Goal: Task Accomplishment & Management: Manage account settings

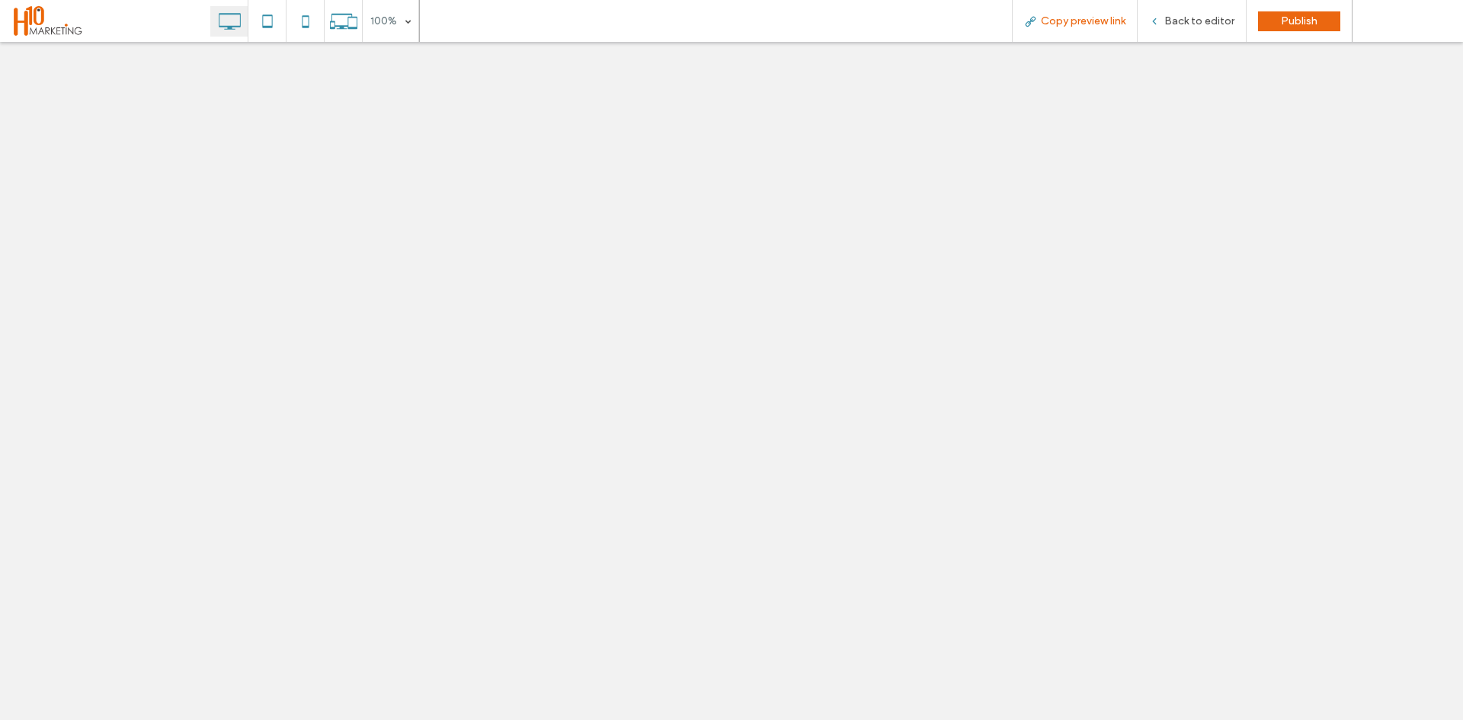
click at [1083, 15] on span "Copy preview link" at bounding box center [1083, 20] width 85 height 13
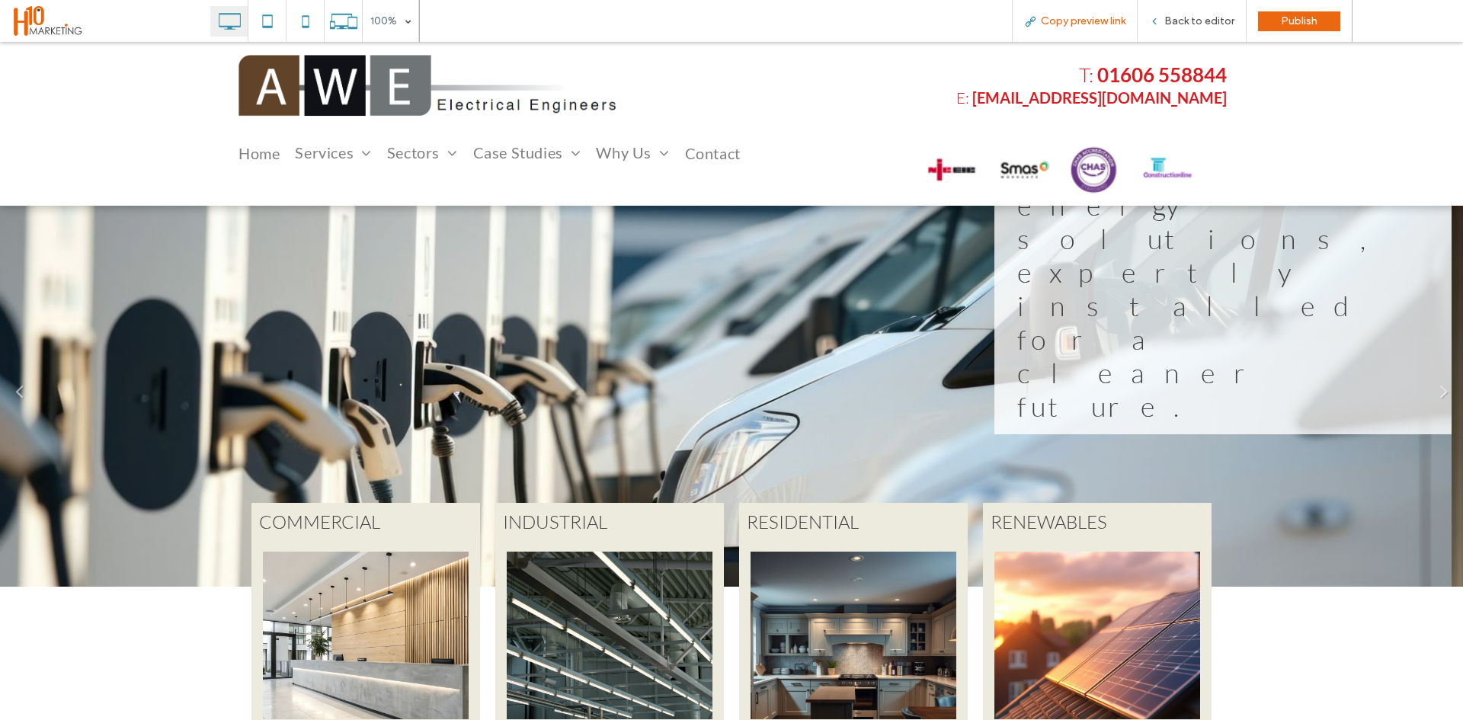
click at [1095, 23] on span "Copy preview link" at bounding box center [1083, 20] width 85 height 13
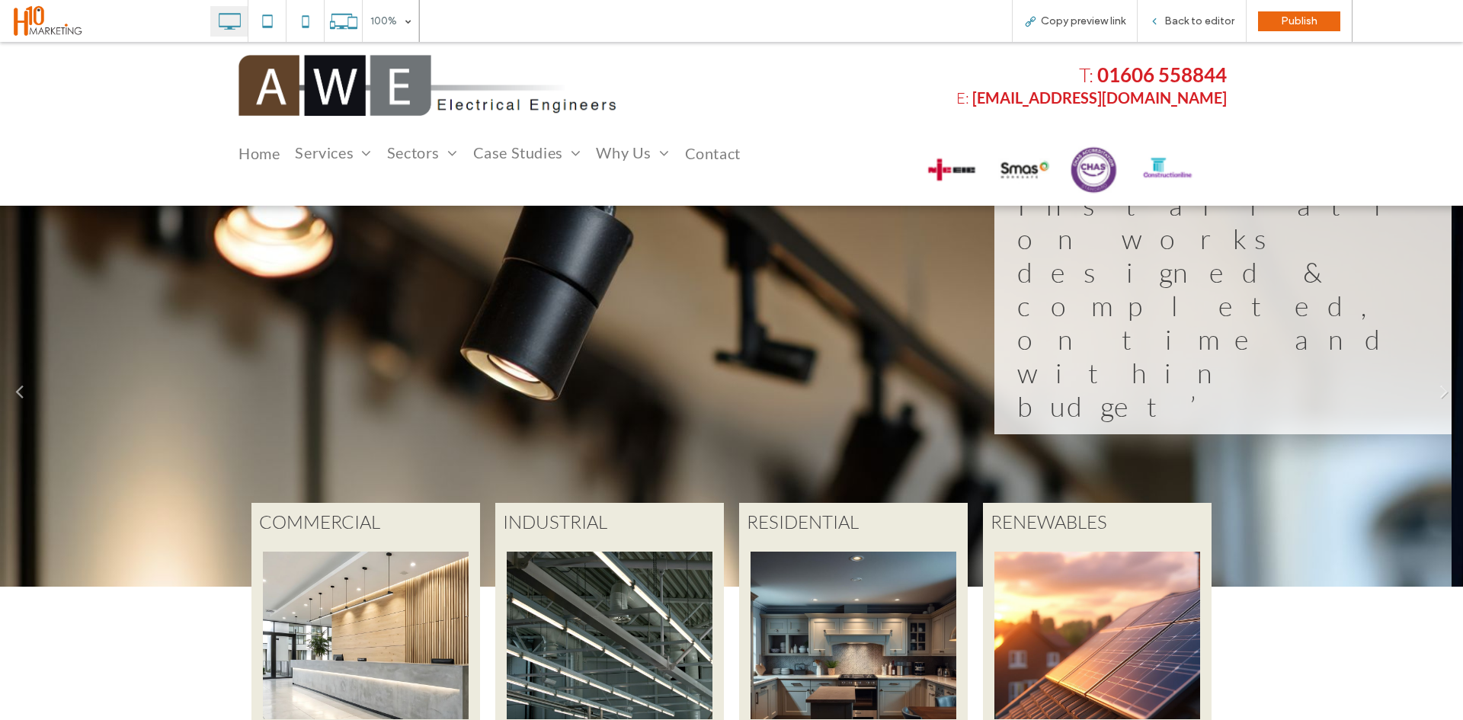
click at [712, 157] on span "Contact" at bounding box center [713, 153] width 56 height 15
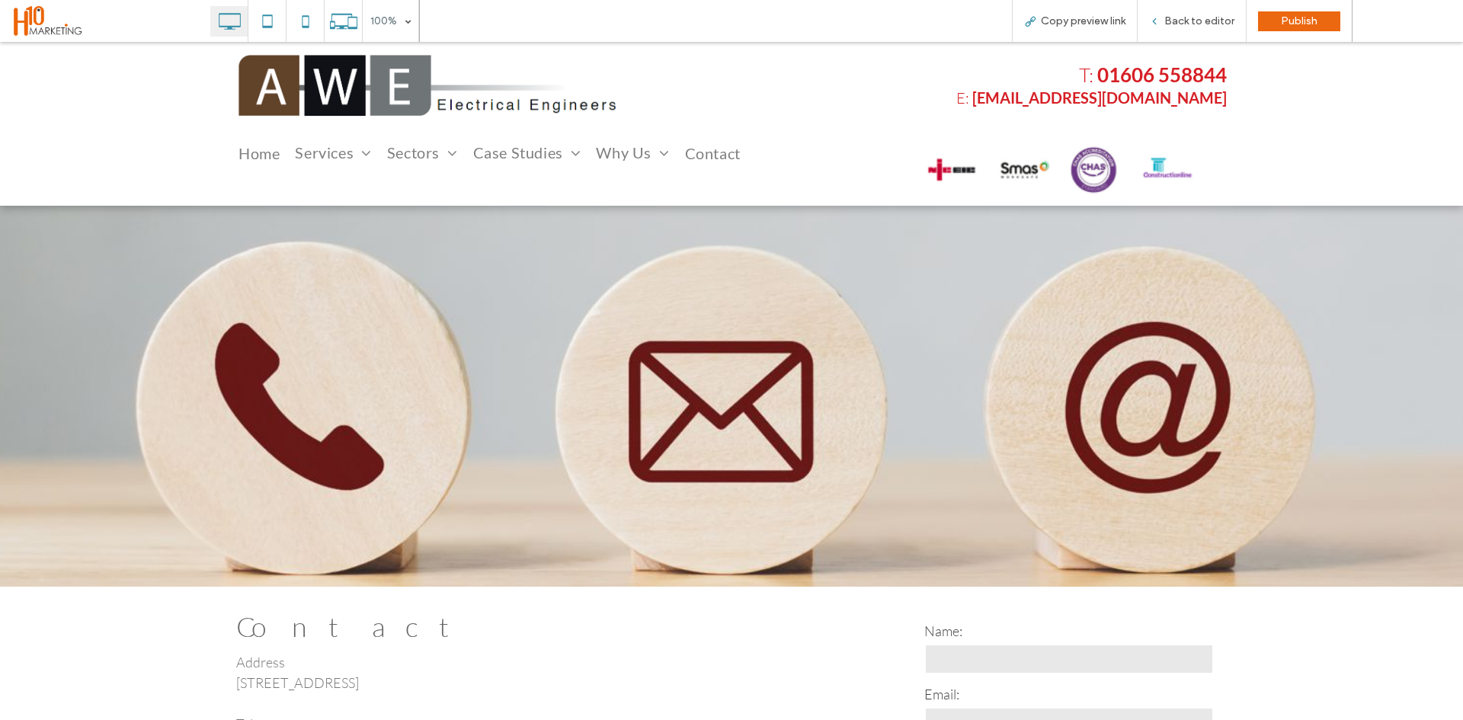
click at [655, 154] on span at bounding box center [660, 153] width 18 height 15
click at [657, 258] on span "Accreditations" at bounding box center [646, 261] width 78 height 18
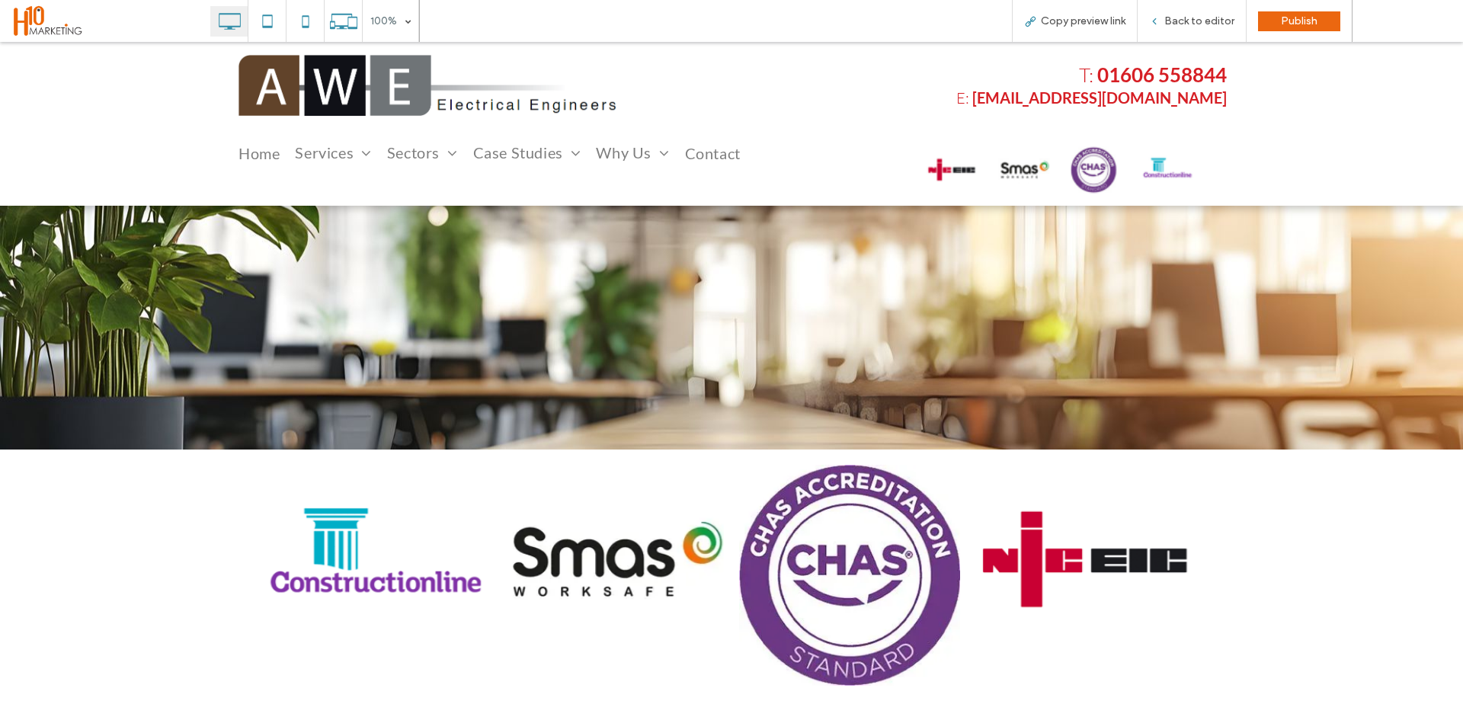
scroll to position [152, 0]
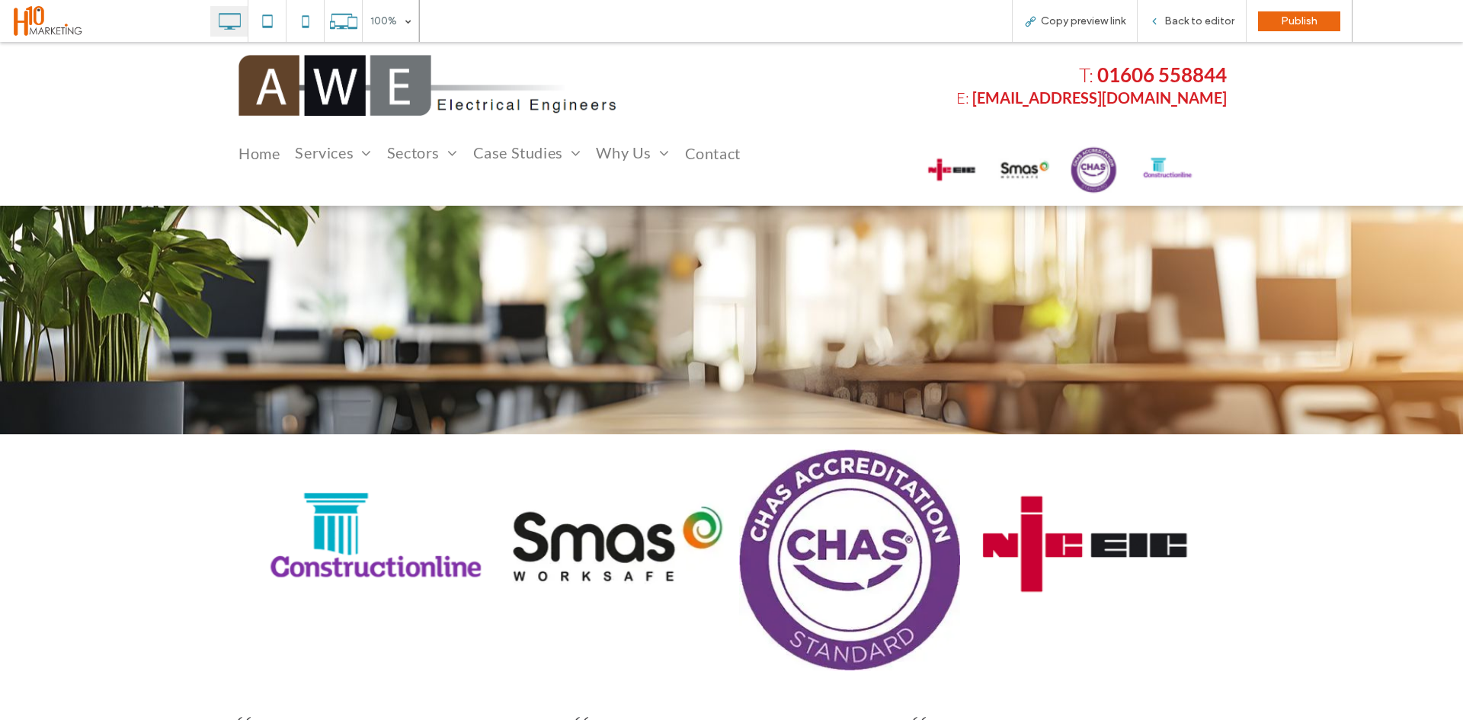
click at [917, 517] on img at bounding box center [849, 559] width 221 height 221
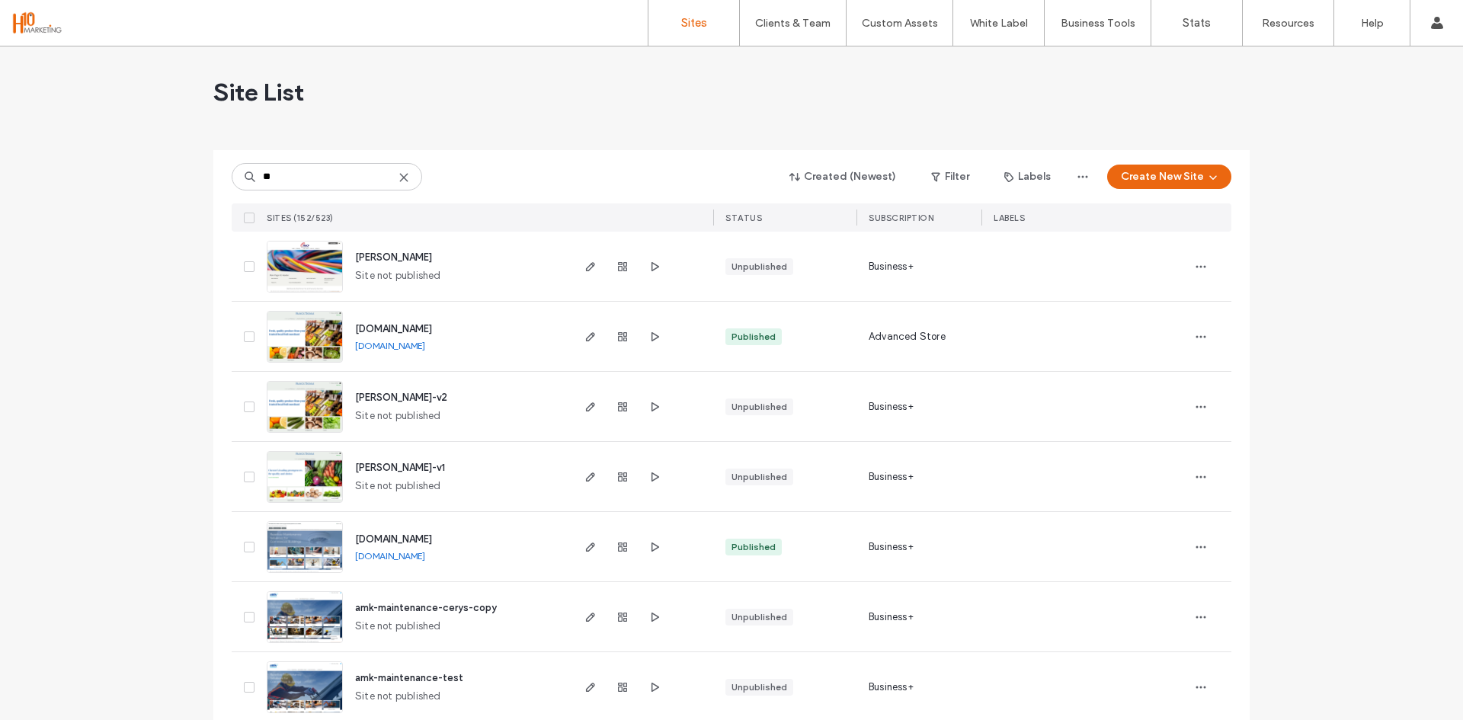
type input "**"
click at [384, 257] on span "ma-cooper" at bounding box center [393, 256] width 77 height 11
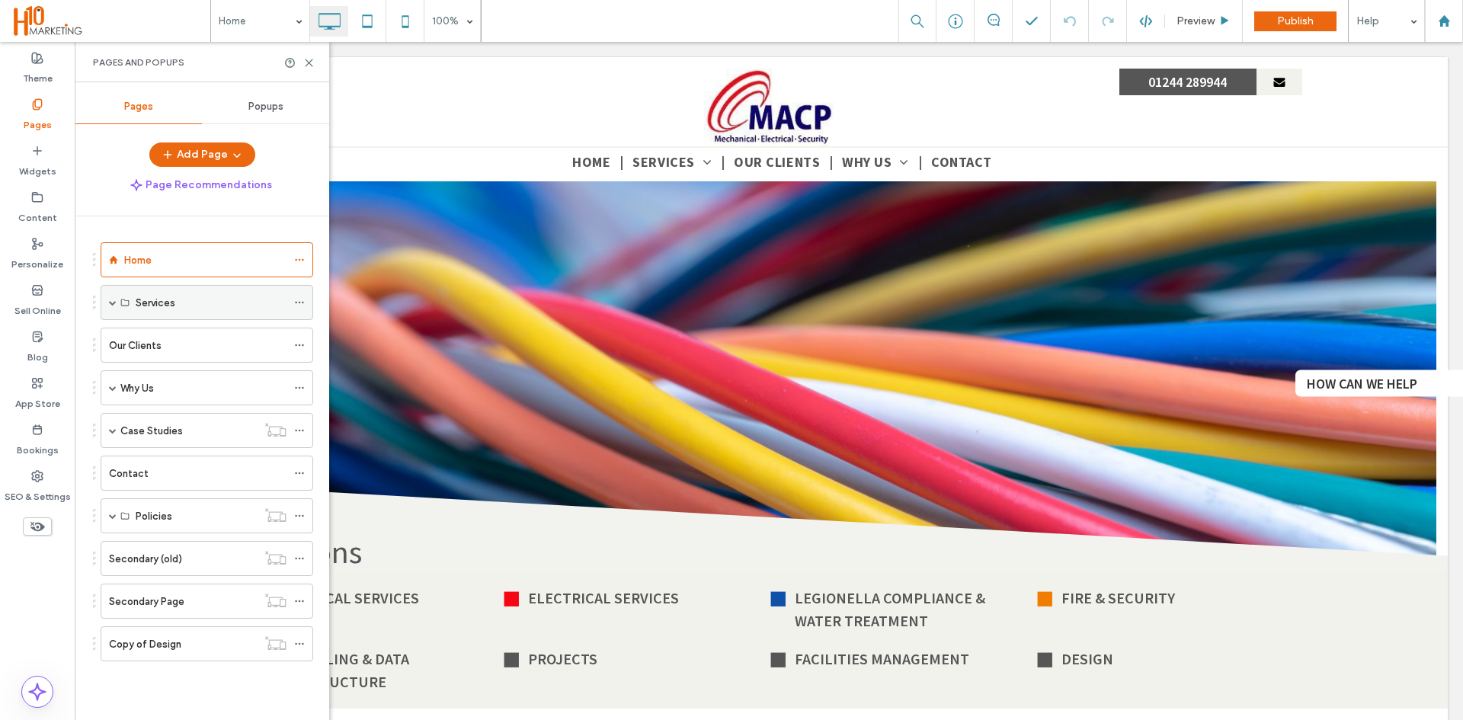
click at [115, 306] on span at bounding box center [113, 303] width 8 height 34
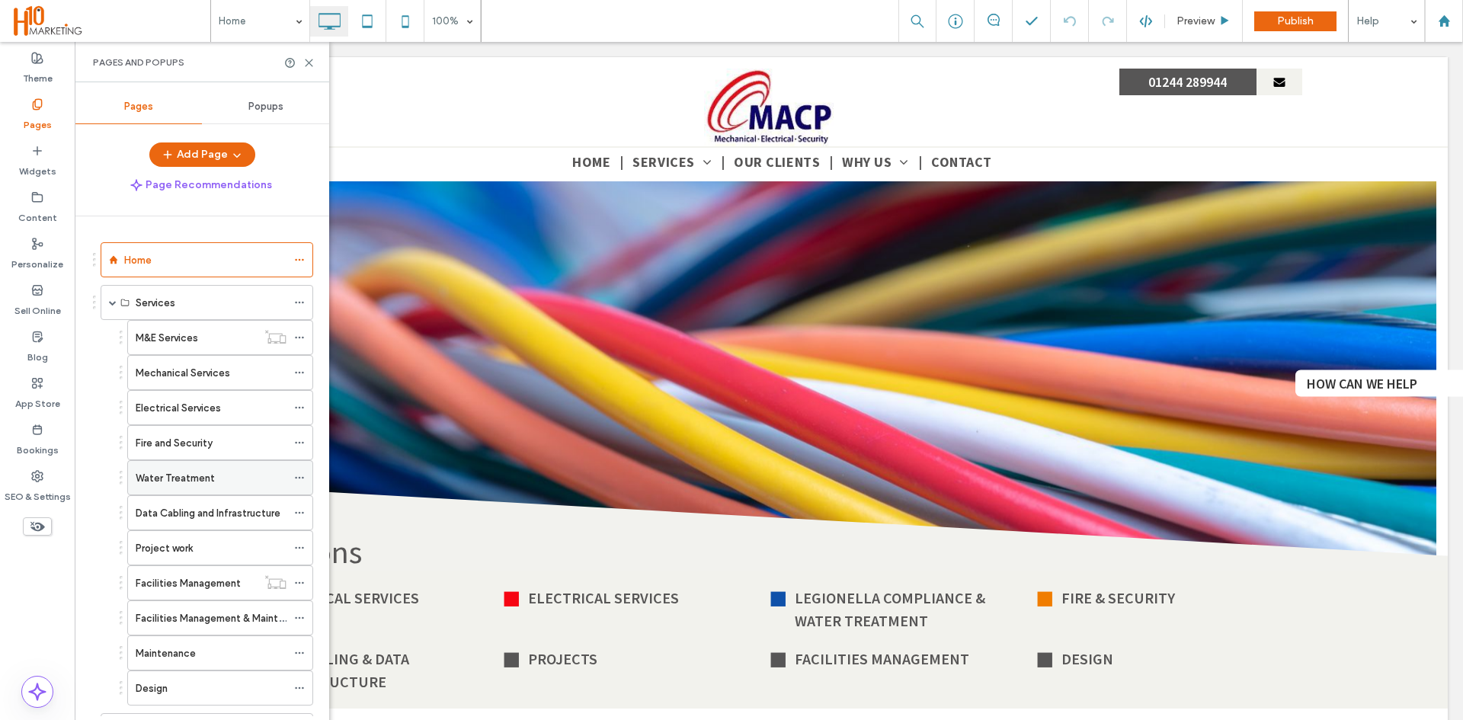
click at [205, 478] on label "Water Treatment" at bounding box center [175, 478] width 79 height 27
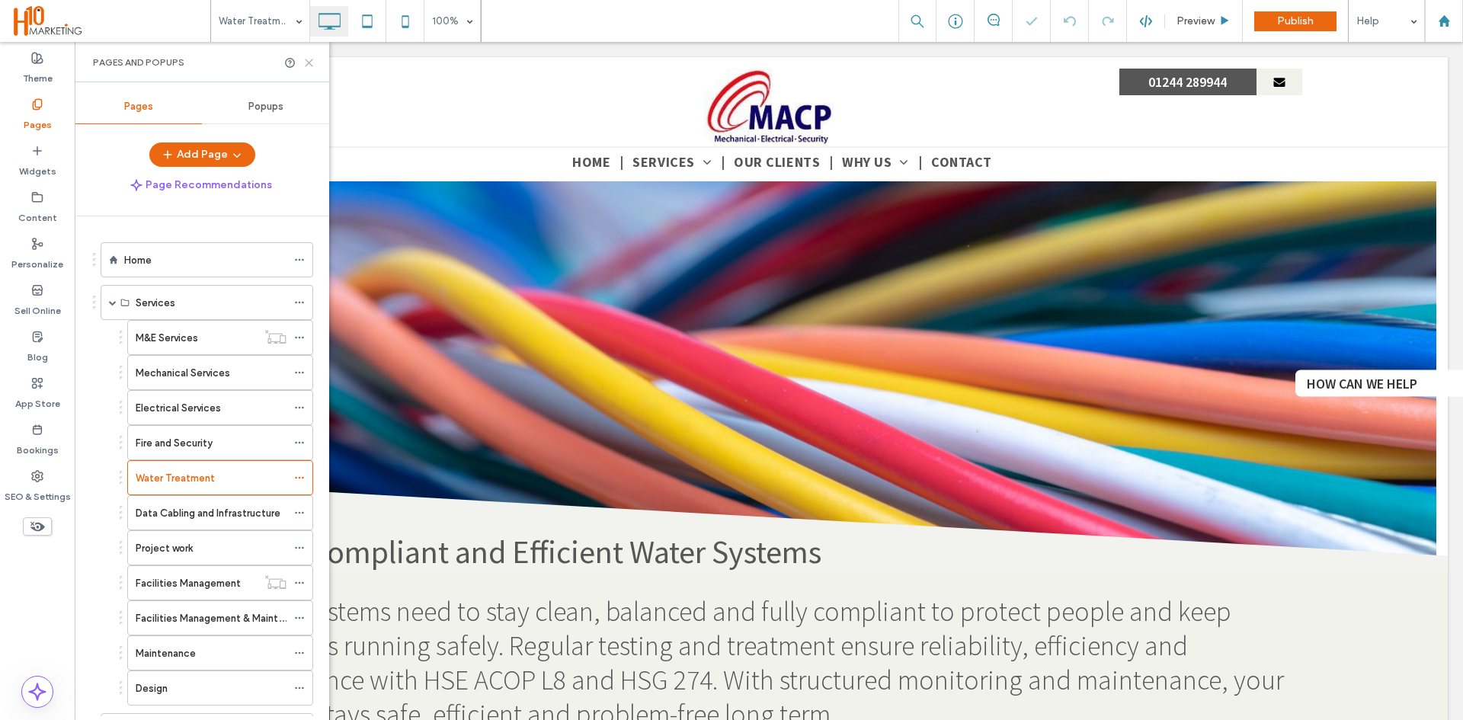
click at [309, 60] on icon at bounding box center [308, 62] width 11 height 11
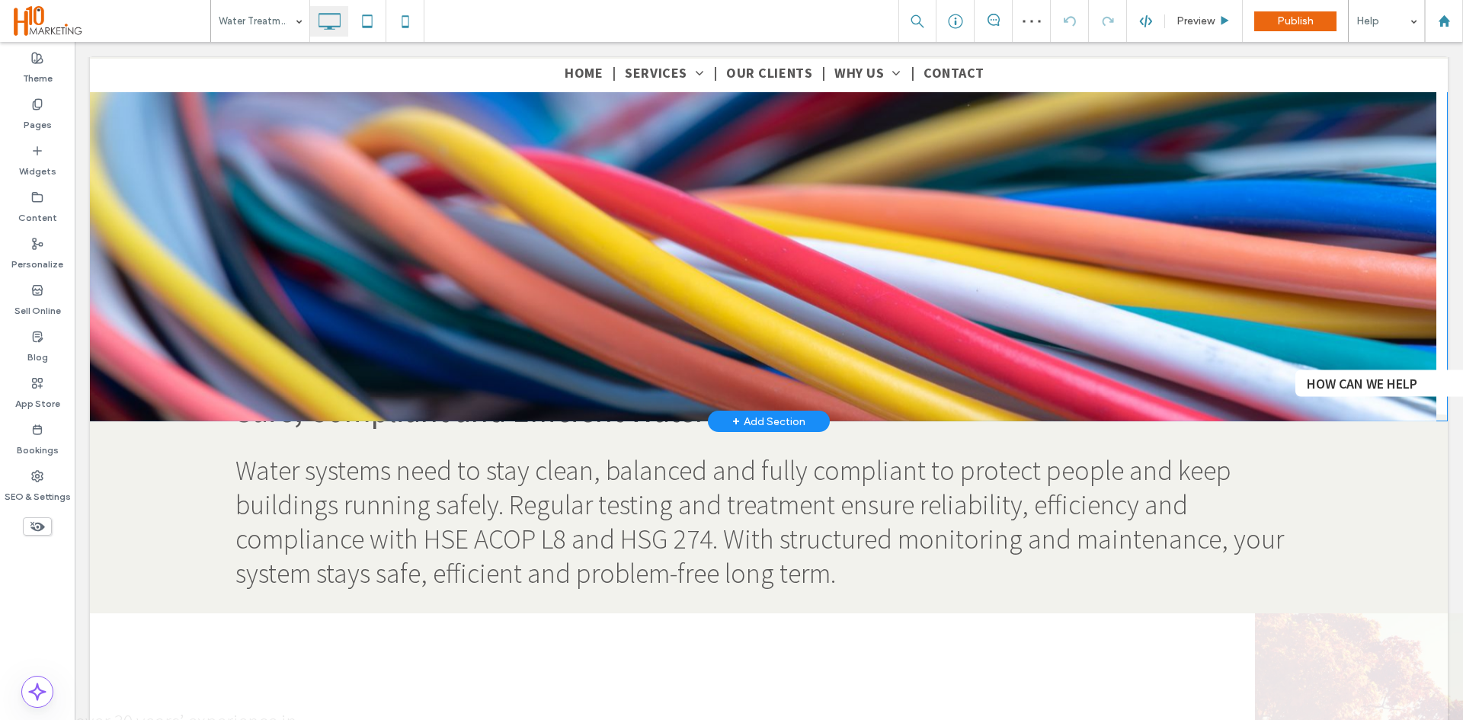
scroll to position [152, 0]
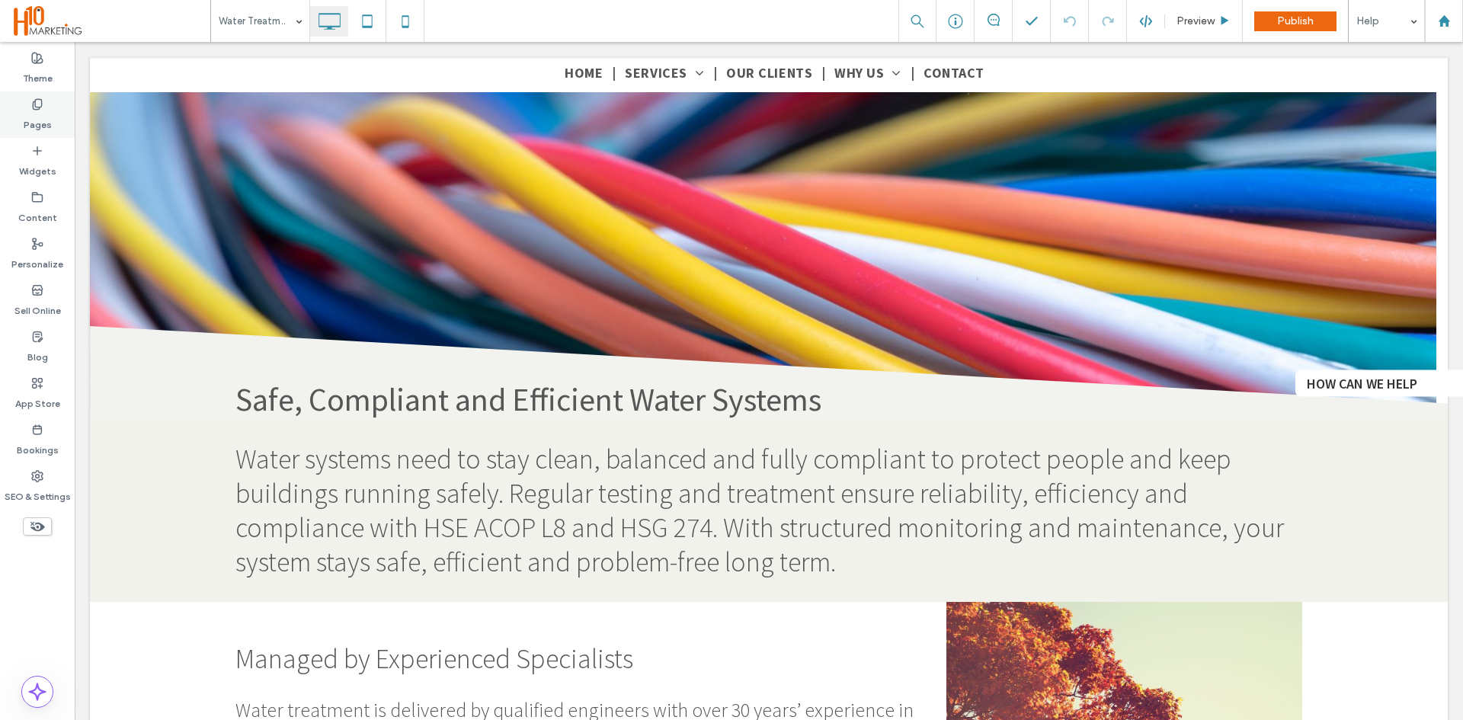
click at [28, 104] on div "Pages" at bounding box center [37, 114] width 75 height 46
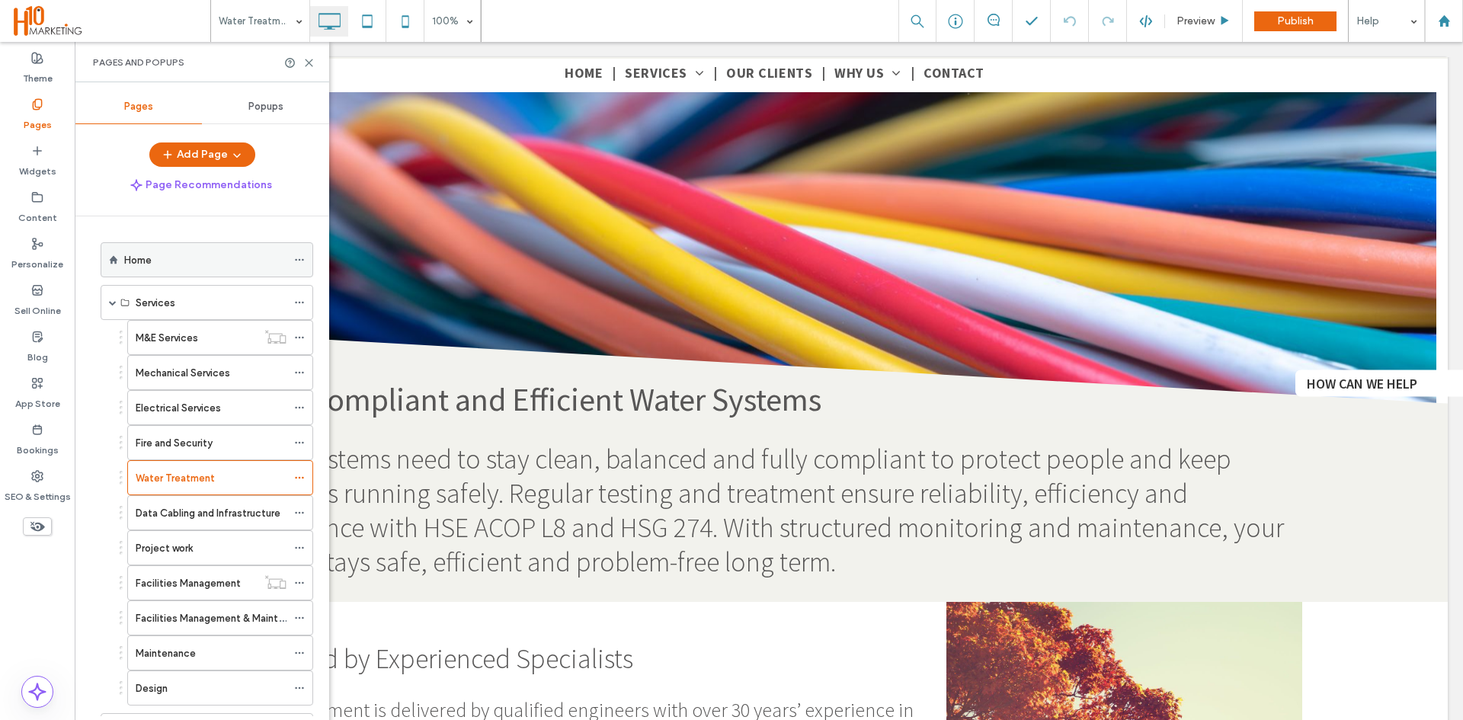
click at [176, 267] on div "Home" at bounding box center [205, 260] width 162 height 16
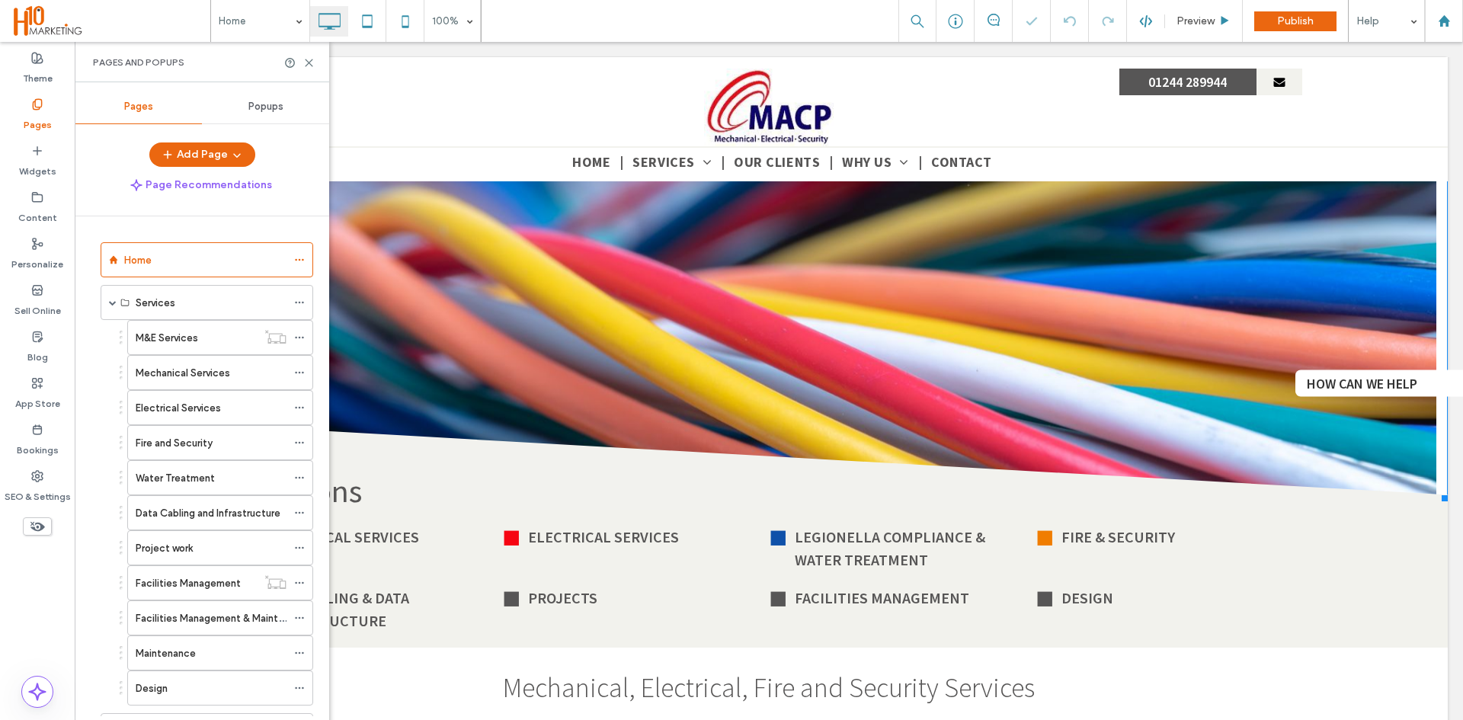
scroll to position [381, 0]
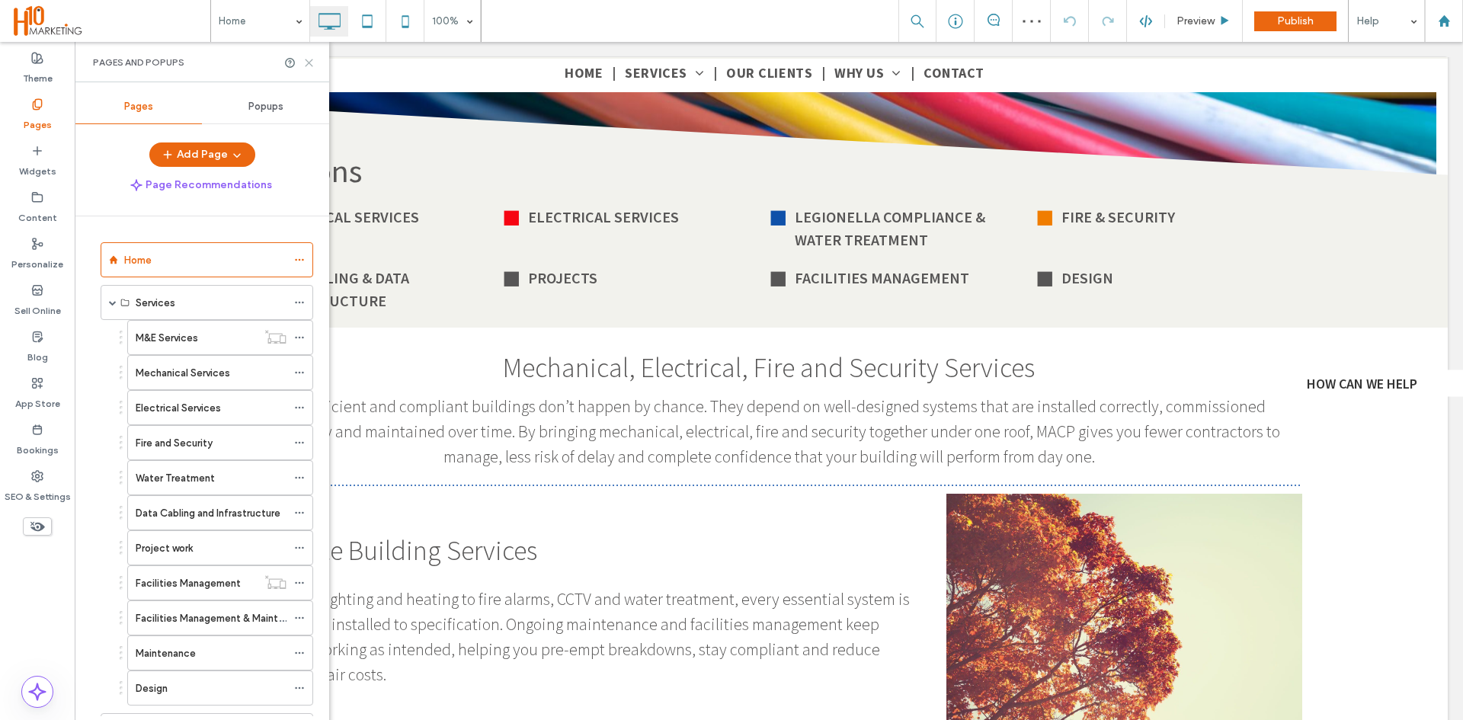
click at [310, 61] on use at bounding box center [309, 62] width 7 height 7
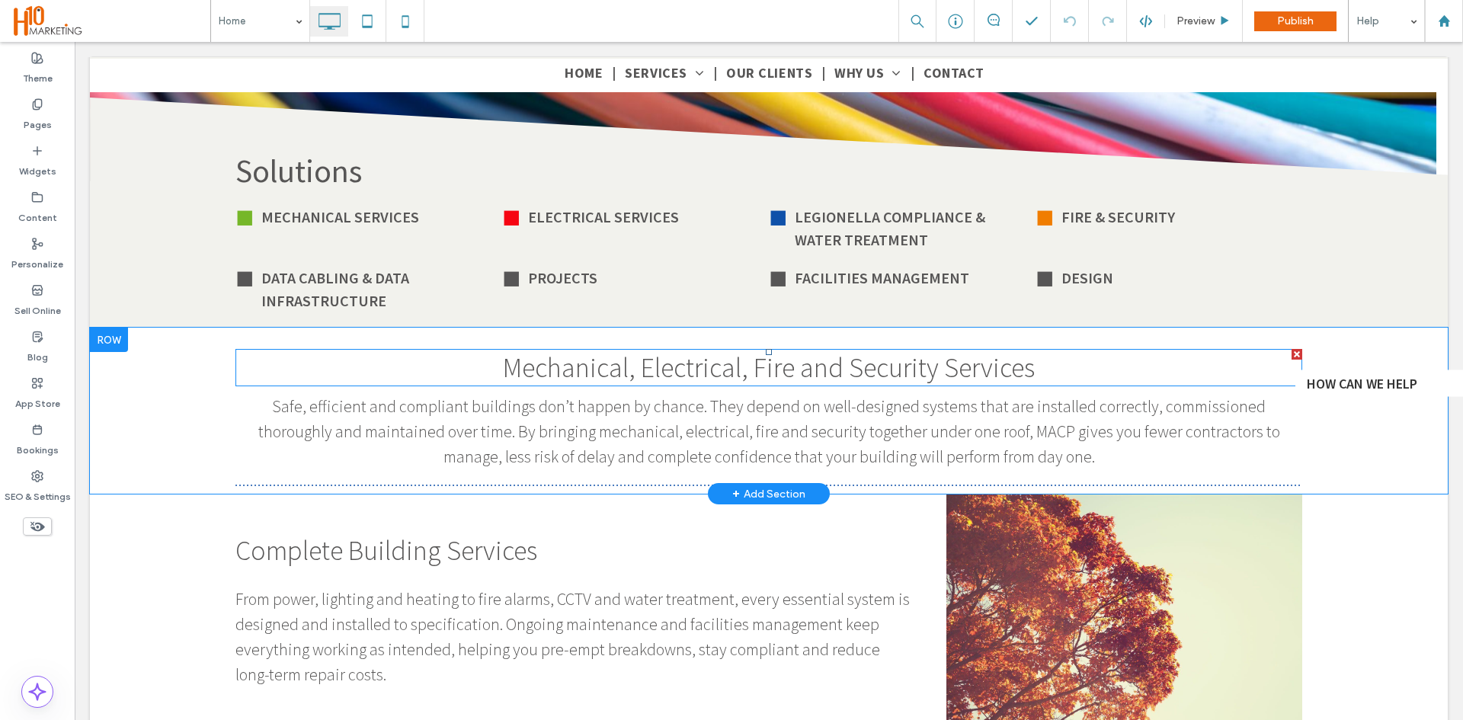
click at [740, 379] on span "Mechanical, Electrical, Fire and Security Services" at bounding box center [769, 367] width 532 height 34
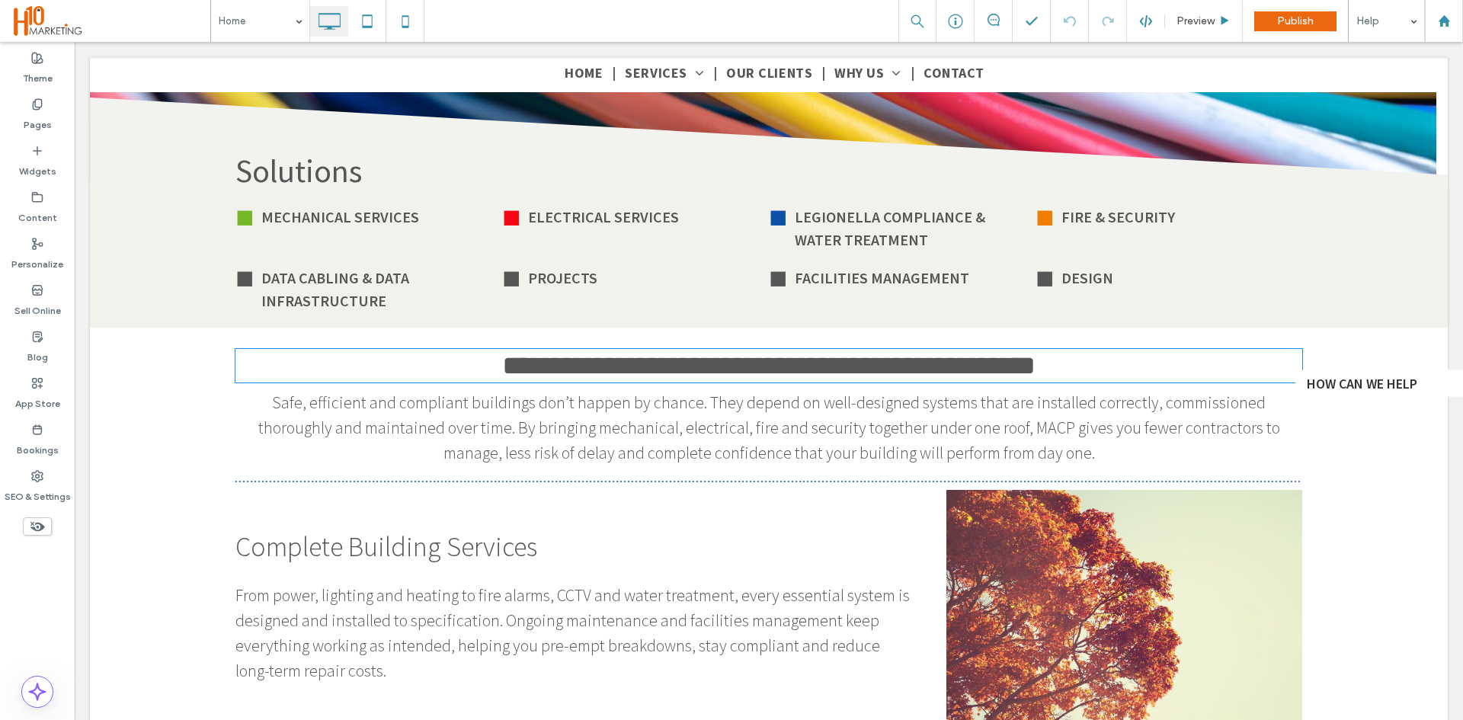
type input "**********"
type input "**"
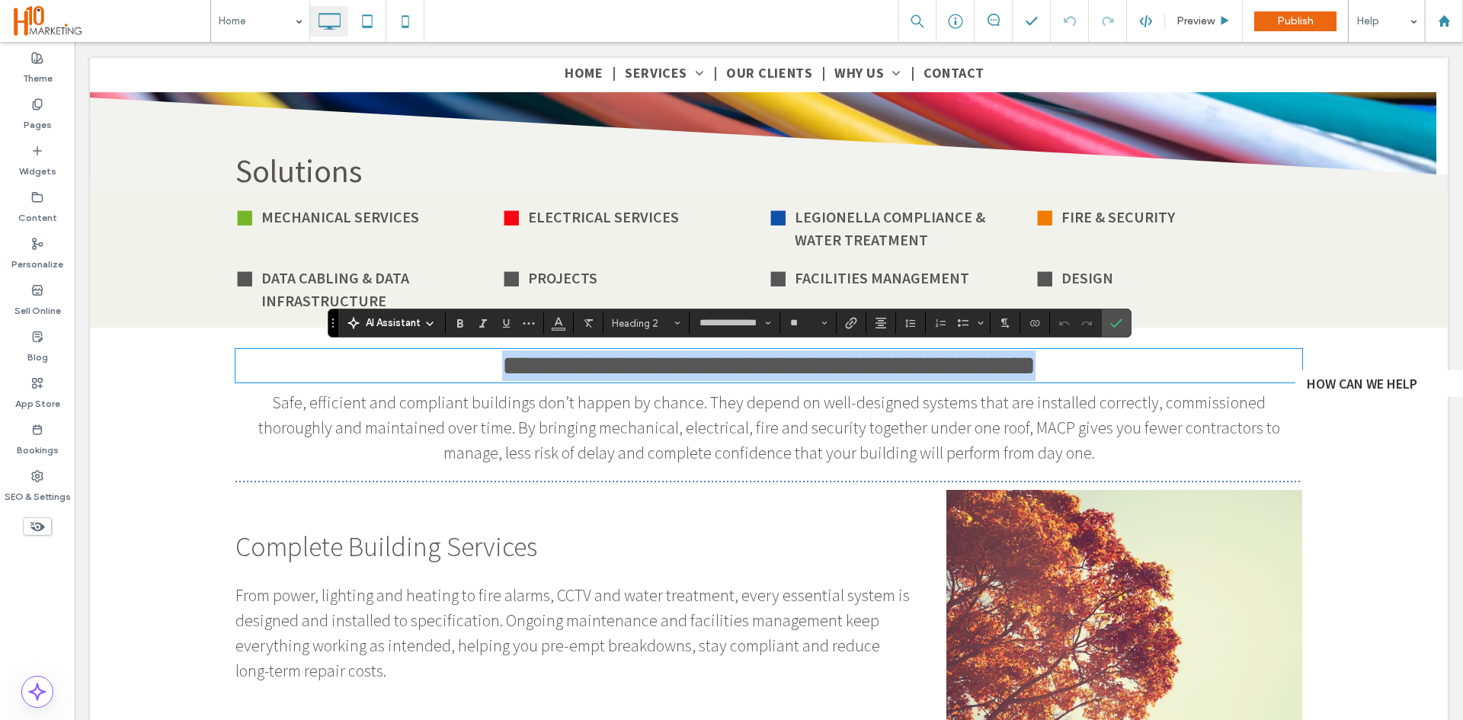
click at [789, 370] on span "**********" at bounding box center [768, 365] width 533 height 27
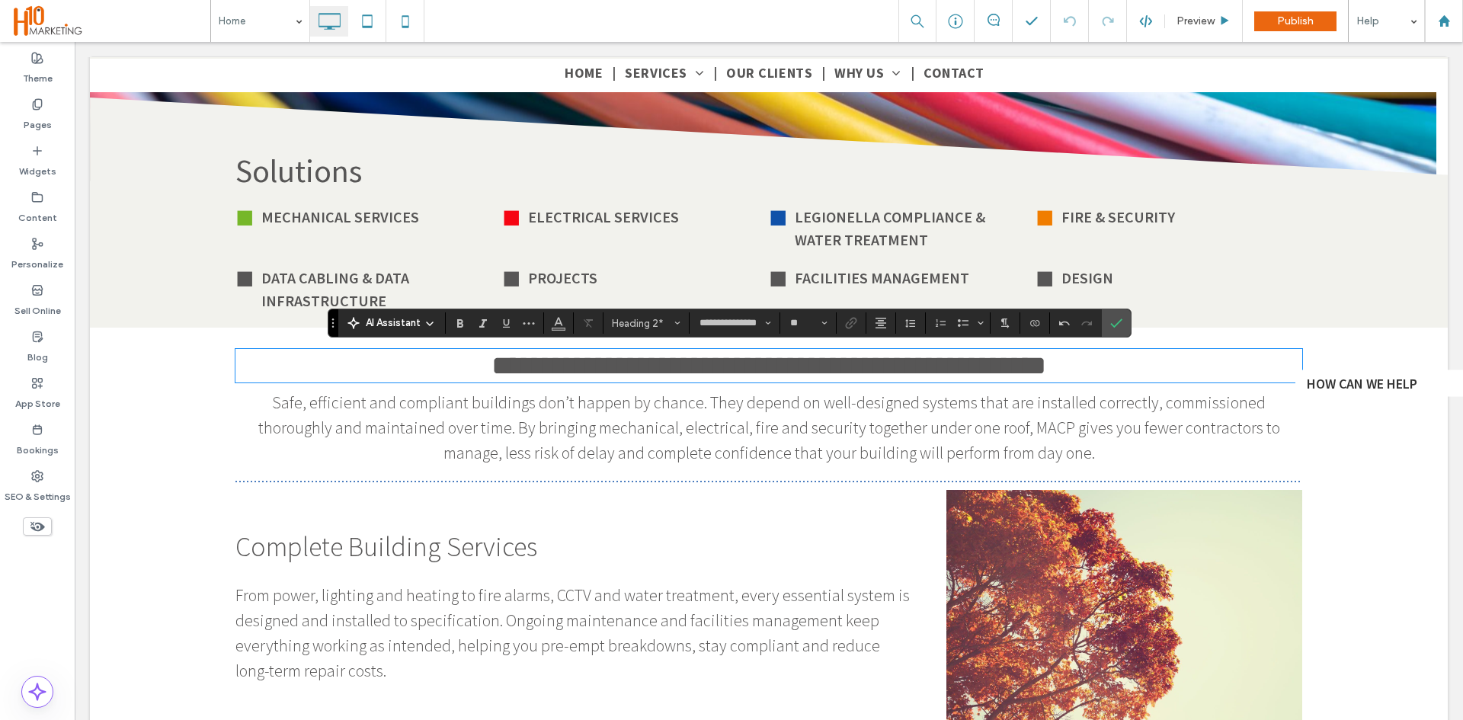
paste div
drag, startPoint x: 895, startPoint y: 371, endPoint x: 684, endPoint y: 373, distance: 211.0
click at [684, 373] on h2 "**********" at bounding box center [768, 365] width 1067 height 30
type input "**"
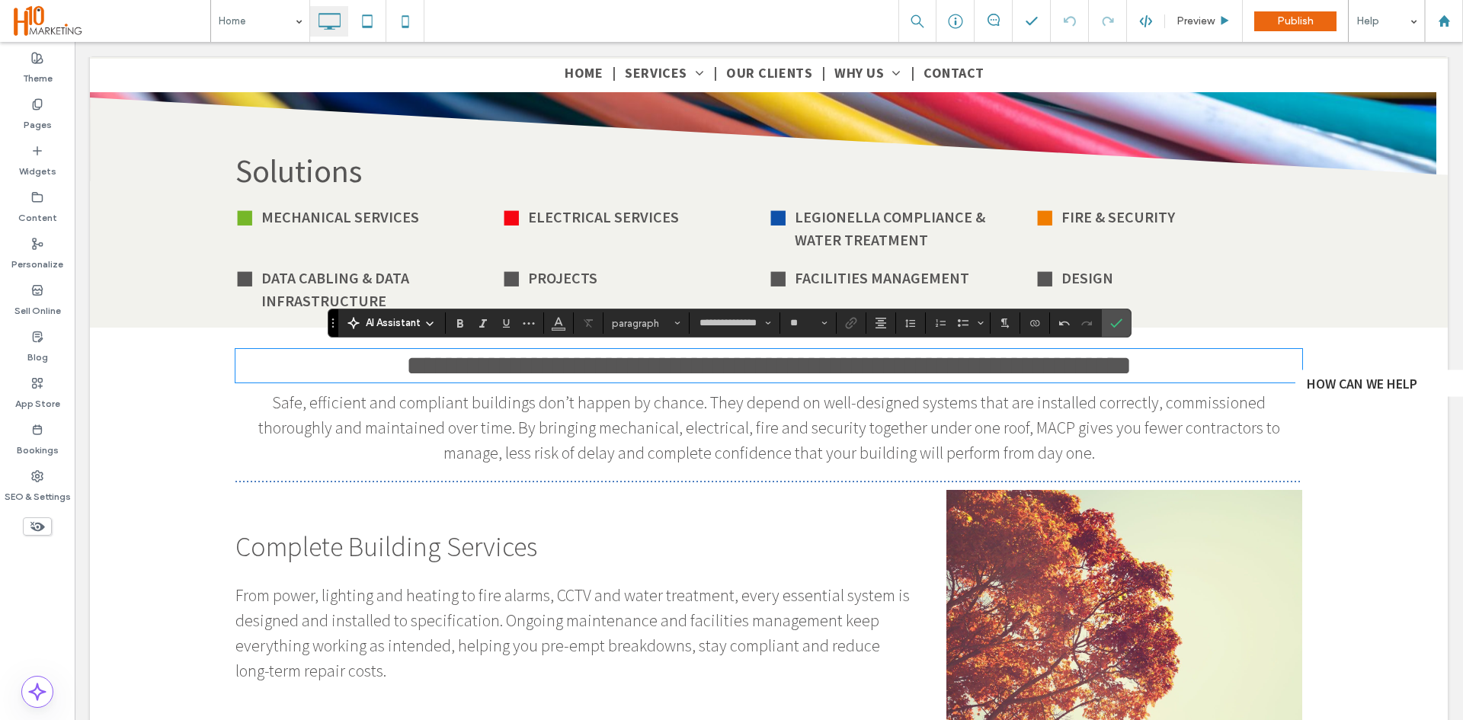
click at [709, 373] on span "**********" at bounding box center [768, 365] width 725 height 27
click at [1117, 317] on icon "Confirm" at bounding box center [1116, 323] width 12 height 12
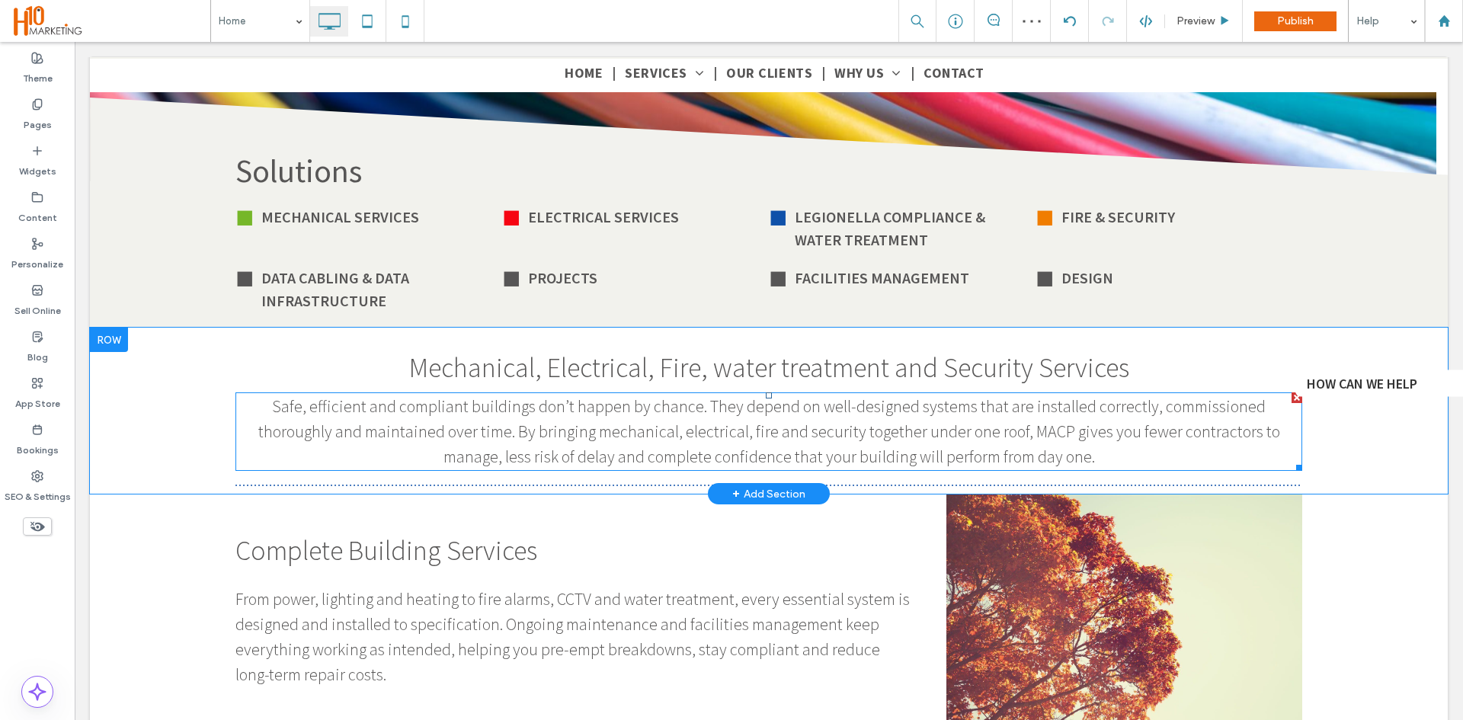
click at [776, 429] on span "Safe, efficient and compliant buildings don’t happen by chance. They depend on …" at bounding box center [769, 431] width 1022 height 72
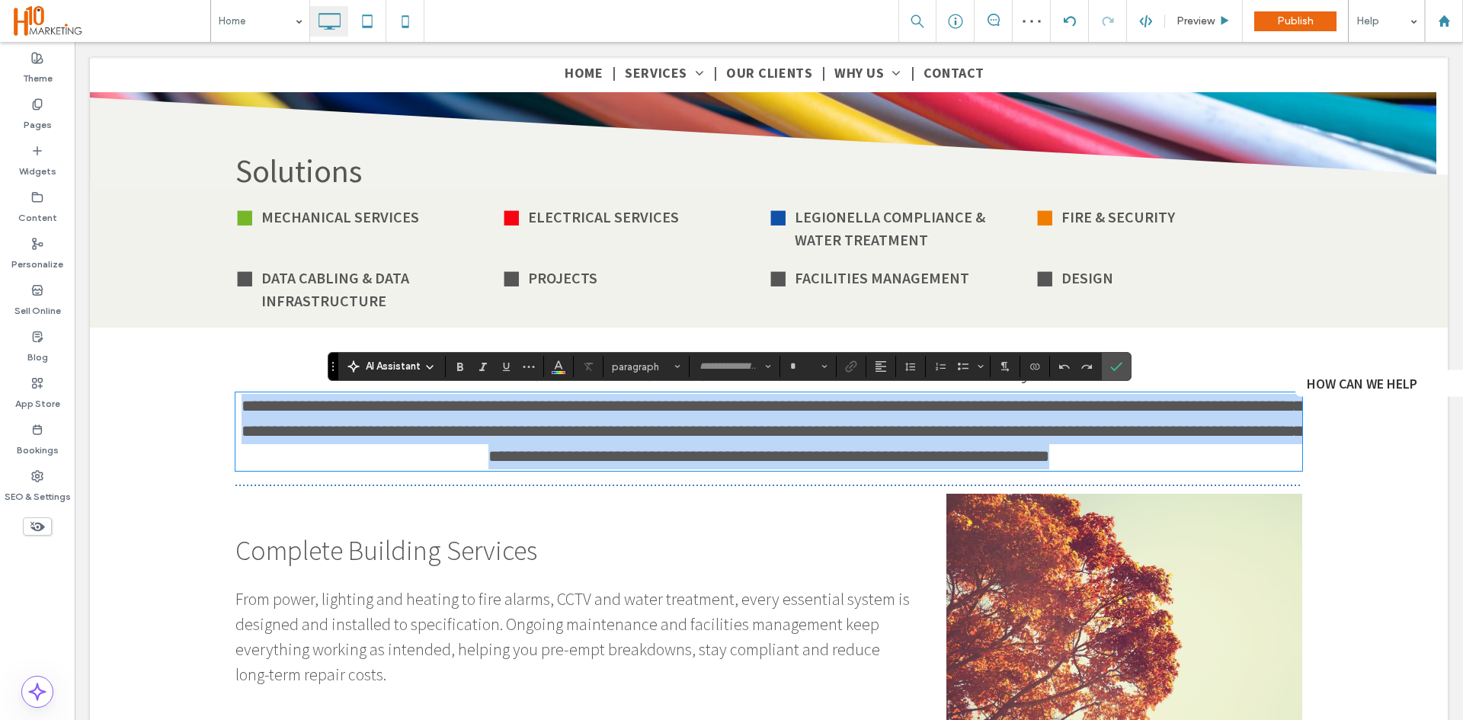
type input "**********"
type input "**"
click at [753, 433] on span "**********" at bounding box center [772, 431] width 1061 height 67
click at [760, 433] on span "**********" at bounding box center [772, 431] width 1061 height 67
click at [760, 427] on span "**********" at bounding box center [772, 431] width 1061 height 67
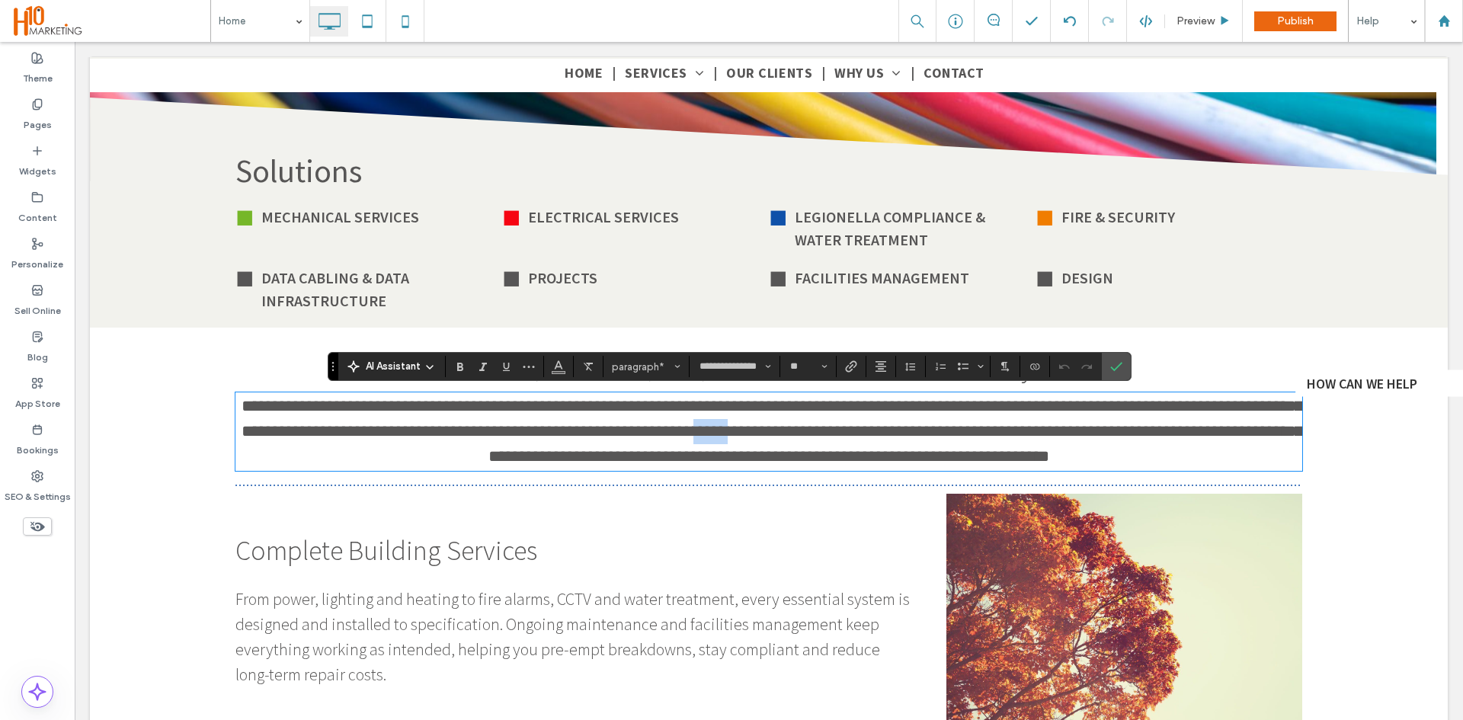
drag, startPoint x: 704, startPoint y: 433, endPoint x: 673, endPoint y: 433, distance: 30.5
click at [673, 433] on span "**********" at bounding box center [772, 431] width 1061 height 67
click at [715, 428] on strong "**********" at bounding box center [765, 431] width 101 height 17
drag, startPoint x: 858, startPoint y: 433, endPoint x: 766, endPoint y: 433, distance: 92.2
click at [746, 440] on p "**********" at bounding box center [768, 431] width 1067 height 75
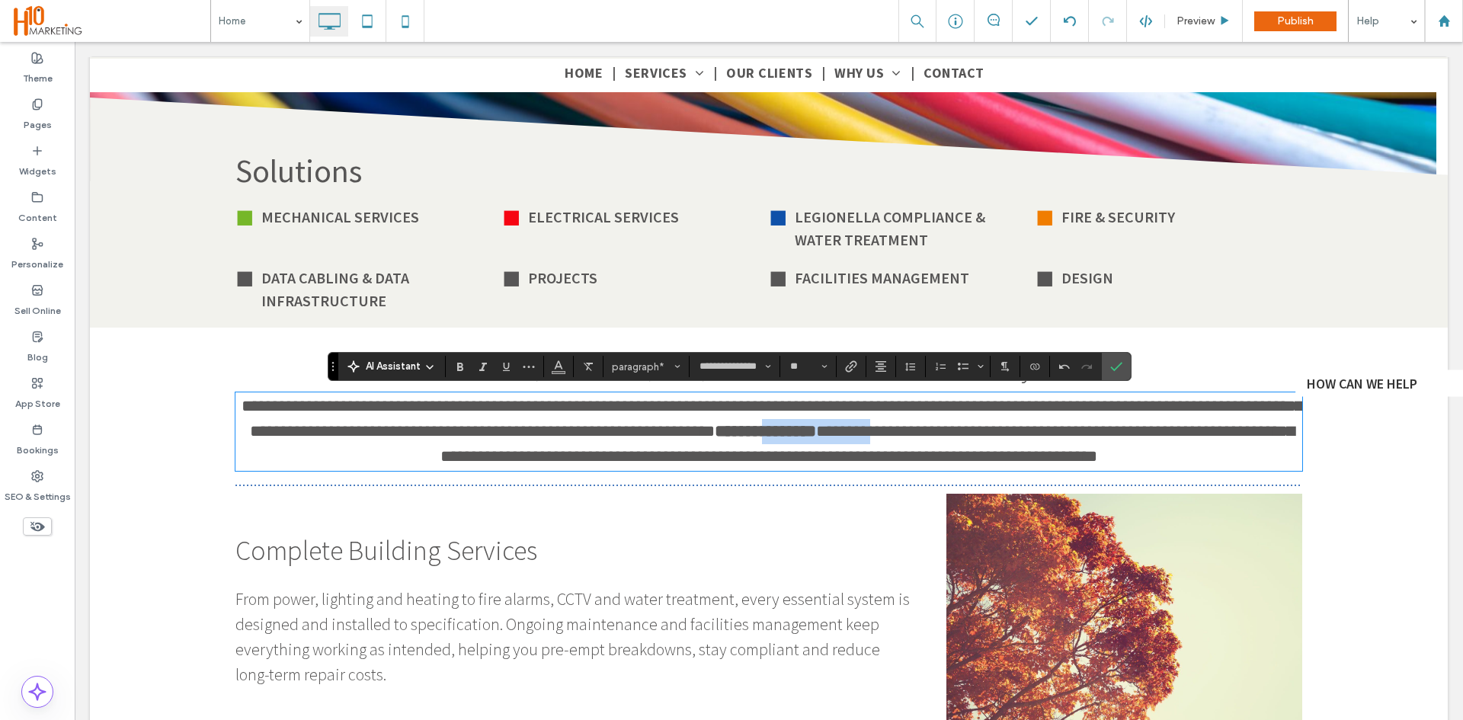
click at [769, 432] on strong "**********" at bounding box center [765, 431] width 101 height 17
click at [814, 436] on span "**********" at bounding box center [867, 444] width 854 height 42
drag, startPoint x: 811, startPoint y: 431, endPoint x: 689, endPoint y: 438, distance: 122.1
click at [689, 438] on p "**********" at bounding box center [768, 431] width 1067 height 75
click at [739, 430] on span "**********" at bounding box center [772, 431] width 1061 height 67
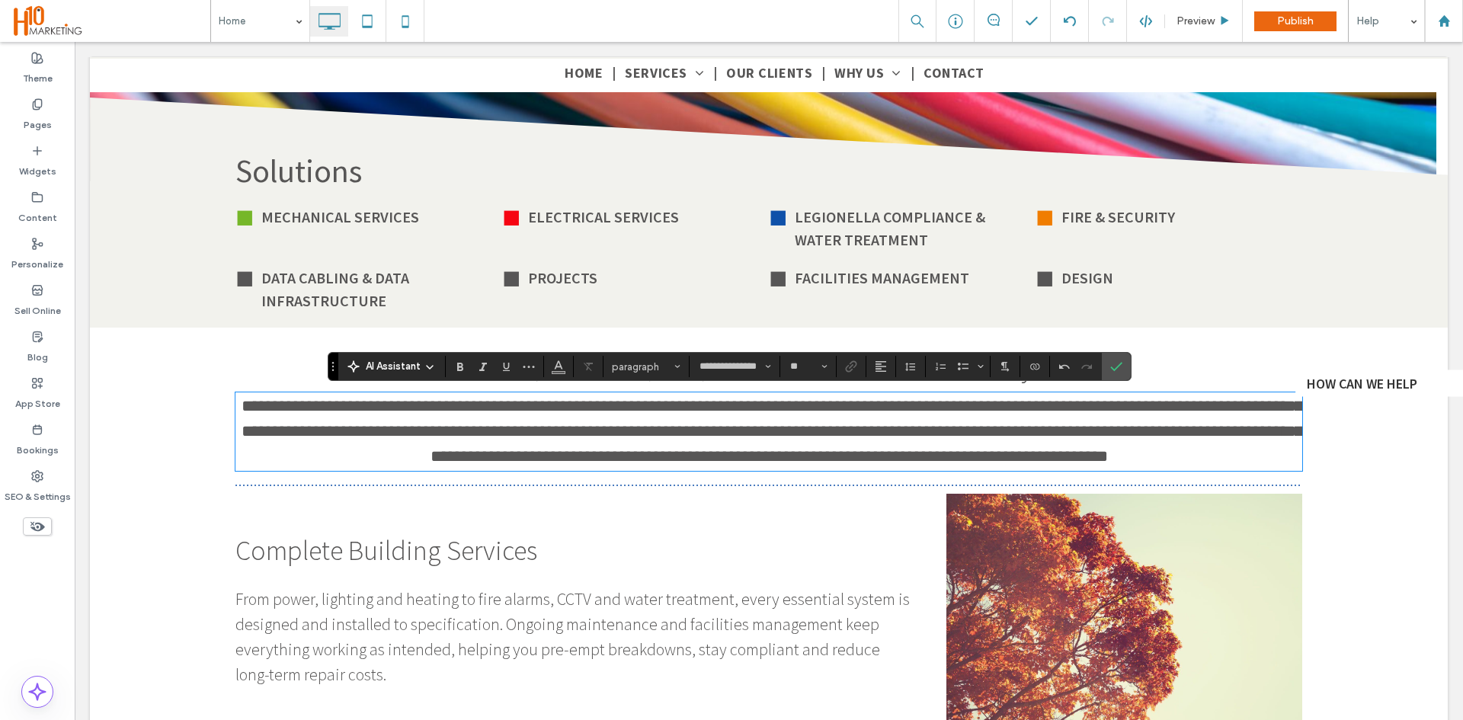
type input "**"
click at [1121, 360] on icon "Confirm" at bounding box center [1116, 366] width 12 height 12
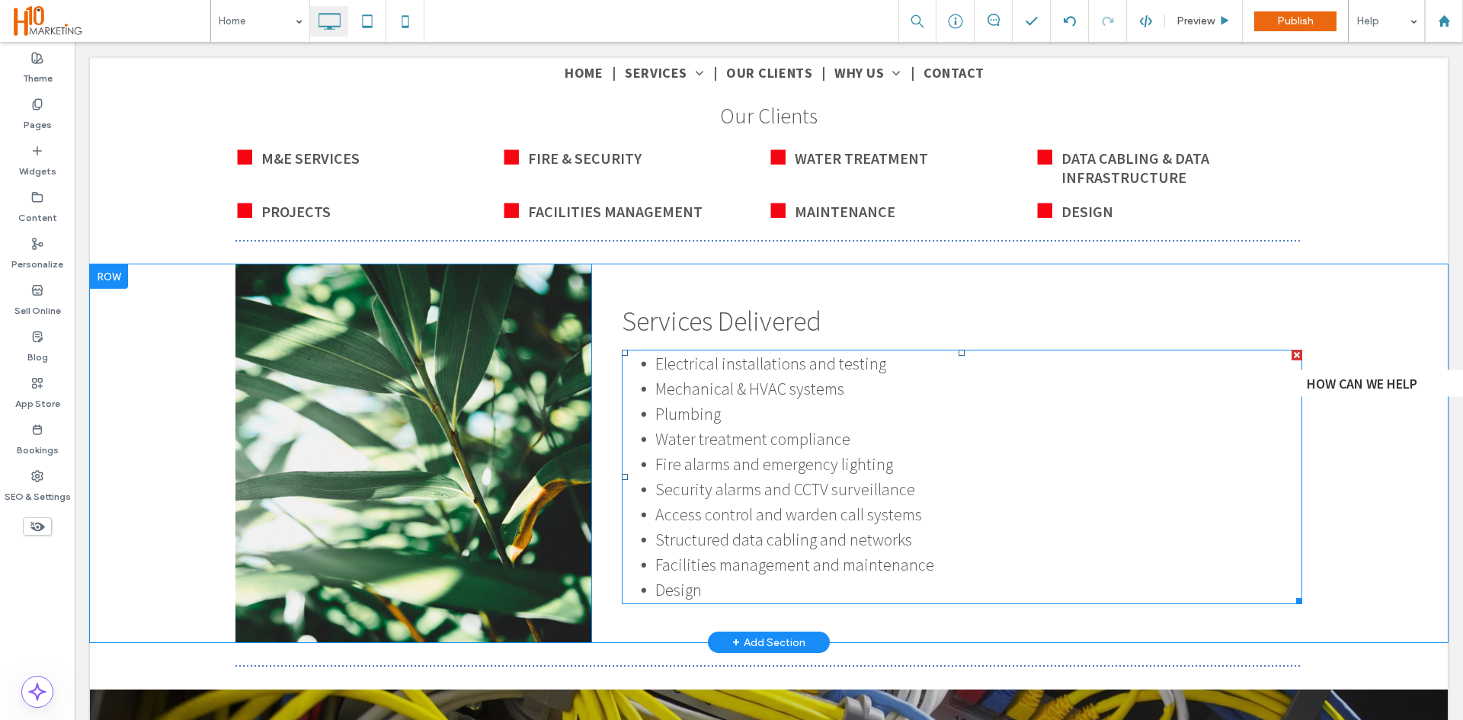
scroll to position [1067, 0]
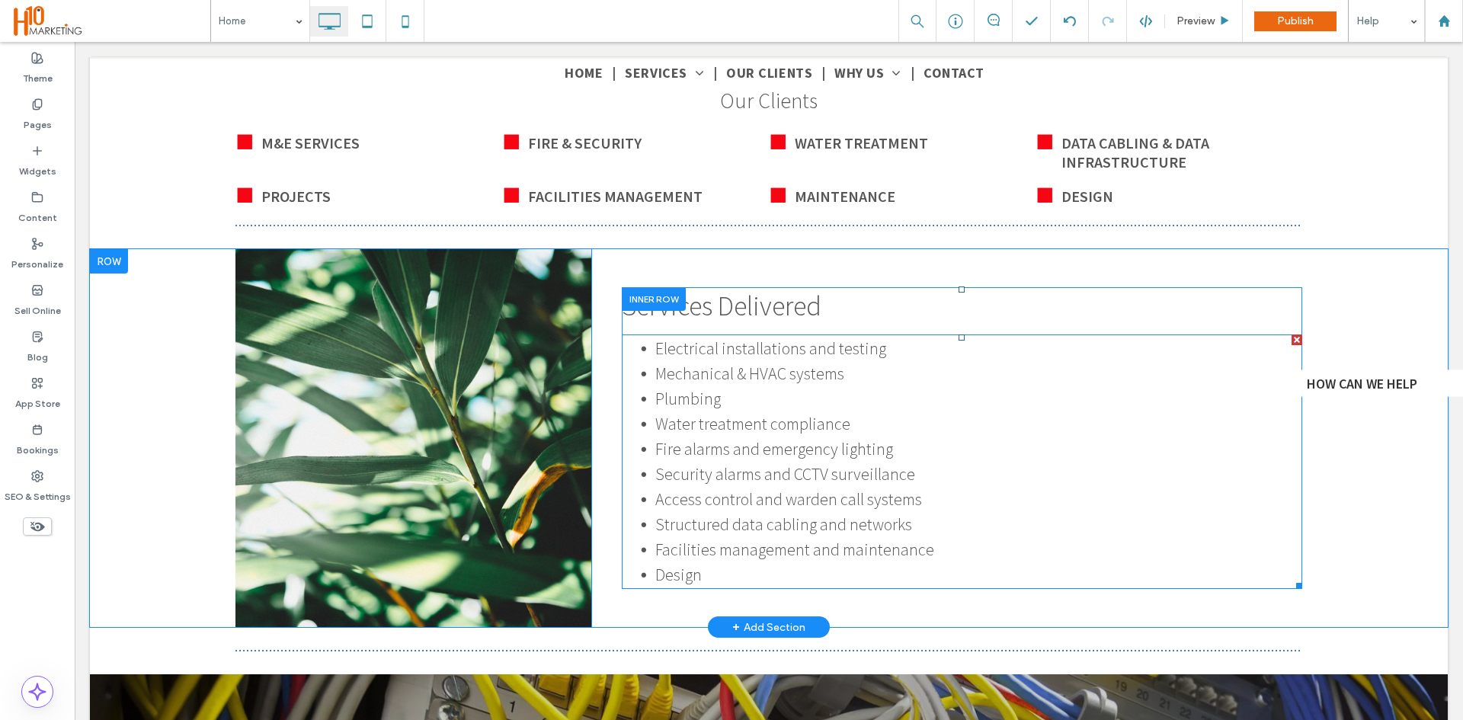
click at [767, 420] on span "Water treatment compliance" at bounding box center [752, 423] width 195 height 21
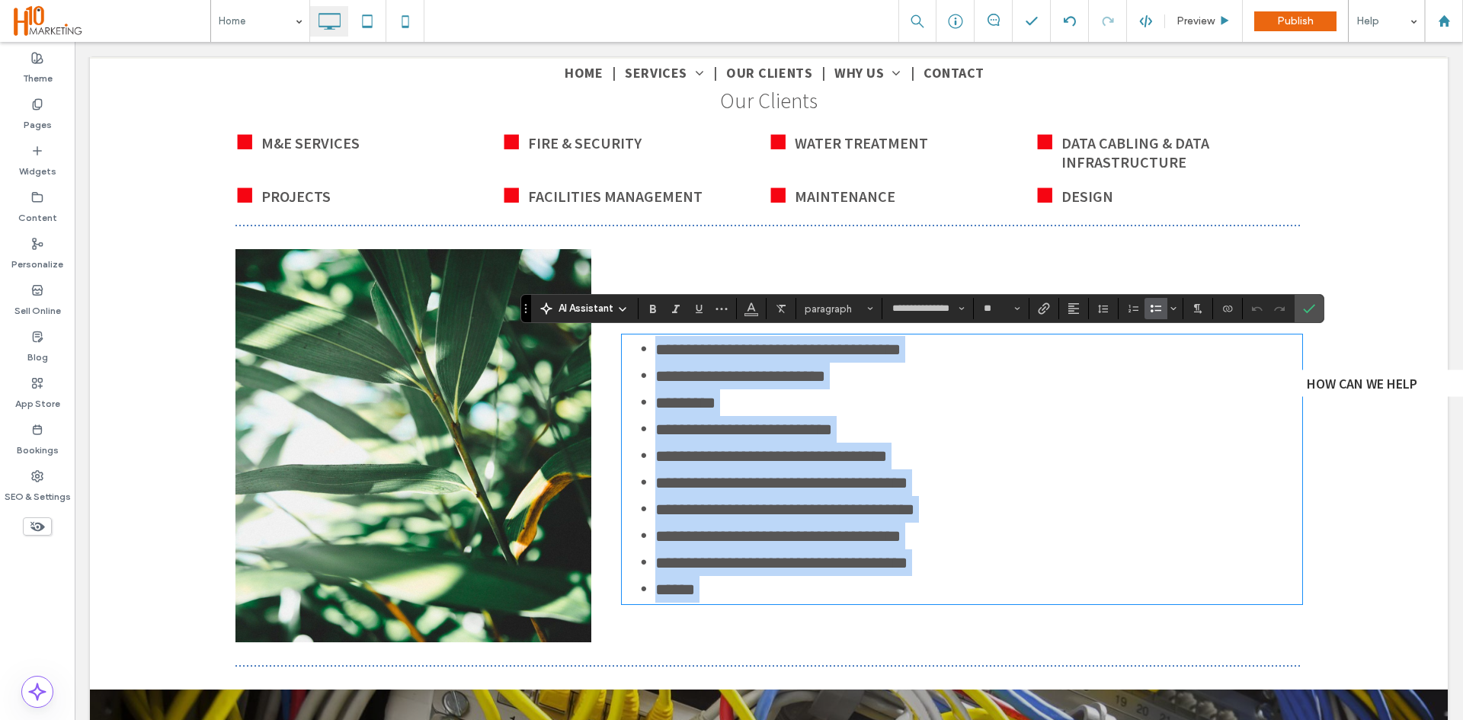
click at [753, 426] on span "**********" at bounding box center [743, 429] width 177 height 17
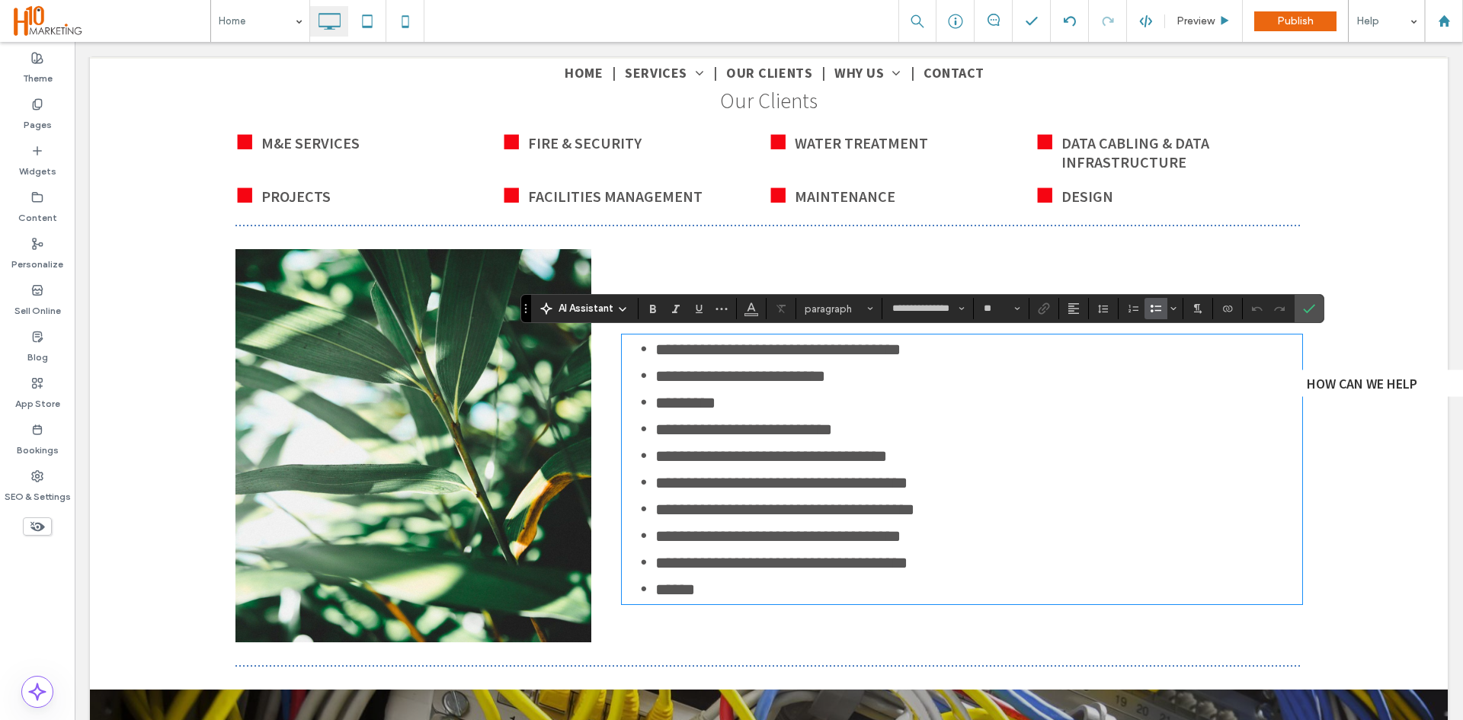
click at [761, 426] on span "**********" at bounding box center [743, 429] width 177 height 17
type input "**"
drag, startPoint x: 1315, startPoint y: 309, endPoint x: 1239, endPoint y: 275, distance: 83.5
click at [1315, 309] on icon "Confirm" at bounding box center [1309, 308] width 12 height 12
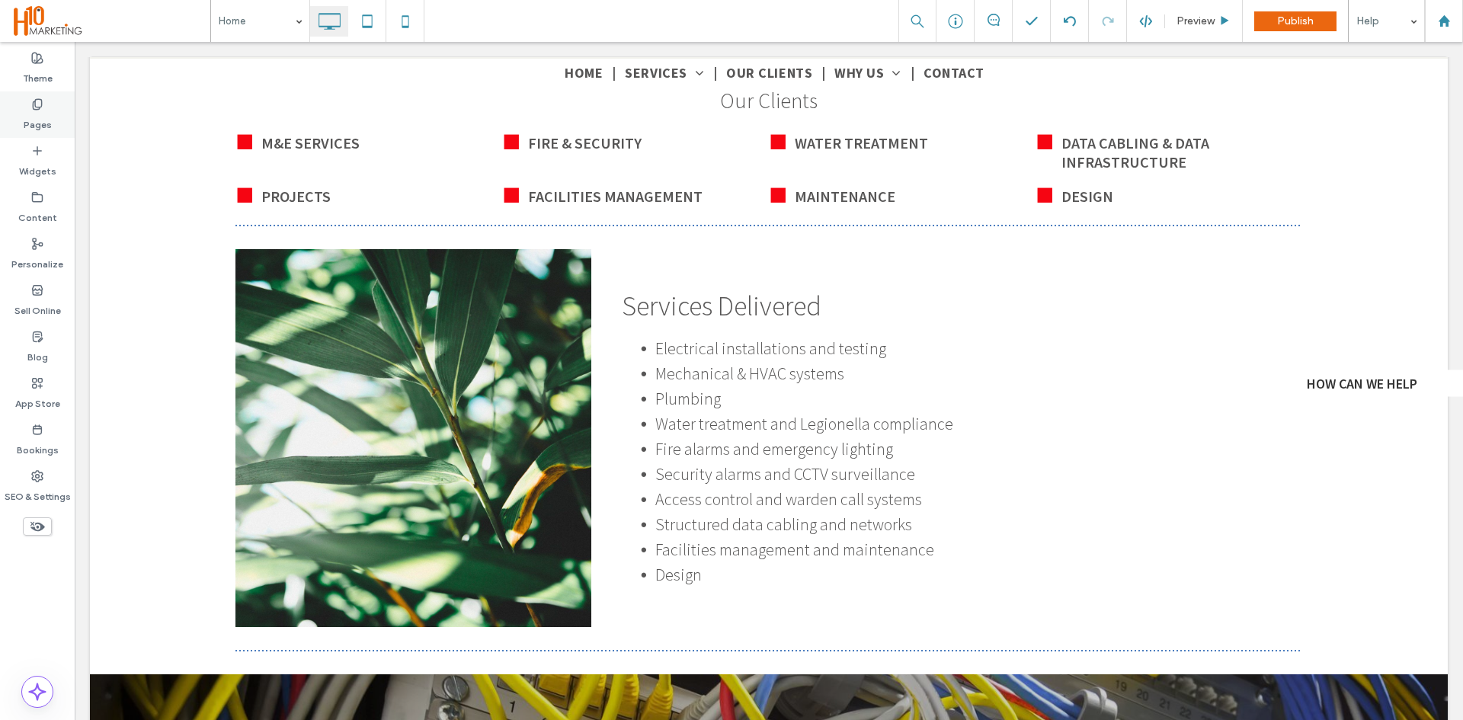
click at [59, 109] on div "Pages" at bounding box center [37, 114] width 75 height 46
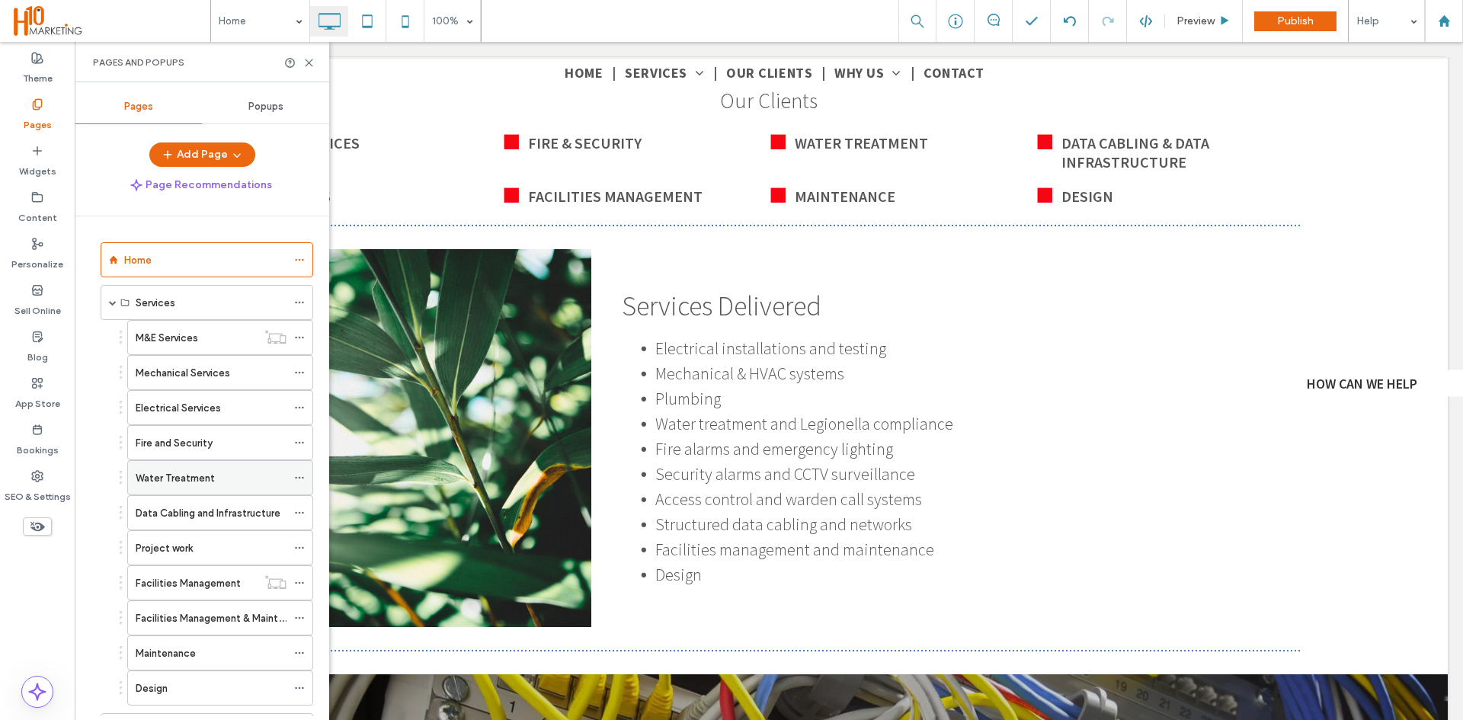
click at [178, 476] on label "Water Treatment" at bounding box center [175, 478] width 79 height 27
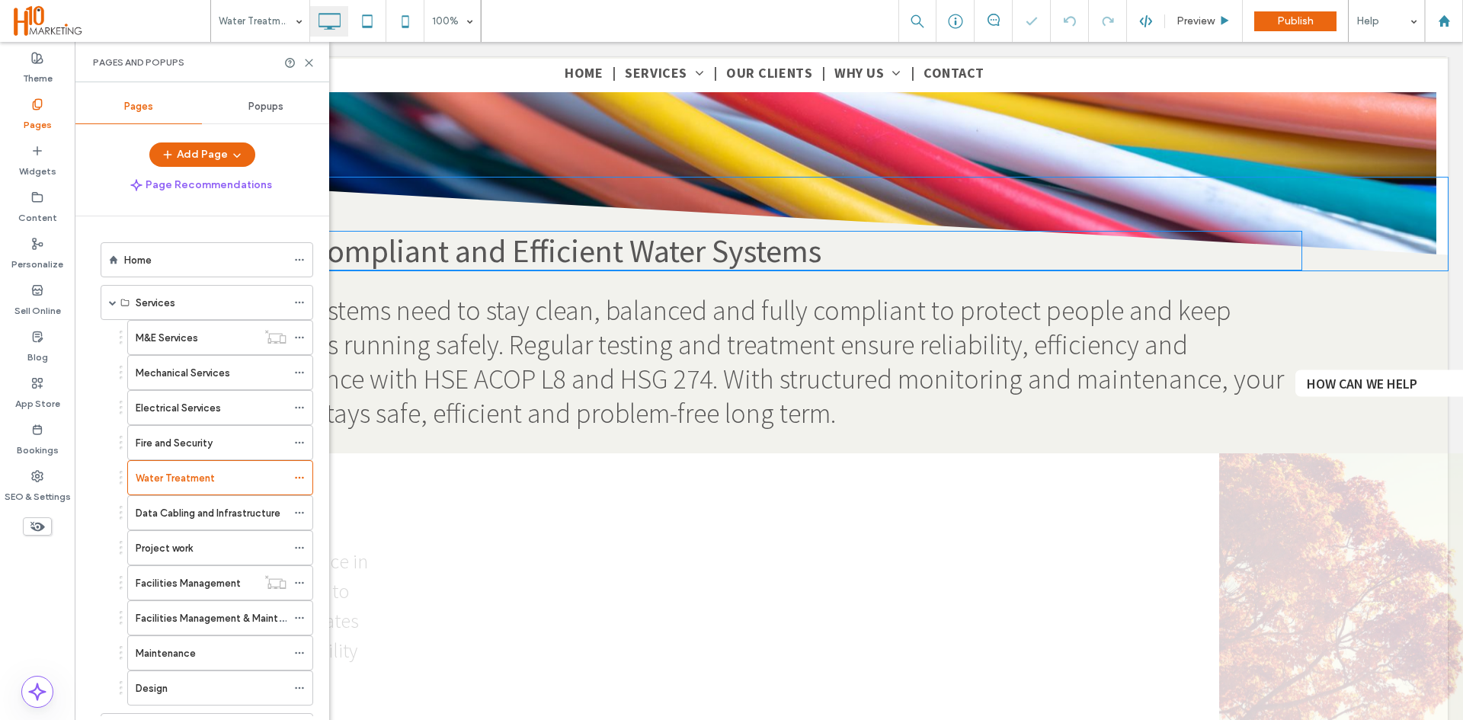
scroll to position [305, 0]
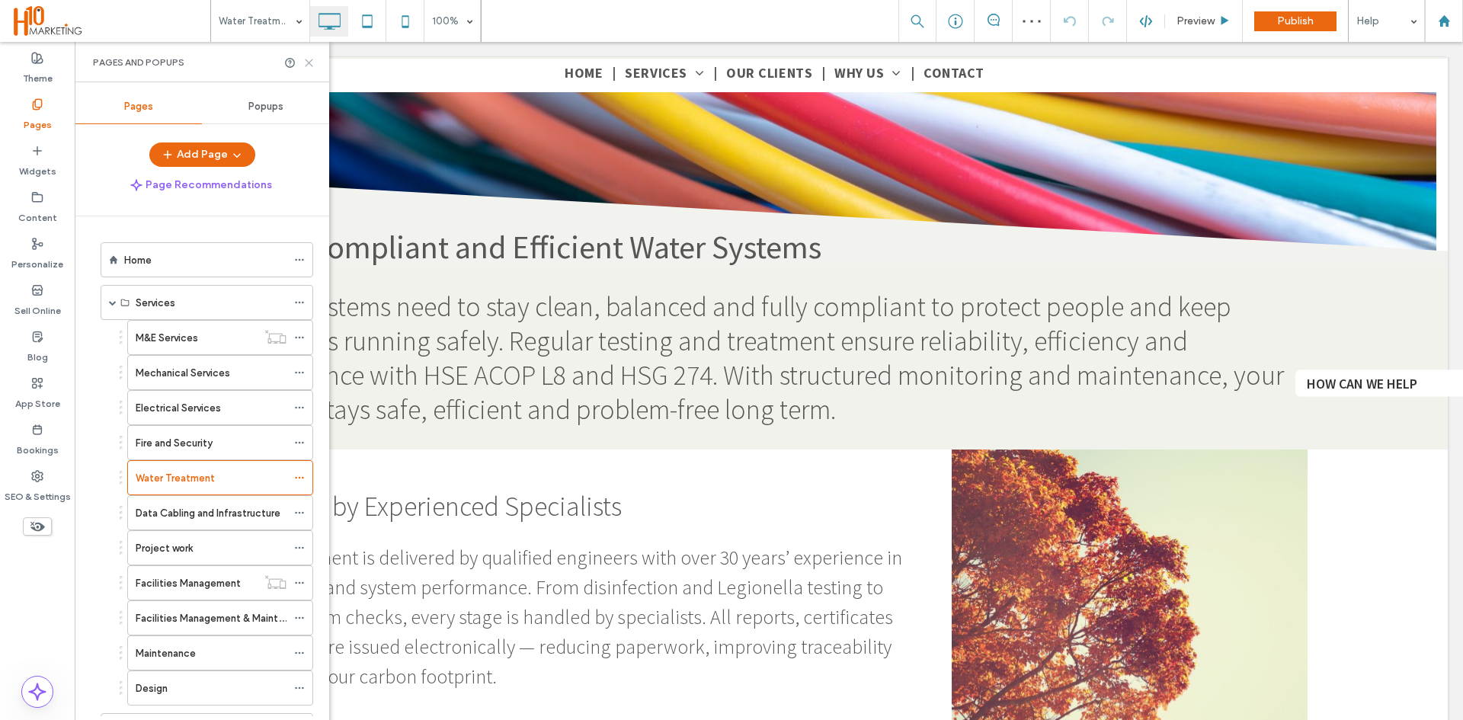
drag, startPoint x: 305, startPoint y: 61, endPoint x: 460, endPoint y: 290, distance: 276.4
click at [305, 61] on icon at bounding box center [308, 62] width 11 height 11
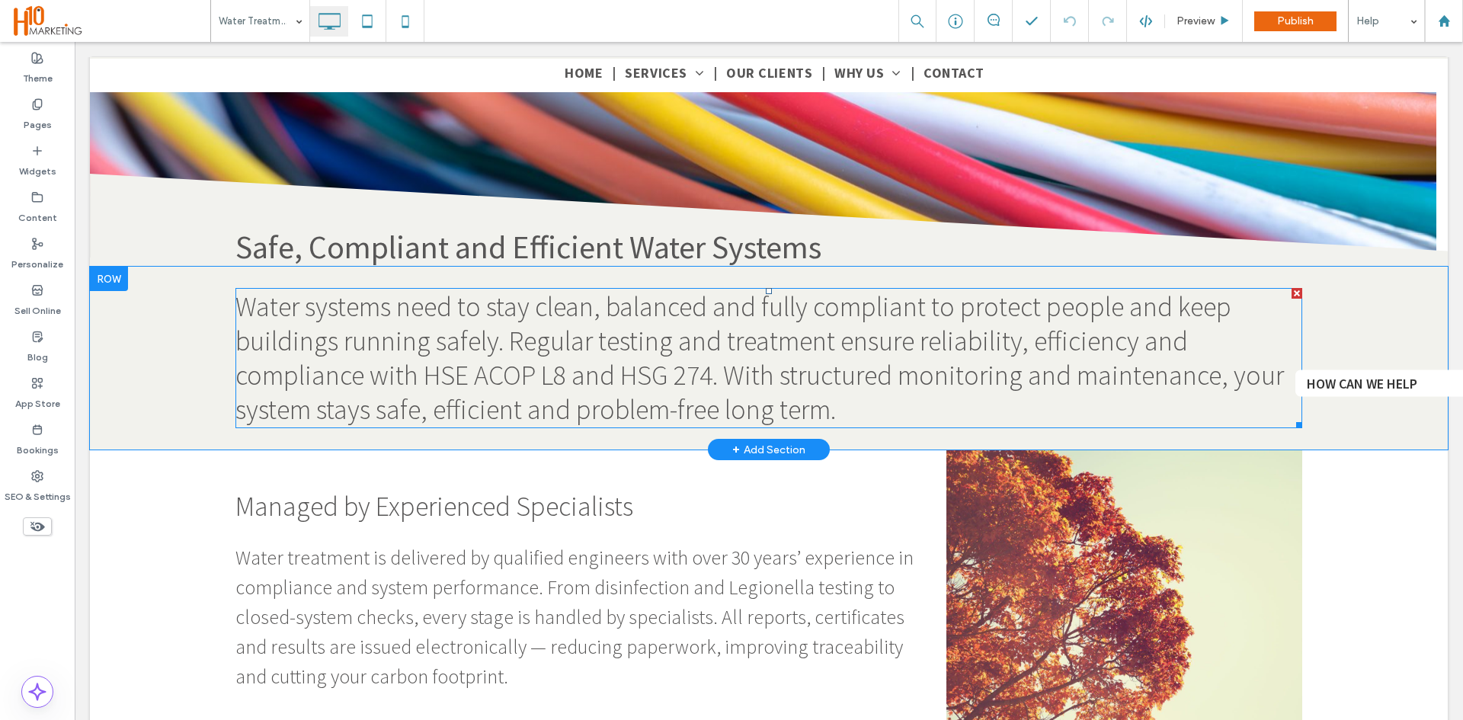
click at [876, 421] on h2 "Water systems need to stay clean, balanced and fully compliant to protect peopl…" at bounding box center [768, 358] width 1067 height 137
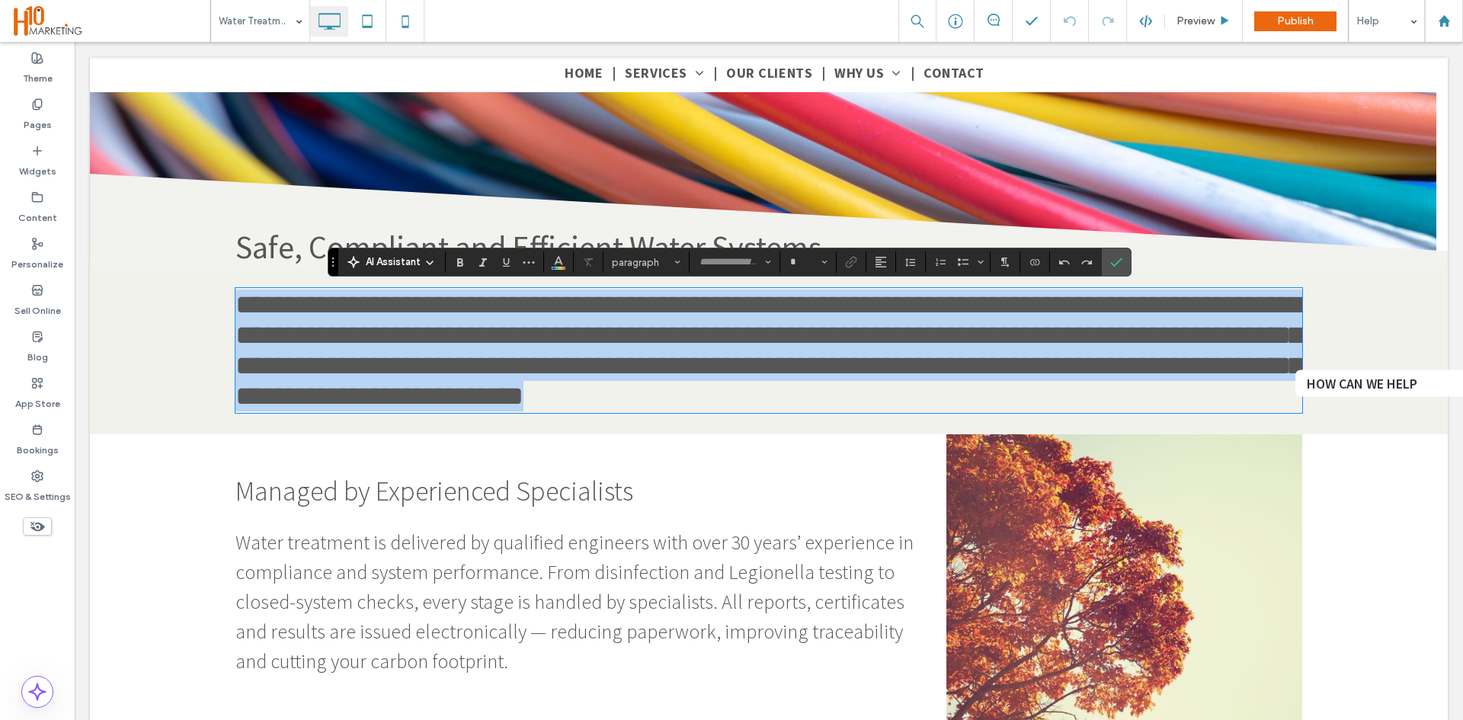
type input "**********"
type input "**"
click at [865, 411] on h2 "**********" at bounding box center [768, 351] width 1067 height 122
drag, startPoint x: 866, startPoint y: 415, endPoint x: 878, endPoint y: 416, distance: 11.5
click at [868, 411] on h2 "**********" at bounding box center [768, 351] width 1067 height 122
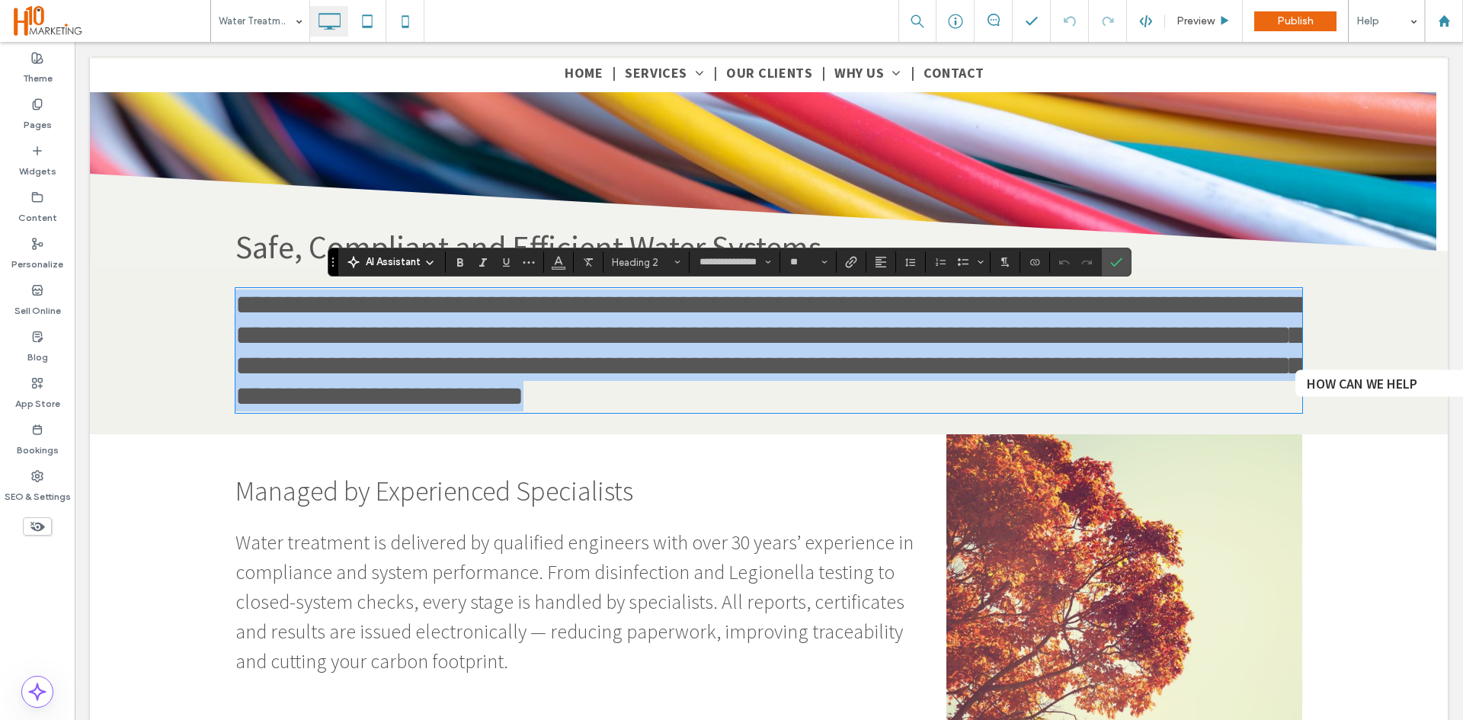
click at [891, 411] on h2 "**********" at bounding box center [768, 351] width 1067 height 122
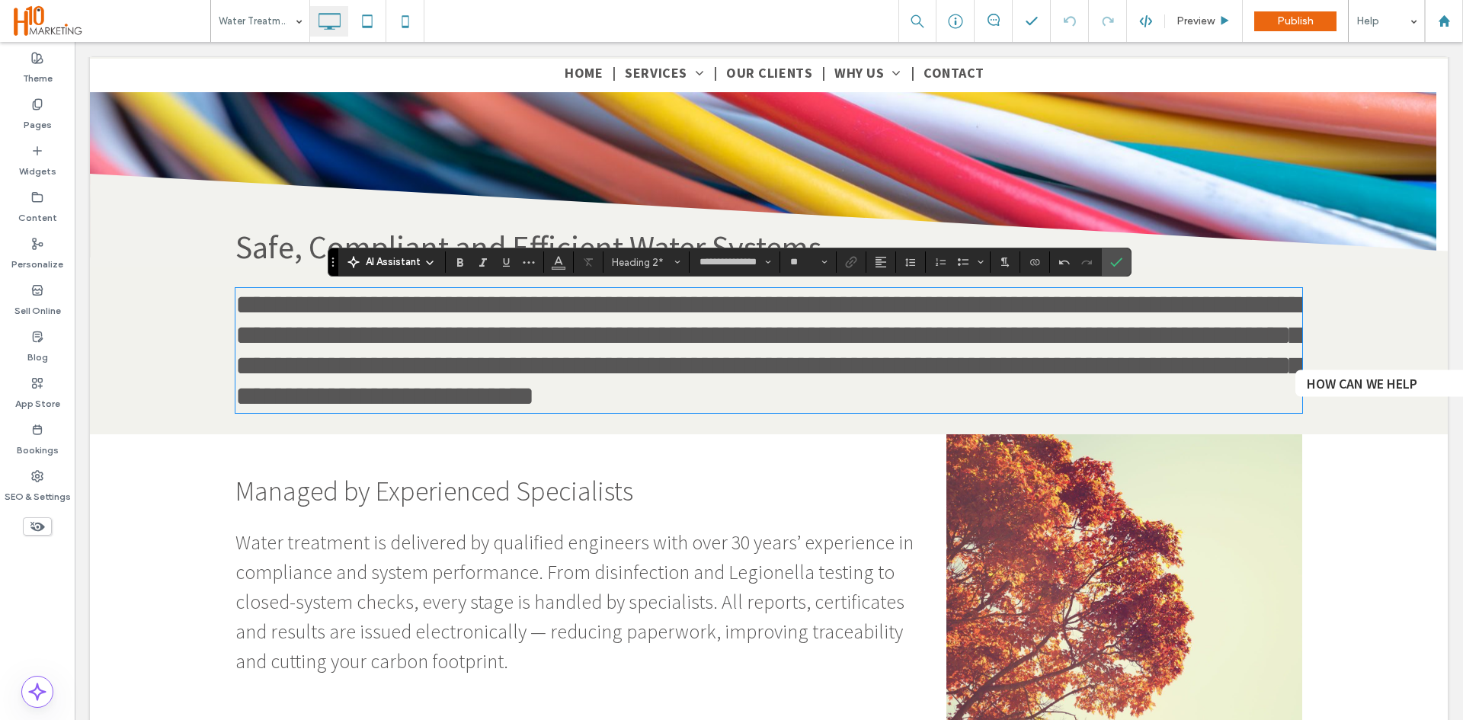
type input "**"
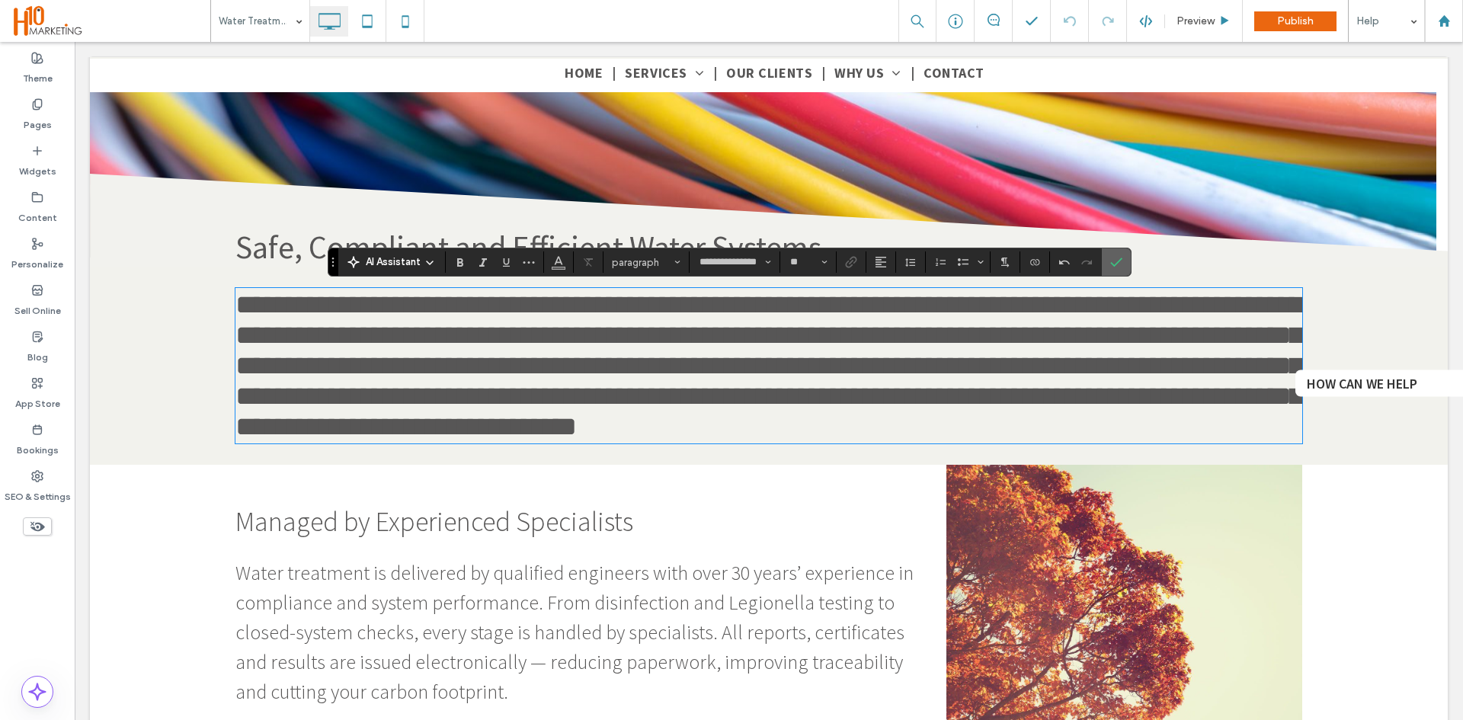
click at [1120, 266] on icon "Confirm" at bounding box center [1116, 262] width 12 height 12
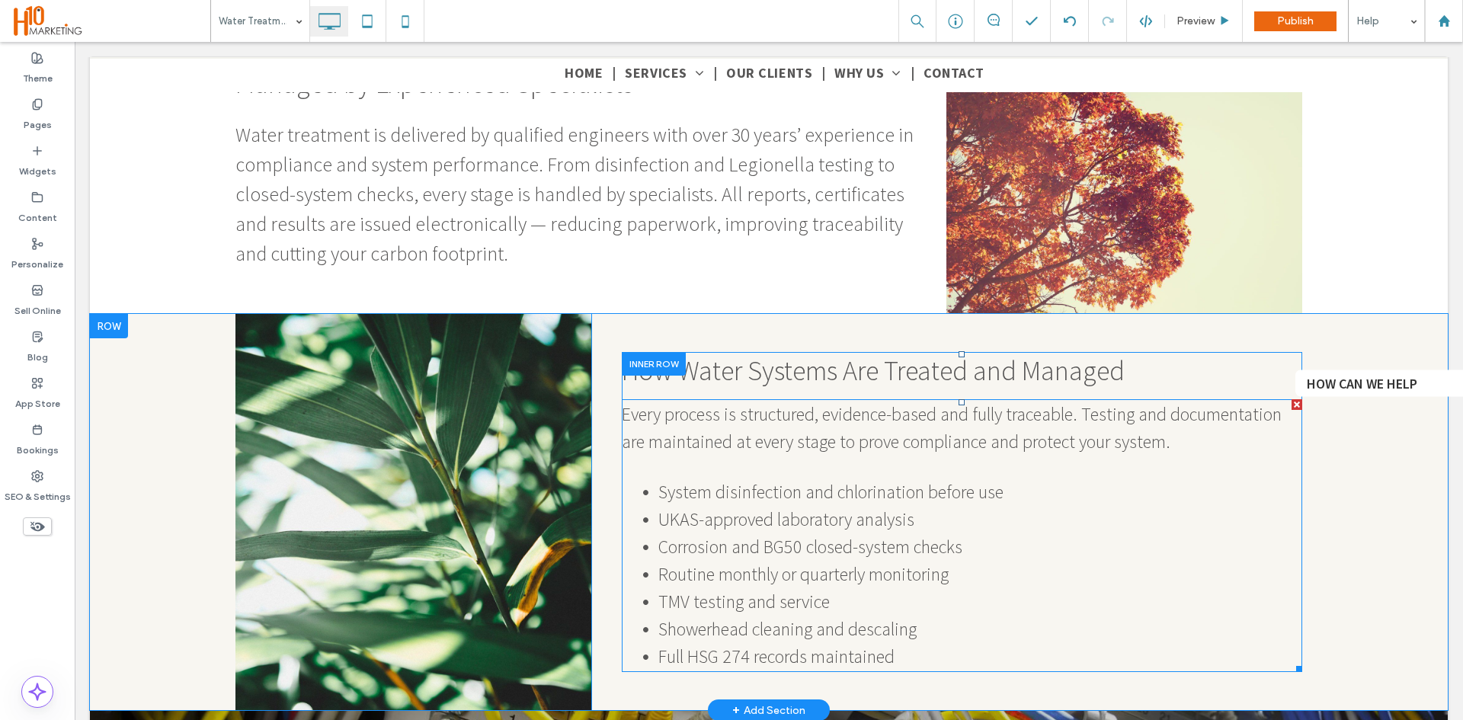
scroll to position [990, 0]
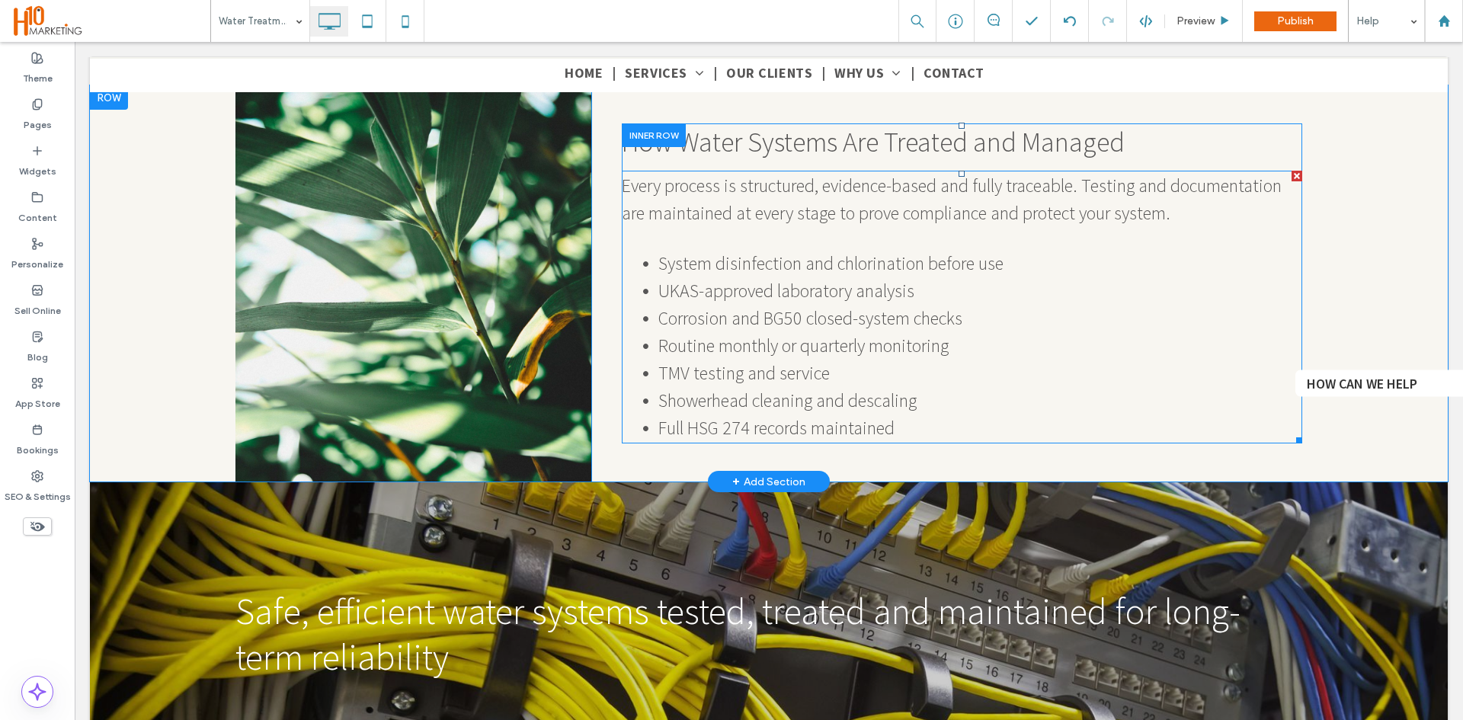
click at [869, 311] on span "Corrosion and BG50 closed-system checks" at bounding box center [810, 318] width 304 height 24
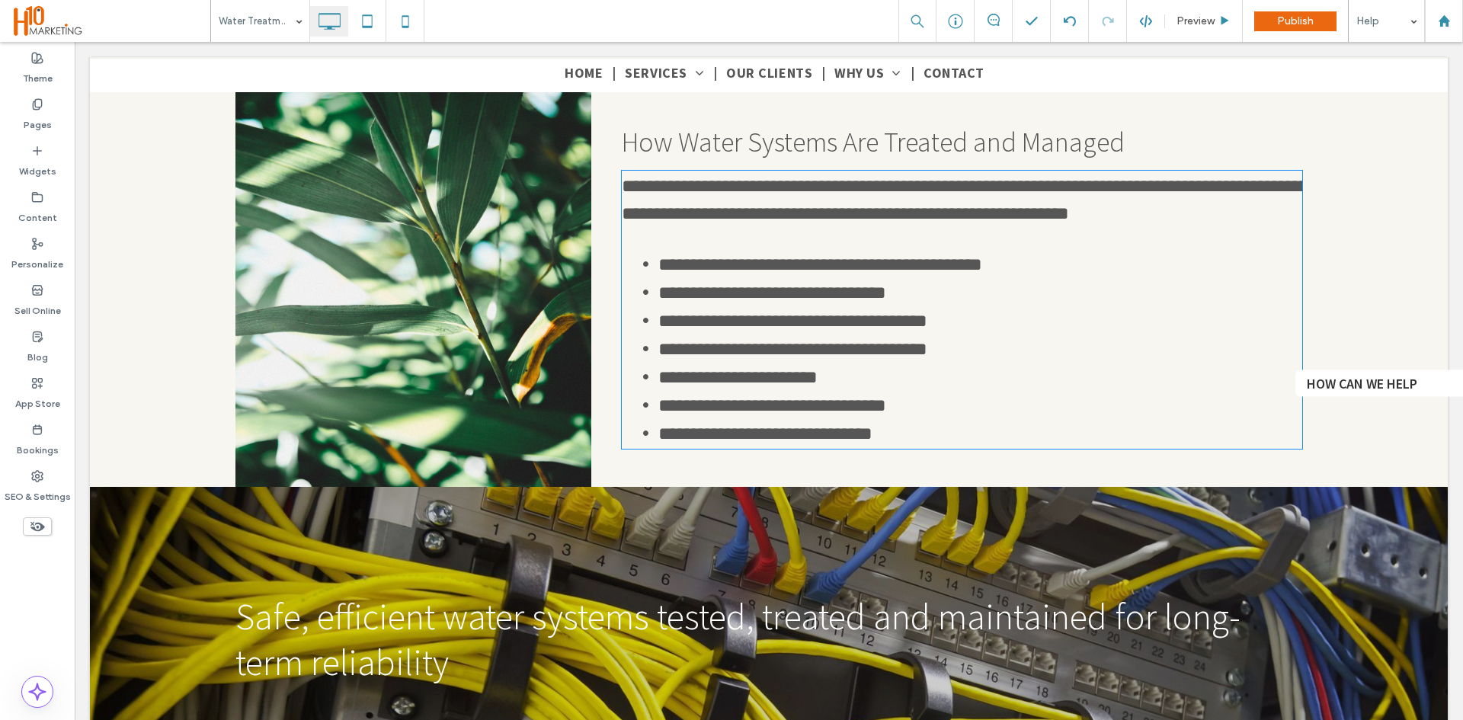
type input "**********"
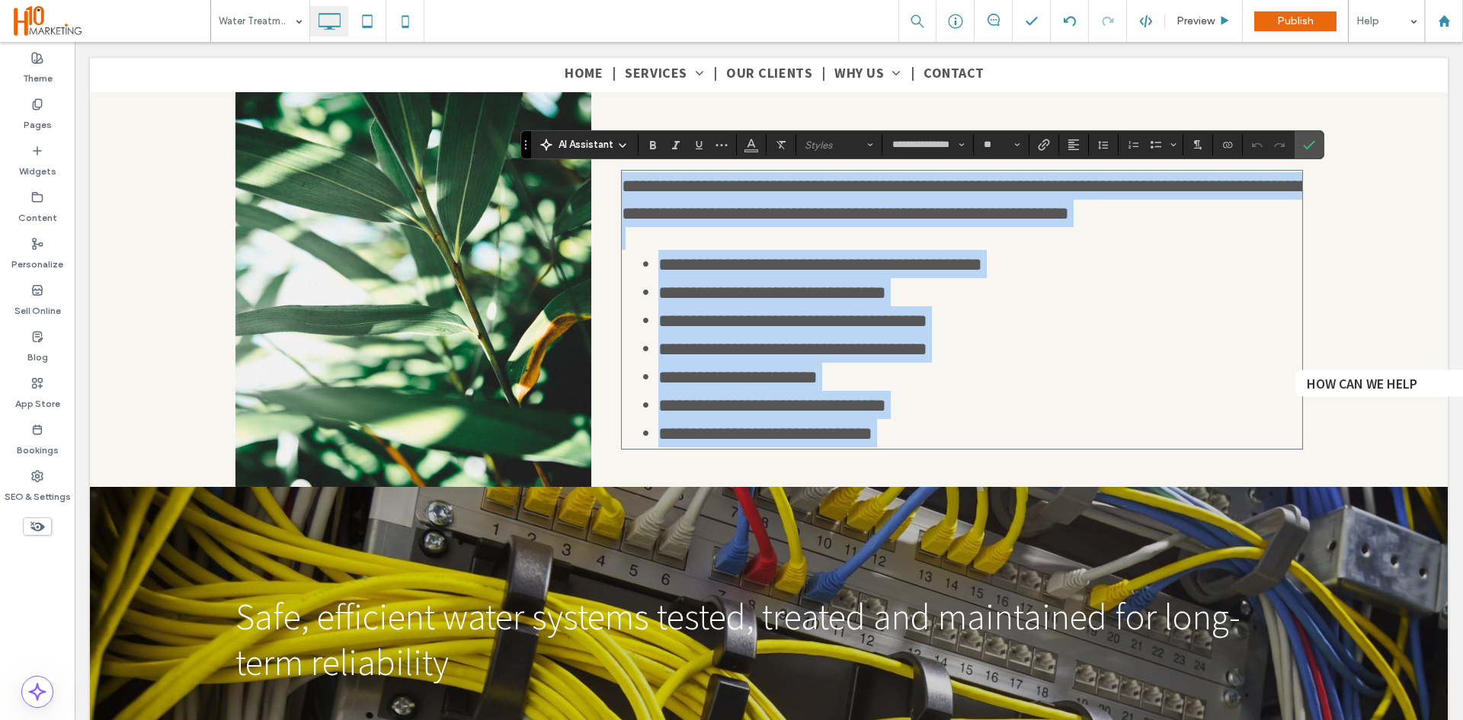
click at [910, 261] on span "**********" at bounding box center [820, 264] width 324 height 18
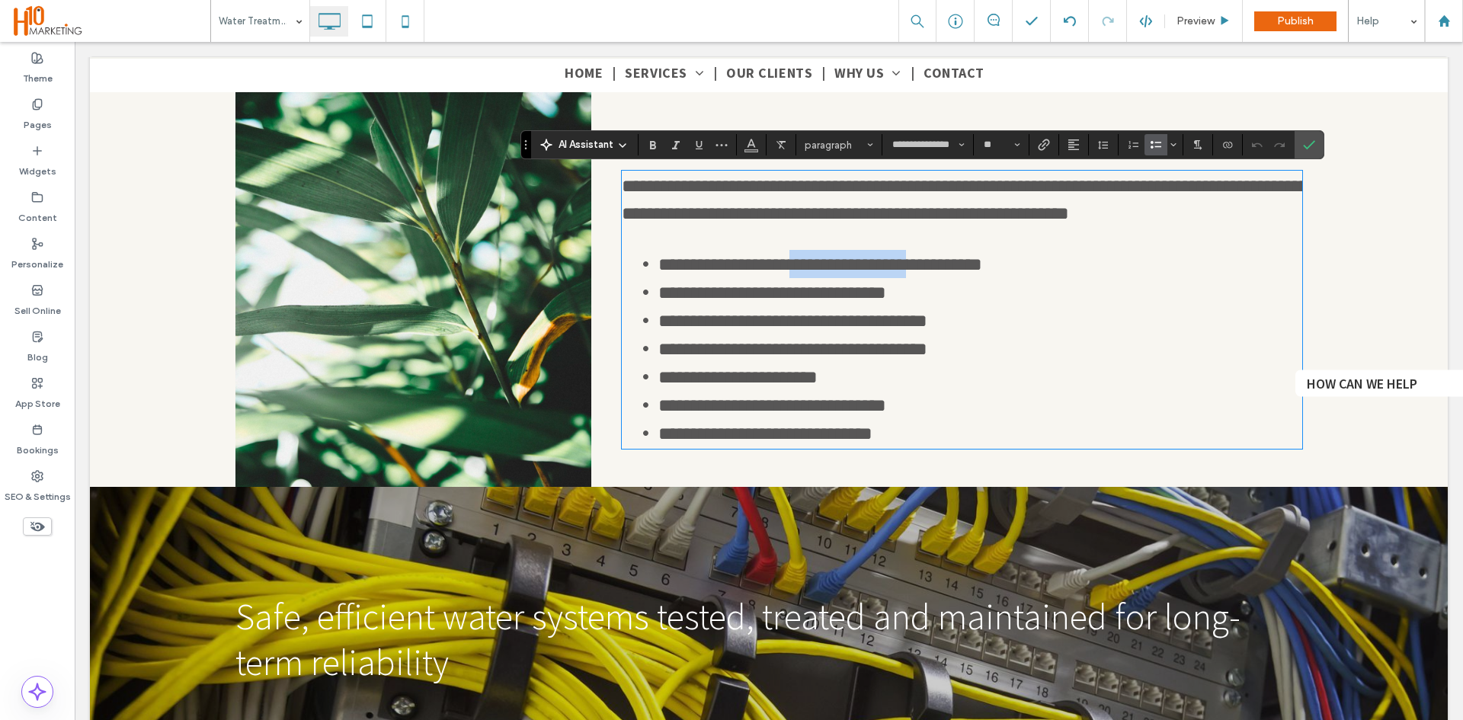
drag, startPoint x: 920, startPoint y: 264, endPoint x: 796, endPoint y: 267, distance: 124.2
click at [796, 267] on span "**********" at bounding box center [820, 264] width 324 height 18
click at [993, 326] on li "**********" at bounding box center [980, 320] width 644 height 28
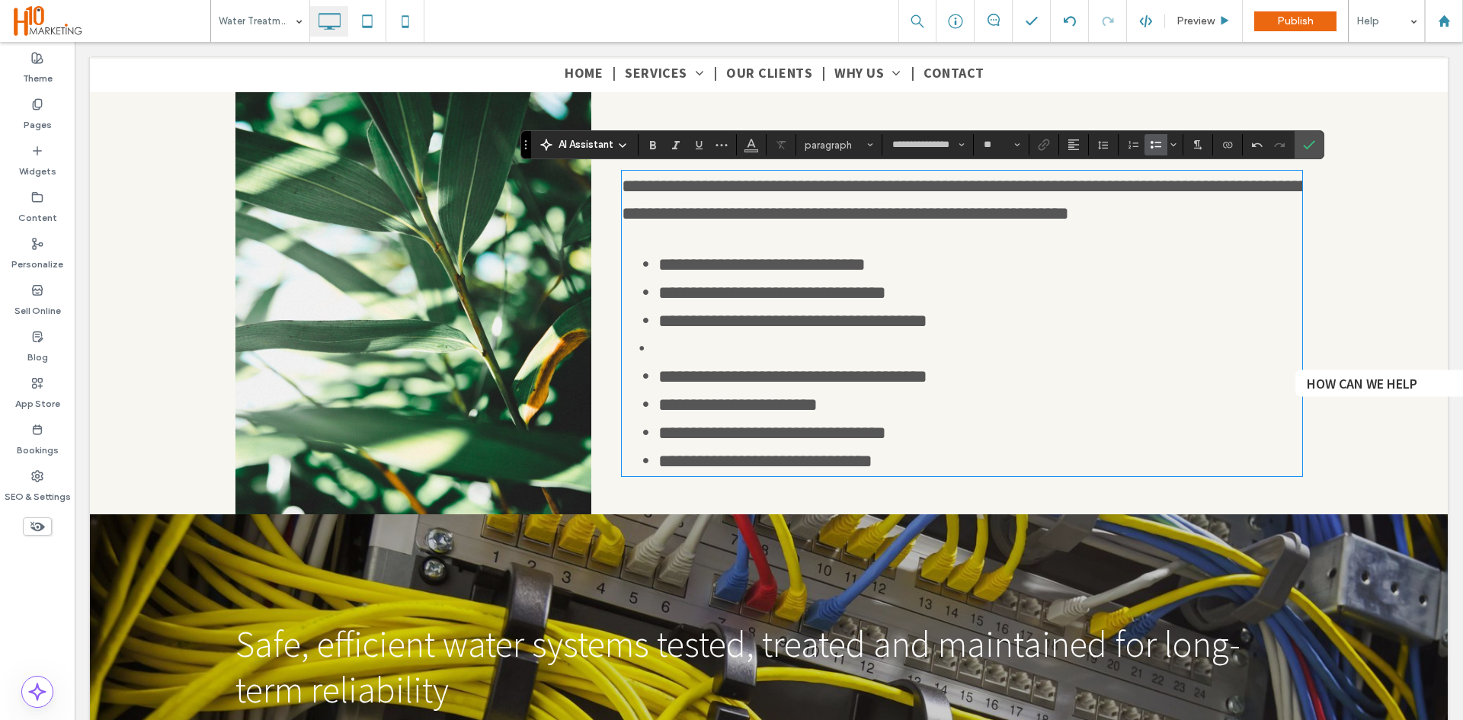
scroll to position [0, 0]
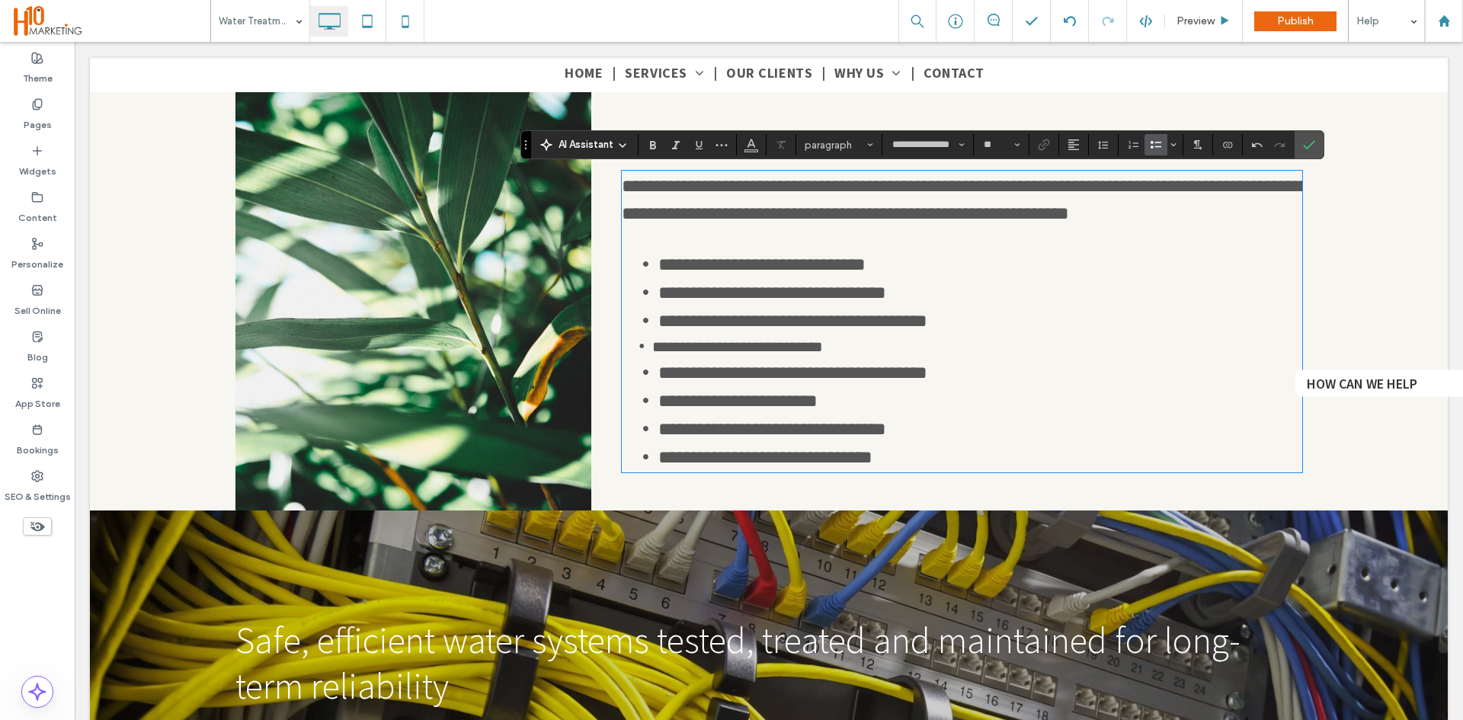
click at [831, 370] on span "**********" at bounding box center [792, 372] width 269 height 18
drag, startPoint x: 836, startPoint y: 347, endPoint x: 661, endPoint y: 350, distance: 175.3
click at [652, 353] on li "**********" at bounding box center [977, 346] width 650 height 24
drag, startPoint x: 664, startPoint y: 349, endPoint x: 734, endPoint y: 357, distance: 69.8
click at [686, 354] on li "**********" at bounding box center [977, 346] width 650 height 24
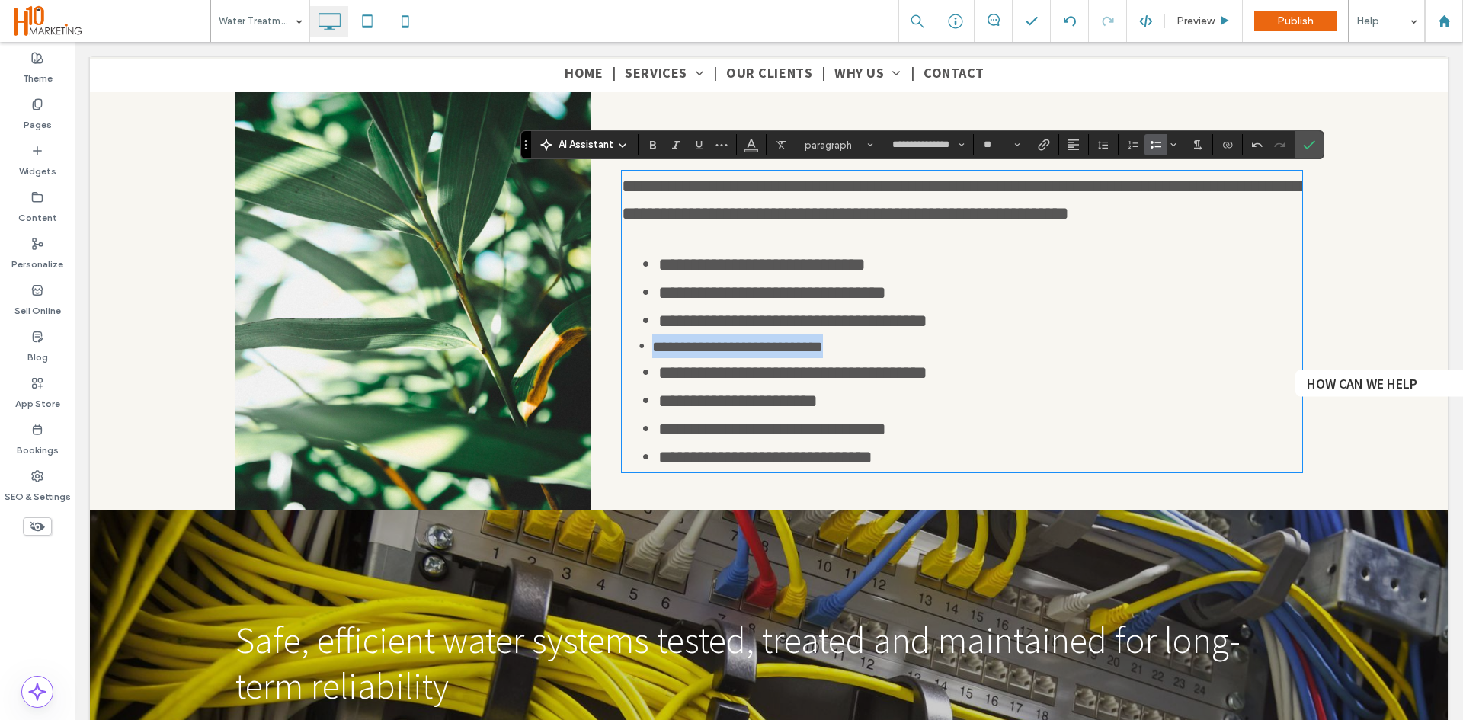
drag, startPoint x: 829, startPoint y: 347, endPoint x: 631, endPoint y: 344, distance: 198.1
click at [652, 344] on li "**********" at bounding box center [977, 346] width 650 height 24
click at [993, 320] on li "**********" at bounding box center [980, 320] width 644 height 28
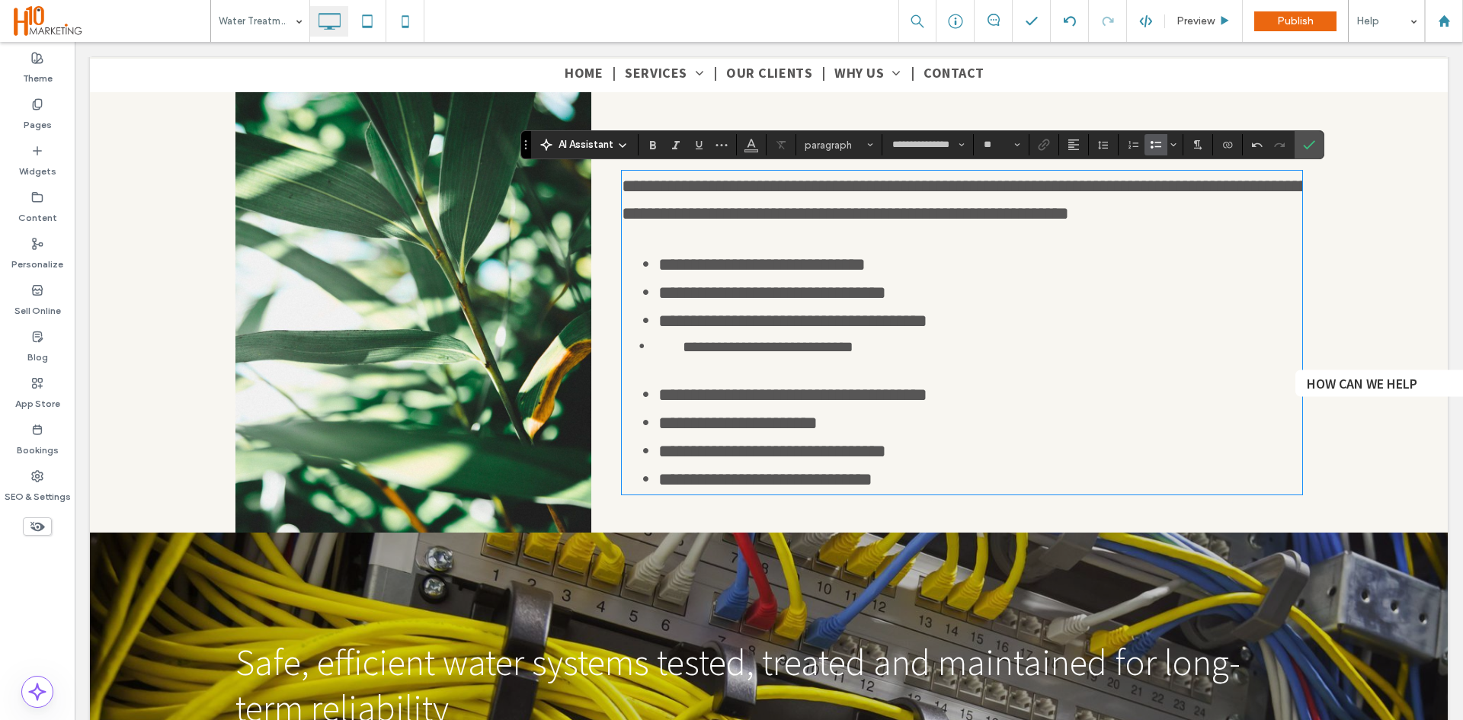
click at [641, 371] on p at bounding box center [962, 368] width 680 height 23
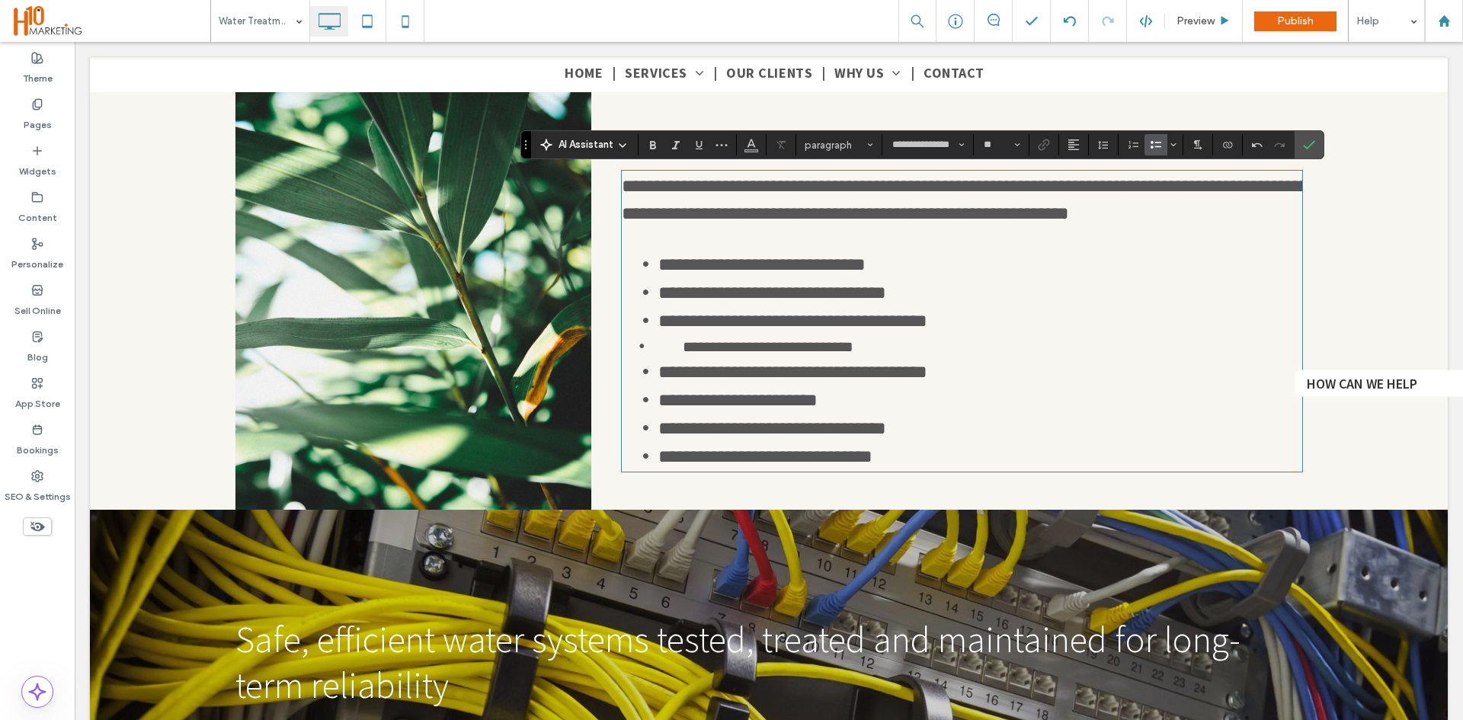
click at [873, 316] on span "**********" at bounding box center [792, 321] width 269 height 18
type input "**"
drag, startPoint x: 862, startPoint y: 352, endPoint x: 676, endPoint y: 341, distance: 186.2
click at [676, 341] on li "**********" at bounding box center [977, 345] width 650 height 23
drag, startPoint x: 673, startPoint y: 341, endPoint x: 852, endPoint y: 340, distance: 179.0
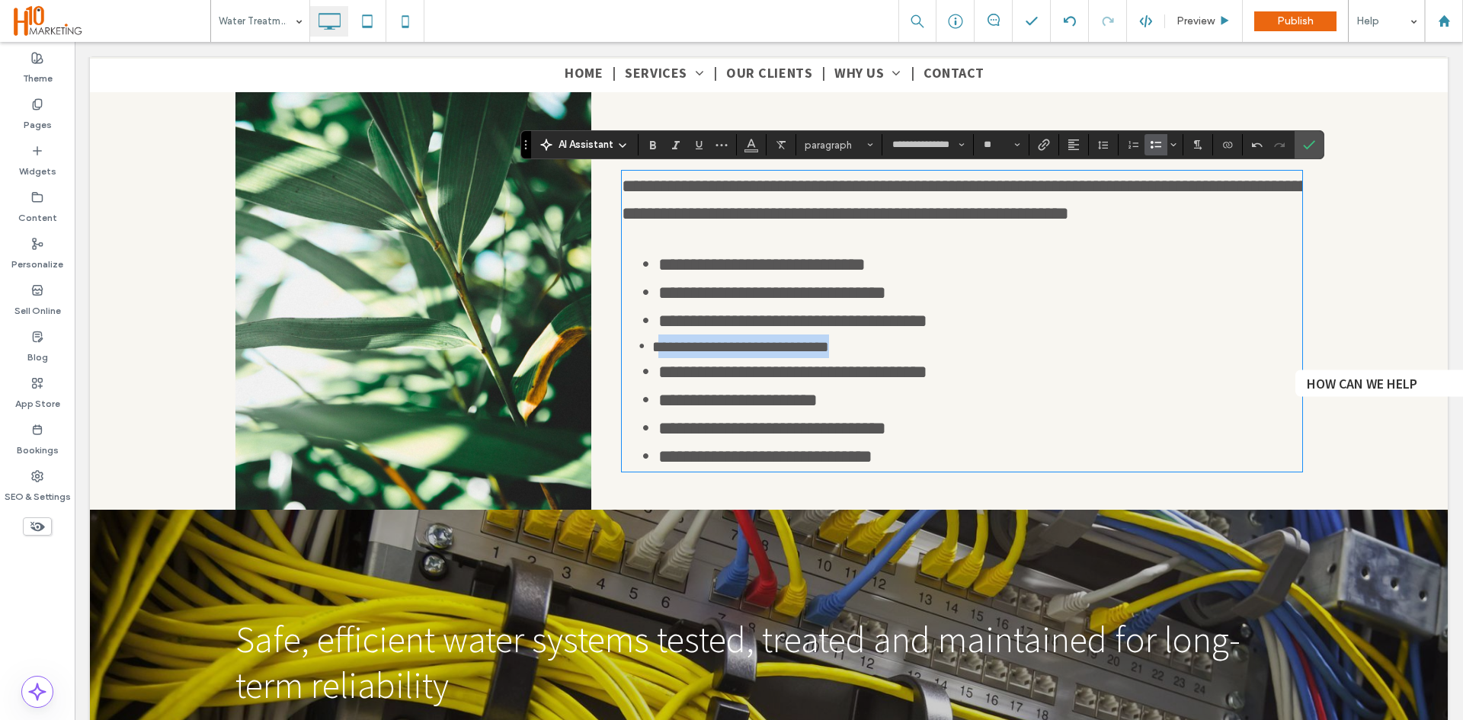
click at [852, 340] on li "**********" at bounding box center [977, 345] width 650 height 23
click at [995, 142] on input "**" at bounding box center [997, 145] width 30 height 12
type input "**"
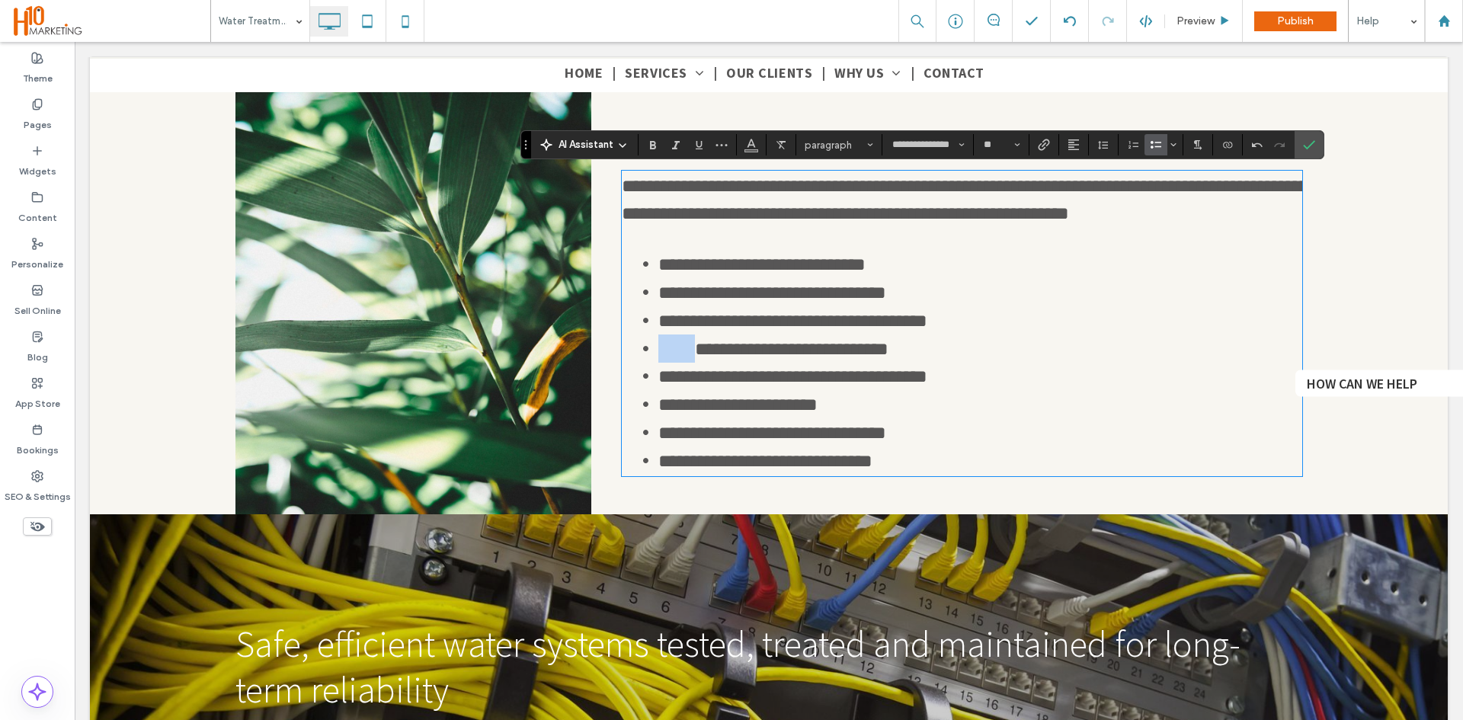
drag, startPoint x: 665, startPoint y: 341, endPoint x: 674, endPoint y: 344, distance: 9.6
click at [672, 343] on span at bounding box center [676, 349] width 37 height 18
click at [677, 344] on span at bounding box center [676, 349] width 37 height 18
click at [1148, 151] on label "Bulleted List" at bounding box center [1155, 144] width 23 height 21
click at [910, 353] on li "**********" at bounding box center [980, 348] width 644 height 28
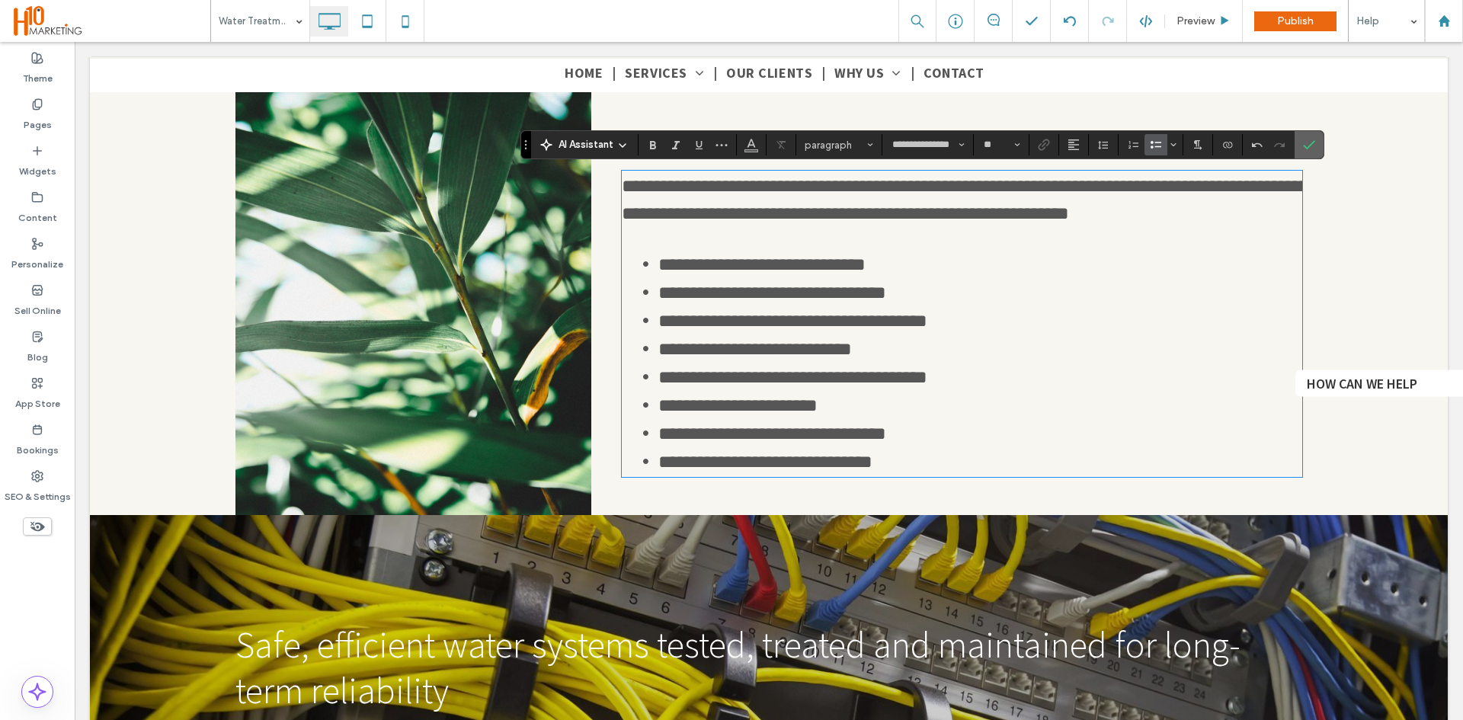
click at [1310, 151] on span "Confirm" at bounding box center [1306, 144] width 7 height 27
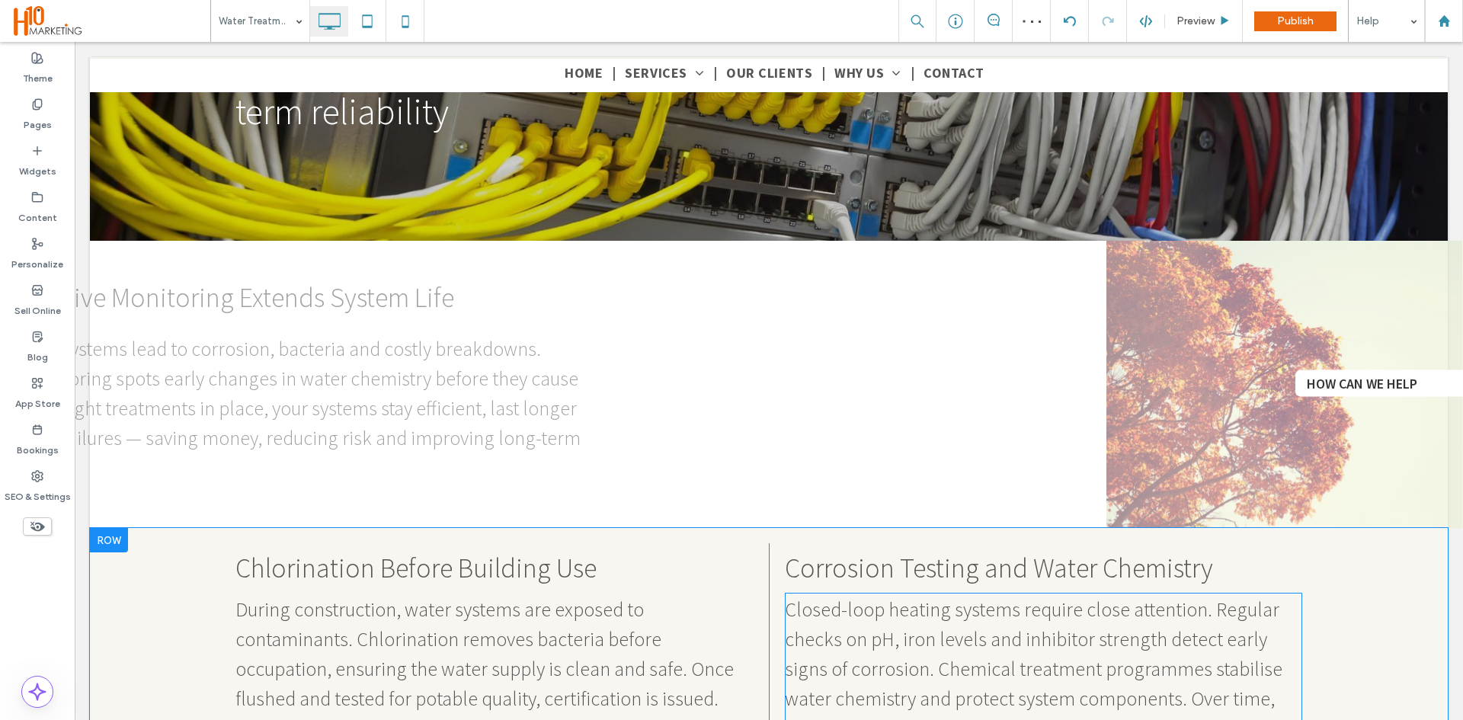
scroll to position [1676, 0]
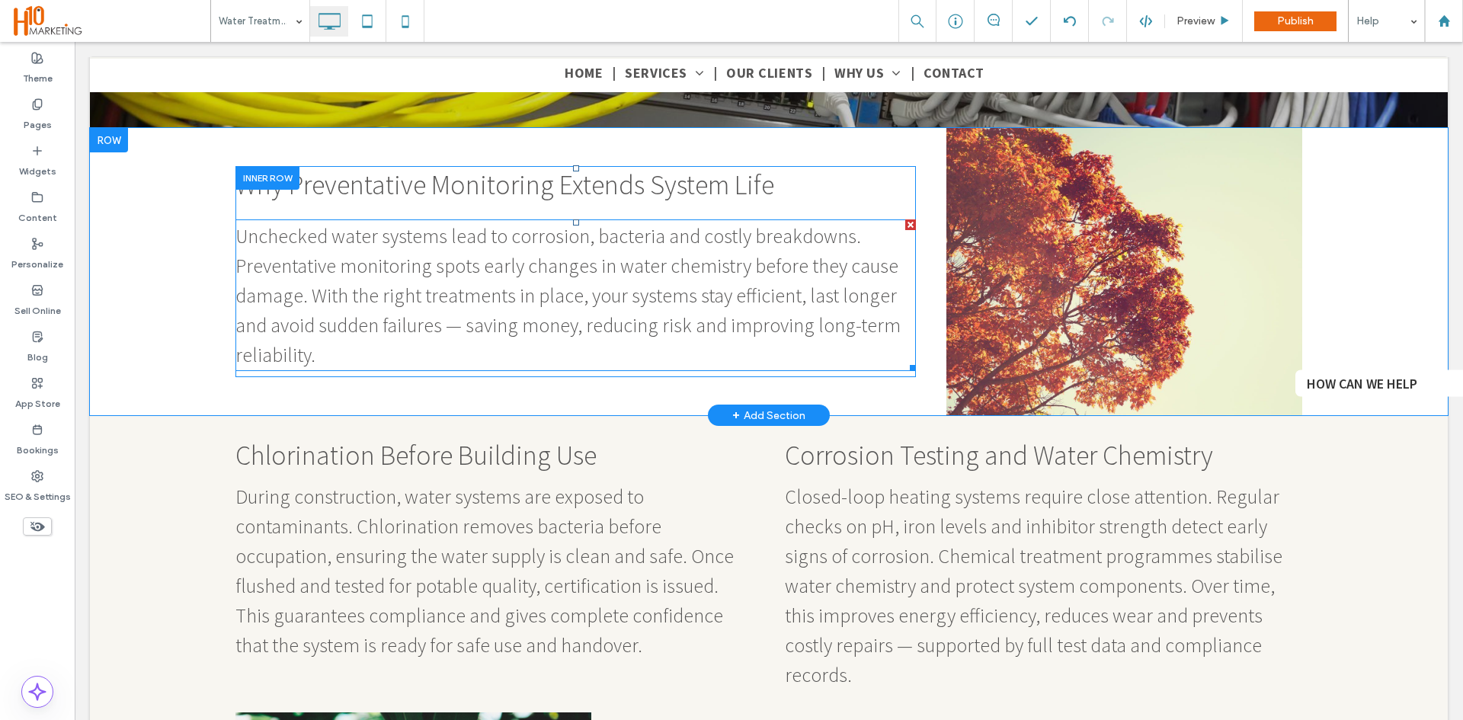
click at [414, 262] on span "Unchecked water systems lead to corrosion, bacteria and costly breakdowns. Prev…" at bounding box center [567, 295] width 665 height 144
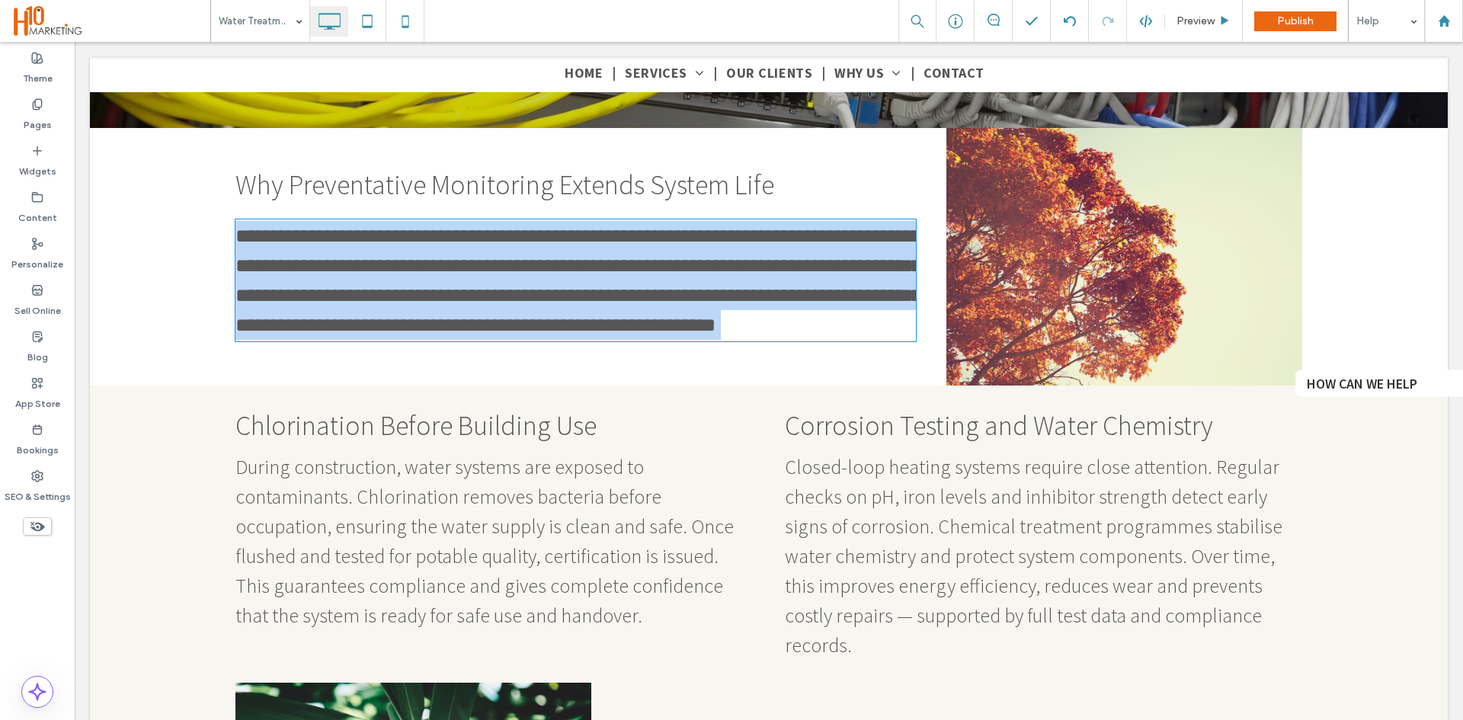
type input "**********"
click at [471, 269] on span "**********" at bounding box center [578, 280] width 686 height 108
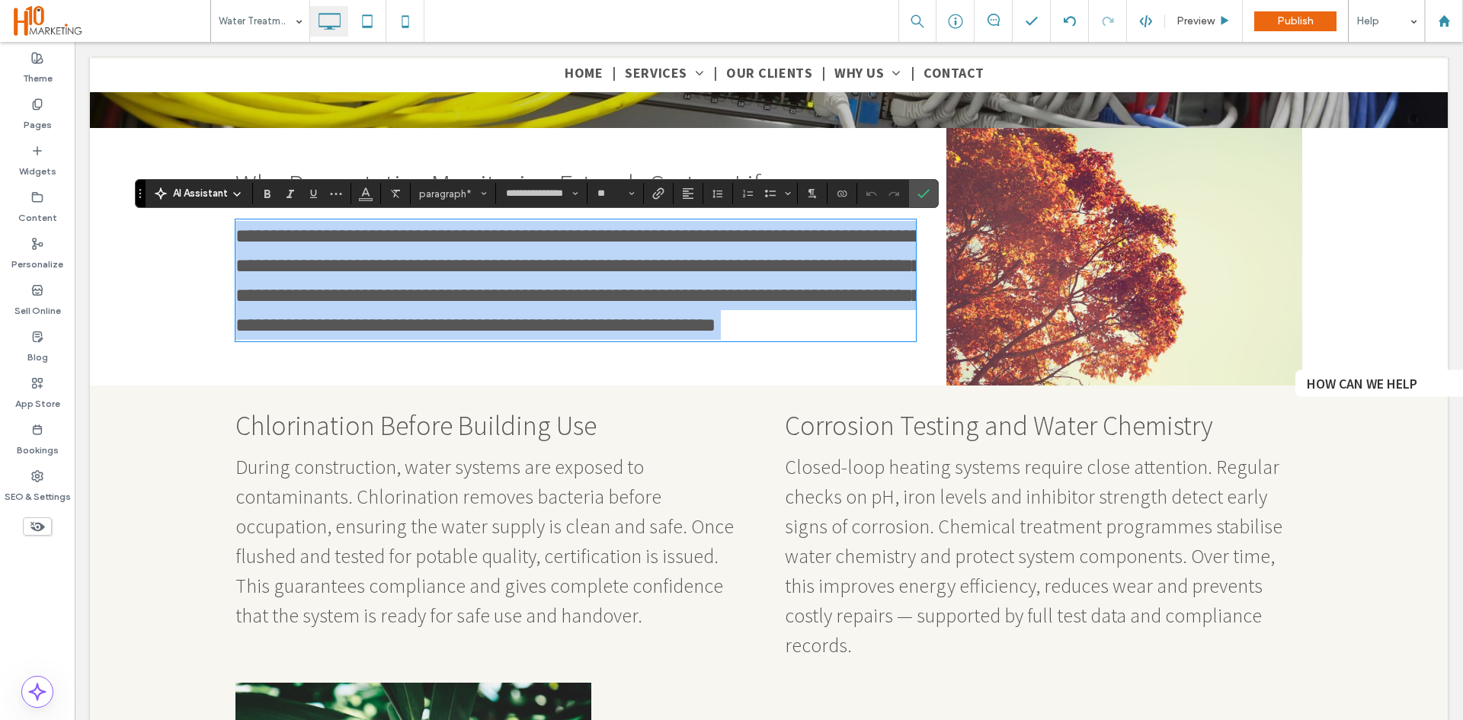
click at [466, 267] on span "**********" at bounding box center [578, 280] width 686 height 108
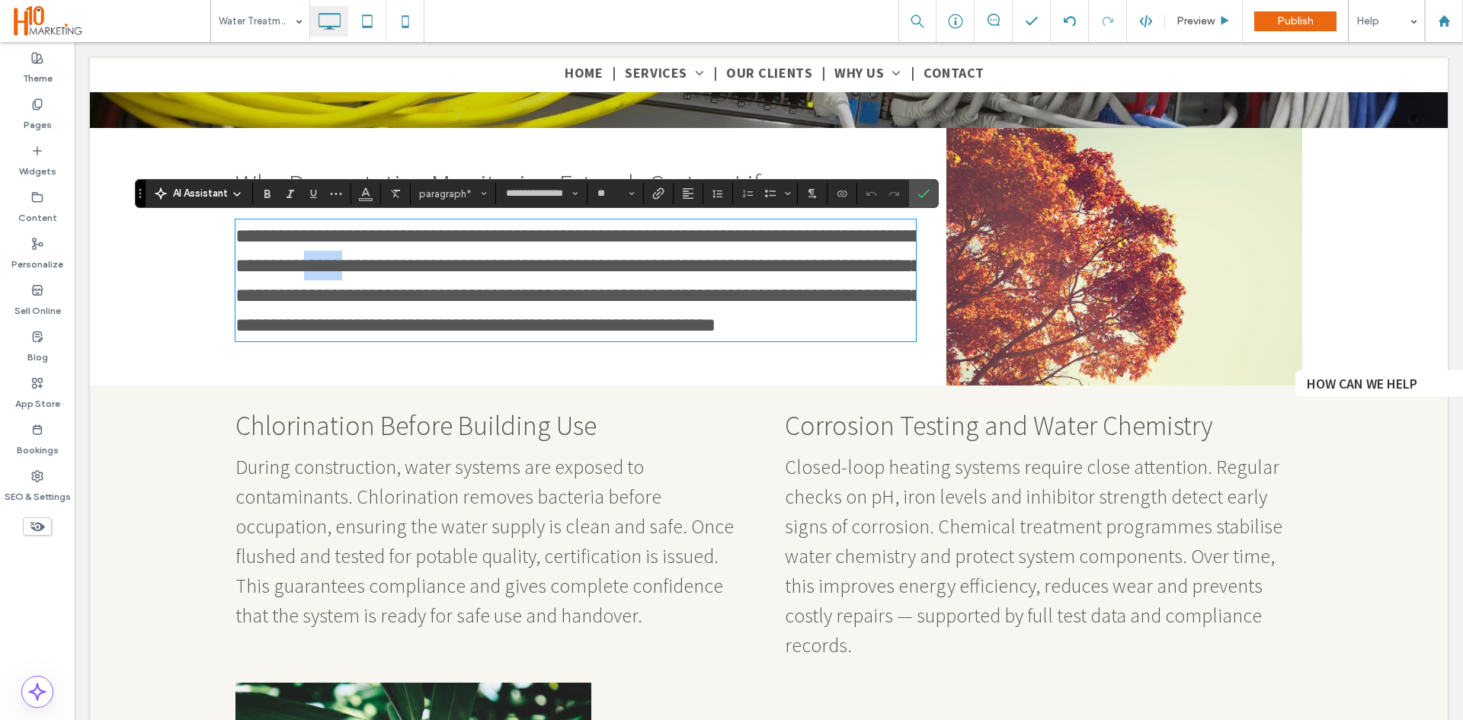
drag, startPoint x: 459, startPoint y: 268, endPoint x: 427, endPoint y: 268, distance: 32.0
click at [427, 268] on span "**********" at bounding box center [578, 280] width 686 height 108
type input "**"
click at [362, 443] on span "Chlorination Before Building Use" at bounding box center [415, 425] width 361 height 34
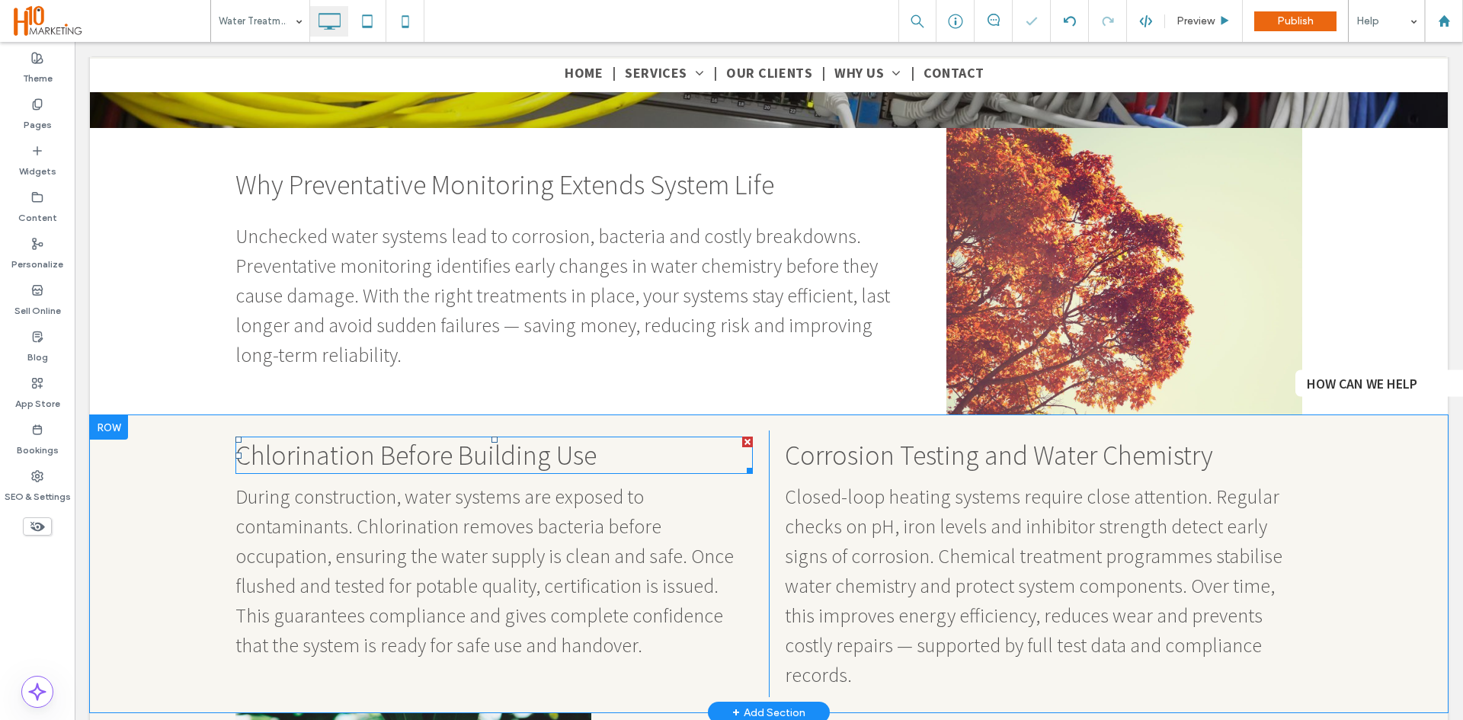
click at [350, 461] on span "Chlorination Before Building Use" at bounding box center [415, 455] width 361 height 34
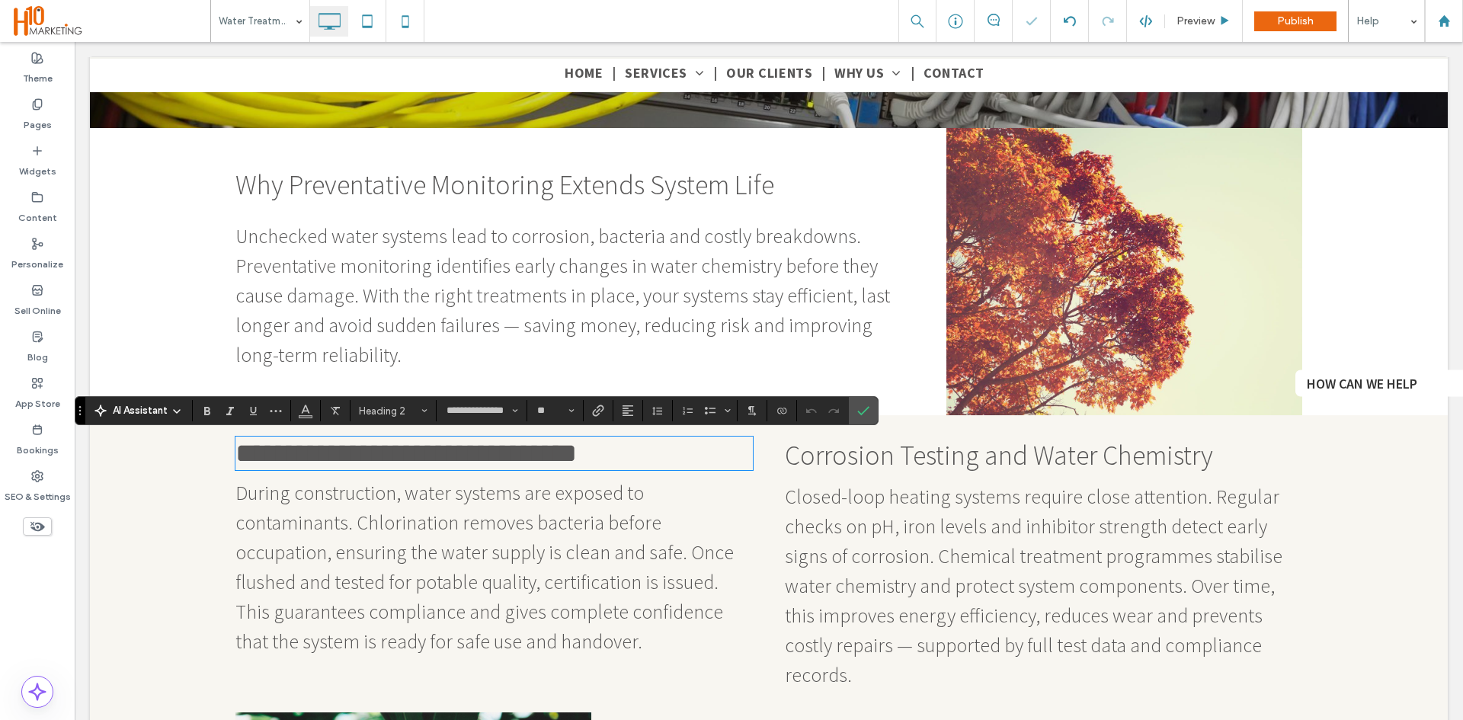
click at [364, 459] on span "**********" at bounding box center [405, 453] width 341 height 27
click at [371, 460] on span "**********" at bounding box center [405, 453] width 341 height 27
drag, startPoint x: 366, startPoint y: 458, endPoint x: 227, endPoint y: 455, distance: 138.7
click at [227, 455] on div "**********" at bounding box center [769, 563] width 1358 height 297
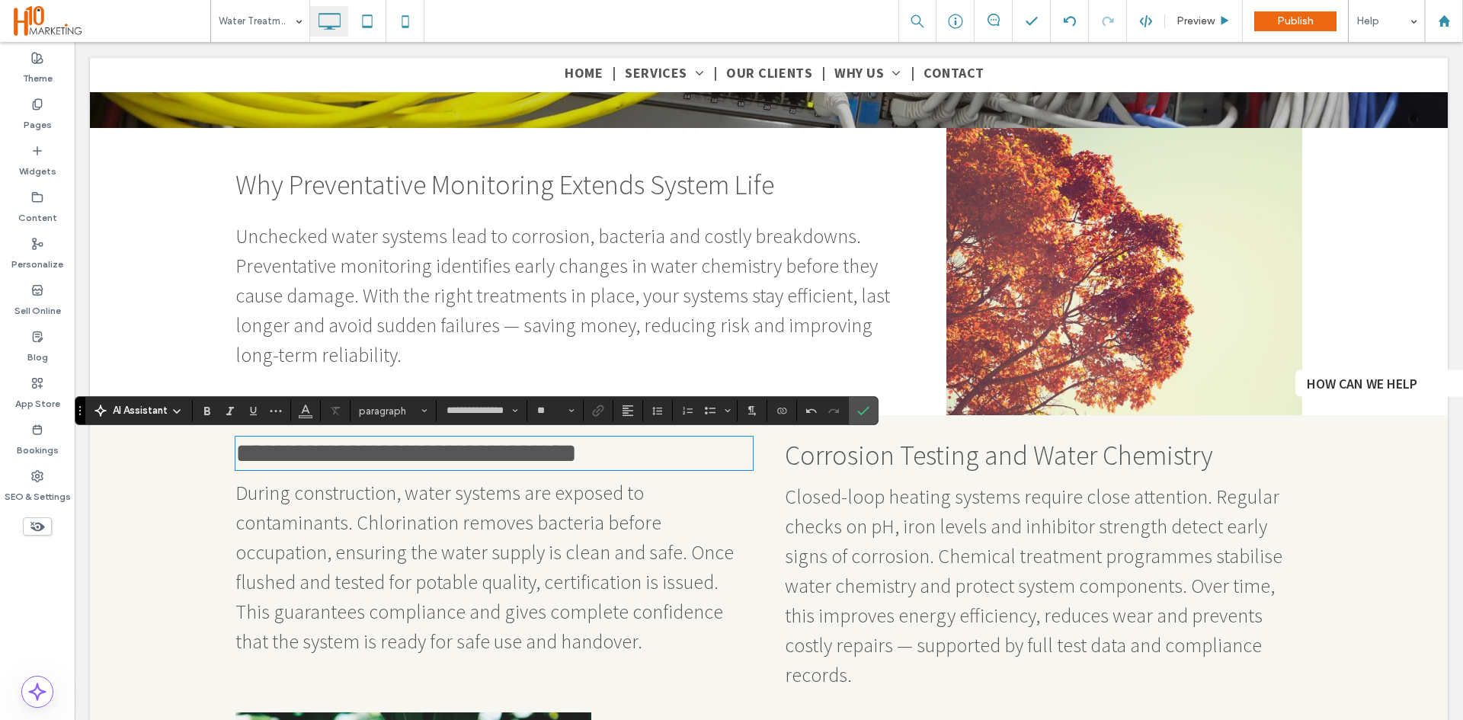
type input "**"
click at [868, 411] on icon "Confirm" at bounding box center [863, 411] width 12 height 12
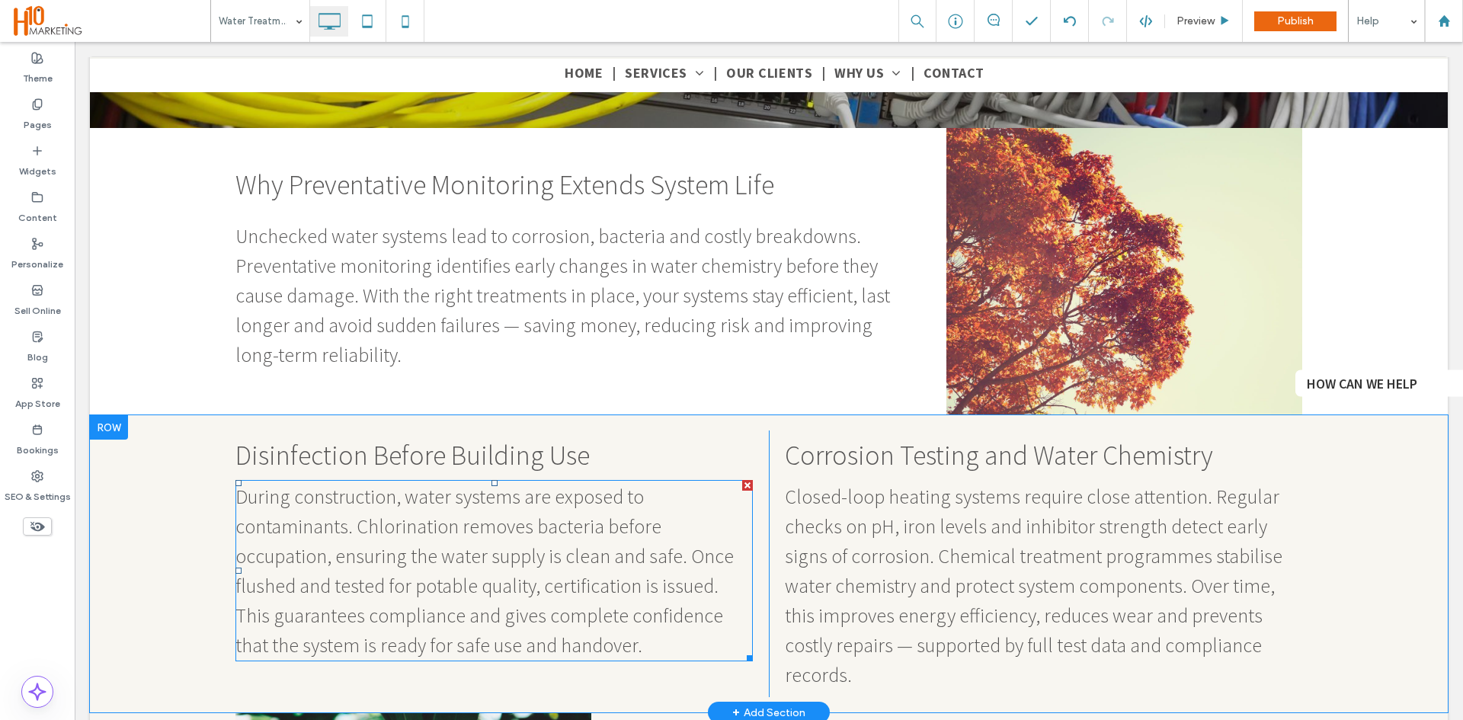
click at [414, 529] on span "During construction, water systems are exposed to contaminants. Chlorination re…" at bounding box center [484, 571] width 498 height 174
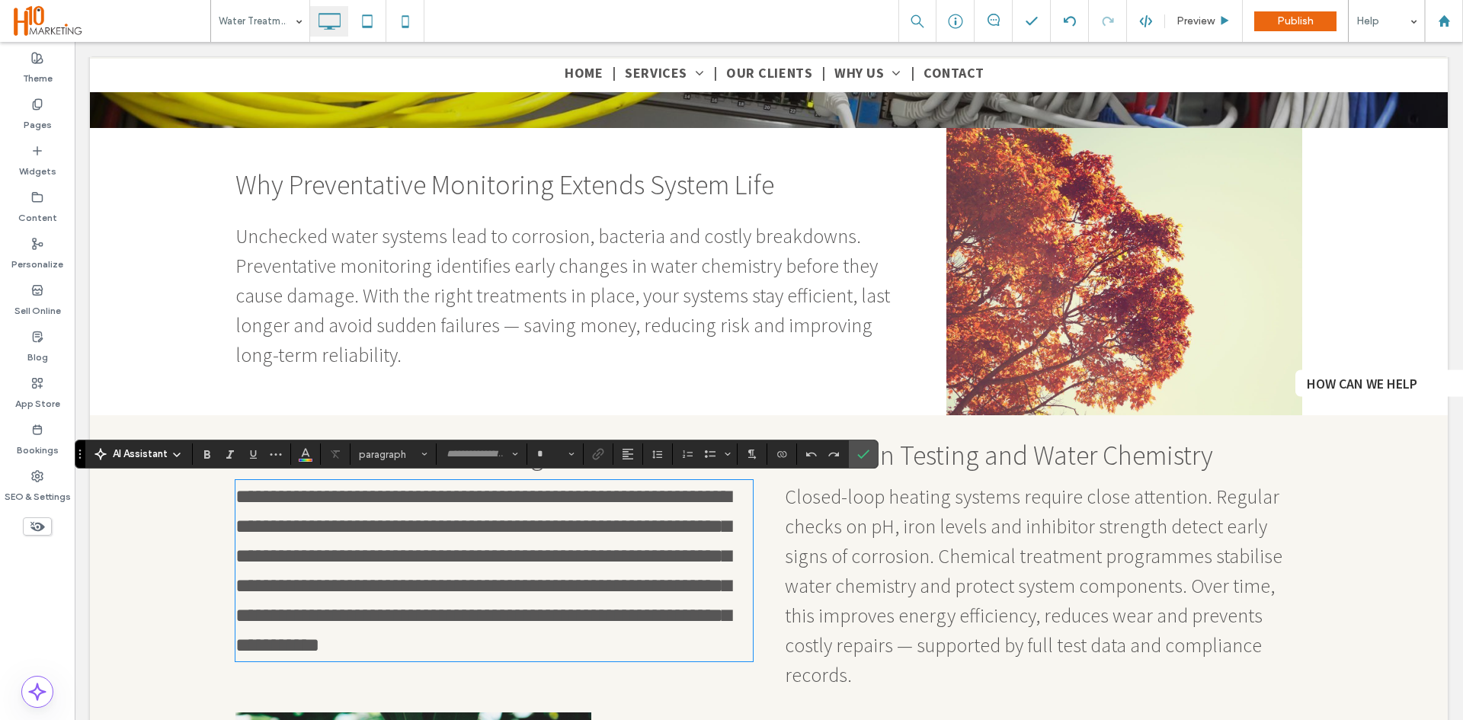
type input "**********"
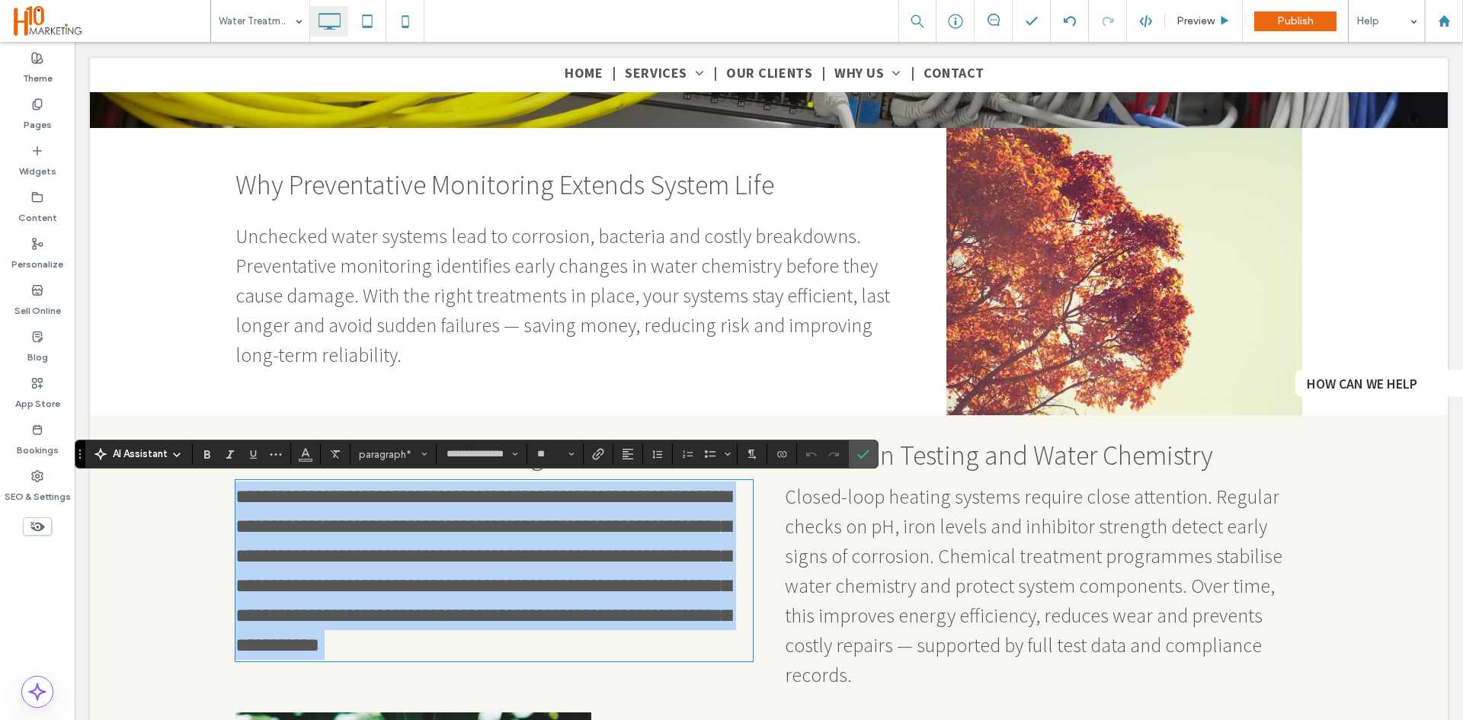
click at [363, 505] on span "**********" at bounding box center [482, 571] width 495 height 168
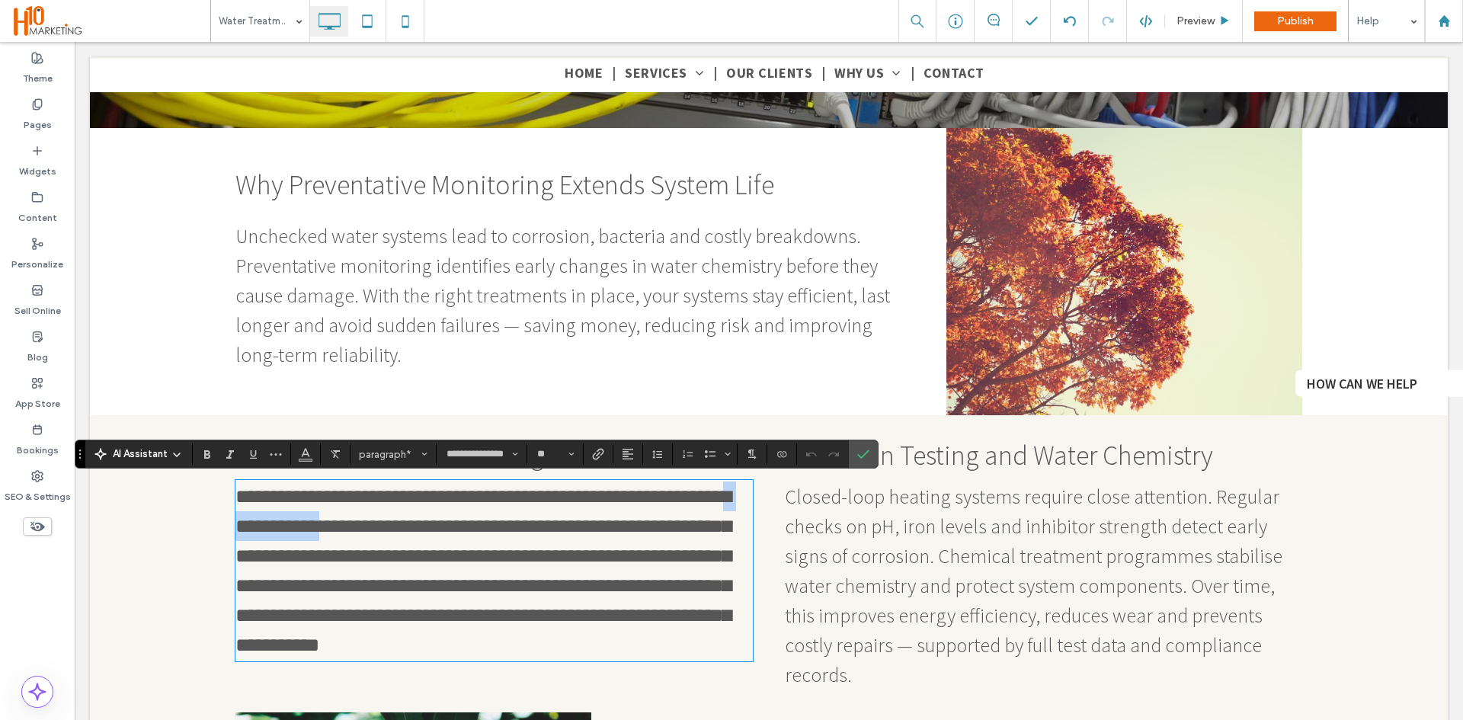
drag, startPoint x: 446, startPoint y: 530, endPoint x: 350, endPoint y: 533, distance: 96.8
click at [350, 533] on span "**********" at bounding box center [482, 571] width 495 height 168
type input "**"
click at [1030, 529] on span "Closed-loop heating systems require close attention. Regular checks on pH, iron…" at bounding box center [1033, 585] width 497 height 203
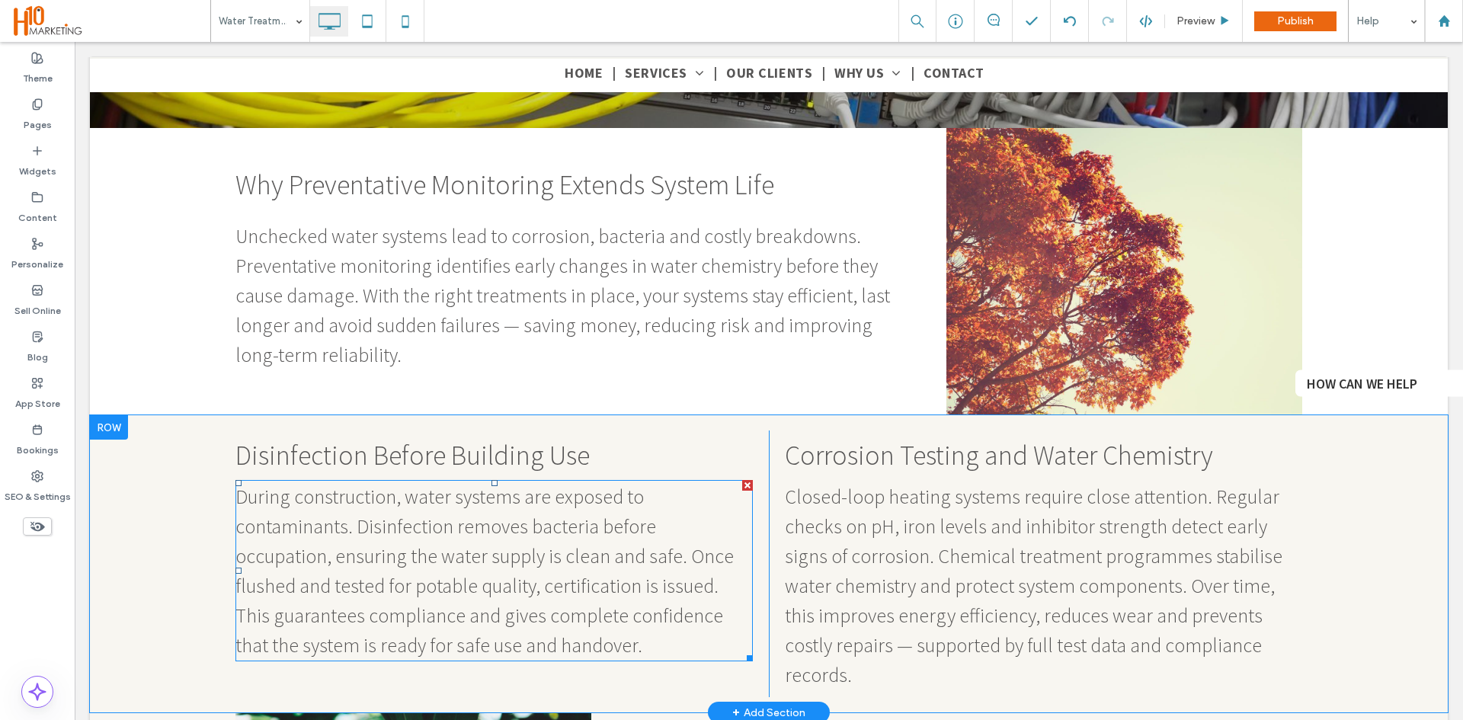
click at [675, 534] on span "During construction, water systems are exposed to contaminants. Disinfection re…" at bounding box center [484, 571] width 498 height 174
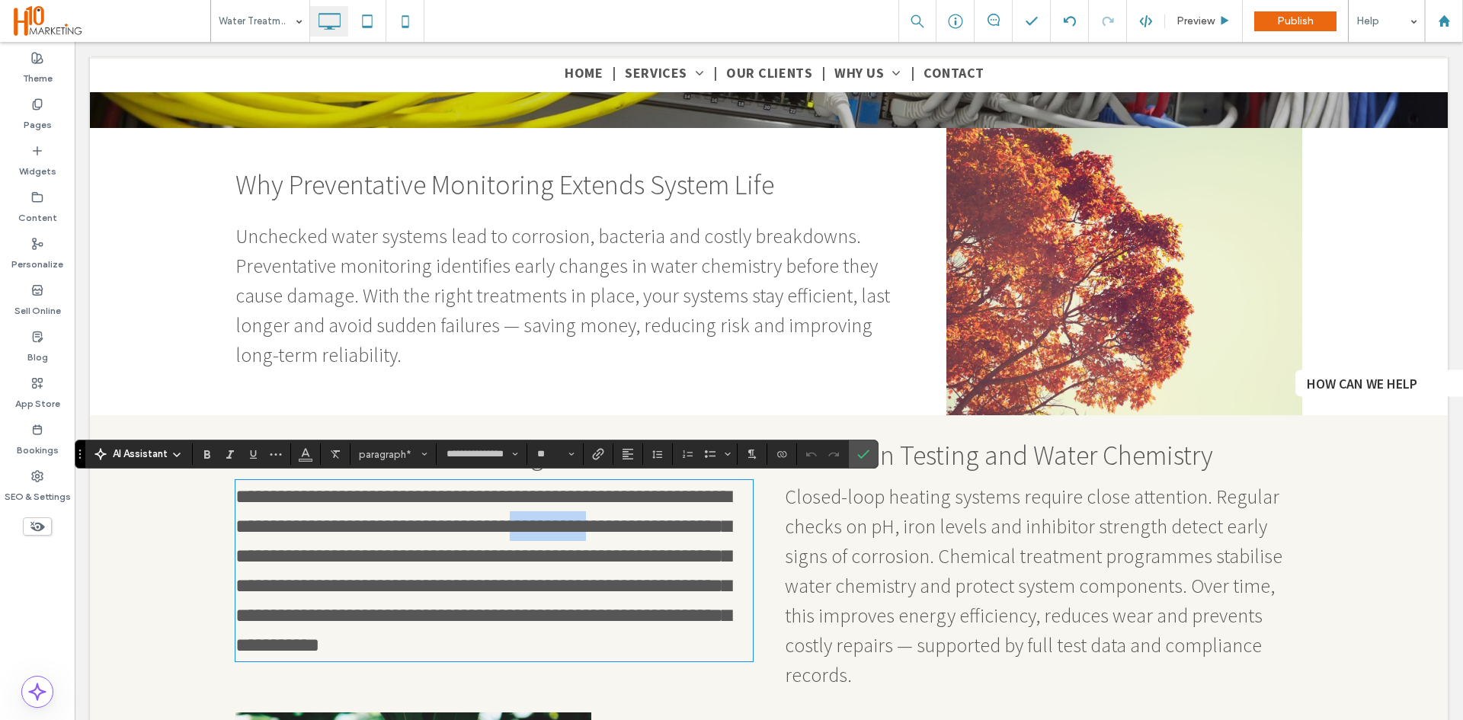
drag, startPoint x: 648, startPoint y: 531, endPoint x: 731, endPoint y: 529, distance: 83.1
click at [731, 529] on span "**********" at bounding box center [482, 571] width 495 height 168
type input "**"
drag, startPoint x: 867, startPoint y: 455, endPoint x: 690, endPoint y: 437, distance: 177.6
click at [867, 455] on icon "Confirm" at bounding box center [863, 454] width 12 height 12
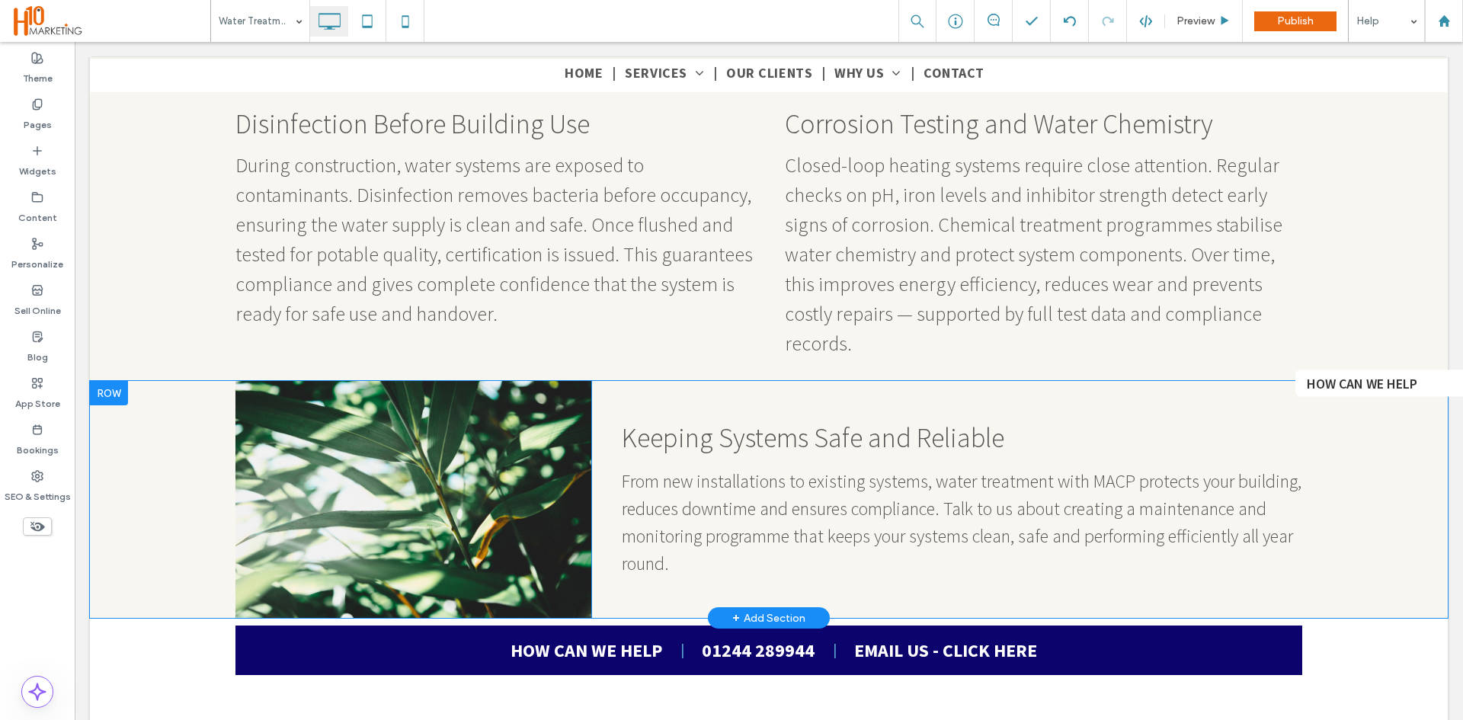
scroll to position [1981, 0]
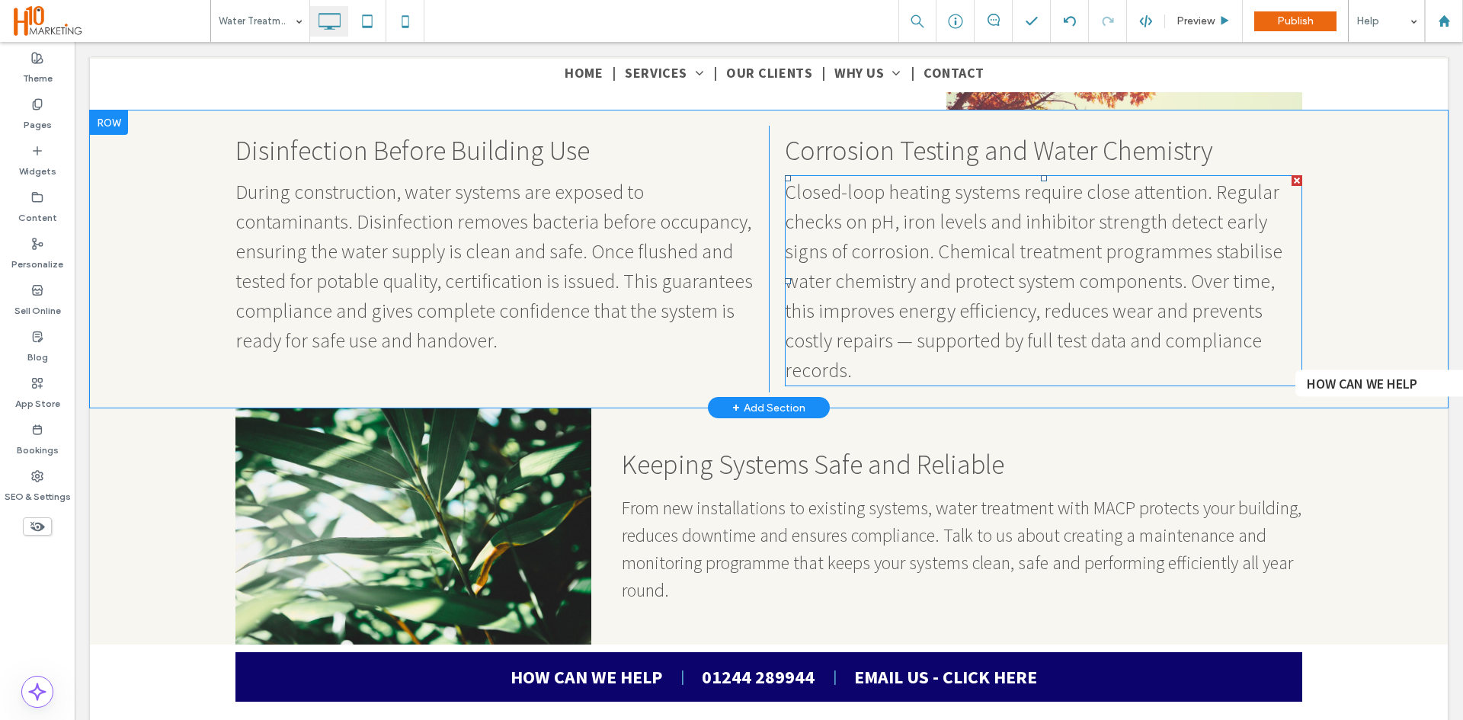
click at [1095, 233] on span "Closed-loop heating systems require close attention. Regular checks on pH, iron…" at bounding box center [1033, 280] width 497 height 203
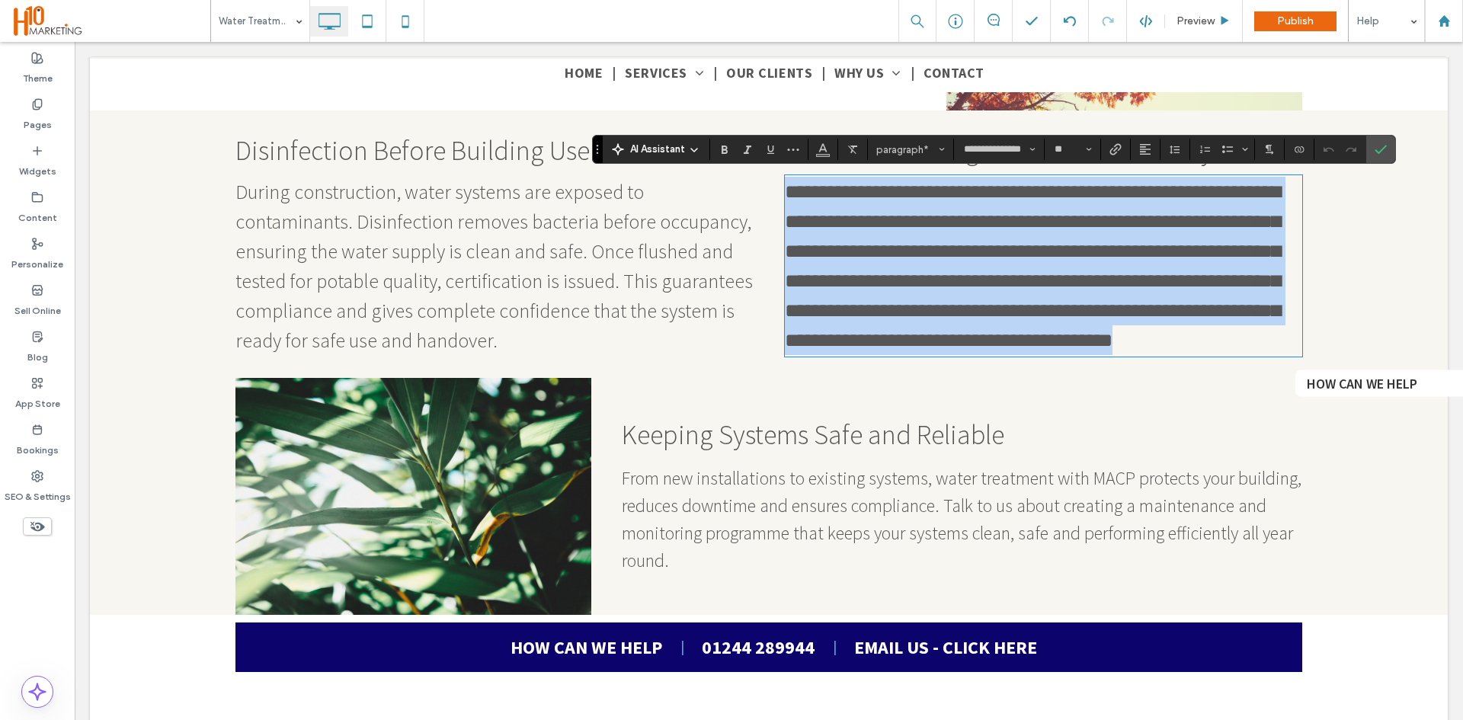
click at [1158, 225] on span "**********" at bounding box center [1032, 266] width 495 height 168
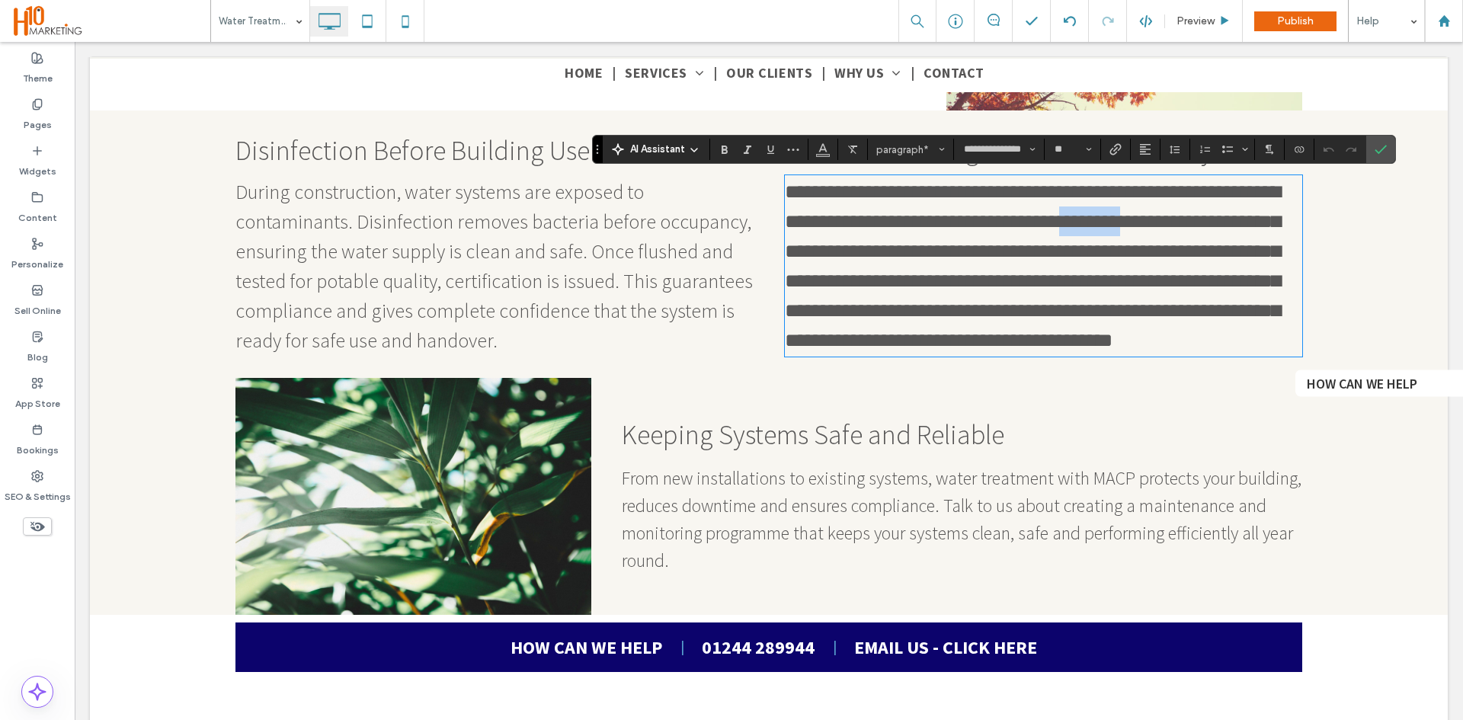
drag, startPoint x: 1151, startPoint y: 225, endPoint x: 1090, endPoint y: 227, distance: 61.0
click at [1090, 227] on span "**********" at bounding box center [1032, 266] width 495 height 168
type input "**"
click at [1372, 148] on label "Confirm" at bounding box center [1380, 149] width 23 height 27
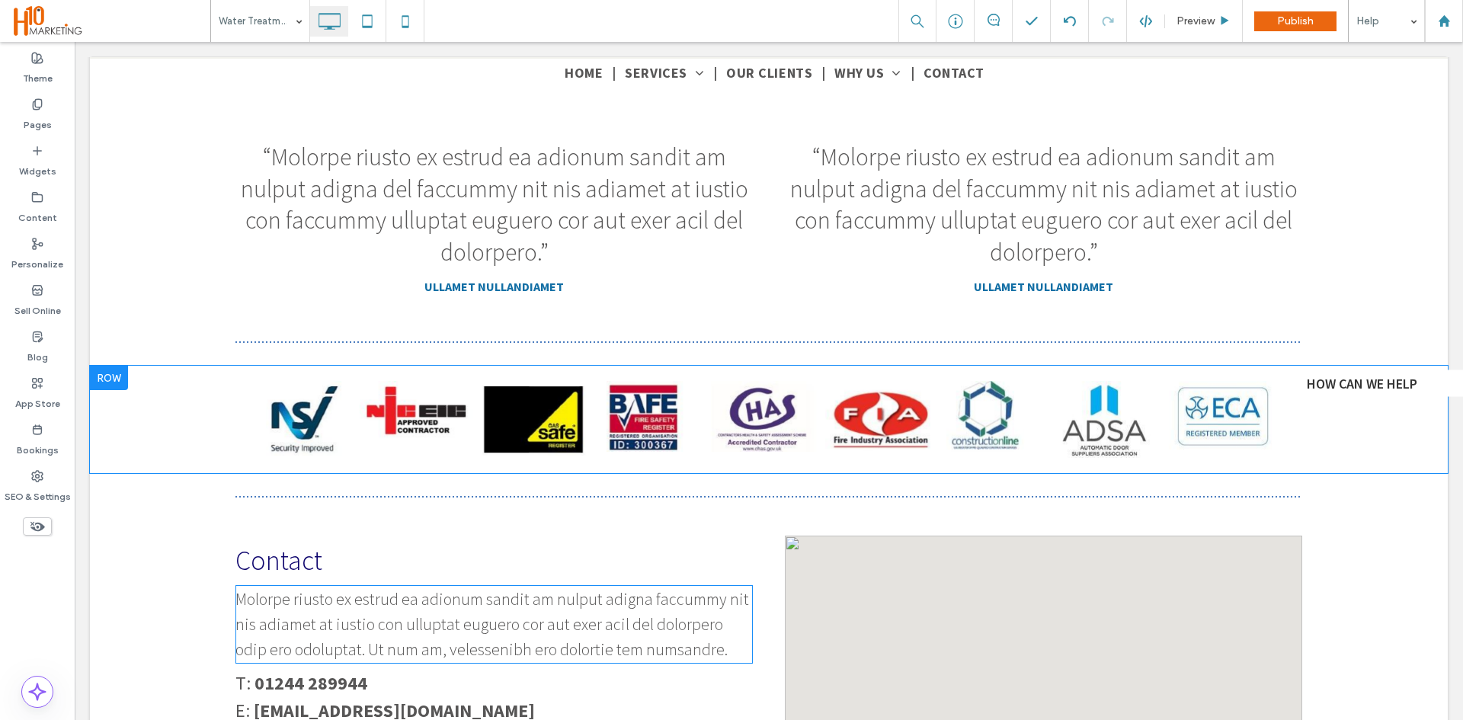
scroll to position [2667, 0]
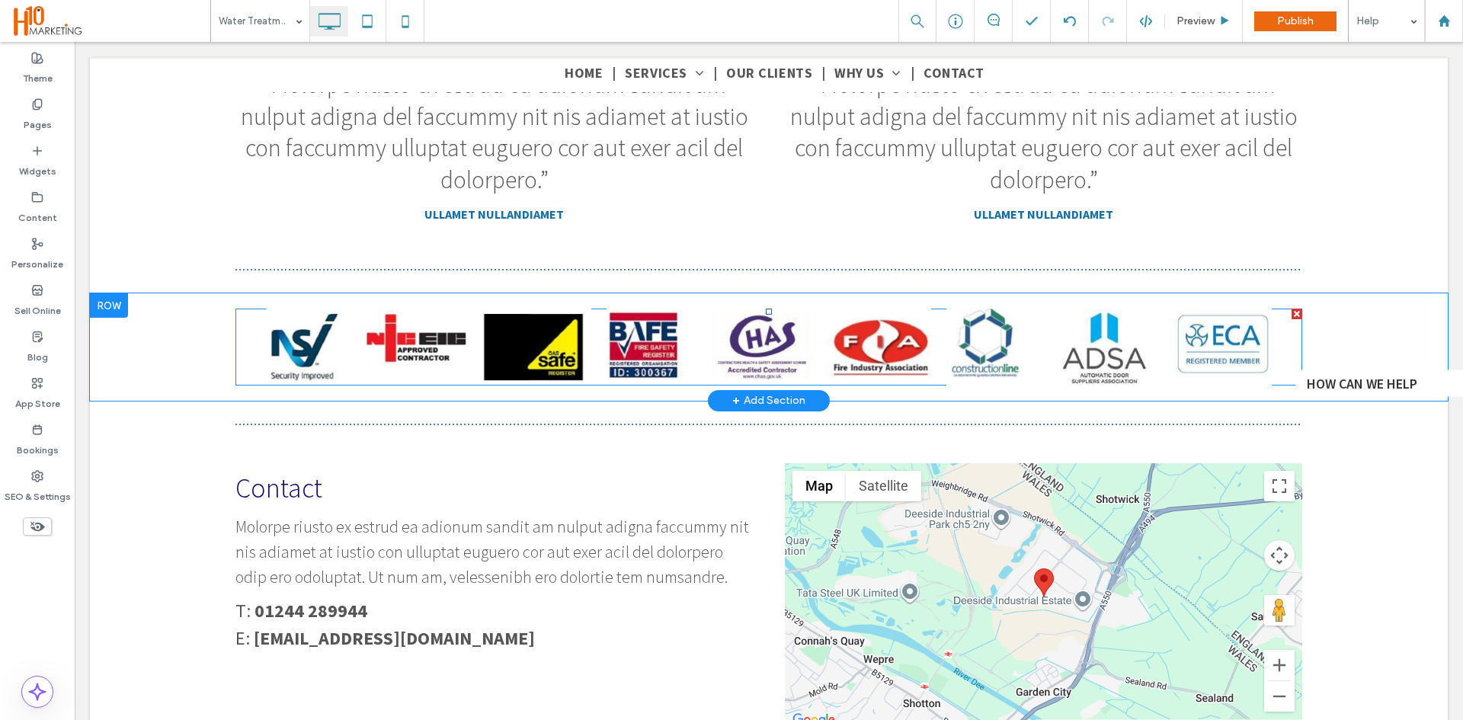
click at [625, 309] on span at bounding box center [768, 347] width 1067 height 76
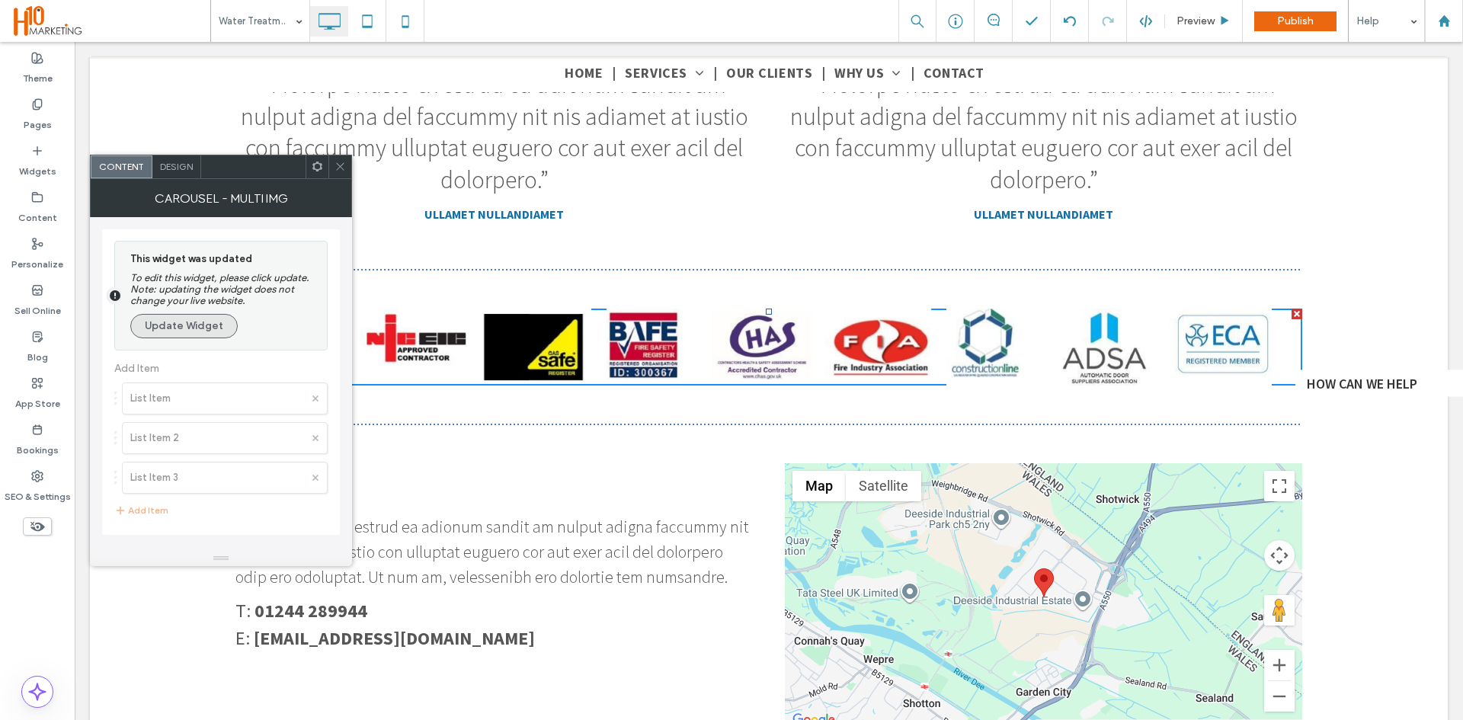
click at [166, 329] on button "Update Widget" at bounding box center [183, 326] width 107 height 24
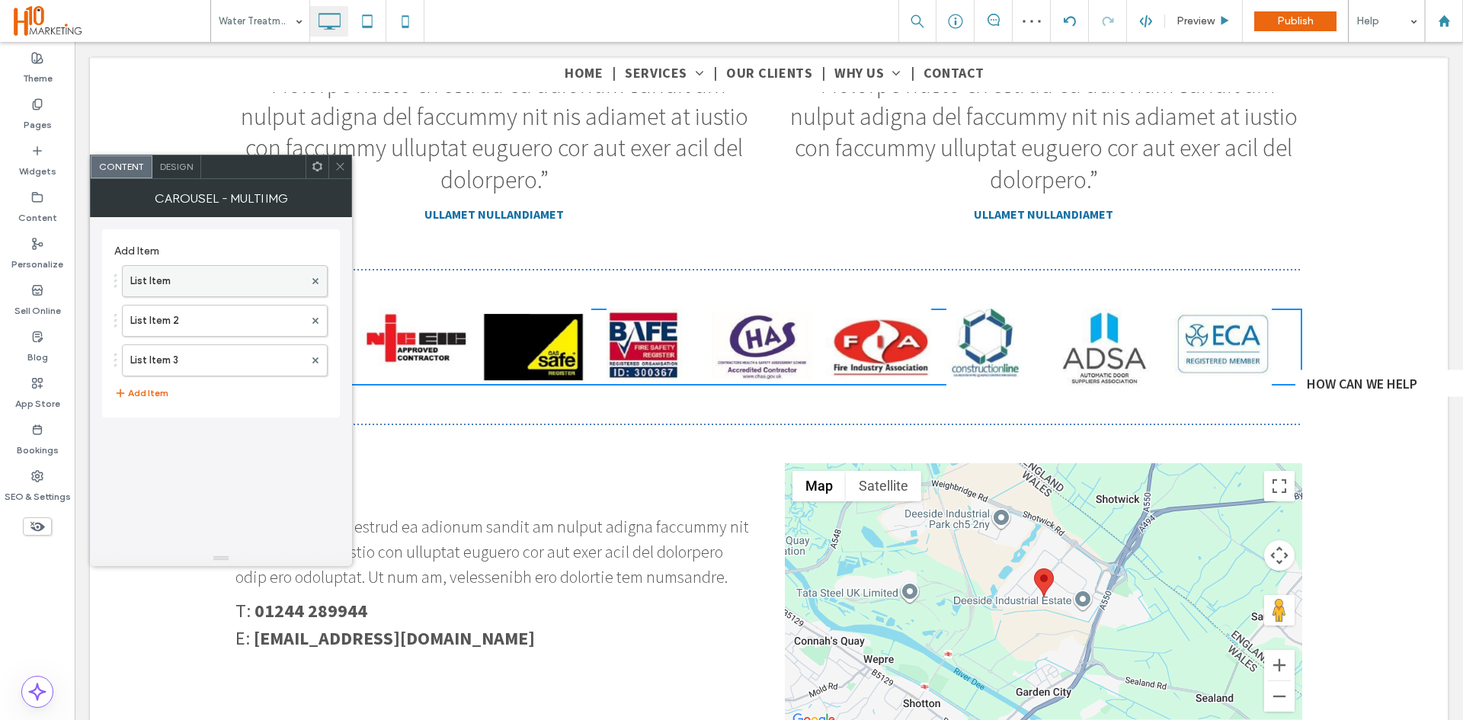
click at [164, 277] on label "List Item" at bounding box center [217, 281] width 174 height 30
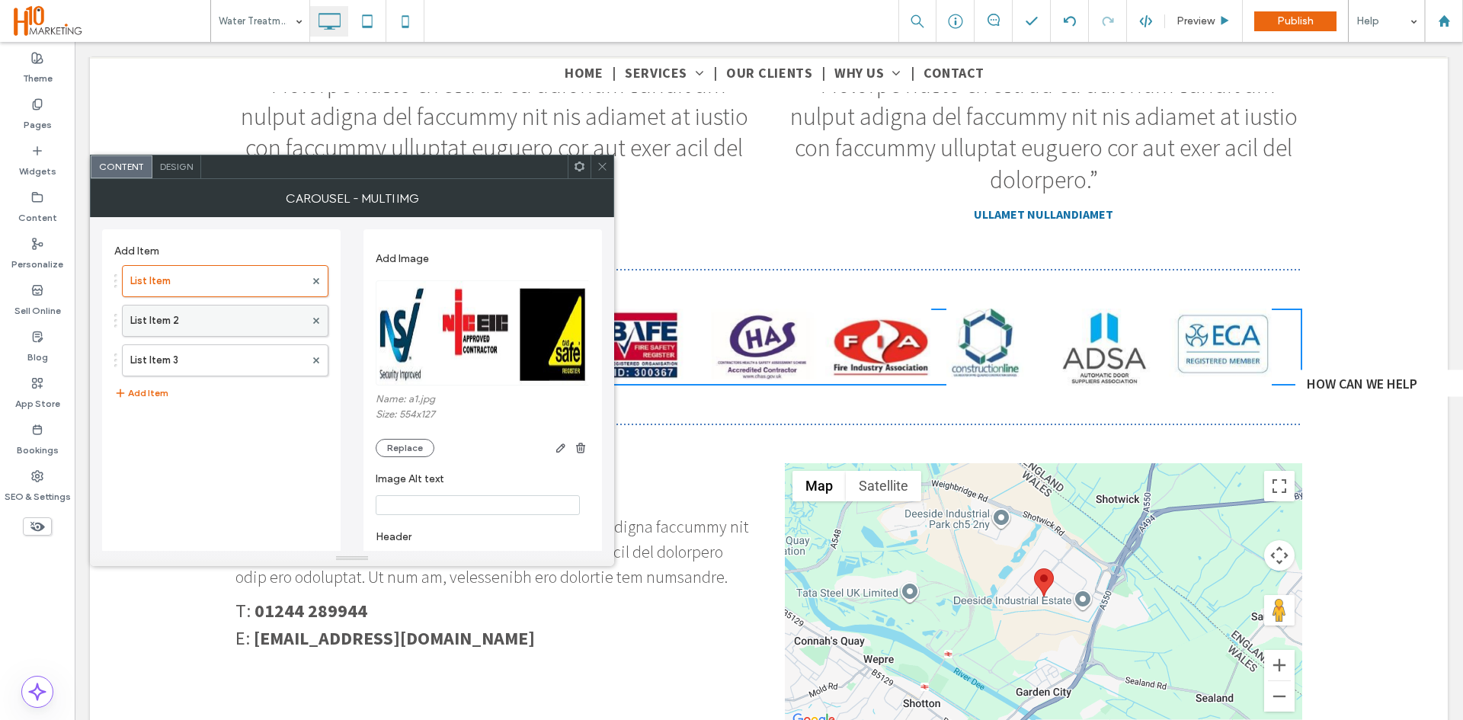
click at [171, 319] on label "List Item 2" at bounding box center [217, 321] width 174 height 30
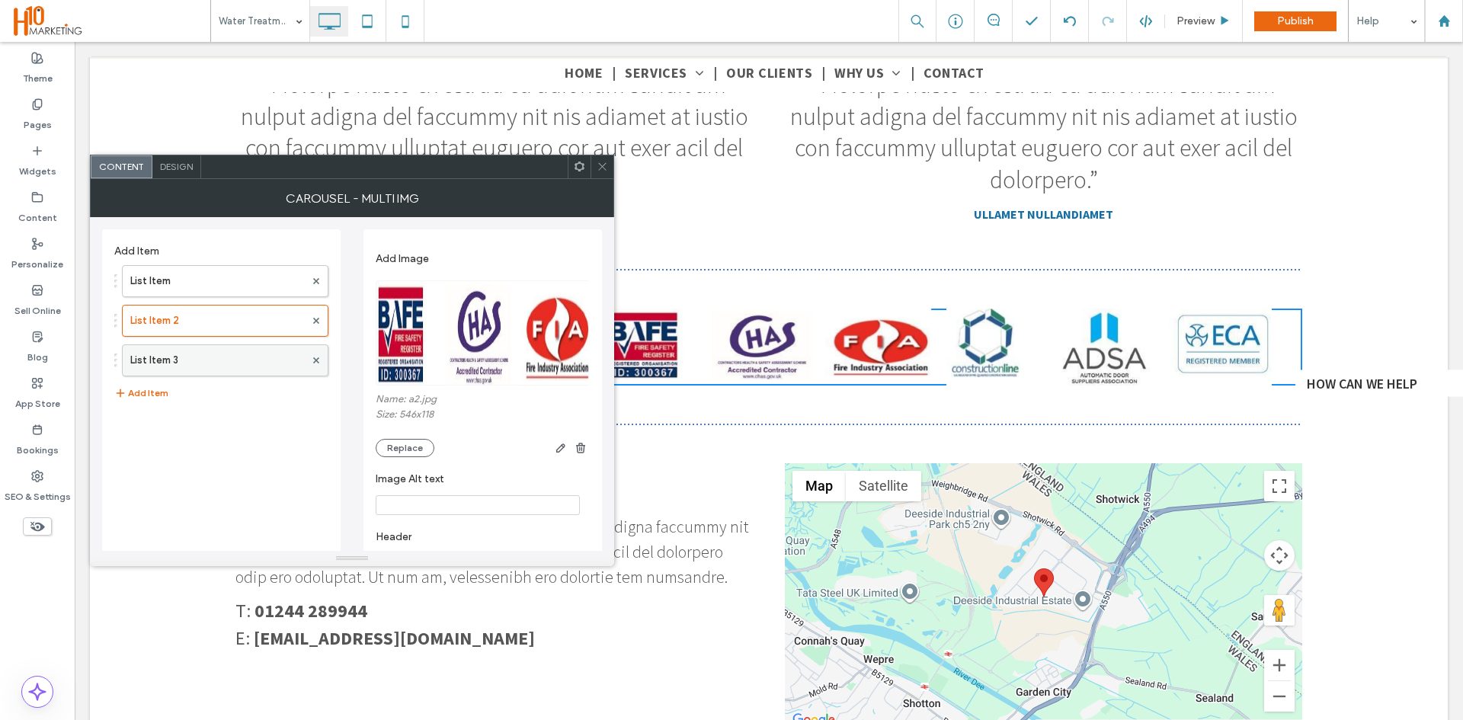
click at [175, 352] on label "List Item 3" at bounding box center [217, 360] width 174 height 30
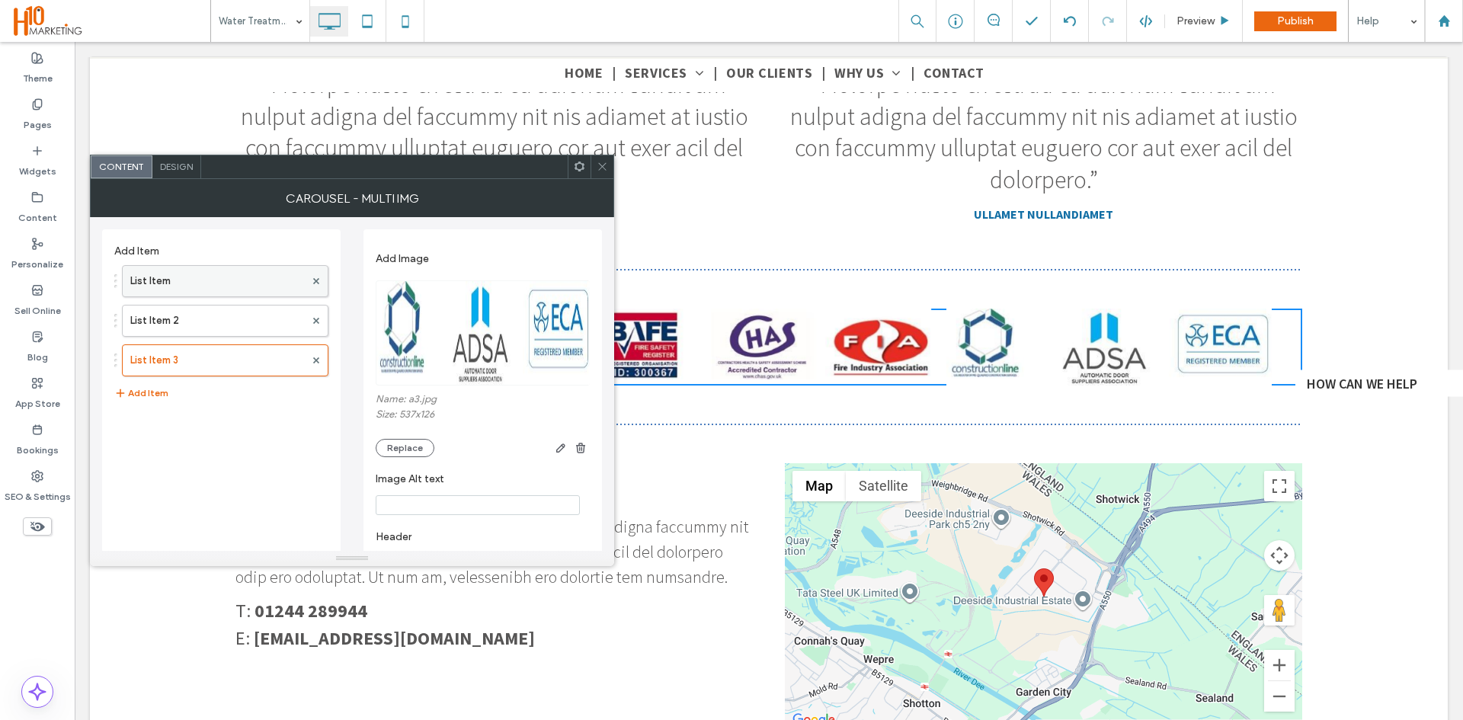
click at [188, 282] on label "List Item" at bounding box center [217, 281] width 174 height 30
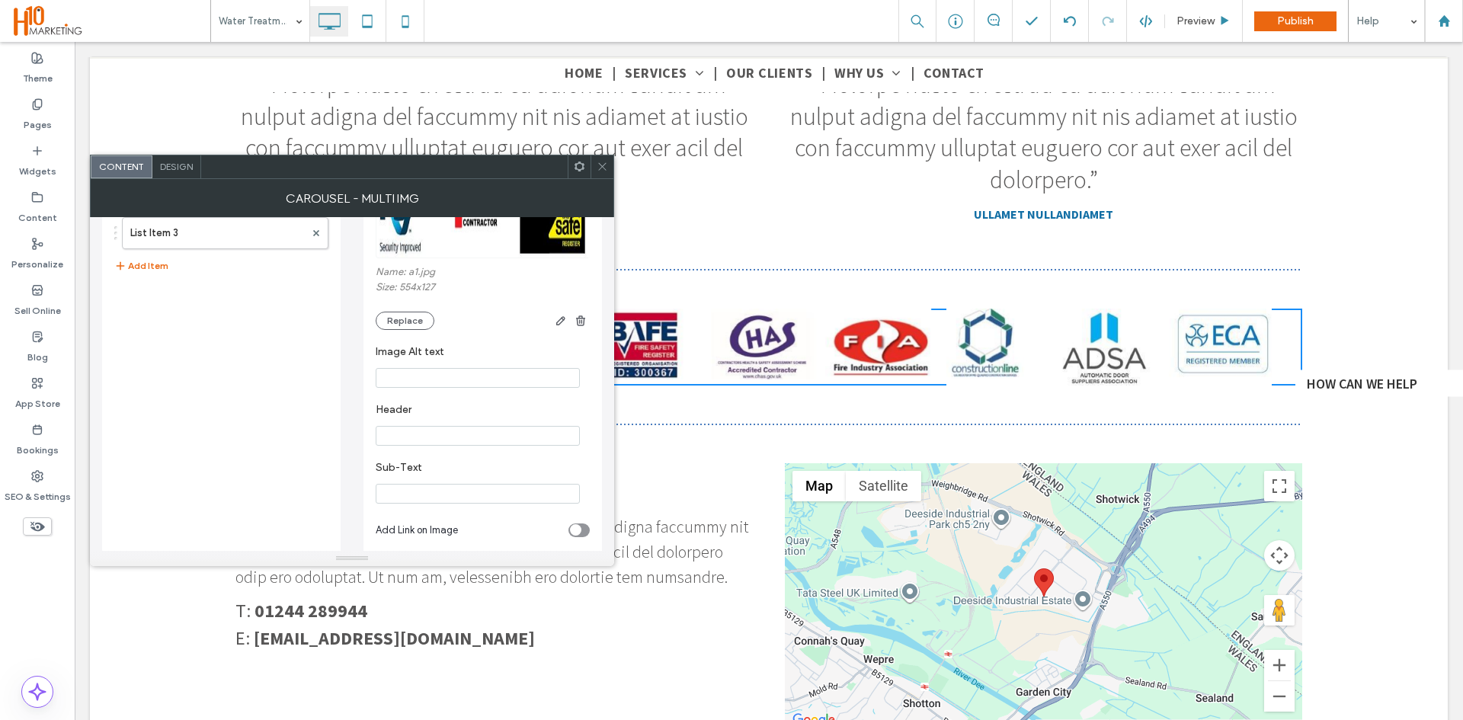
scroll to position [151, 0]
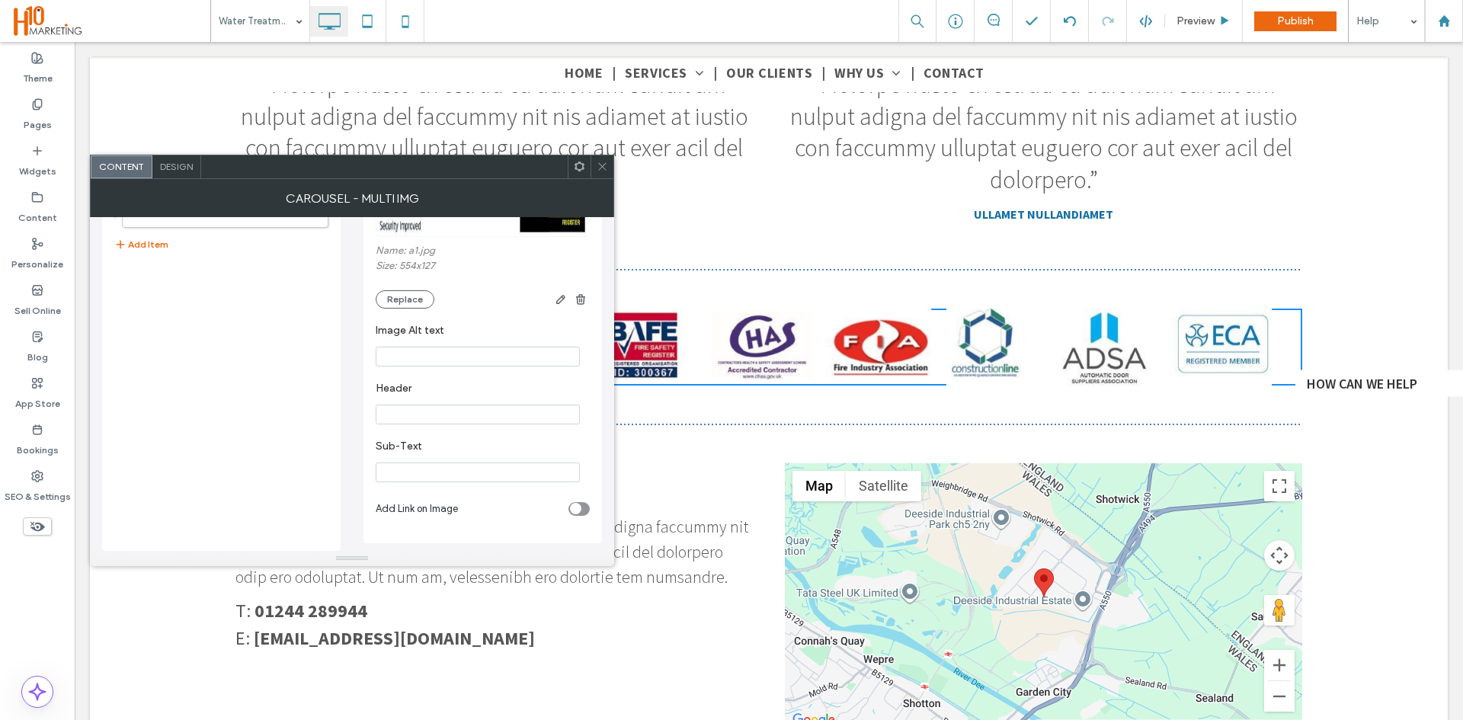
click at [570, 507] on div "toggle" at bounding box center [575, 508] width 11 height 11
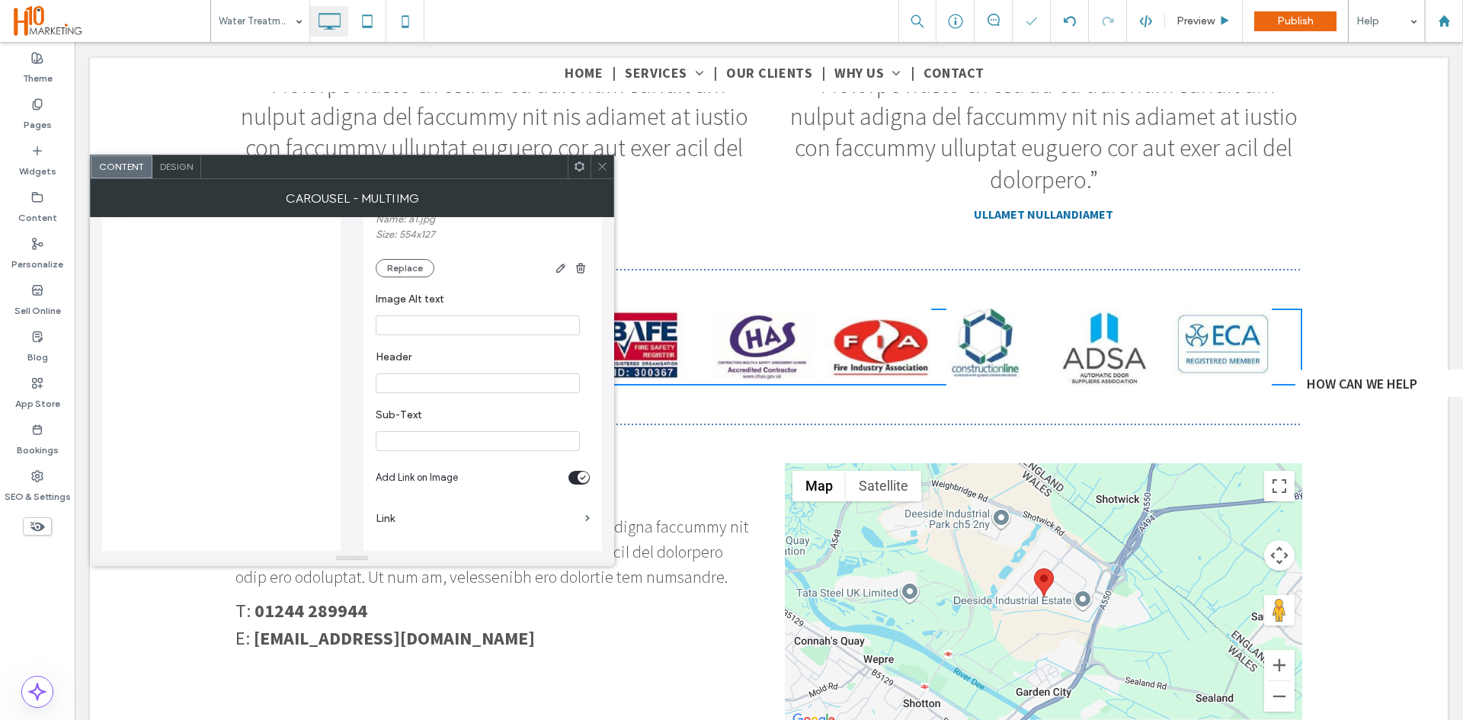
scroll to position [194, 0]
click at [590, 508] on div "Add Image Name: a1.jpg Size: 554x127 Replace Image Alt text Header Sub-Text Add…" at bounding box center [482, 290] width 238 height 506
click at [587, 507] on span at bounding box center [587, 506] width 5 height 7
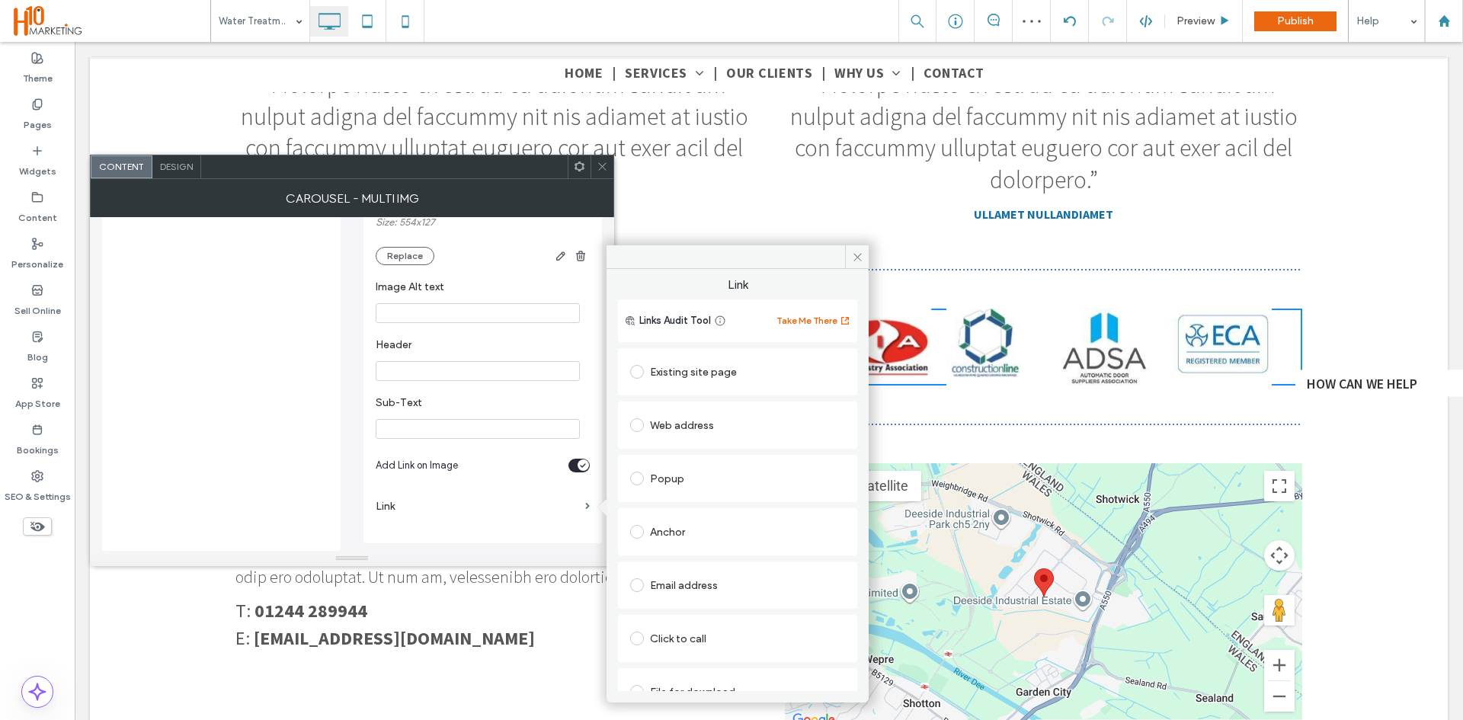
click at [699, 424] on div "Web address" at bounding box center [737, 425] width 215 height 24
click at [686, 369] on div "Existing site page" at bounding box center [737, 372] width 215 height 24
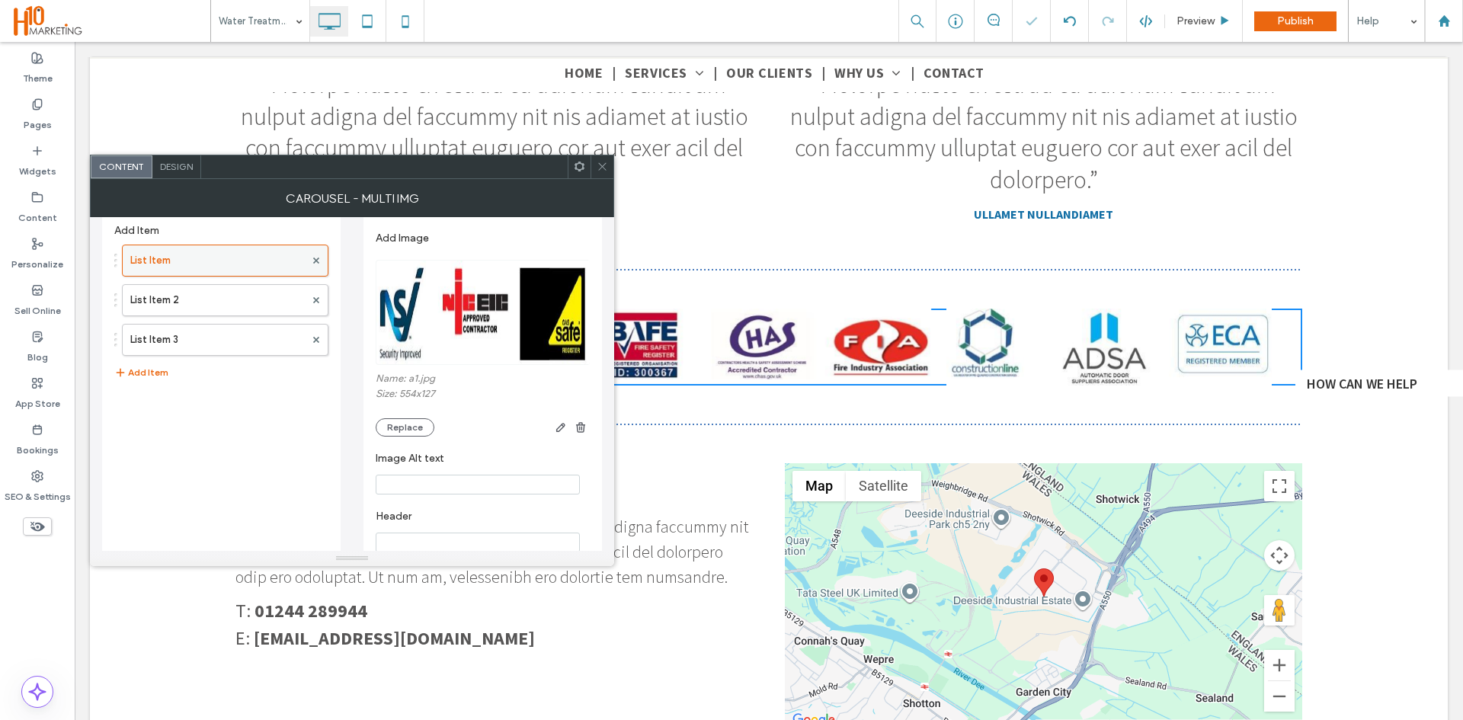
scroll to position [0, 0]
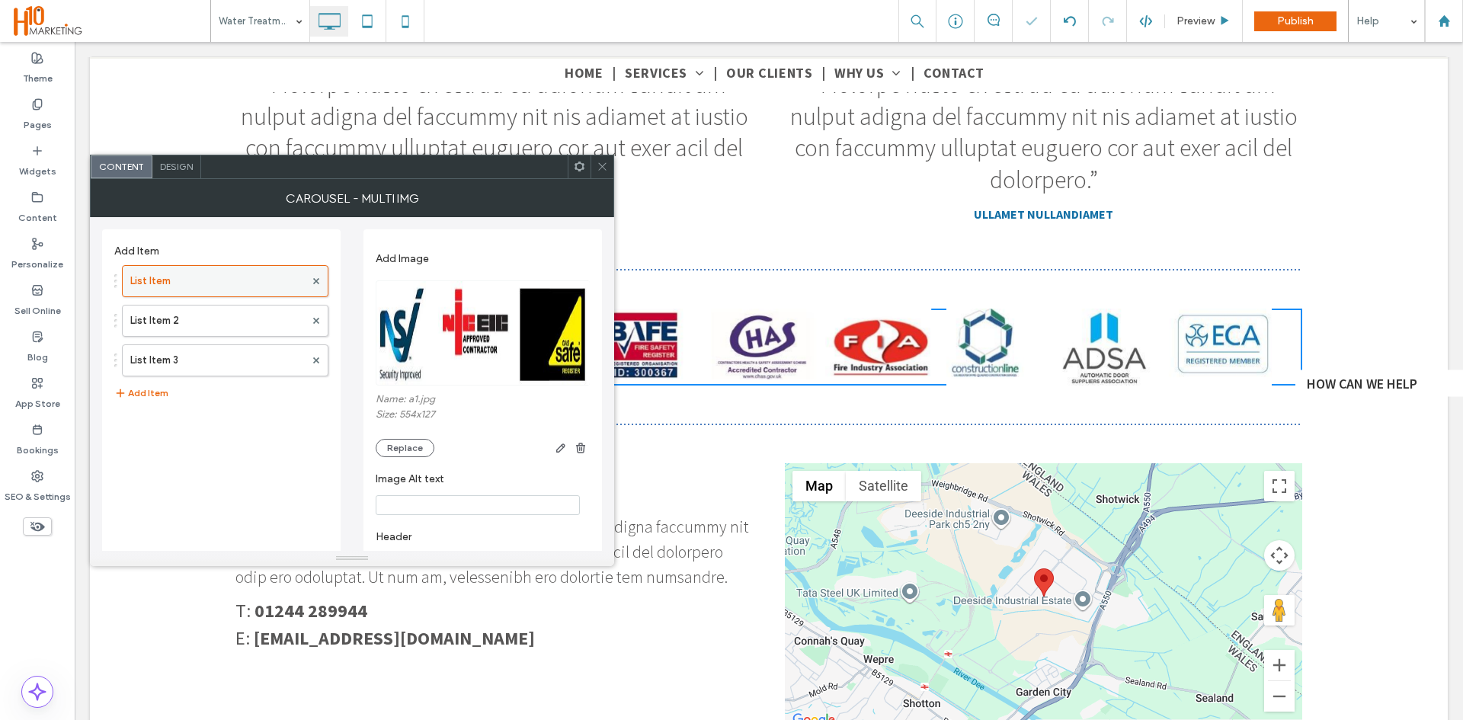
click at [186, 279] on label "List Item" at bounding box center [217, 281] width 174 height 30
click at [180, 312] on label "List Item 2" at bounding box center [217, 321] width 174 height 30
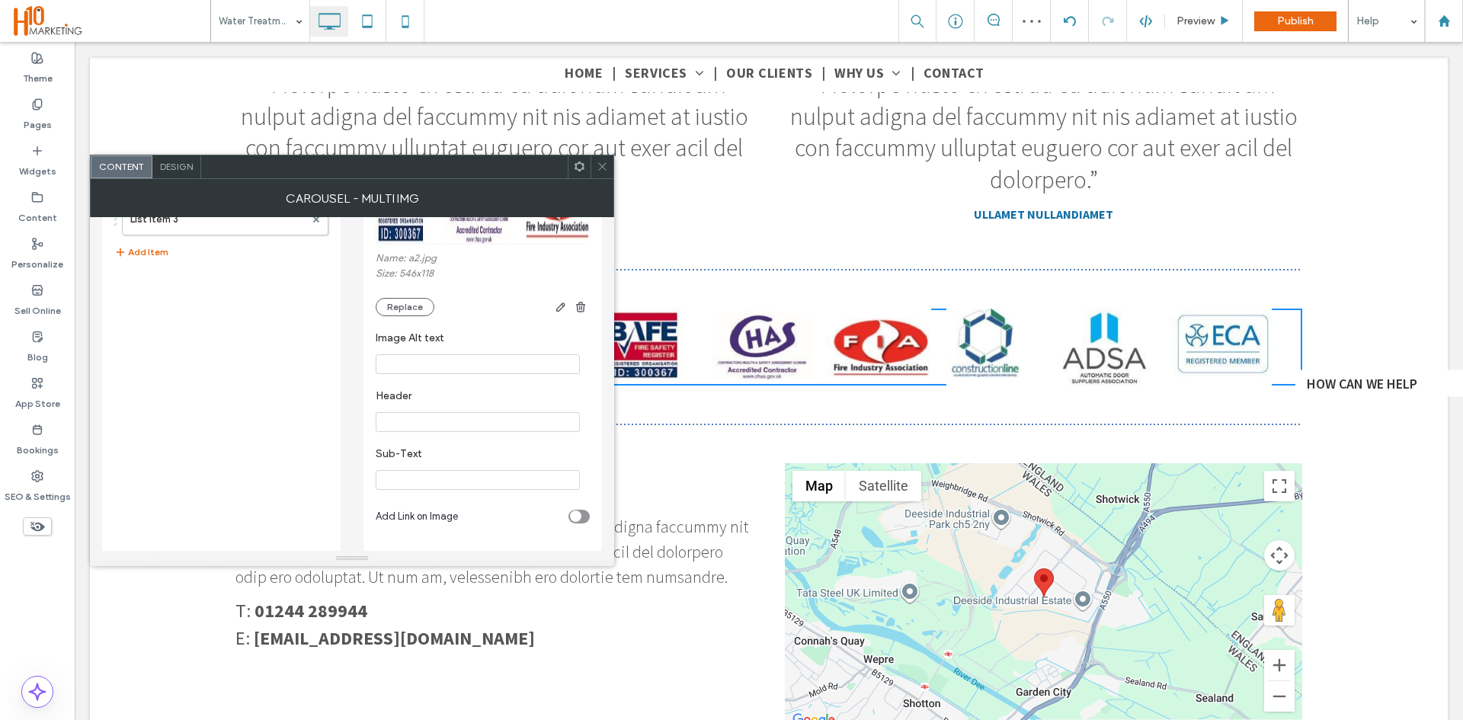
scroll to position [151, 0]
click at [589, 505] on div "toggle" at bounding box center [578, 509] width 21 height 14
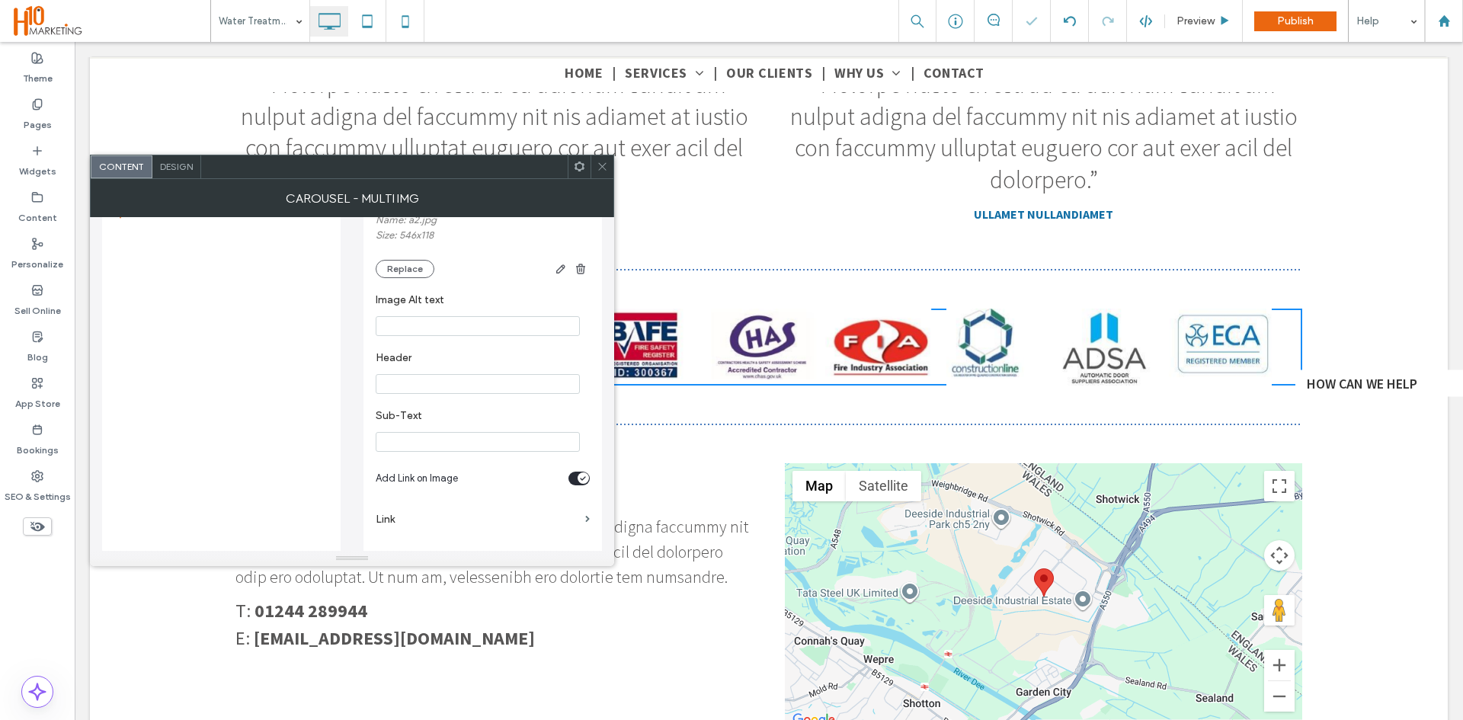
scroll to position [194, 0]
click at [584, 507] on section "Link" at bounding box center [483, 506] width 214 height 43
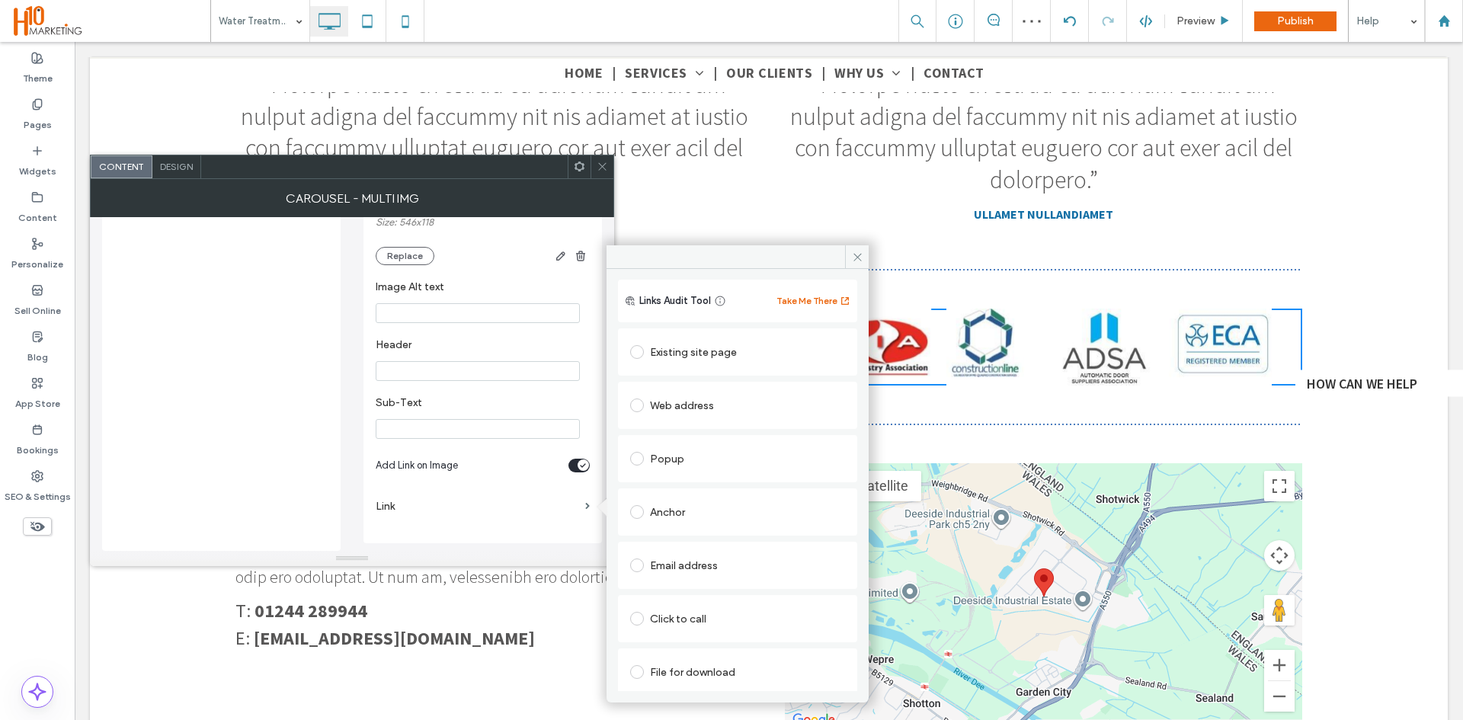
scroll to position [24, 0]
click at [708, 348] on div "Existing site page" at bounding box center [737, 347] width 215 height 24
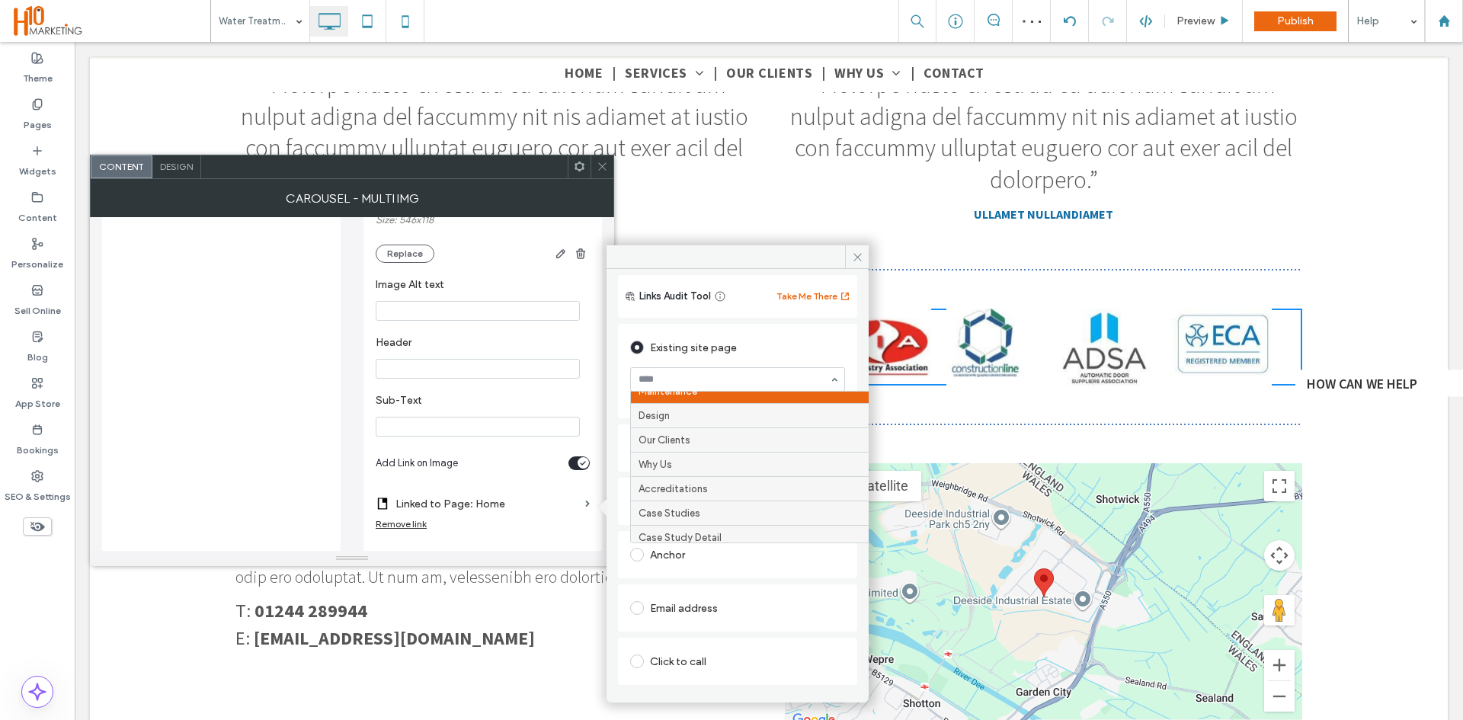
scroll to position [229, 0]
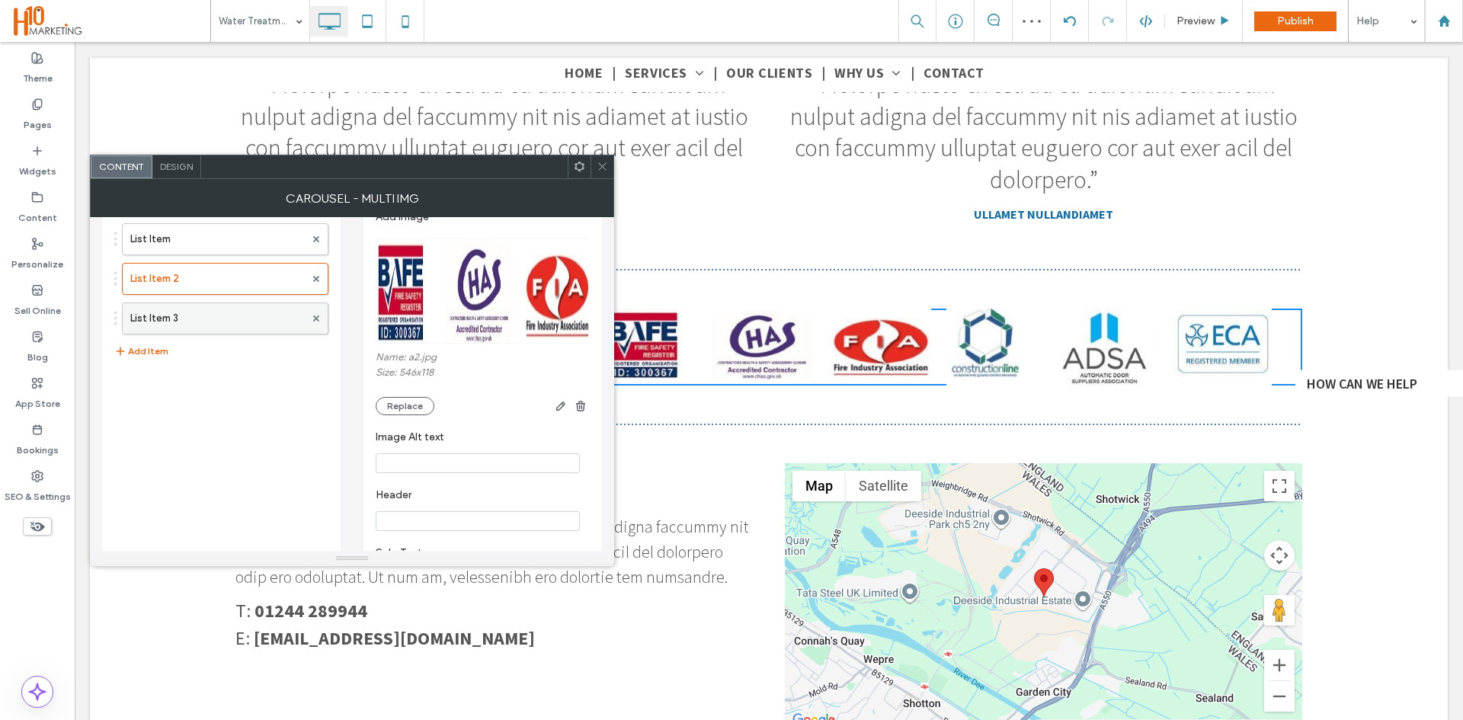
click at [206, 320] on label "List Item 3" at bounding box center [217, 318] width 174 height 30
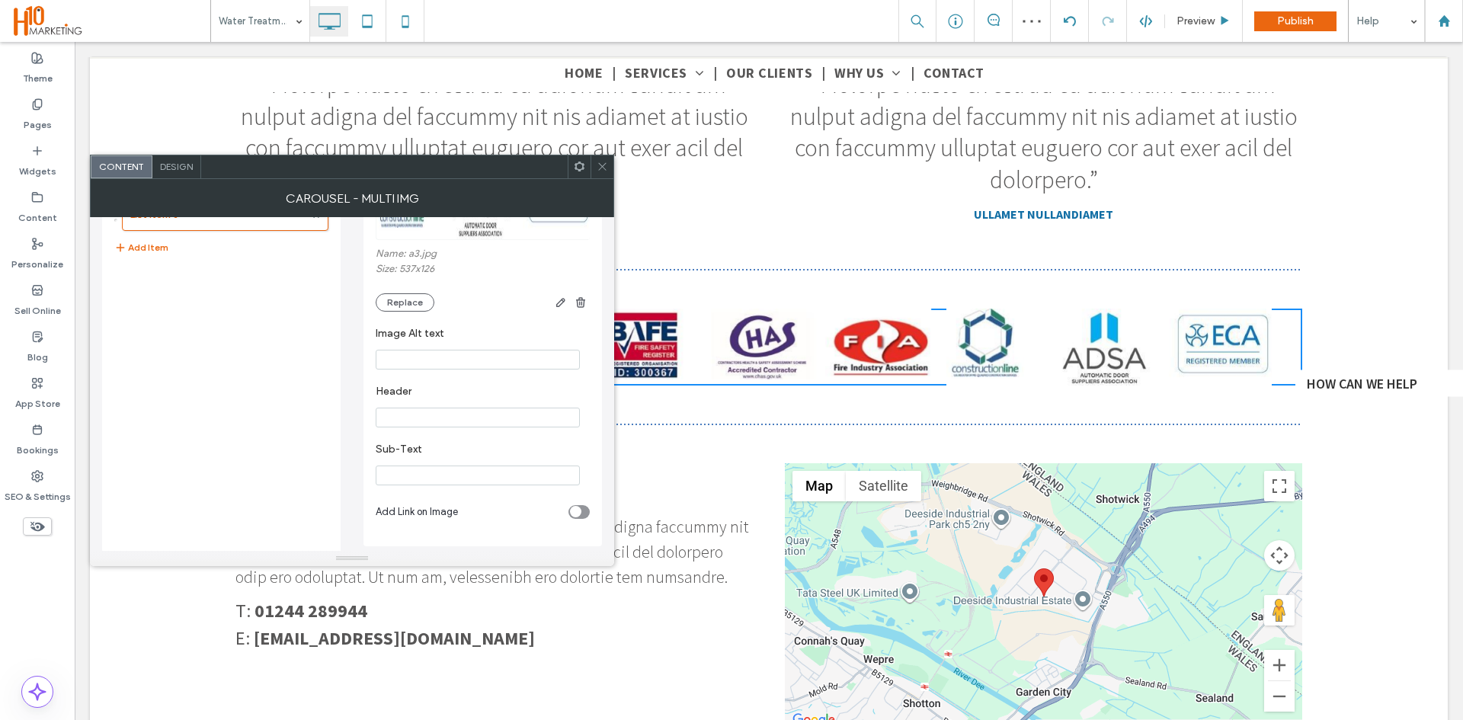
scroll to position [151, 0]
click at [580, 510] on div "toggle" at bounding box center [575, 508] width 11 height 11
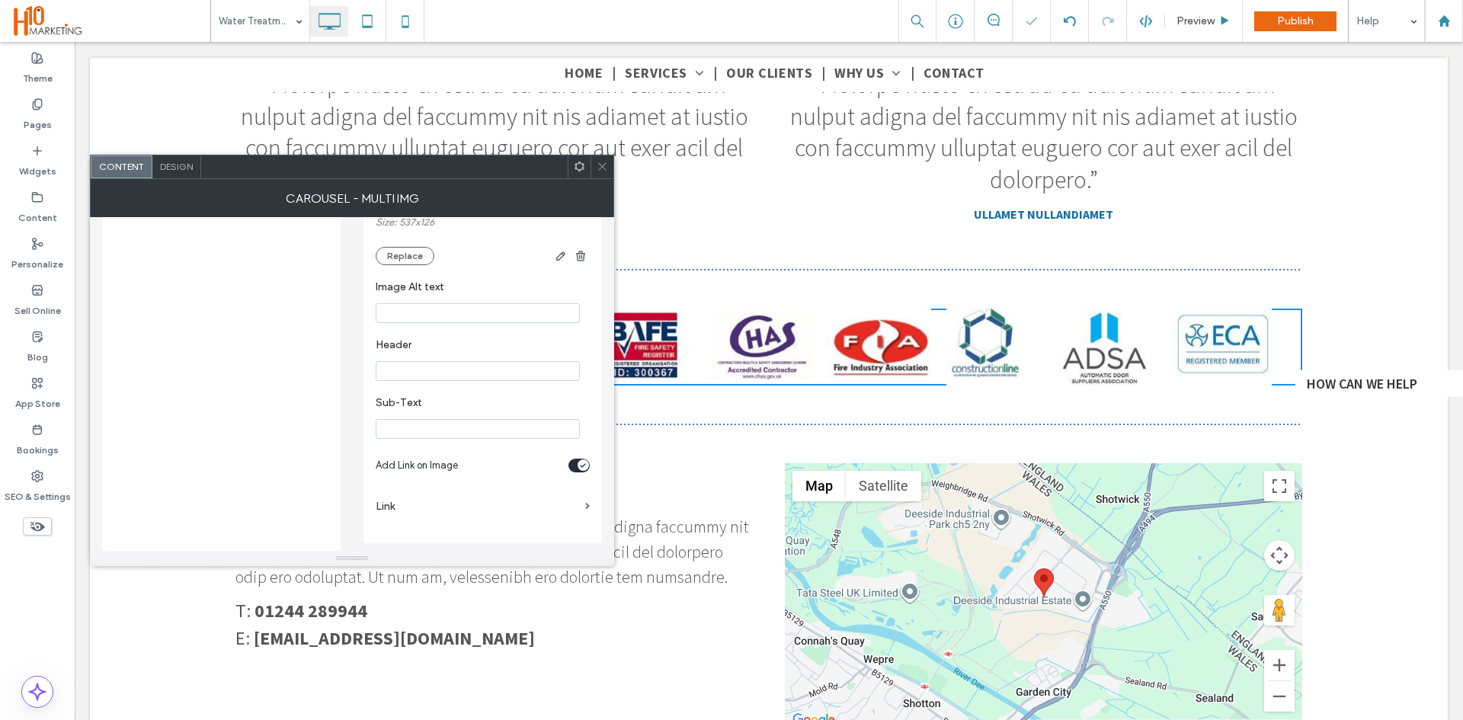
click at [588, 500] on section "Link" at bounding box center [483, 506] width 214 height 43
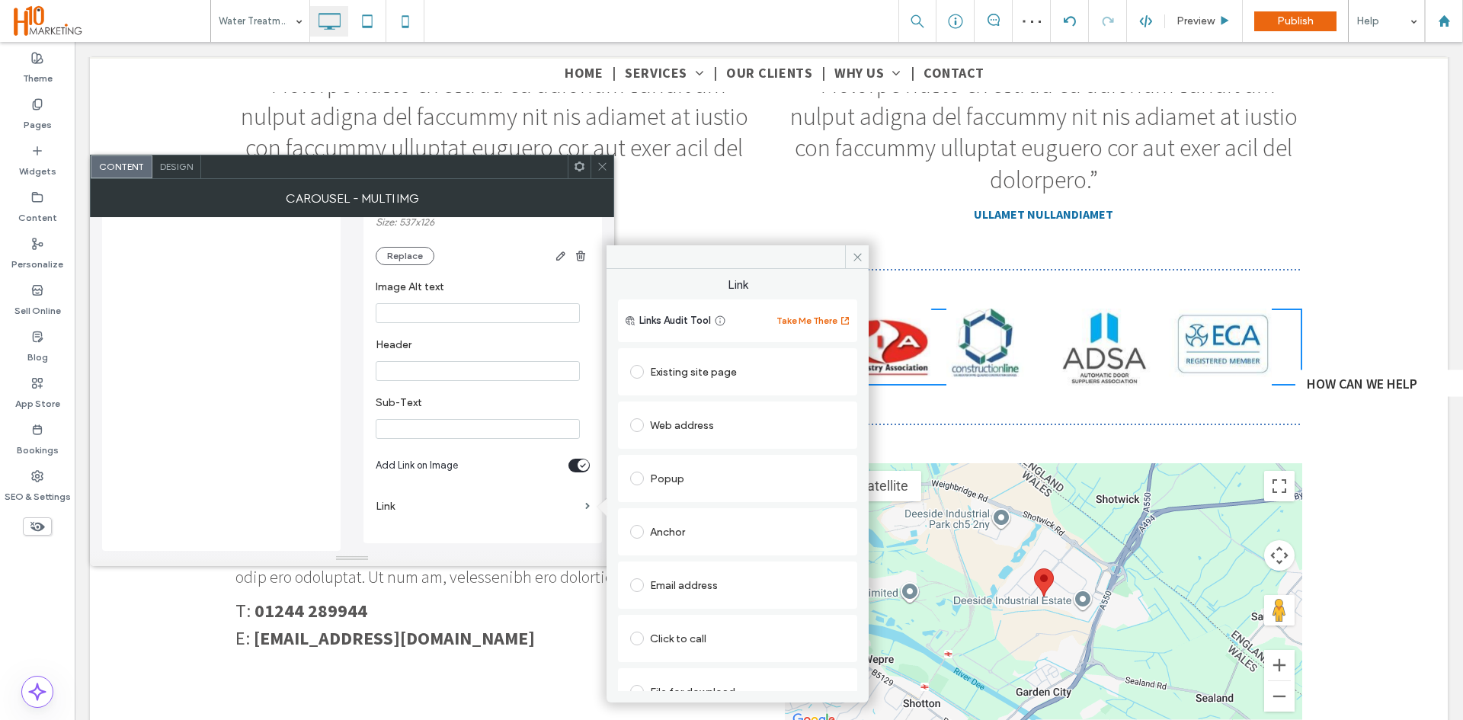
click at [715, 373] on div "Existing site page" at bounding box center [737, 372] width 215 height 24
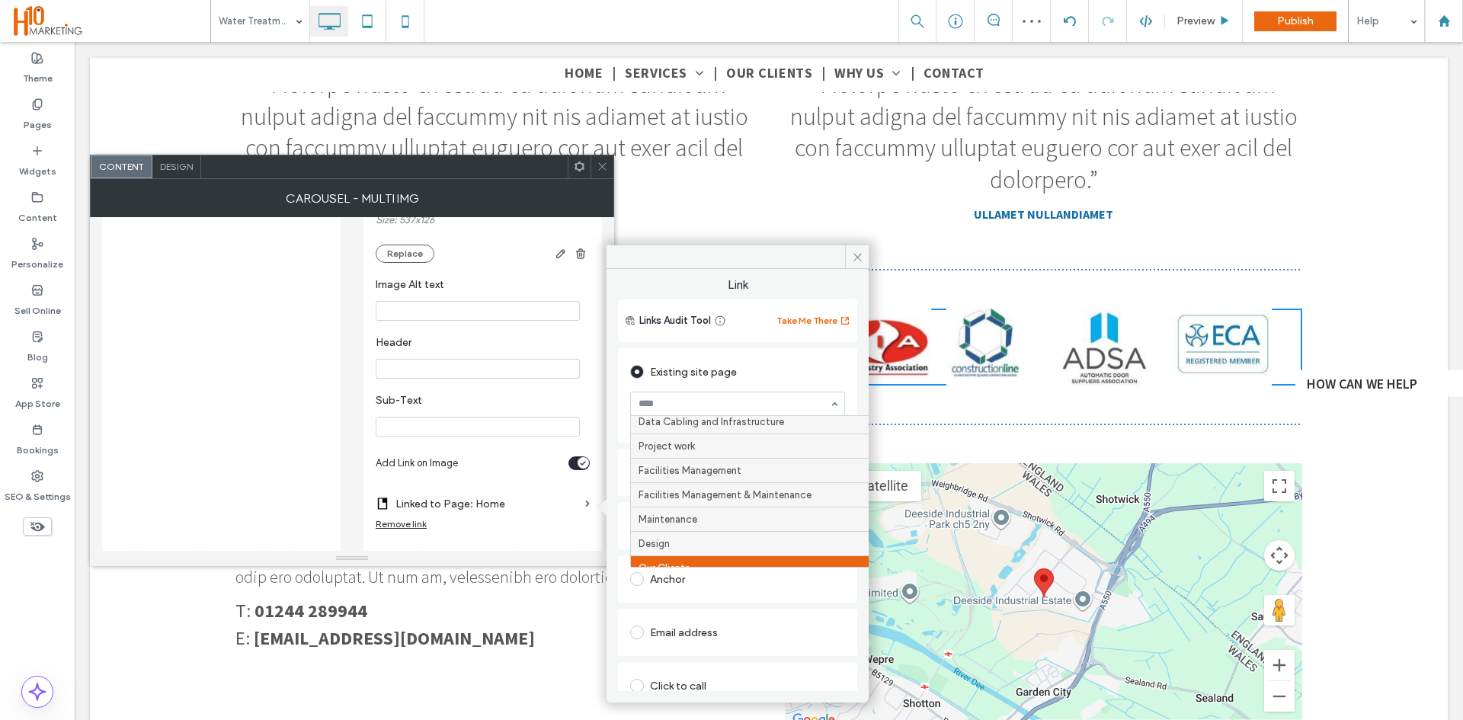
scroll to position [229, 0]
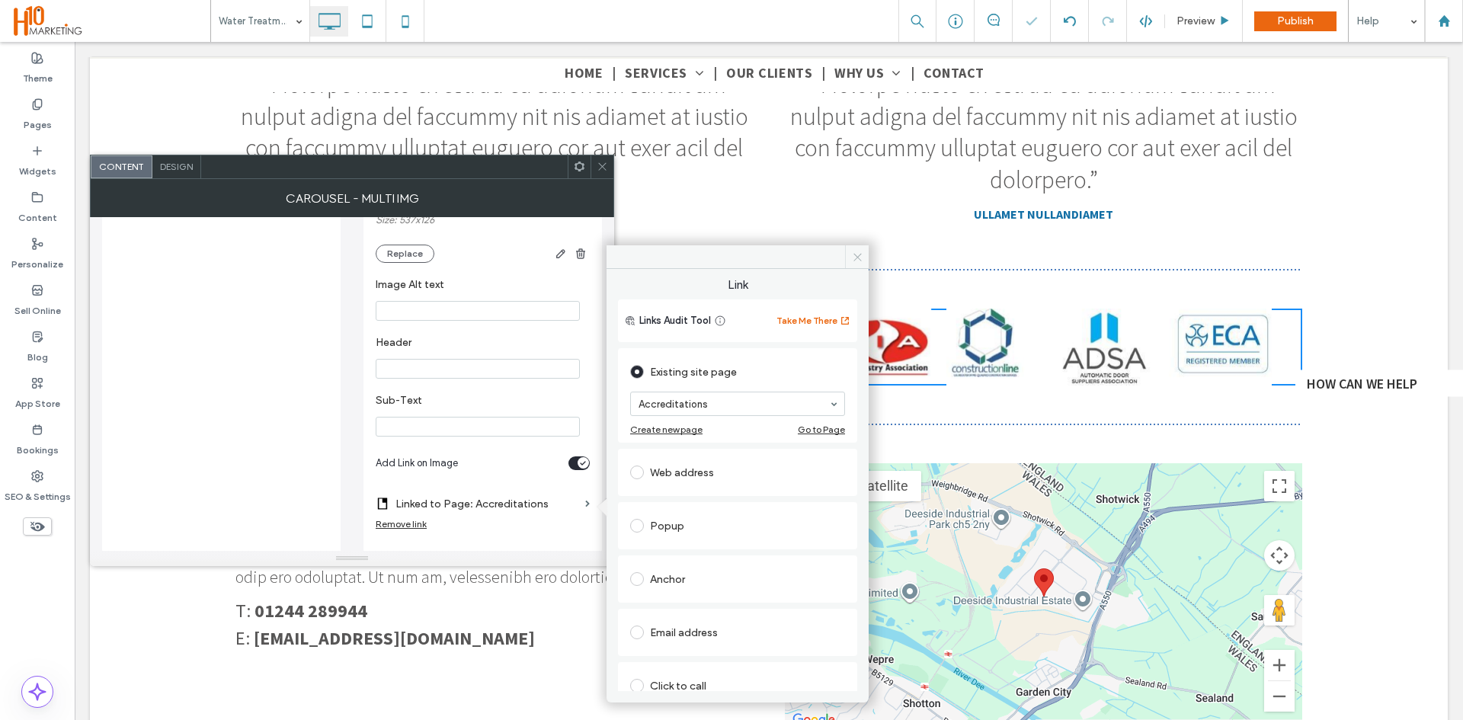
click at [857, 258] on icon at bounding box center [857, 256] width 11 height 11
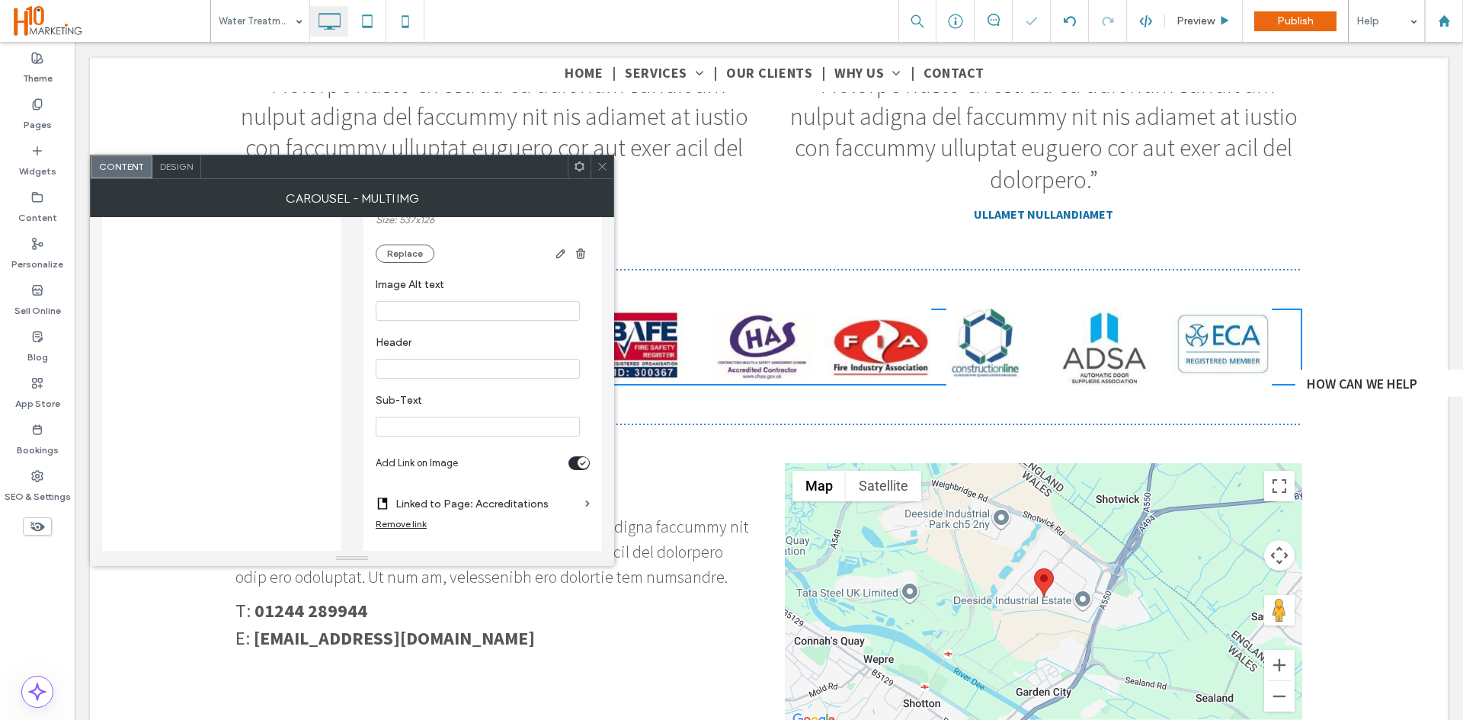
click at [602, 165] on icon at bounding box center [602, 166] width 11 height 11
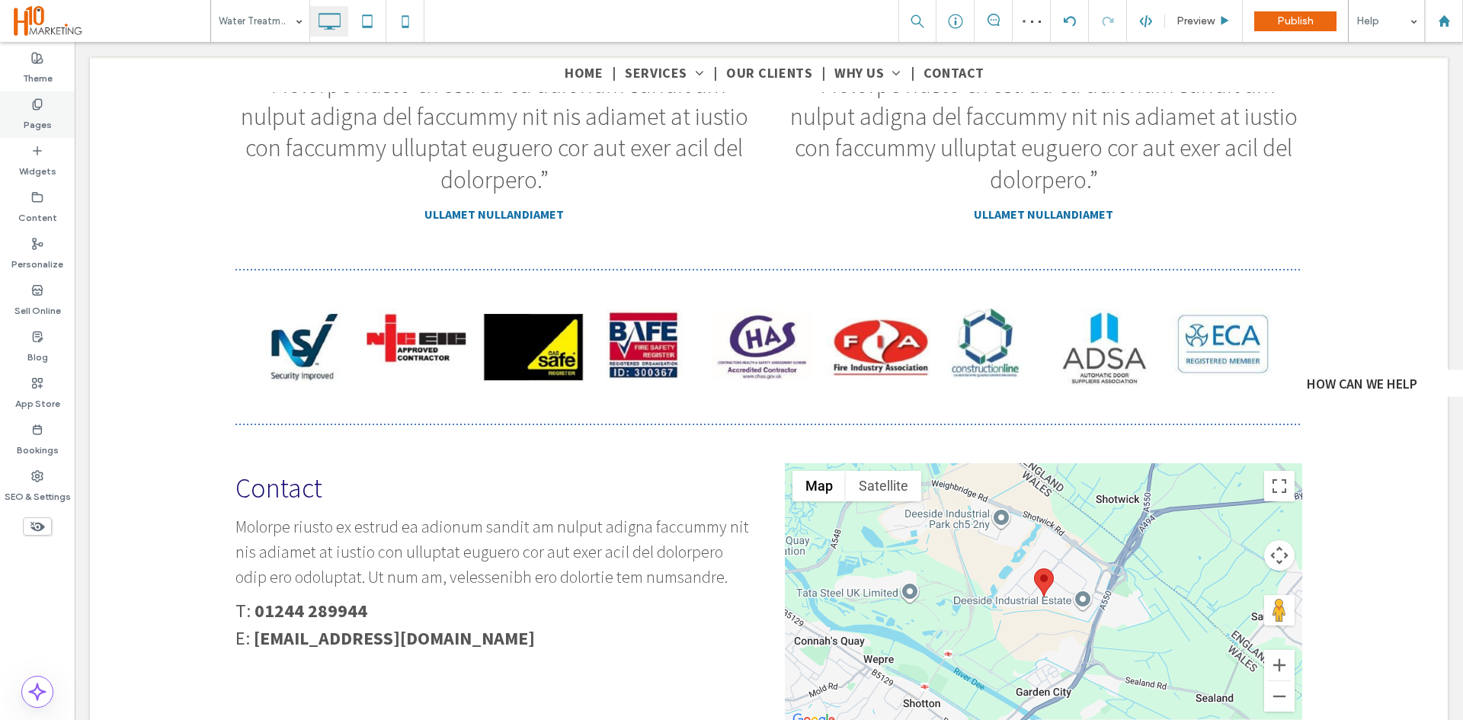
click at [35, 109] on use at bounding box center [37, 104] width 8 height 10
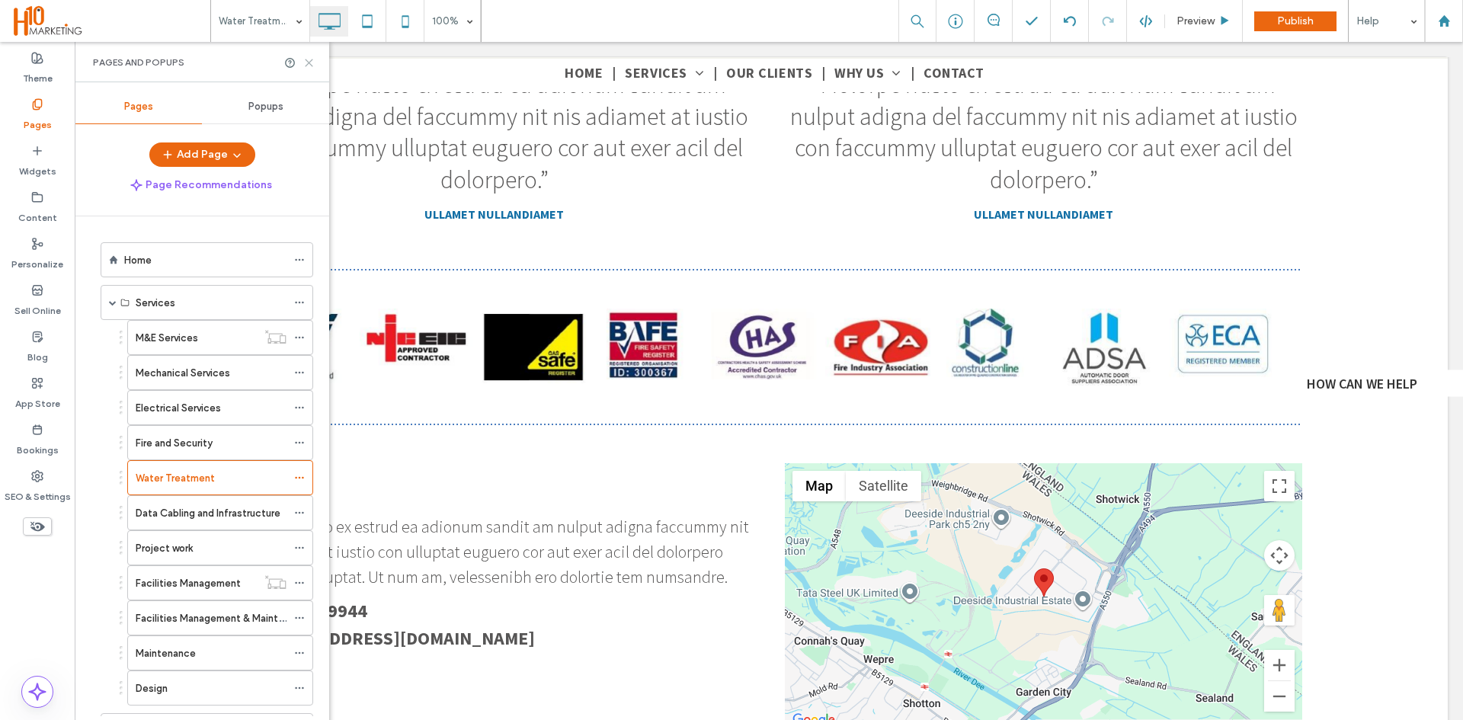
drag, startPoint x: 306, startPoint y: 59, endPoint x: 363, endPoint y: 124, distance: 86.4
click at [306, 59] on use at bounding box center [309, 62] width 7 height 7
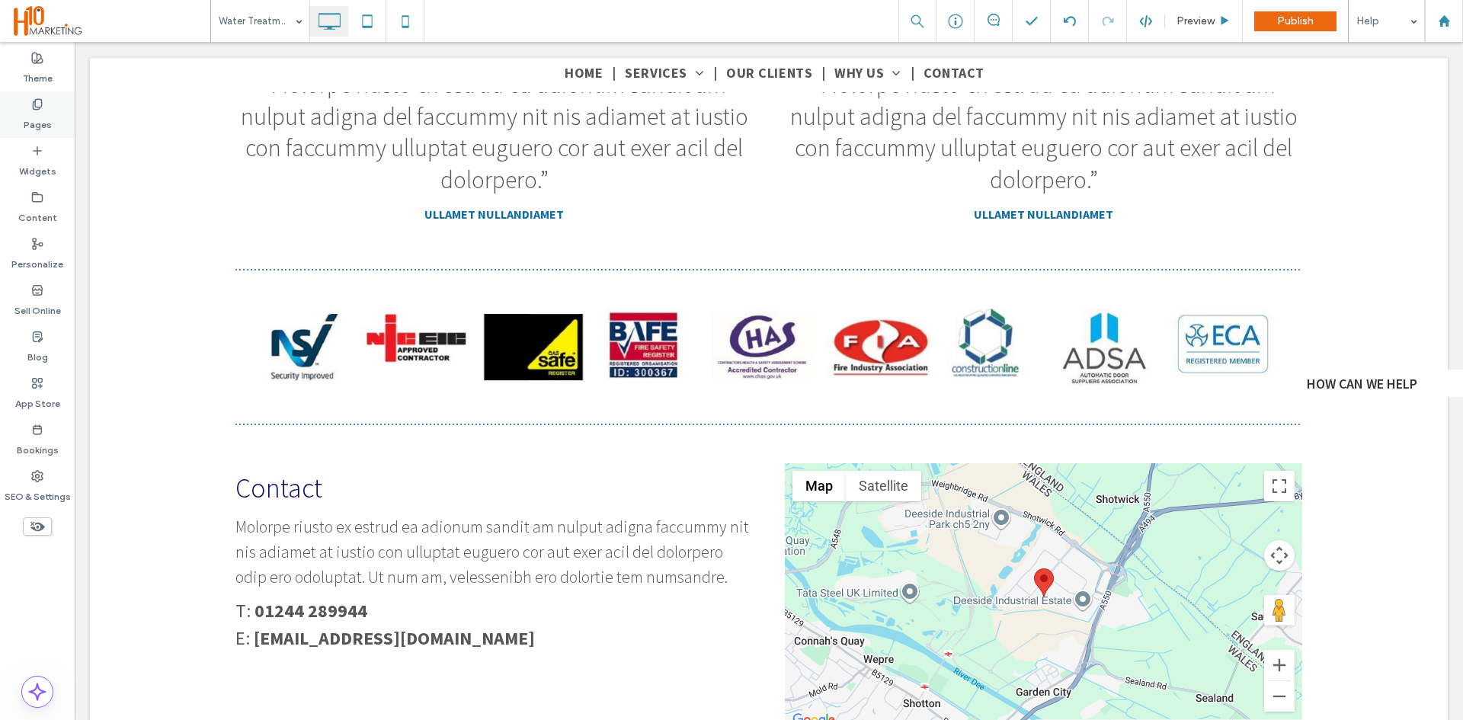
click at [19, 100] on div "Pages" at bounding box center [37, 114] width 75 height 46
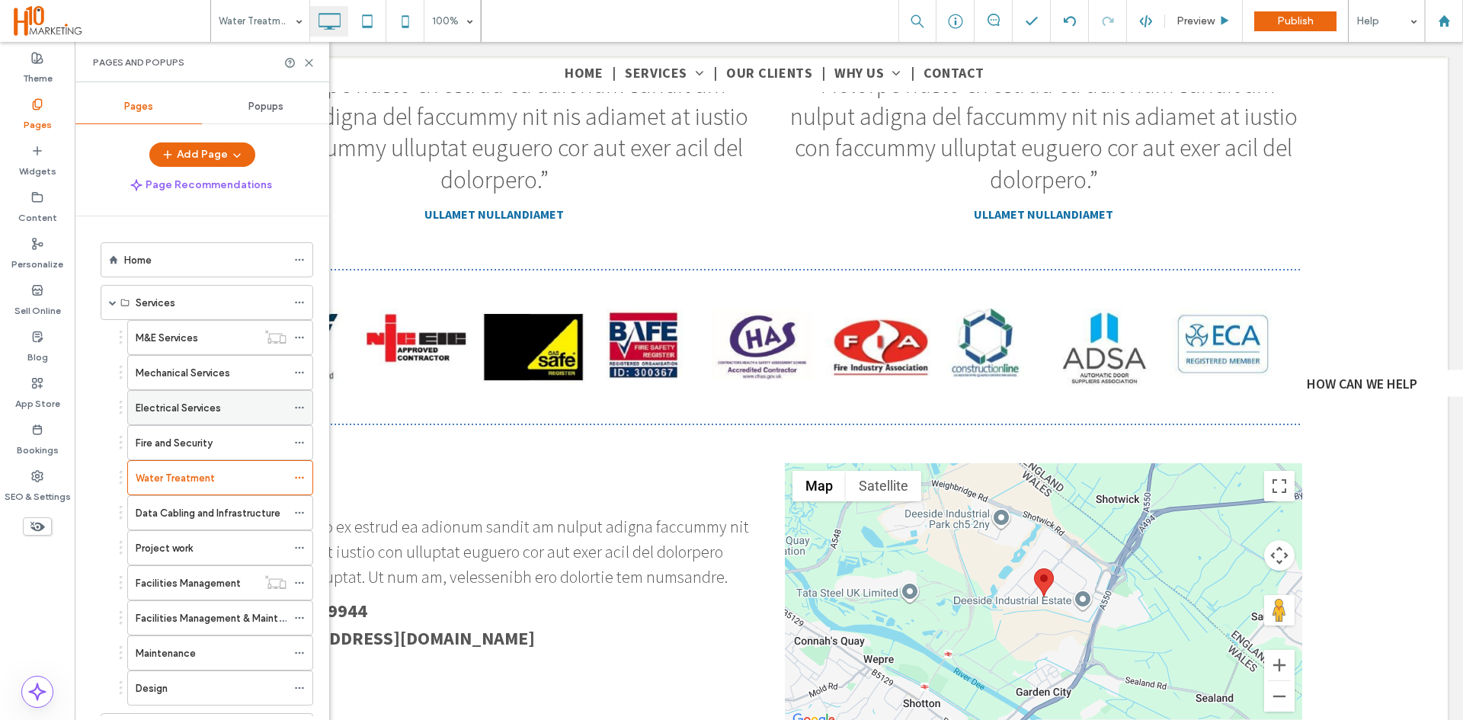
click at [176, 405] on label "Electrical Services" at bounding box center [178, 408] width 85 height 27
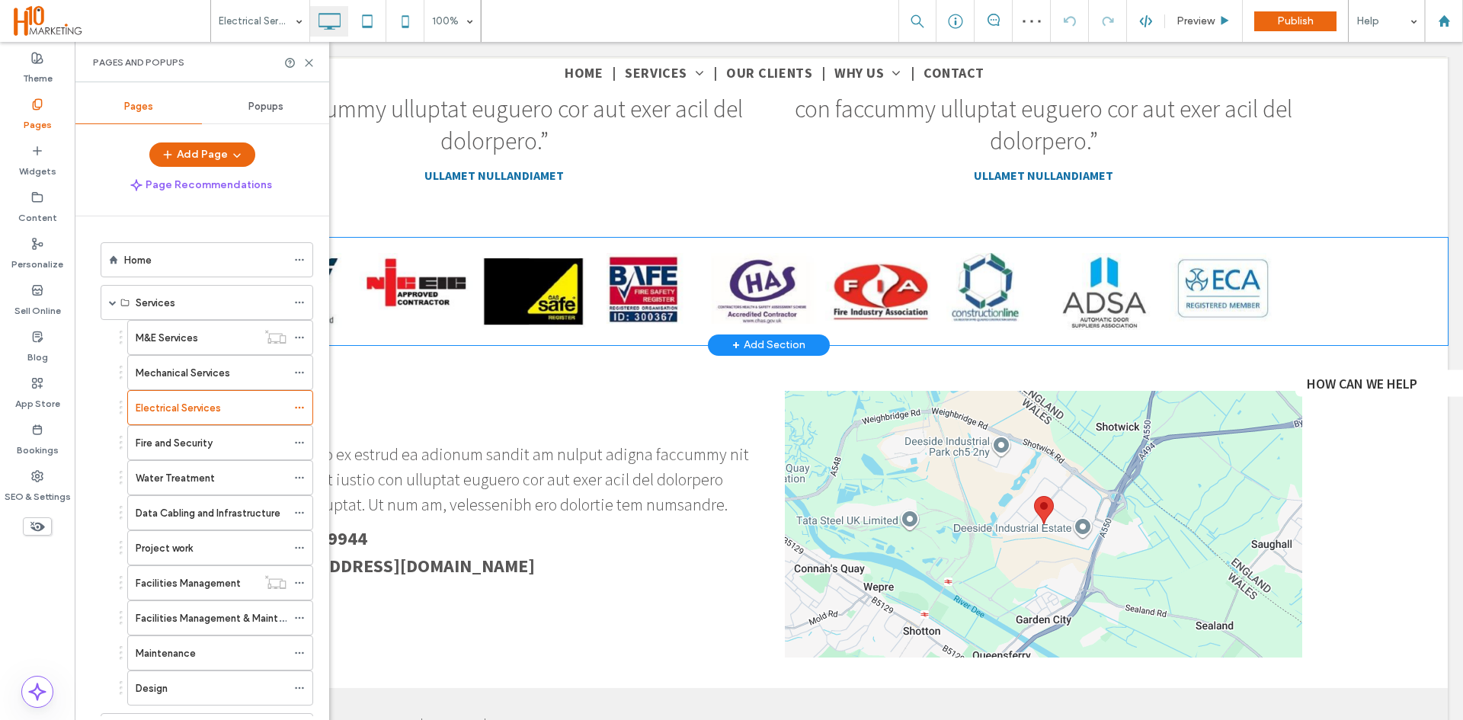
scroll to position [2286, 0]
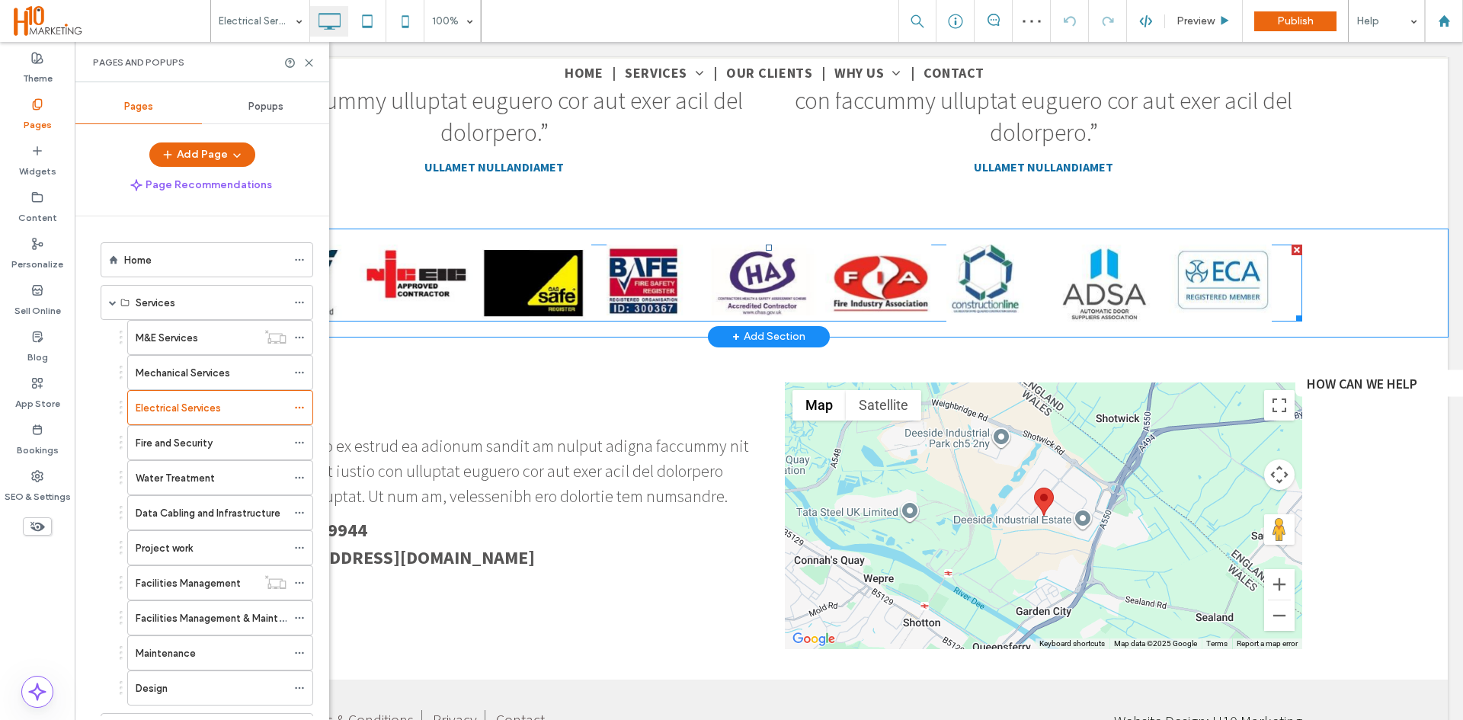
click at [568, 260] on span at bounding box center [768, 283] width 1067 height 76
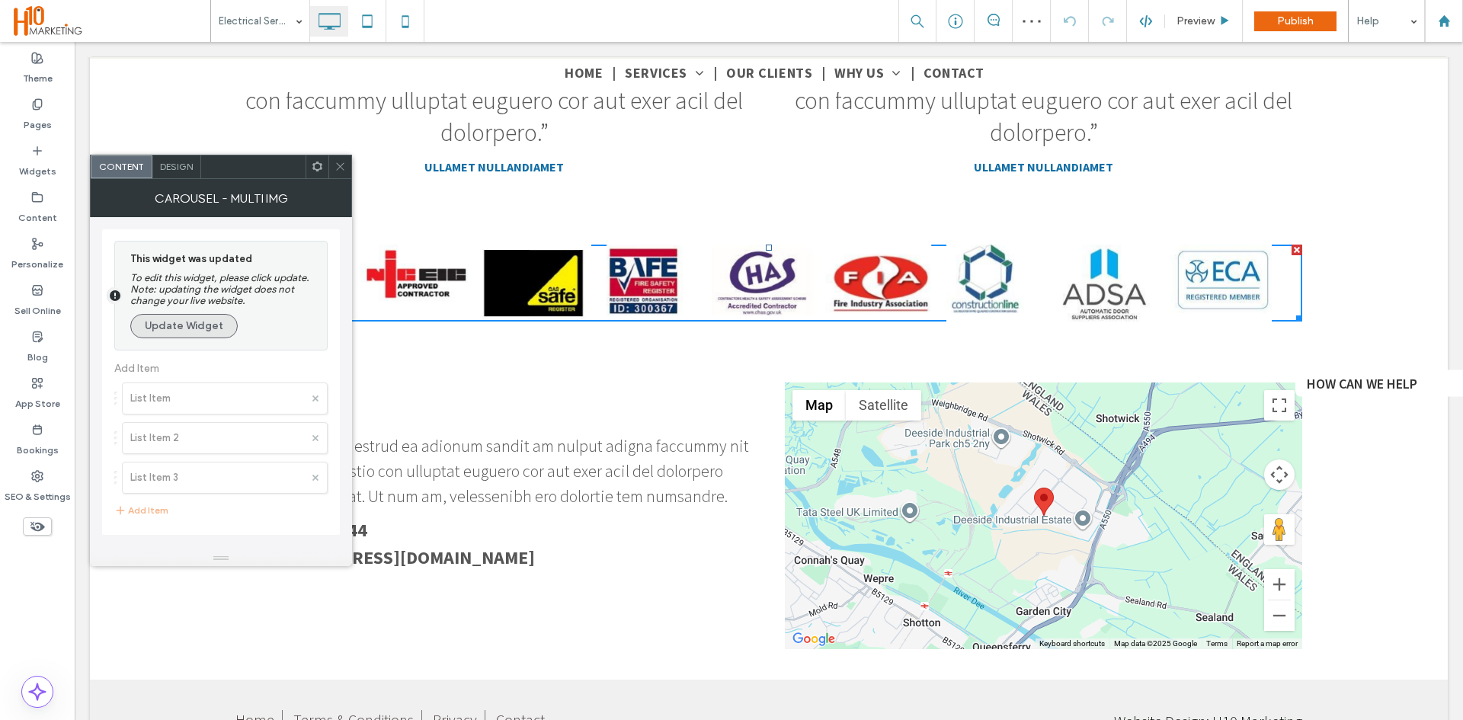
click at [179, 328] on button "Update Widget" at bounding box center [183, 326] width 107 height 24
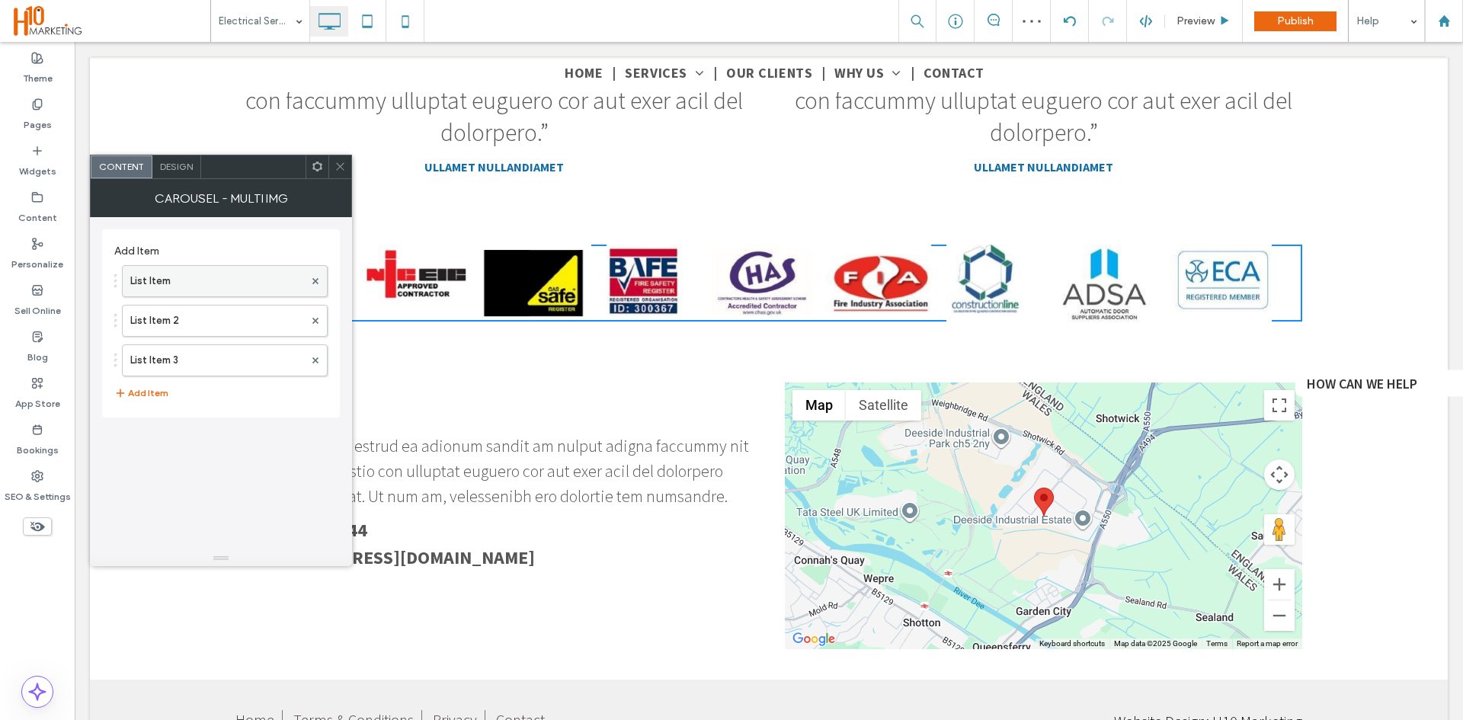
click at [199, 291] on label "List Item" at bounding box center [217, 281] width 174 height 30
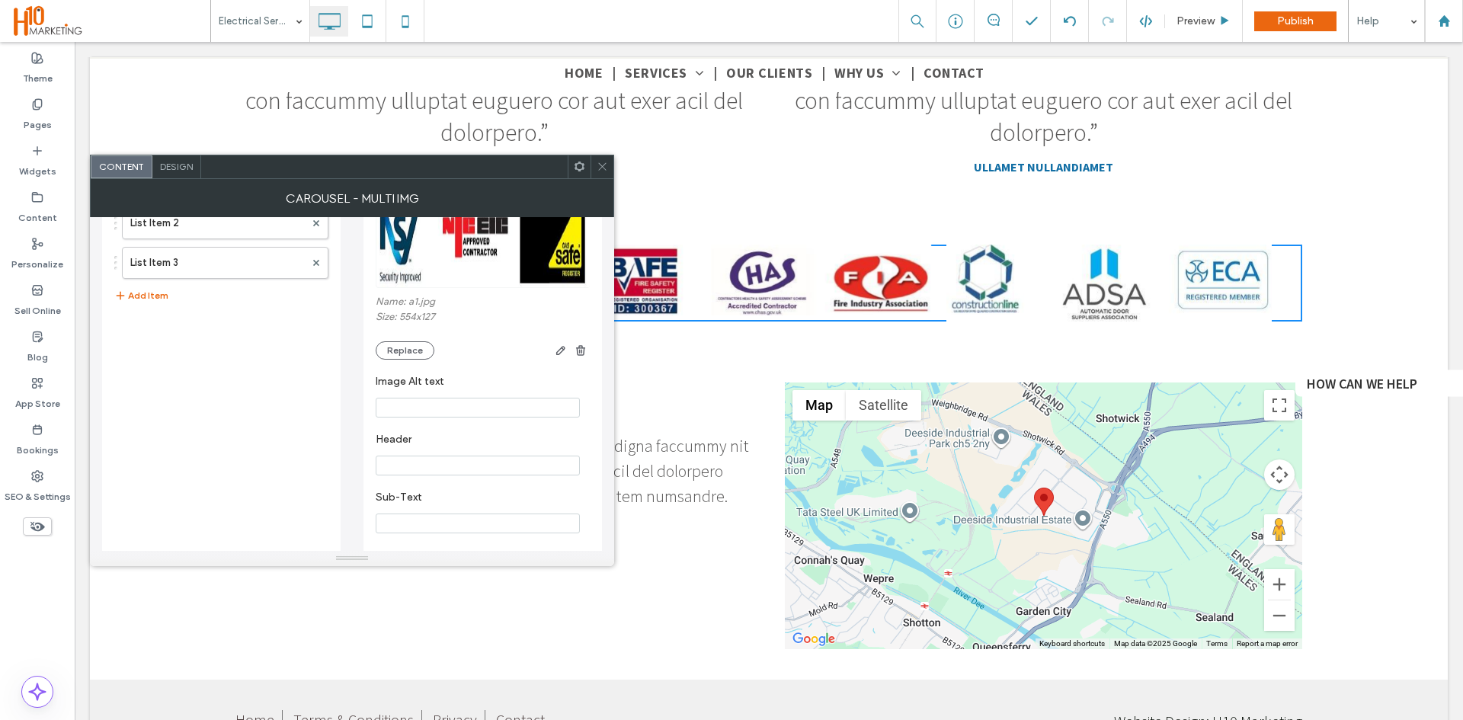
scroll to position [0, 0]
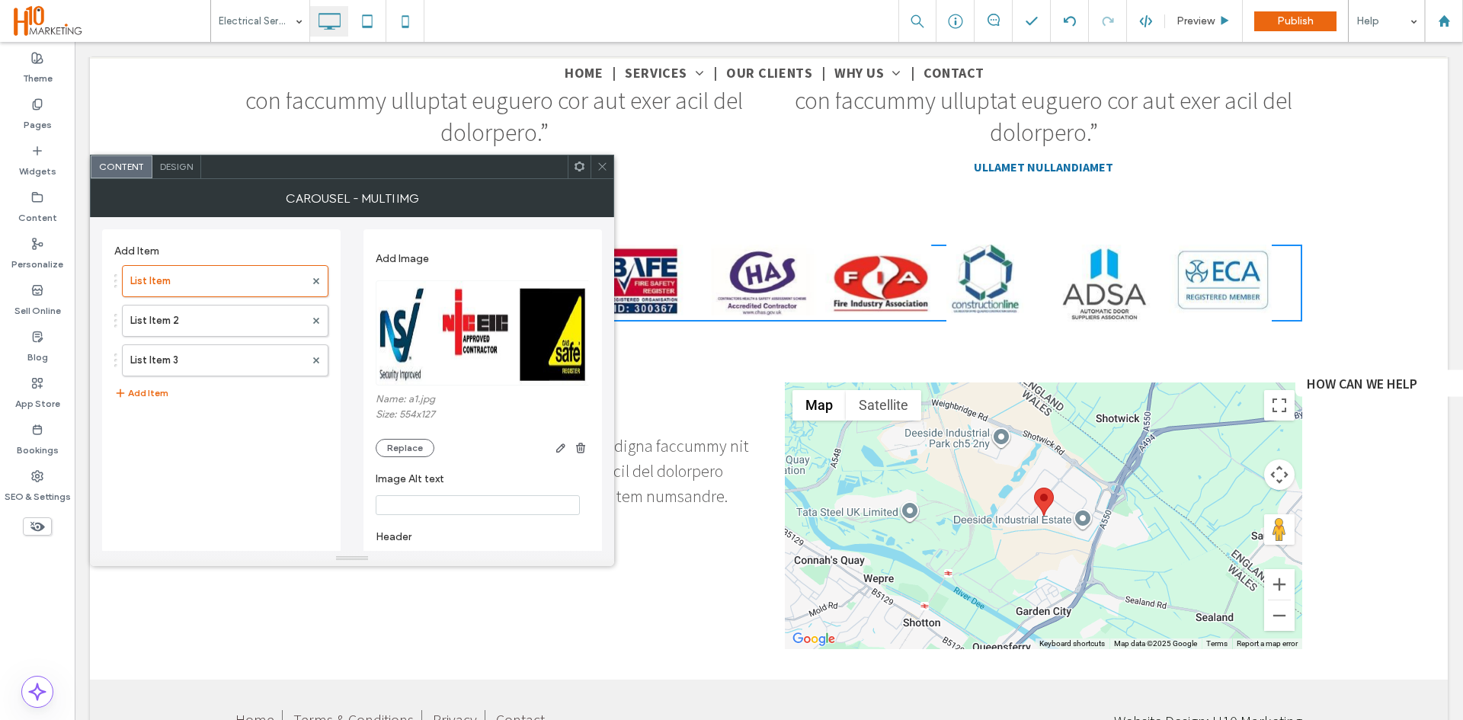
click at [600, 170] on icon at bounding box center [602, 166] width 11 height 11
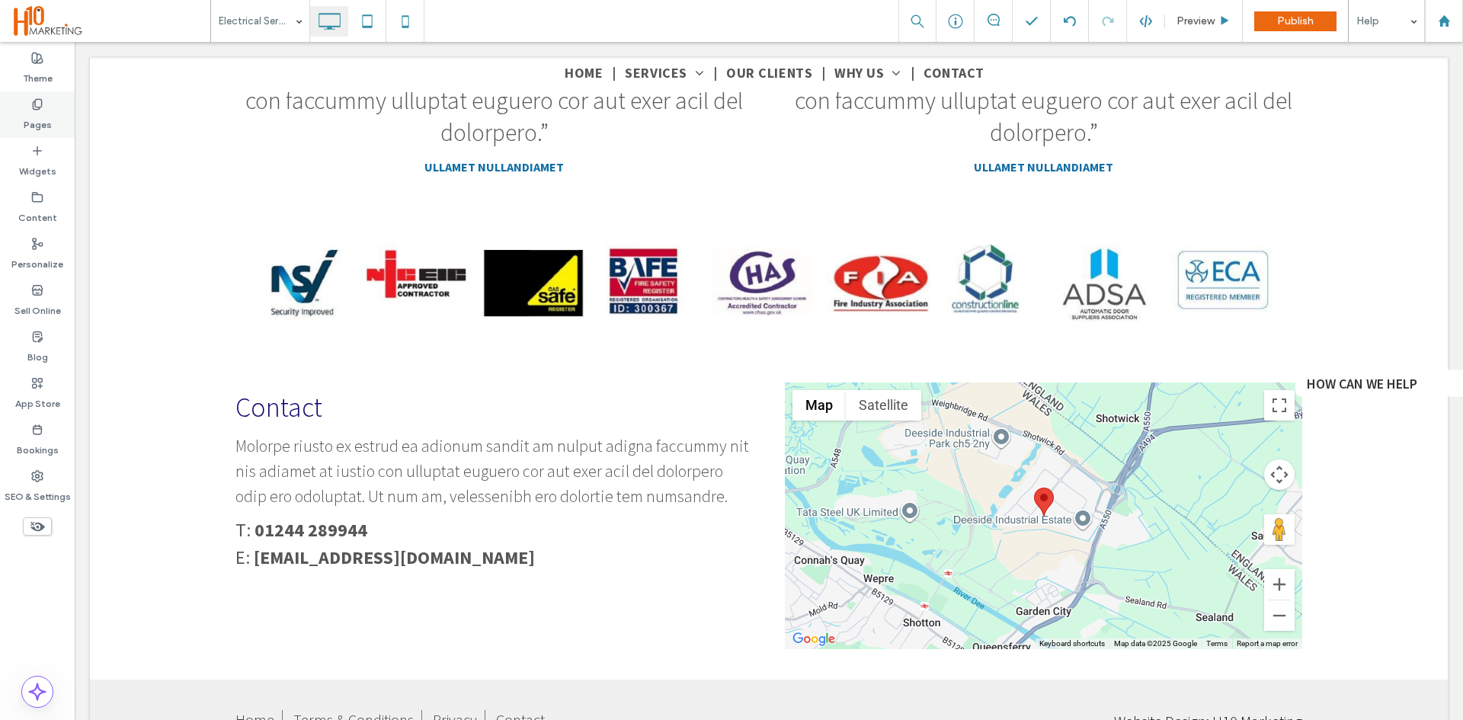
click at [33, 100] on icon at bounding box center [37, 104] width 12 height 12
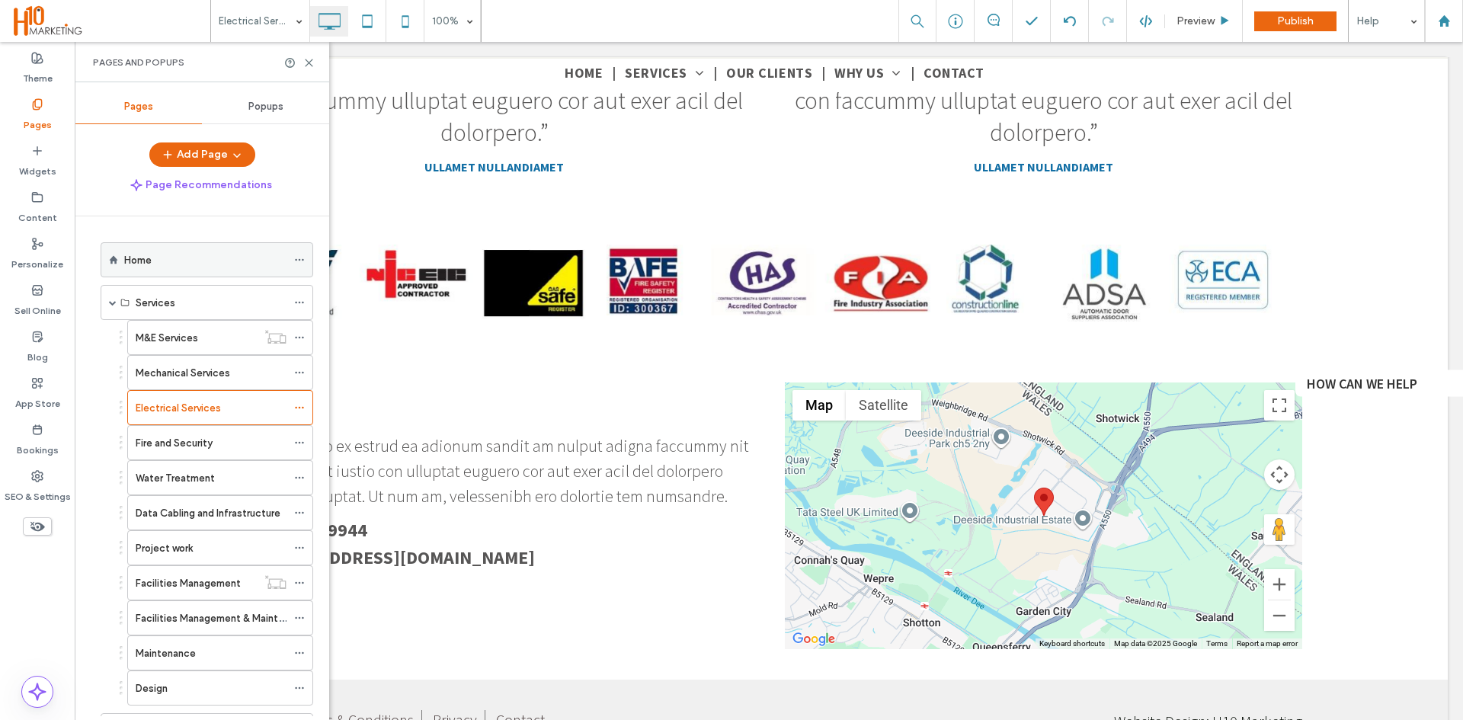
click at [149, 273] on div "Home" at bounding box center [205, 260] width 162 height 34
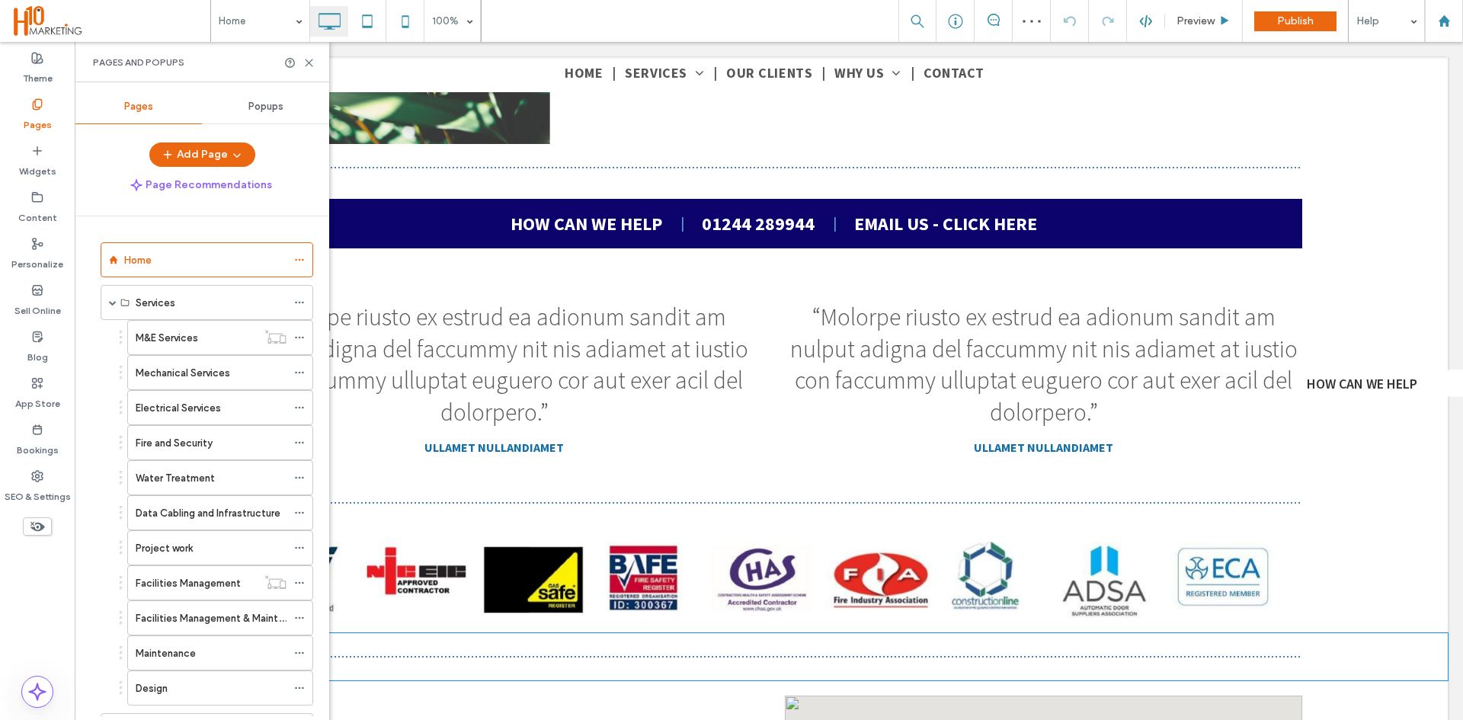
scroll to position [3124, 0]
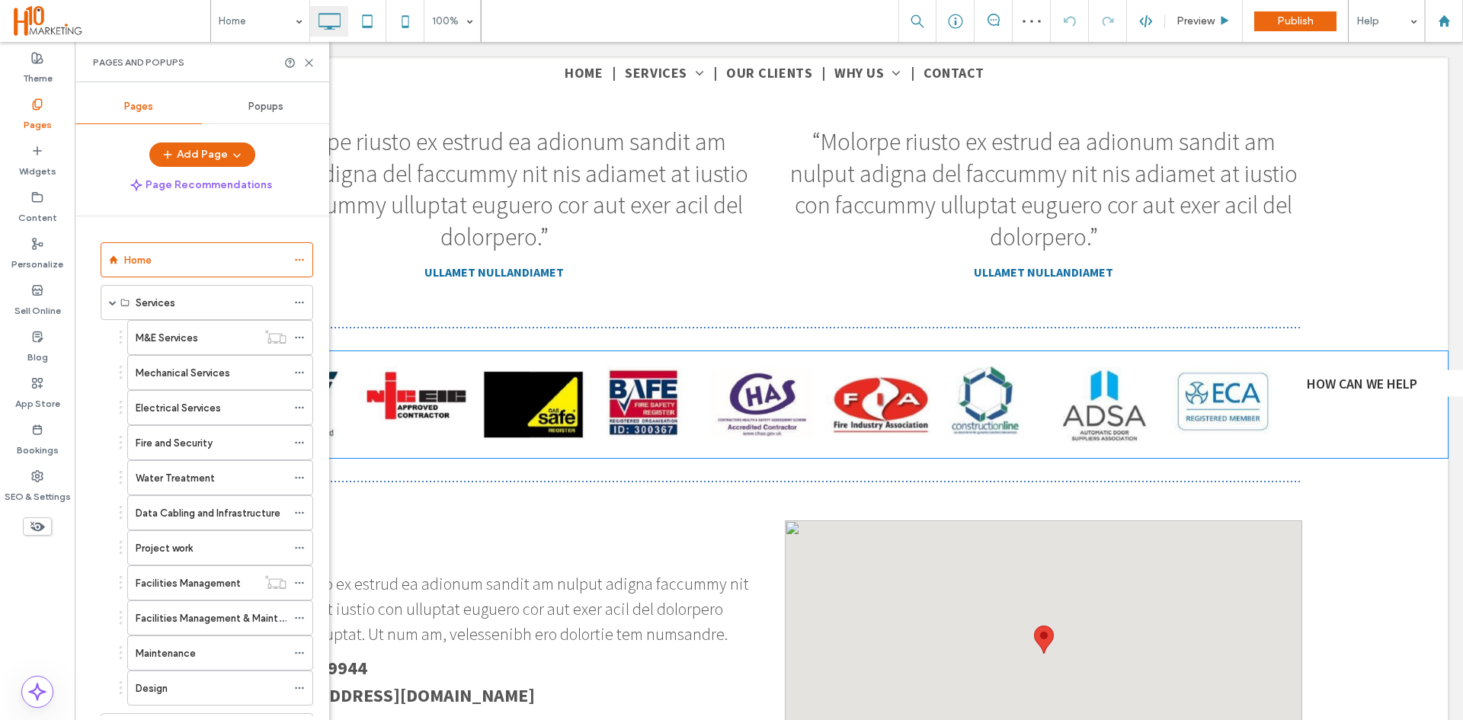
click at [448, 411] on span at bounding box center [768, 404] width 1067 height 76
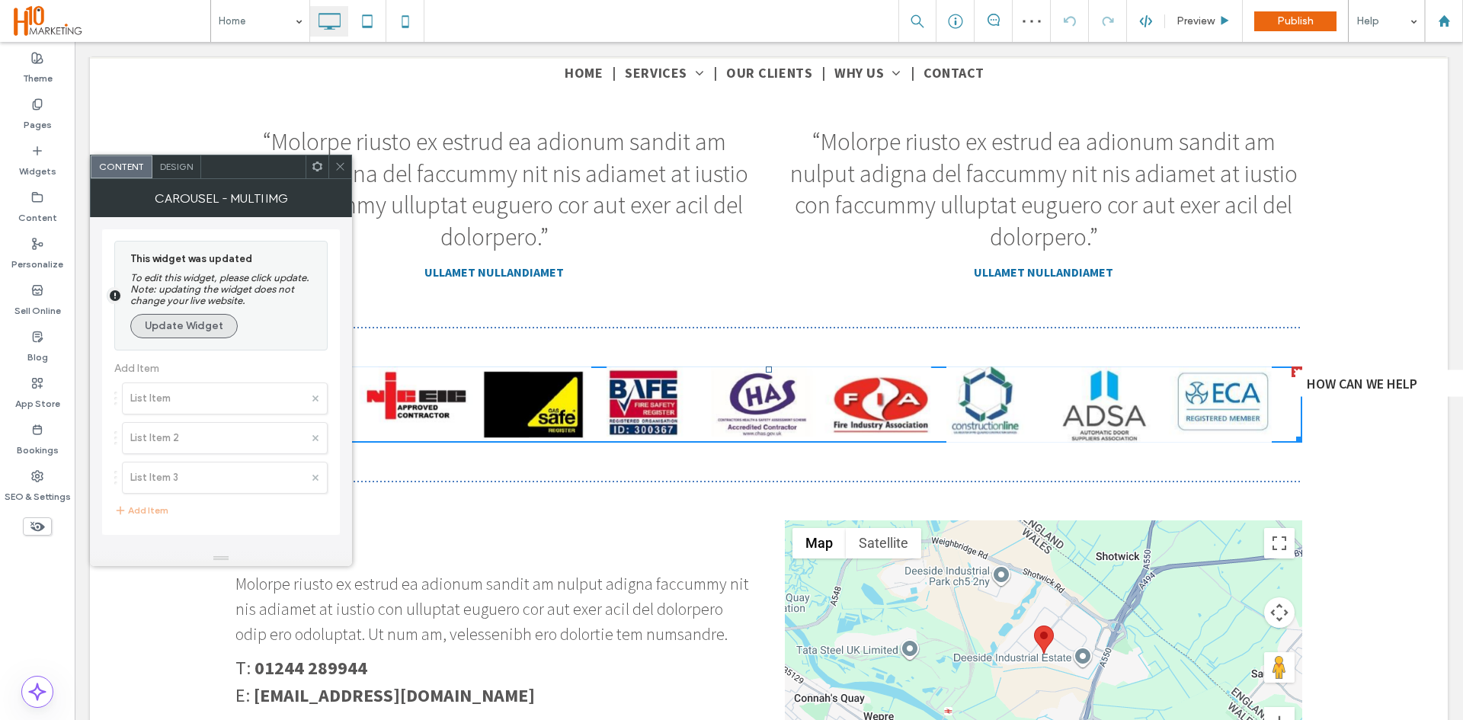
click at [197, 317] on button "Update Widget" at bounding box center [183, 326] width 107 height 24
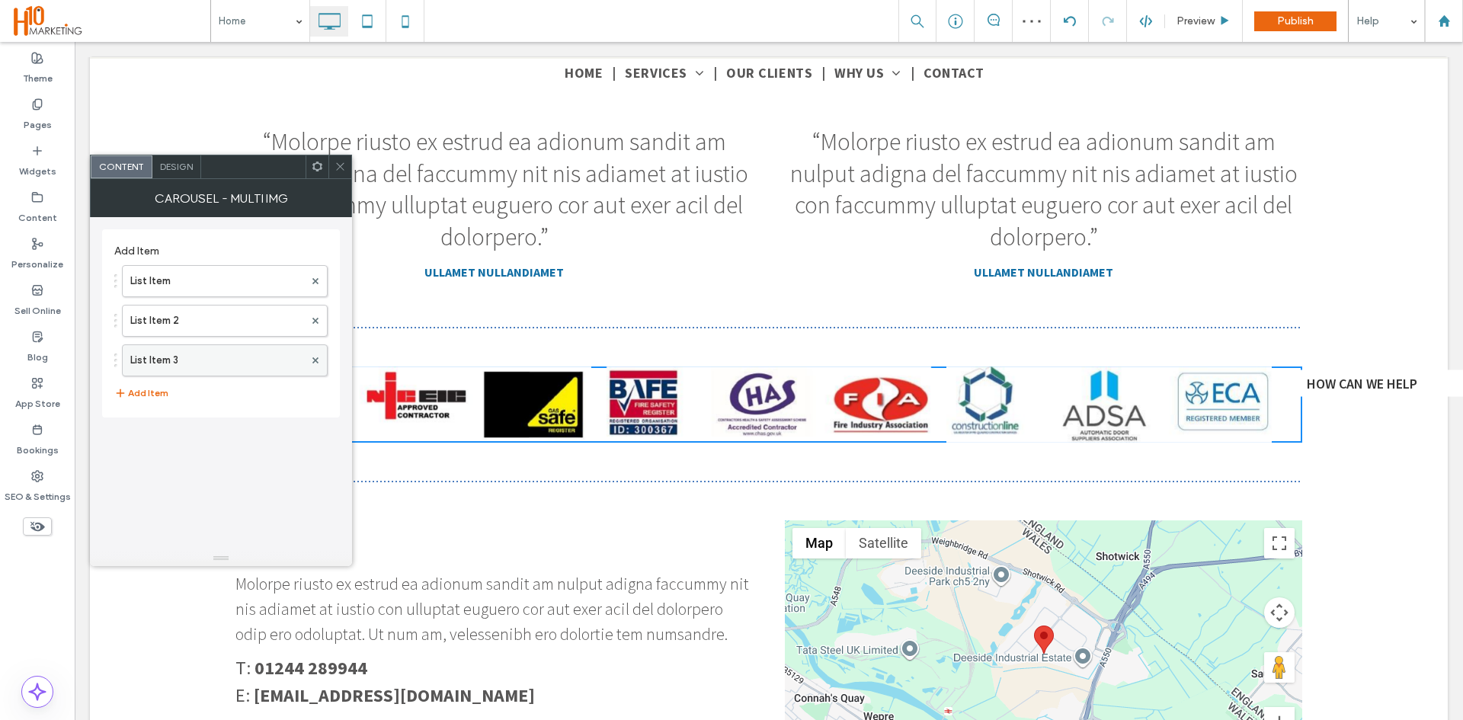
click at [212, 362] on label "List Item 3" at bounding box center [217, 360] width 174 height 30
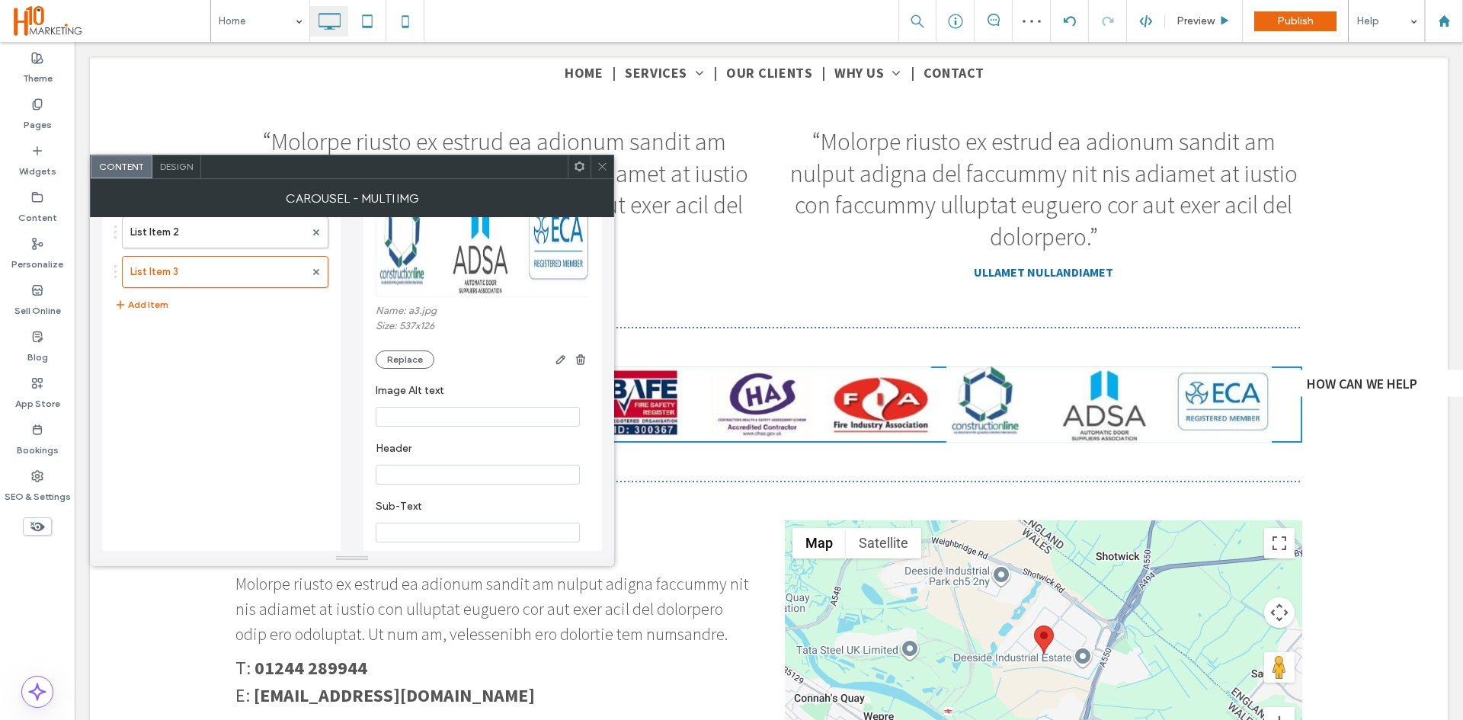
scroll to position [206, 0]
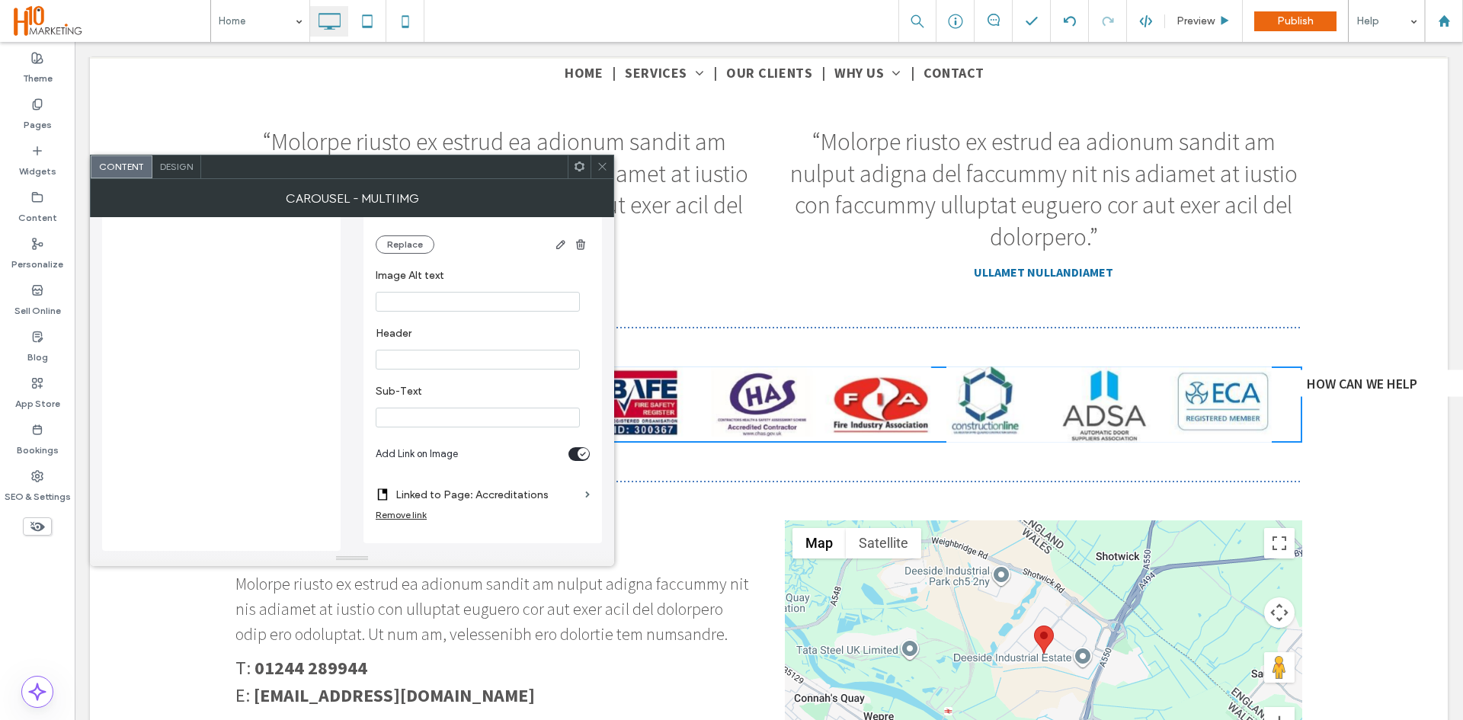
click at [602, 166] on use at bounding box center [602, 167] width 8 height 8
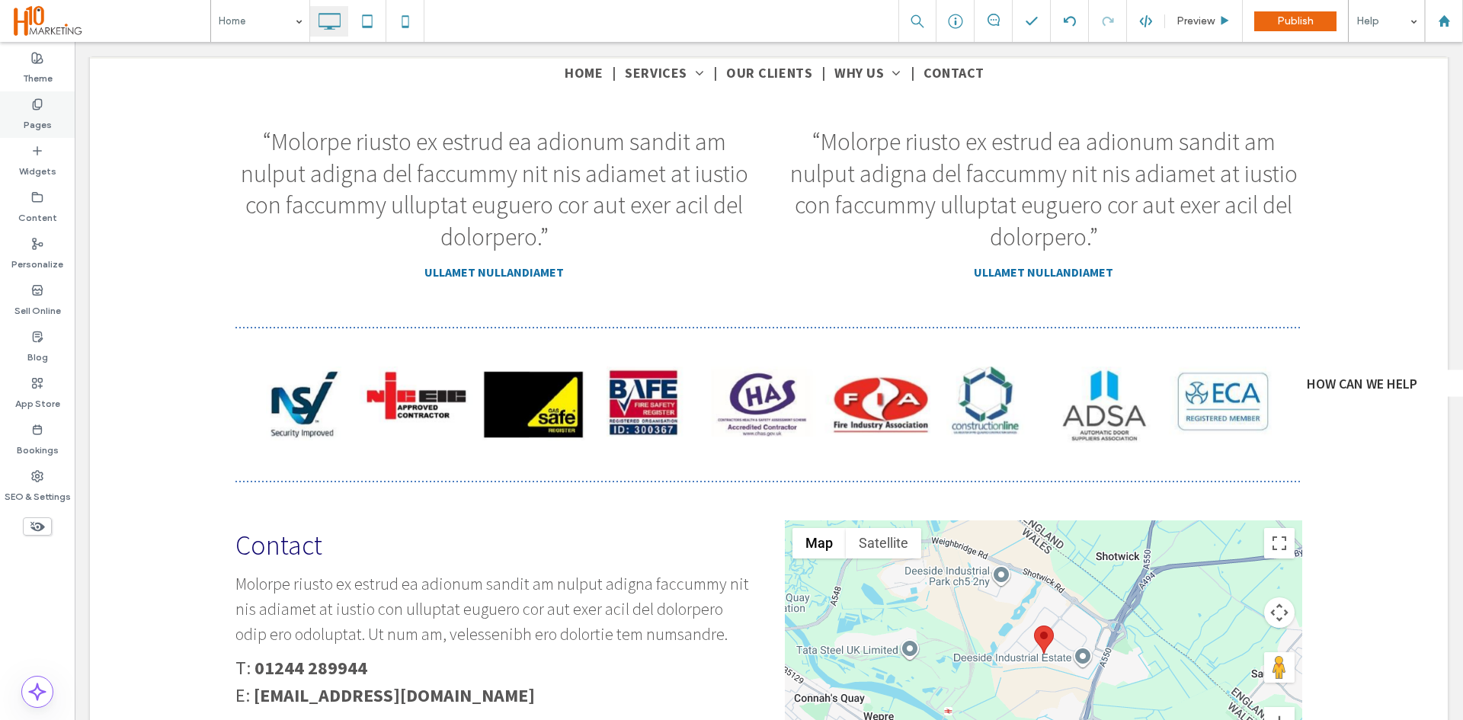
click at [46, 112] on label "Pages" at bounding box center [38, 120] width 28 height 21
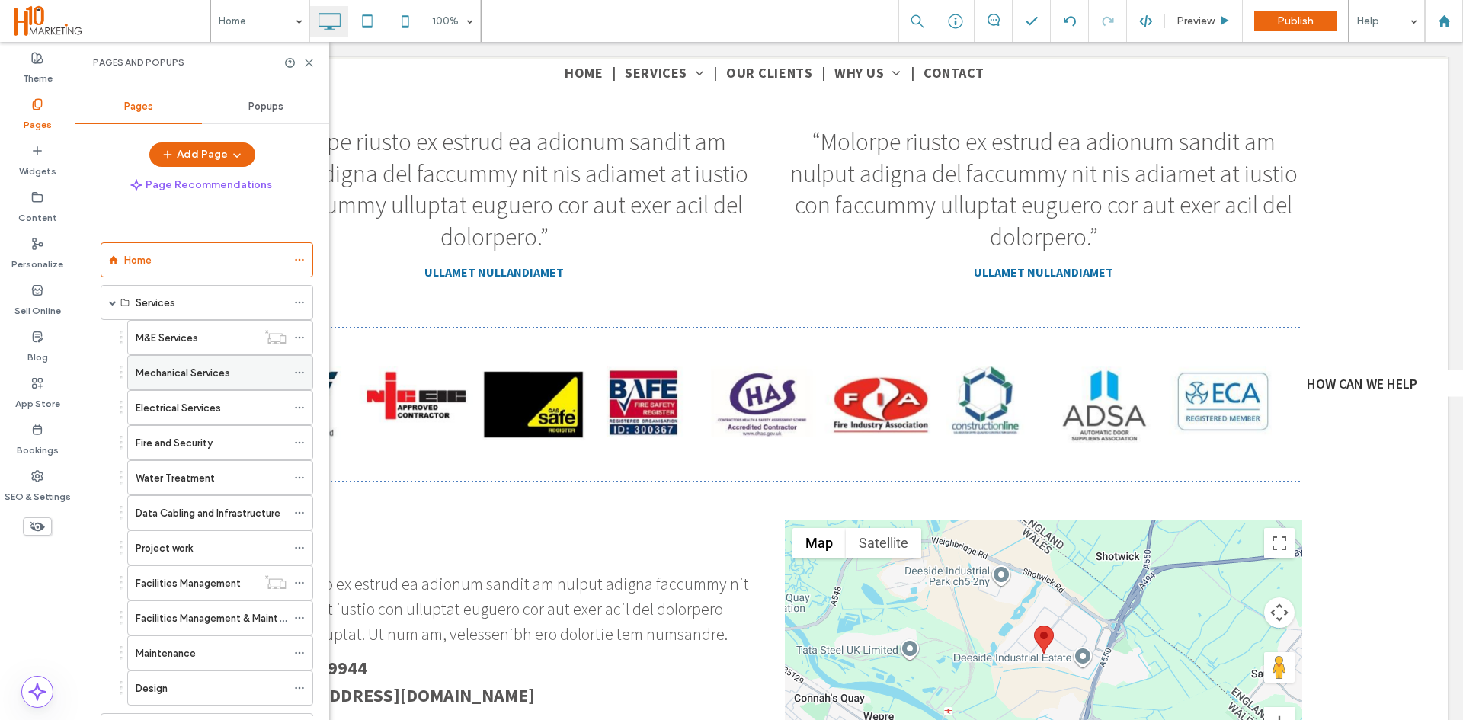
click at [173, 370] on label "Mechanical Services" at bounding box center [183, 373] width 94 height 27
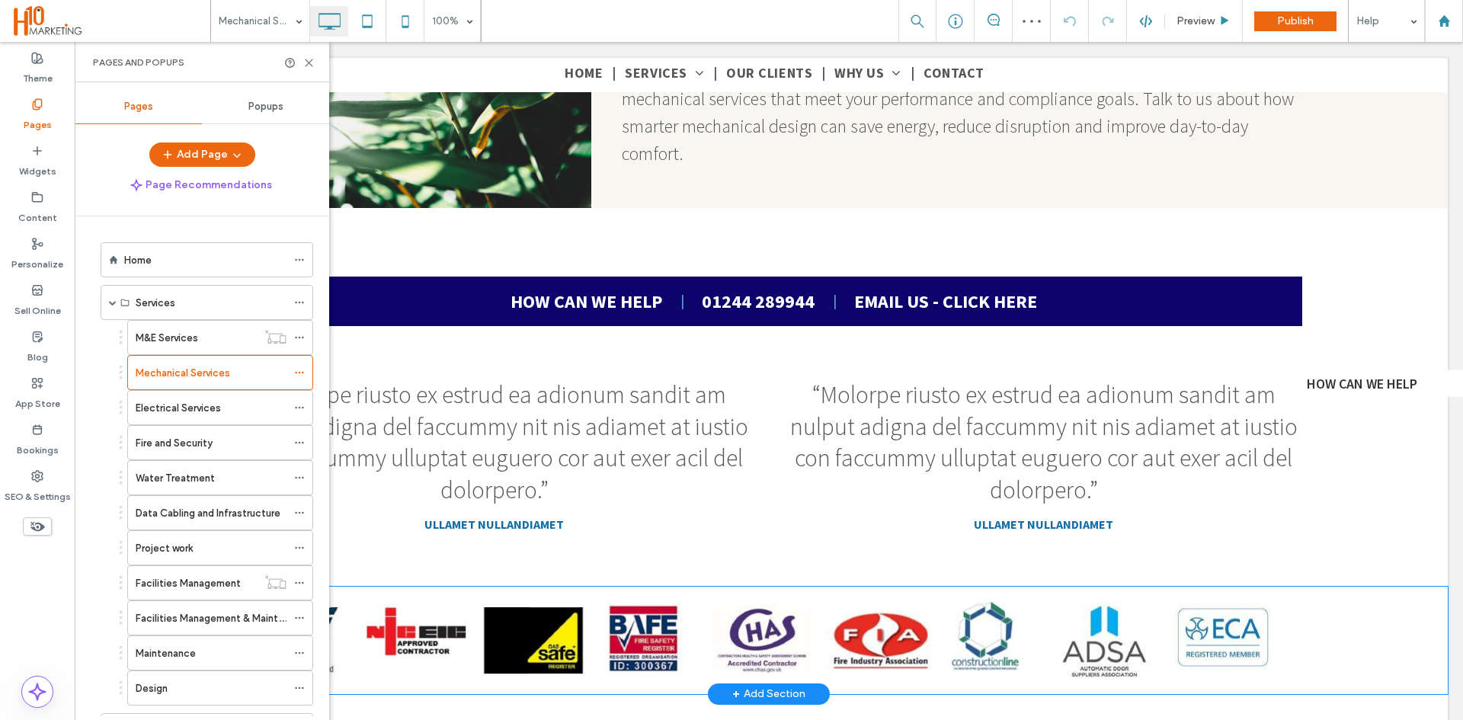
scroll to position [2057, 0]
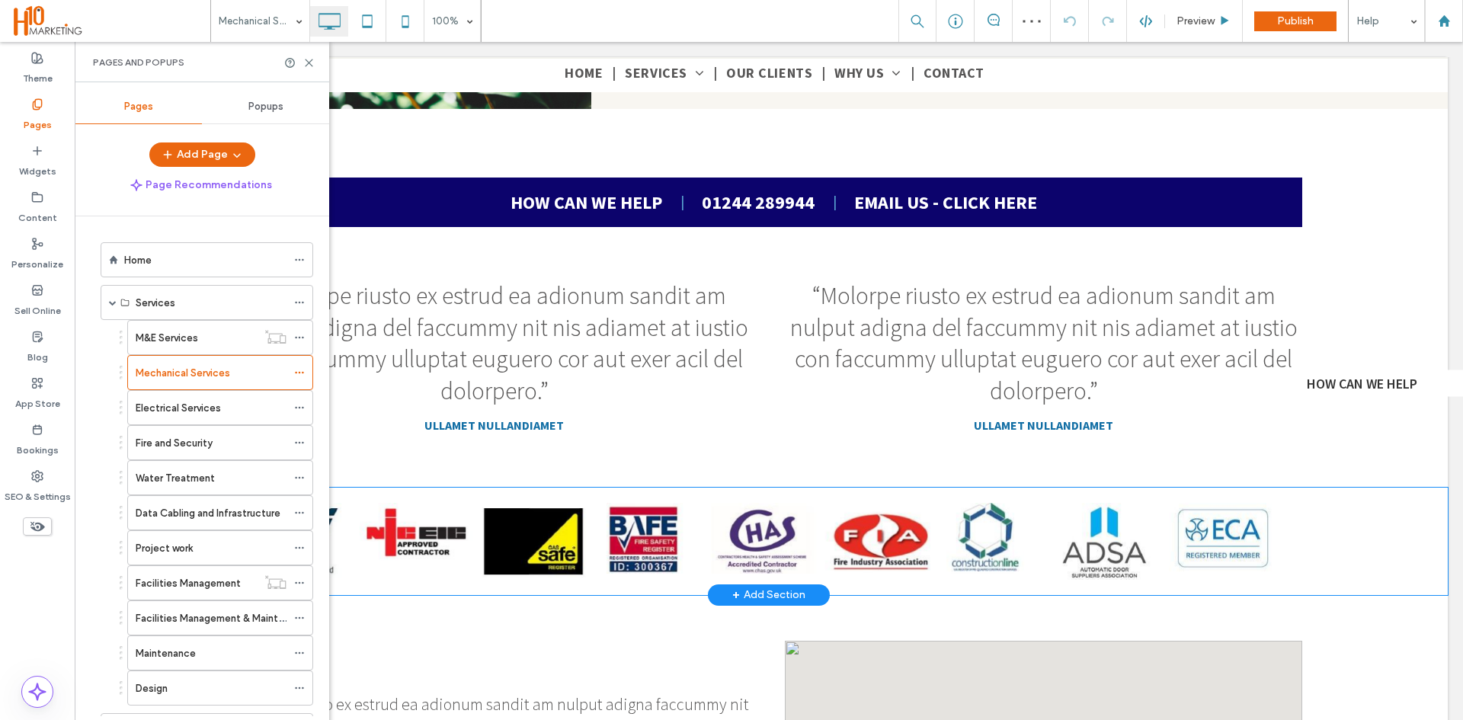
click at [615, 560] on span at bounding box center [768, 541] width 1067 height 76
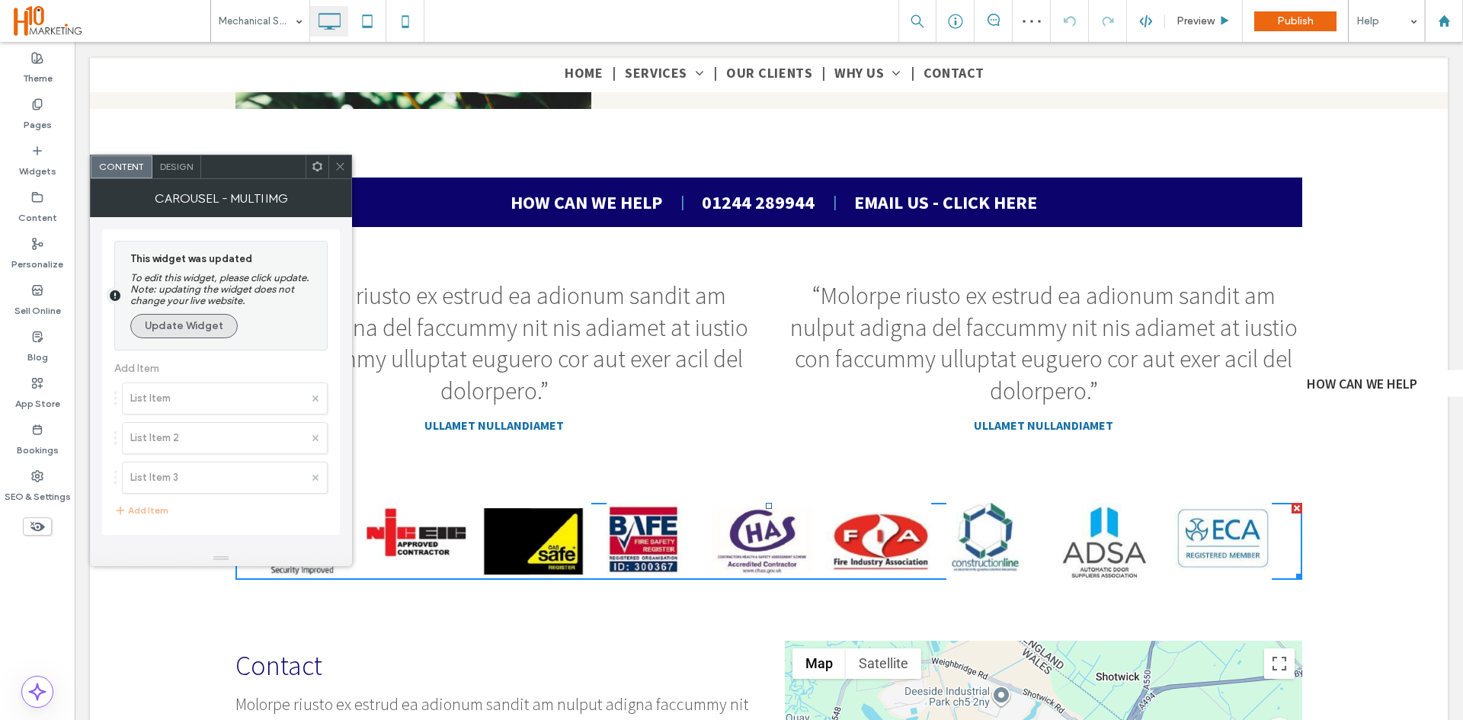
click at [180, 320] on button "Update Widget" at bounding box center [183, 326] width 107 height 24
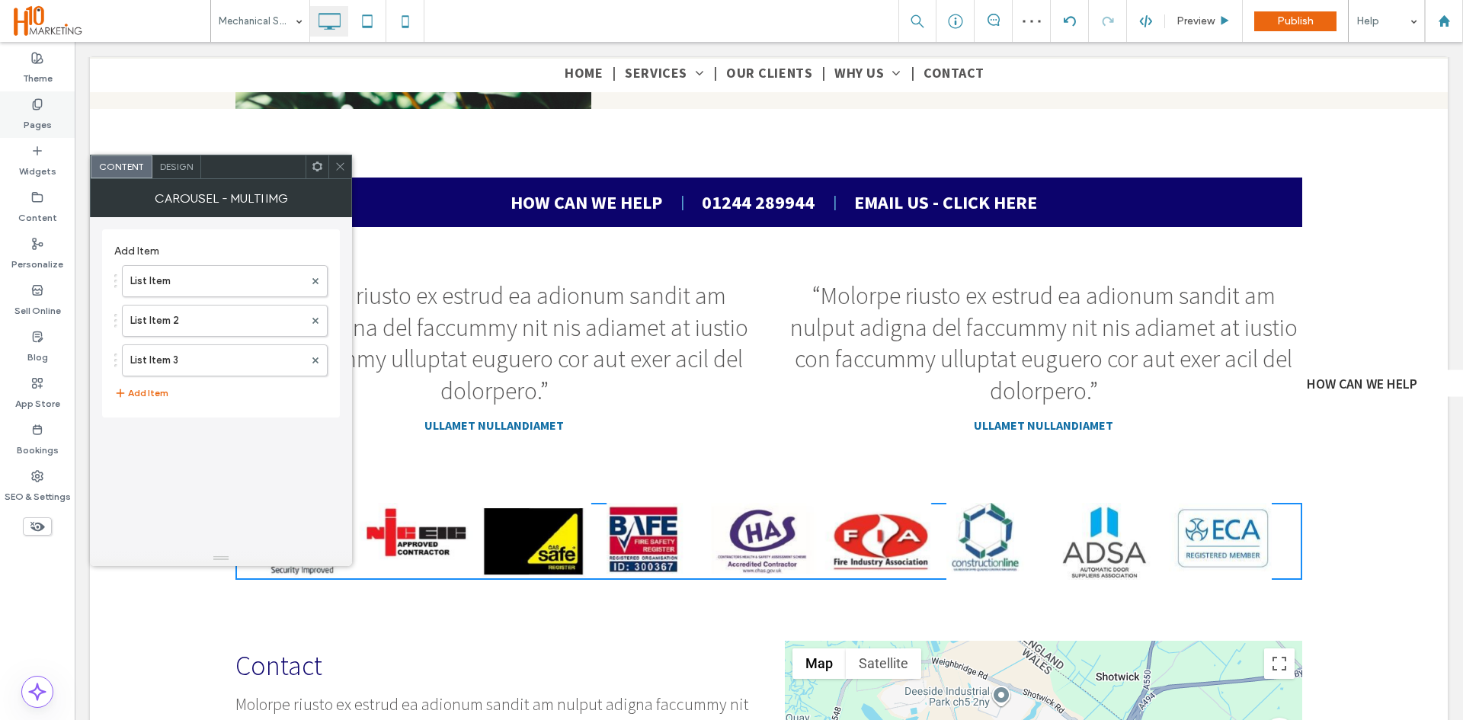
click at [26, 112] on label "Pages" at bounding box center [38, 120] width 28 height 21
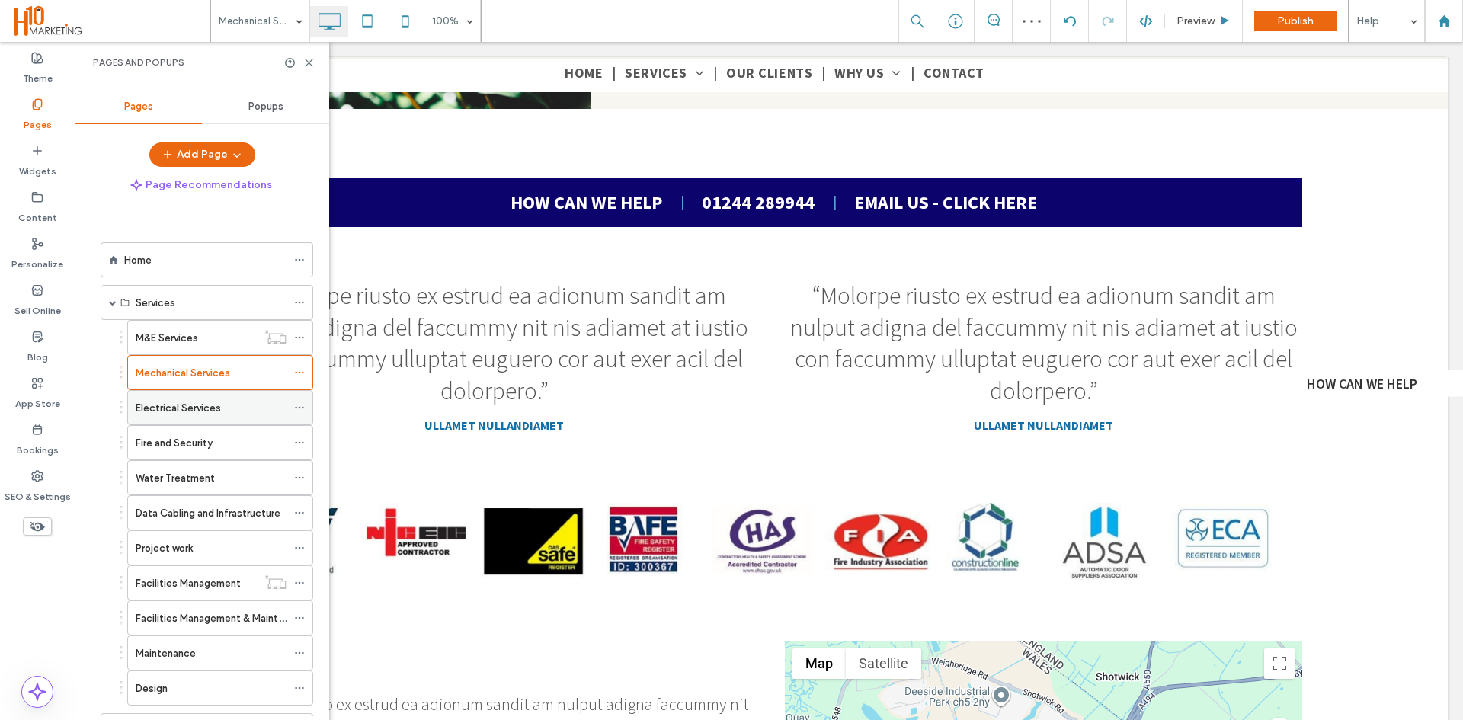
click at [193, 413] on label "Electrical Services" at bounding box center [178, 408] width 85 height 27
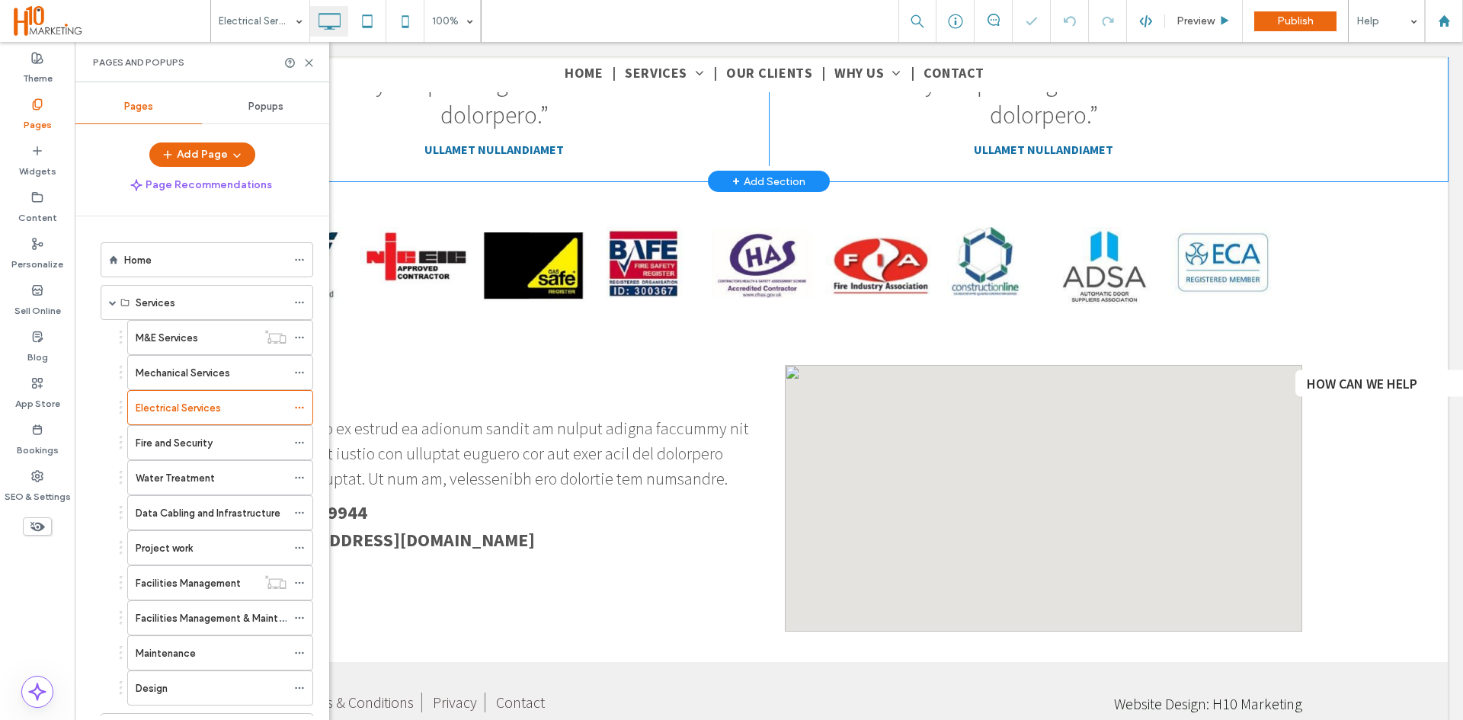
scroll to position [2362, 0]
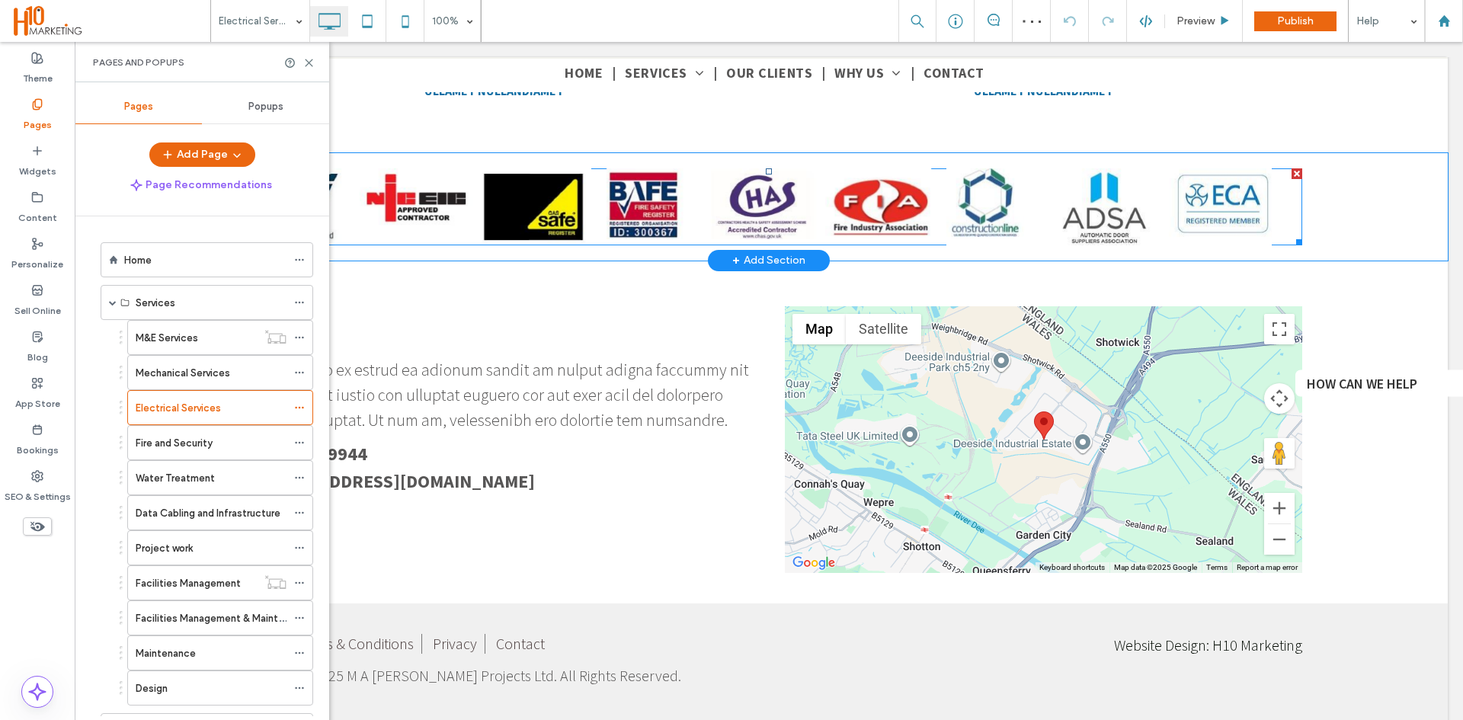
click at [622, 195] on span at bounding box center [768, 206] width 1067 height 76
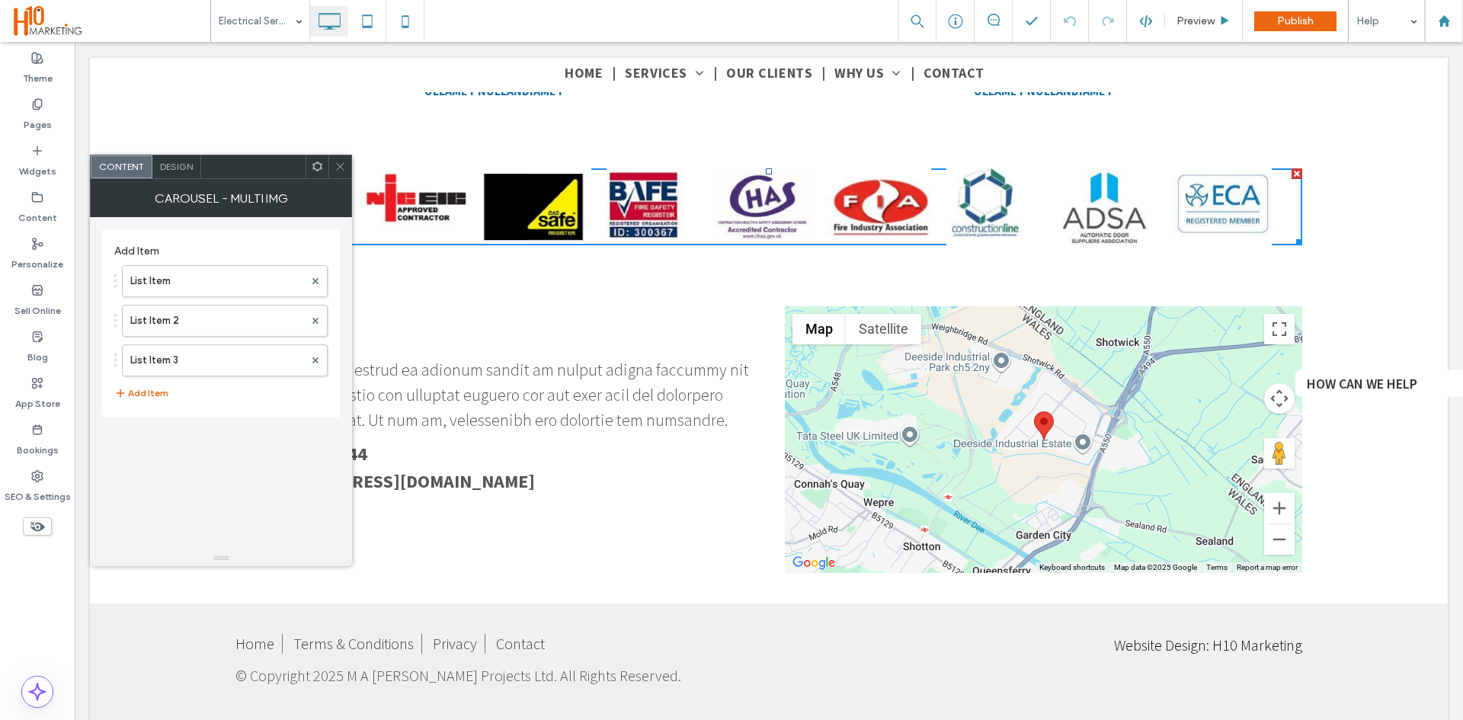
drag, startPoint x: 341, startPoint y: 166, endPoint x: 107, endPoint y: 95, distance: 244.4
click at [341, 166] on use at bounding box center [340, 167] width 8 height 8
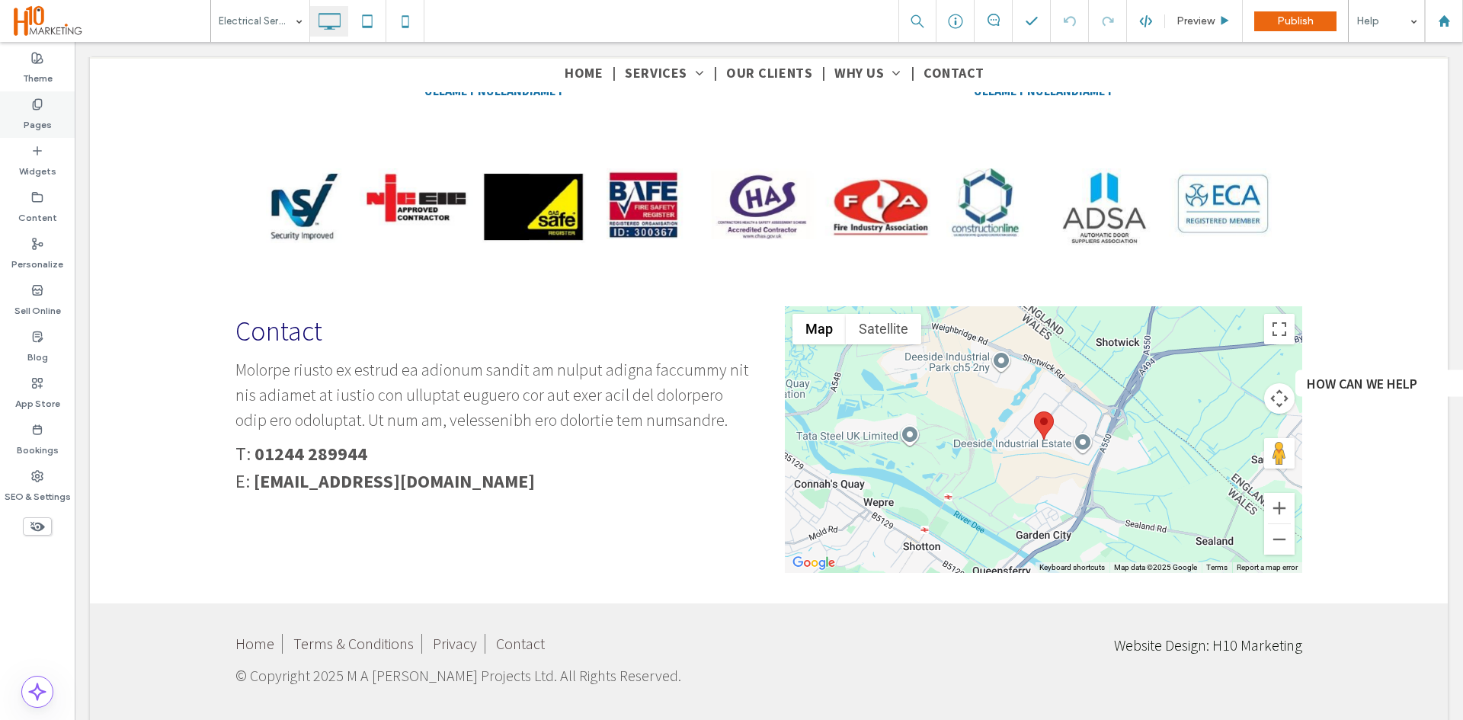
click at [46, 123] on label "Pages" at bounding box center [38, 120] width 28 height 21
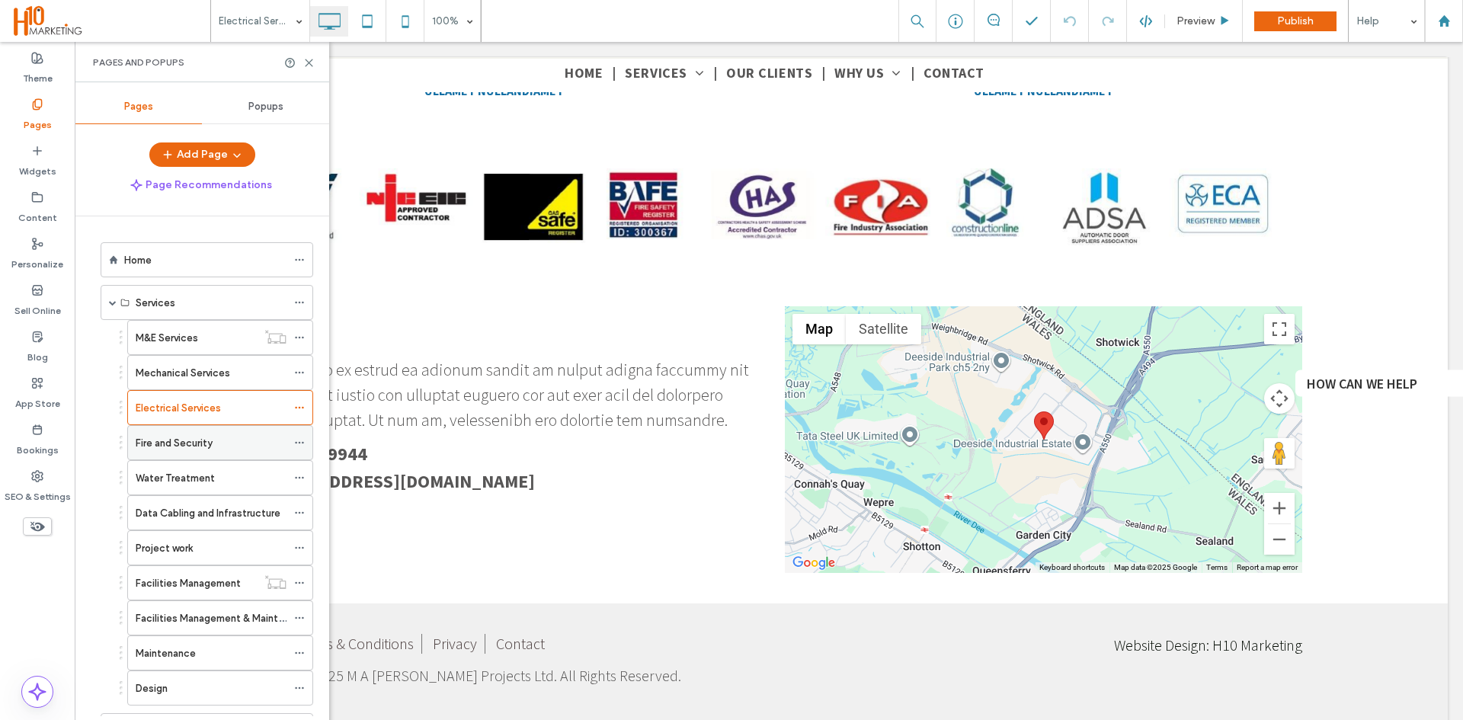
click at [171, 443] on label "Fire and Security" at bounding box center [174, 443] width 77 height 27
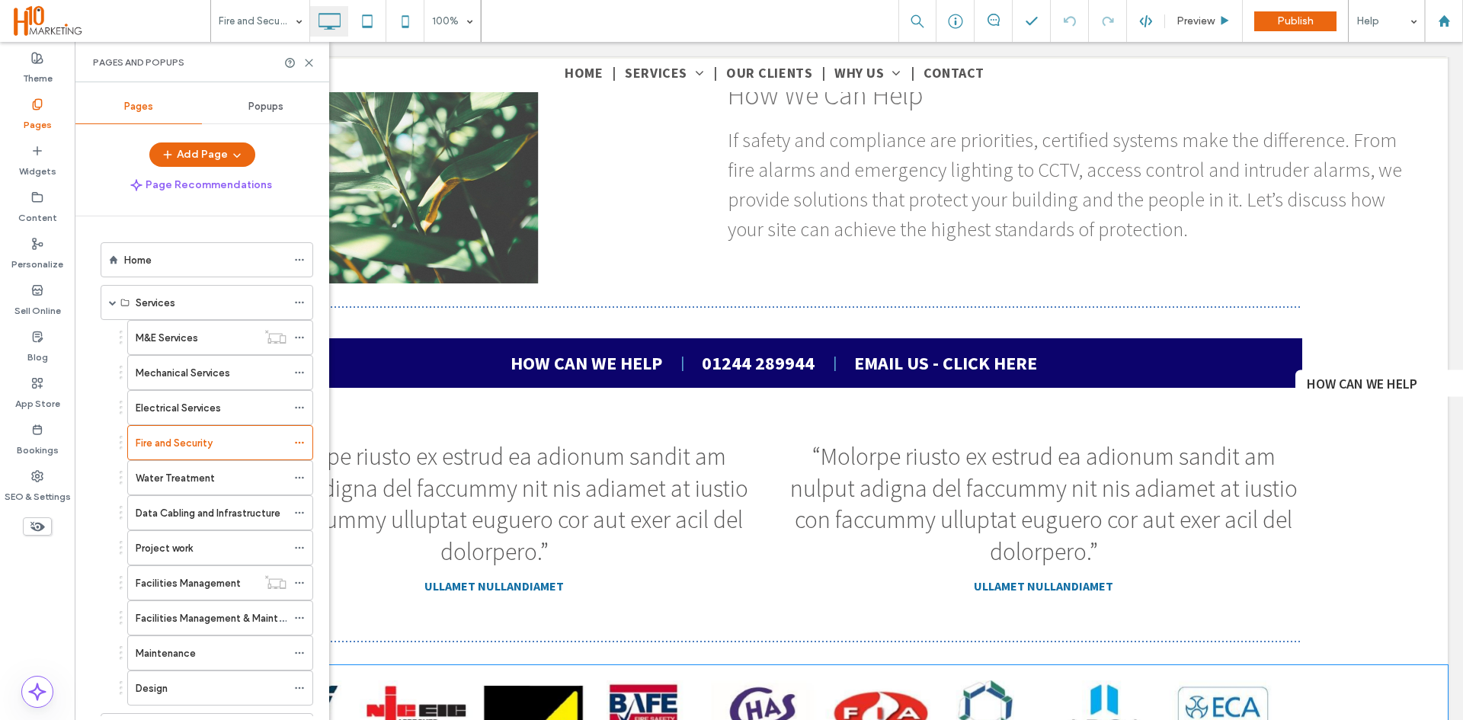
scroll to position [2286, 0]
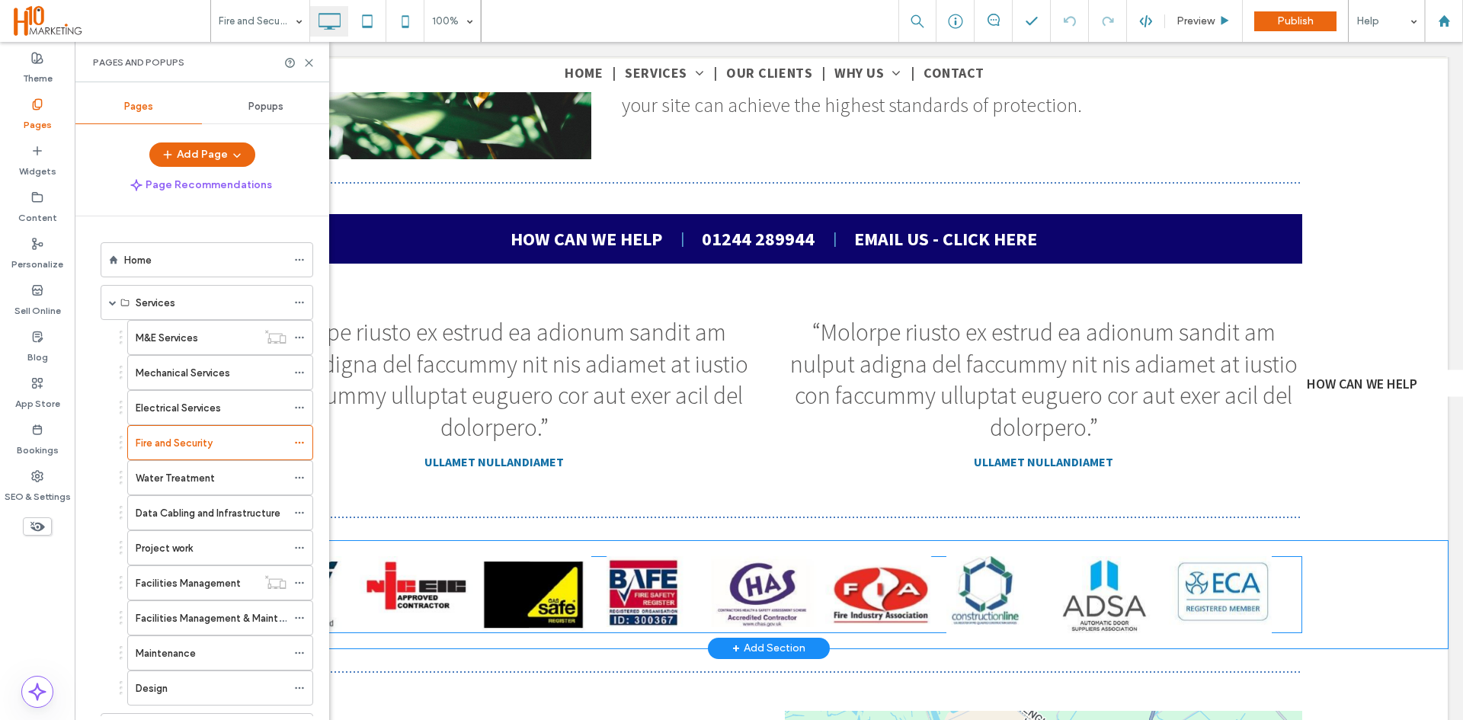
click at [750, 569] on span at bounding box center [768, 594] width 1067 height 76
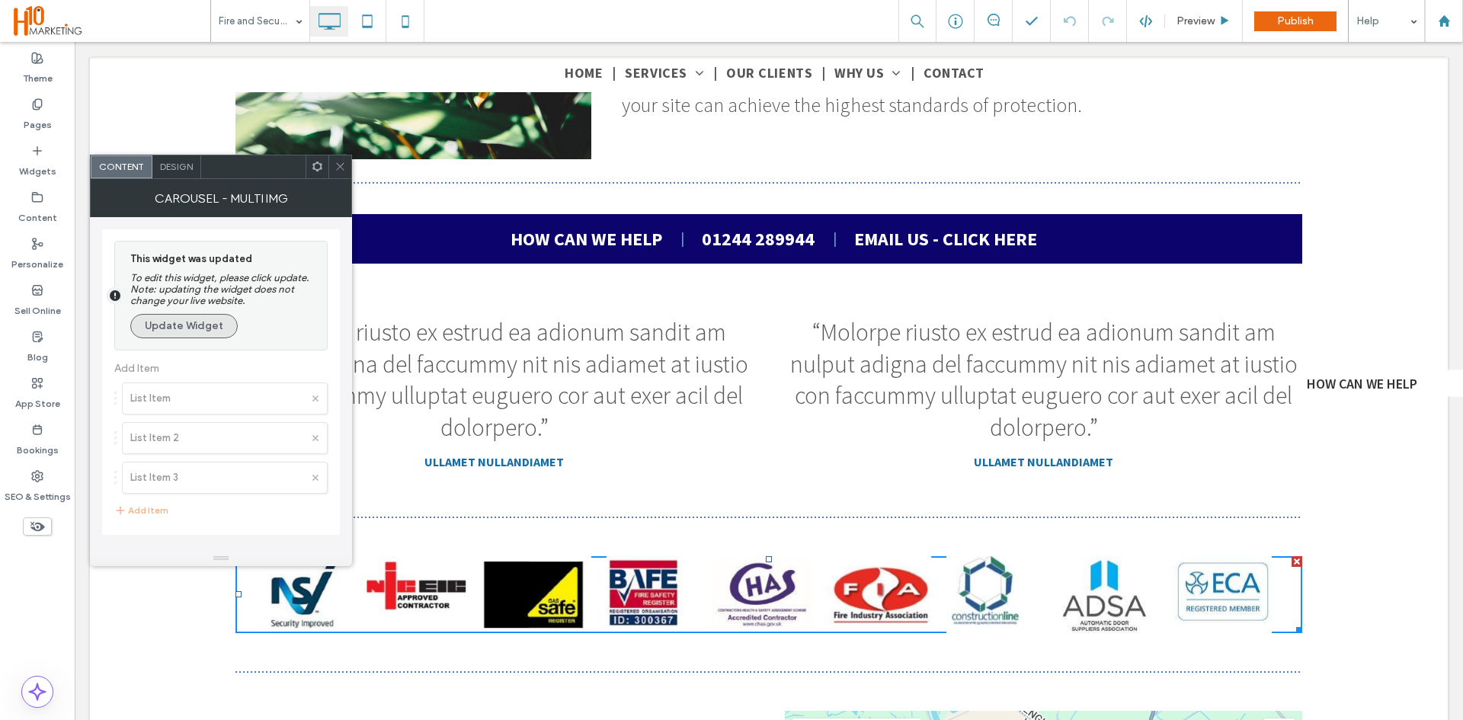
click at [197, 325] on button "Update Widget" at bounding box center [183, 326] width 107 height 24
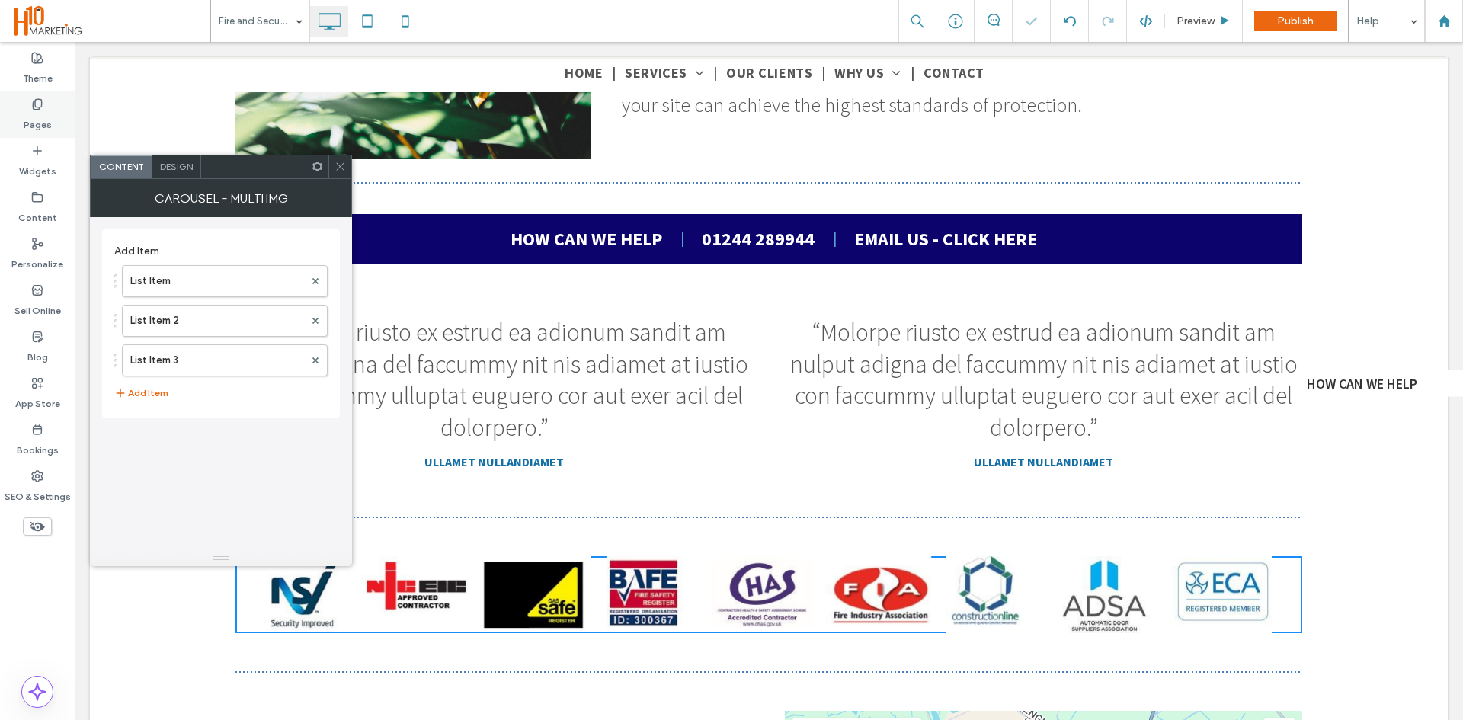
click at [30, 108] on div "Pages" at bounding box center [37, 114] width 75 height 46
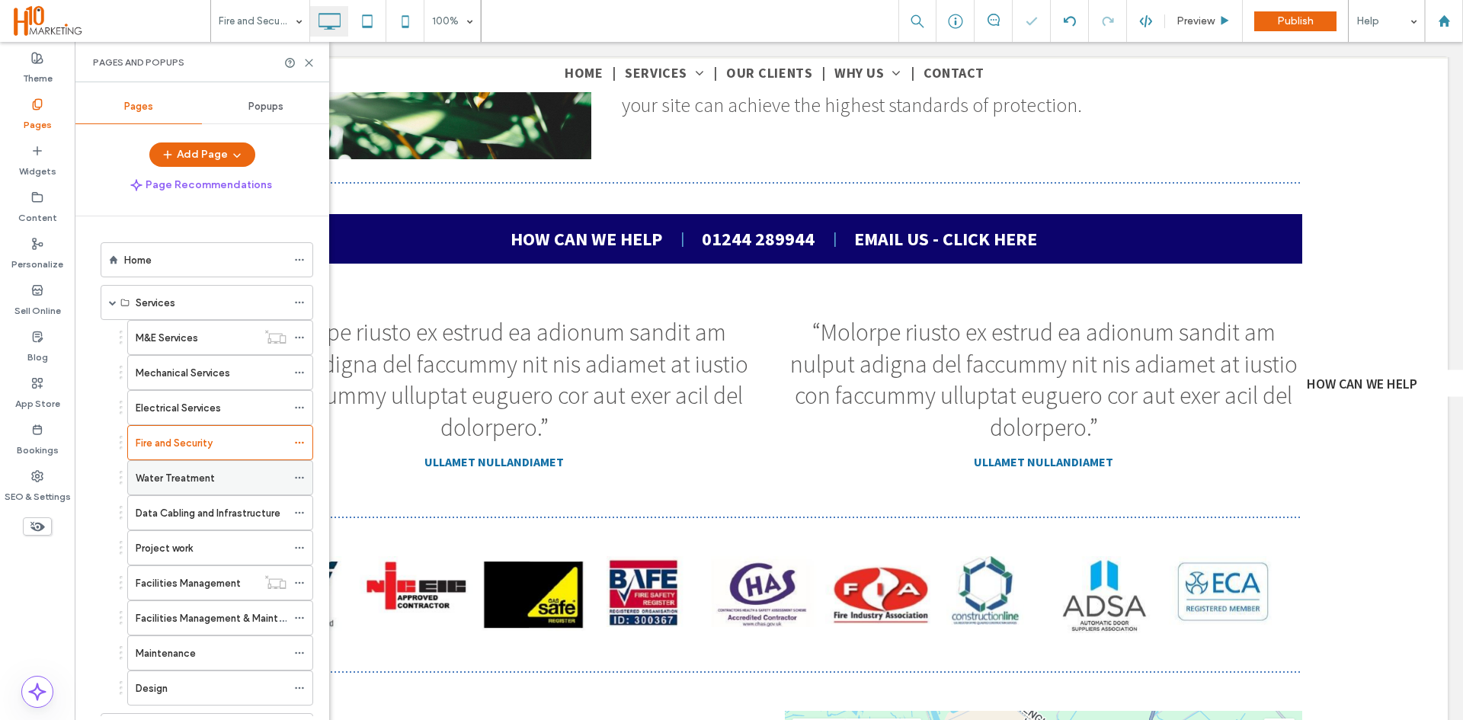
click at [187, 472] on label "Water Treatment" at bounding box center [175, 478] width 79 height 27
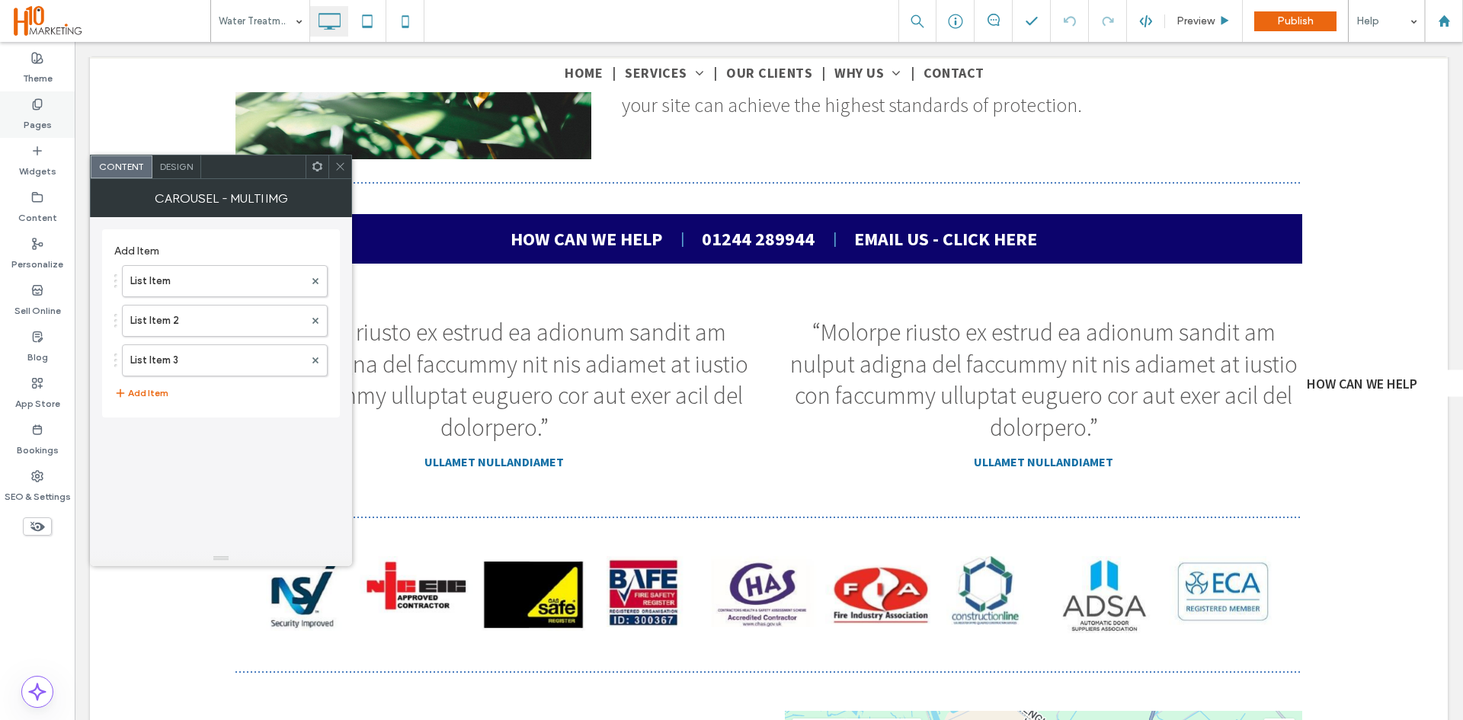
click at [25, 104] on div "Pages" at bounding box center [37, 114] width 75 height 46
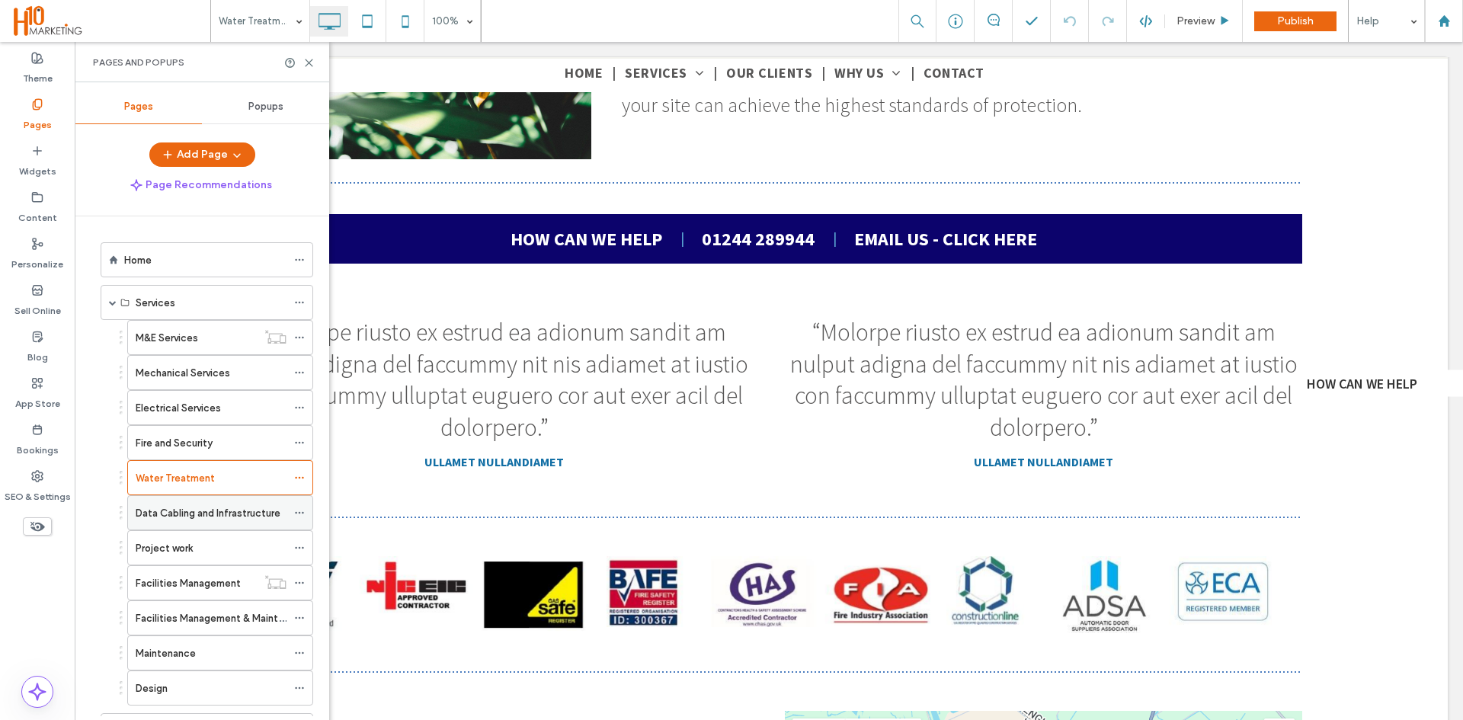
click at [195, 523] on div "Data Cabling and Infrastructure" at bounding box center [211, 513] width 151 height 34
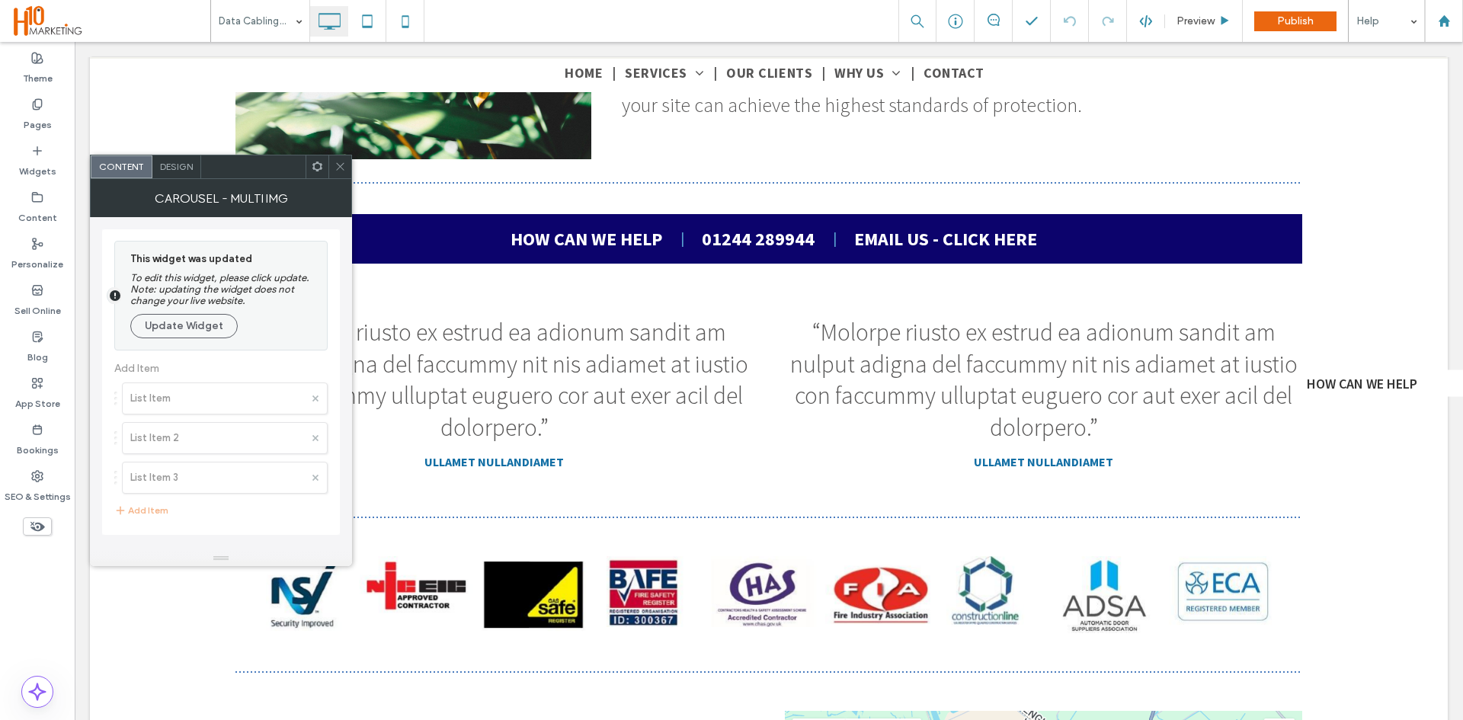
drag, startPoint x: 152, startPoint y: 335, endPoint x: 142, endPoint y: 293, distance: 44.0
click at [152, 334] on button "Update Widget" at bounding box center [183, 326] width 107 height 24
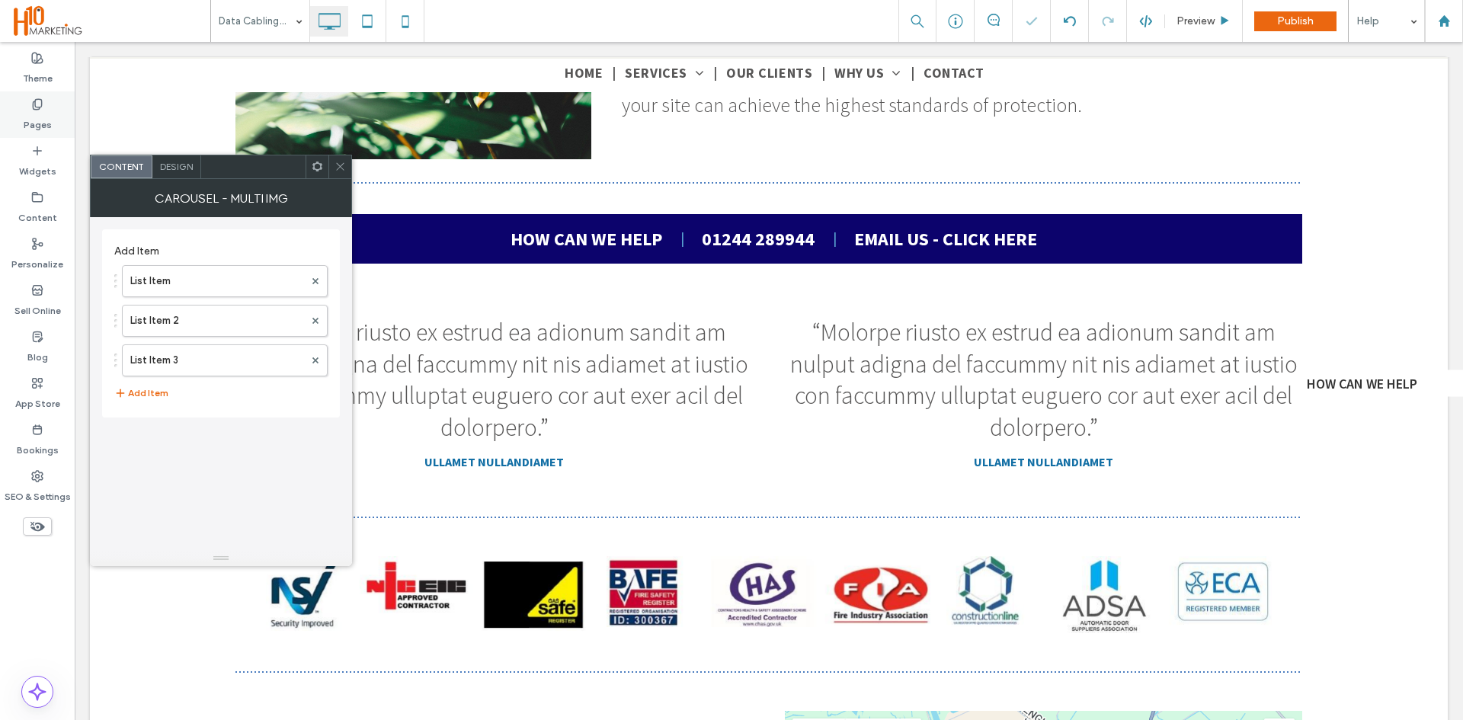
click at [36, 118] on label "Pages" at bounding box center [38, 120] width 28 height 21
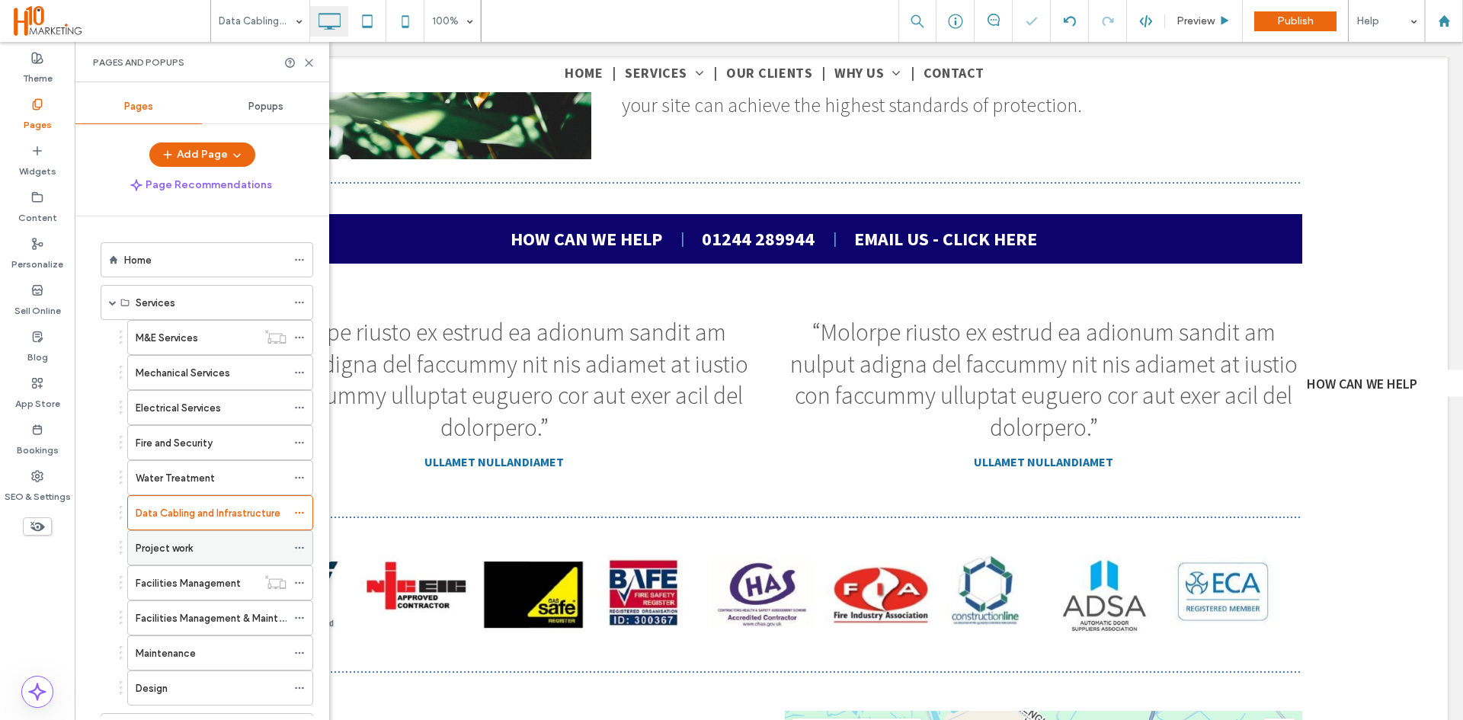
click at [169, 556] on div "Project work" at bounding box center [211, 548] width 151 height 34
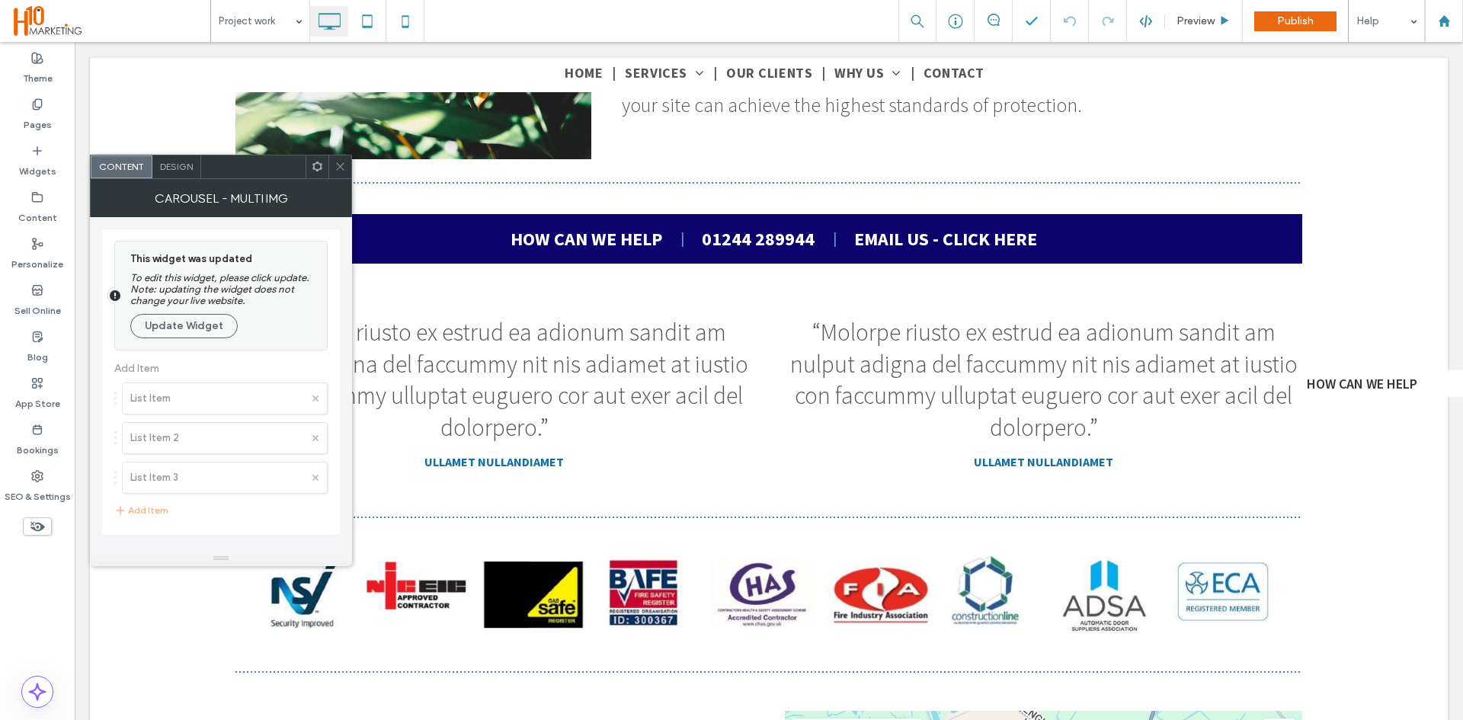
click at [197, 310] on div "This widget was updated To edit this widget, please click update. Note: updatin…" at bounding box center [224, 295] width 189 height 93
click at [194, 319] on button "Update Widget" at bounding box center [183, 326] width 107 height 24
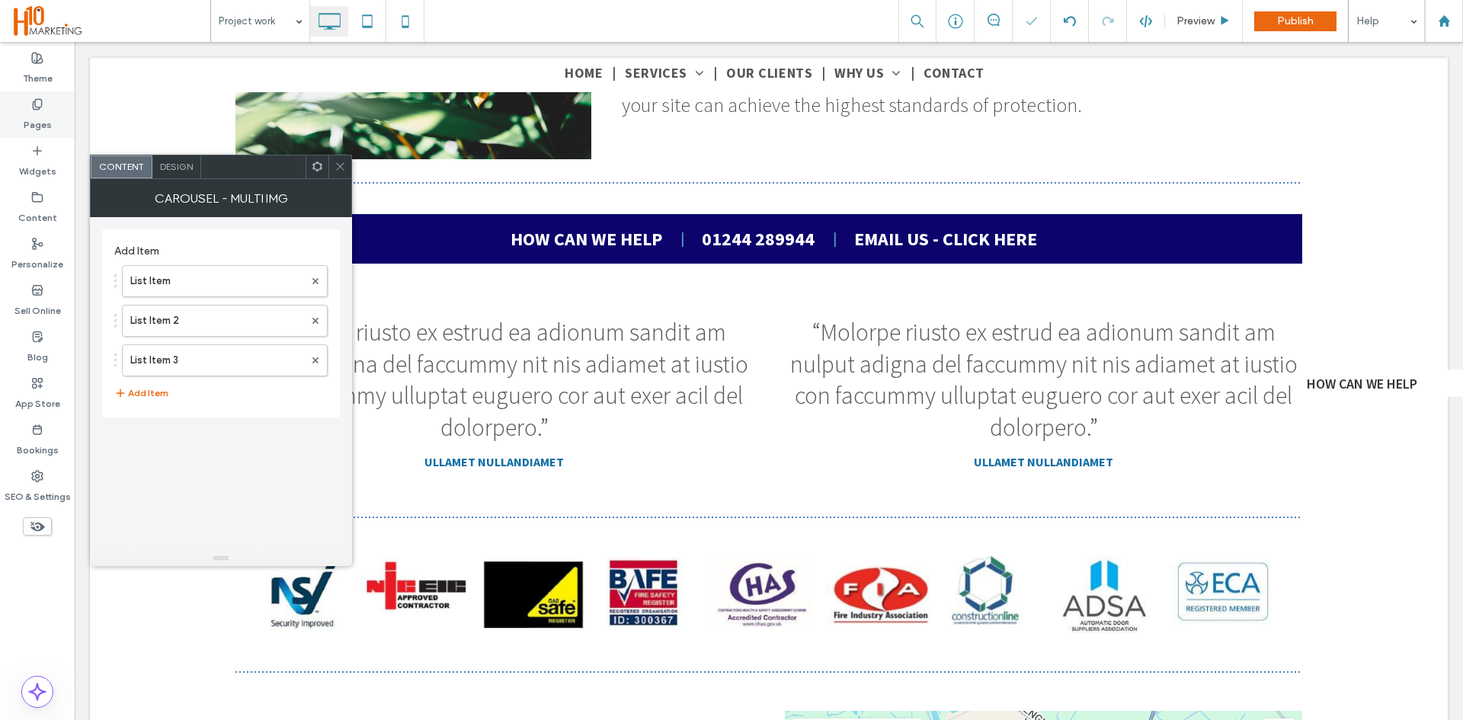
click at [35, 112] on label "Pages" at bounding box center [38, 120] width 28 height 21
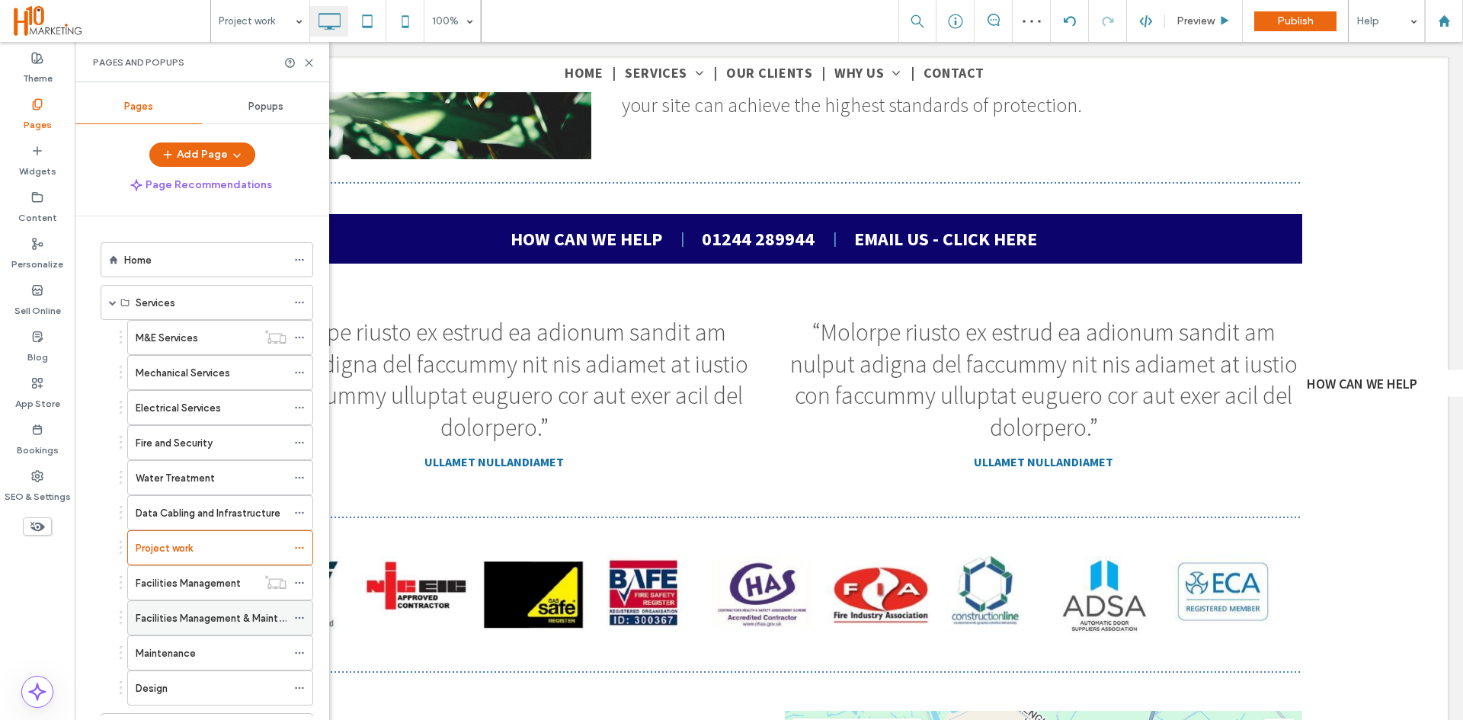
click at [178, 619] on label "Facilities Management & Maintenance" at bounding box center [224, 618] width 177 height 27
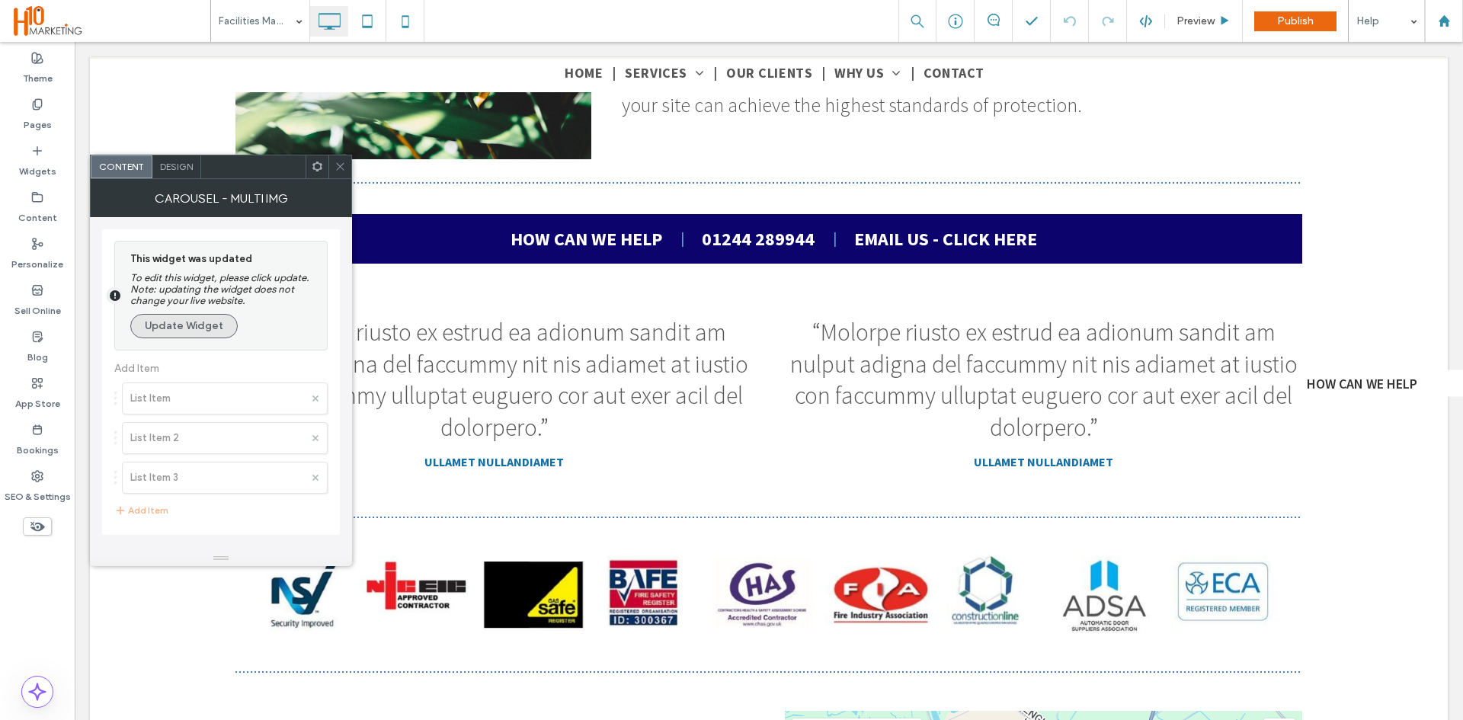
click at [184, 316] on button "Update Widget" at bounding box center [183, 326] width 107 height 24
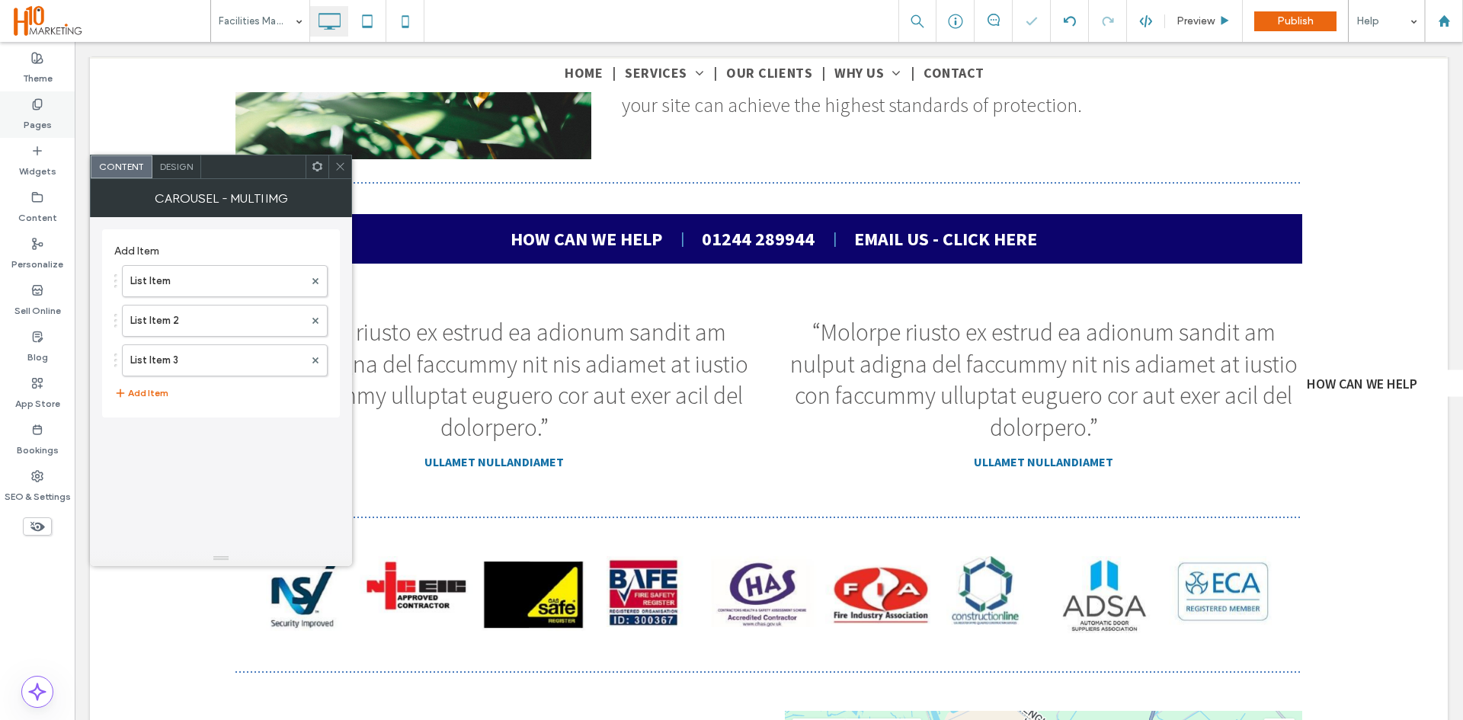
click at [38, 120] on label "Pages" at bounding box center [38, 120] width 28 height 21
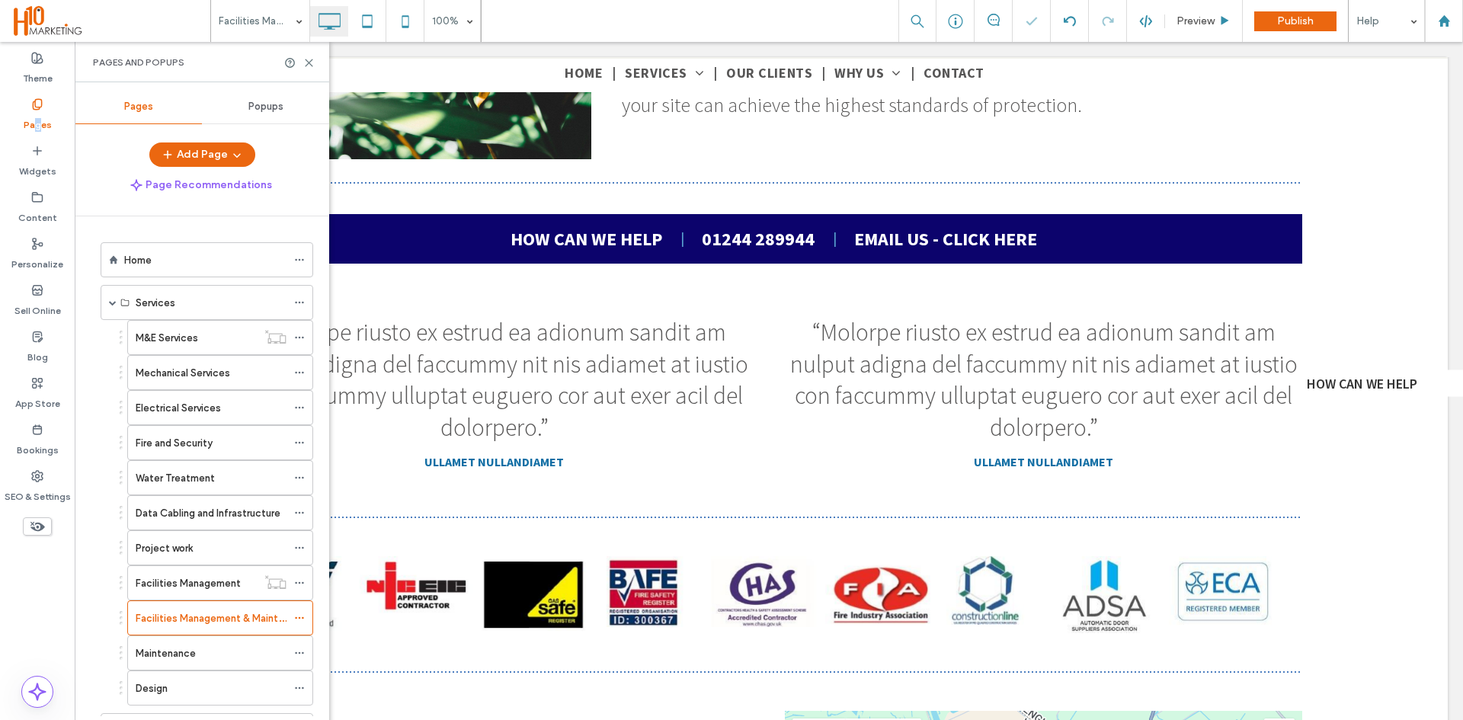
drag, startPoint x: 189, startPoint y: 644, endPoint x: 222, endPoint y: 642, distance: 33.6
click at [190, 644] on div "Maintenance" at bounding box center [211, 653] width 151 height 34
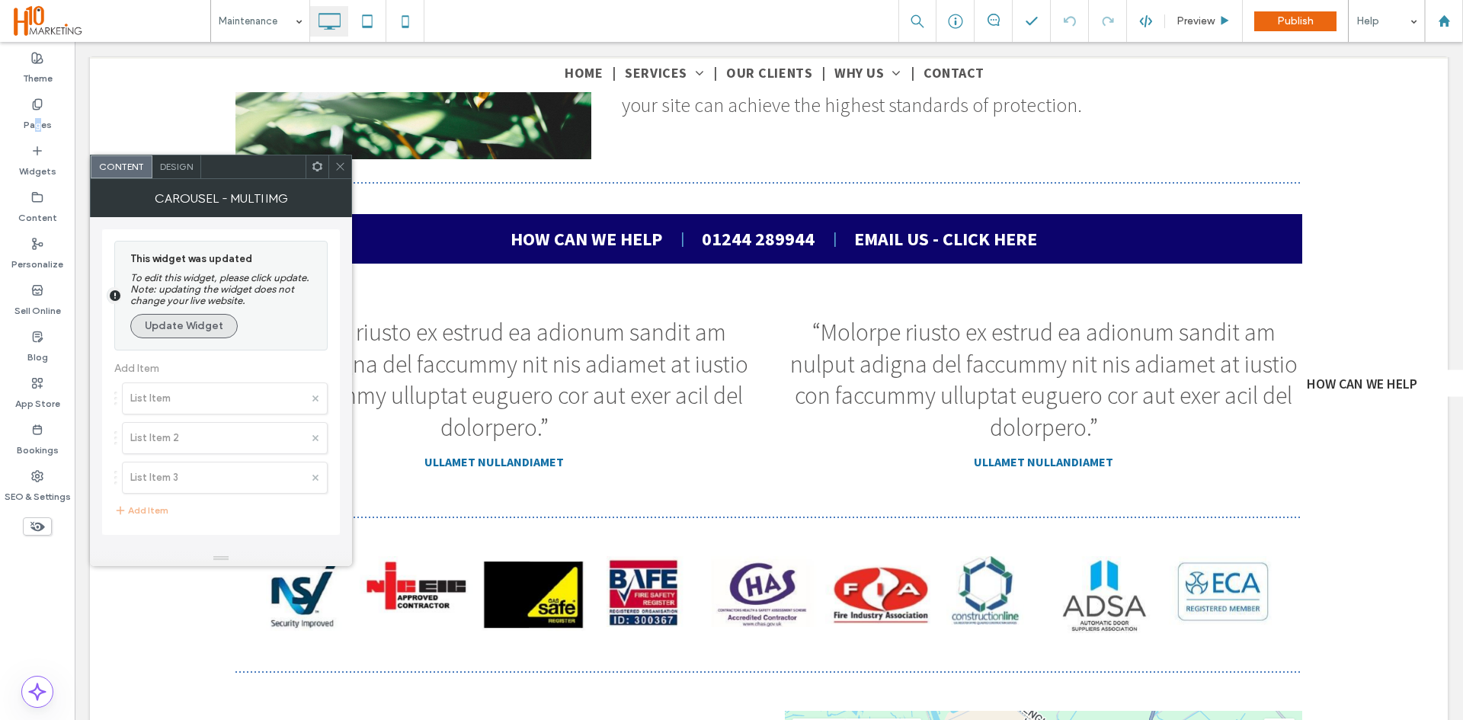
click at [171, 320] on button "Update Widget" at bounding box center [183, 326] width 107 height 24
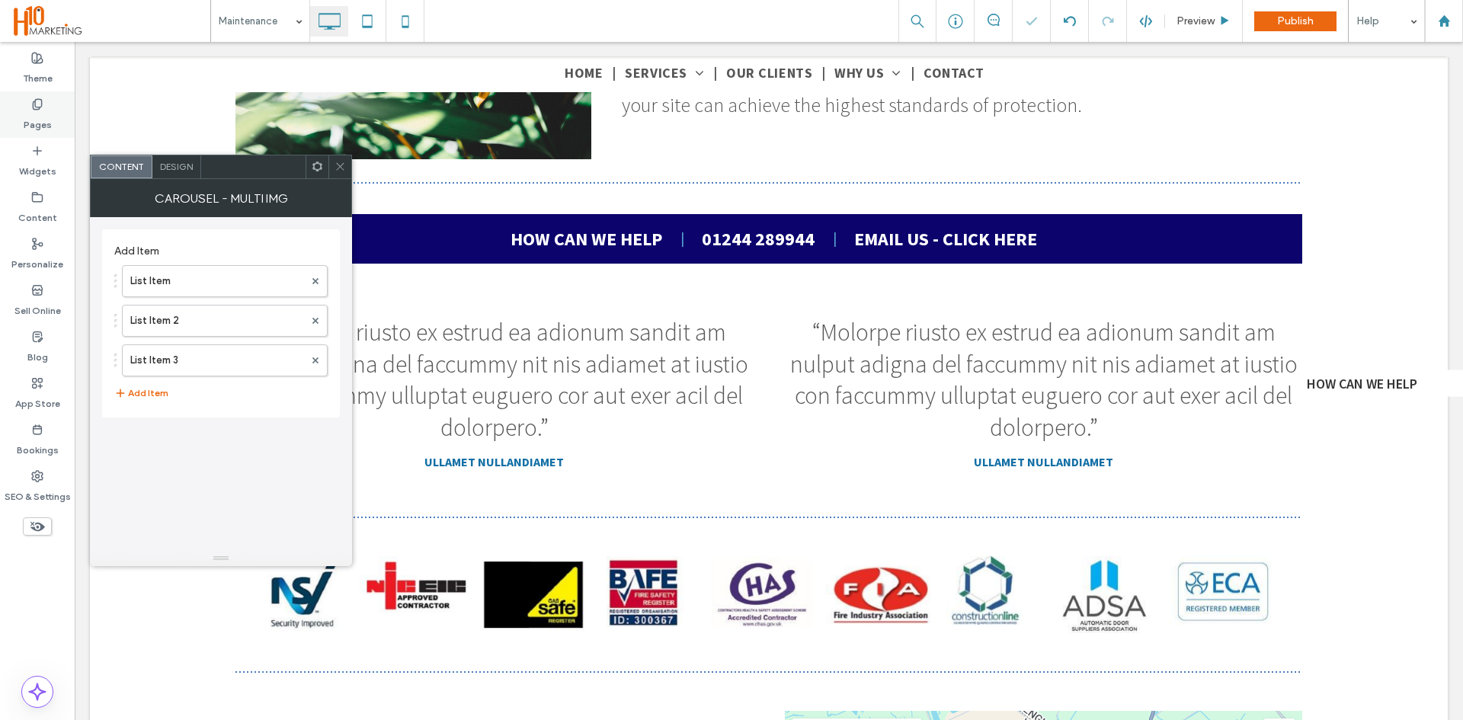
click at [37, 110] on icon at bounding box center [37, 104] width 12 height 12
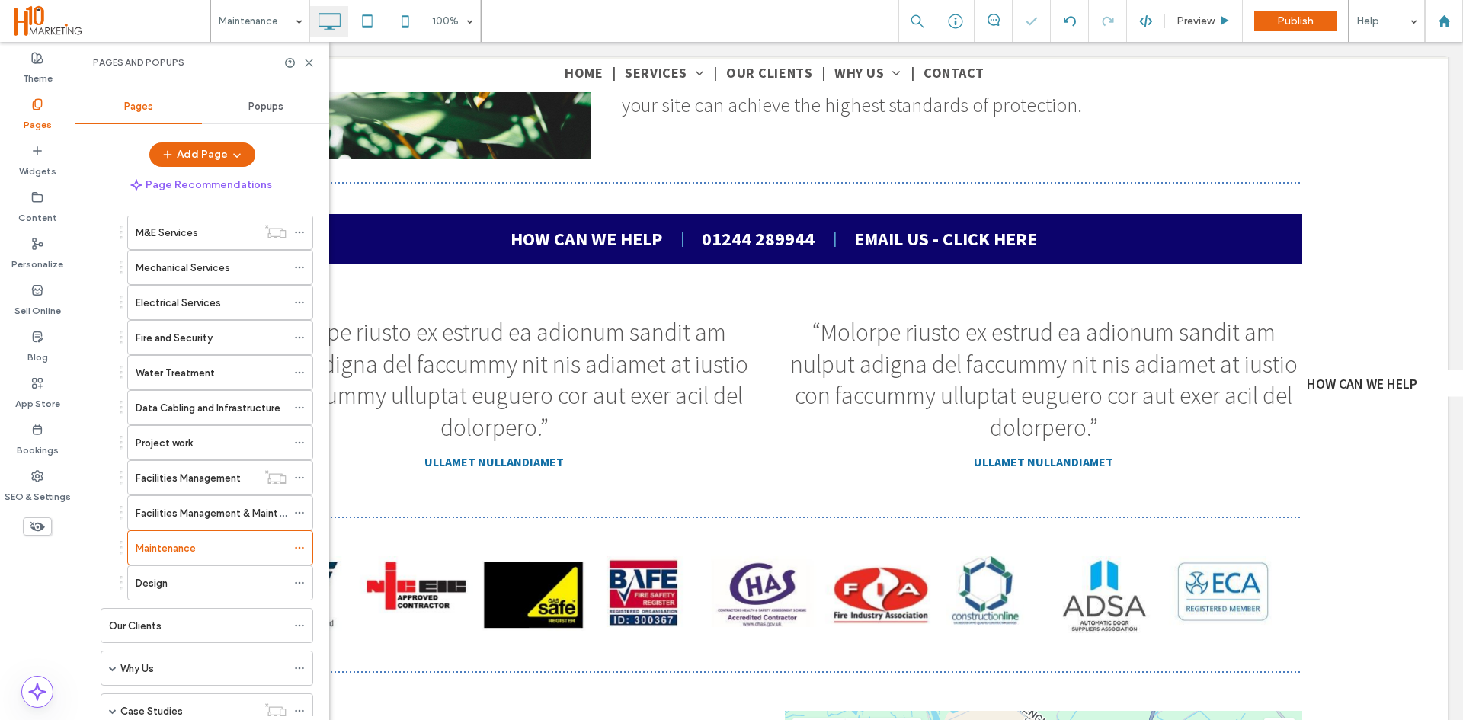
scroll to position [229, 0]
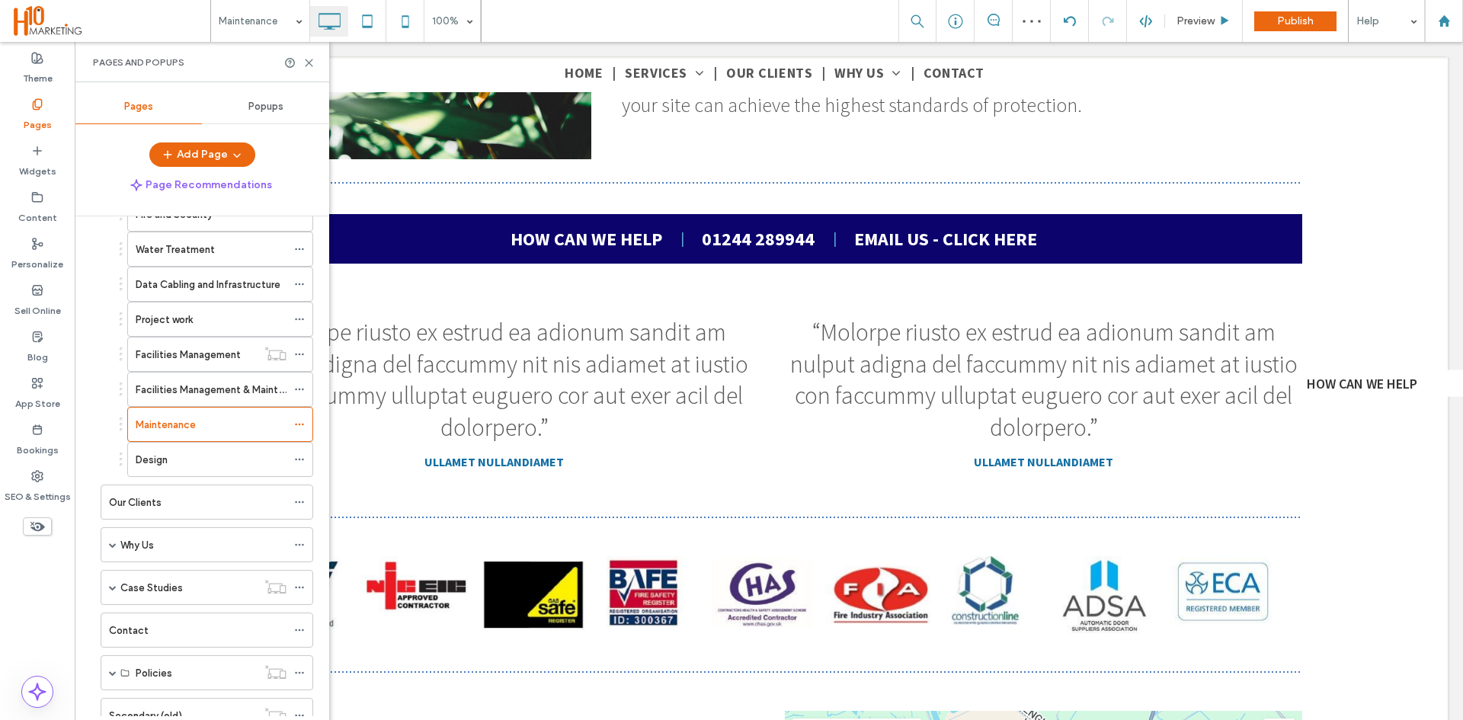
click at [211, 453] on div "Design" at bounding box center [211, 460] width 151 height 16
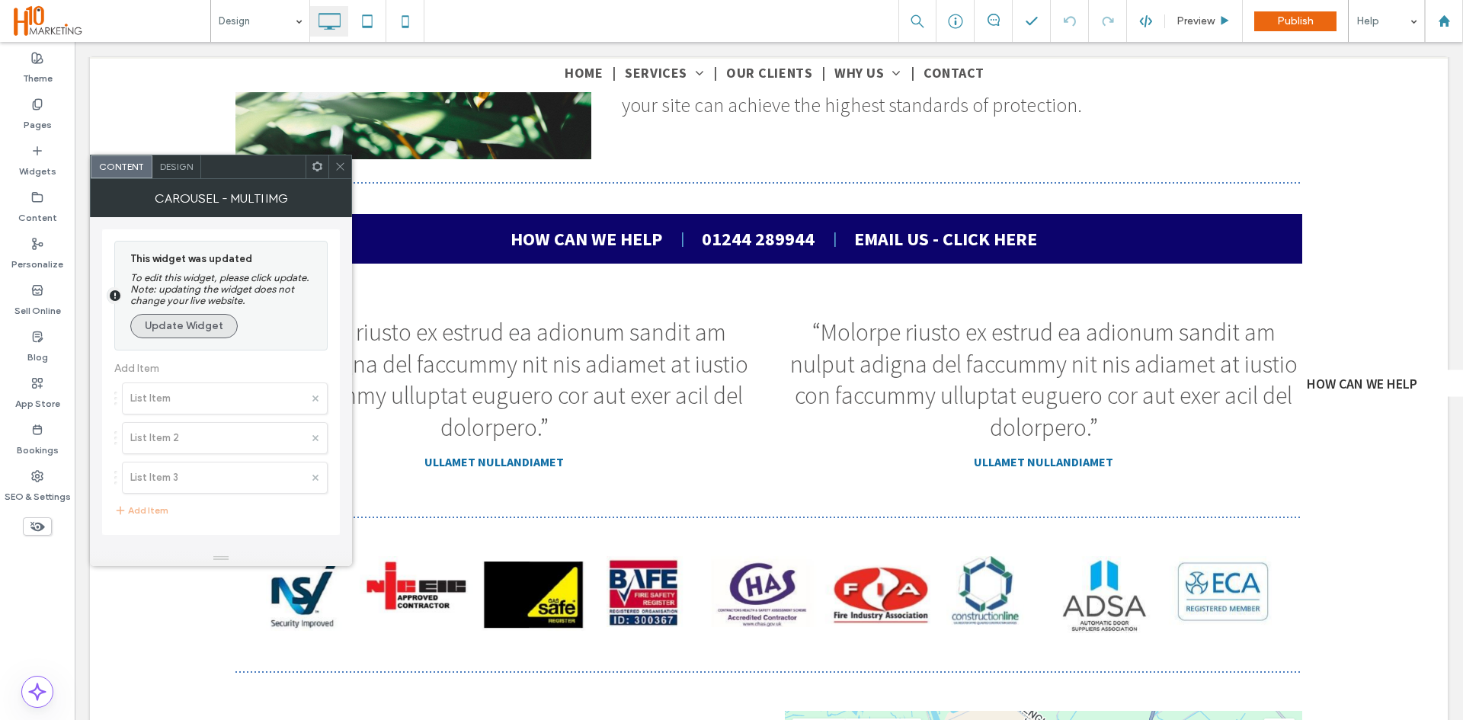
click at [175, 329] on button "Update Widget" at bounding box center [183, 326] width 107 height 24
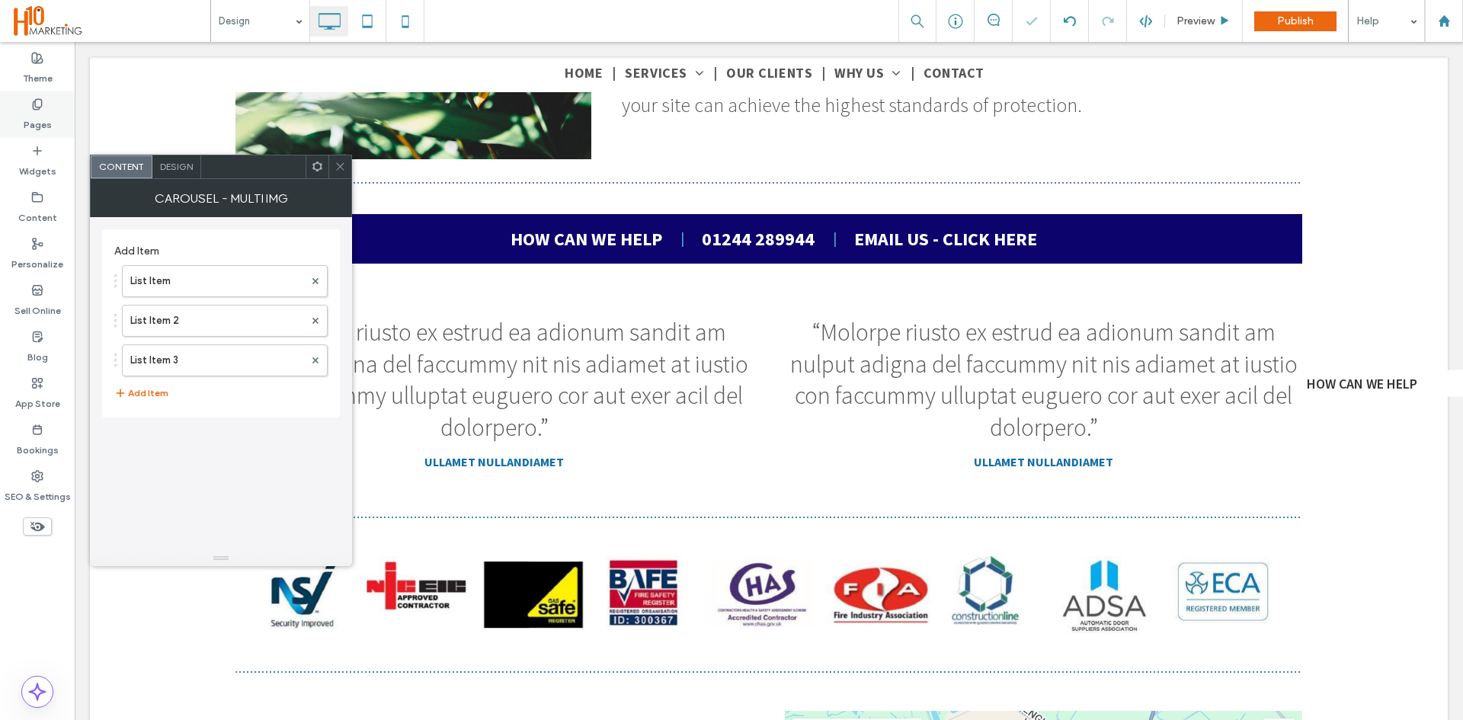
click at [40, 104] on icon at bounding box center [37, 104] width 12 height 12
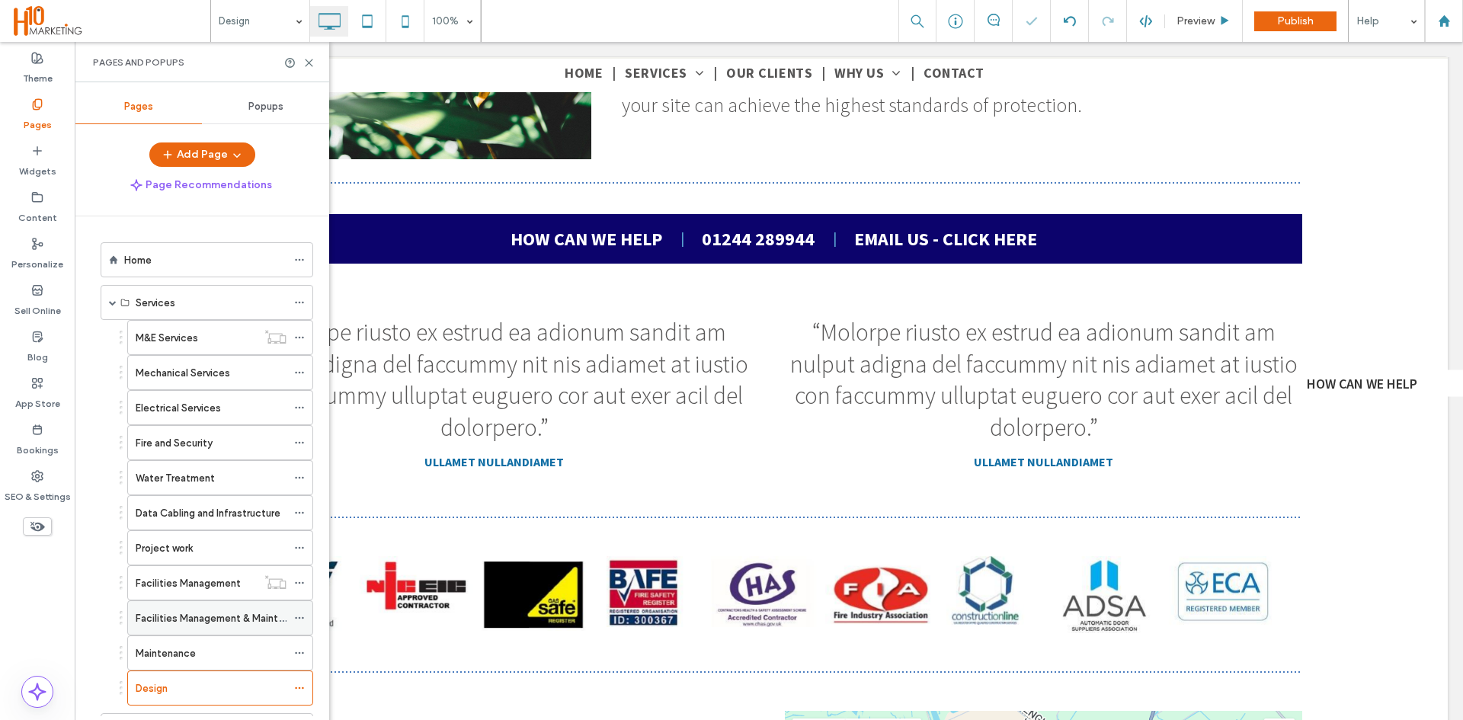
scroll to position [229, 0]
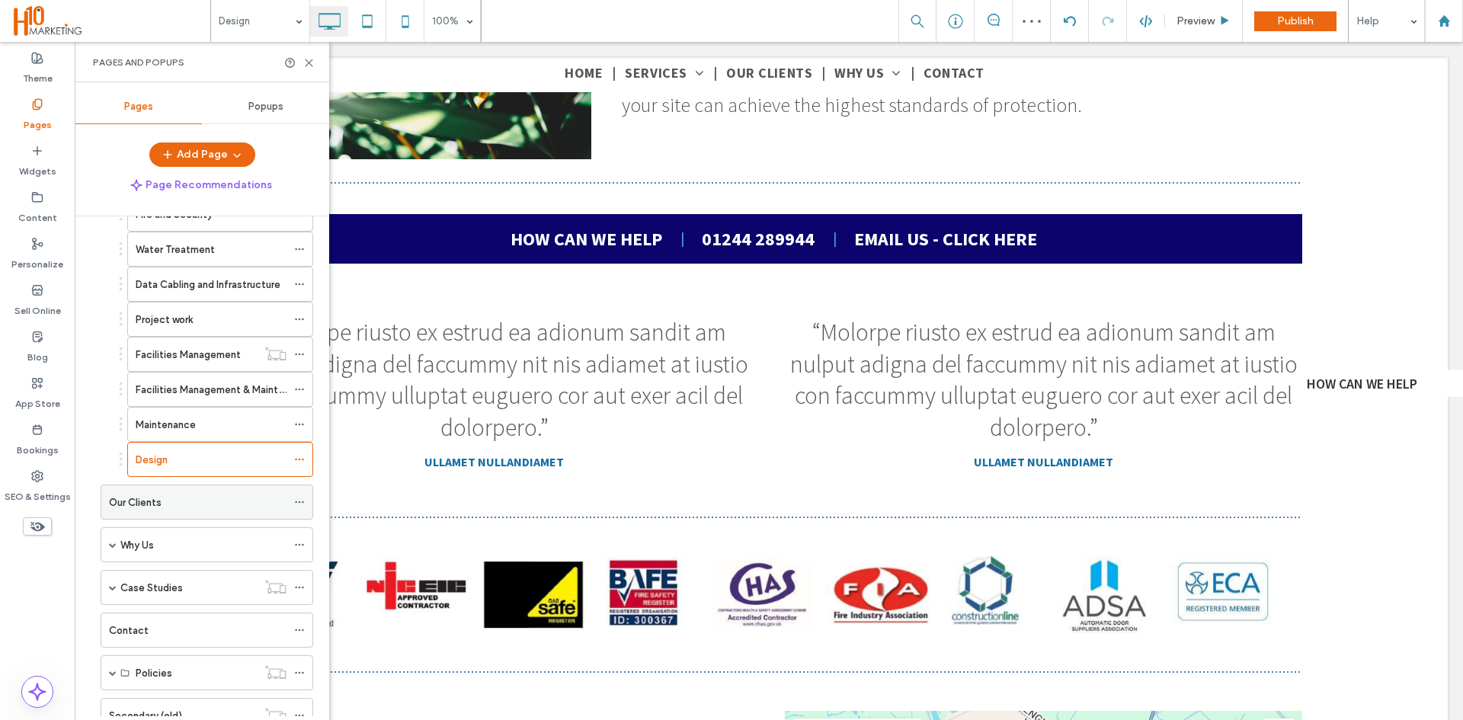
click at [186, 493] on div "Our Clients" at bounding box center [198, 502] width 178 height 34
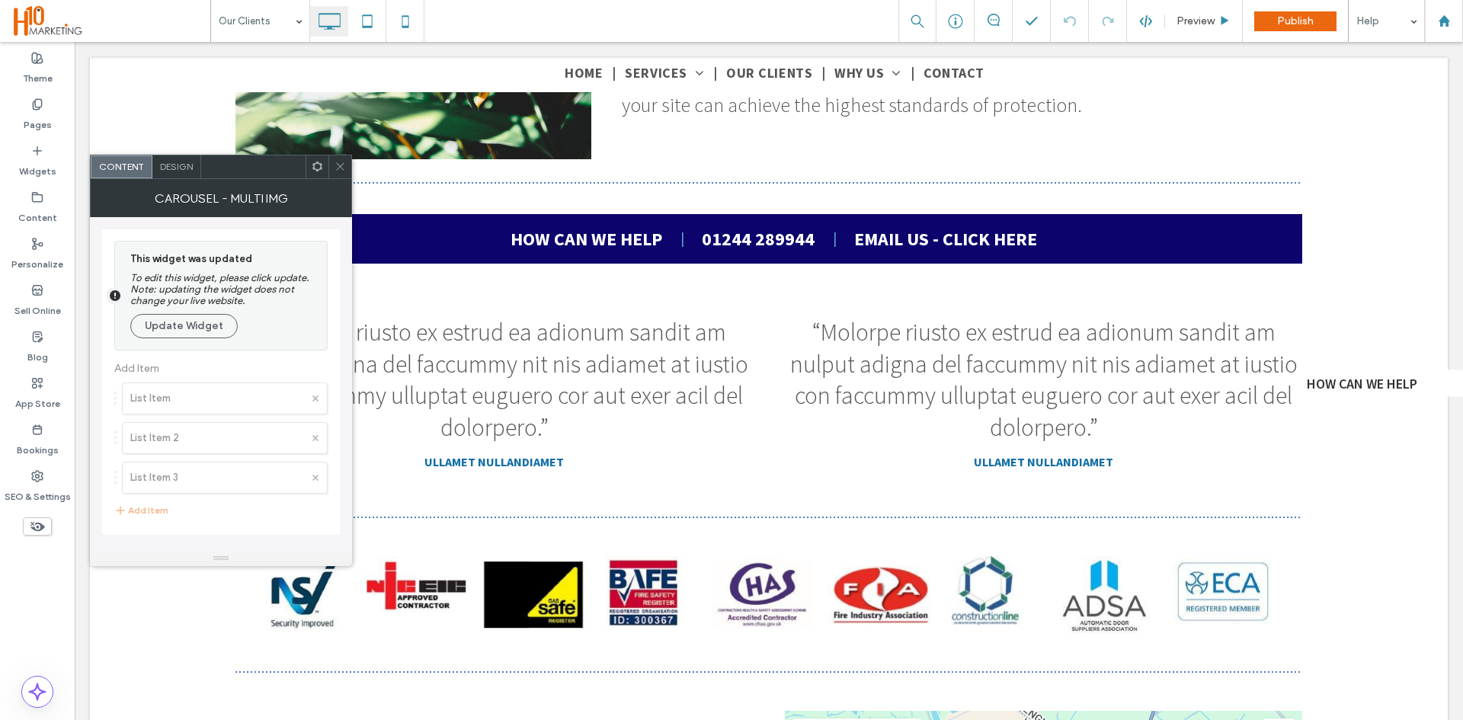
drag, startPoint x: 174, startPoint y: 325, endPoint x: 151, endPoint y: 261, distance: 68.2
click at [174, 325] on button "Update Widget" at bounding box center [183, 326] width 107 height 24
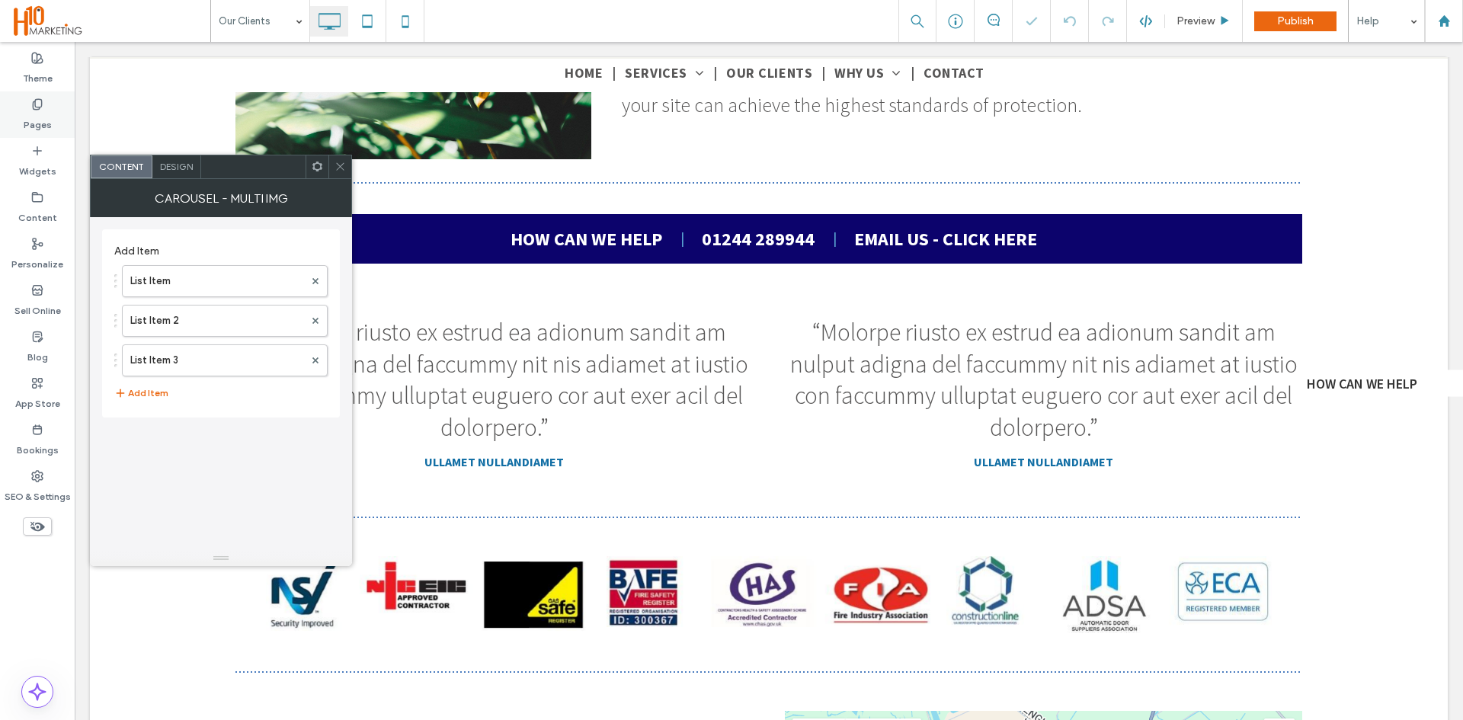
click at [40, 116] on label "Pages" at bounding box center [38, 120] width 28 height 21
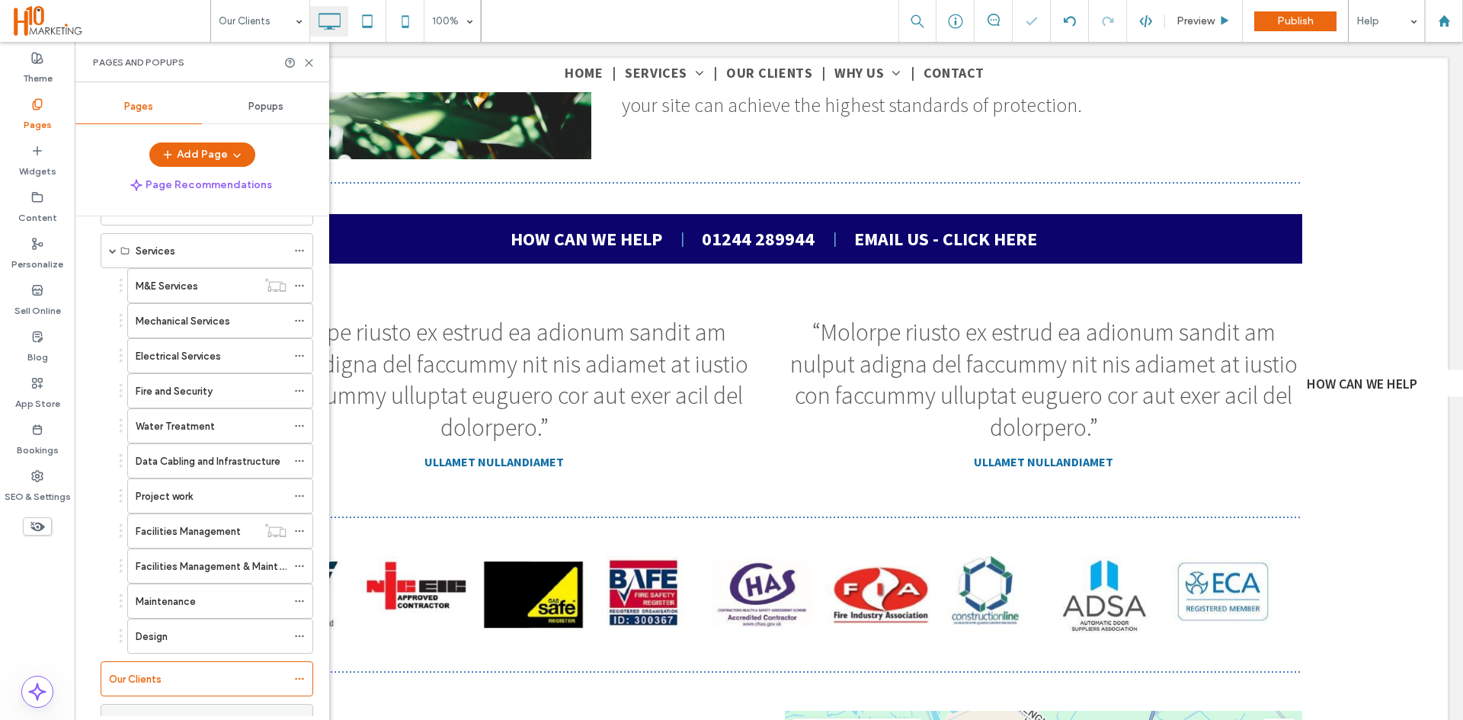
scroll to position [229, 0]
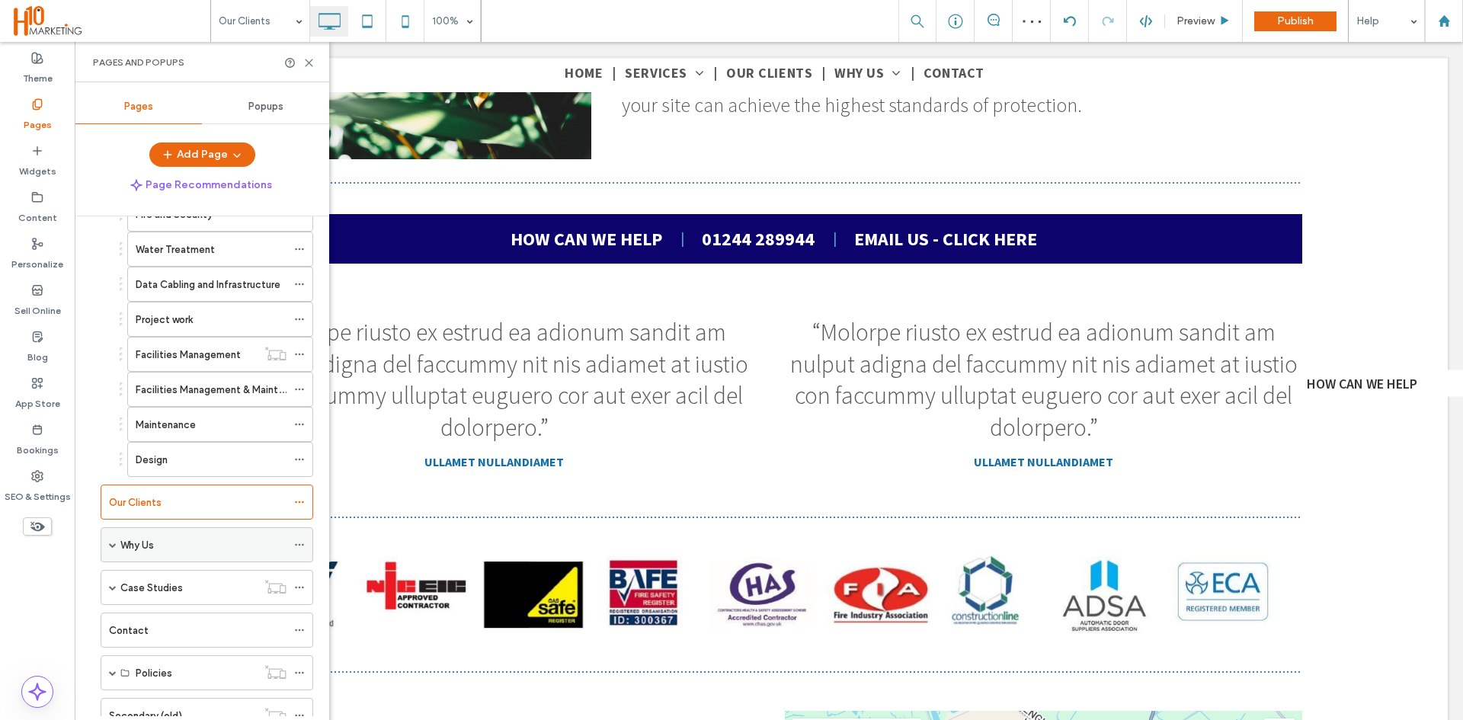
click at [174, 549] on div "Why Us" at bounding box center [203, 545] width 166 height 16
click at [137, 581] on div at bounding box center [731, 360] width 1463 height 720
click at [178, 582] on label "Accreditations" at bounding box center [170, 580] width 69 height 27
click at [308, 65] on icon at bounding box center [308, 62] width 11 height 11
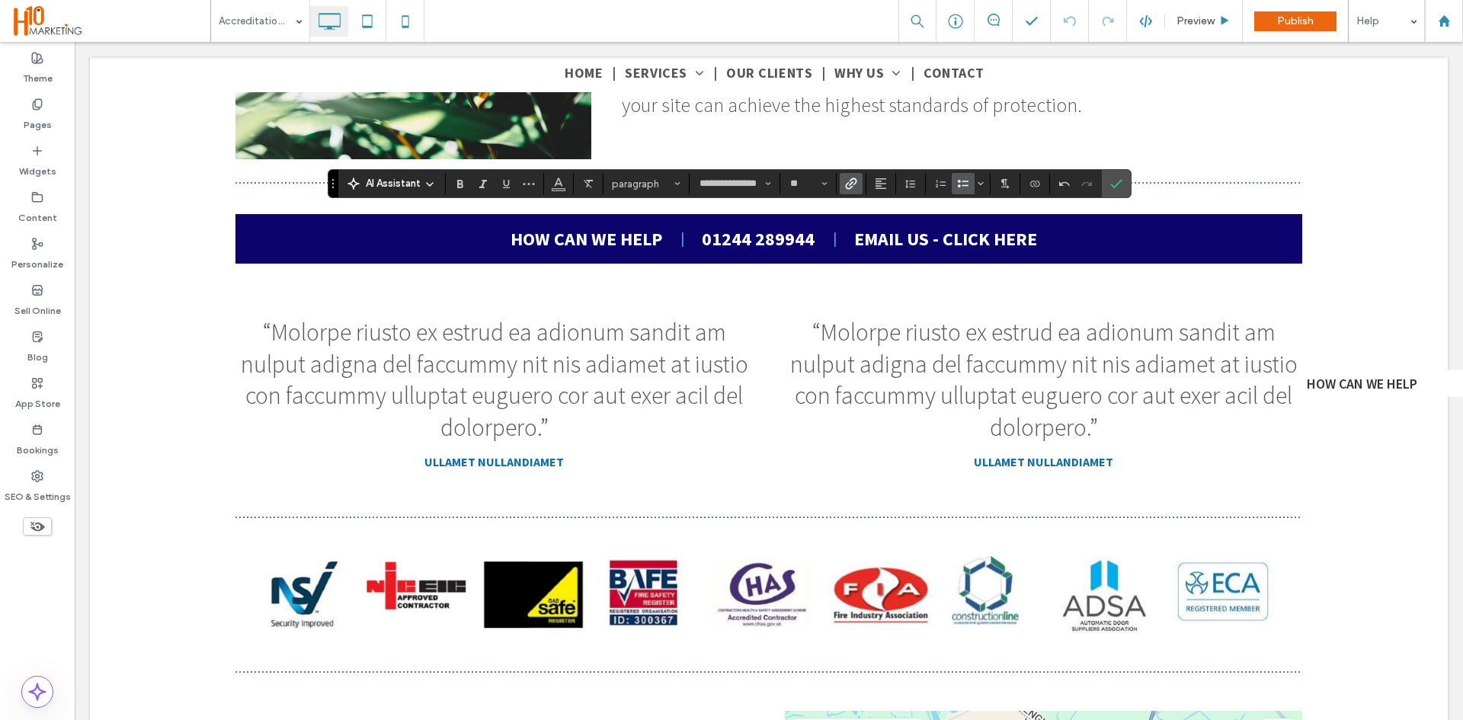
click at [853, 187] on icon "Link" at bounding box center [851, 184] width 12 height 12
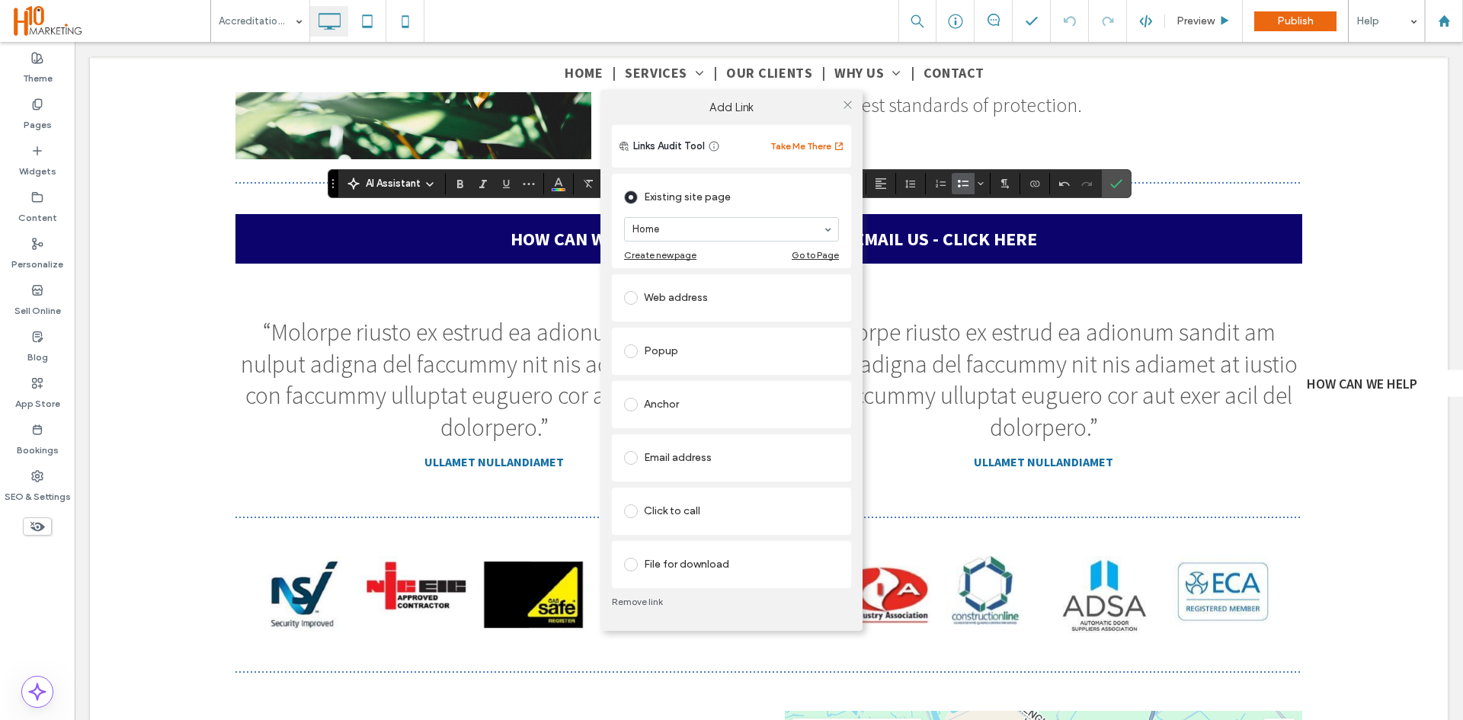
click at [702, 563] on div "File for download" at bounding box center [731, 564] width 215 height 24
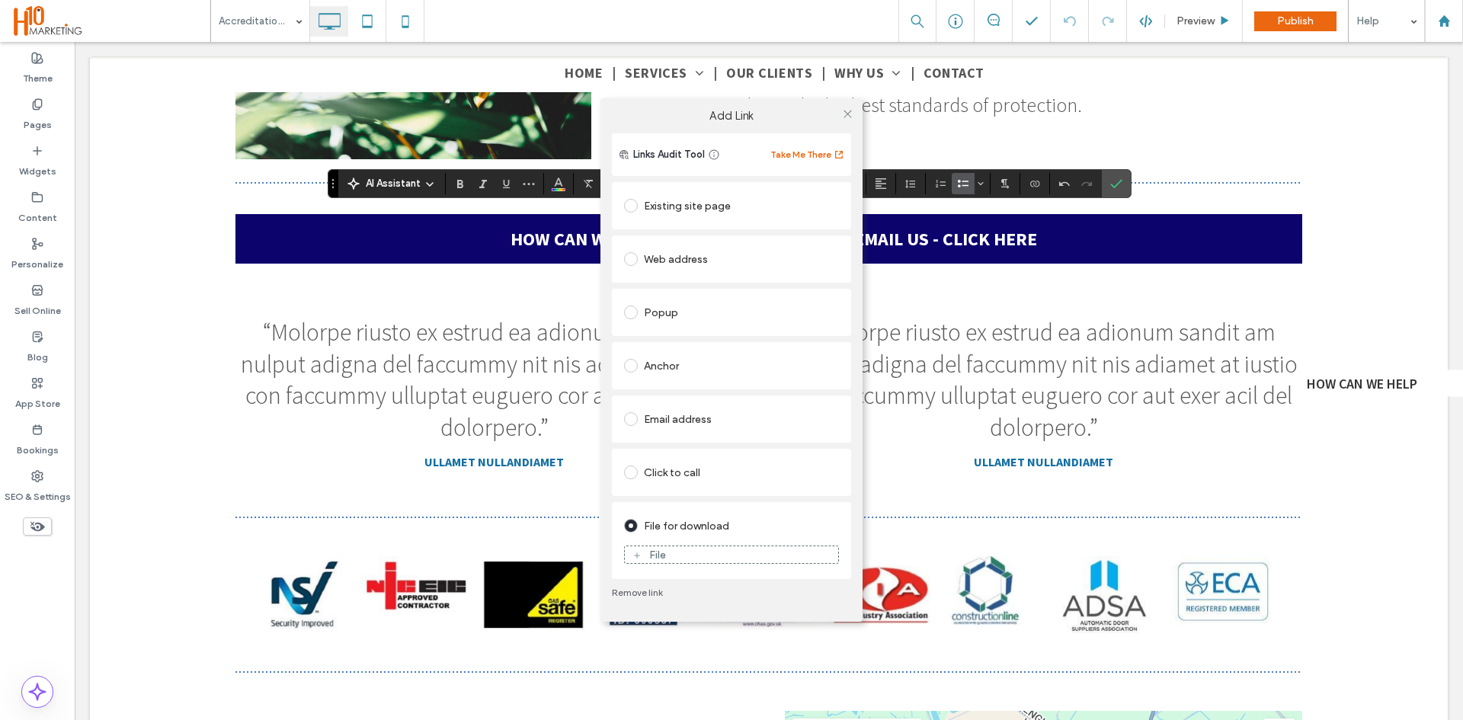
click at [702, 558] on div "File" at bounding box center [731, 555] width 213 height 14
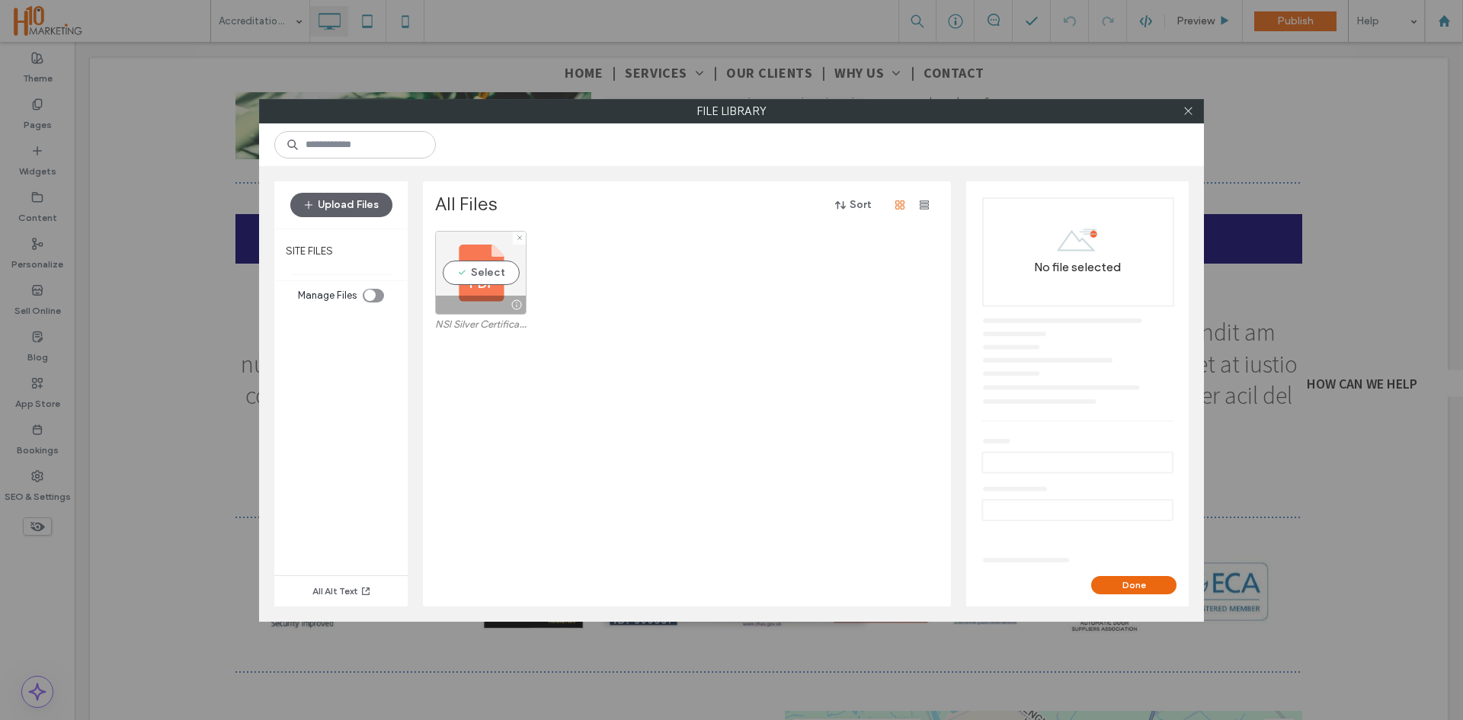
click at [476, 258] on div "Select" at bounding box center [480, 273] width 91 height 84
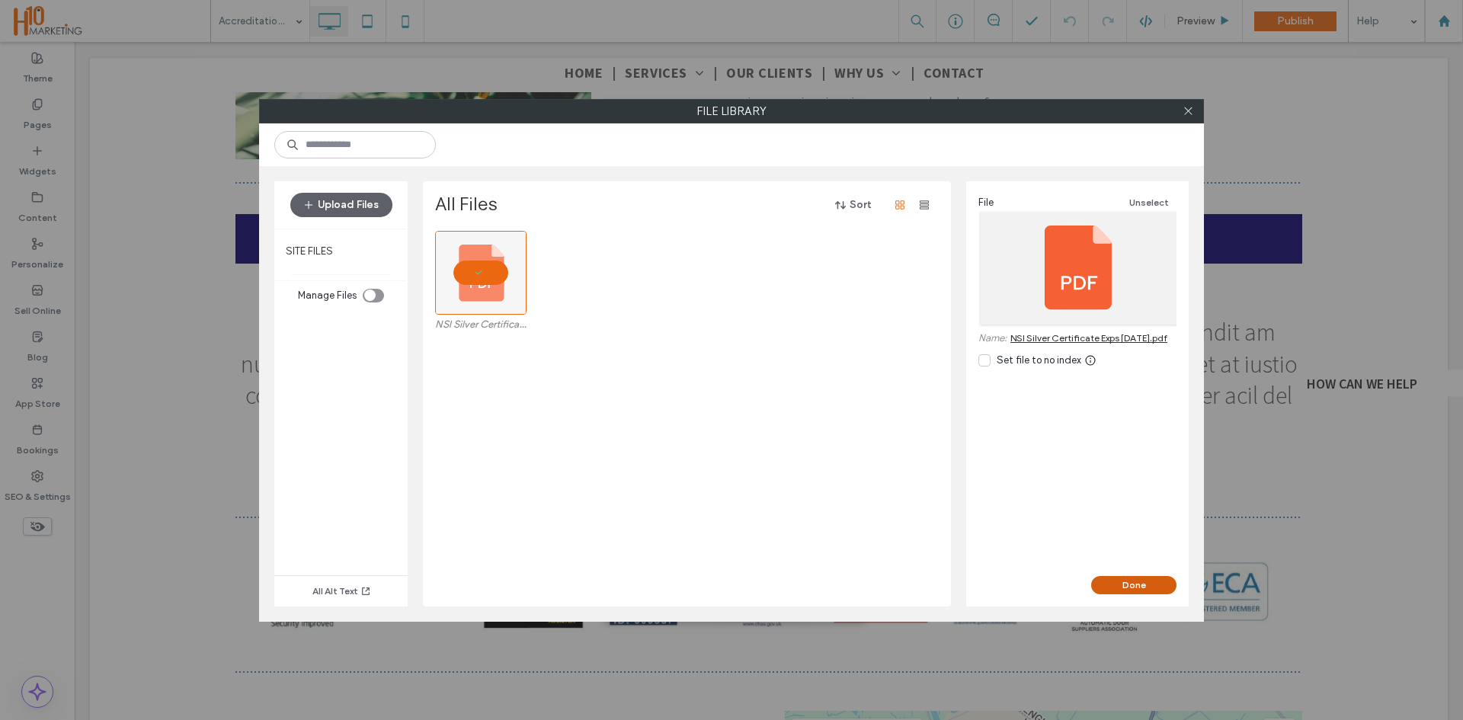
click at [1128, 587] on button "Done" at bounding box center [1133, 585] width 85 height 18
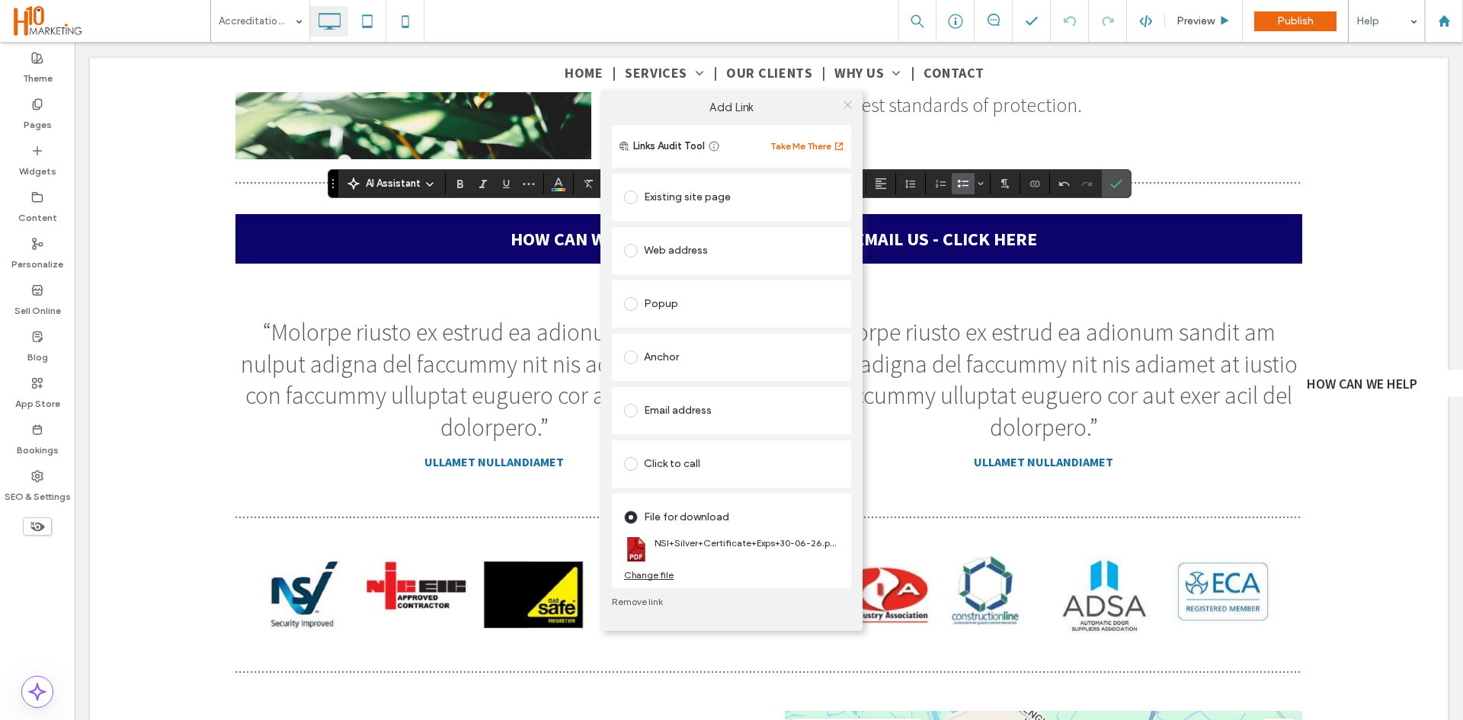
click at [843, 107] on icon at bounding box center [847, 104] width 11 height 11
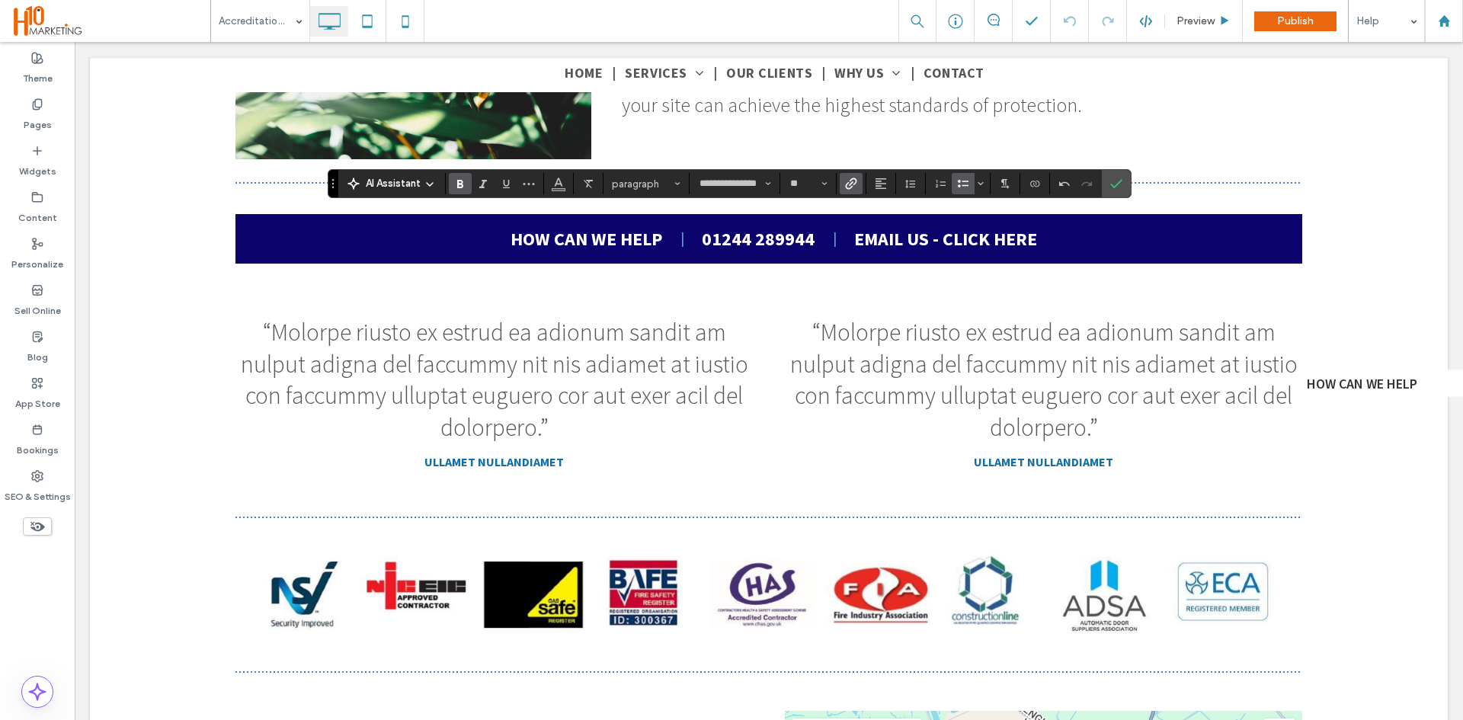
click at [853, 185] on icon "Link" at bounding box center [851, 184] width 12 height 12
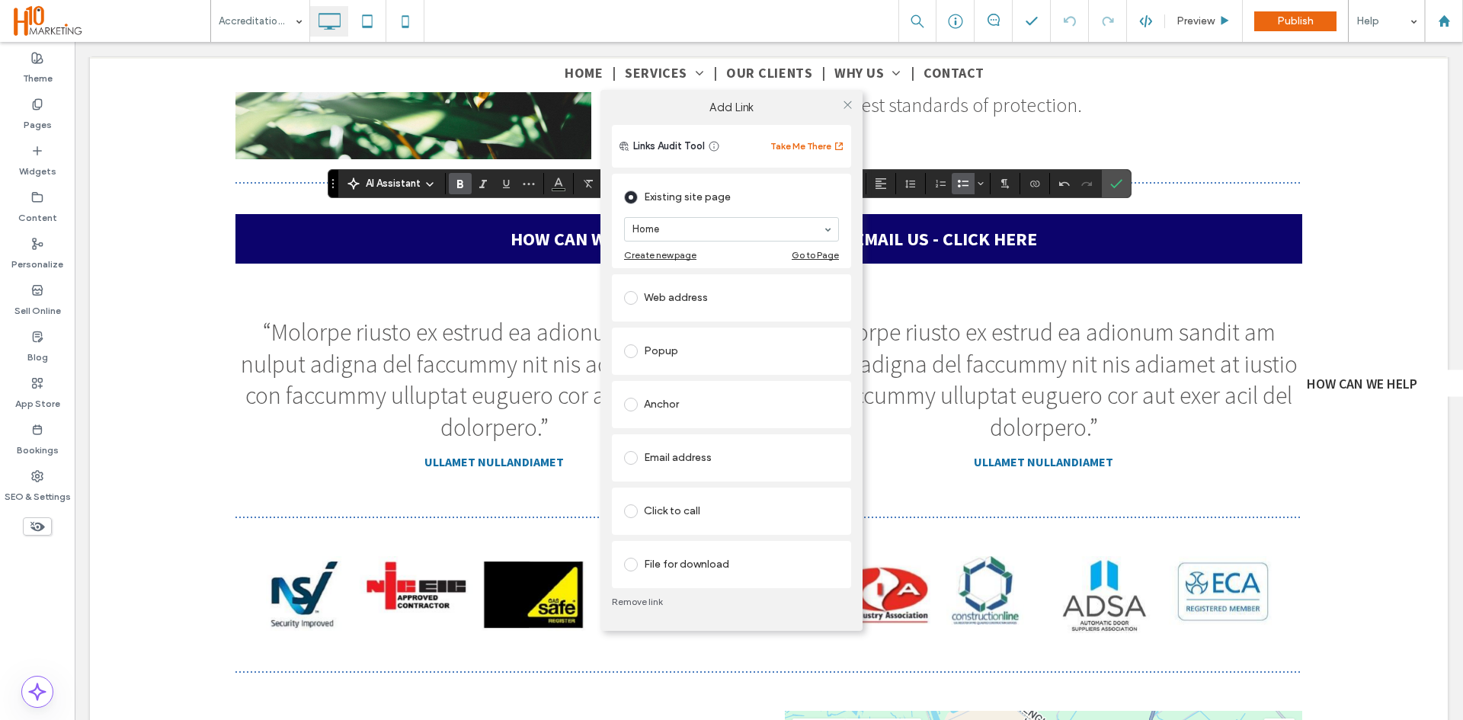
click at [686, 564] on div "File for download" at bounding box center [731, 564] width 215 height 24
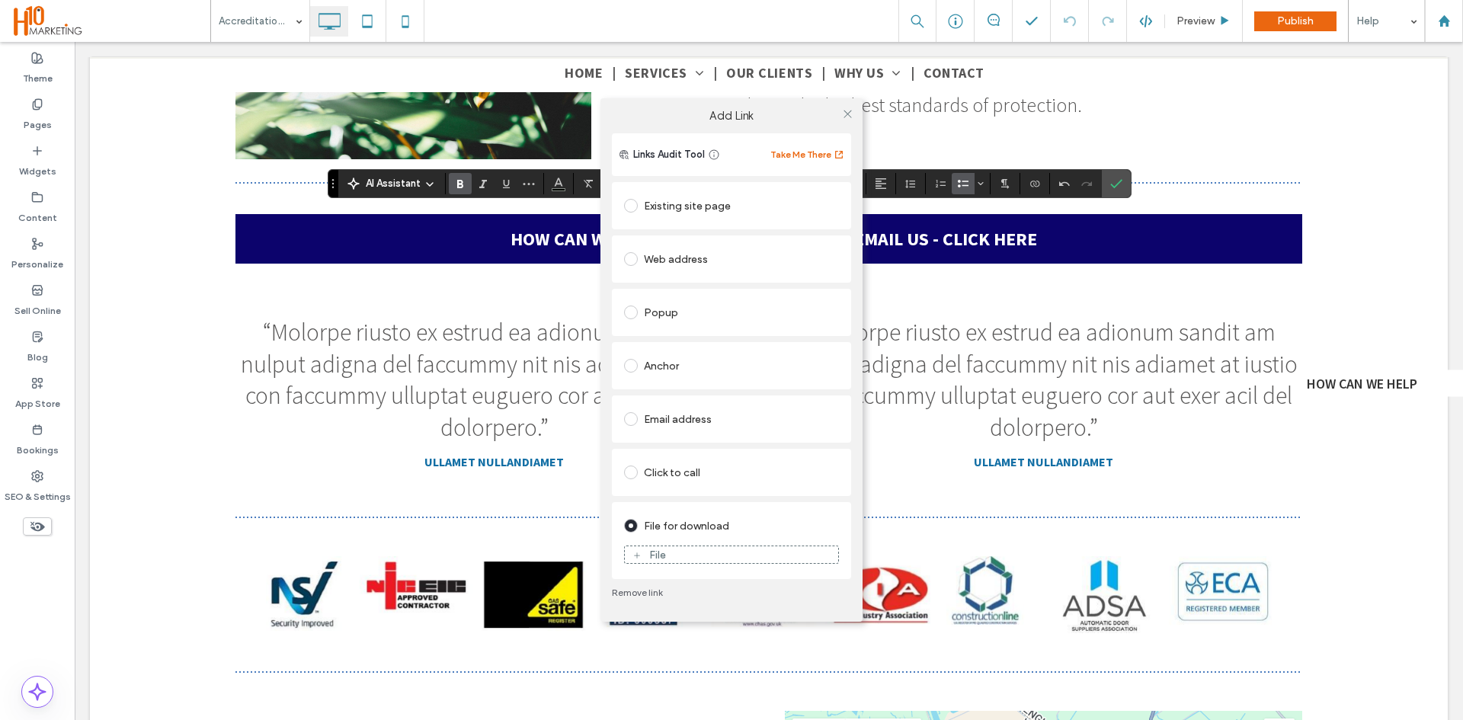
click at [703, 556] on div "File" at bounding box center [731, 555] width 213 height 14
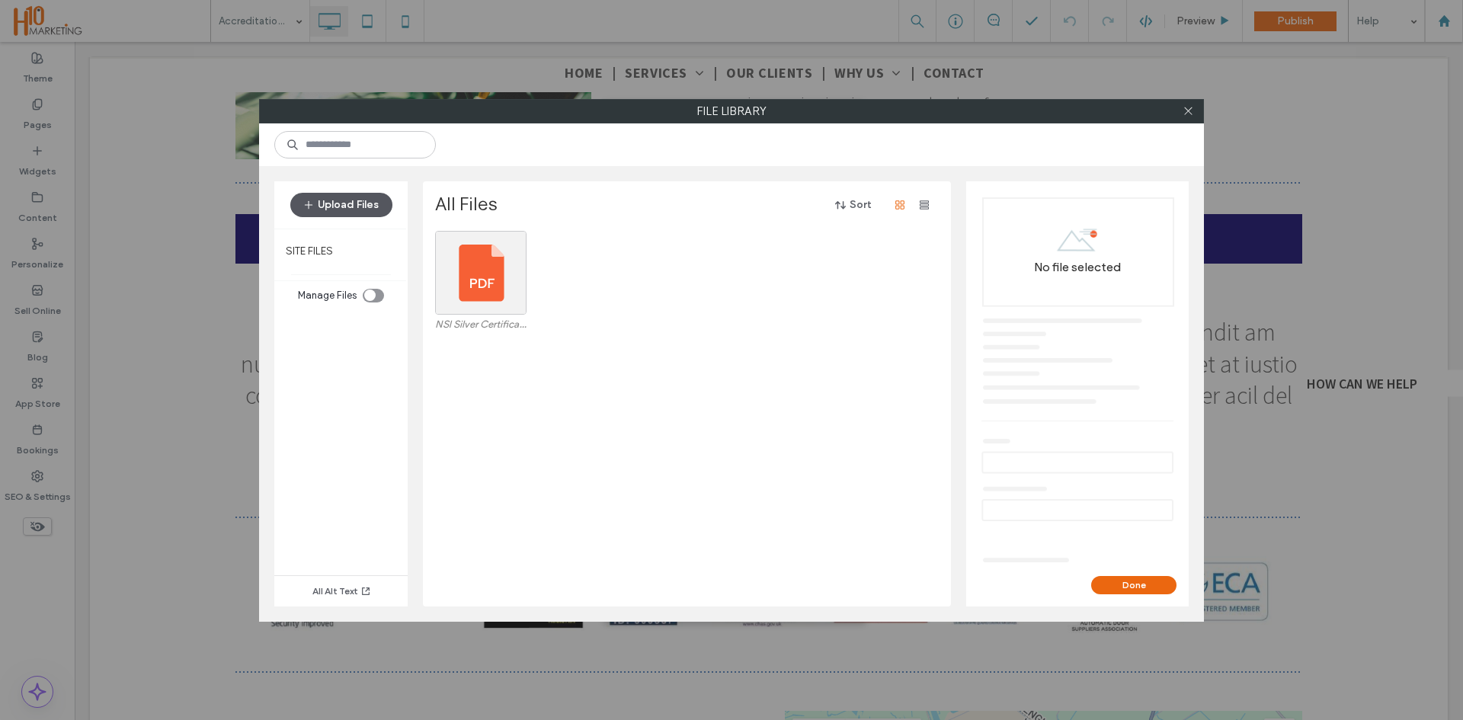
click at [322, 200] on button "Upload Files" at bounding box center [341, 205] width 102 height 24
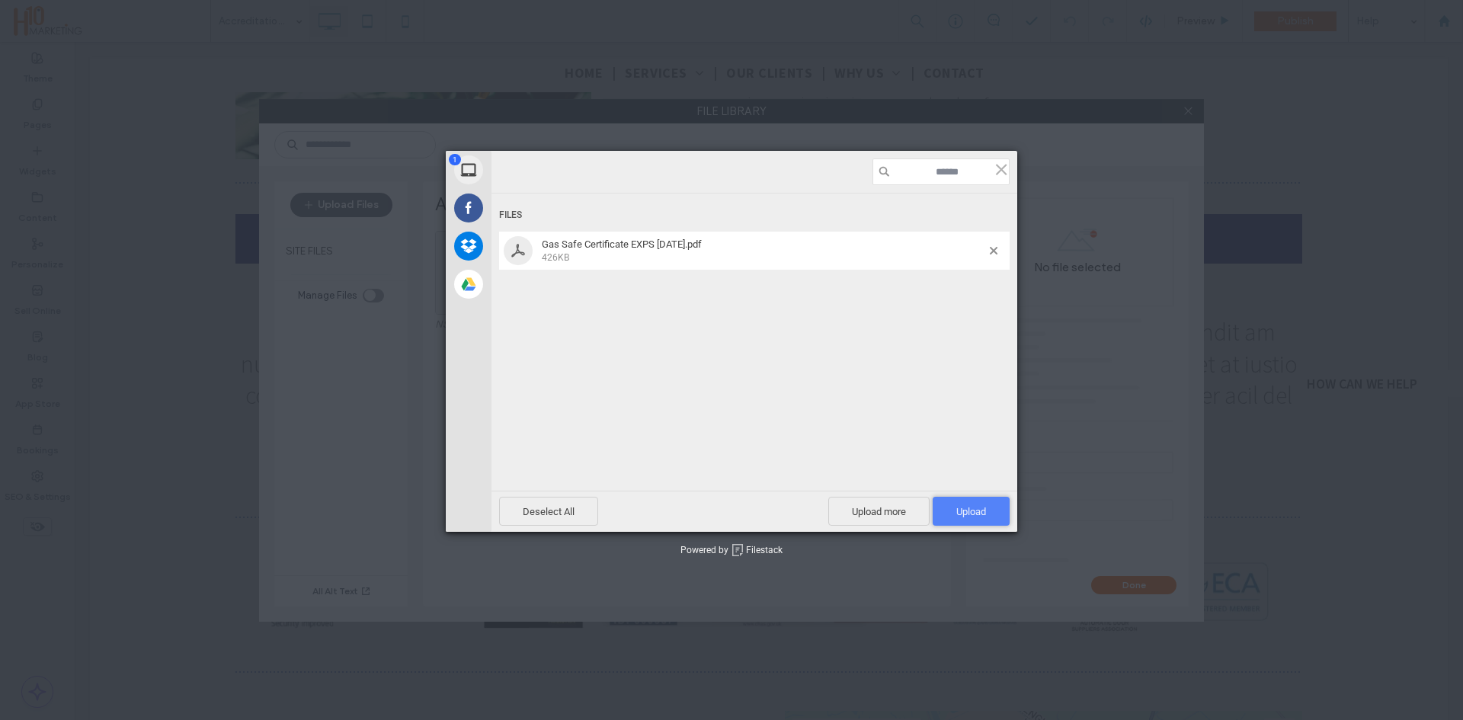
click at [984, 507] on span "Upload 1" at bounding box center [971, 511] width 30 height 11
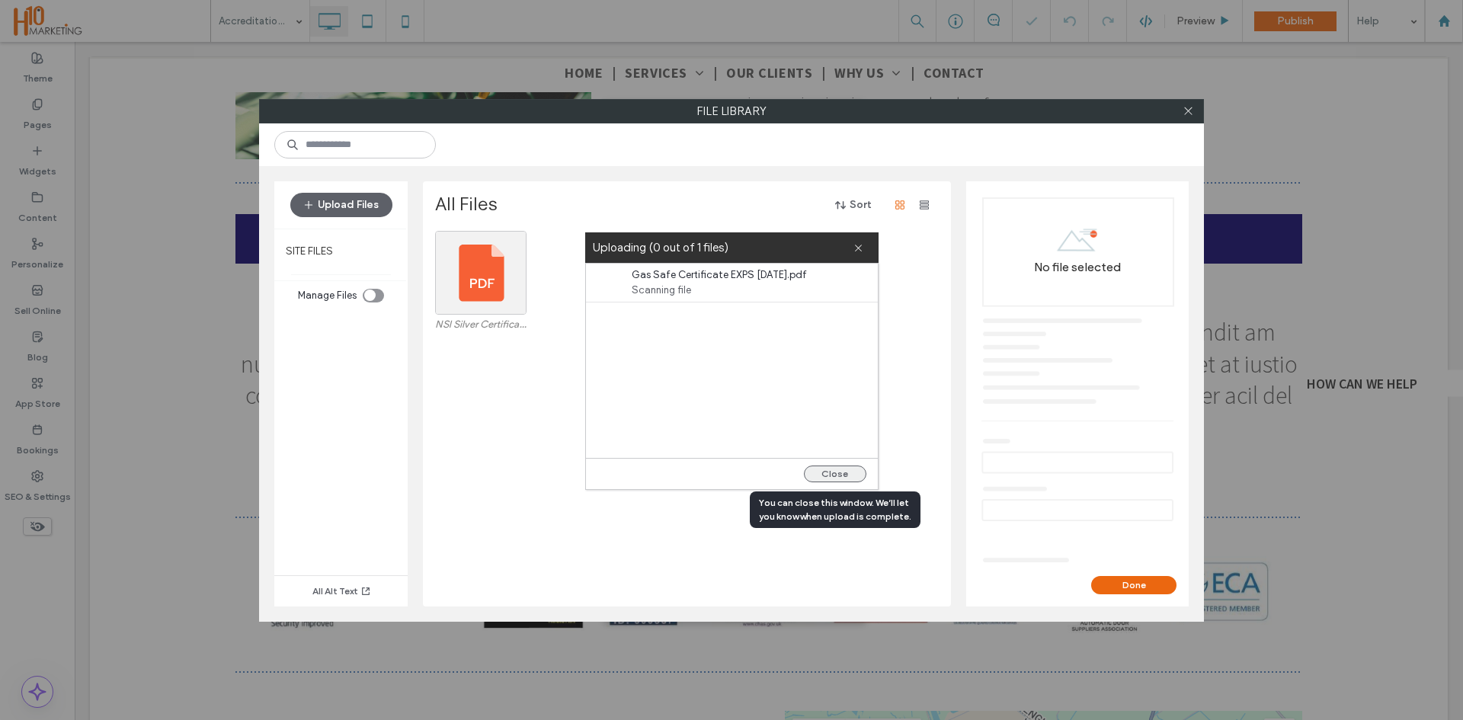
click at [842, 476] on button "Close" at bounding box center [835, 473] width 62 height 17
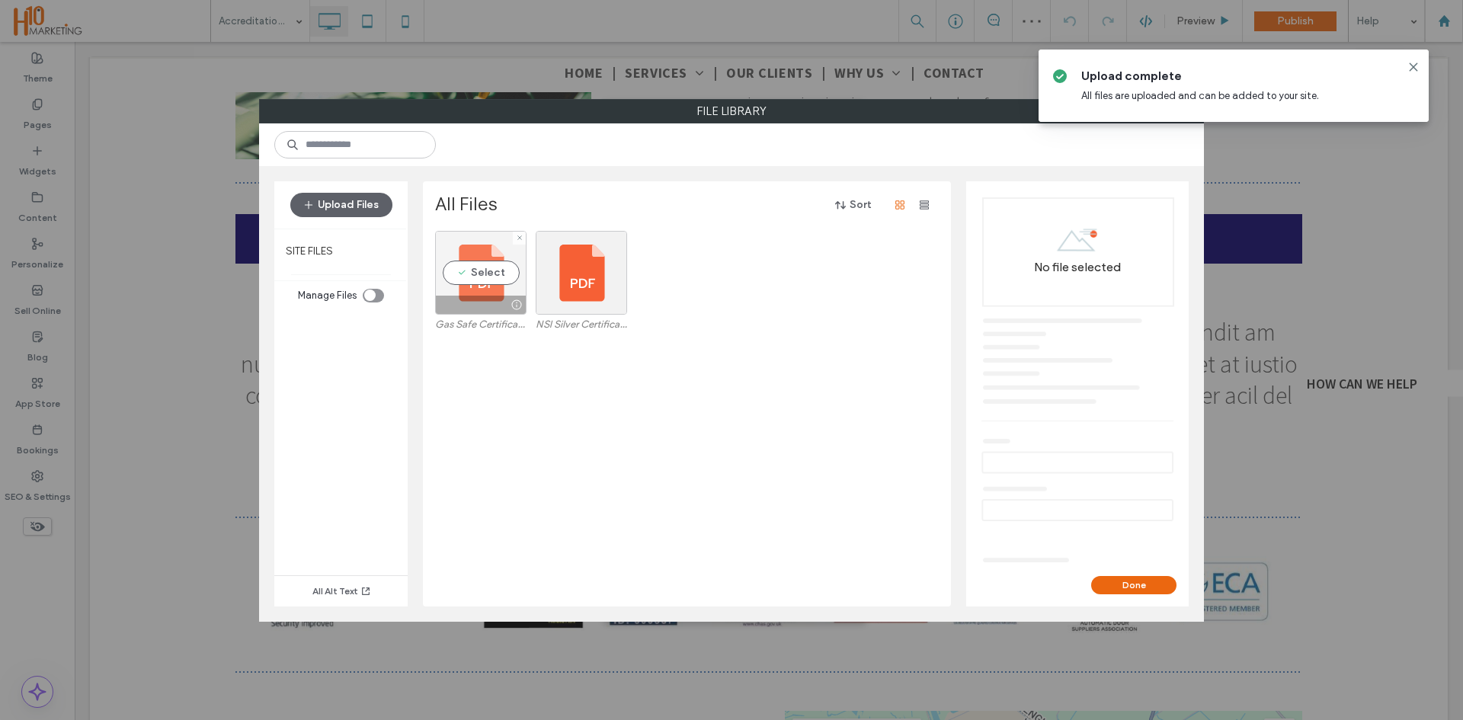
click at [459, 273] on div "Select" at bounding box center [480, 273] width 91 height 84
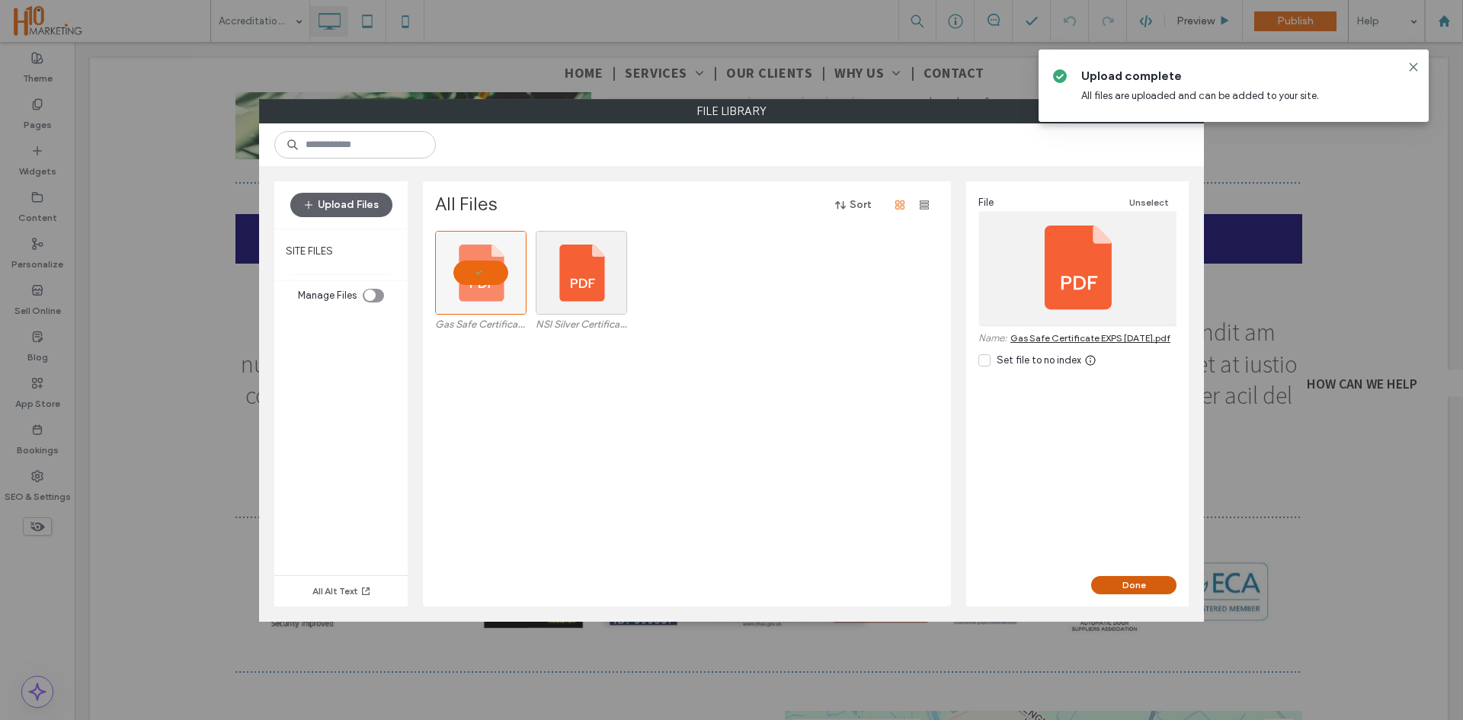
click at [1138, 587] on button "Done" at bounding box center [1133, 585] width 85 height 18
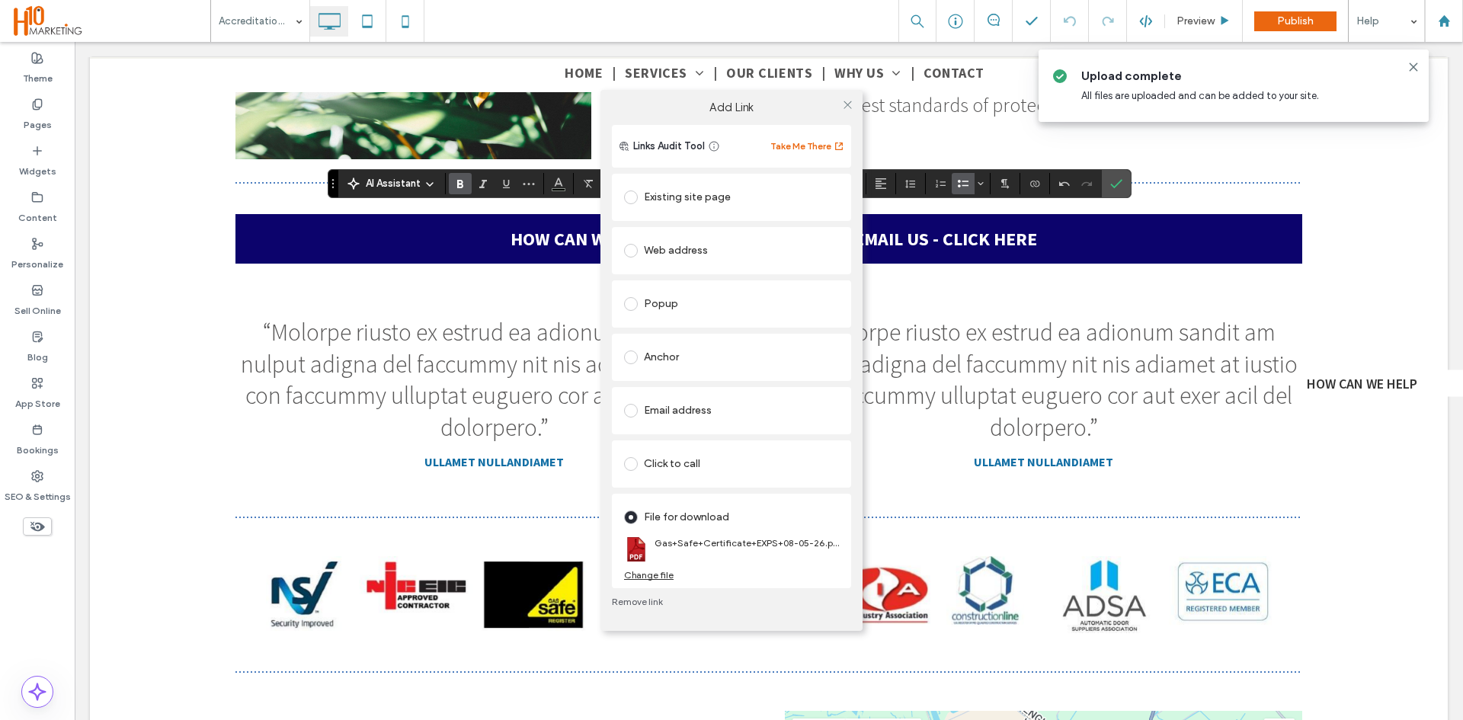
click at [462, 430] on div "Add Link Links Audit Tool Take Me There Existing site page Home Create new page…" at bounding box center [731, 360] width 1463 height 720
click at [850, 103] on icon at bounding box center [847, 104] width 11 height 11
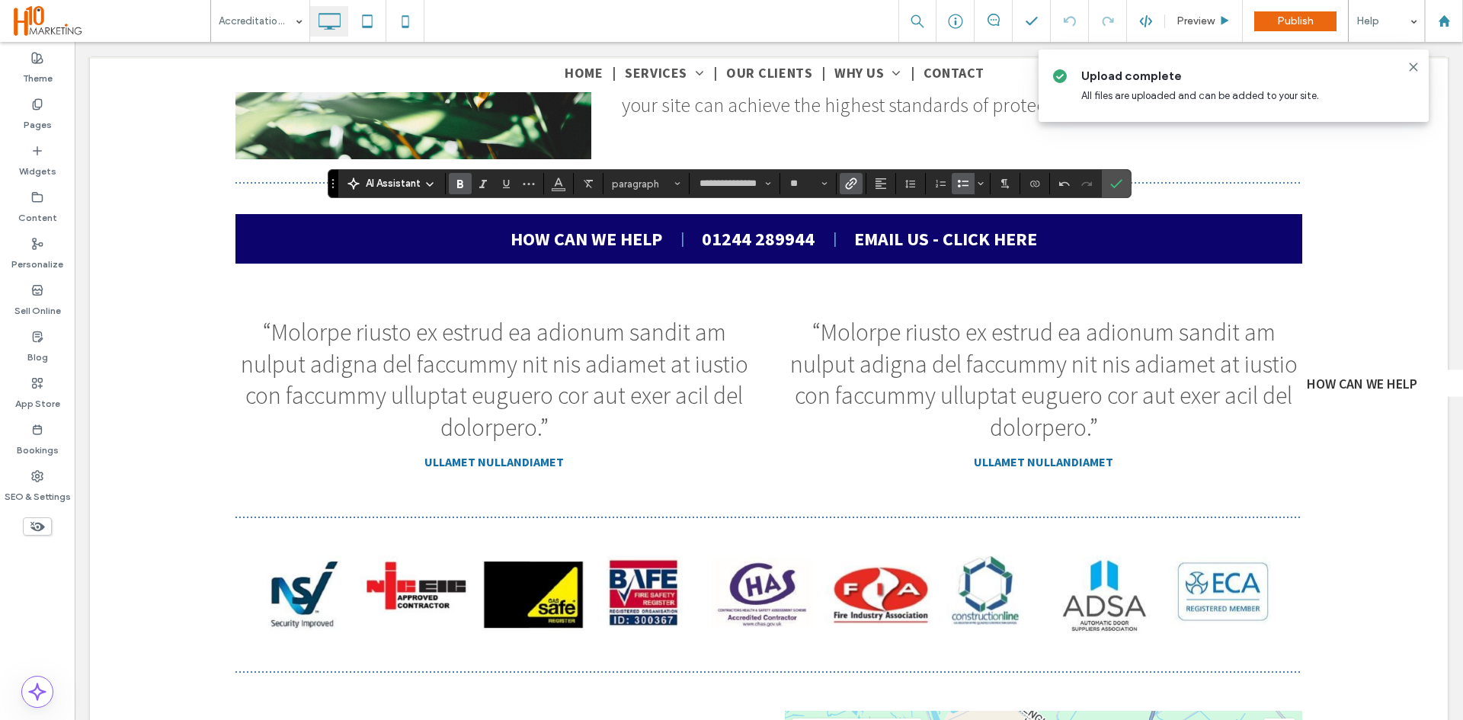
click at [852, 188] on icon "Link" at bounding box center [851, 184] width 12 height 12
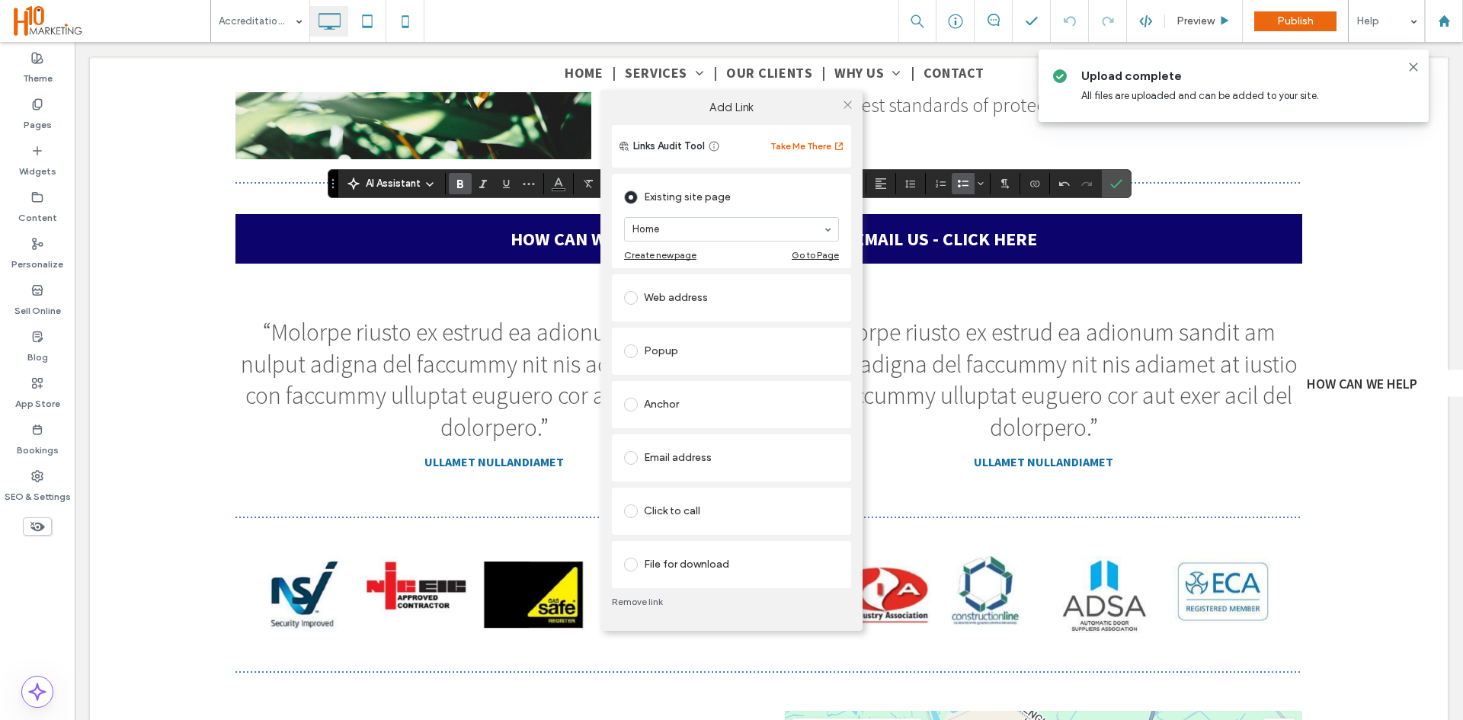
click at [686, 562] on div "File for download" at bounding box center [731, 564] width 215 height 24
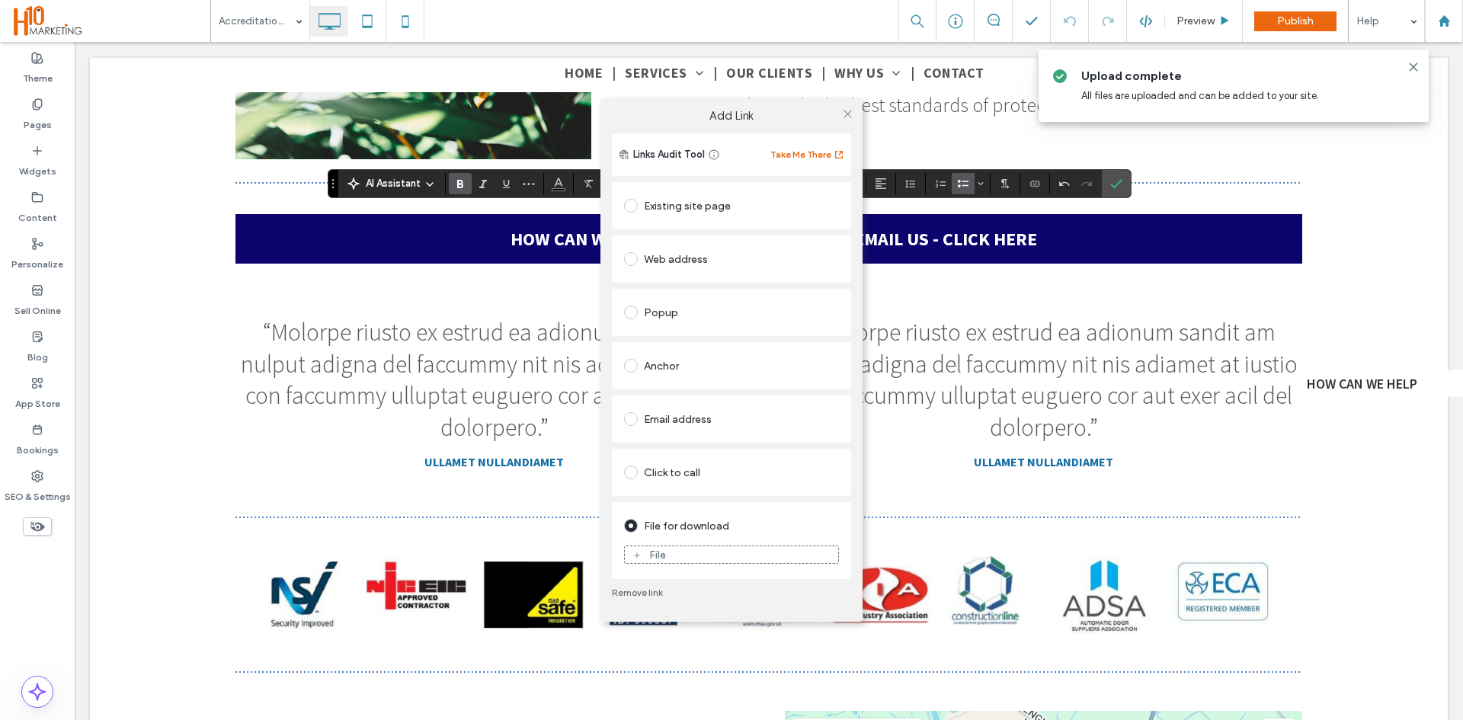
click at [694, 551] on div "File" at bounding box center [731, 555] width 213 height 14
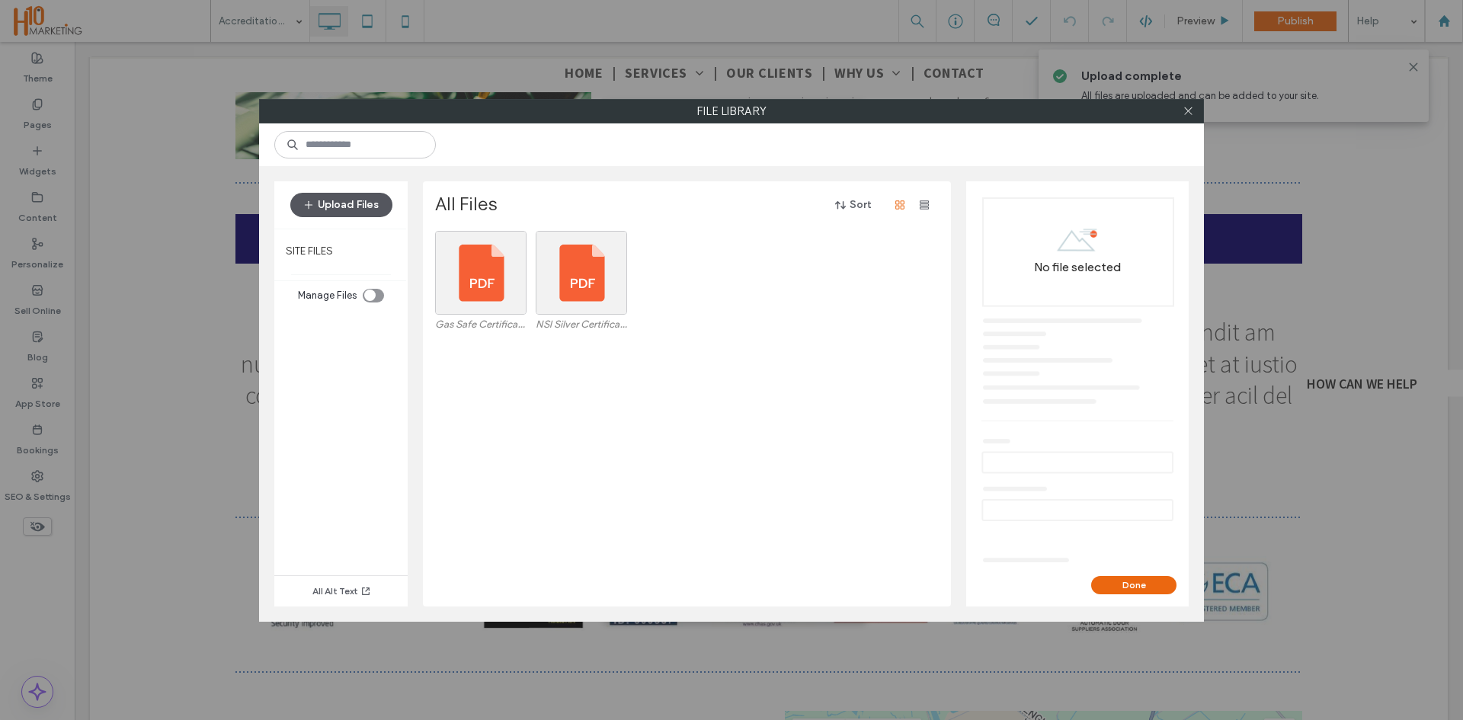
click at [350, 208] on button "Upload Files" at bounding box center [341, 205] width 102 height 24
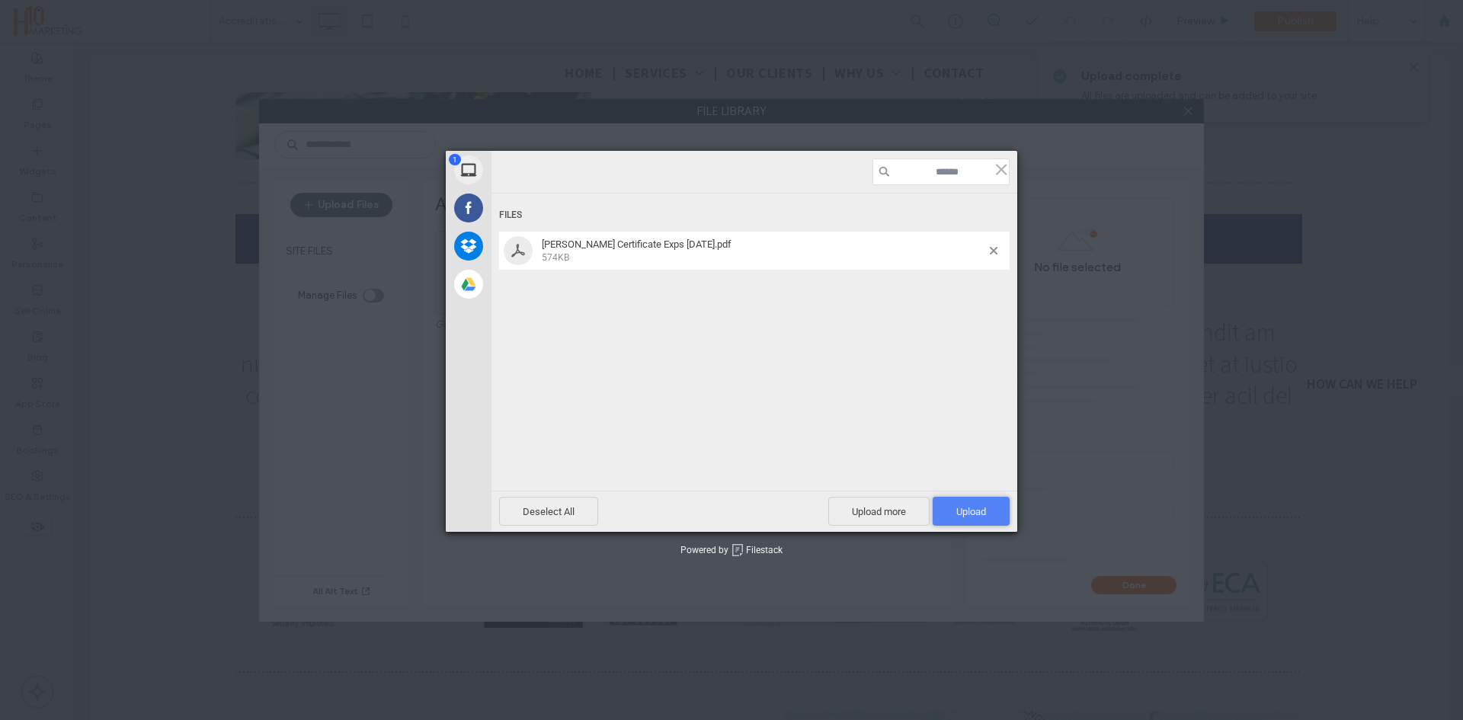
click at [964, 508] on span "Upload 1" at bounding box center [971, 511] width 30 height 11
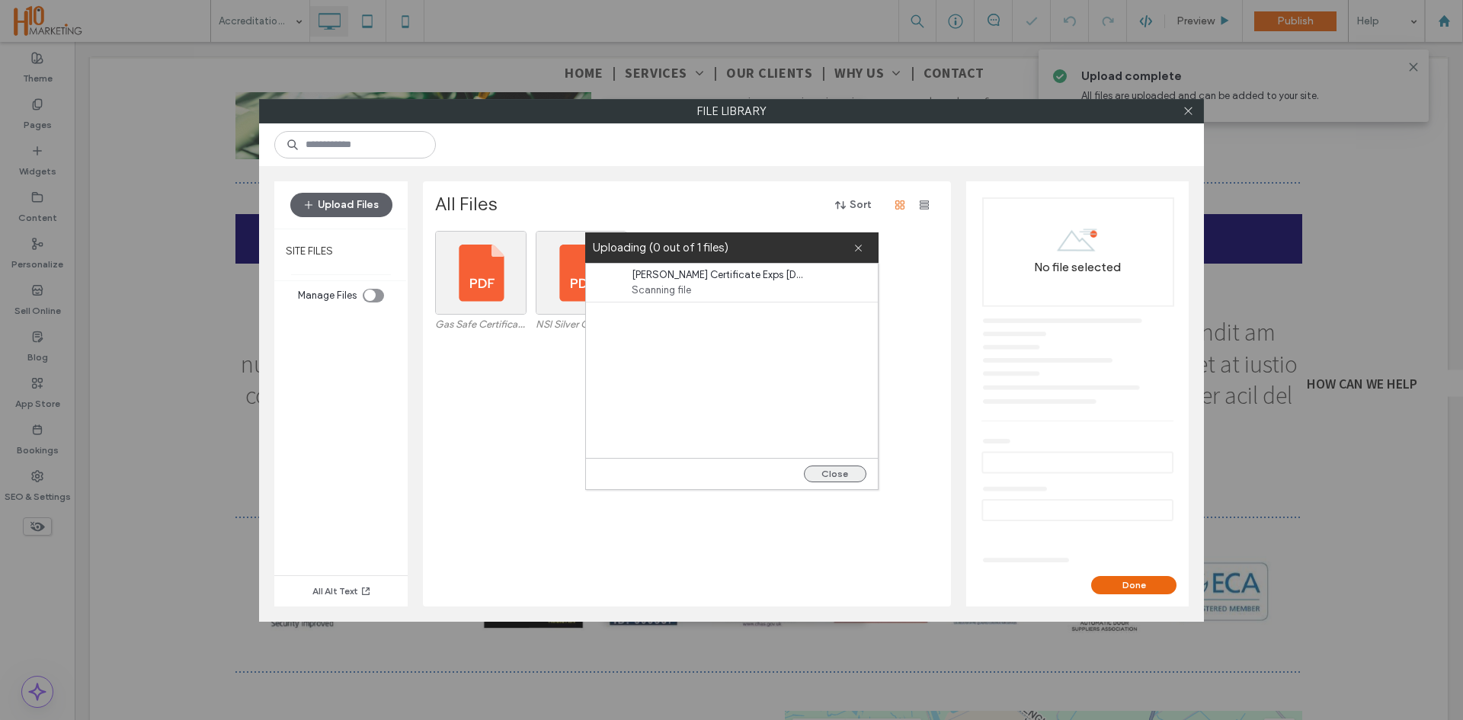
click at [841, 471] on button "Close" at bounding box center [835, 473] width 62 height 17
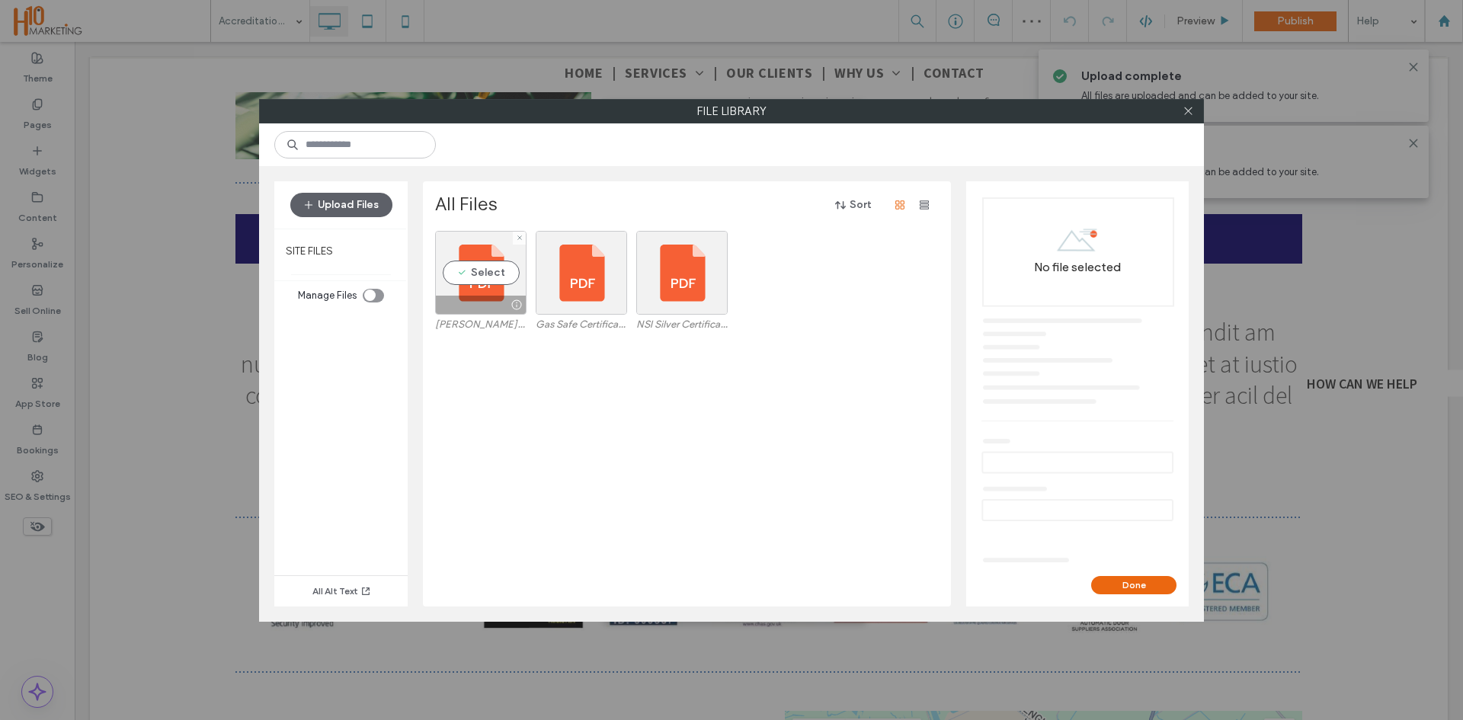
click at [478, 302] on div at bounding box center [481, 305] width 90 height 18
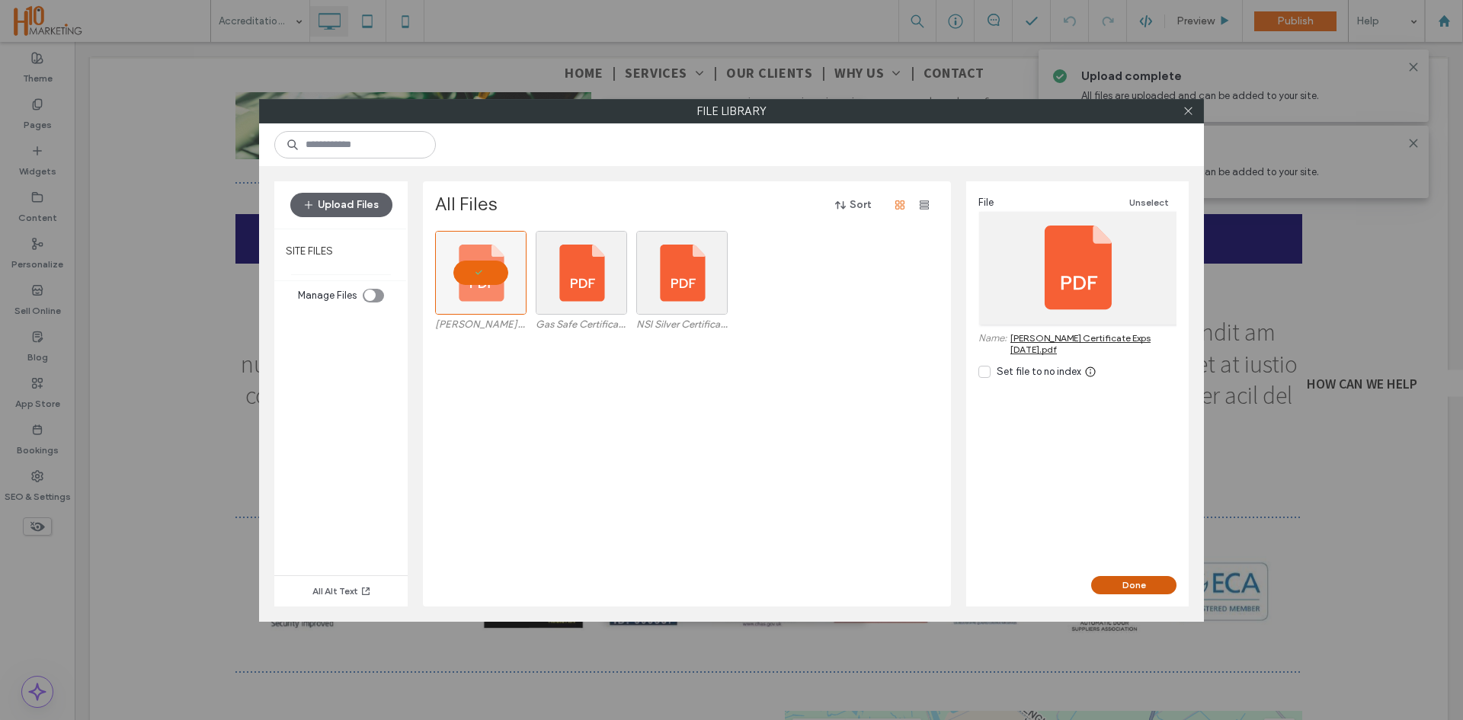
click at [1136, 589] on button "Done" at bounding box center [1133, 585] width 85 height 18
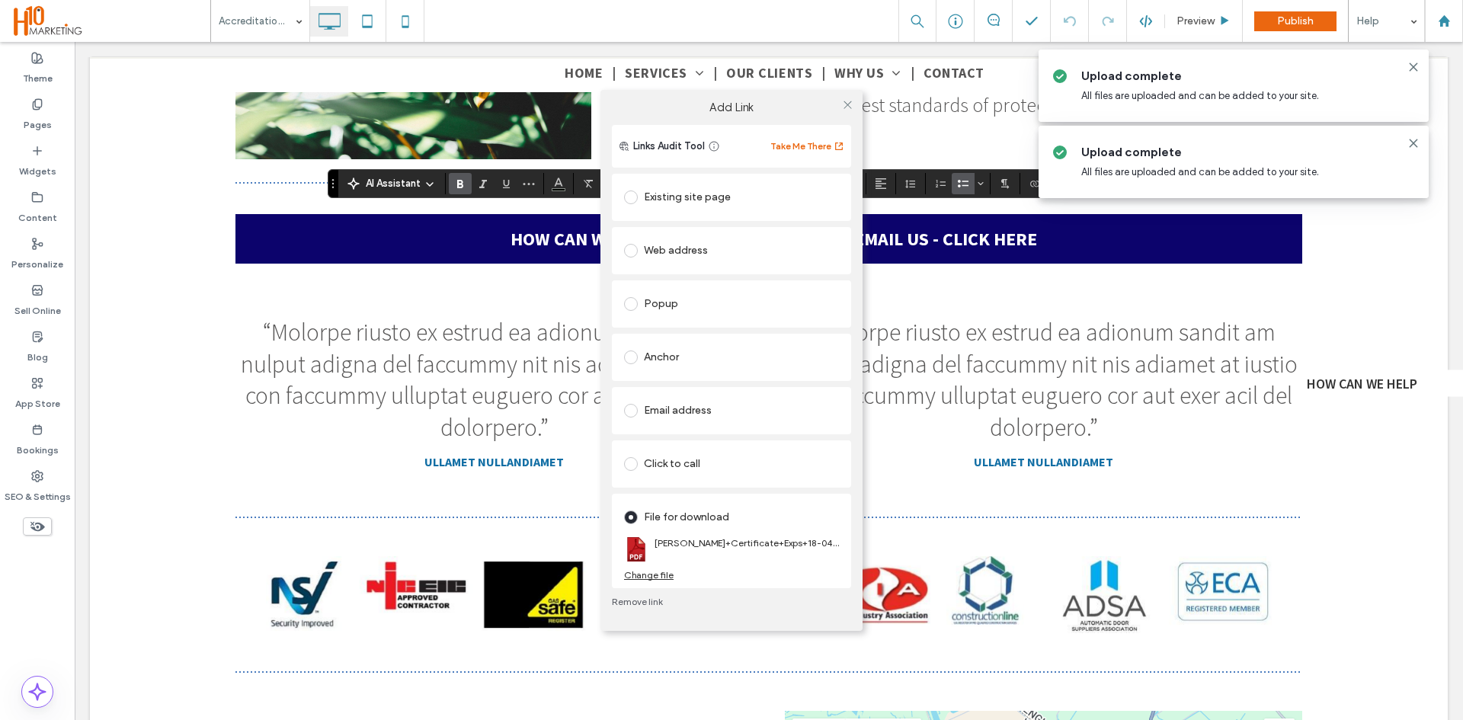
click at [373, 472] on div "Add Link Links Audit Tool Take Me There Existing site page Home Create new page…" at bounding box center [731, 360] width 1463 height 720
drag, startPoint x: 849, startPoint y: 107, endPoint x: 811, endPoint y: 217, distance: 115.9
click at [848, 108] on icon at bounding box center [847, 104] width 11 height 11
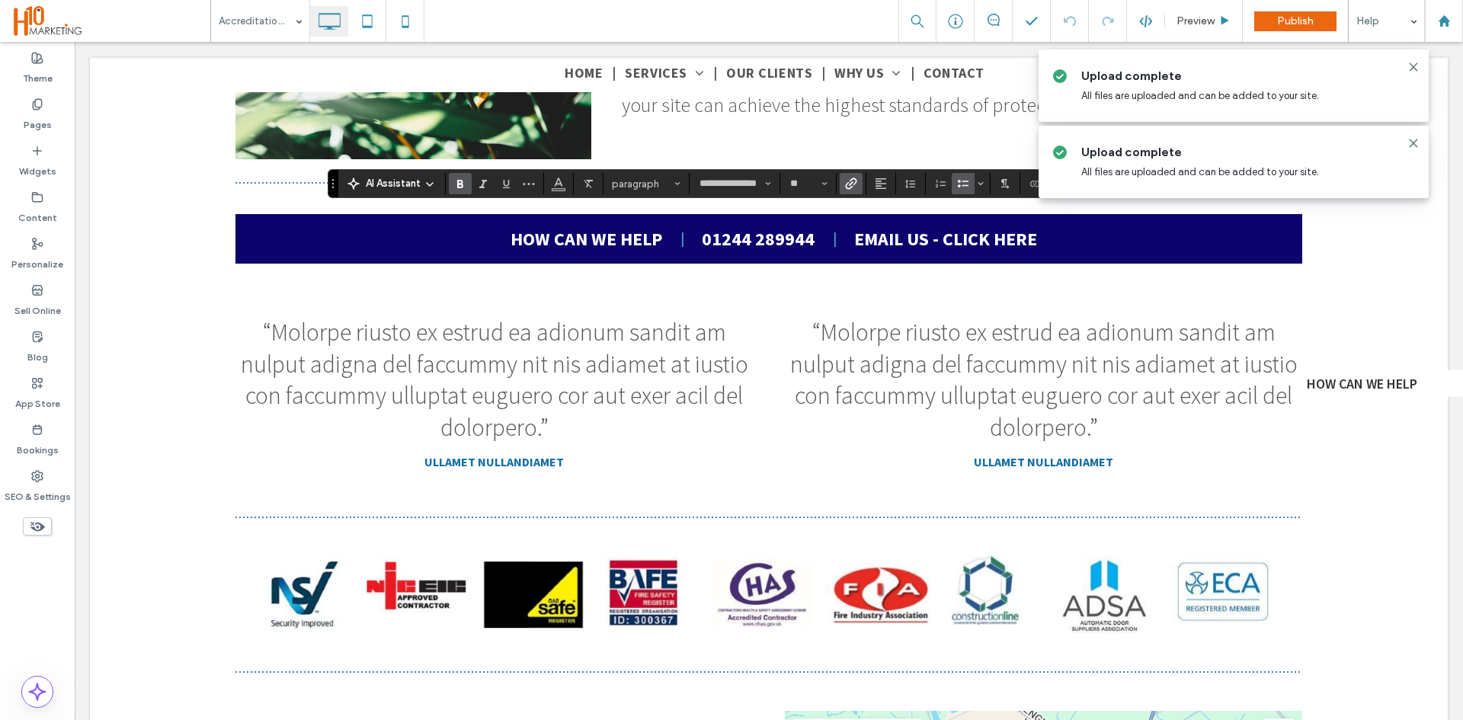
click at [851, 188] on icon "Link" at bounding box center [851, 184] width 12 height 12
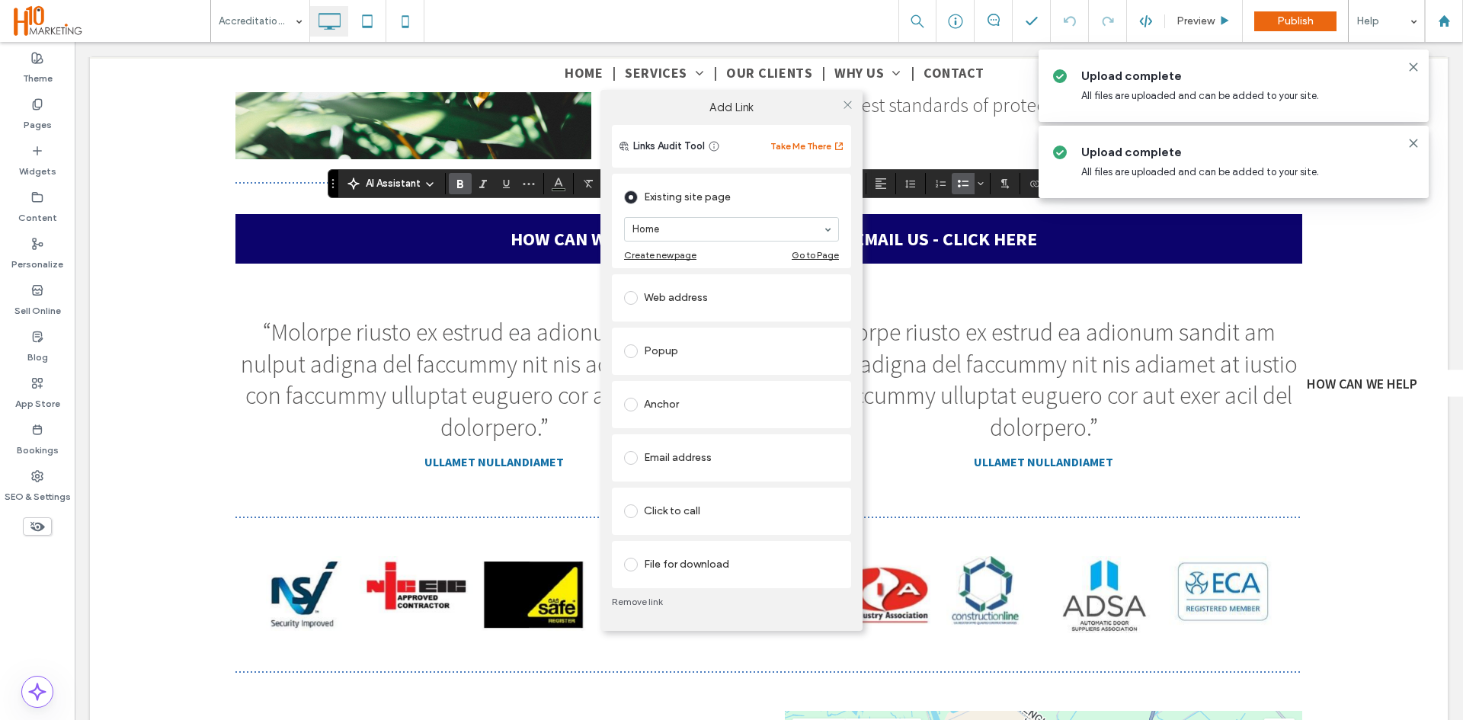
click at [678, 565] on div "File for download" at bounding box center [731, 564] width 215 height 24
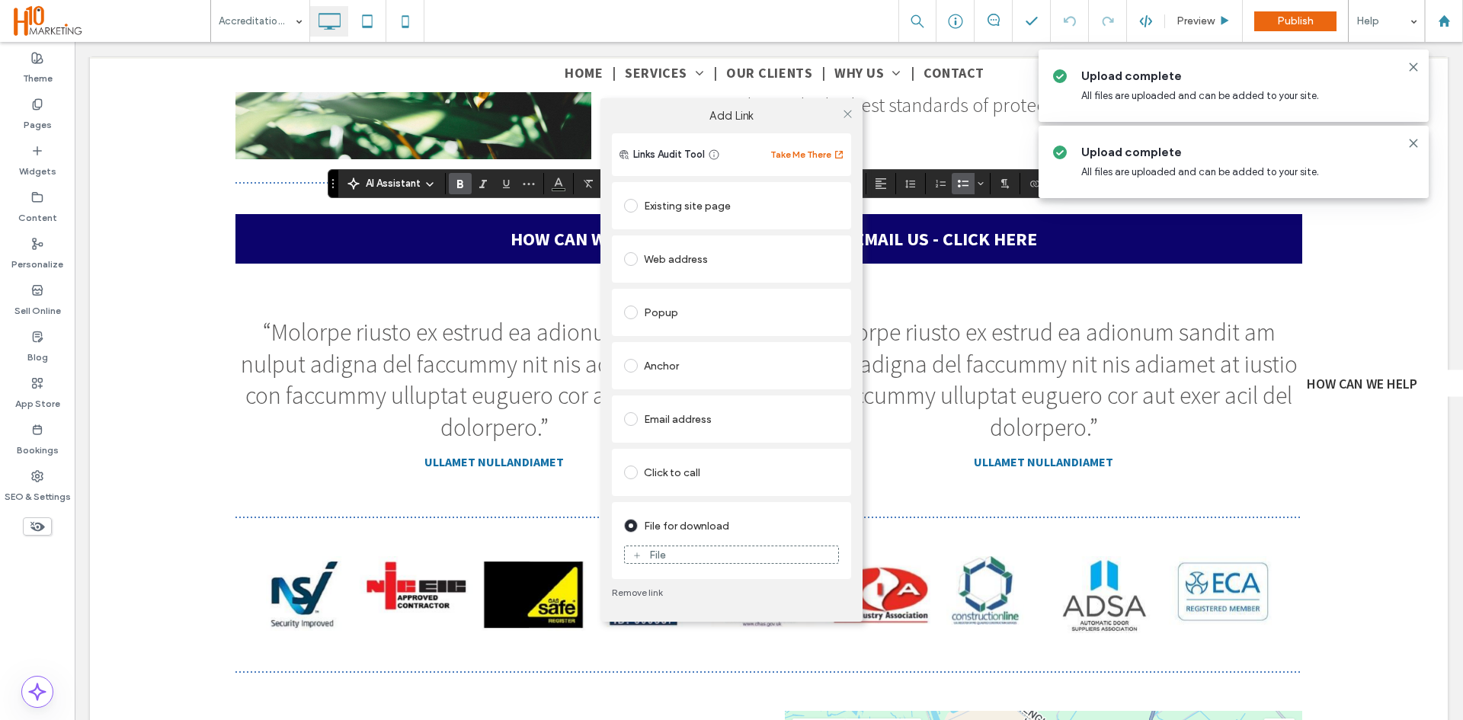
click at [676, 556] on div "File" at bounding box center [731, 555] width 213 height 14
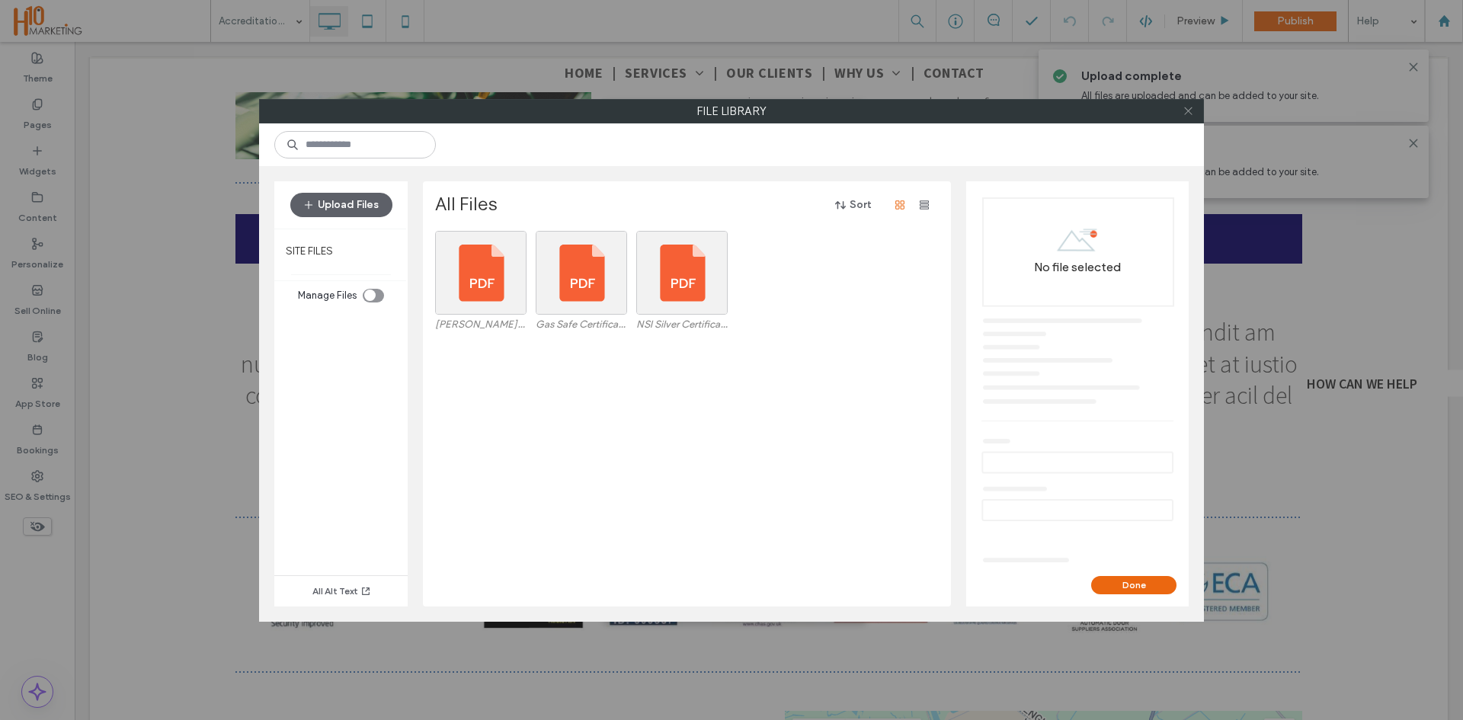
click at [1191, 110] on icon at bounding box center [1187, 110] width 11 height 11
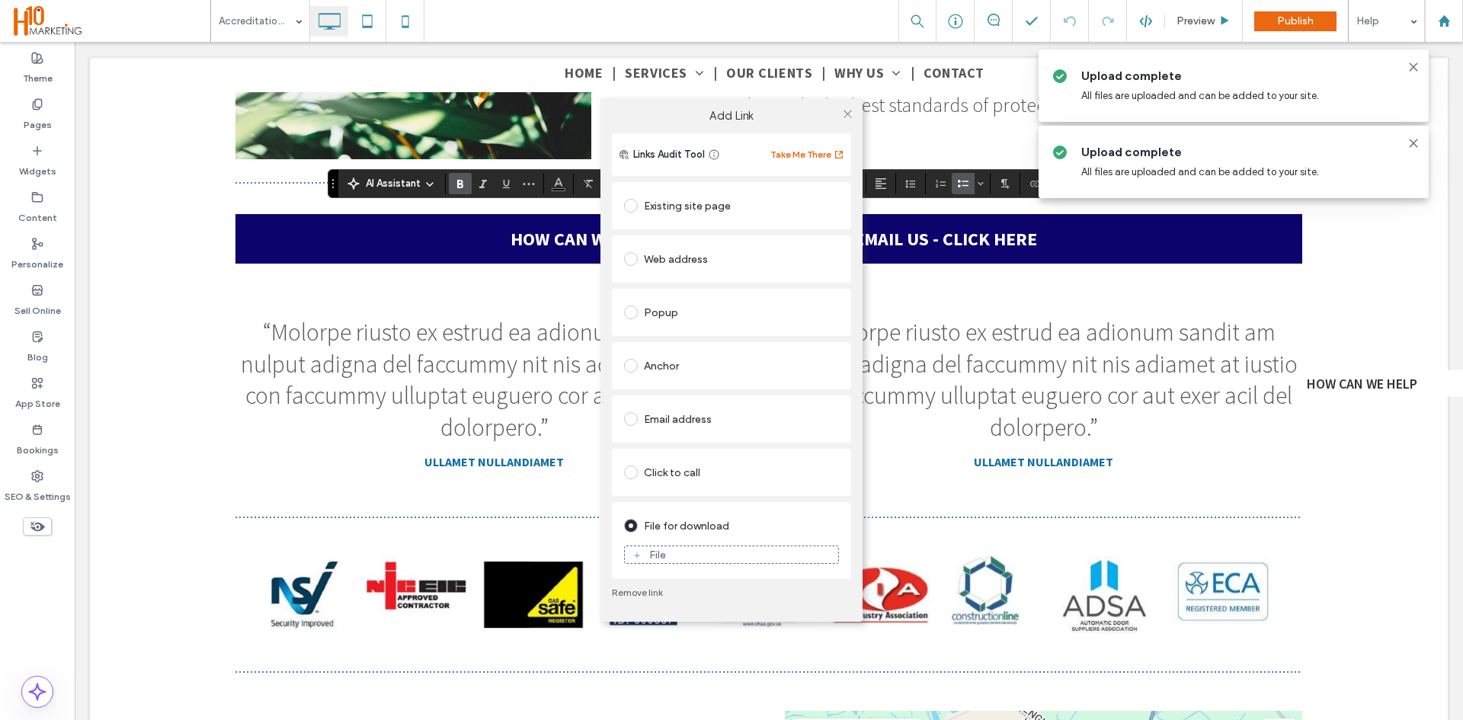
click at [677, 550] on div "File" at bounding box center [731, 555] width 213 height 14
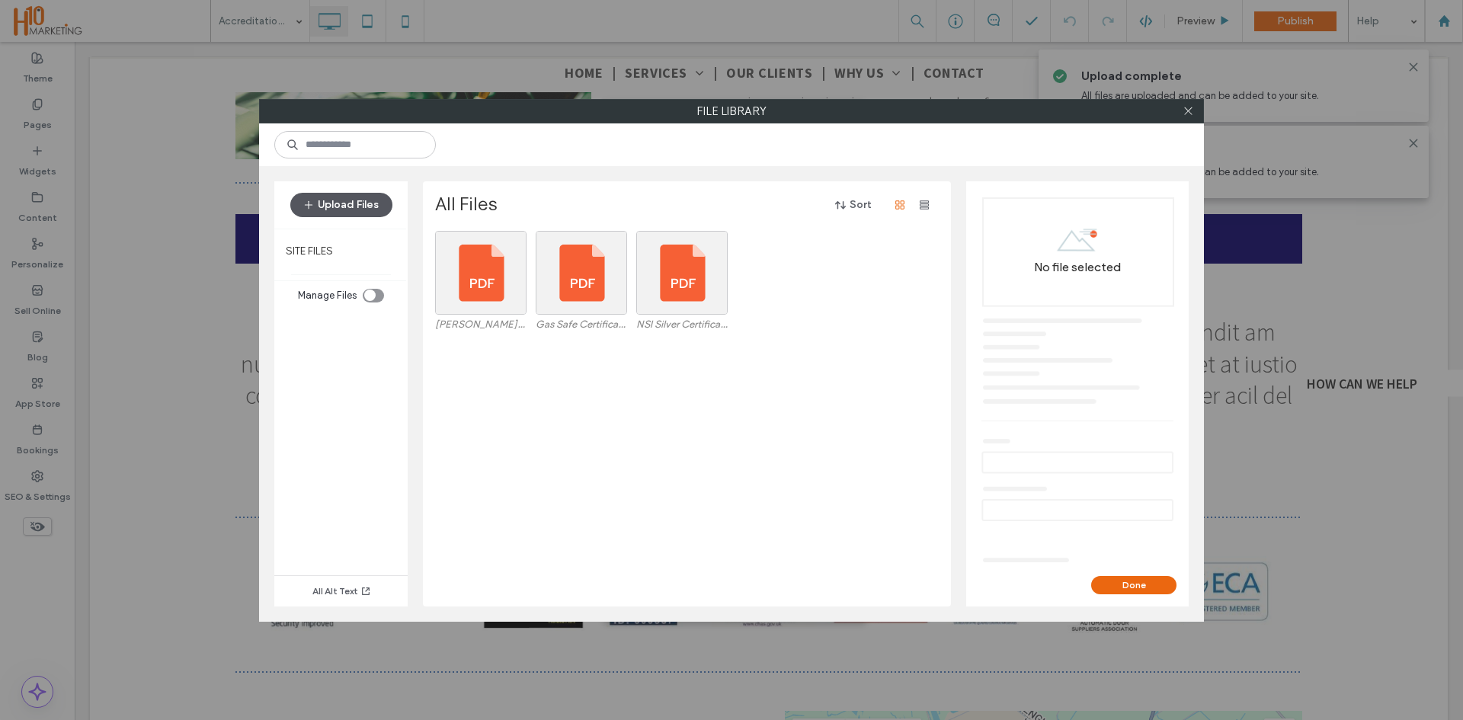
click at [344, 195] on button "Upload Files" at bounding box center [341, 205] width 102 height 24
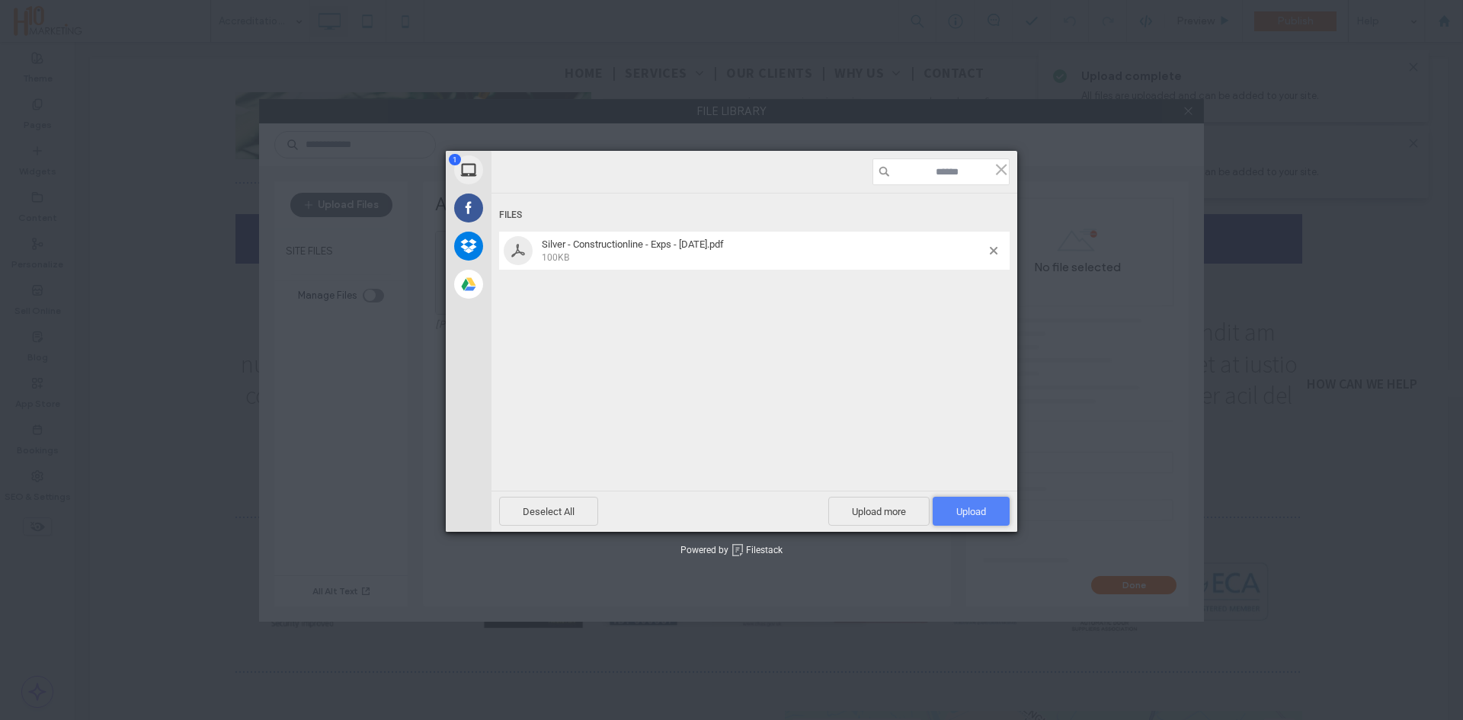
click at [992, 497] on span "Upload 1" at bounding box center [971, 511] width 77 height 29
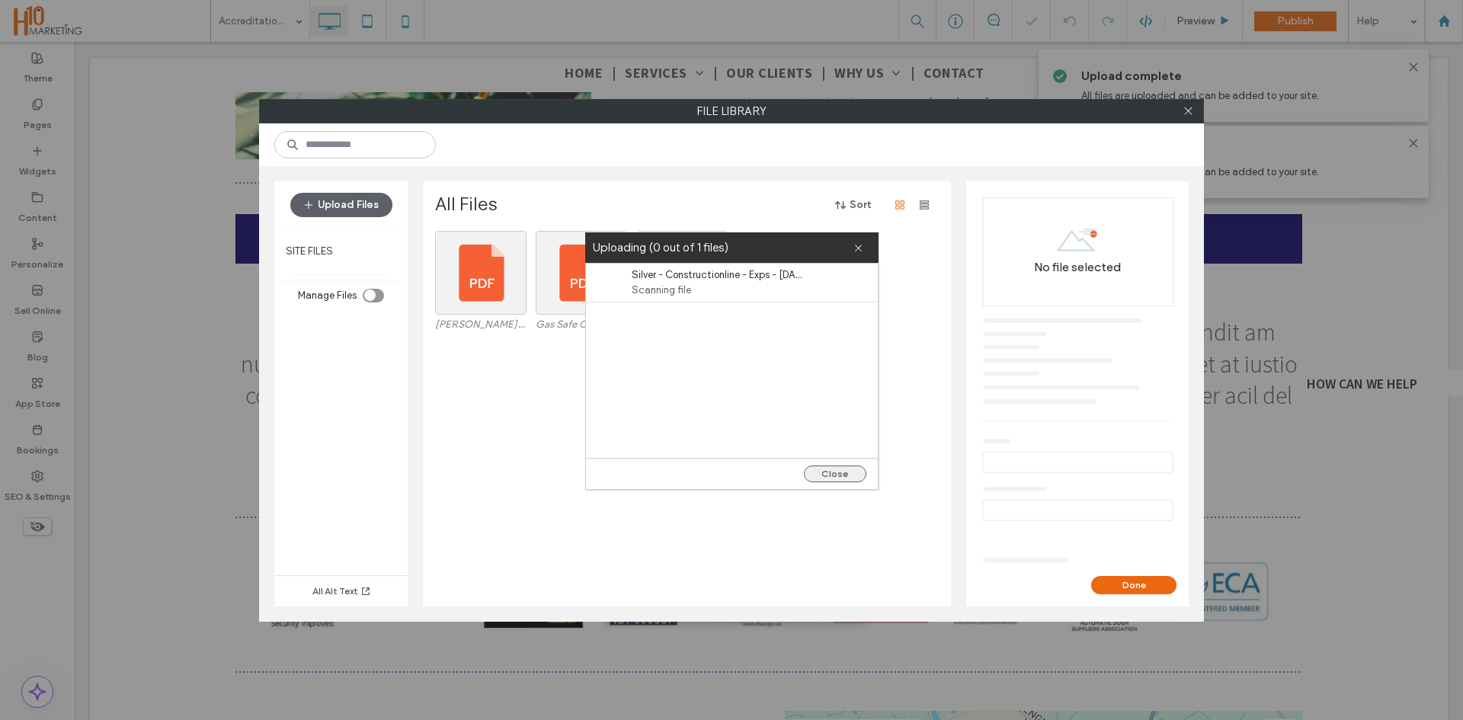
click at [814, 472] on button "Close" at bounding box center [835, 473] width 62 height 17
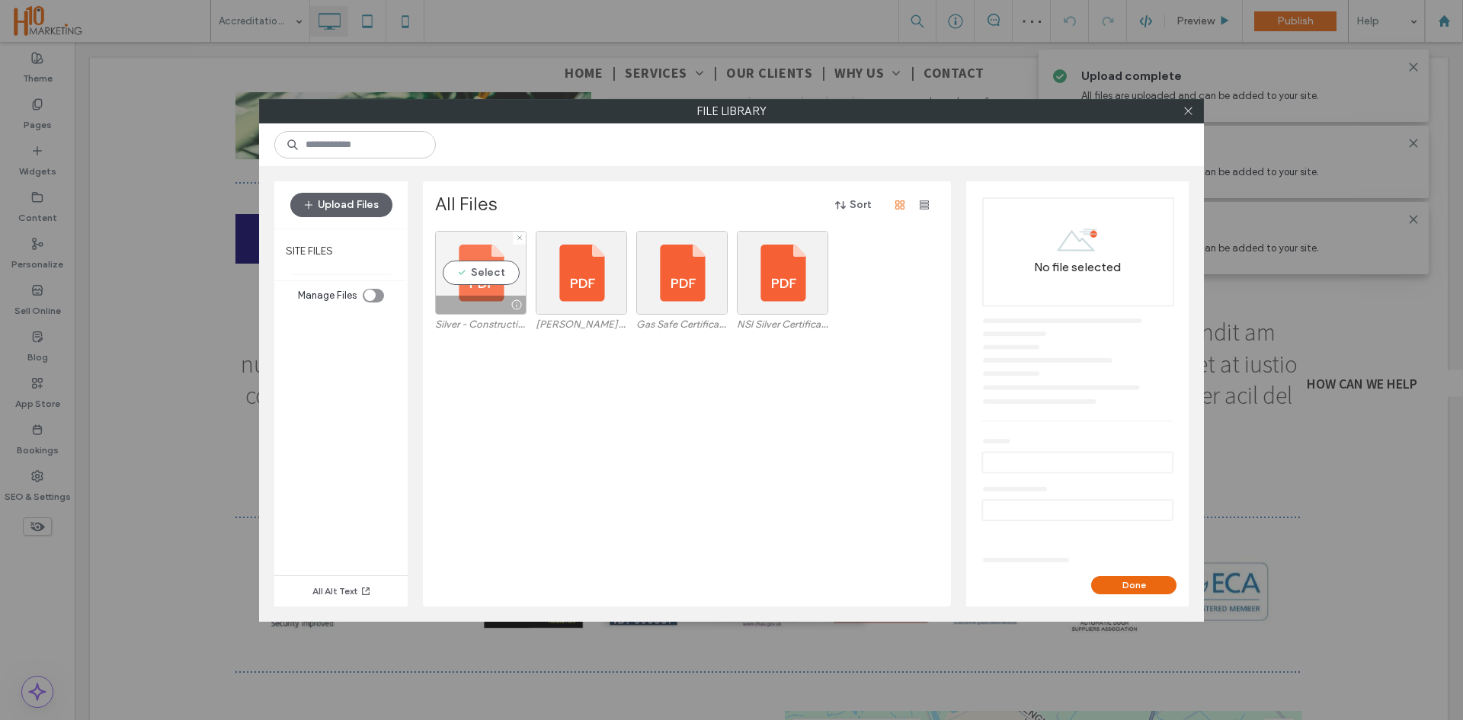
click at [483, 268] on div "Select" at bounding box center [480, 273] width 91 height 84
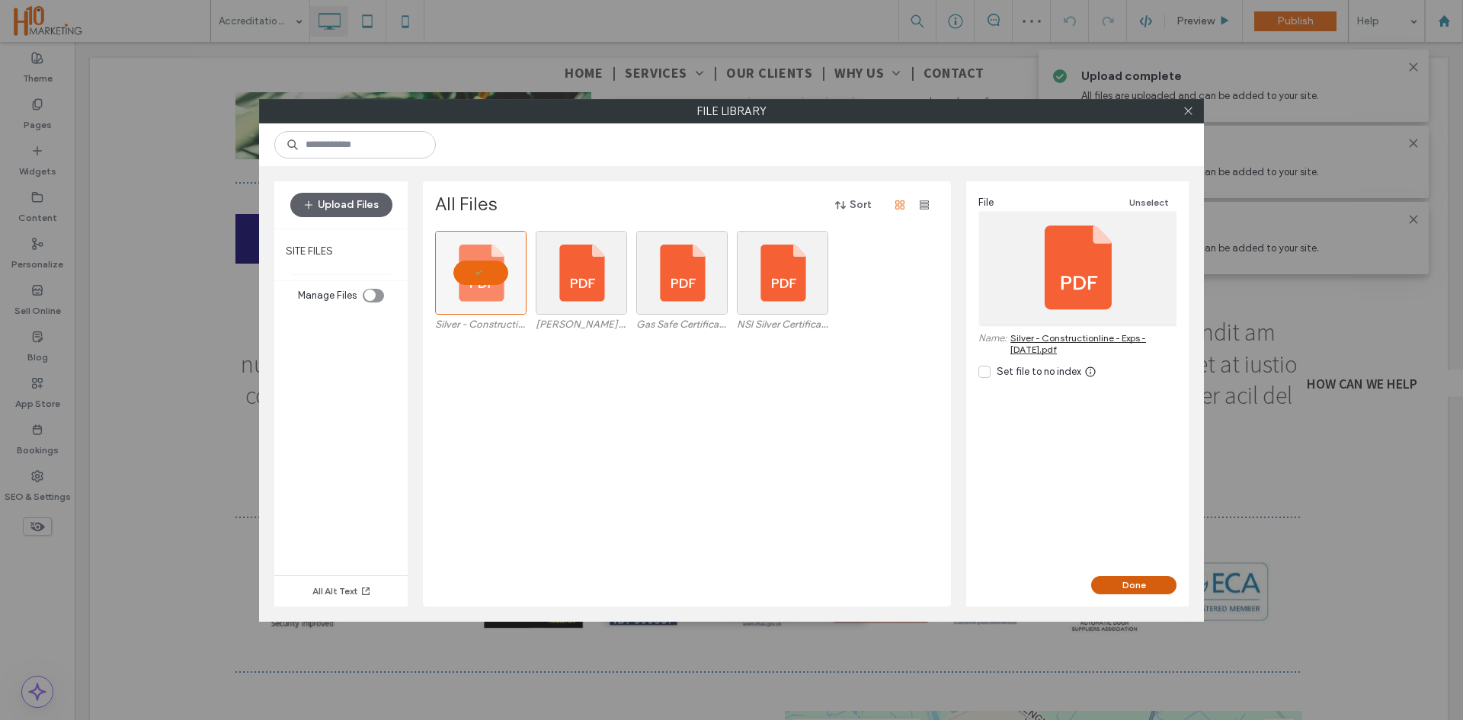
click at [1143, 589] on button "Done" at bounding box center [1133, 585] width 85 height 18
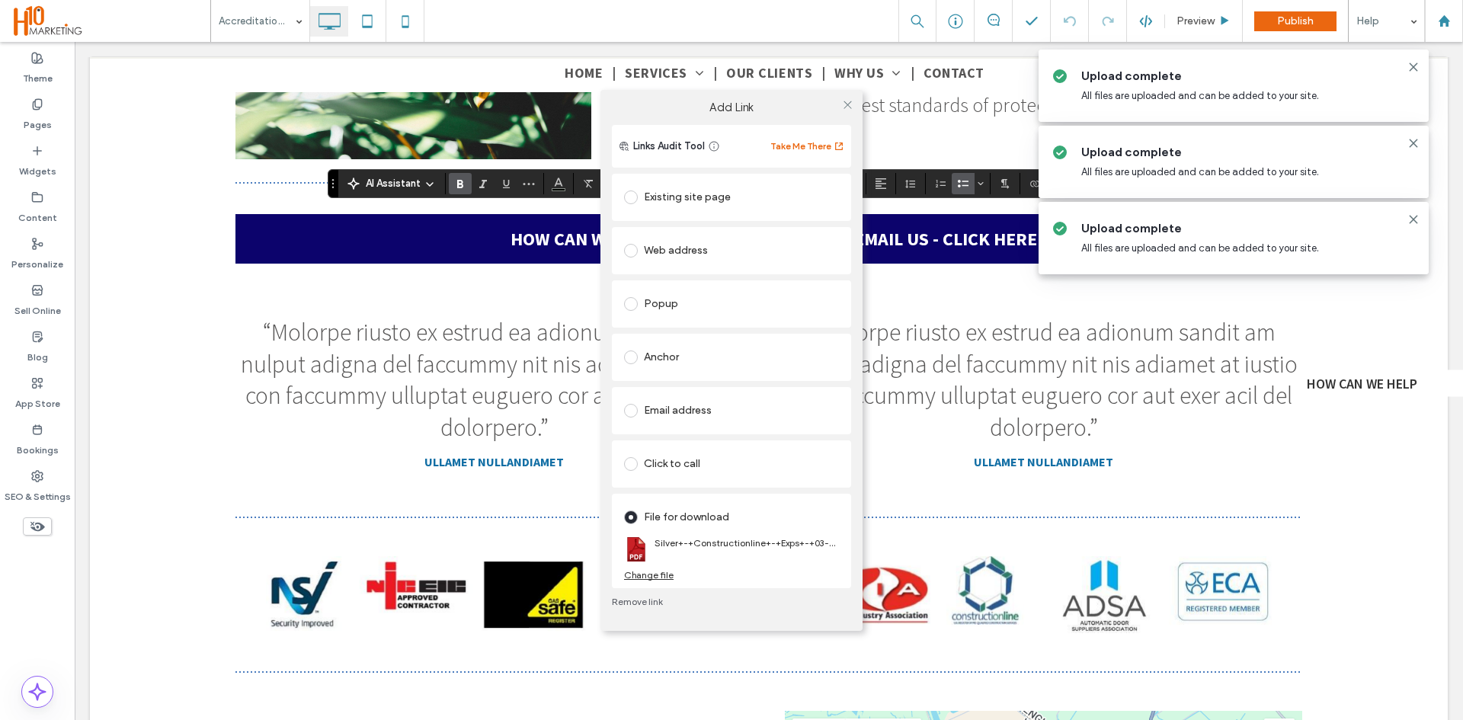
click at [421, 516] on div "Add Link Links Audit Tool Take Me There Existing site page Home Create new page…" at bounding box center [731, 360] width 1463 height 720
click at [441, 298] on div "Add Link Links Audit Tool Take Me There Existing site page Home Create new page…" at bounding box center [731, 360] width 1463 height 720
click at [853, 104] on icon at bounding box center [847, 104] width 11 height 11
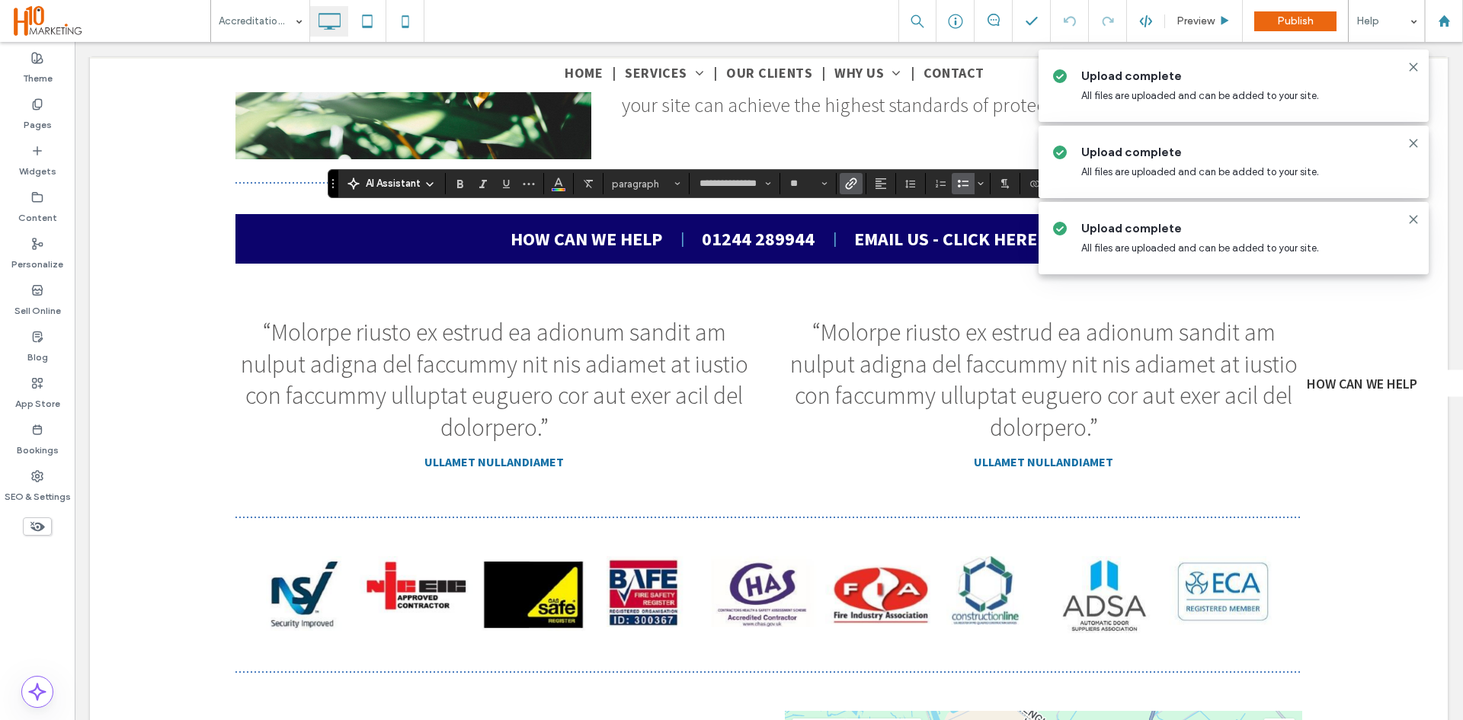
click at [852, 185] on icon "Link" at bounding box center [851, 184] width 12 height 12
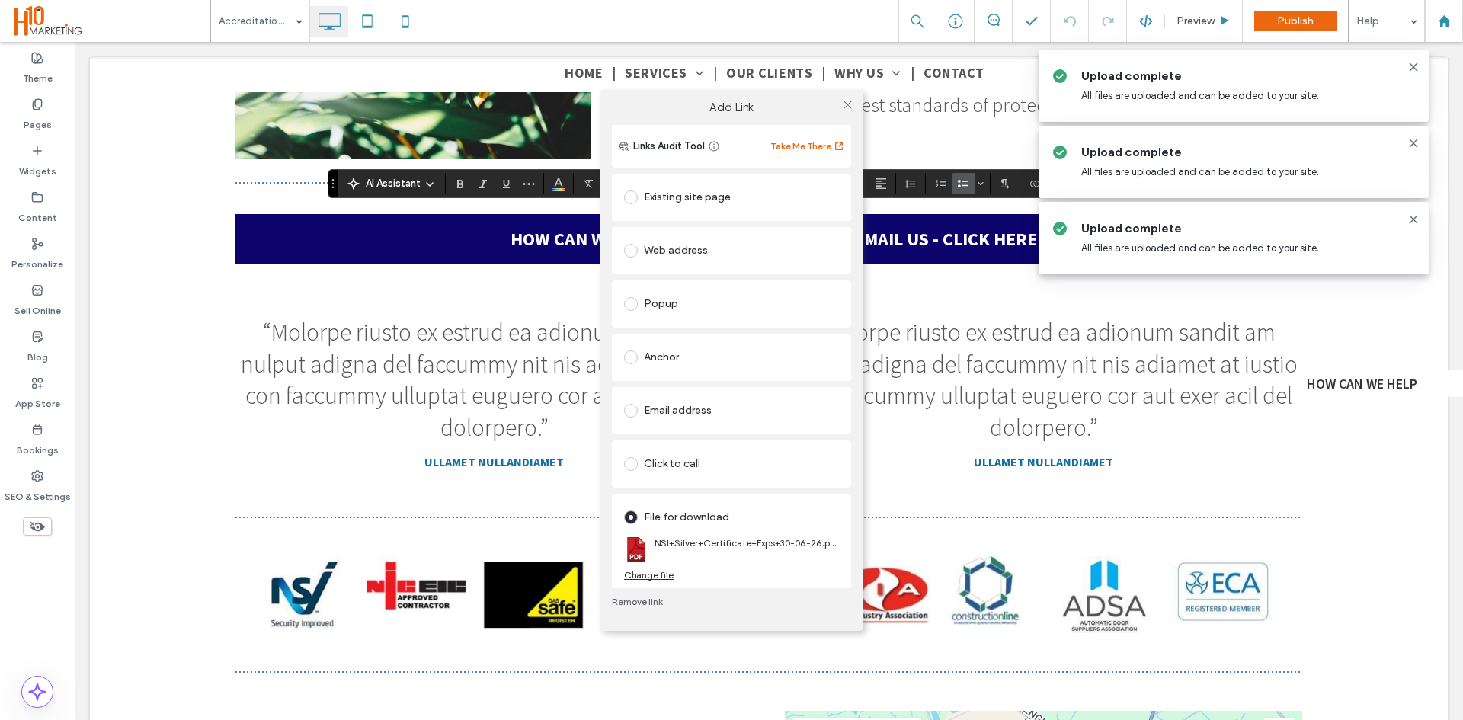
click at [660, 577] on div "Change file" at bounding box center [649, 574] width 50 height 11
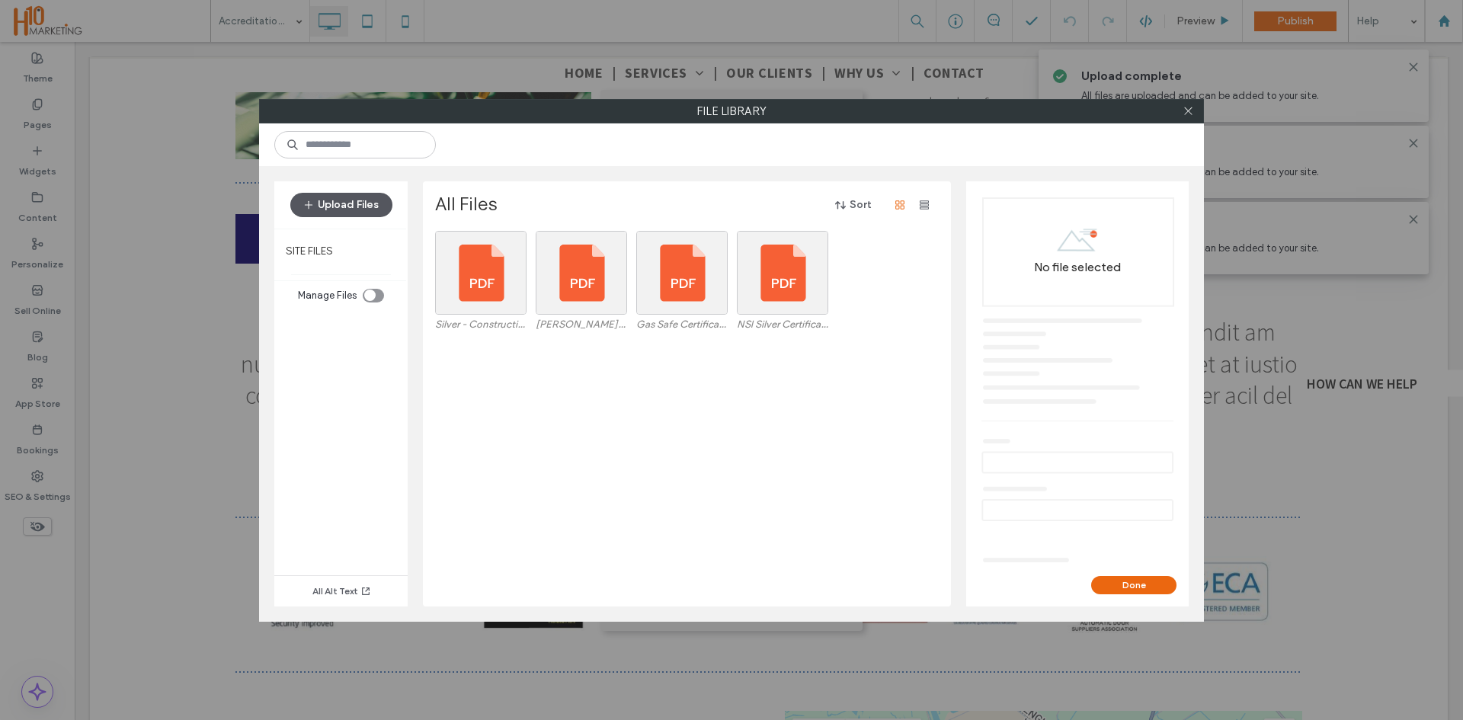
click at [338, 210] on button "Upload Files" at bounding box center [341, 205] width 102 height 24
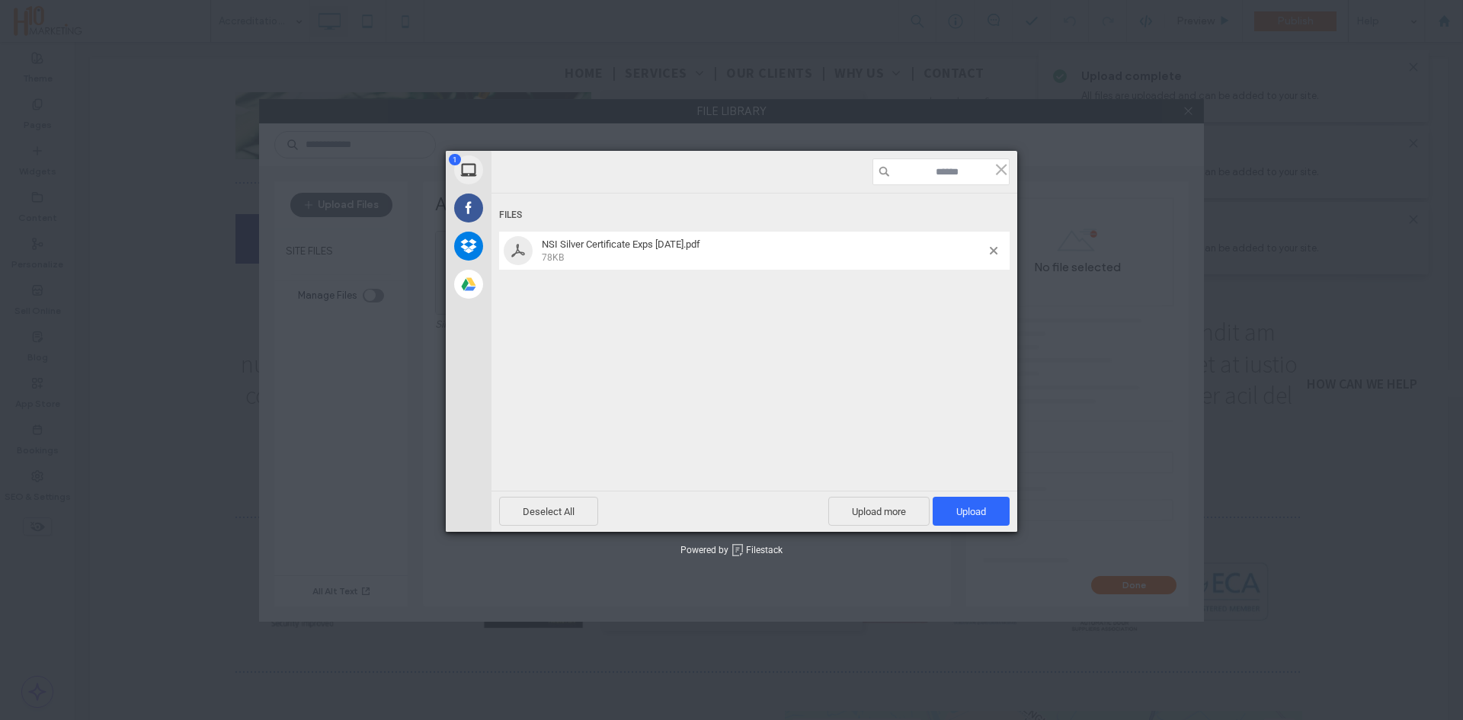
click at [974, 495] on div "Deselect All Upload more Upload 1" at bounding box center [754, 511] width 526 height 41
click at [980, 503] on span "Upload 1" at bounding box center [971, 511] width 77 height 29
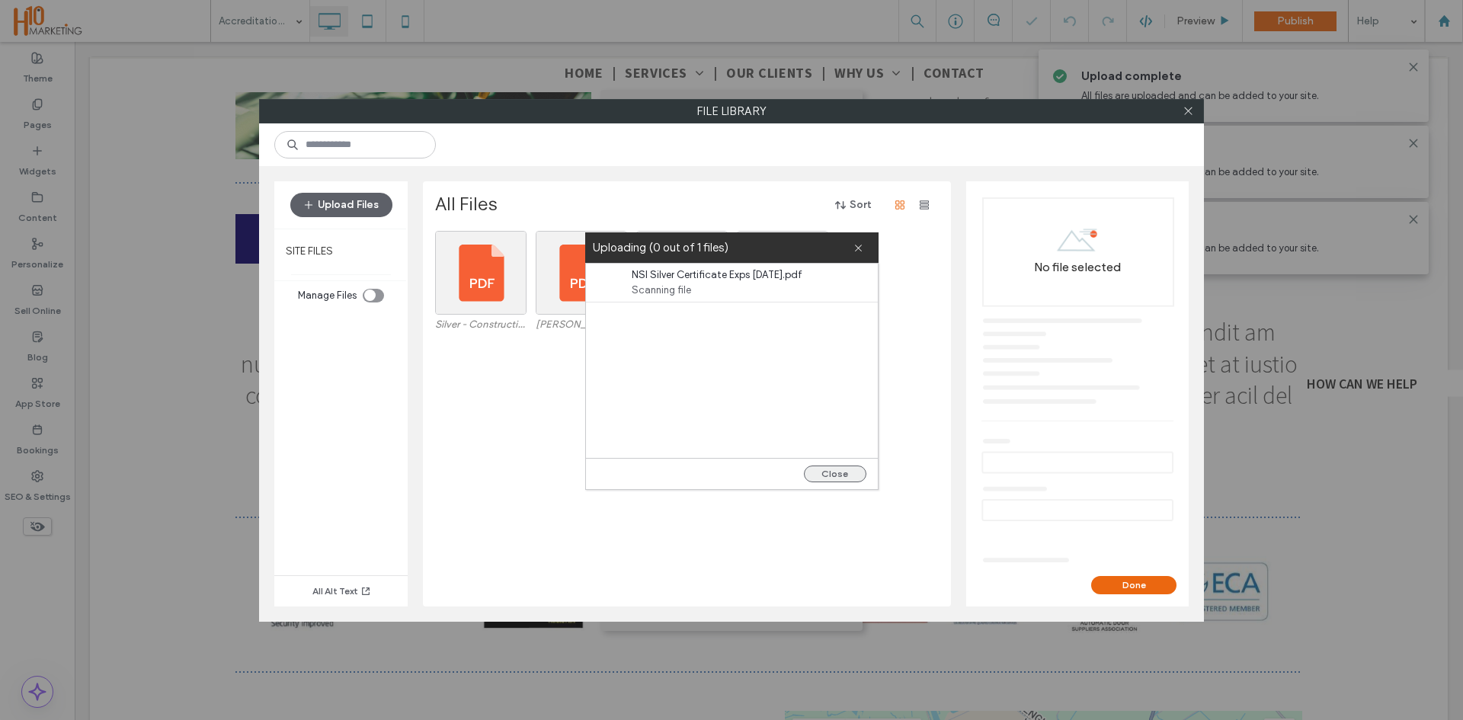
click at [838, 467] on button "Close" at bounding box center [835, 473] width 62 height 17
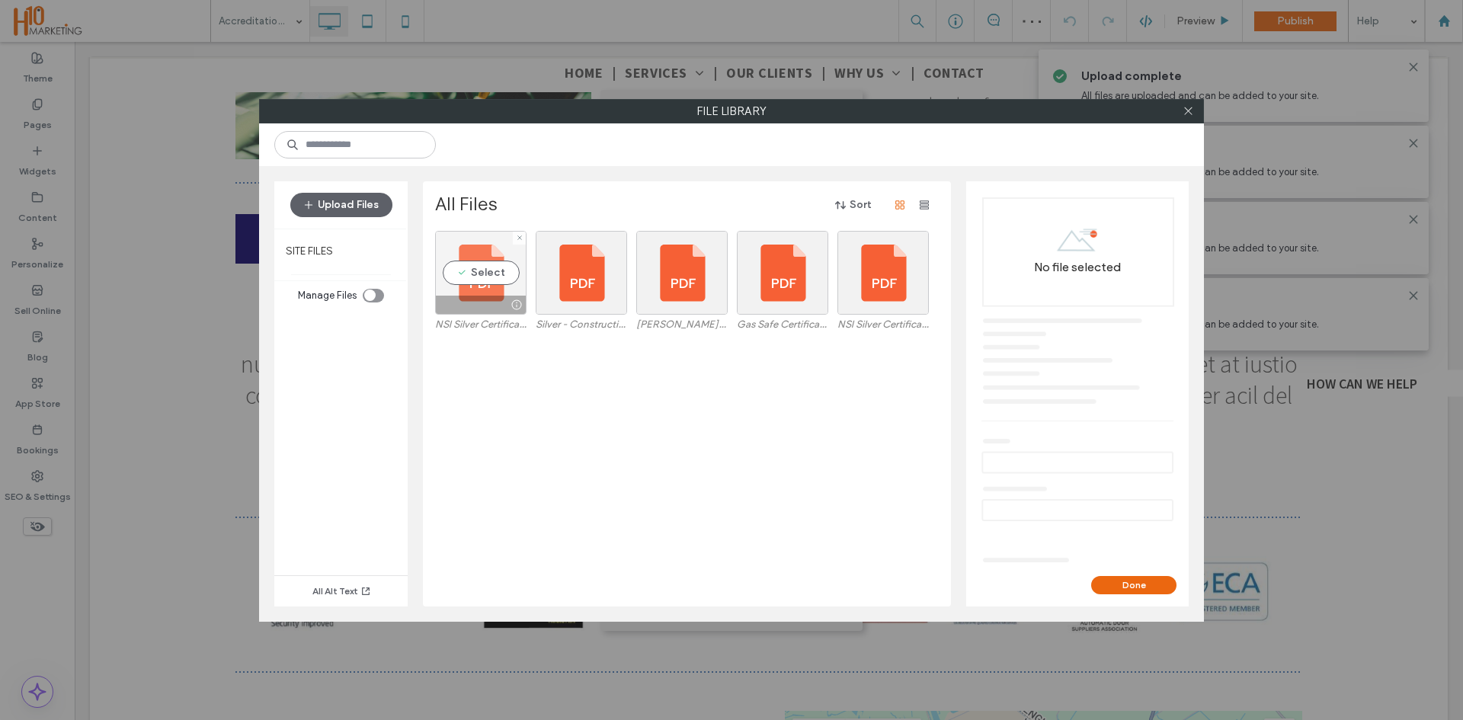
click at [513, 255] on div "Select" at bounding box center [480, 273] width 91 height 84
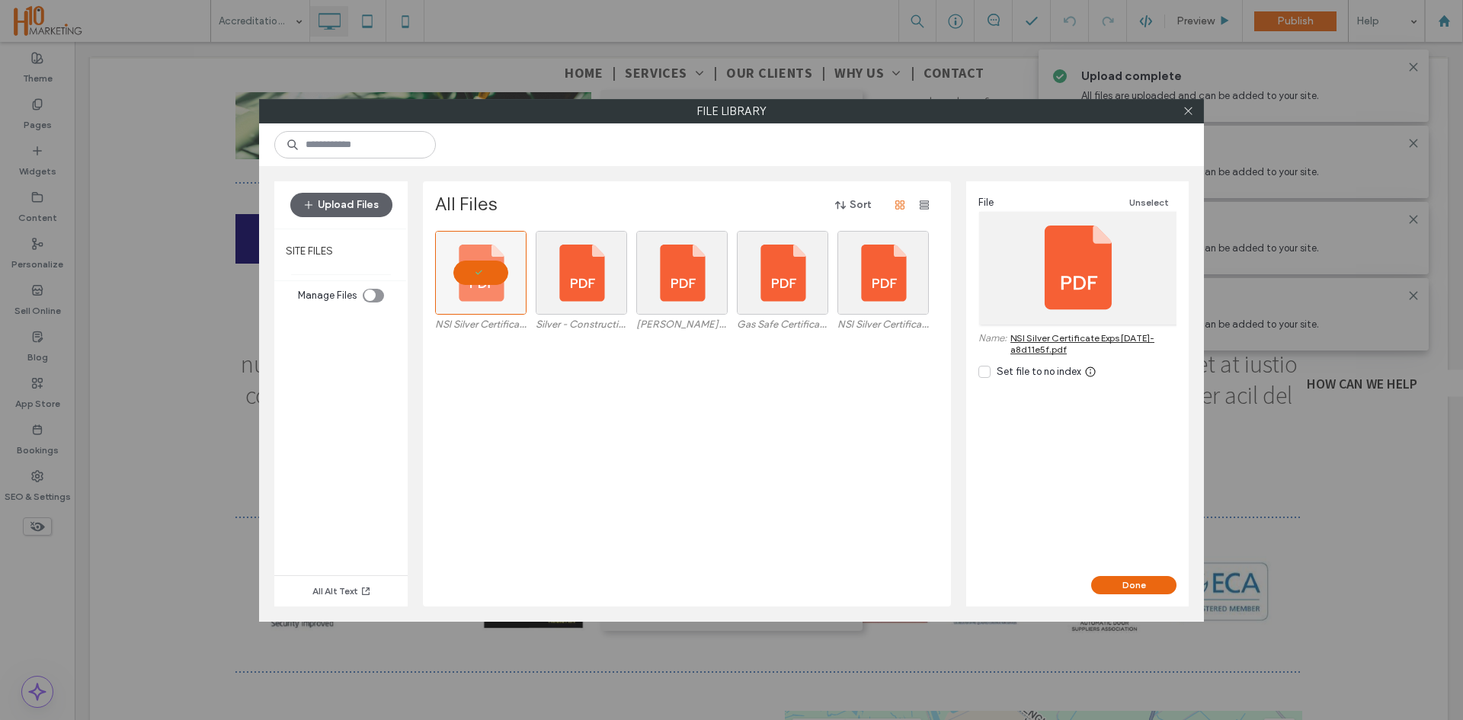
click at [1143, 594] on div "Done" at bounding box center [1077, 591] width 222 height 30
click at [1147, 574] on div "File Unselect Name: NSI Silver Certificate Exps 30-06-26-a8d11e5f.pdf Set file …" at bounding box center [1077, 378] width 222 height 395
click at [1147, 579] on button "Done" at bounding box center [1133, 585] width 85 height 18
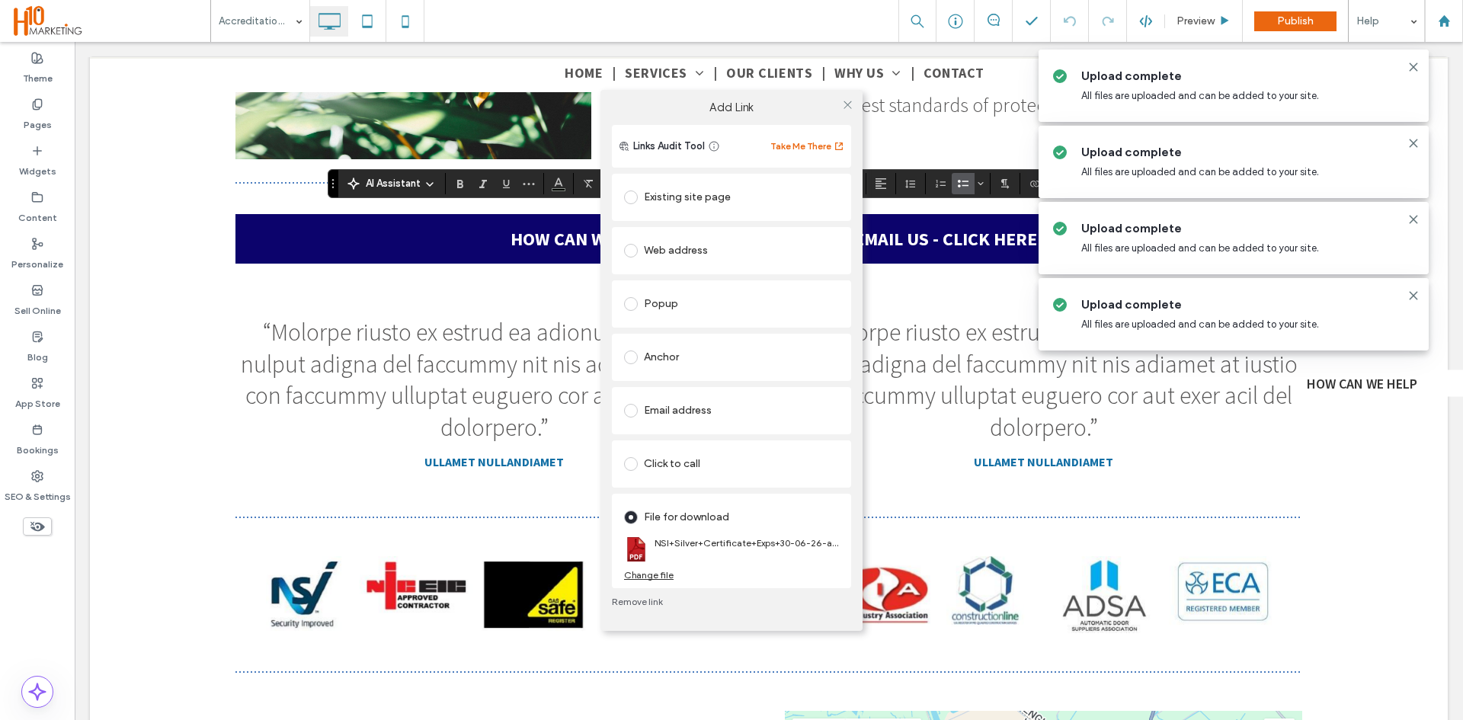
click at [562, 395] on div "Add Link Links Audit Tool Take Me There Existing site page Web address Popup An…" at bounding box center [731, 360] width 1463 height 720
click at [492, 523] on div "Add Link Links Audit Tool Take Me There Existing site page Web address Popup An…" at bounding box center [731, 360] width 1463 height 720
click at [844, 108] on icon at bounding box center [847, 104] width 11 height 11
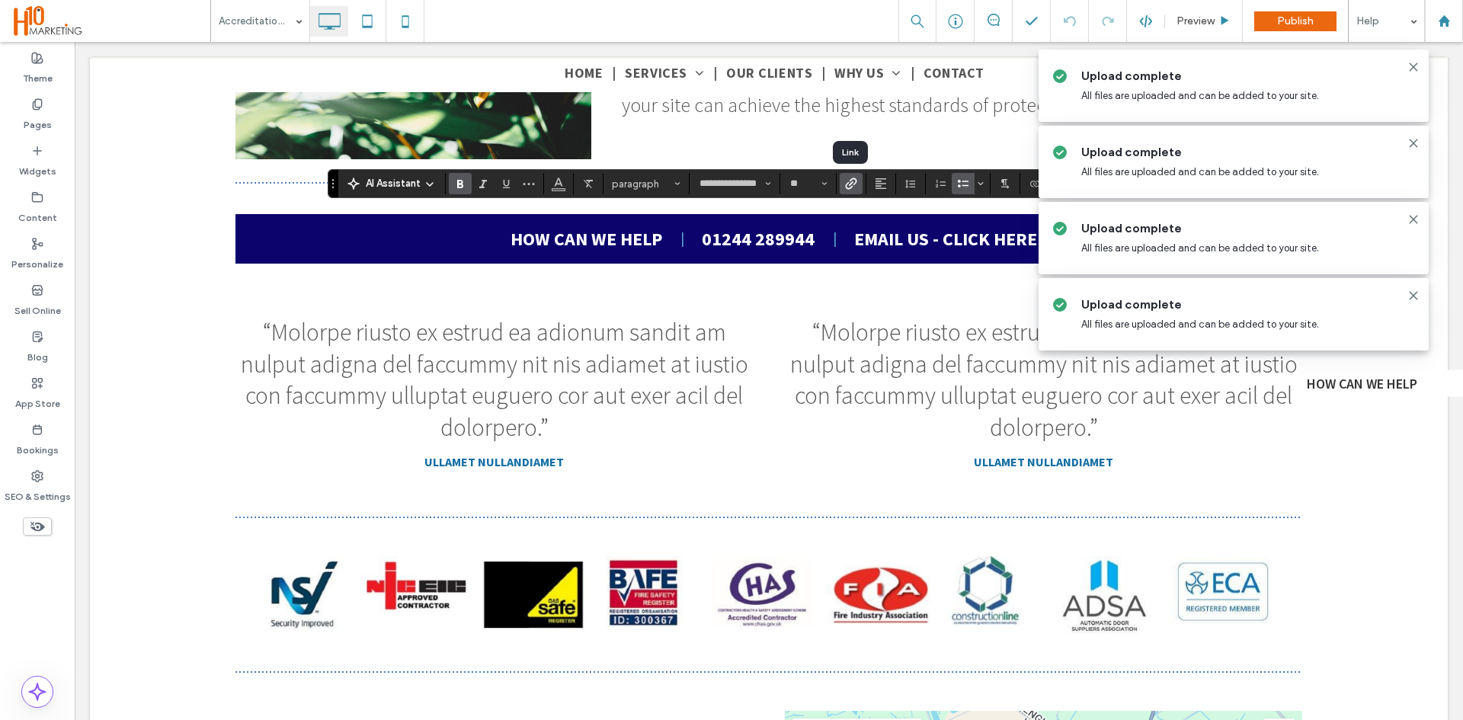
click at [854, 181] on icon "Link" at bounding box center [851, 184] width 12 height 12
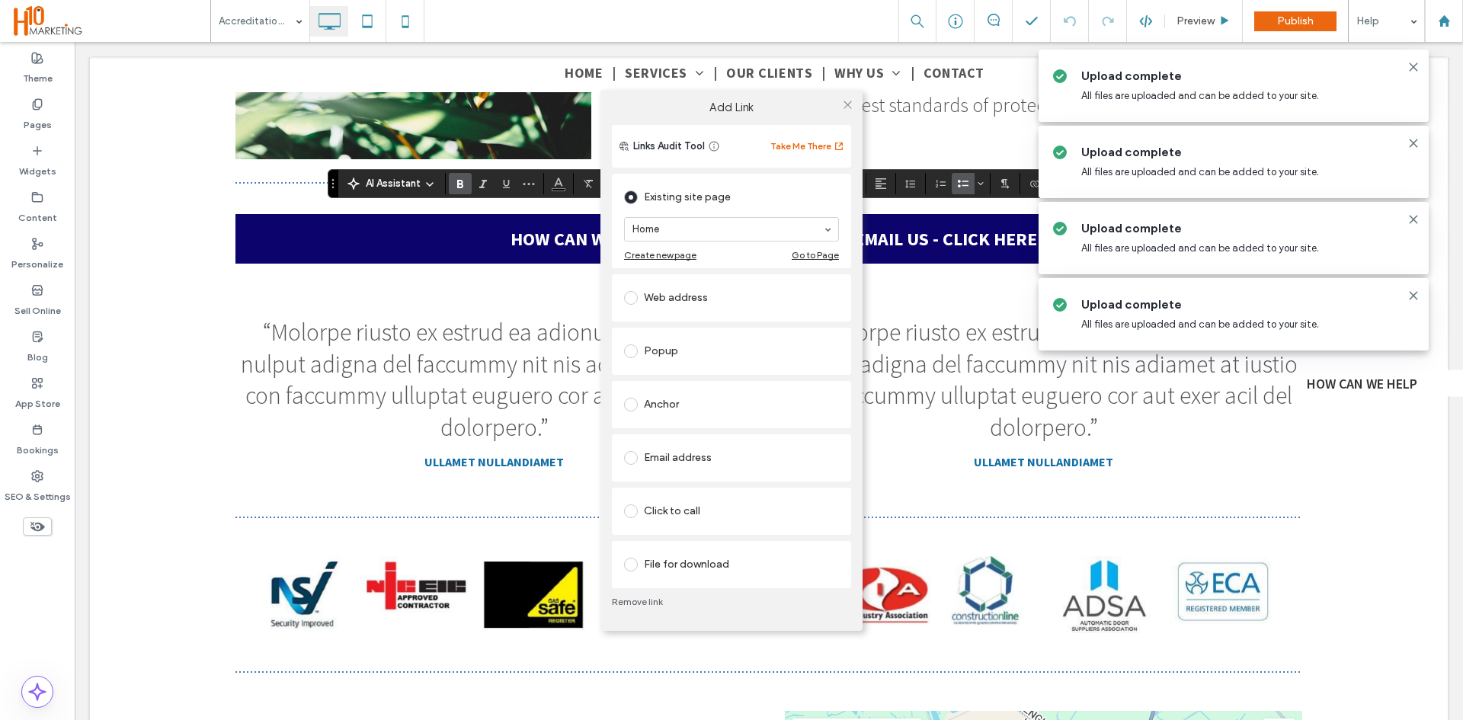
click at [670, 560] on div "File for download" at bounding box center [731, 564] width 215 height 24
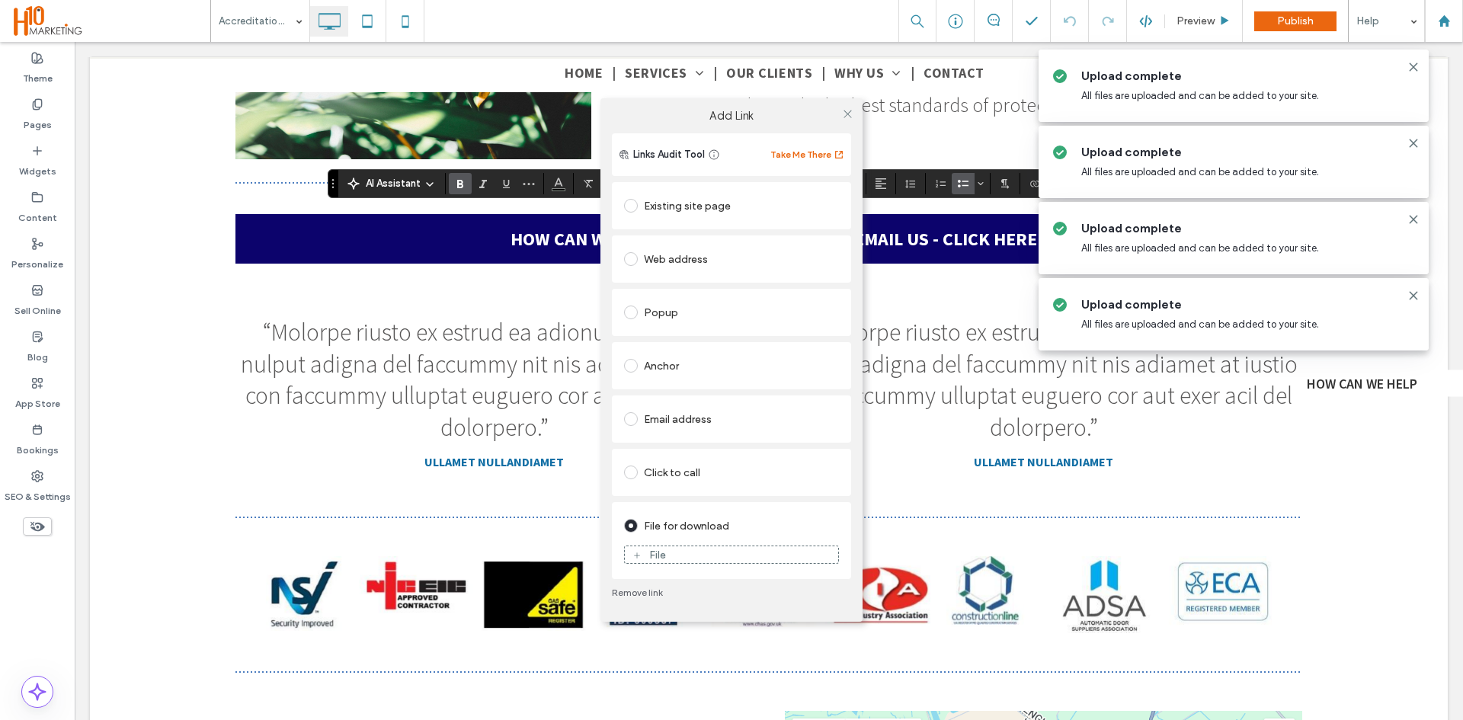
click at [739, 558] on div "File" at bounding box center [731, 555] width 213 height 14
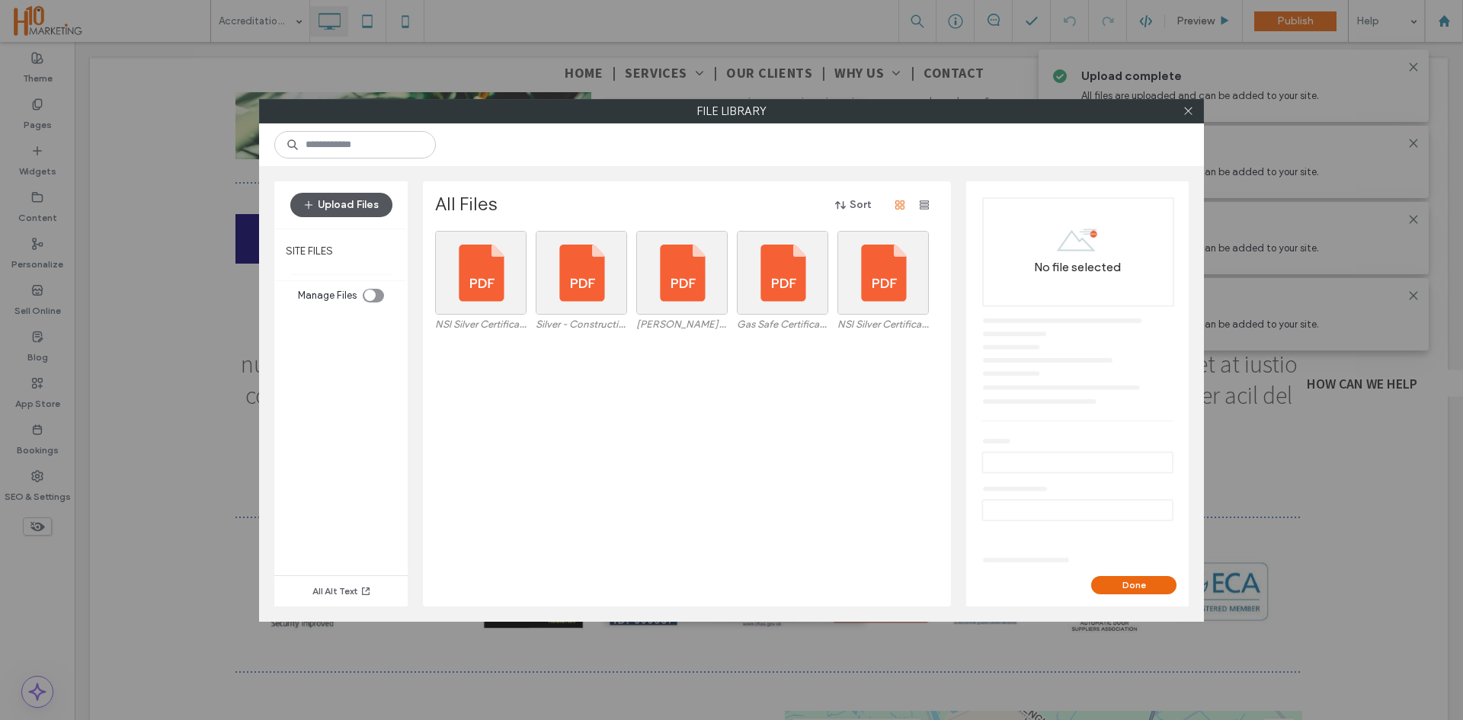
click at [334, 204] on button "Upload Files" at bounding box center [341, 205] width 102 height 24
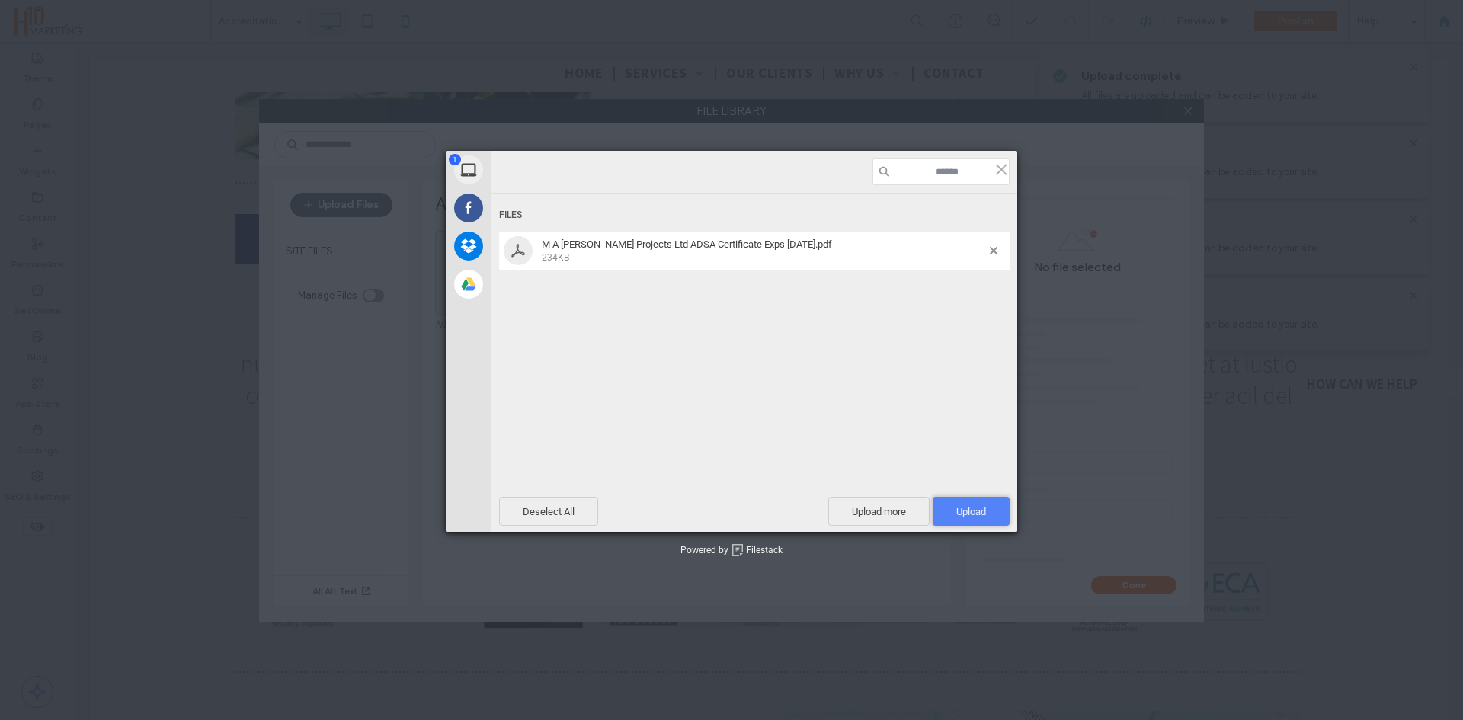
click at [974, 508] on span "Upload 1" at bounding box center [971, 511] width 30 height 11
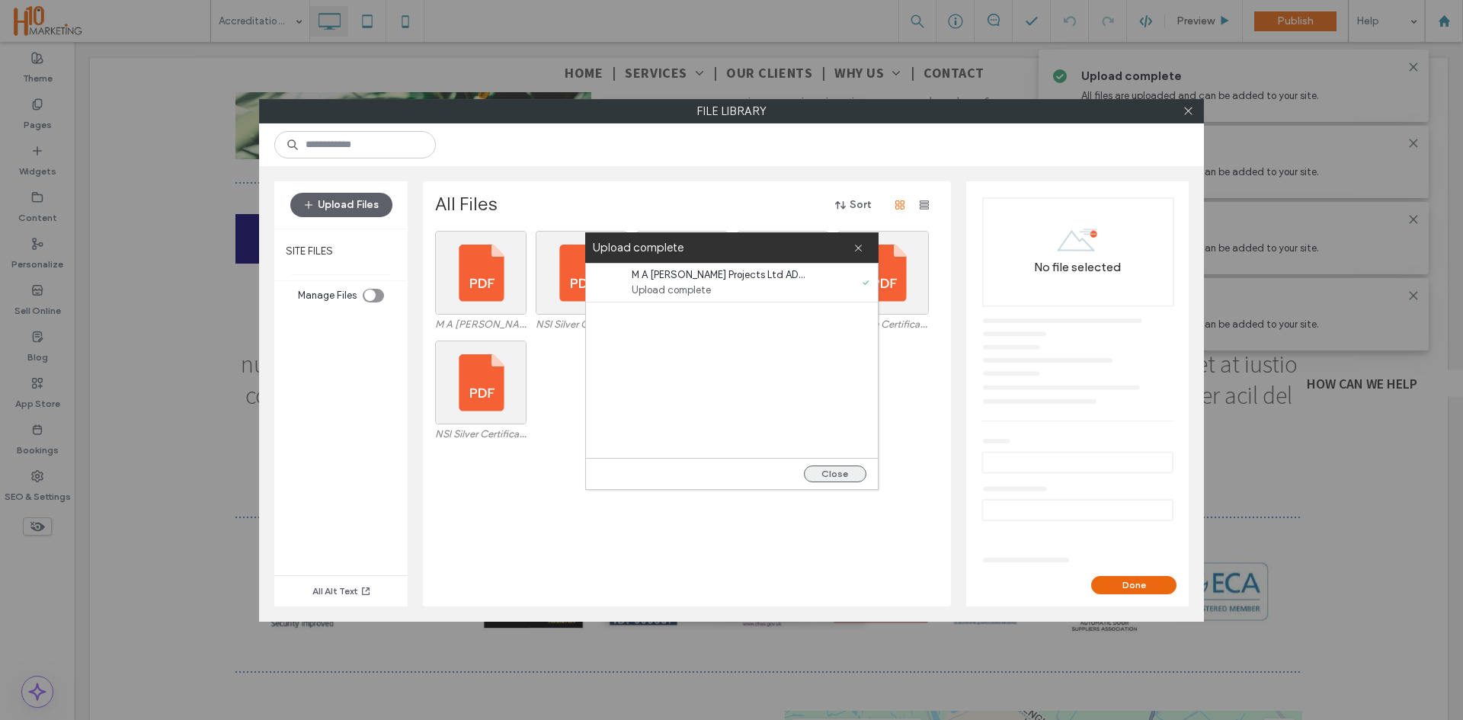
click at [833, 475] on button "Close" at bounding box center [835, 473] width 62 height 17
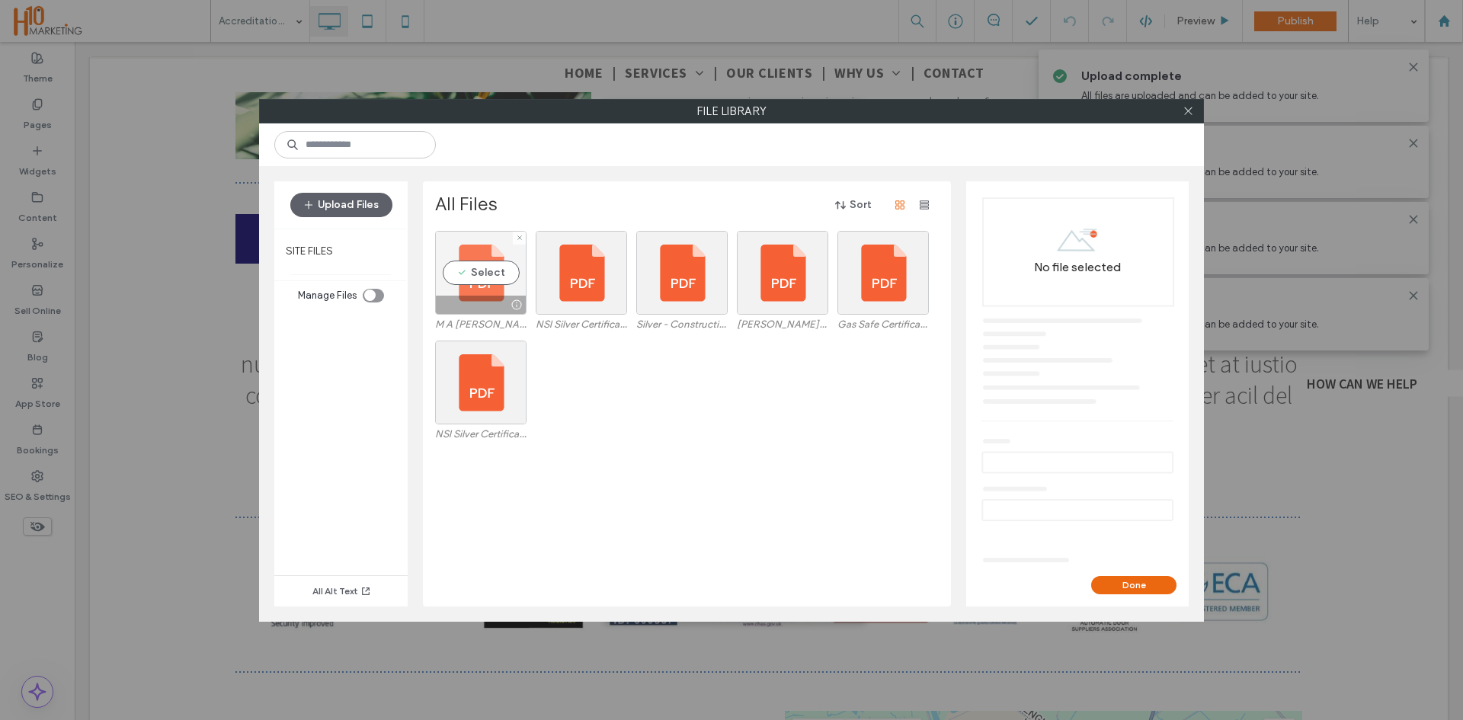
click at [491, 282] on div "Select" at bounding box center [480, 273] width 91 height 84
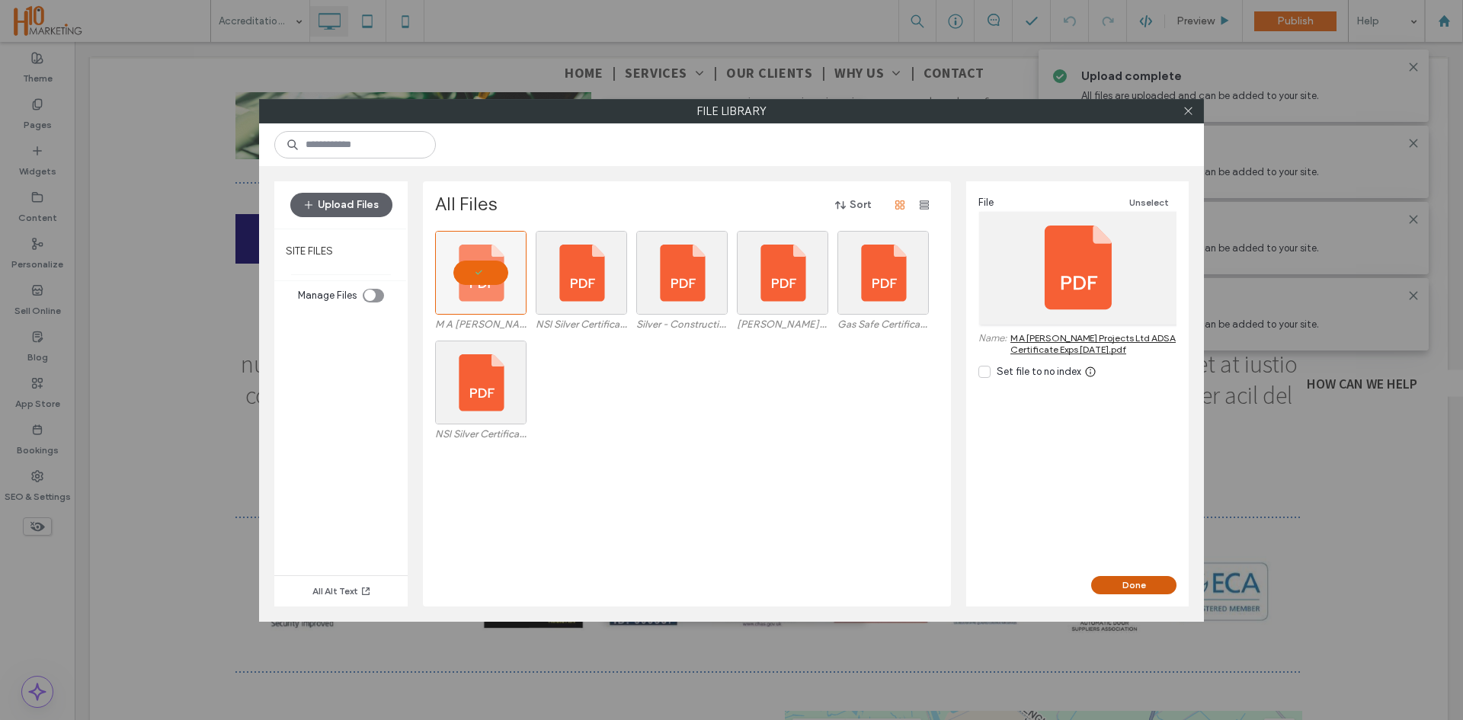
click at [1145, 581] on button "Done" at bounding box center [1133, 585] width 85 height 18
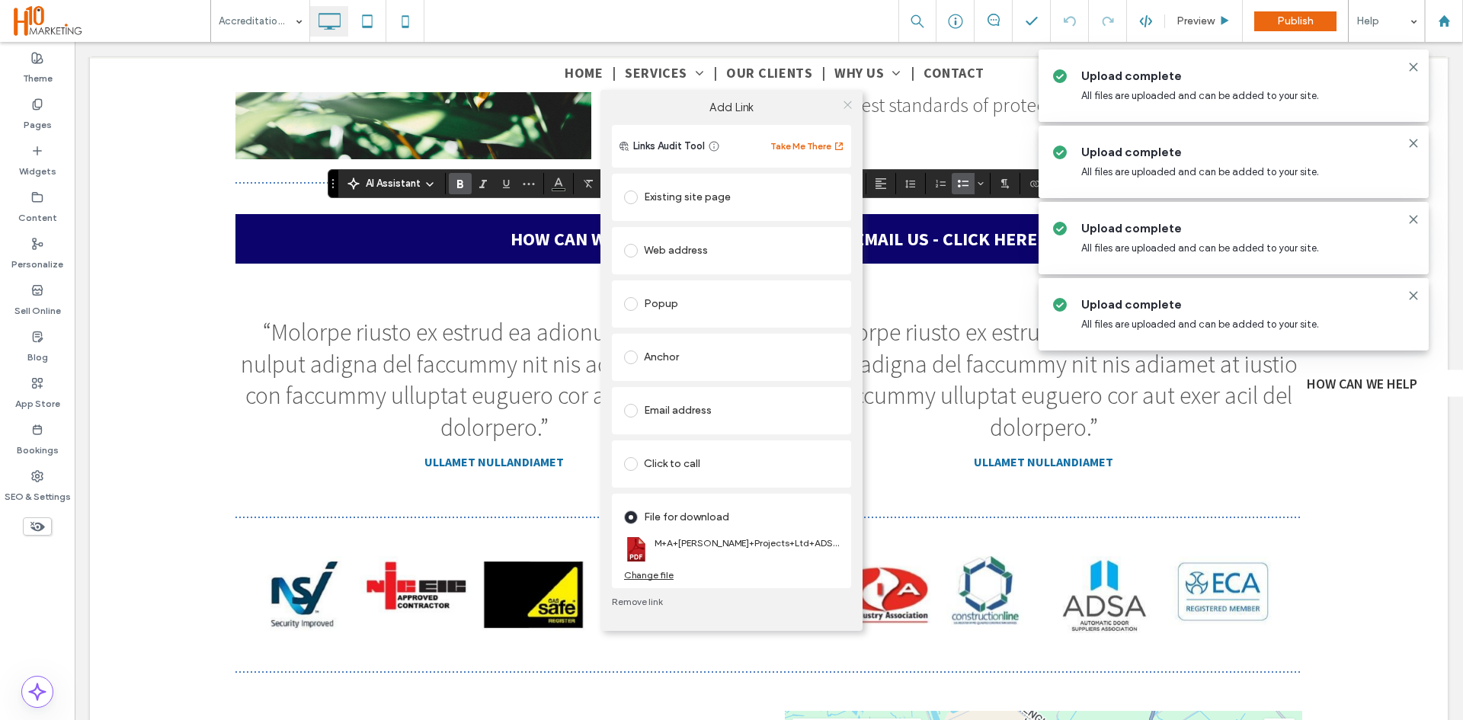
click at [849, 101] on icon at bounding box center [847, 104] width 11 height 11
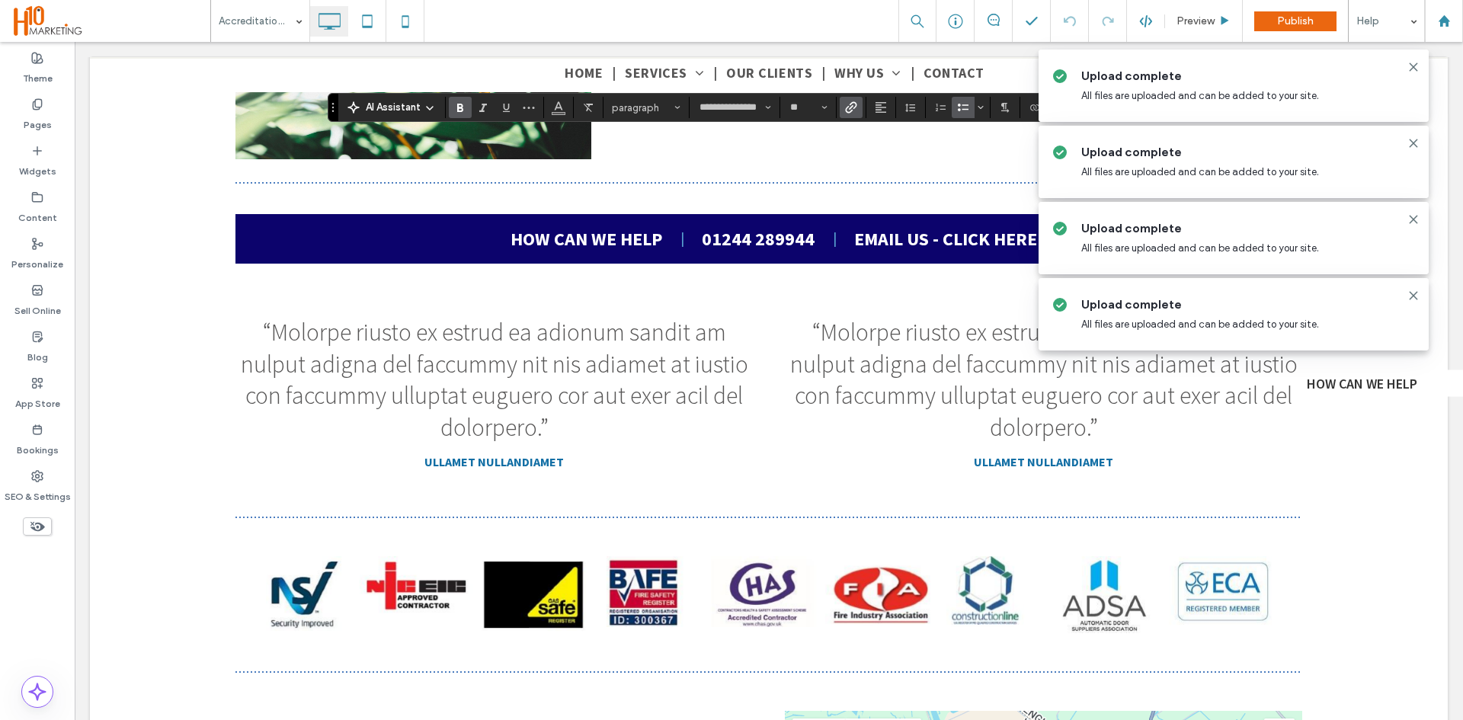
click at [853, 104] on icon "Link" at bounding box center [851, 107] width 12 height 12
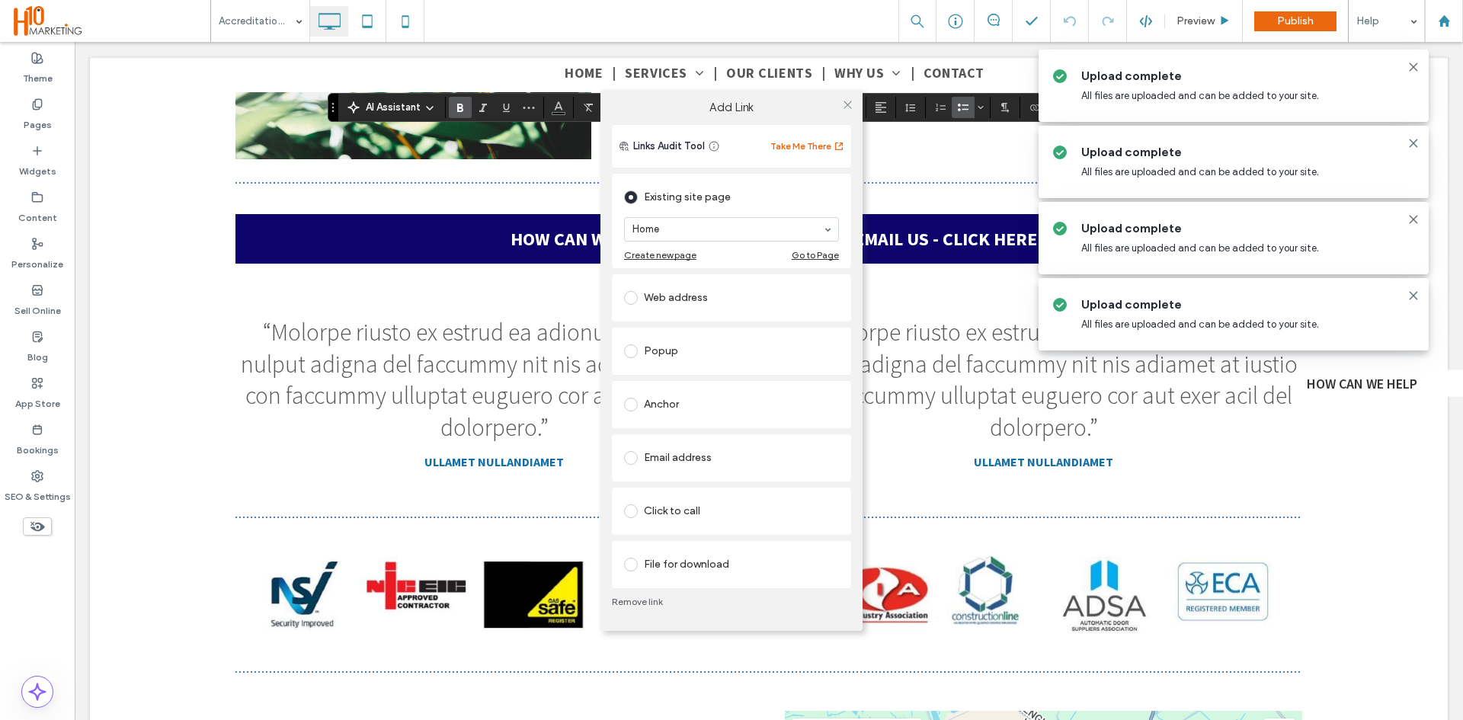
click at [673, 550] on div "File for download" at bounding box center [731, 564] width 239 height 47
click at [674, 552] on div "File for download" at bounding box center [731, 564] width 215 height 24
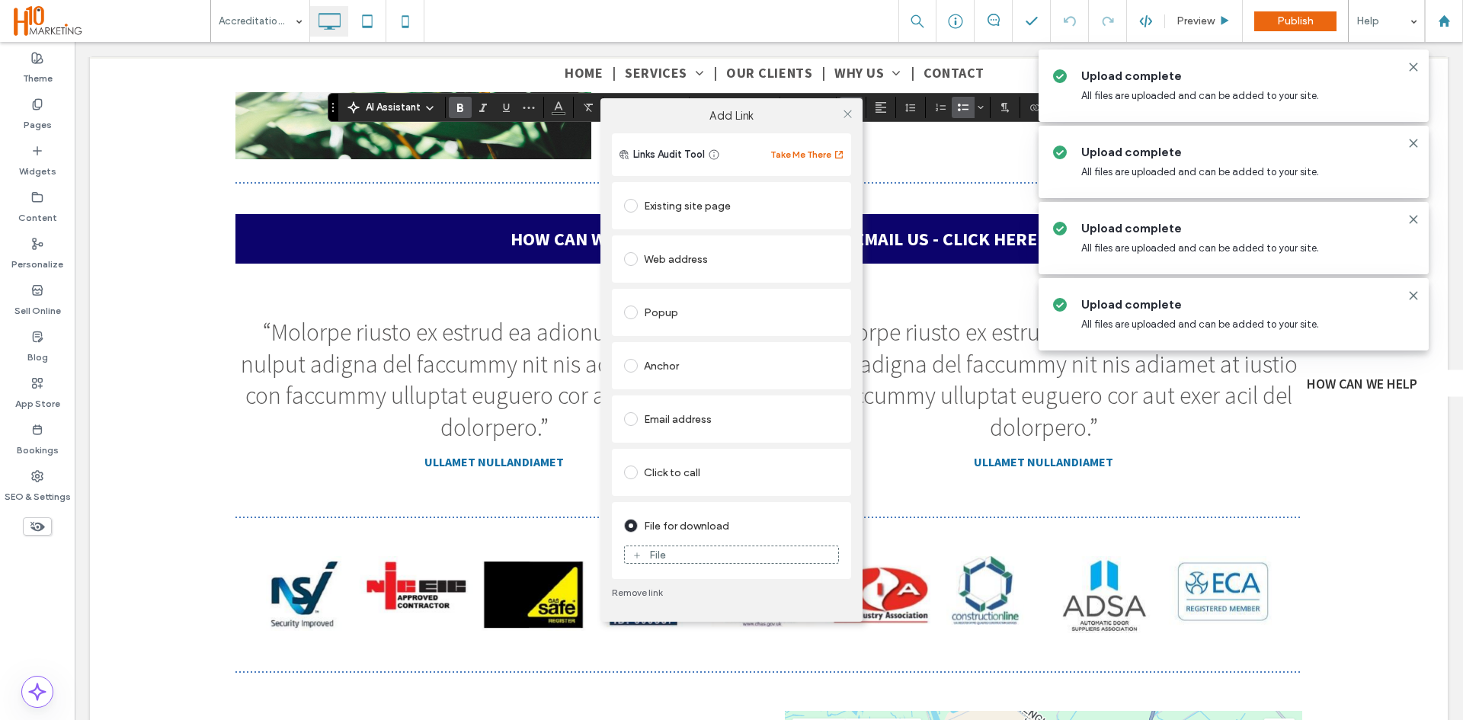
click at [677, 545] on figure "File" at bounding box center [731, 554] width 215 height 18
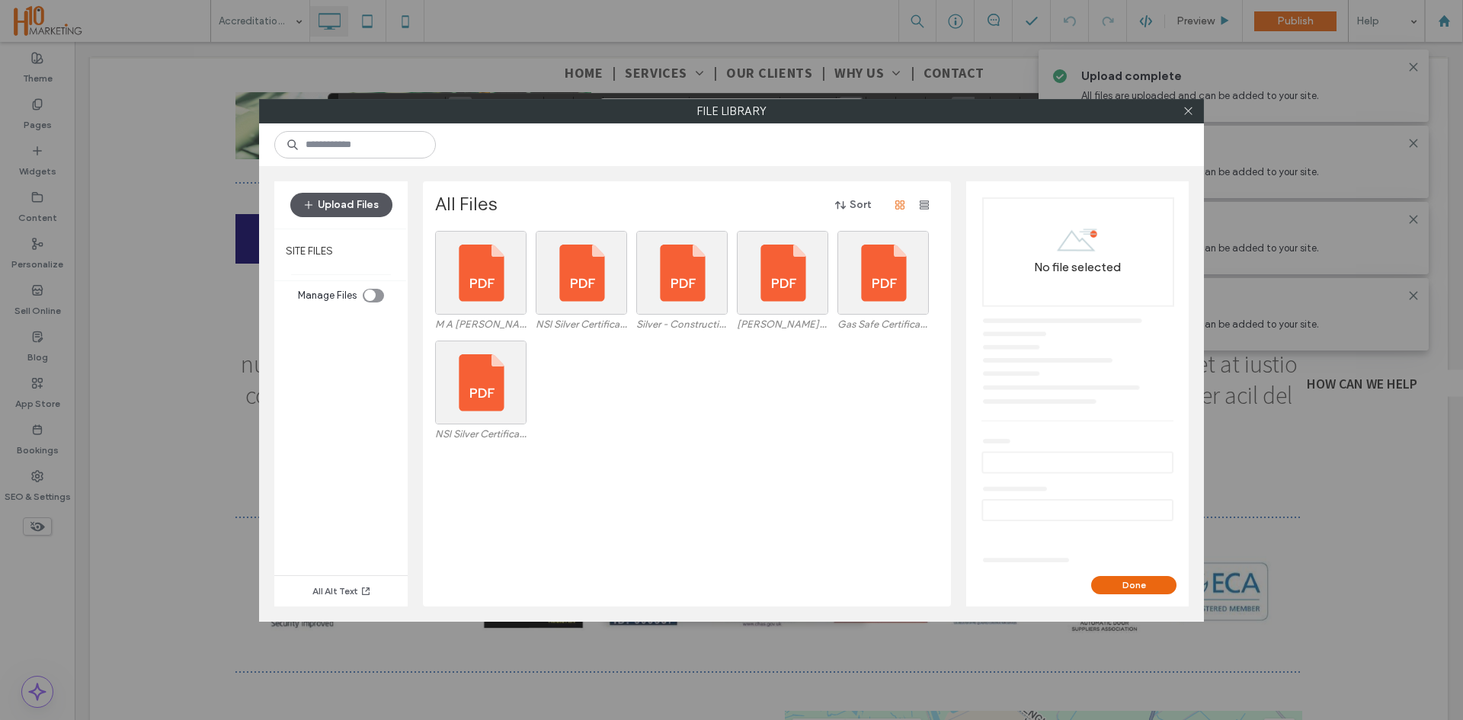
click at [350, 199] on button "Upload Files" at bounding box center [341, 205] width 102 height 24
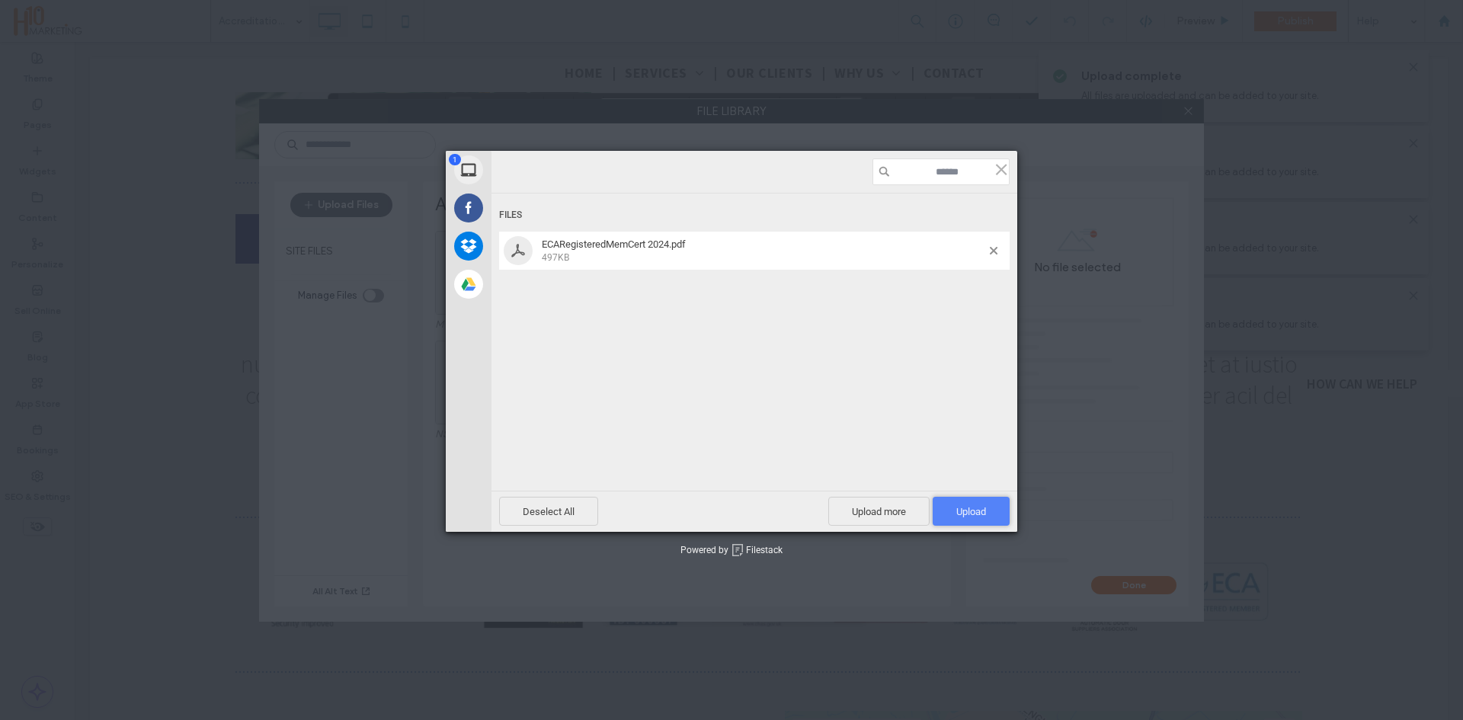
click at [973, 512] on span "Upload 1" at bounding box center [971, 511] width 30 height 11
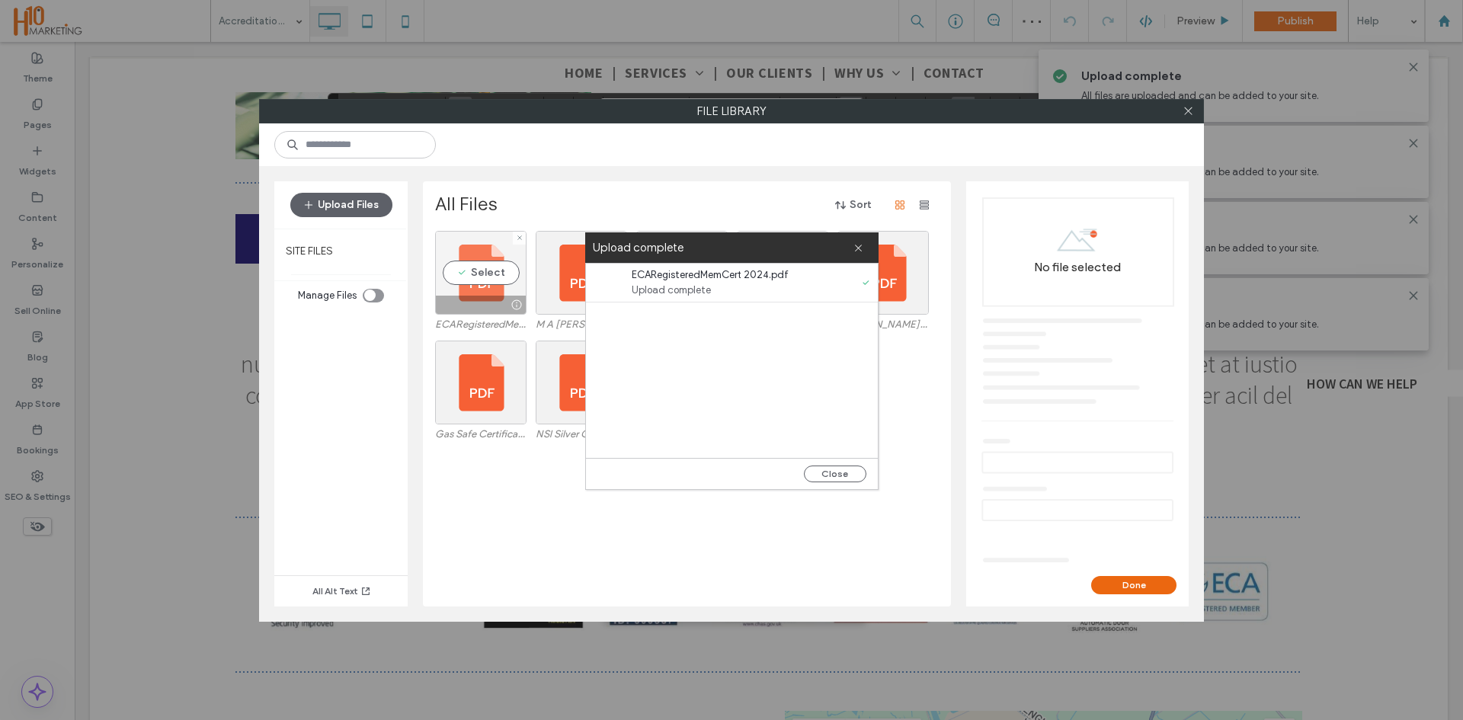
click at [486, 296] on div at bounding box center [481, 305] width 90 height 18
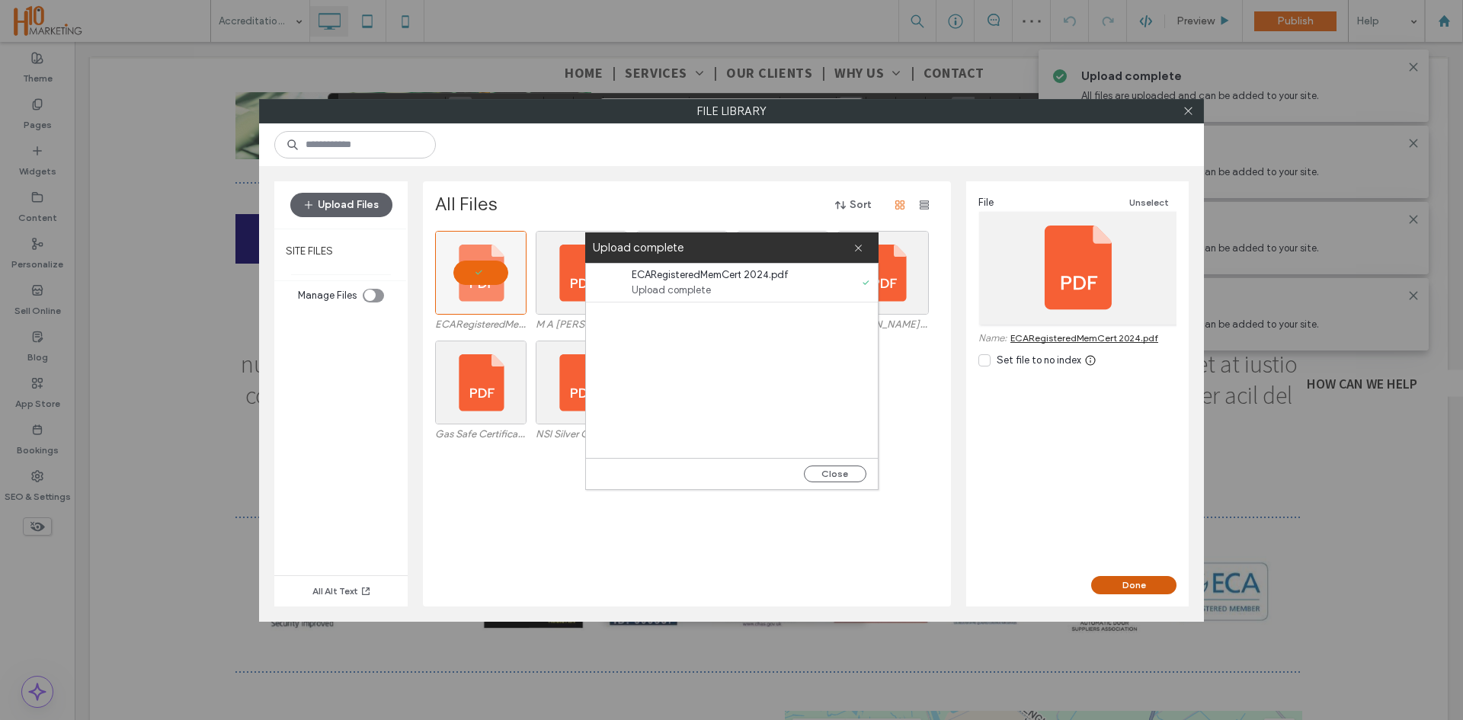
click at [1153, 580] on button "Done" at bounding box center [1133, 585] width 85 height 18
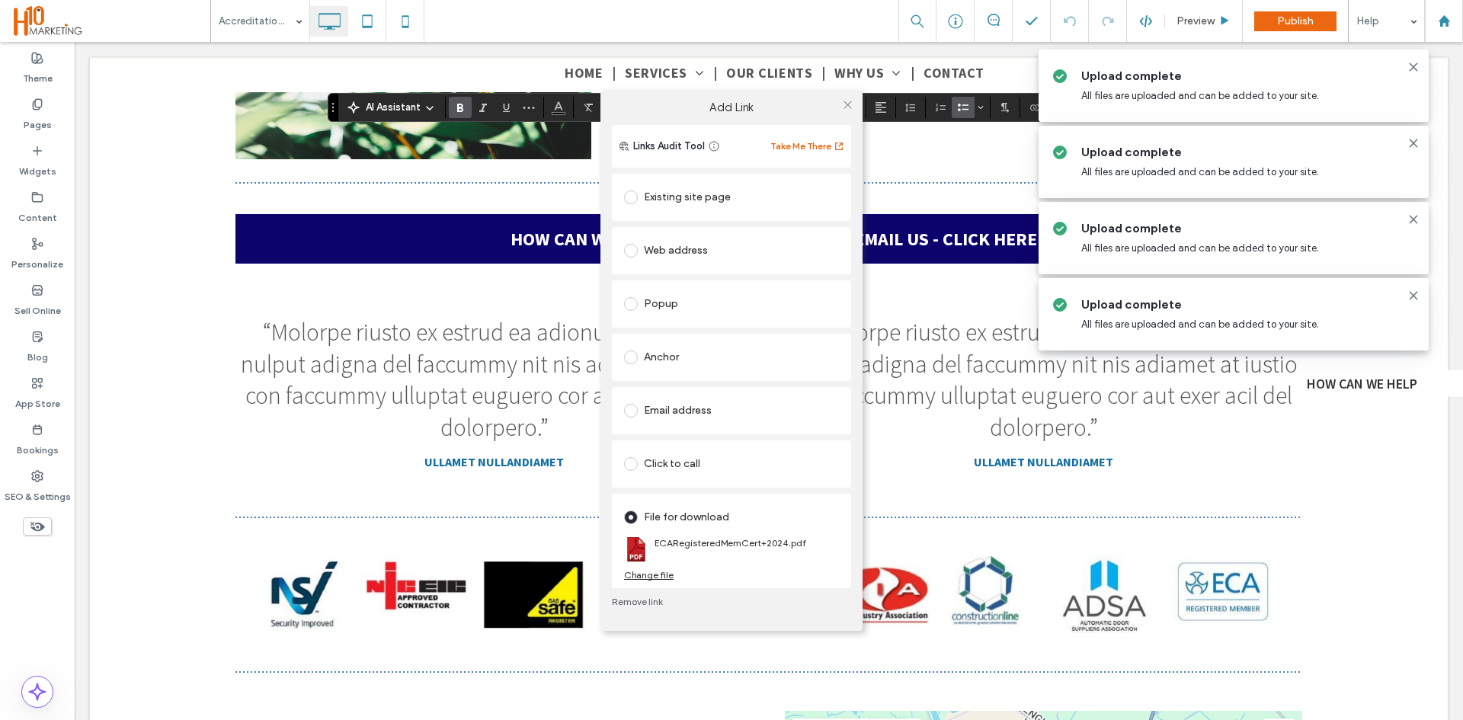
click at [456, 492] on div "Add Link Links Audit Tool Take Me There Existing site page Home Create new page…" at bounding box center [731, 360] width 1463 height 720
click at [852, 103] on icon at bounding box center [847, 104] width 11 height 11
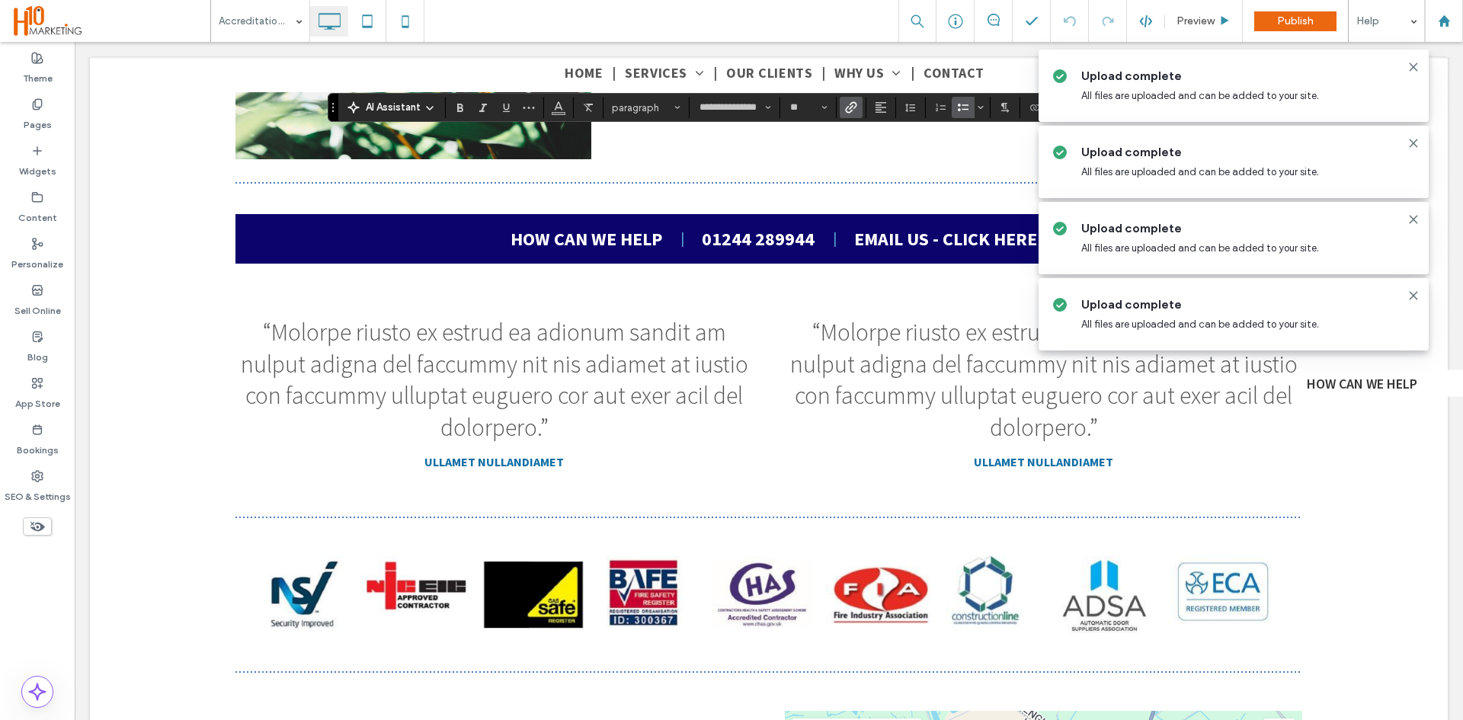
click at [847, 104] on icon "Link" at bounding box center [851, 107] width 12 height 12
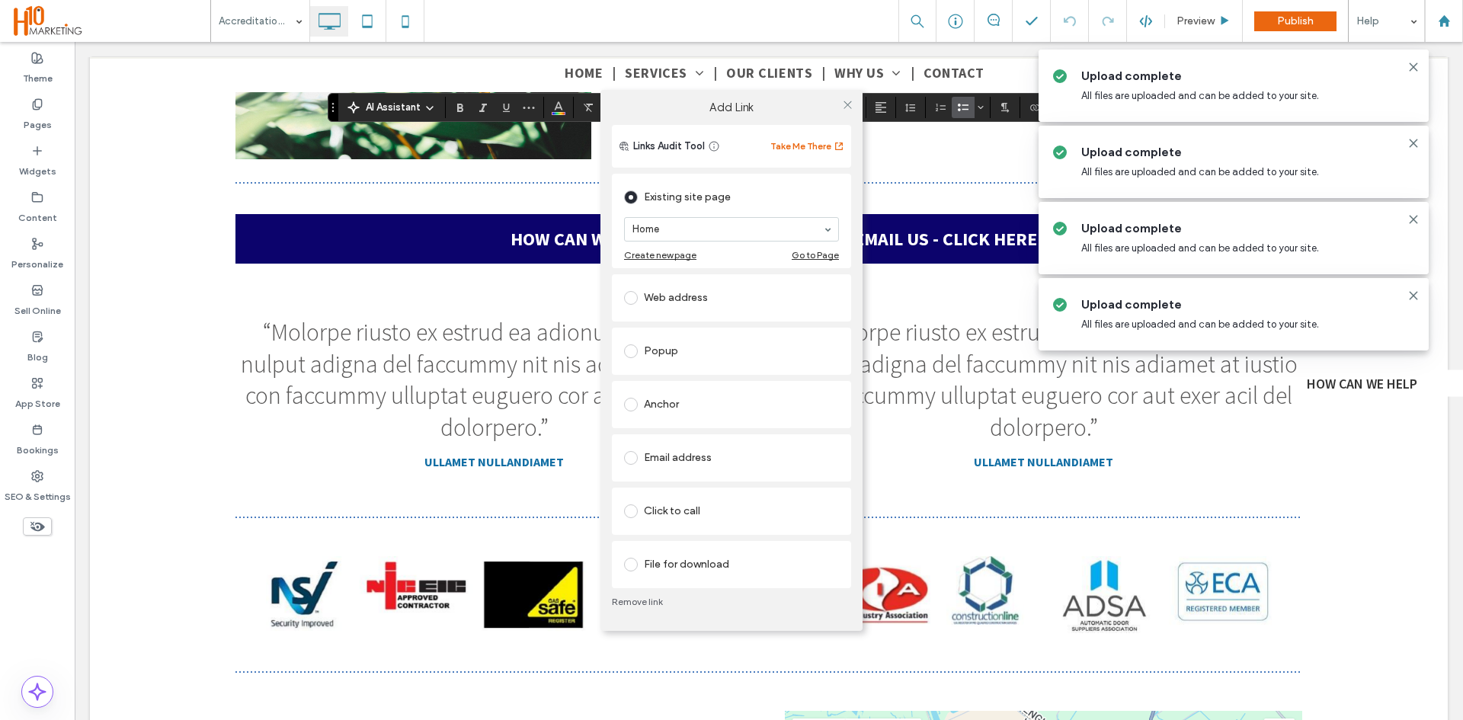
click at [691, 290] on div "Web address" at bounding box center [731, 298] width 215 height 24
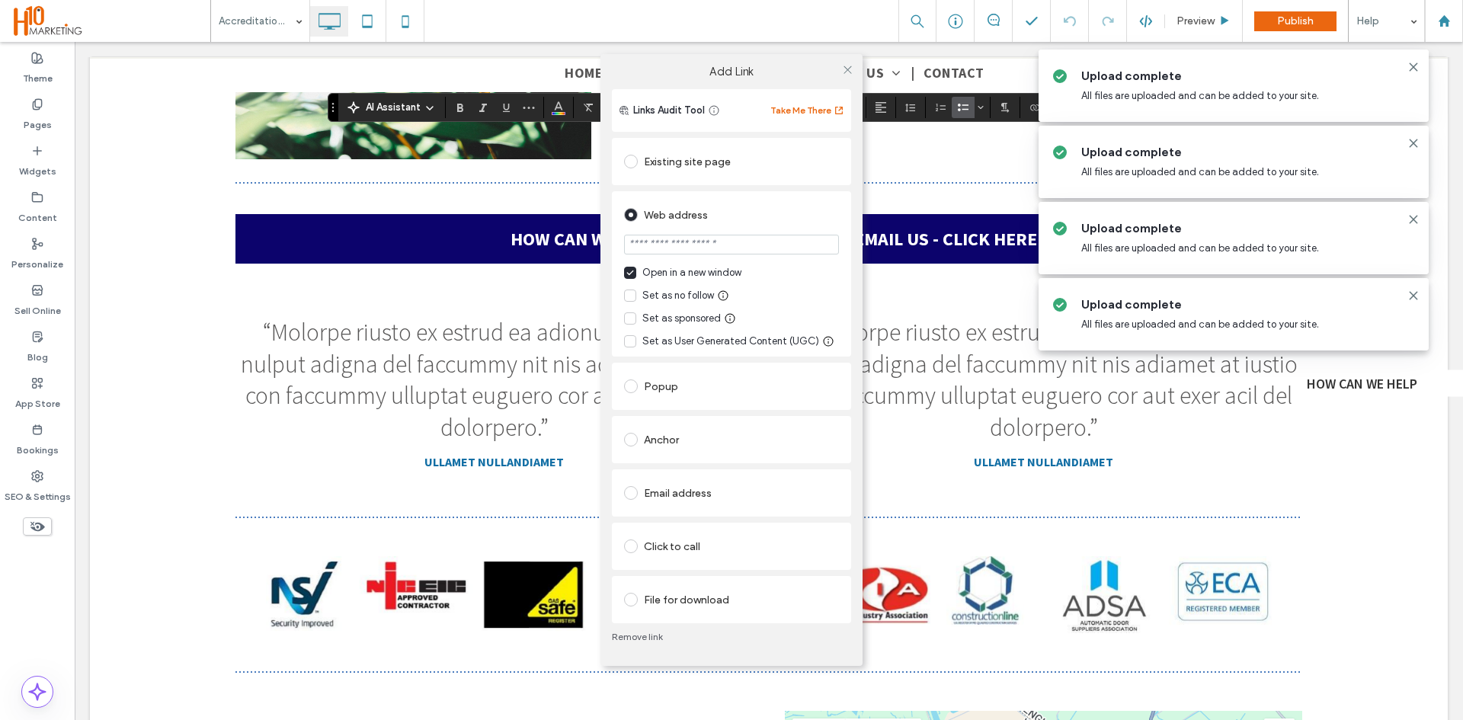
paste input "**********"
type input "**********"
click at [838, 290] on div "Set as no follow" at bounding box center [731, 295] width 215 height 15
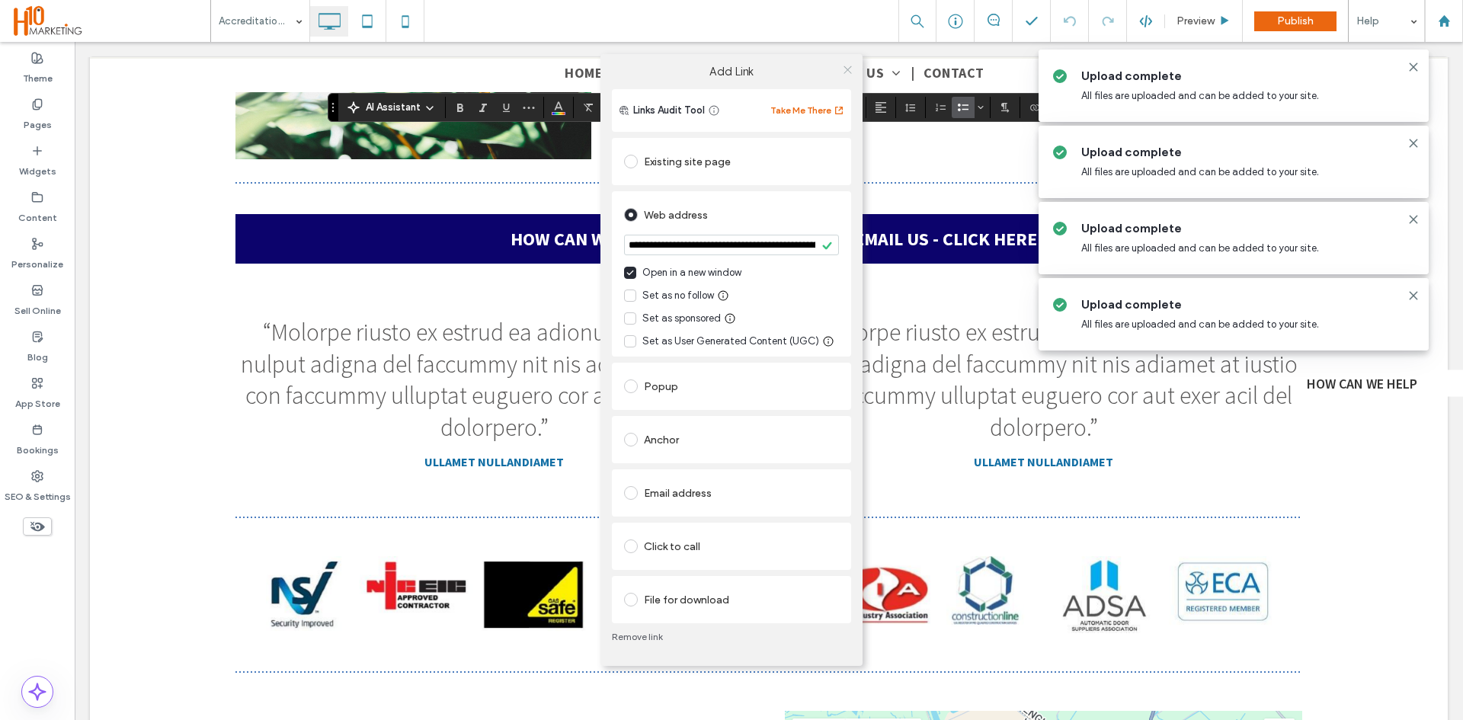
click at [847, 69] on icon at bounding box center [847, 69] width 11 height 11
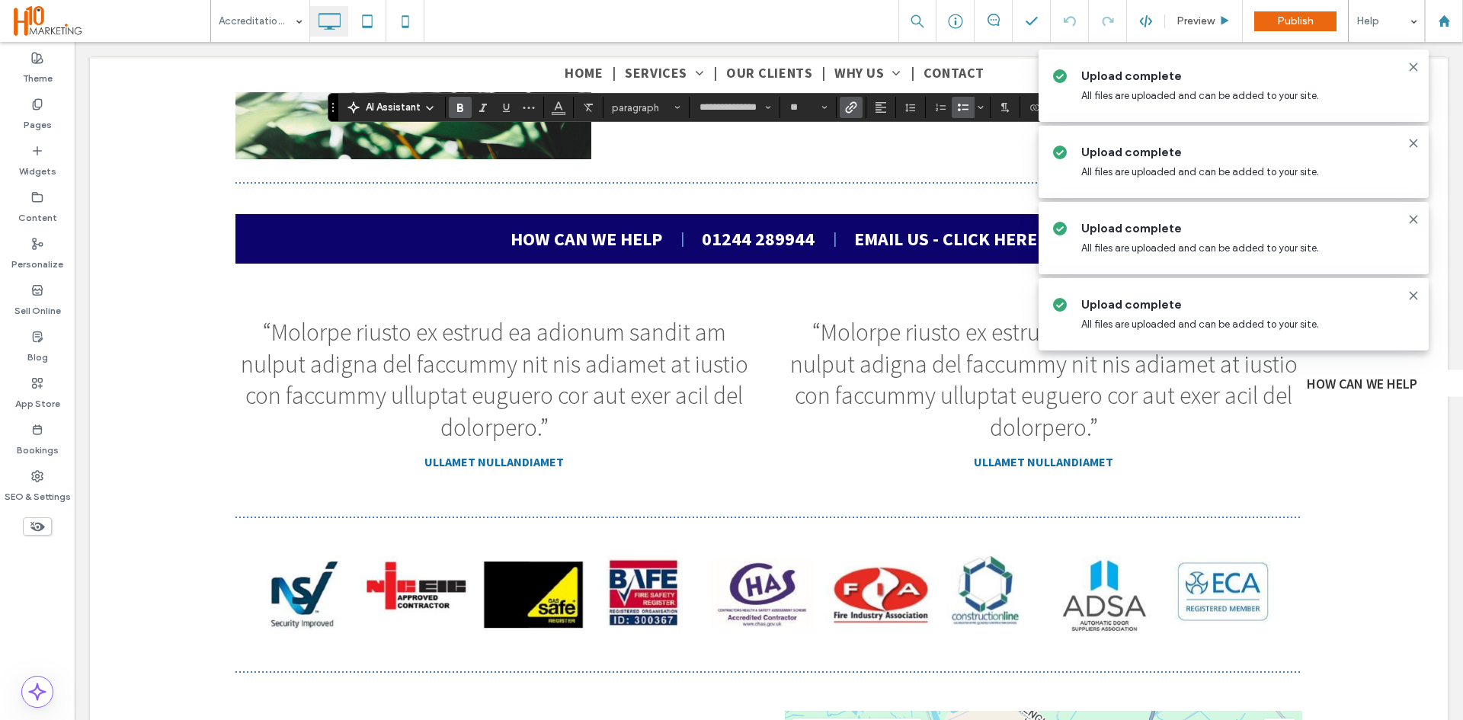
click at [848, 108] on icon "Link" at bounding box center [851, 107] width 12 height 12
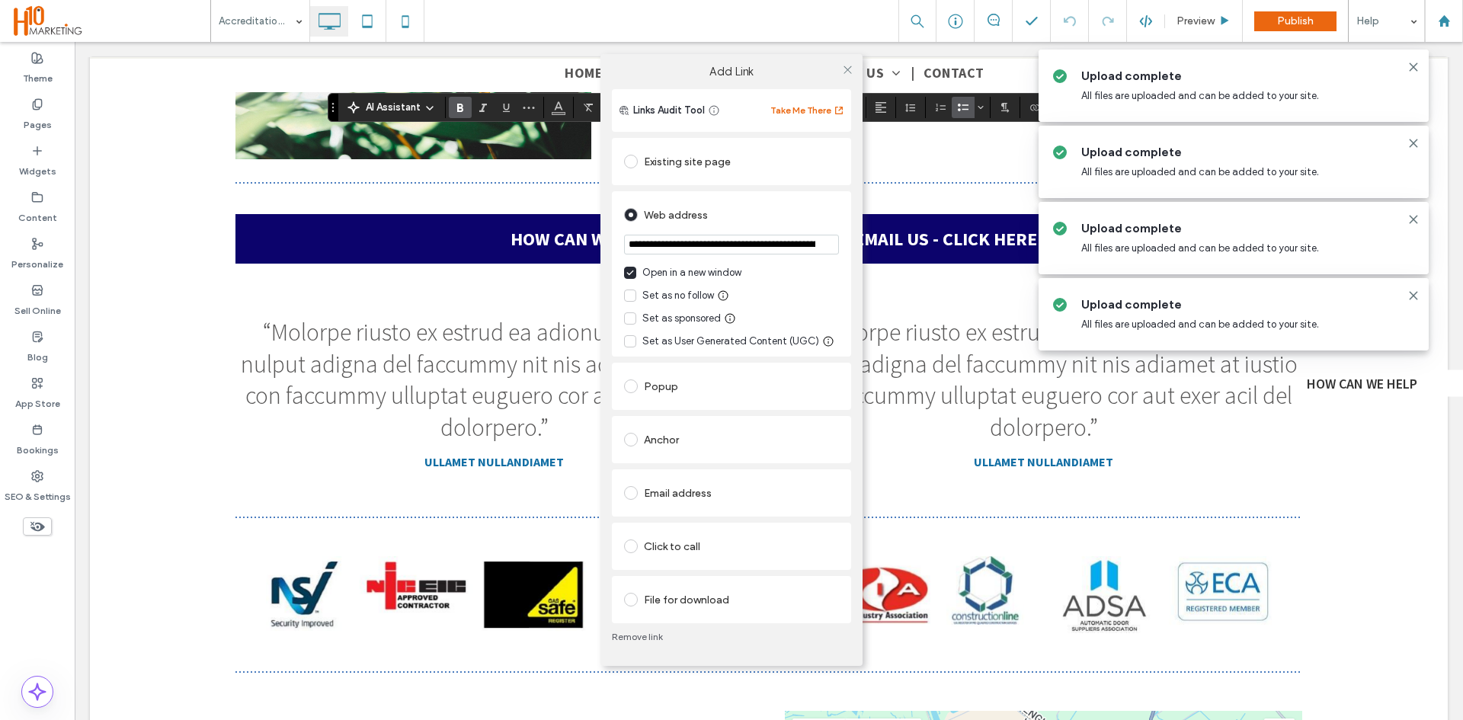
click at [702, 590] on div "File for download" at bounding box center [731, 599] width 215 height 24
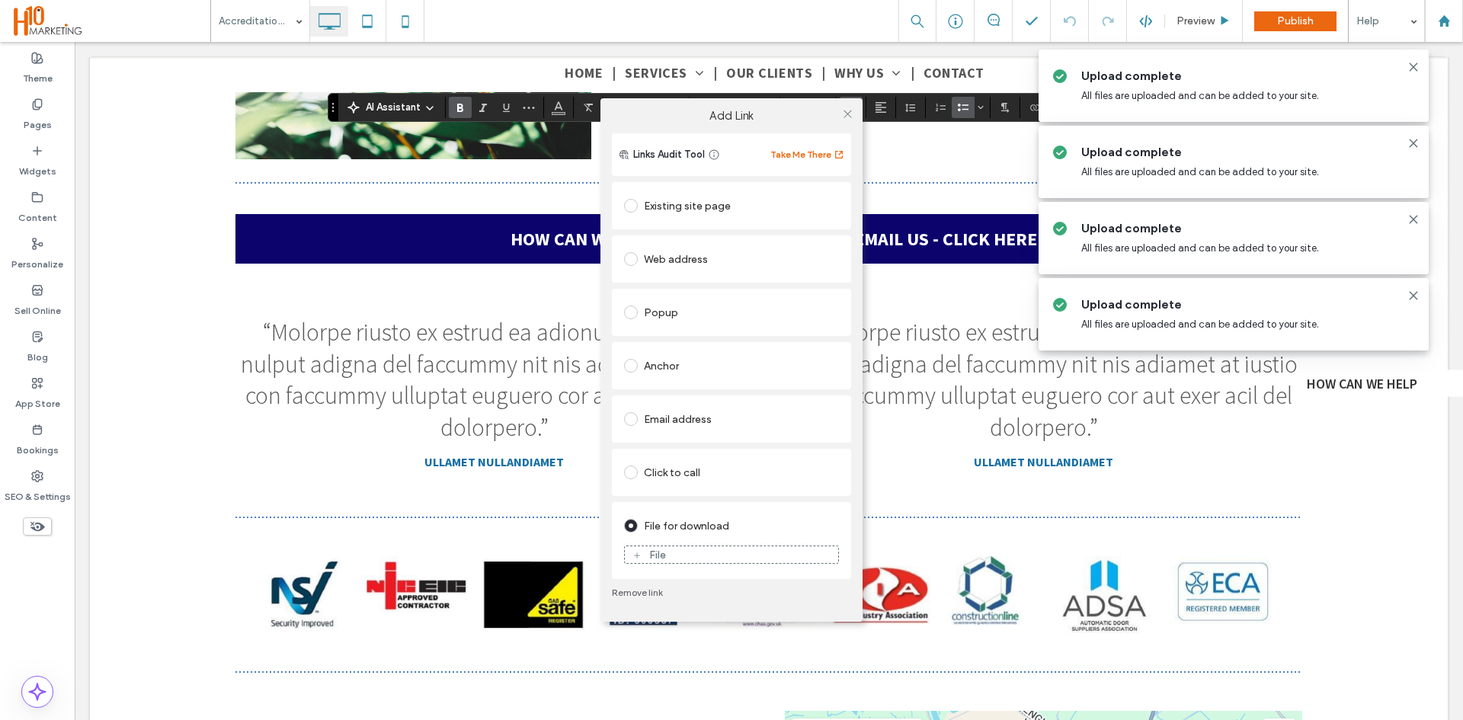
click at [654, 552] on div "File" at bounding box center [657, 555] width 17 height 13
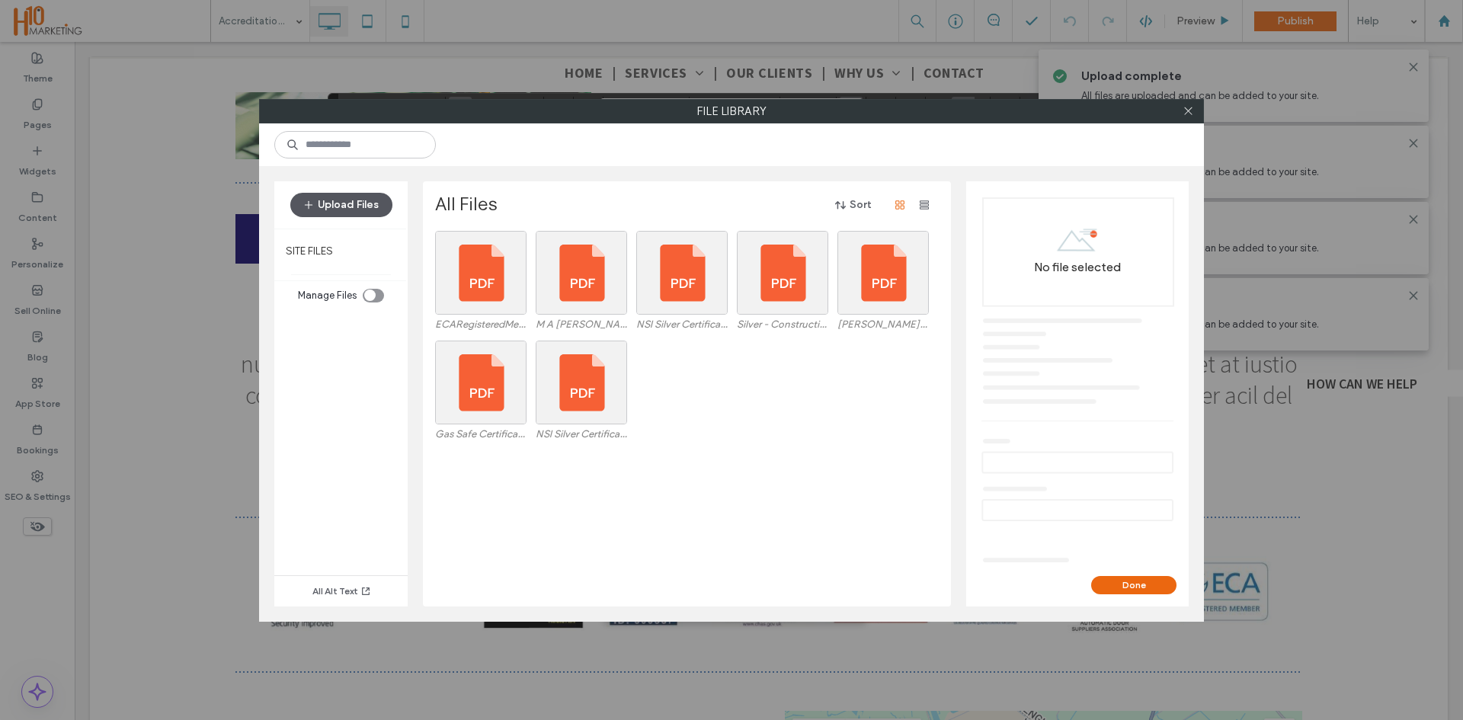
click at [342, 204] on button "Upload Files" at bounding box center [341, 205] width 102 height 24
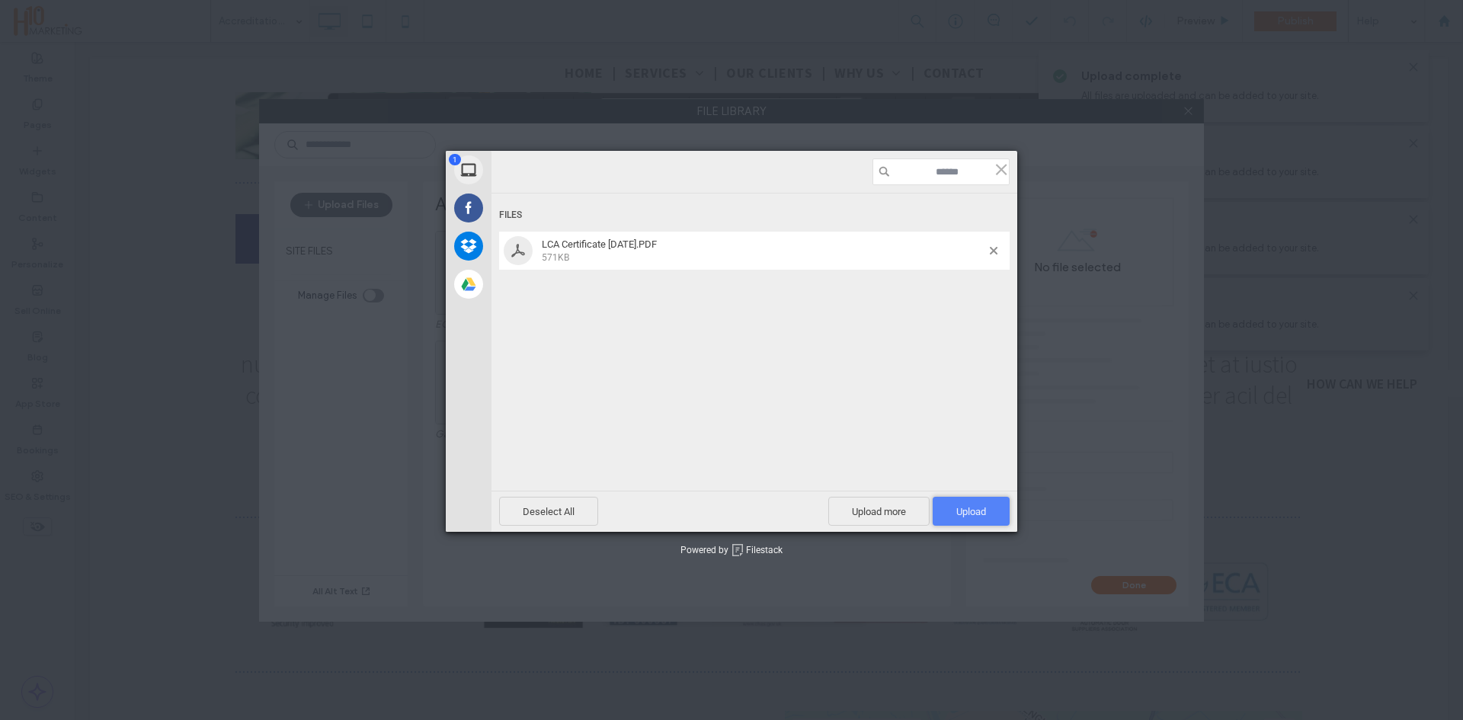
click at [968, 509] on span "Upload 1" at bounding box center [971, 511] width 30 height 11
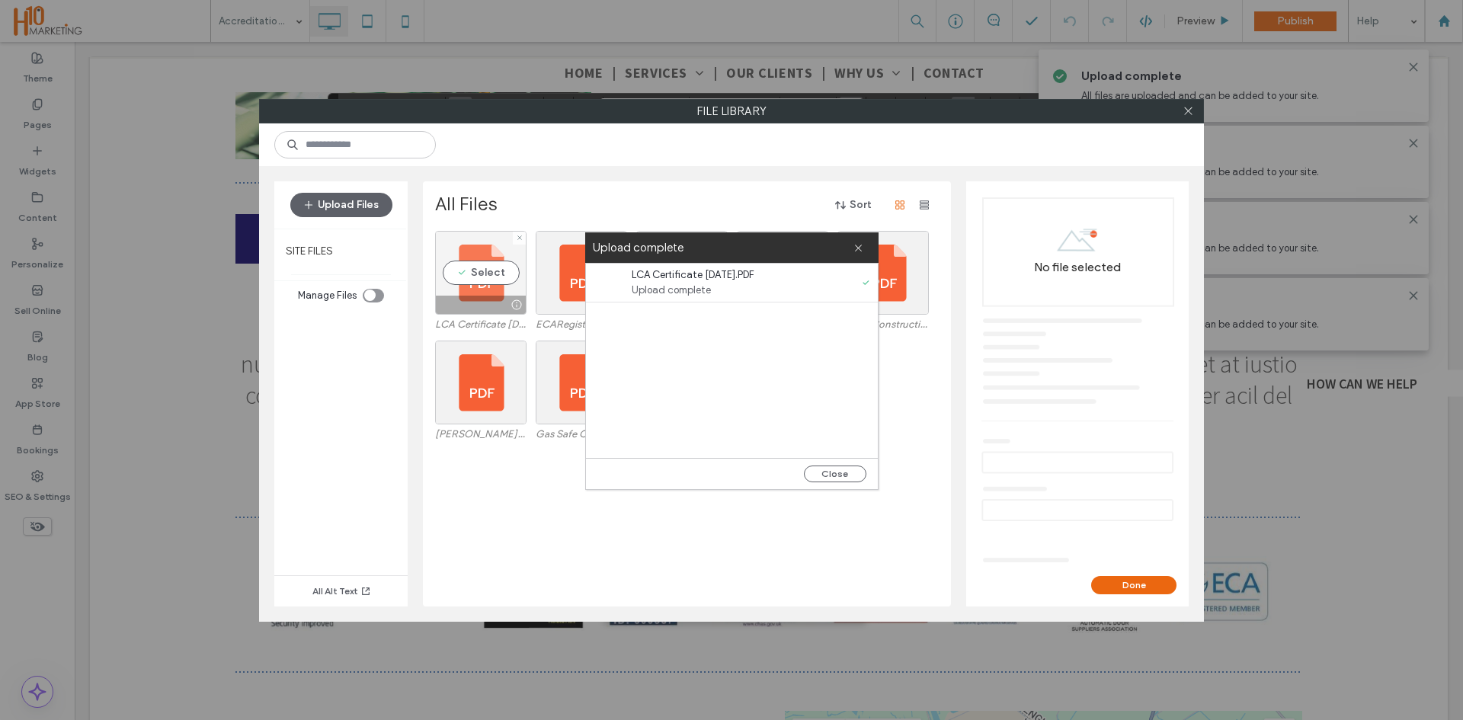
click at [480, 300] on div at bounding box center [481, 305] width 90 height 18
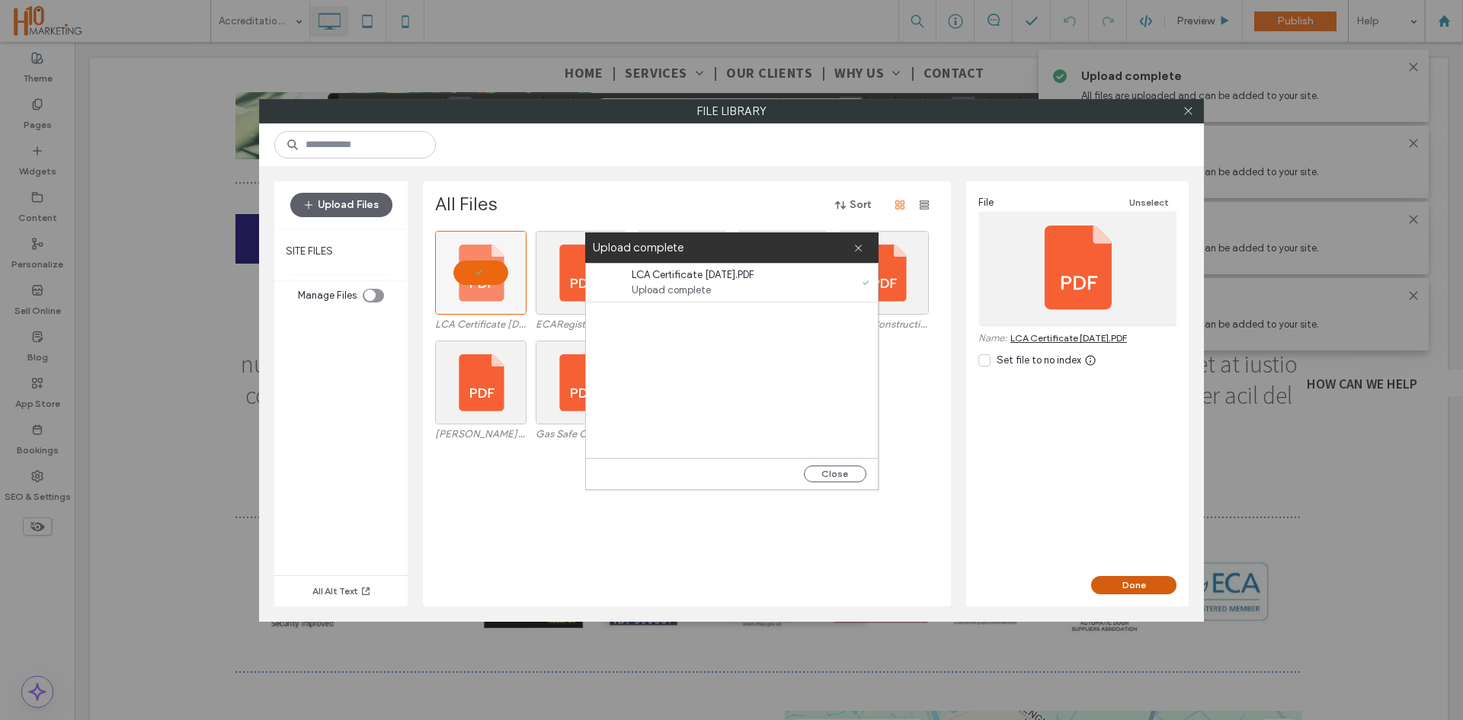
click at [1141, 587] on button "Done" at bounding box center [1133, 585] width 85 height 18
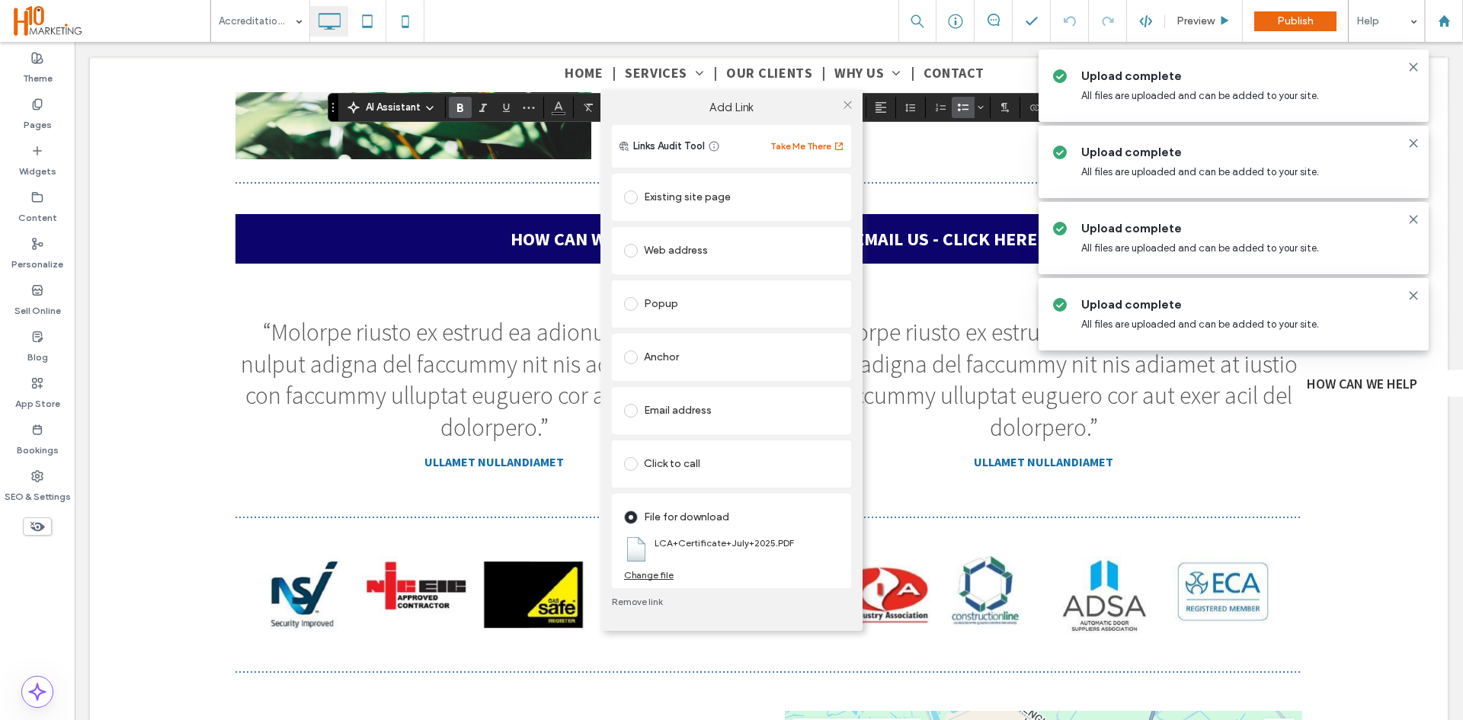
click at [536, 394] on div "**********" at bounding box center [731, 360] width 1463 height 720
click at [854, 107] on div at bounding box center [847, 105] width 23 height 23
click at [845, 105] on icon at bounding box center [847, 104] width 11 height 11
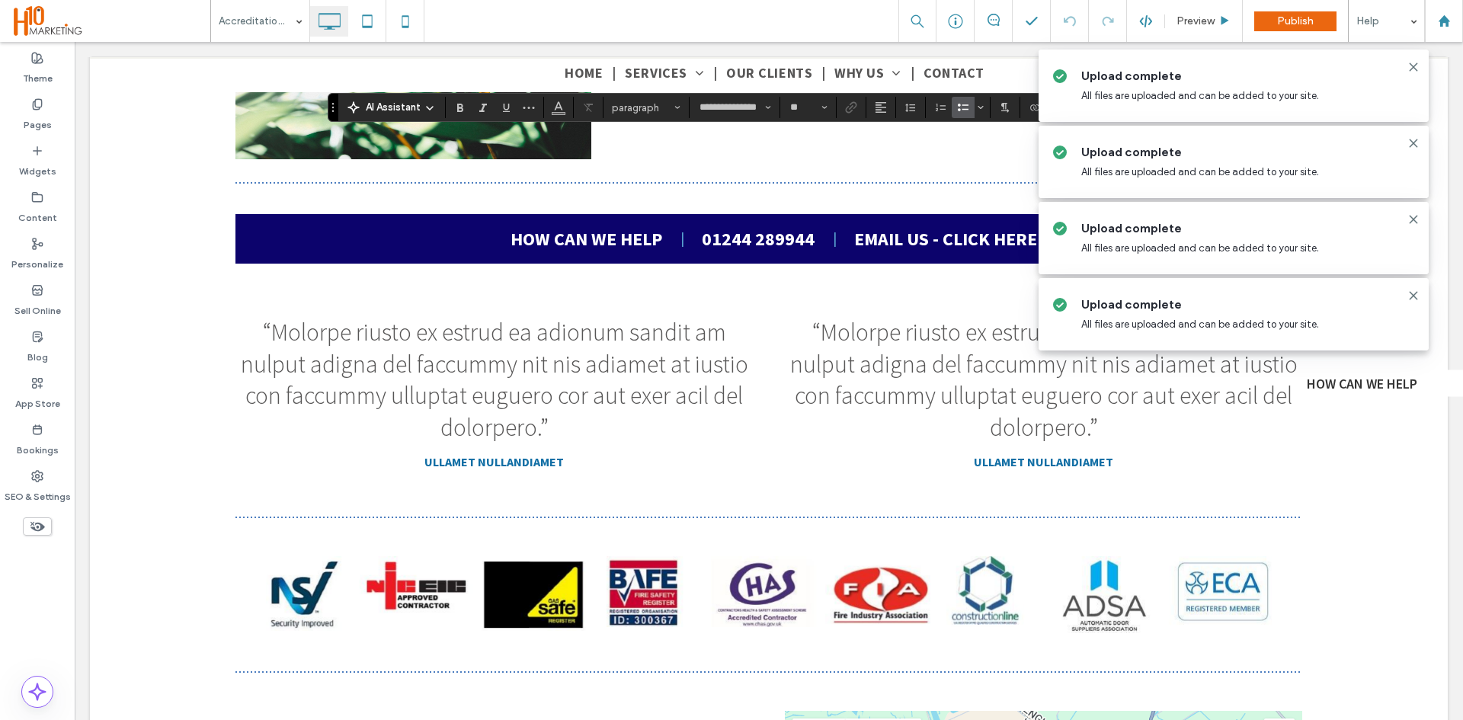
type input "**"
click at [795, 109] on input "**" at bounding box center [804, 107] width 30 height 12
drag, startPoint x: 825, startPoint y: 120, endPoint x: 848, endPoint y: 102, distance: 28.8
click at [848, 102] on icon "Link" at bounding box center [851, 107] width 12 height 12
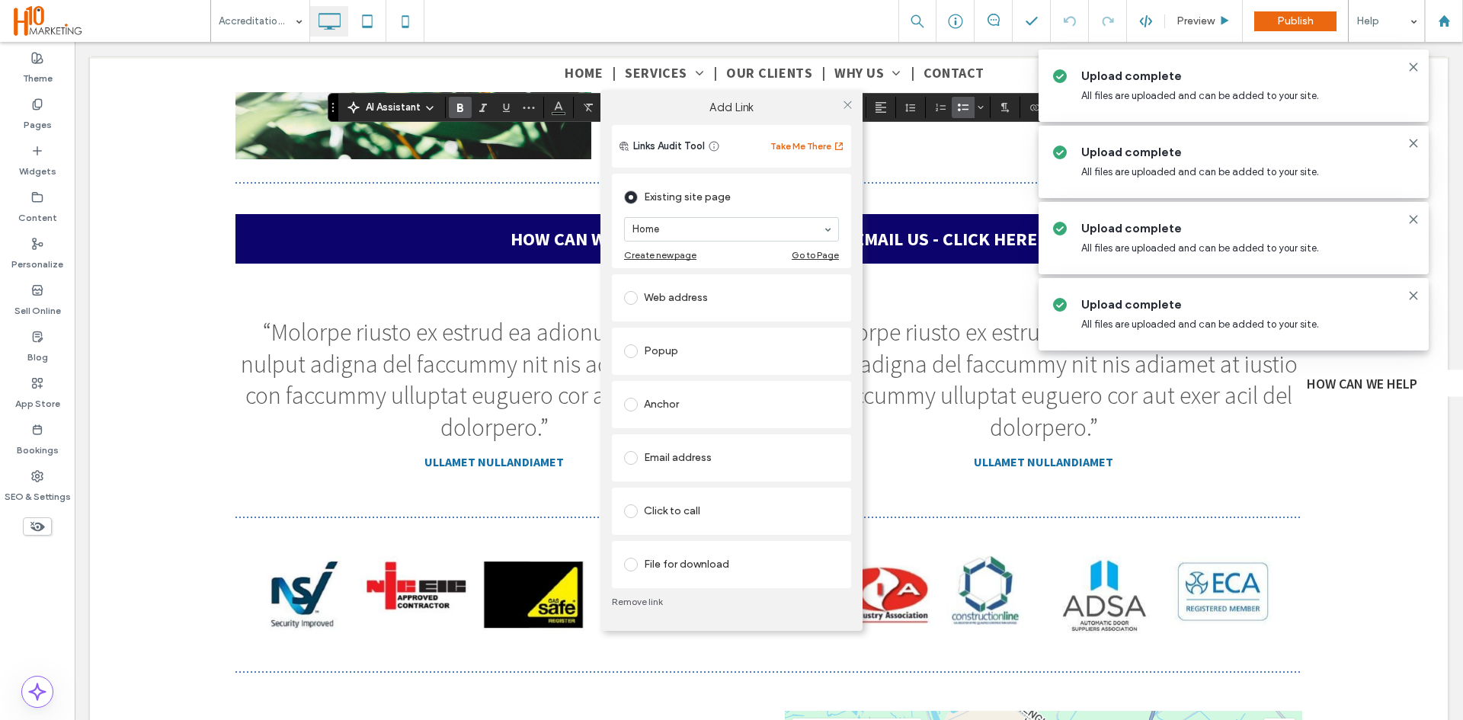
click at [666, 566] on div "File for download" at bounding box center [731, 564] width 215 height 24
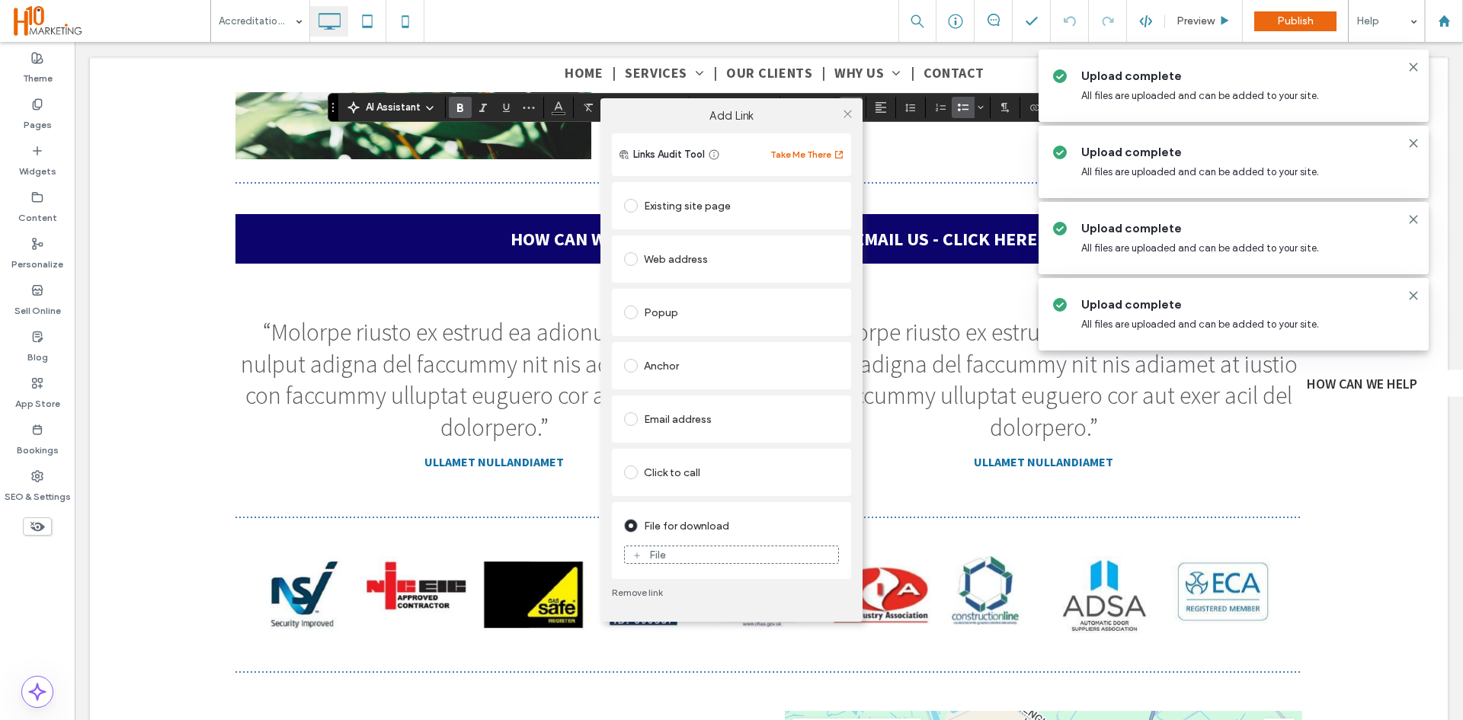
click at [668, 550] on div "File" at bounding box center [731, 555] width 213 height 14
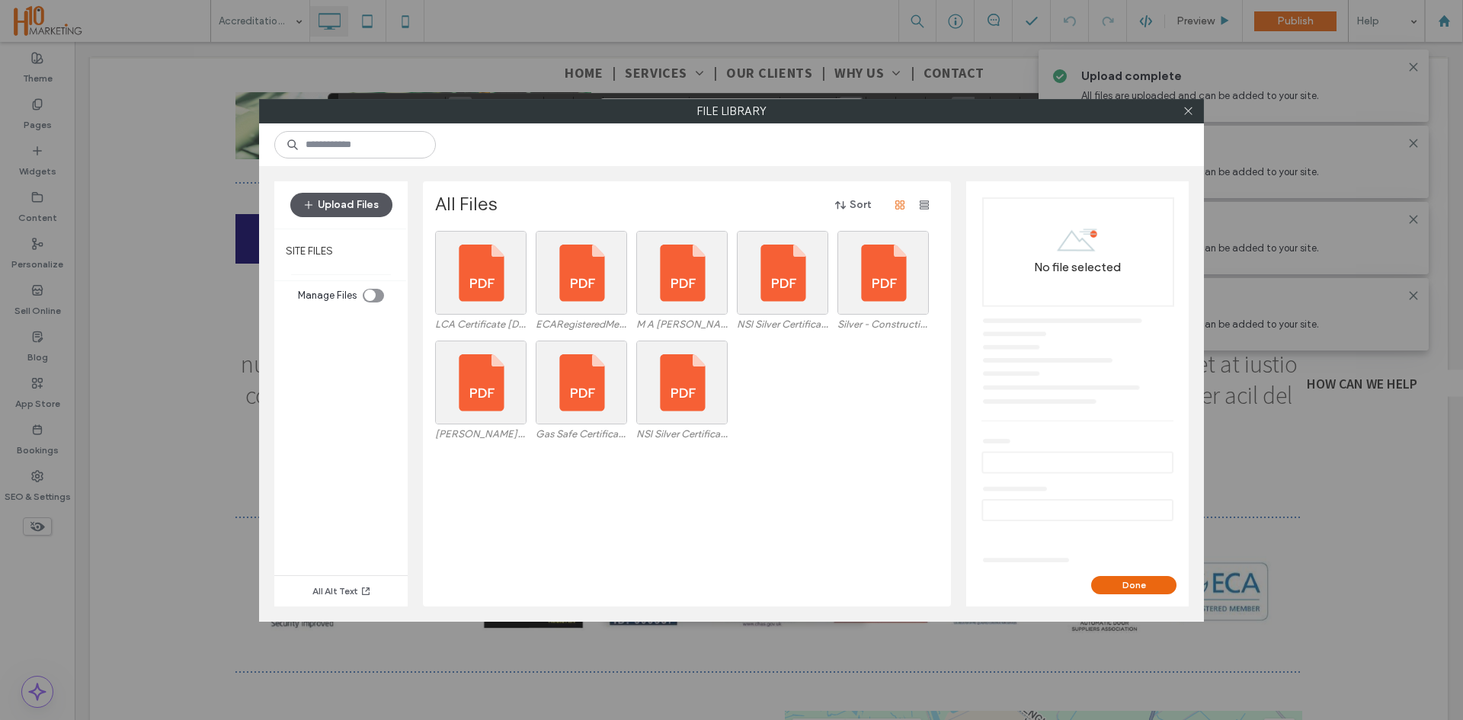
click at [307, 204] on use "button" at bounding box center [308, 204] width 8 height 8
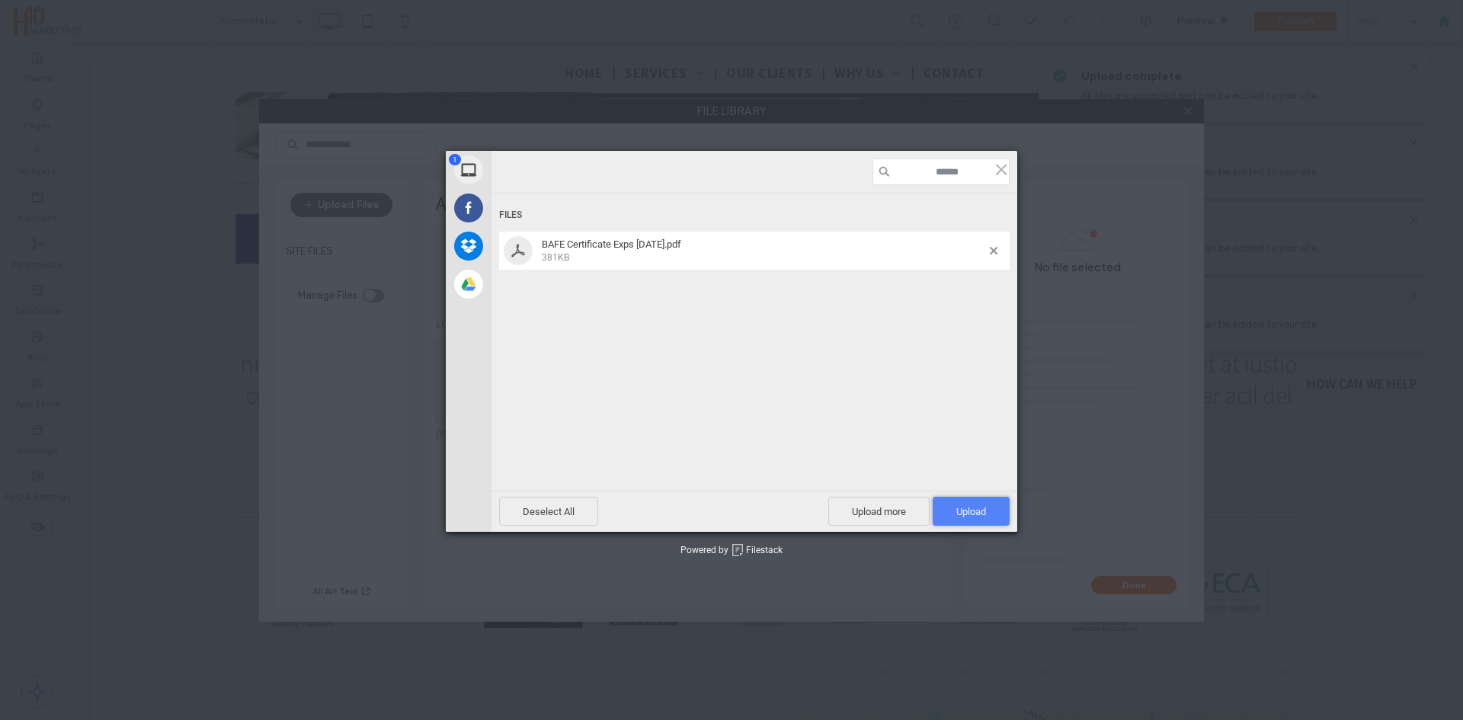
click at [977, 513] on span "Upload 1" at bounding box center [971, 511] width 30 height 11
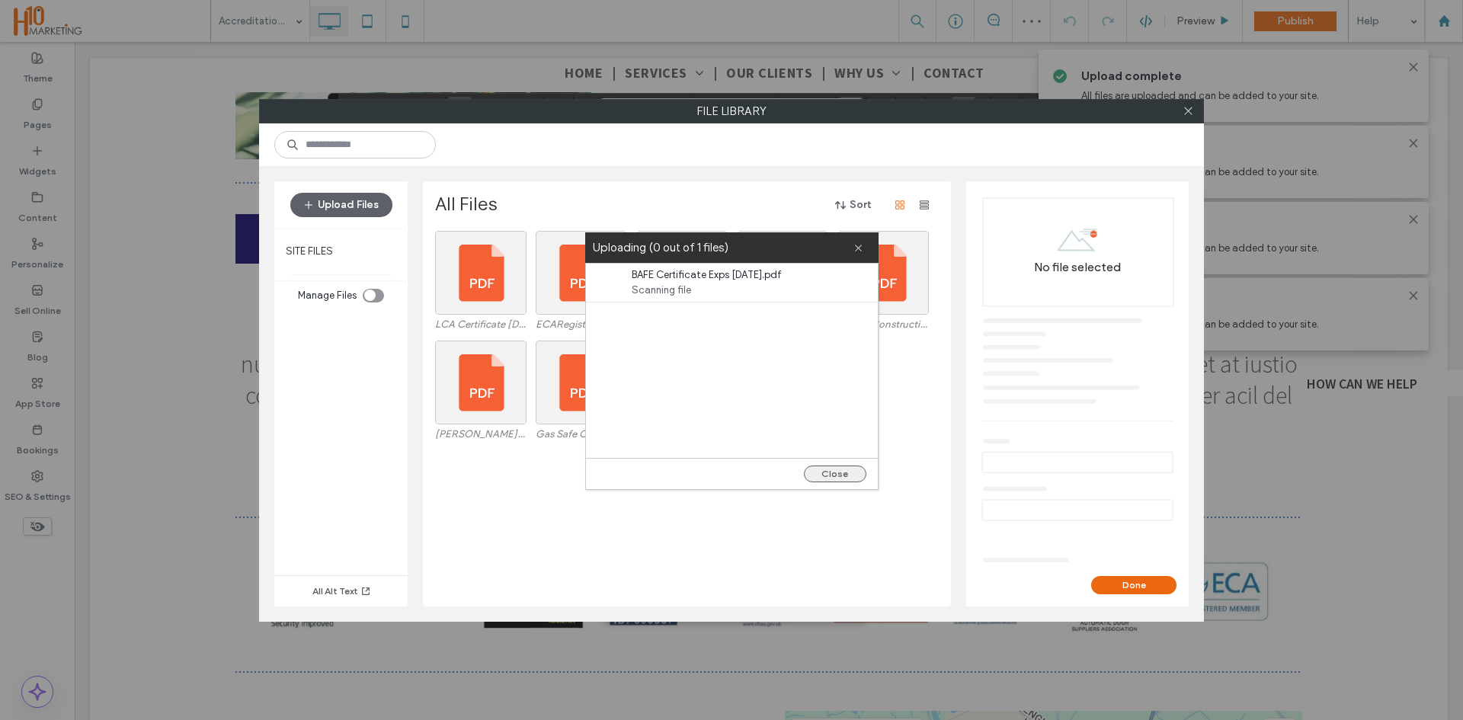
click at [833, 475] on button "Close" at bounding box center [835, 473] width 62 height 17
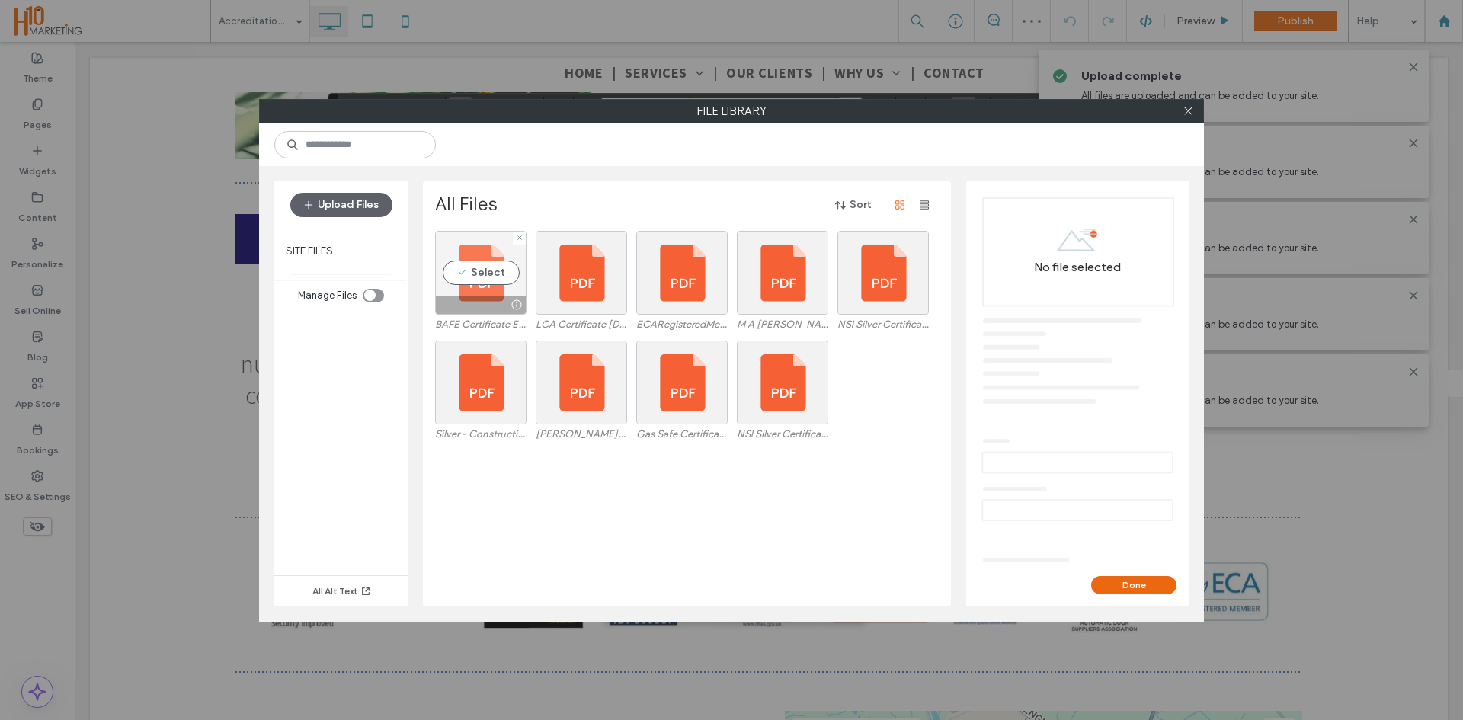
click at [488, 277] on div "Select" at bounding box center [480, 273] width 91 height 84
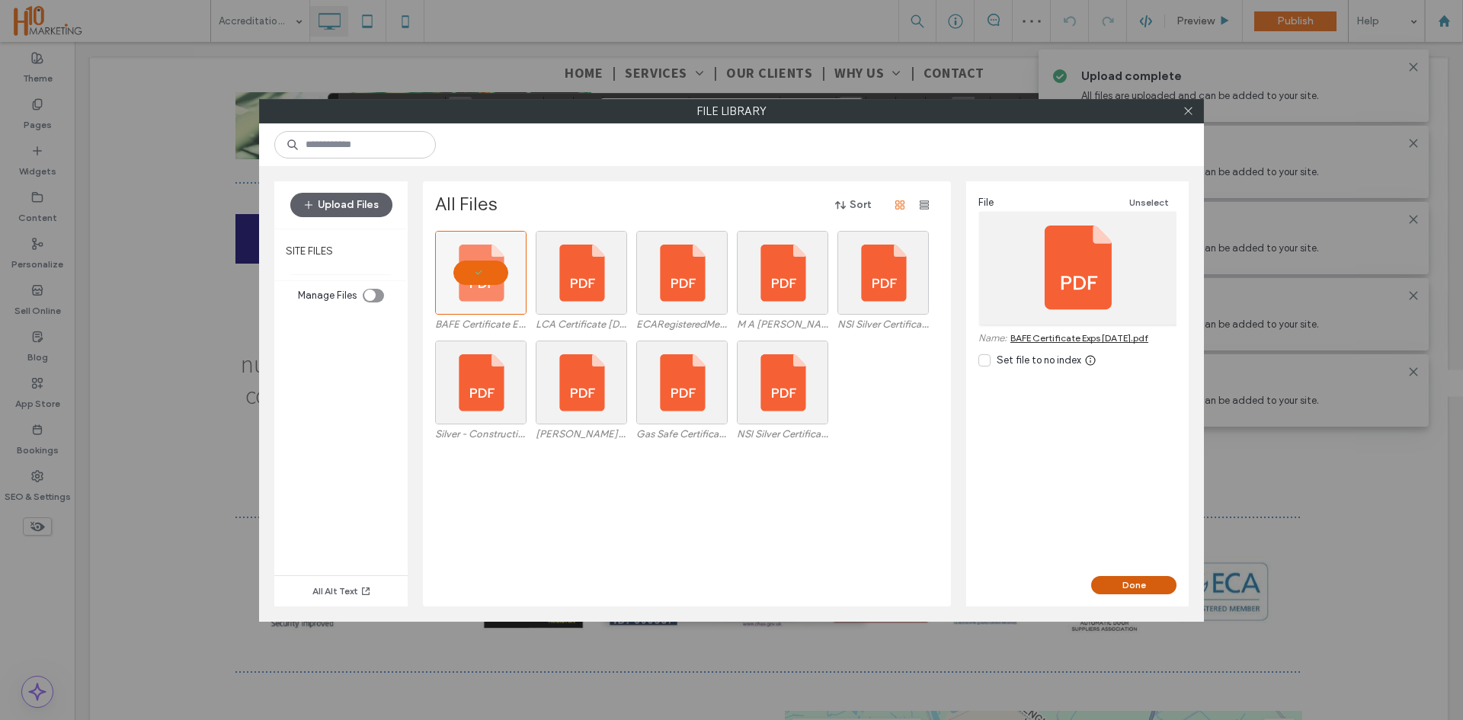
click at [1112, 582] on button "Done" at bounding box center [1133, 585] width 85 height 18
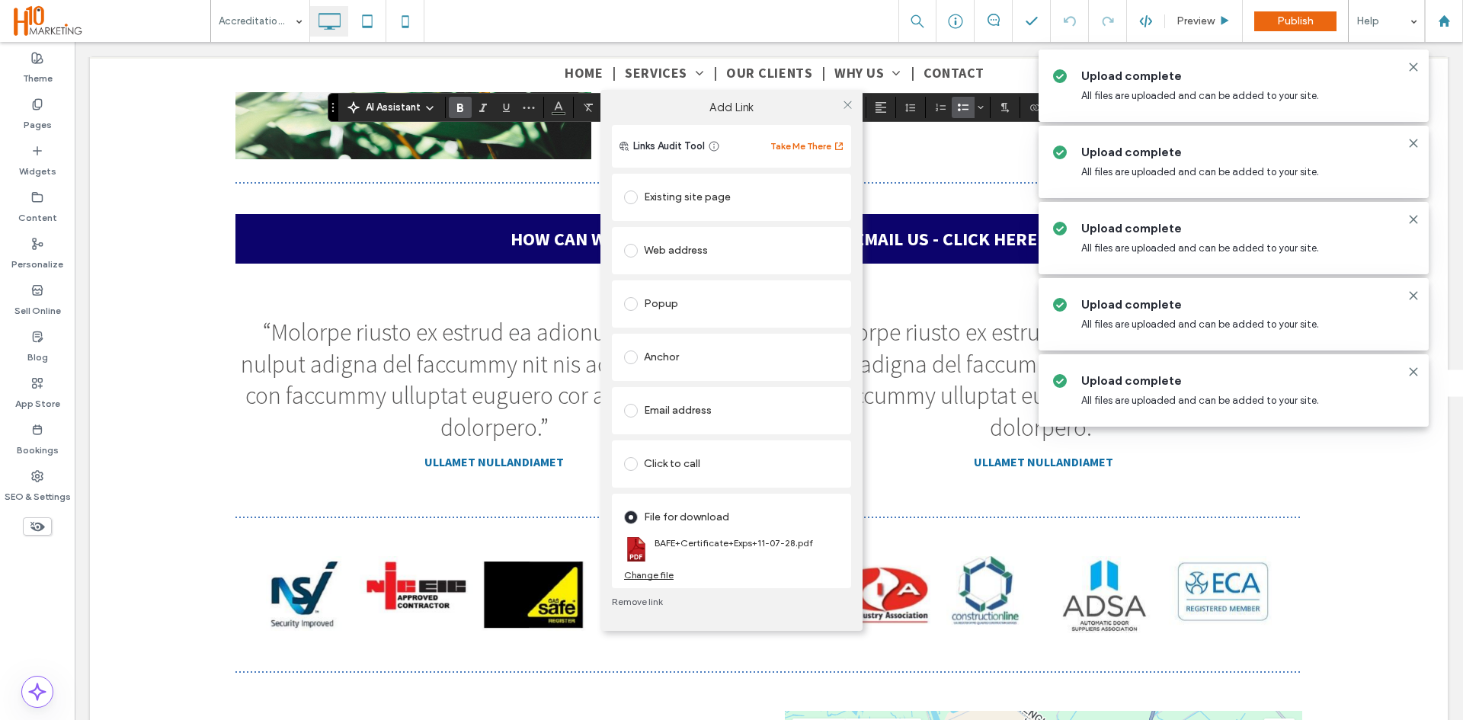
click at [520, 569] on div "Add Link Links Audit Tool Take Me There Existing site page Home Create new page…" at bounding box center [731, 360] width 1463 height 720
click at [402, 611] on div "Add Link Links Audit Tool Take Me There Existing site page Home Create new page…" at bounding box center [731, 360] width 1463 height 720
click at [444, 615] on div "Add Link Links Audit Tool Take Me There Existing site page Home Create new page…" at bounding box center [731, 360] width 1463 height 720
click at [398, 609] on div "Add Link Links Audit Tool Take Me There Existing site page Home Create new page…" at bounding box center [731, 360] width 1463 height 720
click at [851, 98] on span at bounding box center [847, 105] width 11 height 23
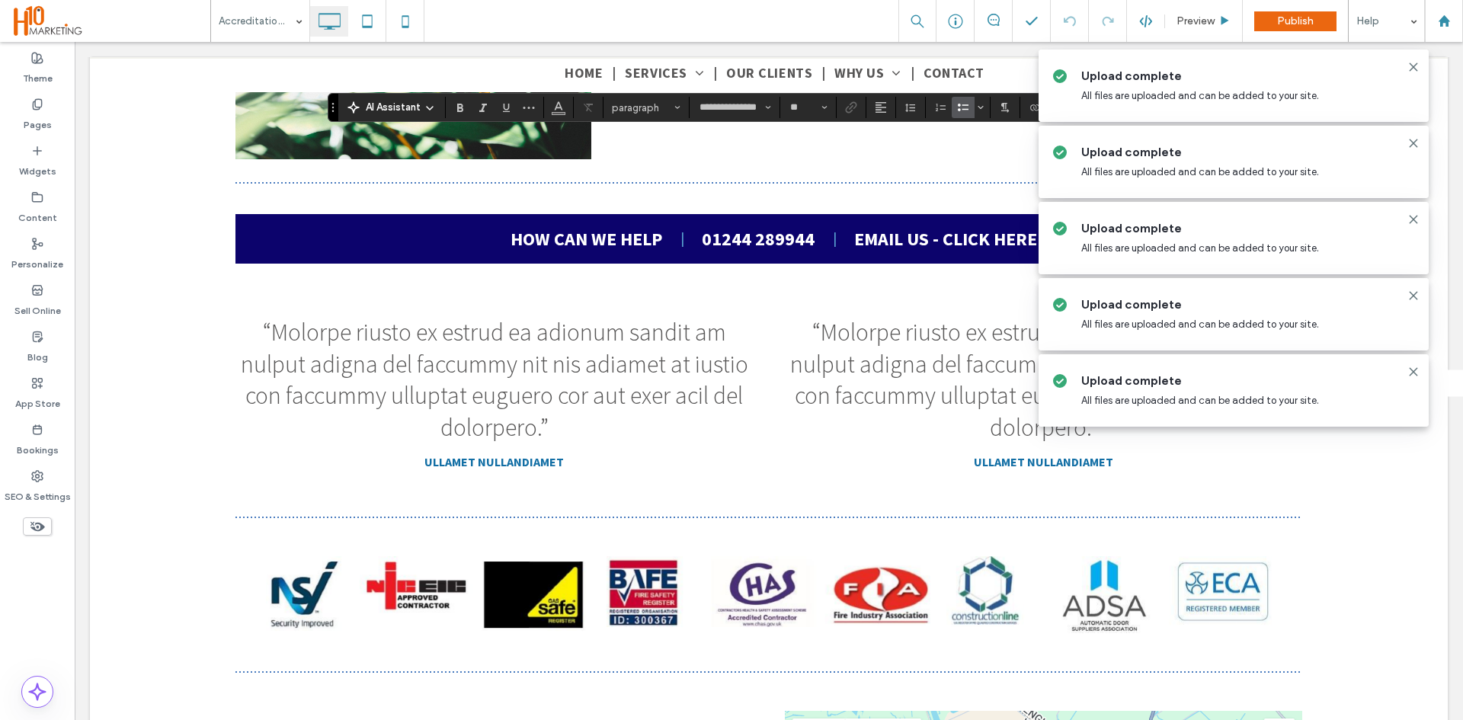
type input "**"
click at [802, 99] on button "**" at bounding box center [808, 107] width 50 height 21
click at [800, 104] on input "Size-input" at bounding box center [804, 107] width 30 height 12
click at [862, 109] on label "Link" at bounding box center [851, 107] width 23 height 21
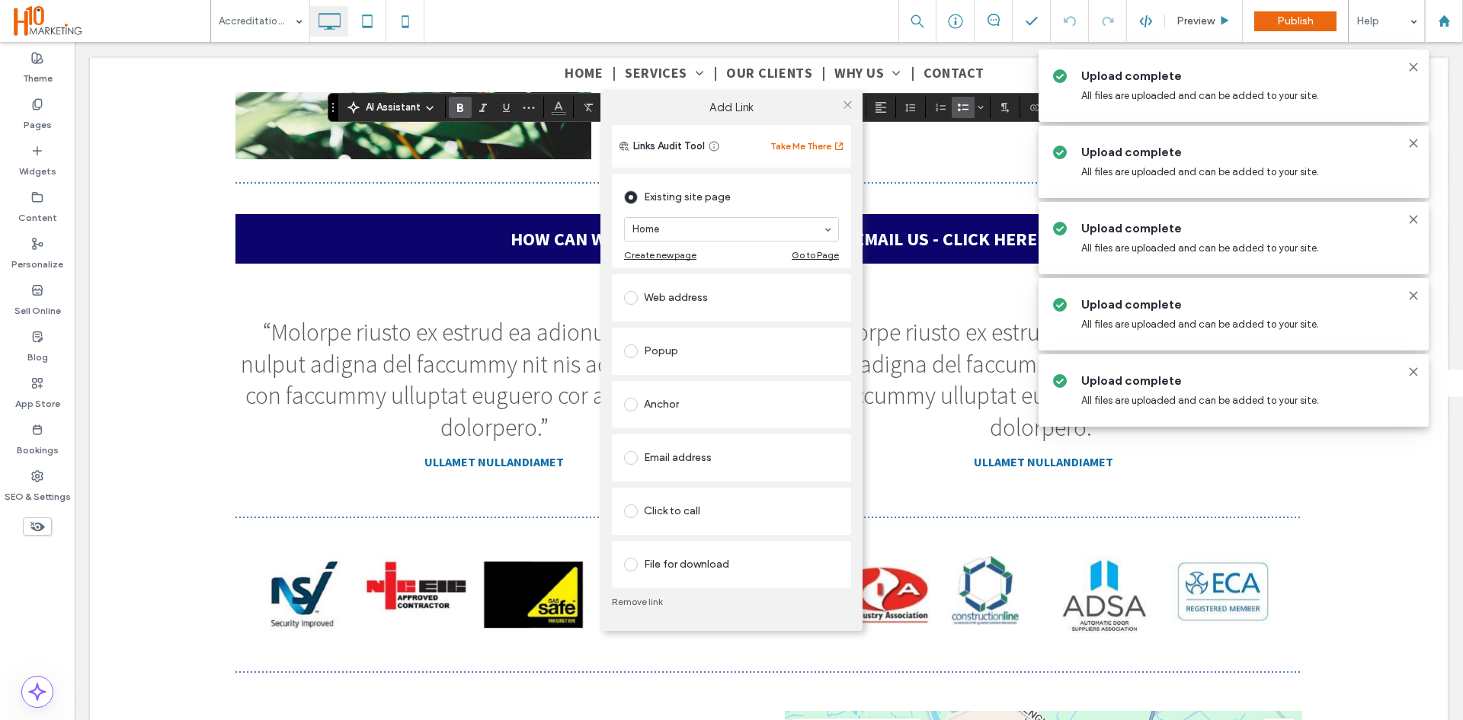
click at [671, 561] on div "File for download" at bounding box center [731, 564] width 215 height 24
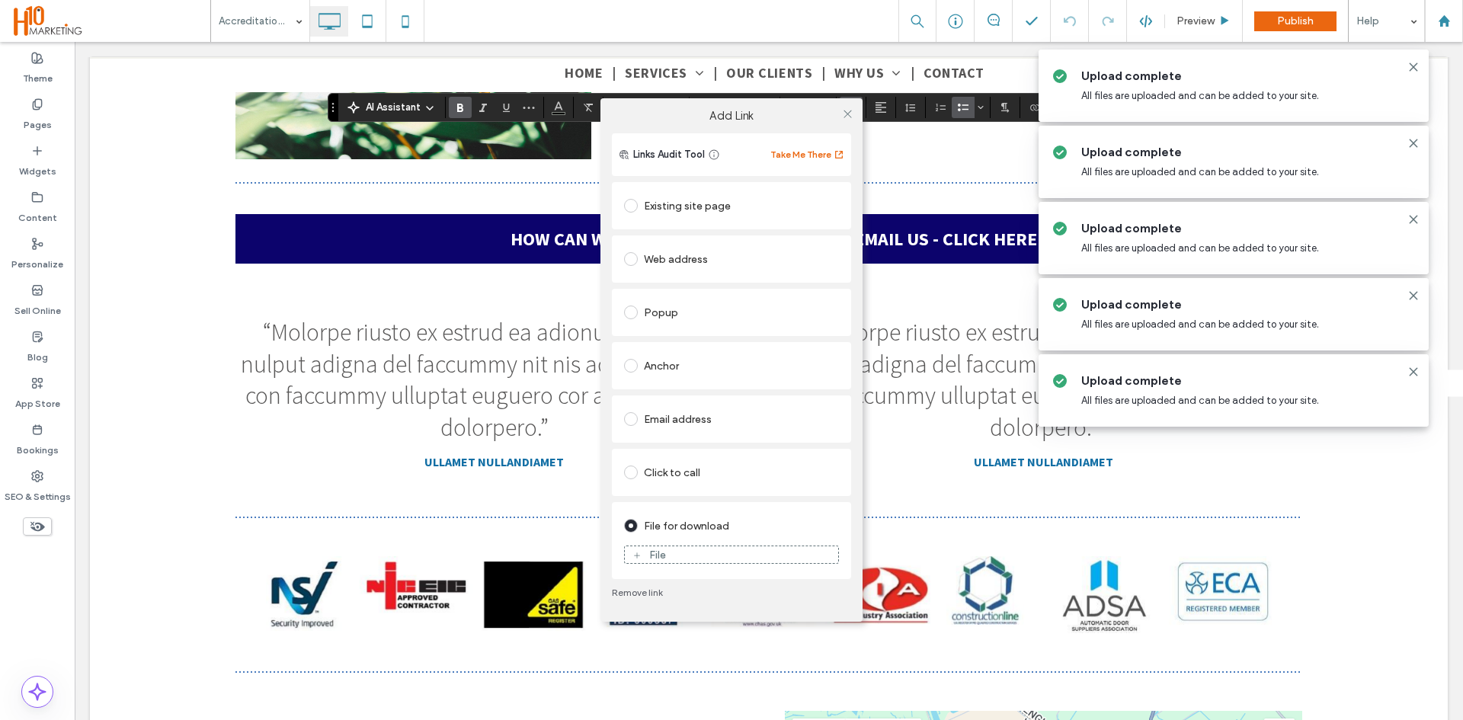
click at [672, 561] on div "File" at bounding box center [731, 555] width 213 height 14
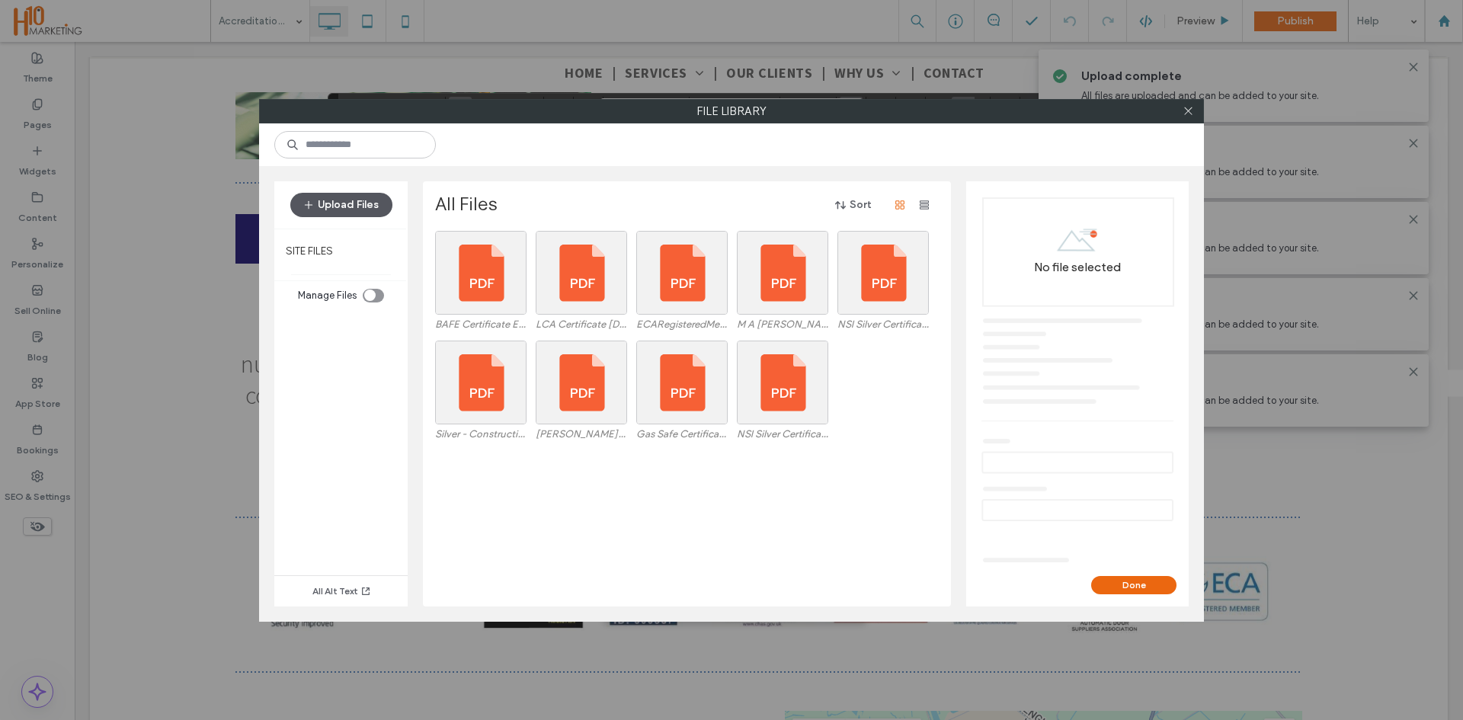
click at [354, 200] on button "Upload Files" at bounding box center [341, 205] width 102 height 24
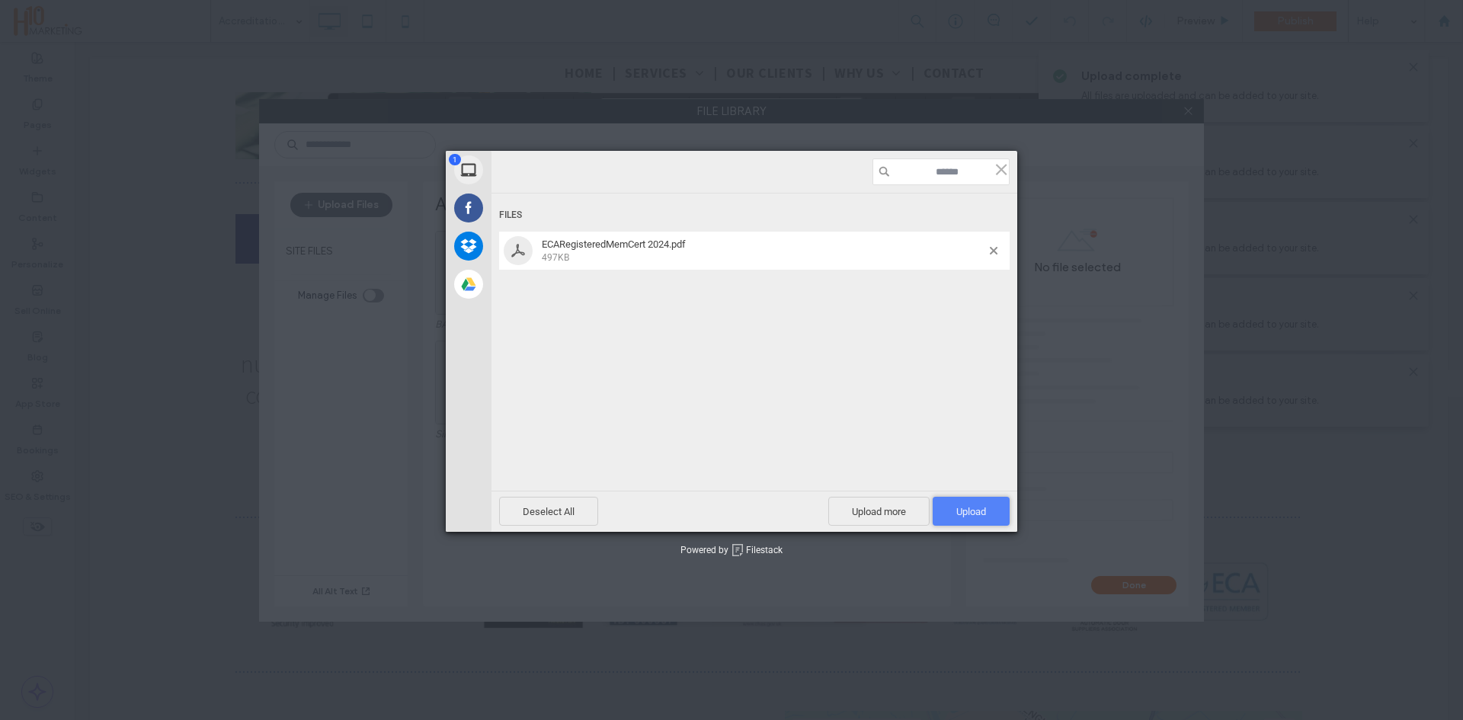
click at [964, 510] on span "Upload 1" at bounding box center [971, 511] width 30 height 11
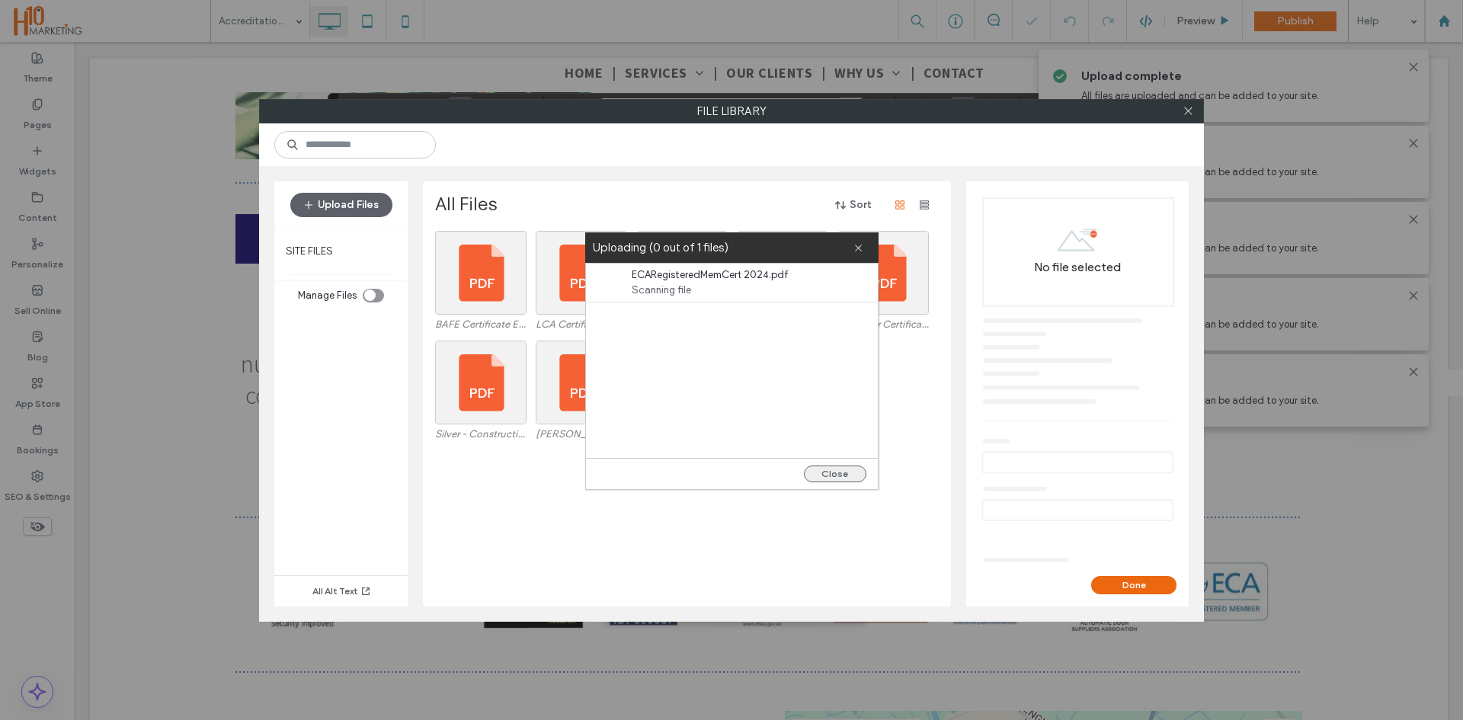
click at [826, 476] on button "Close" at bounding box center [835, 473] width 62 height 17
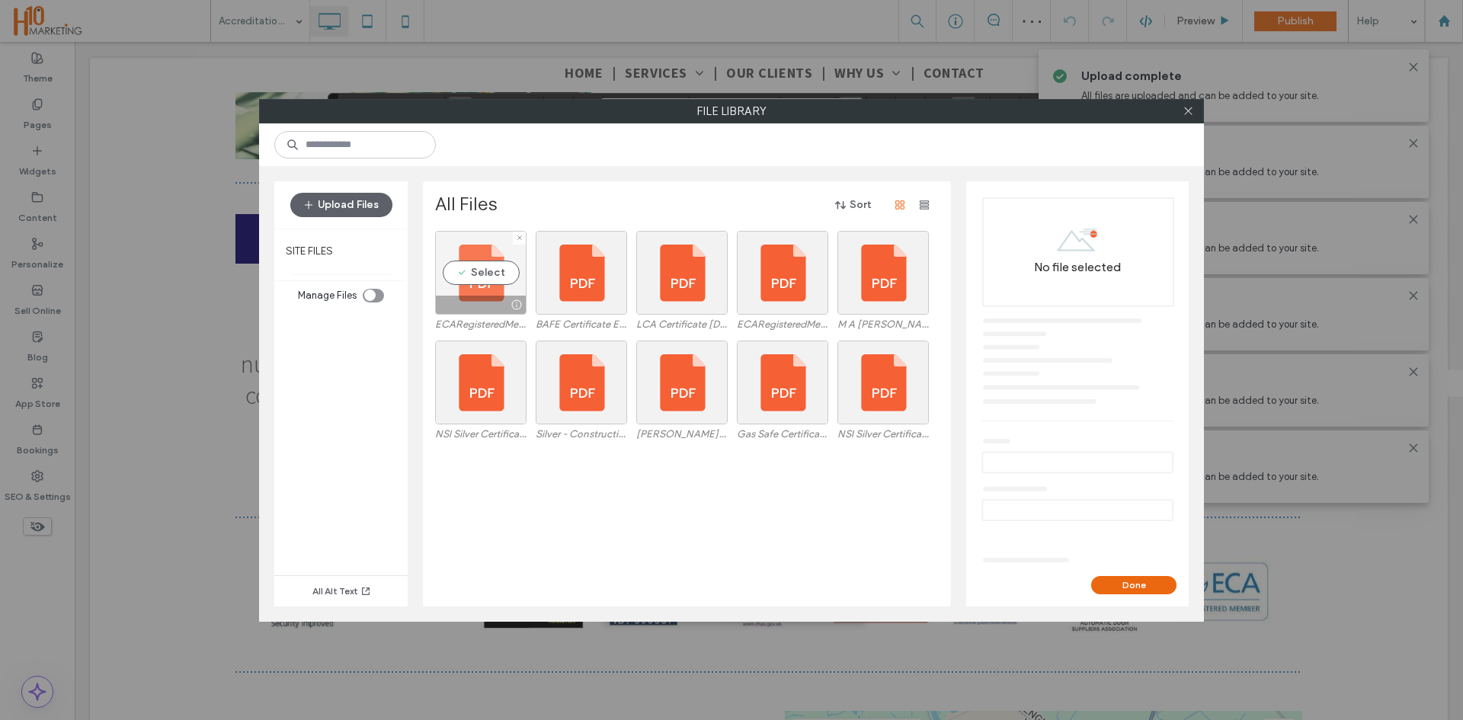
click at [507, 299] on div at bounding box center [516, 305] width 19 height 12
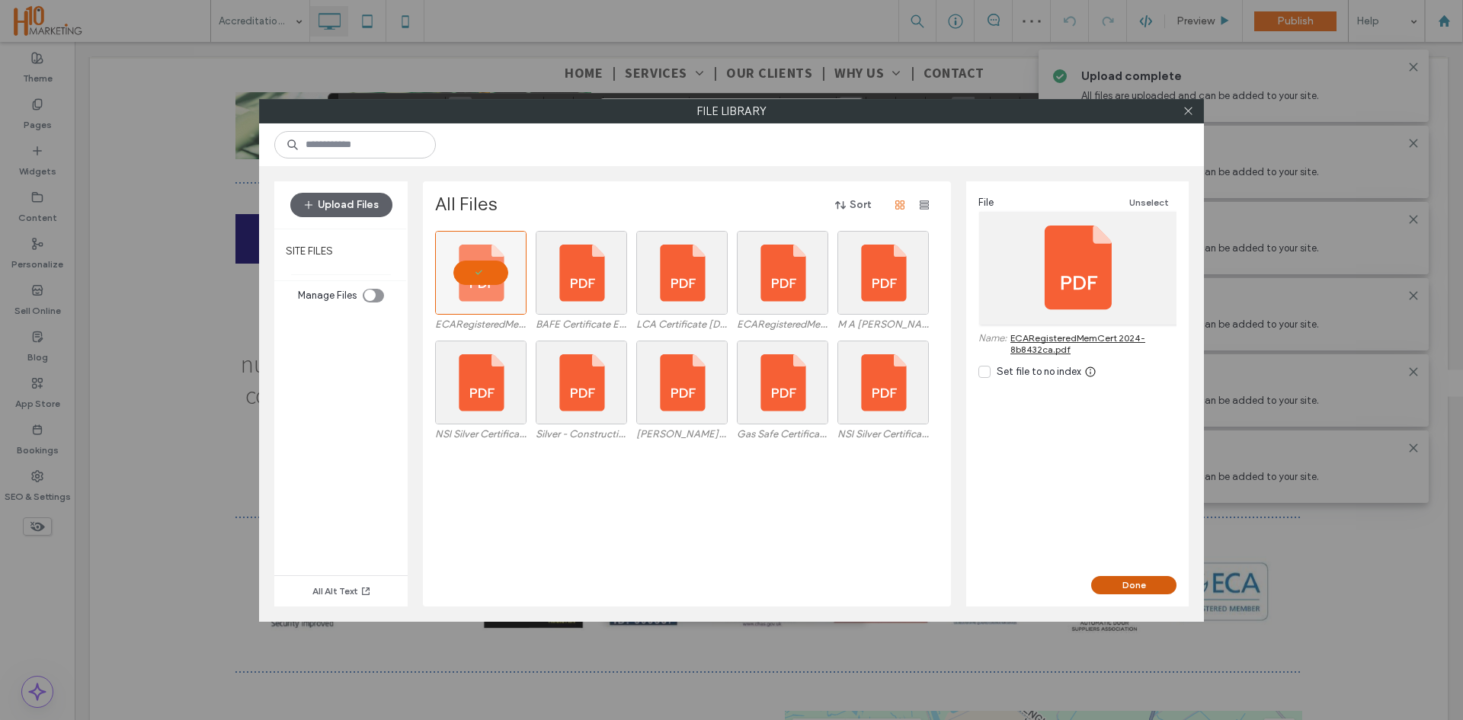
click at [1125, 588] on button "Done" at bounding box center [1133, 585] width 85 height 18
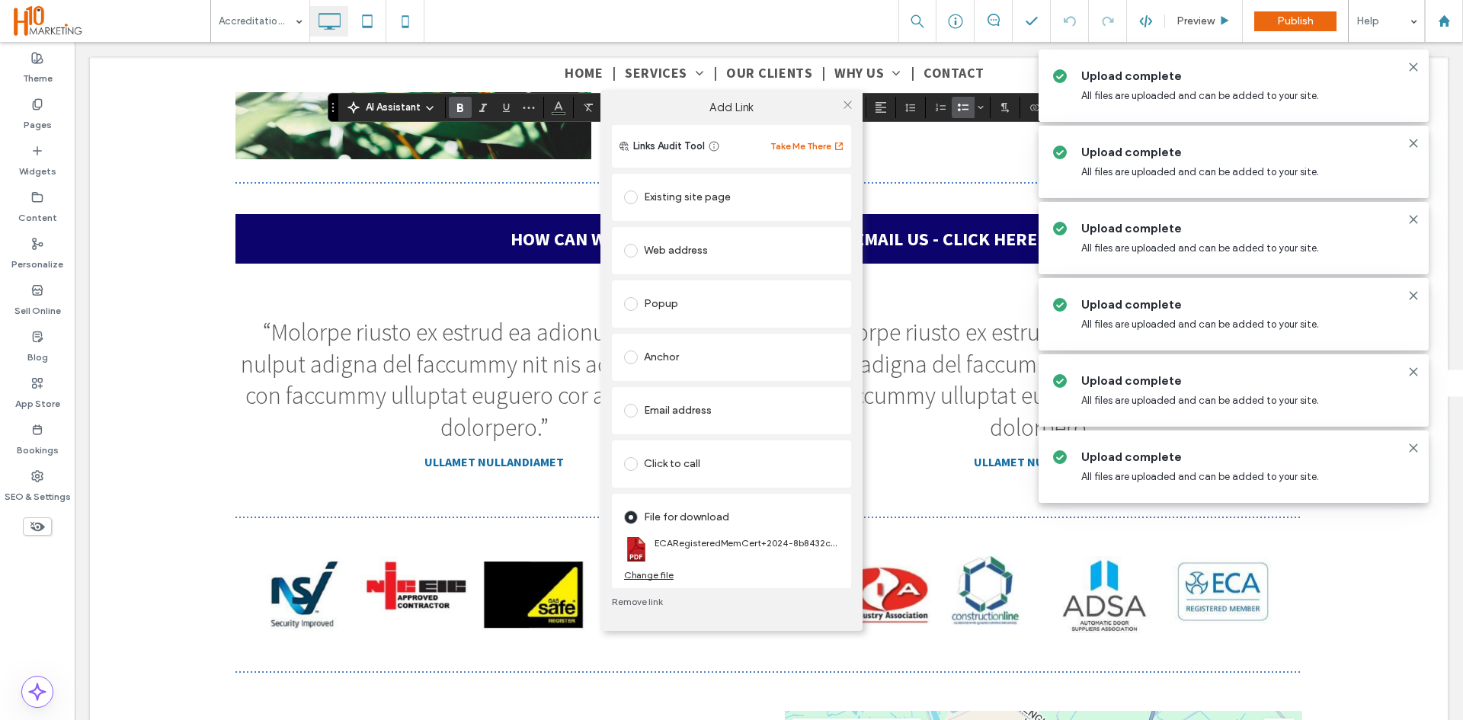
click at [488, 563] on div "Add Link Links Audit Tool Take Me There Existing site page Home Create new page…" at bounding box center [731, 360] width 1463 height 720
click at [843, 101] on icon at bounding box center [847, 104] width 11 height 11
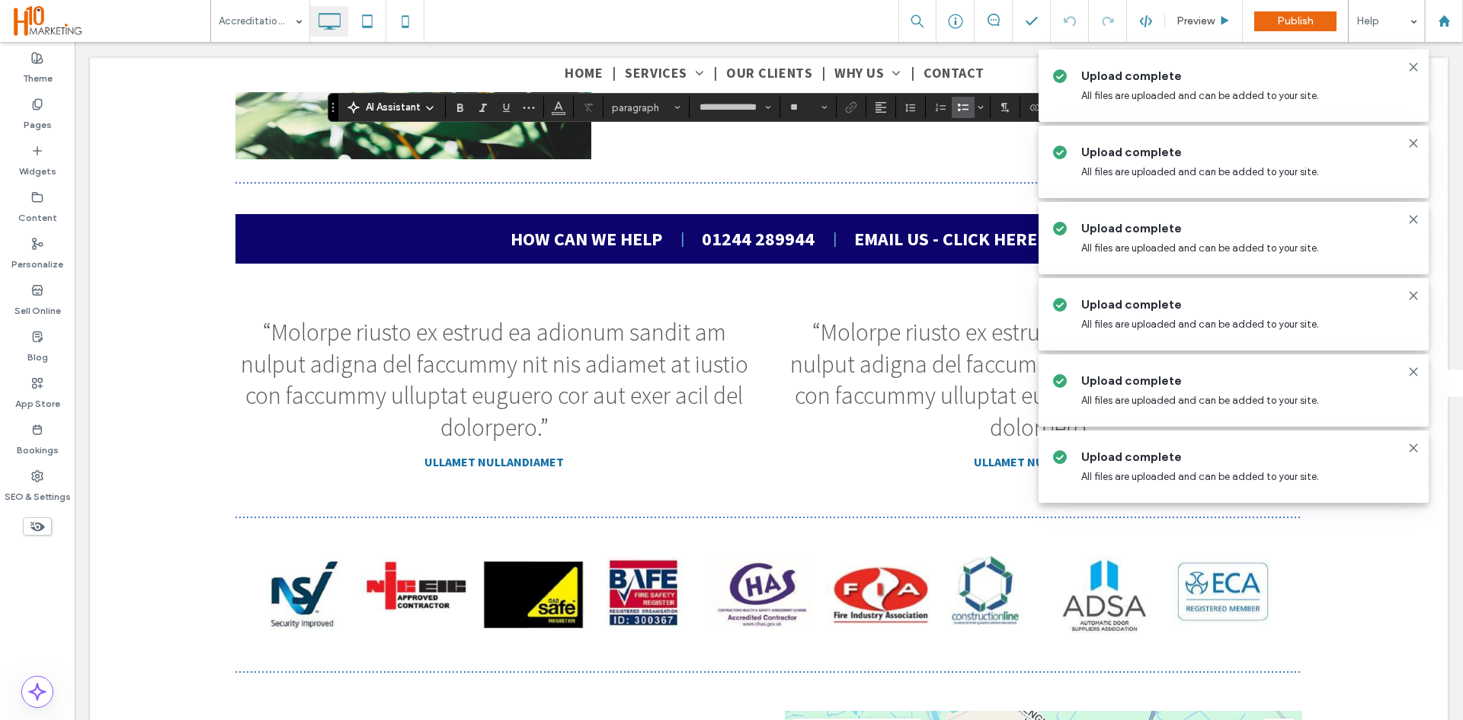
type input "**"
click at [803, 111] on input "**" at bounding box center [804, 107] width 30 height 12
type input "*"
drag, startPoint x: 824, startPoint y: 118, endPoint x: 848, endPoint y: 107, distance: 26.9
click at [848, 107] on use "Link" at bounding box center [851, 106] width 11 height 11
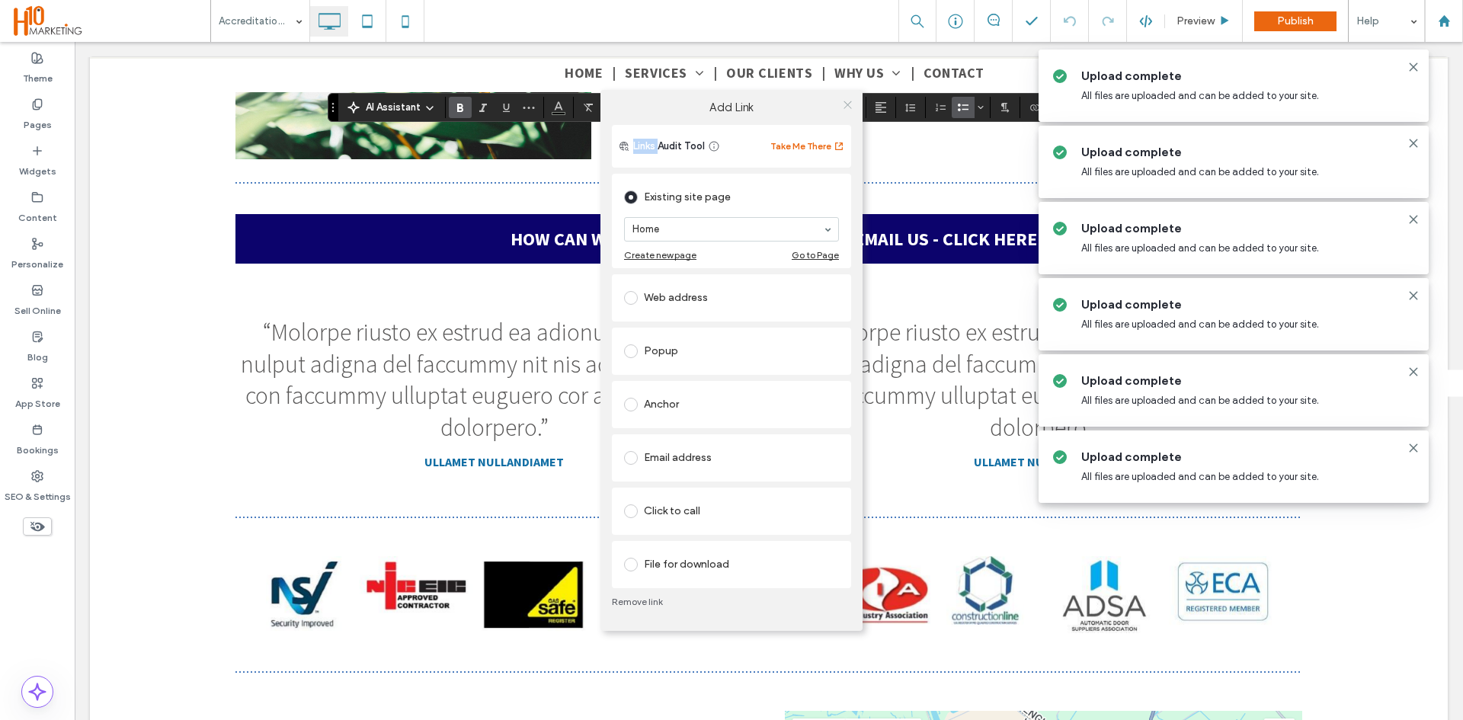
click at [848, 107] on icon at bounding box center [847, 104] width 11 height 11
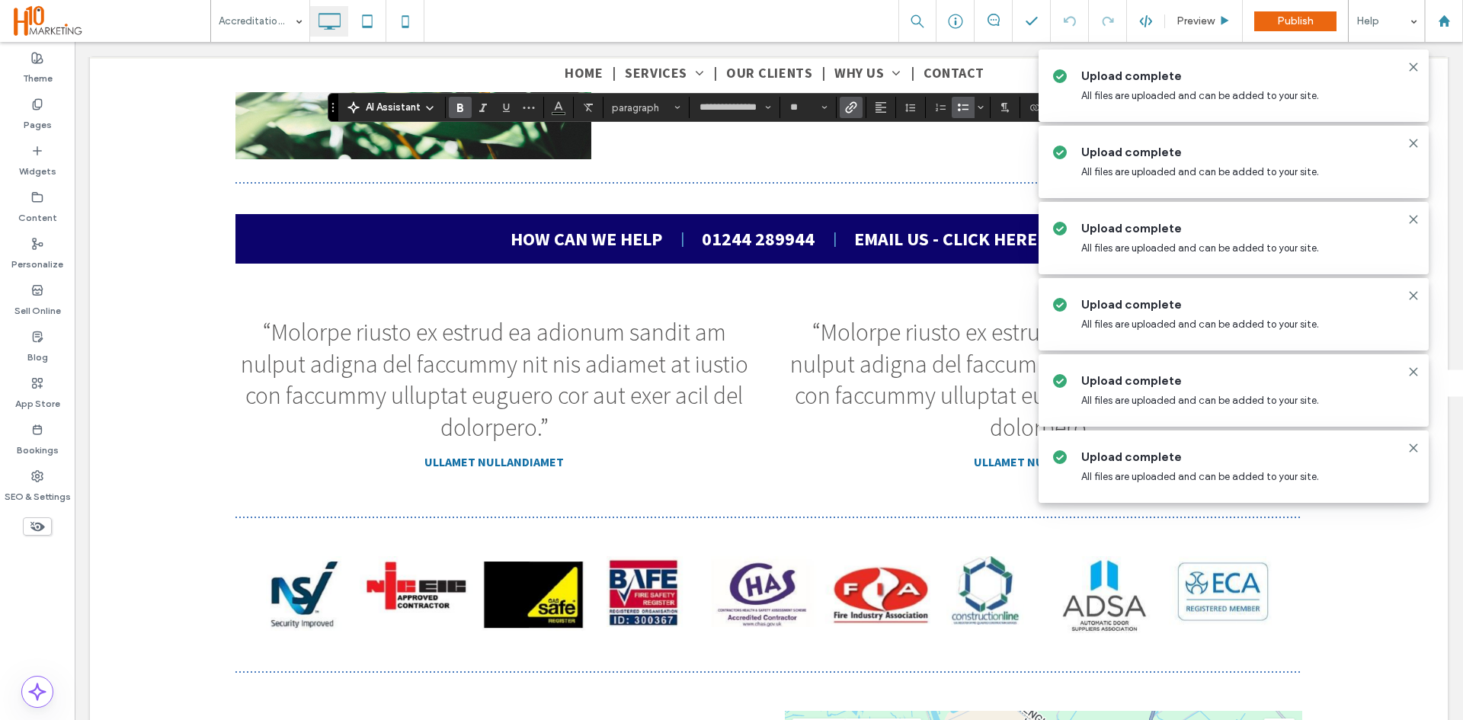
click at [848, 107] on use "Link" at bounding box center [851, 106] width 11 height 11
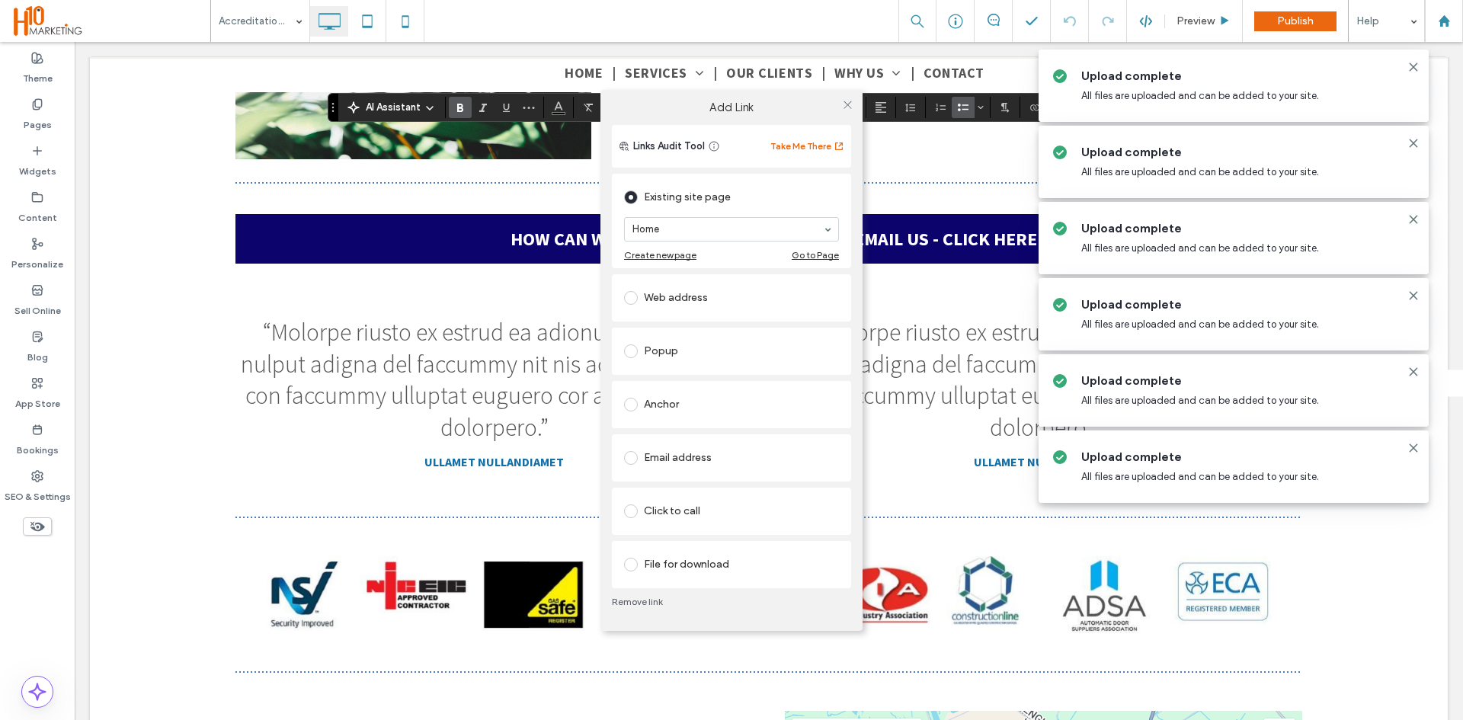
click at [683, 564] on div "File for download" at bounding box center [731, 564] width 215 height 24
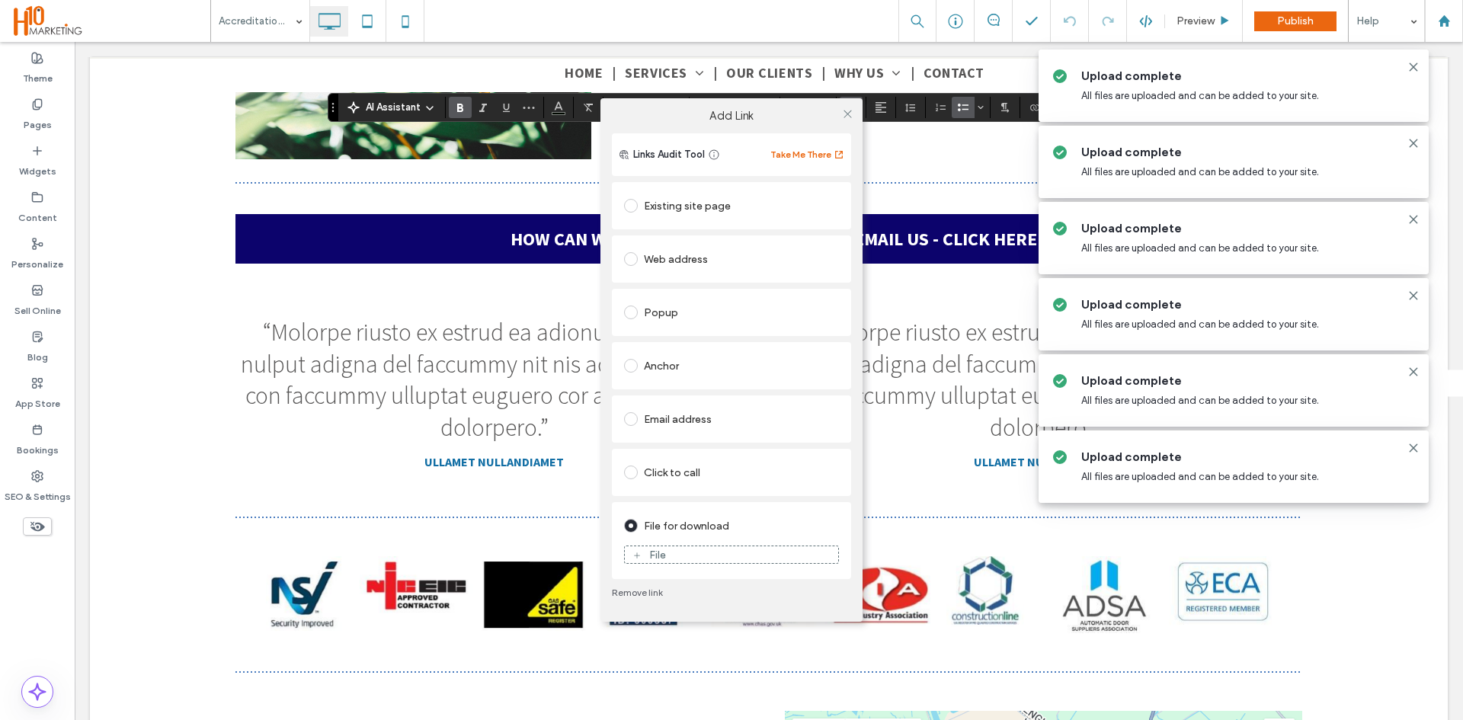
click at [640, 559] on icon at bounding box center [636, 555] width 9 height 9
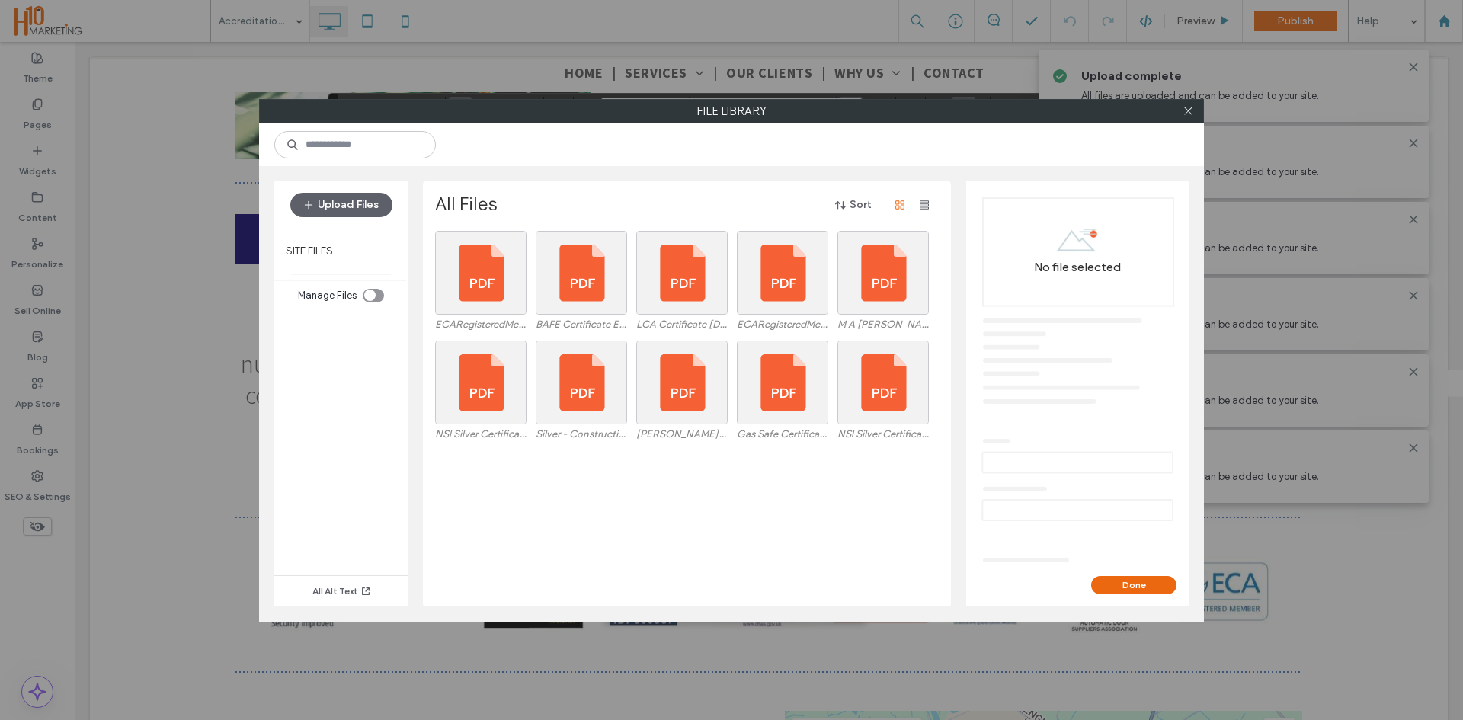
drag, startPoint x: 344, startPoint y: 206, endPoint x: 200, endPoint y: 267, distance: 156.8
click at [346, 206] on button "Upload Files" at bounding box center [341, 205] width 102 height 24
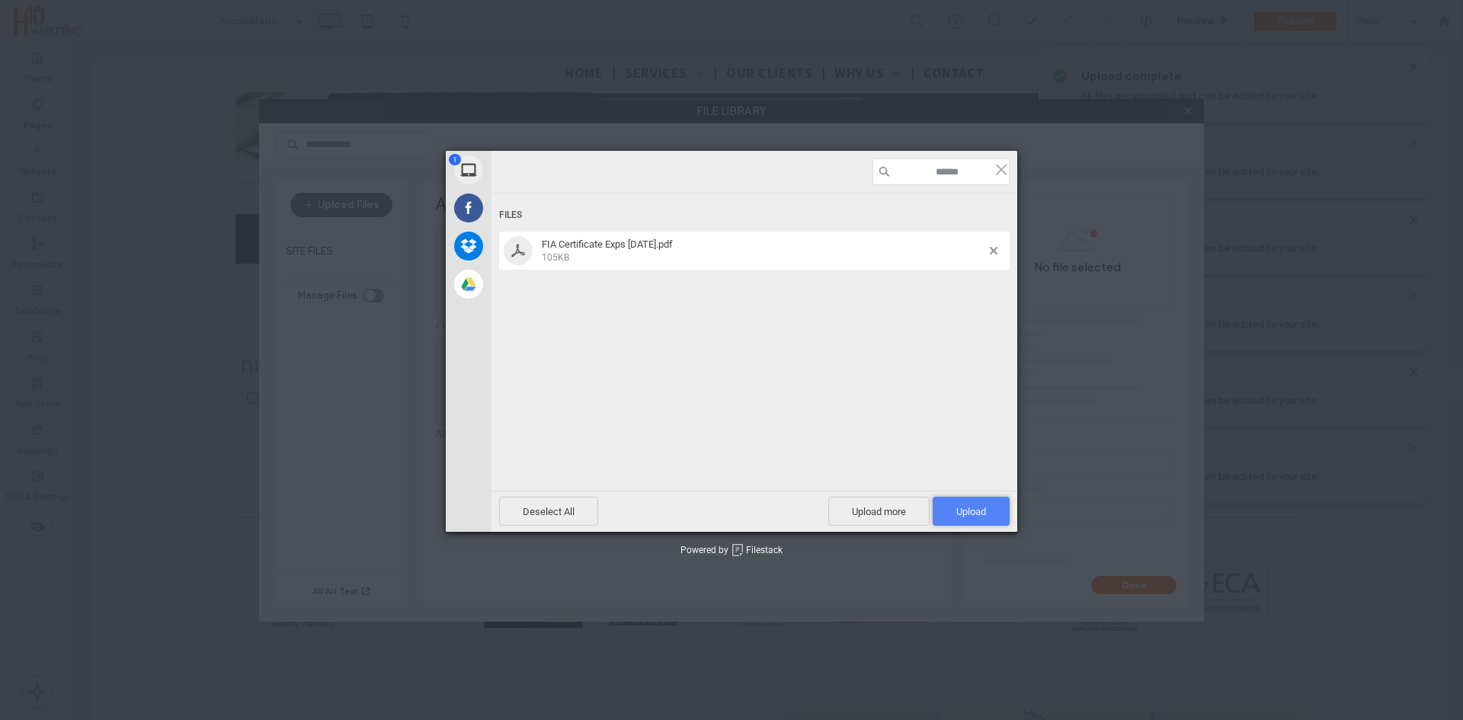
click at [958, 511] on span "Upload 1" at bounding box center [971, 511] width 30 height 11
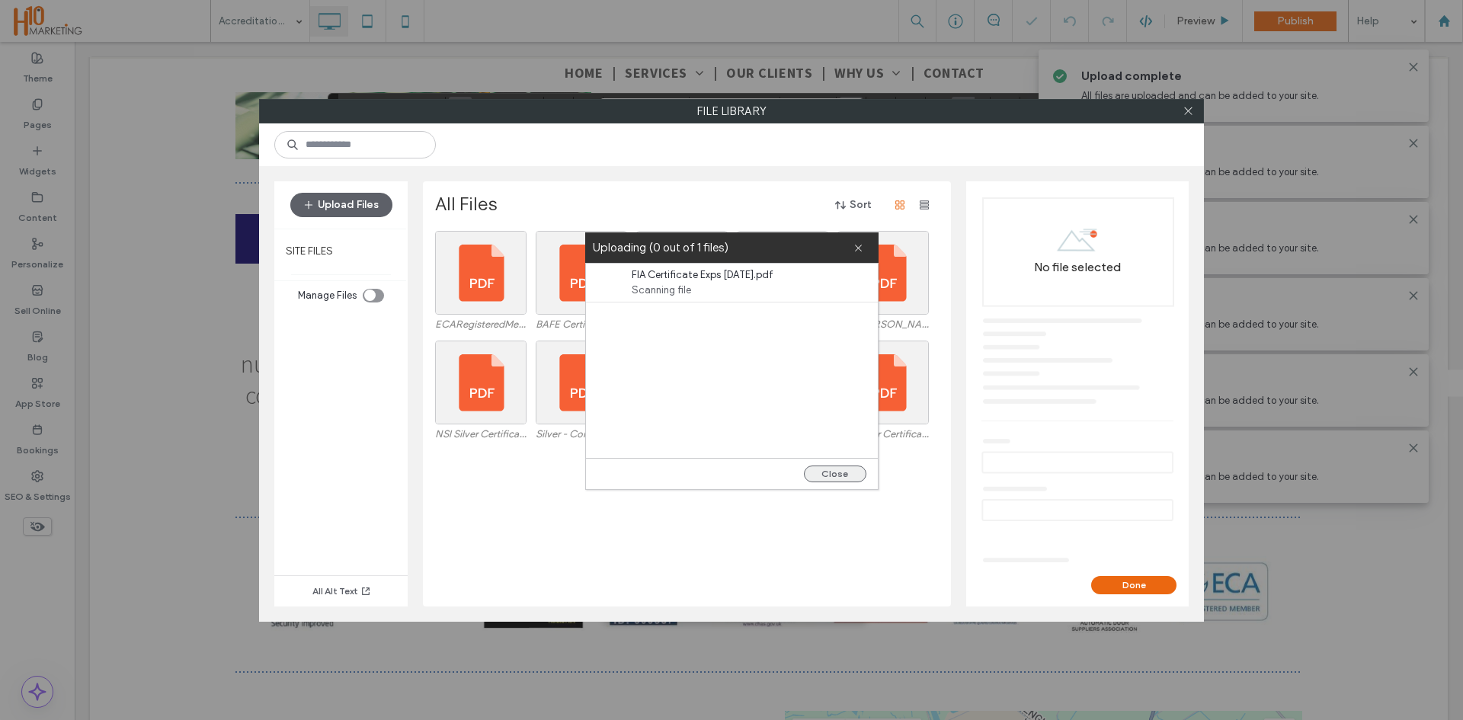
drag, startPoint x: 814, startPoint y: 475, endPoint x: 844, endPoint y: 476, distance: 29.8
click at [816, 475] on button "Close" at bounding box center [835, 473] width 62 height 17
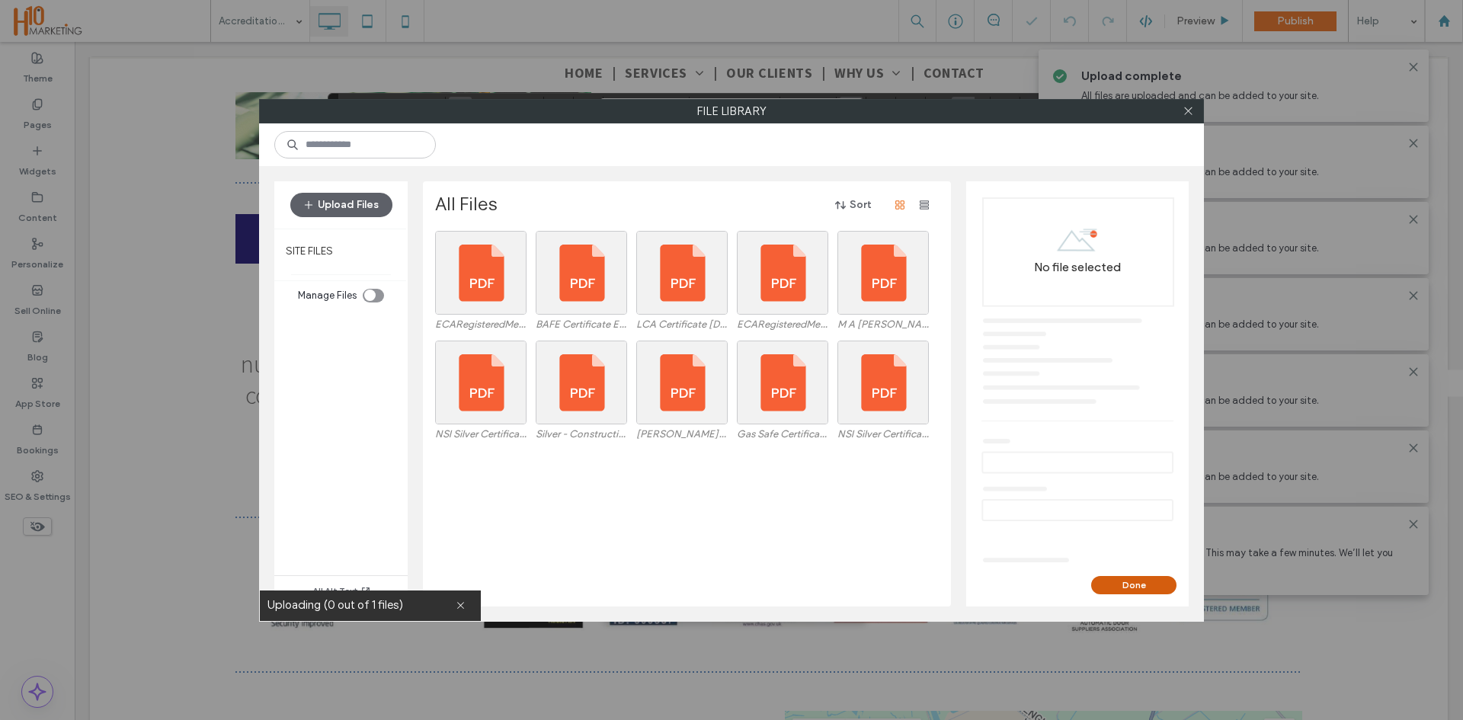
click at [1139, 589] on button "Done" at bounding box center [1133, 585] width 85 height 18
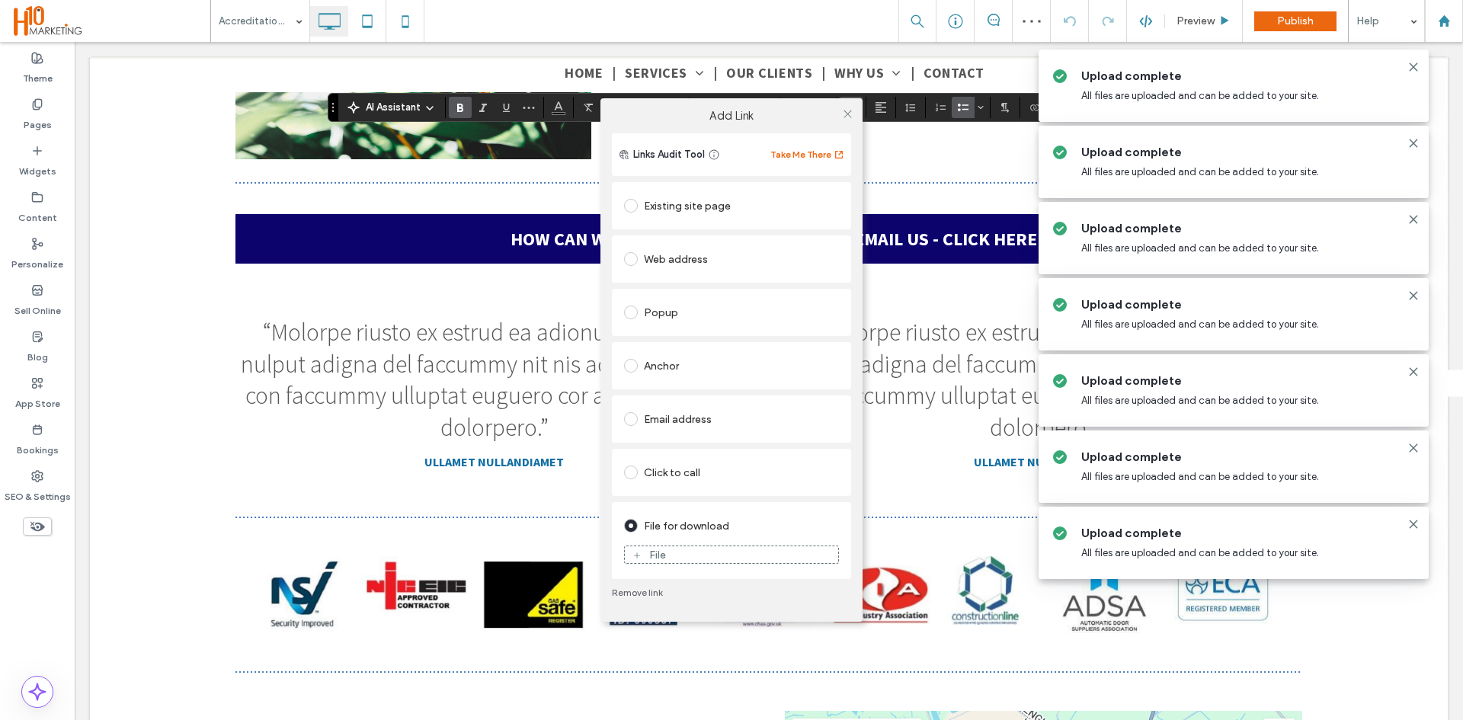
click at [757, 553] on div "File" at bounding box center [731, 555] width 213 height 14
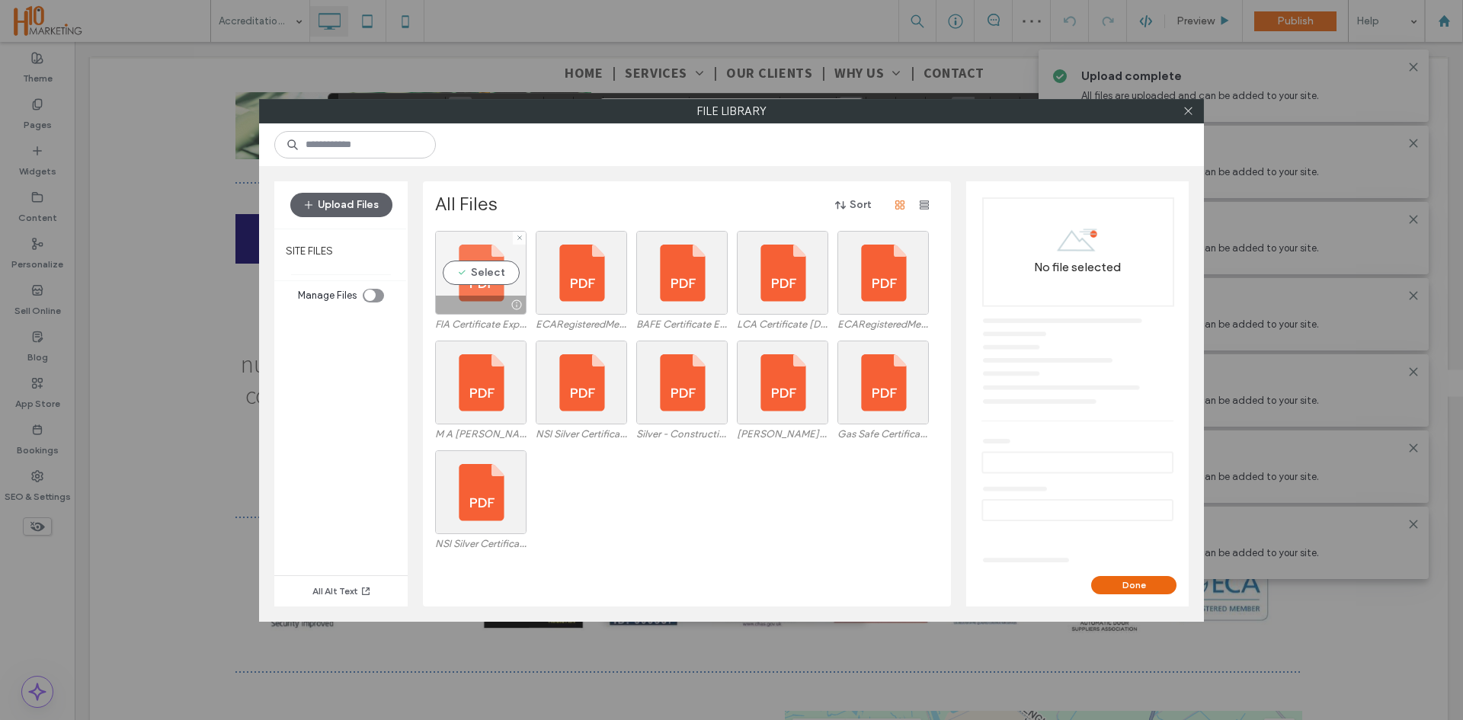
drag, startPoint x: 451, startPoint y: 276, endPoint x: 465, endPoint y: 281, distance: 14.7
click at [452, 276] on div "Select" at bounding box center [480, 273] width 91 height 84
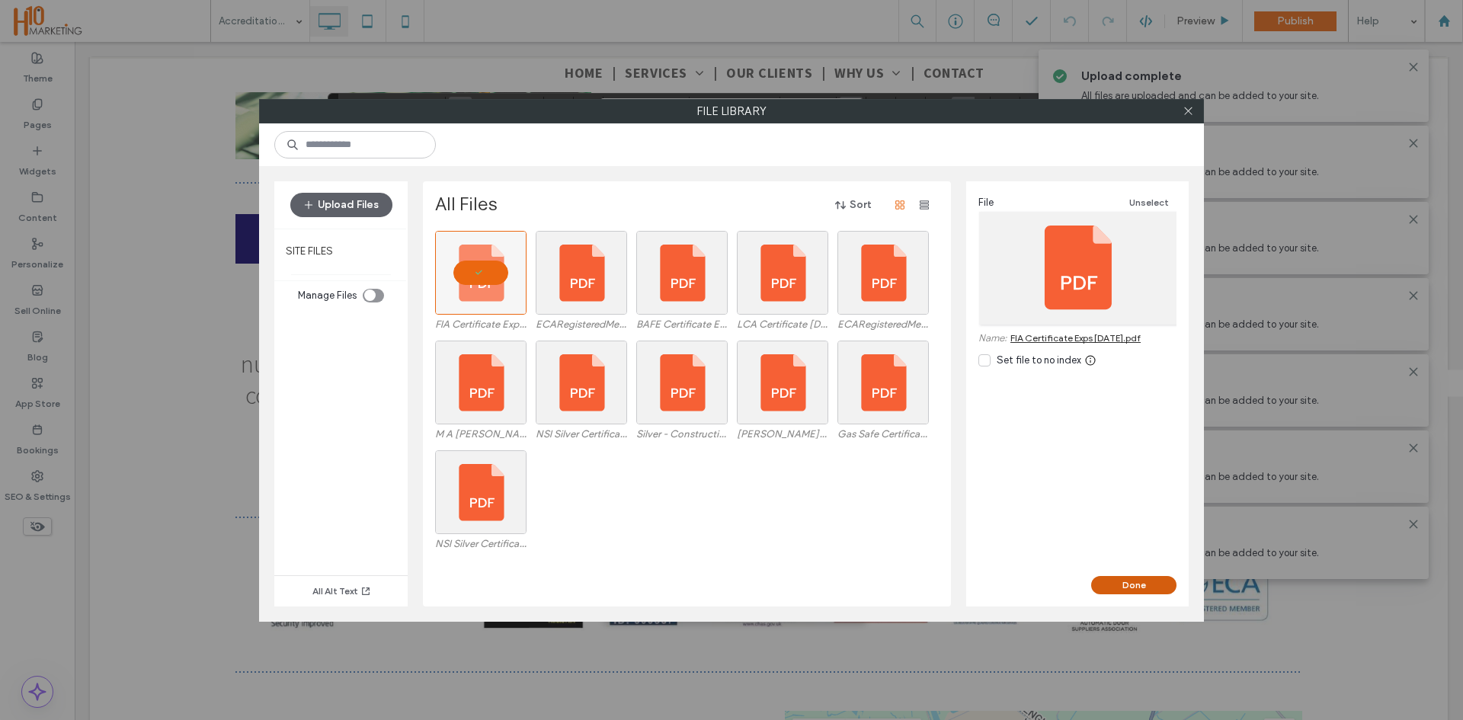
click at [1153, 590] on button "Done" at bounding box center [1133, 585] width 85 height 18
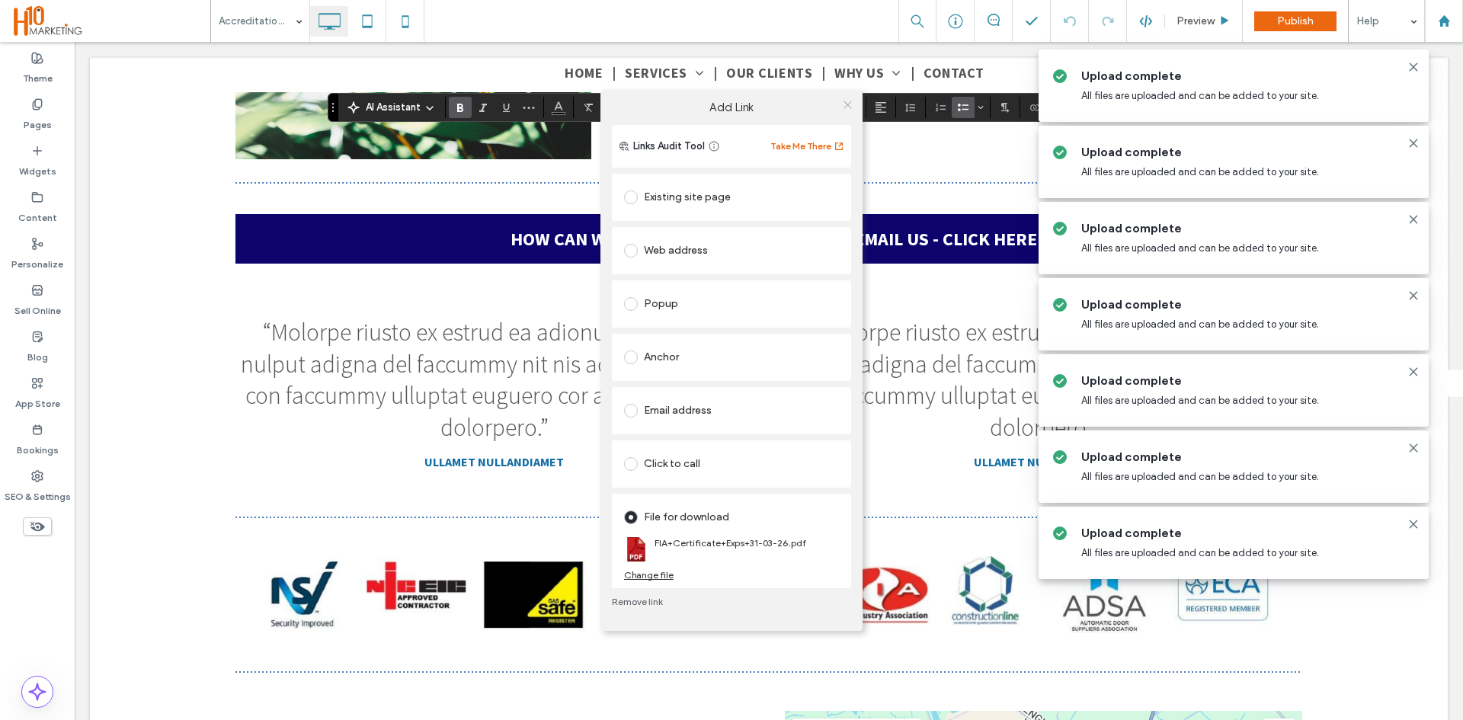
click at [843, 104] on icon at bounding box center [847, 104] width 11 height 11
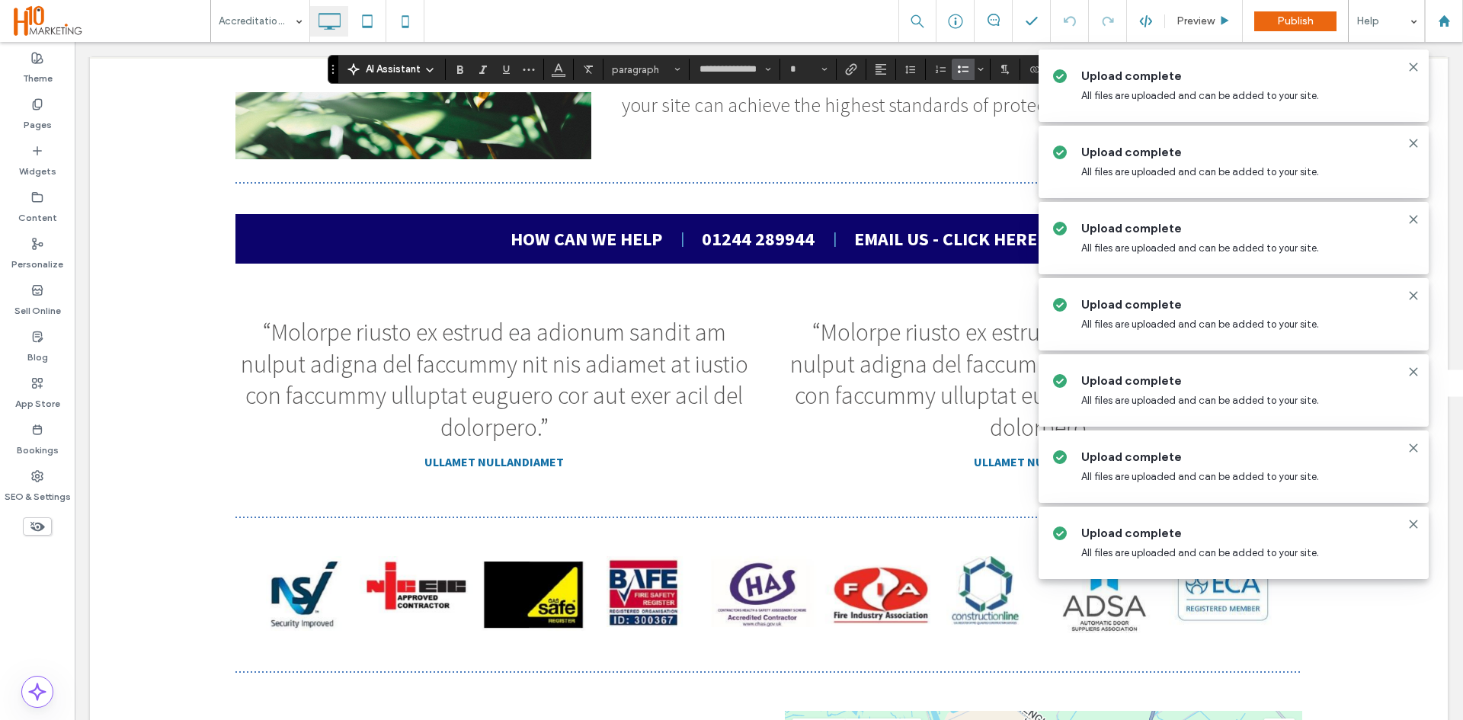
type input "**"
click at [798, 69] on input "**" at bounding box center [804, 69] width 30 height 12
type input "**"
drag, startPoint x: 65, startPoint y: 306, endPoint x: 856, endPoint y: 77, distance: 823.2
click at [856, 77] on span "Link" at bounding box center [851, 69] width 12 height 20
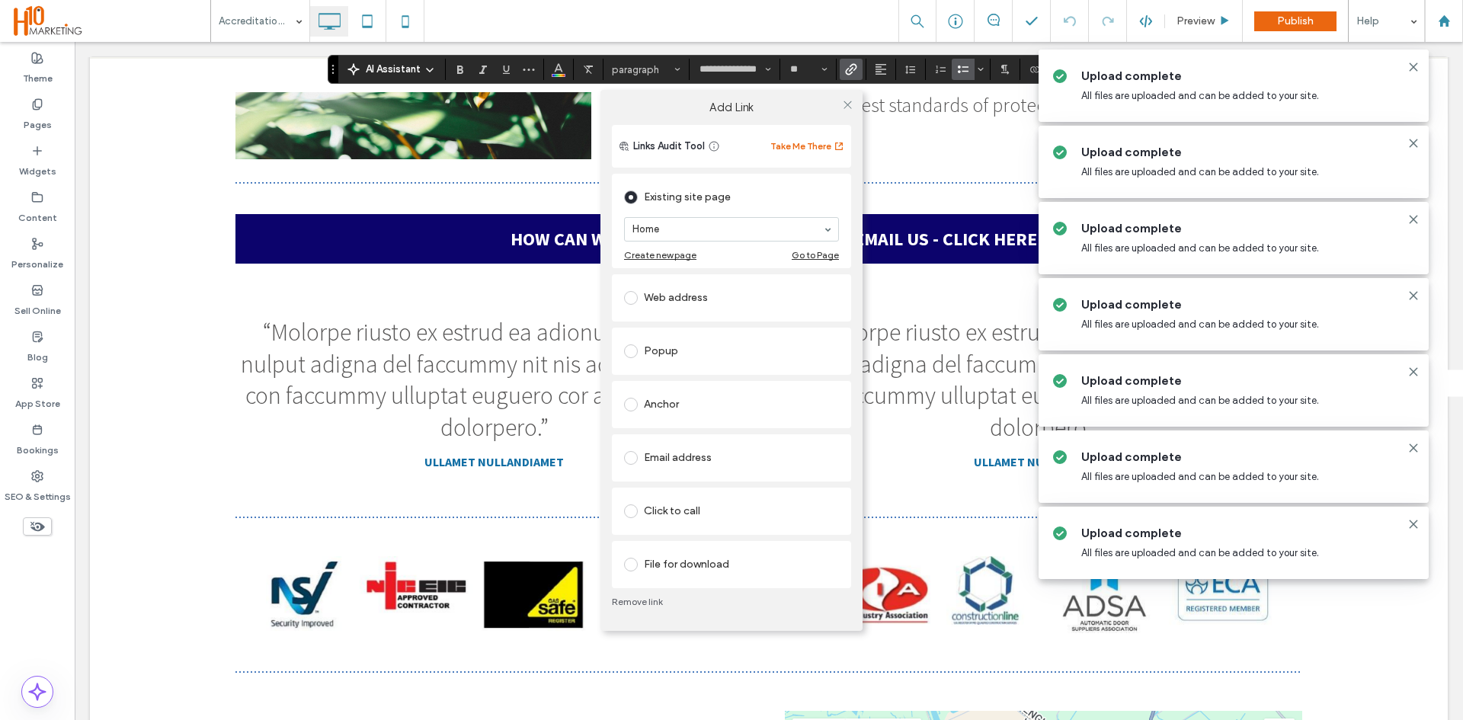
click at [672, 566] on div "File for download" at bounding box center [731, 564] width 215 height 24
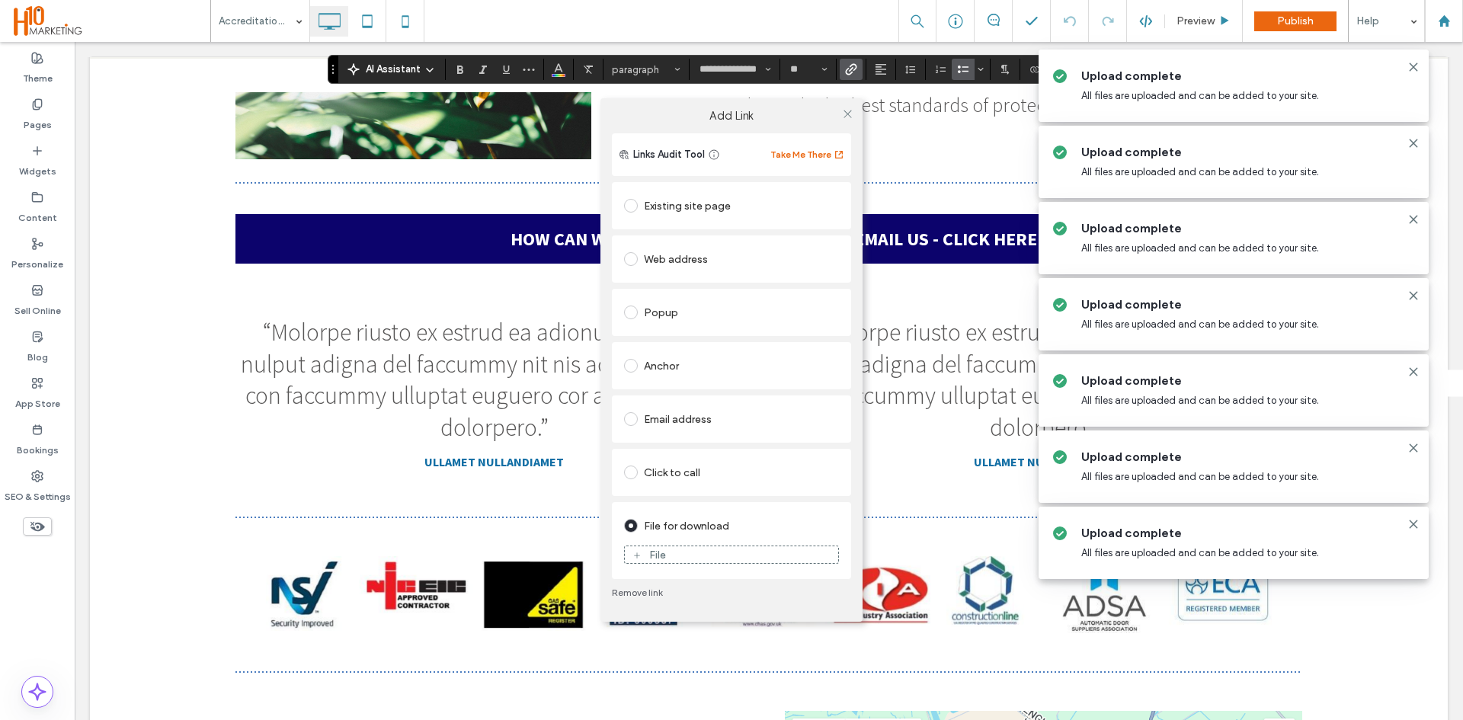
click at [685, 555] on div "File" at bounding box center [731, 555] width 213 height 14
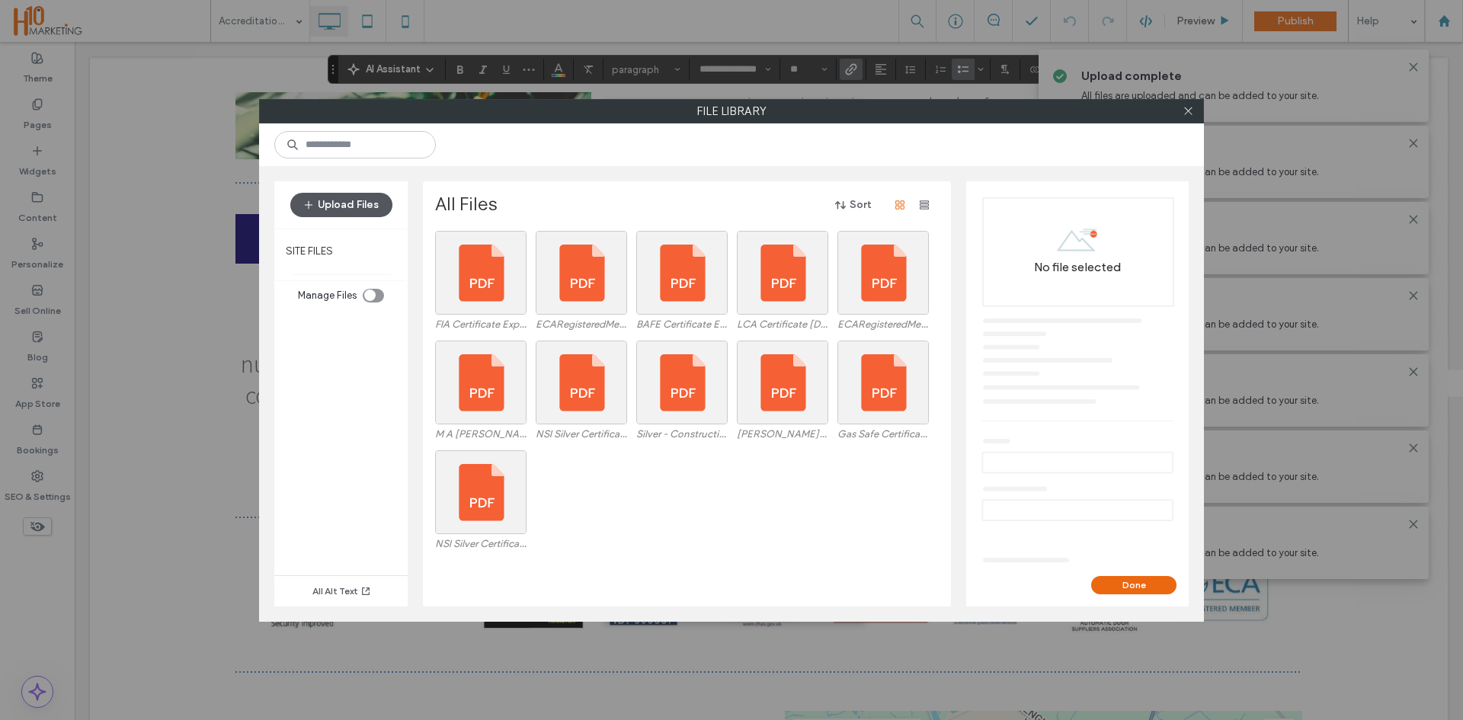
click at [349, 193] on button "Upload Files" at bounding box center [341, 205] width 102 height 24
click at [352, 201] on button "Upload Files" at bounding box center [341, 205] width 102 height 24
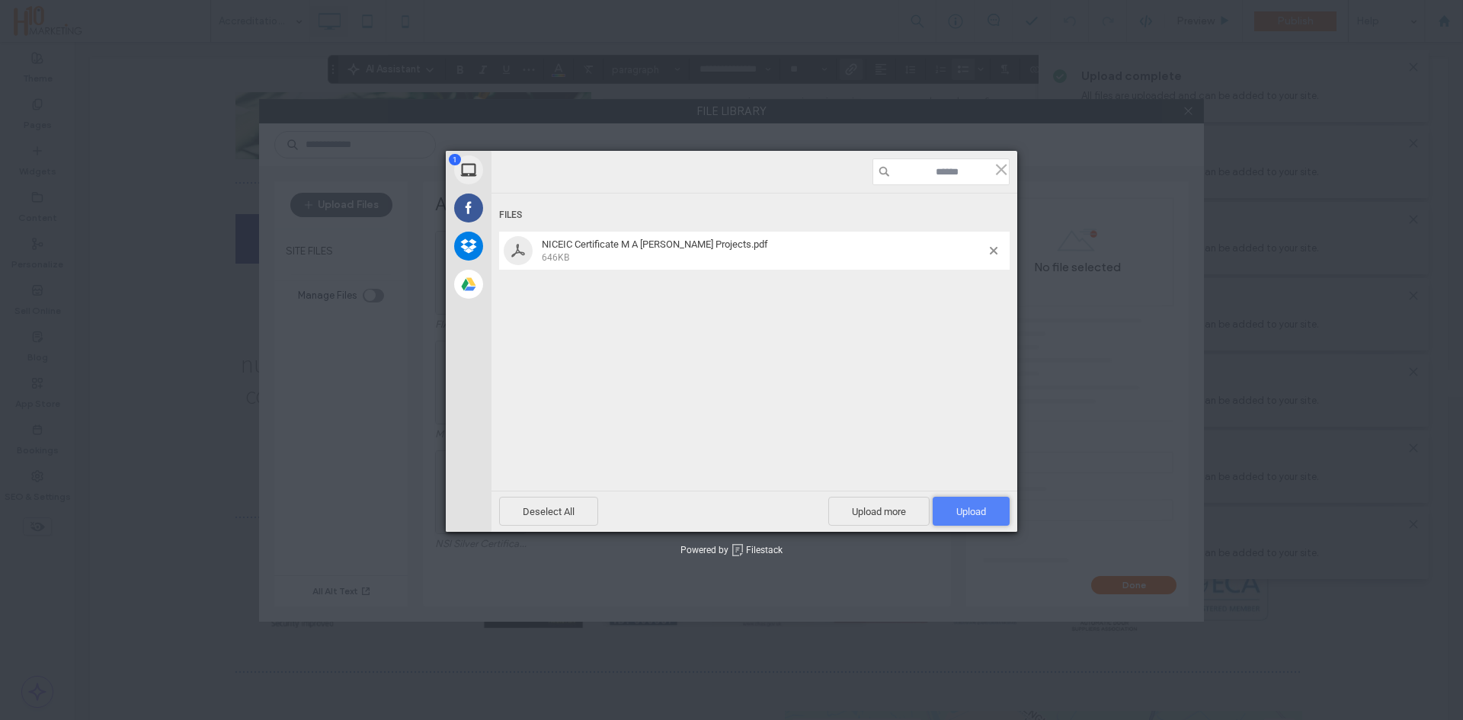
click at [974, 513] on span "Upload 1" at bounding box center [971, 511] width 30 height 11
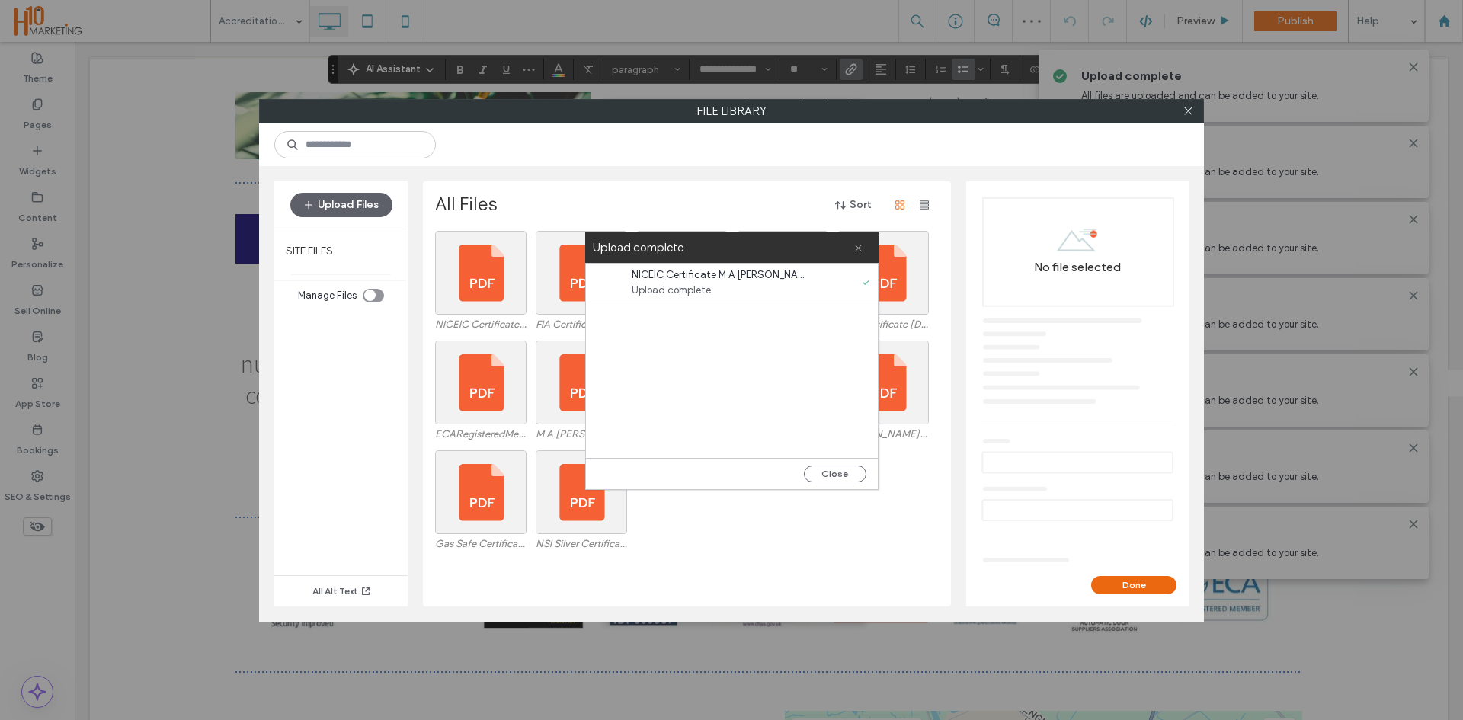
click at [853, 254] on span at bounding box center [858, 247] width 10 height 30
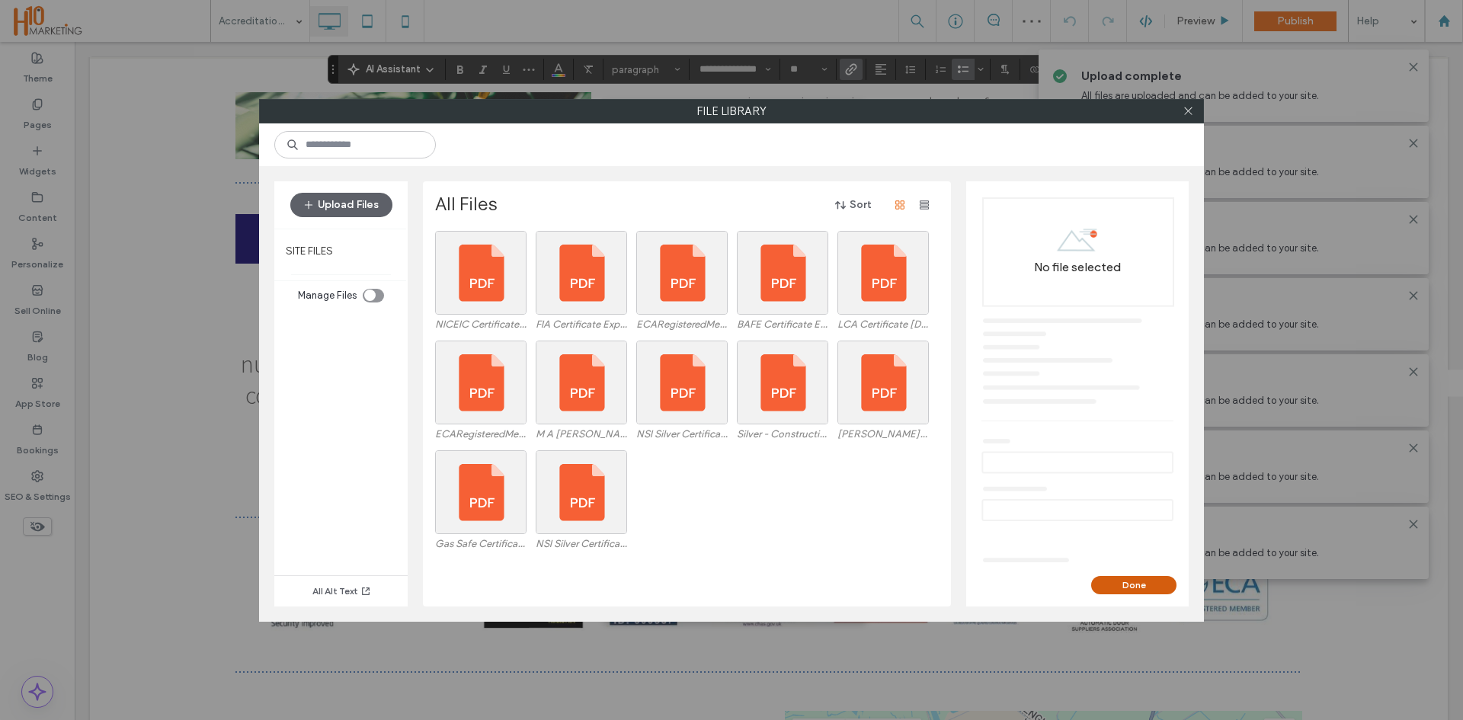
click at [1118, 587] on button "Done" at bounding box center [1133, 585] width 85 height 18
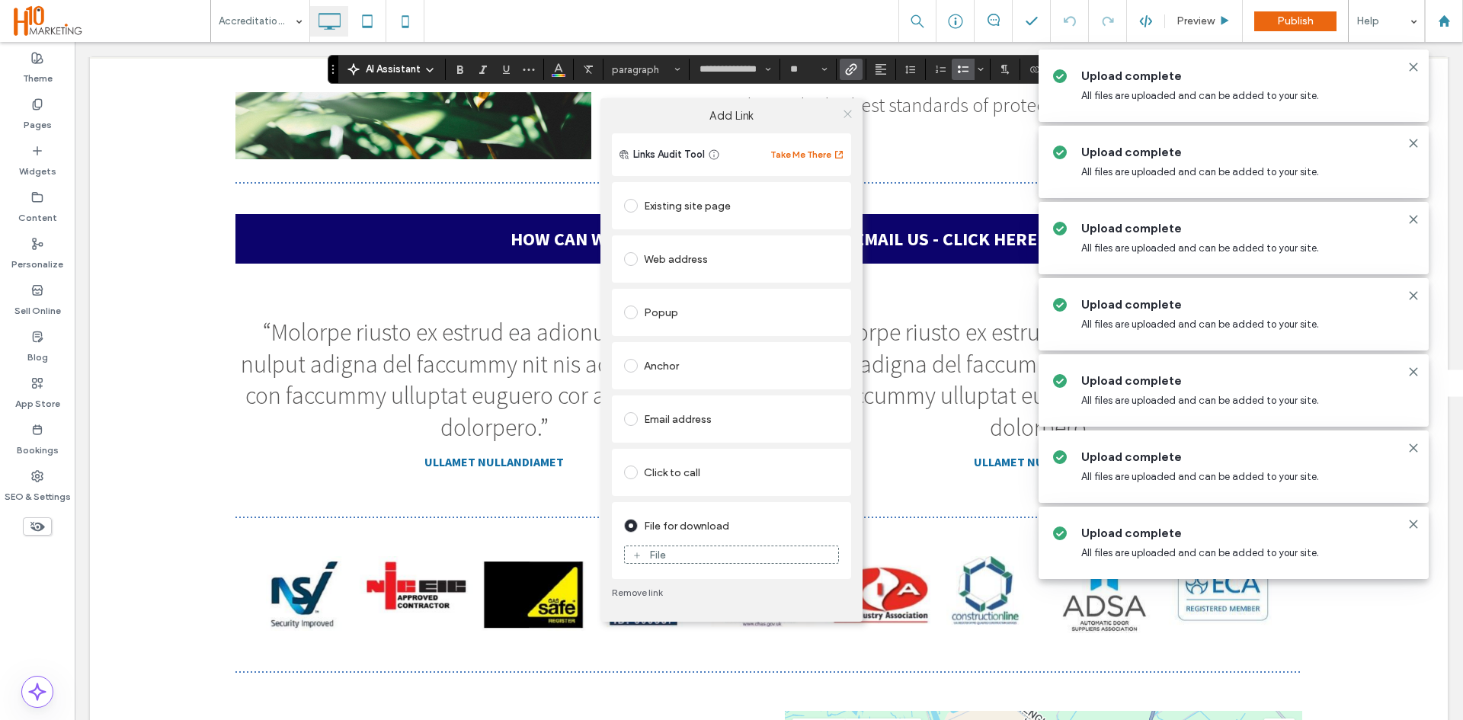
click at [853, 113] on icon at bounding box center [847, 113] width 11 height 11
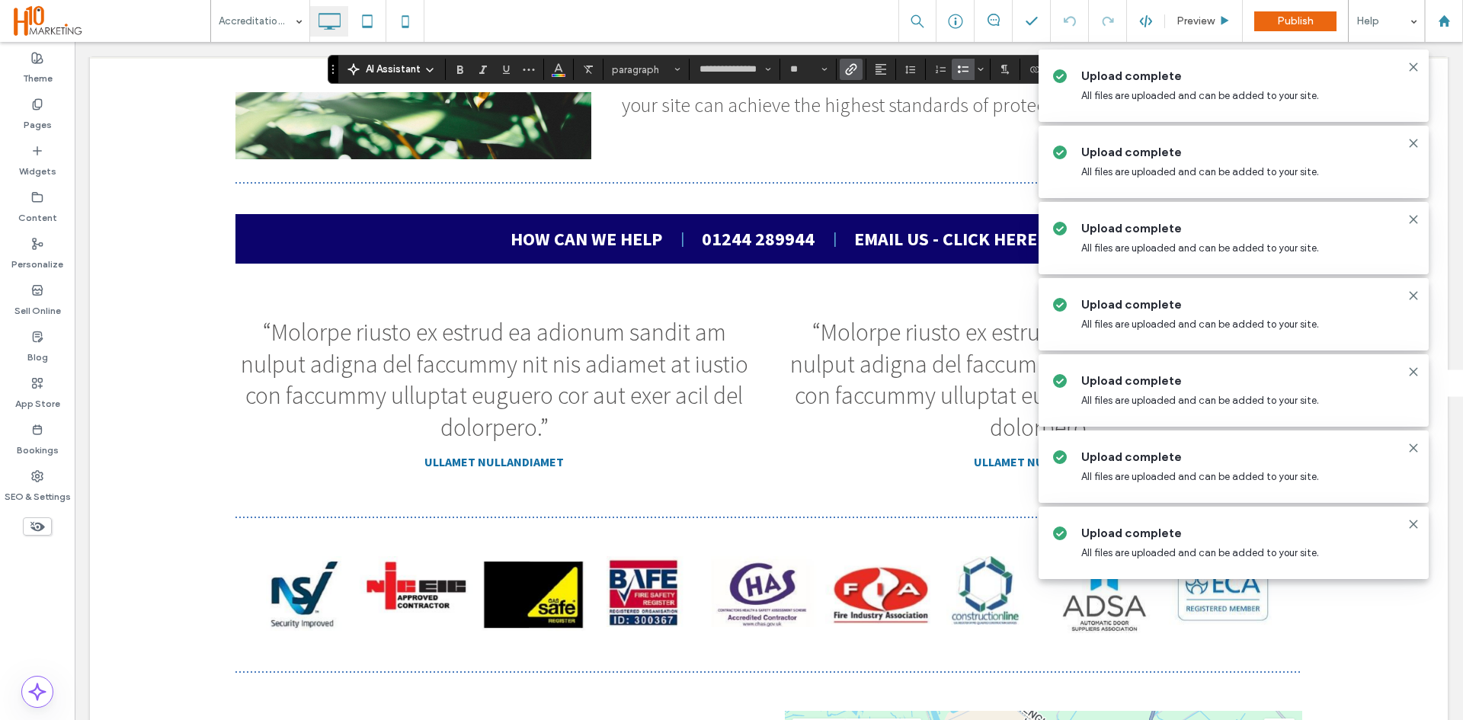
click at [1414, 68] on icon at bounding box center [1413, 67] width 12 height 12
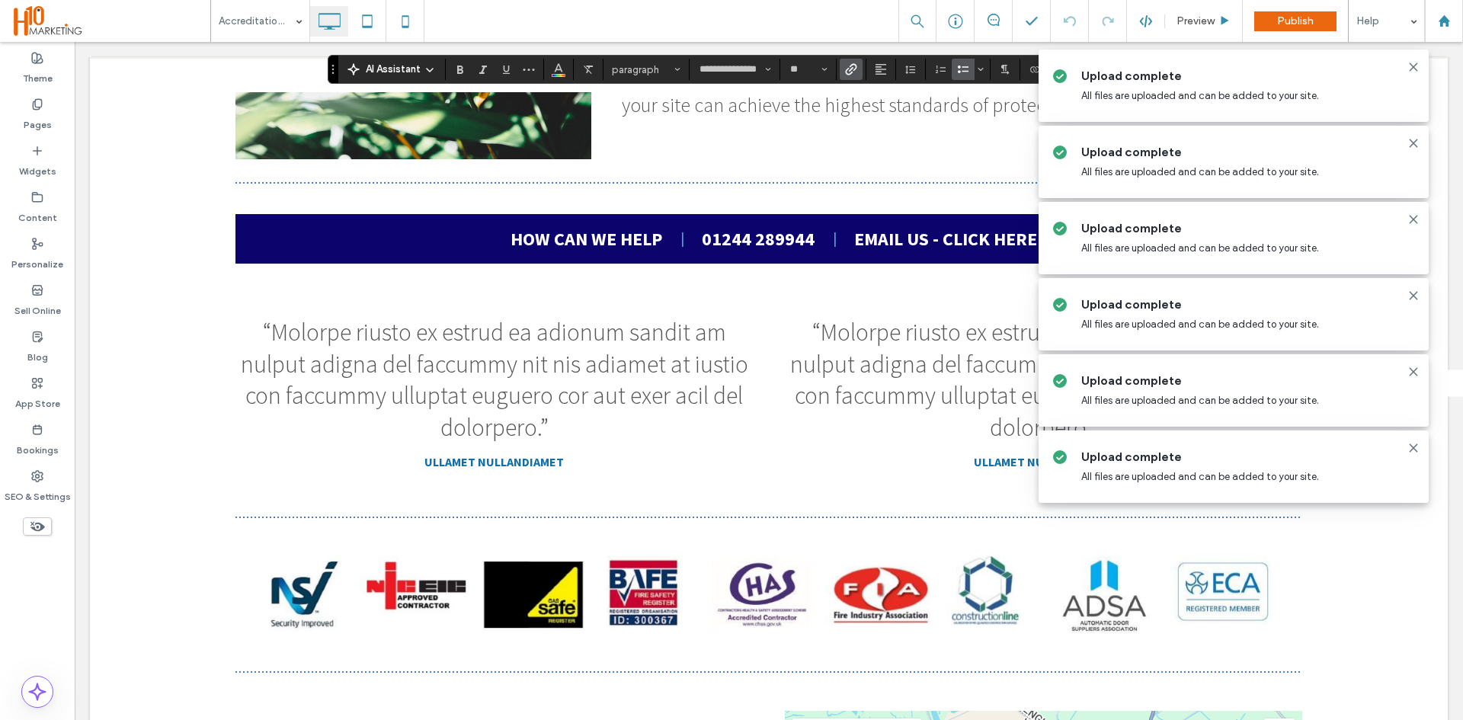
click at [1409, 70] on use at bounding box center [1412, 66] width 7 height 7
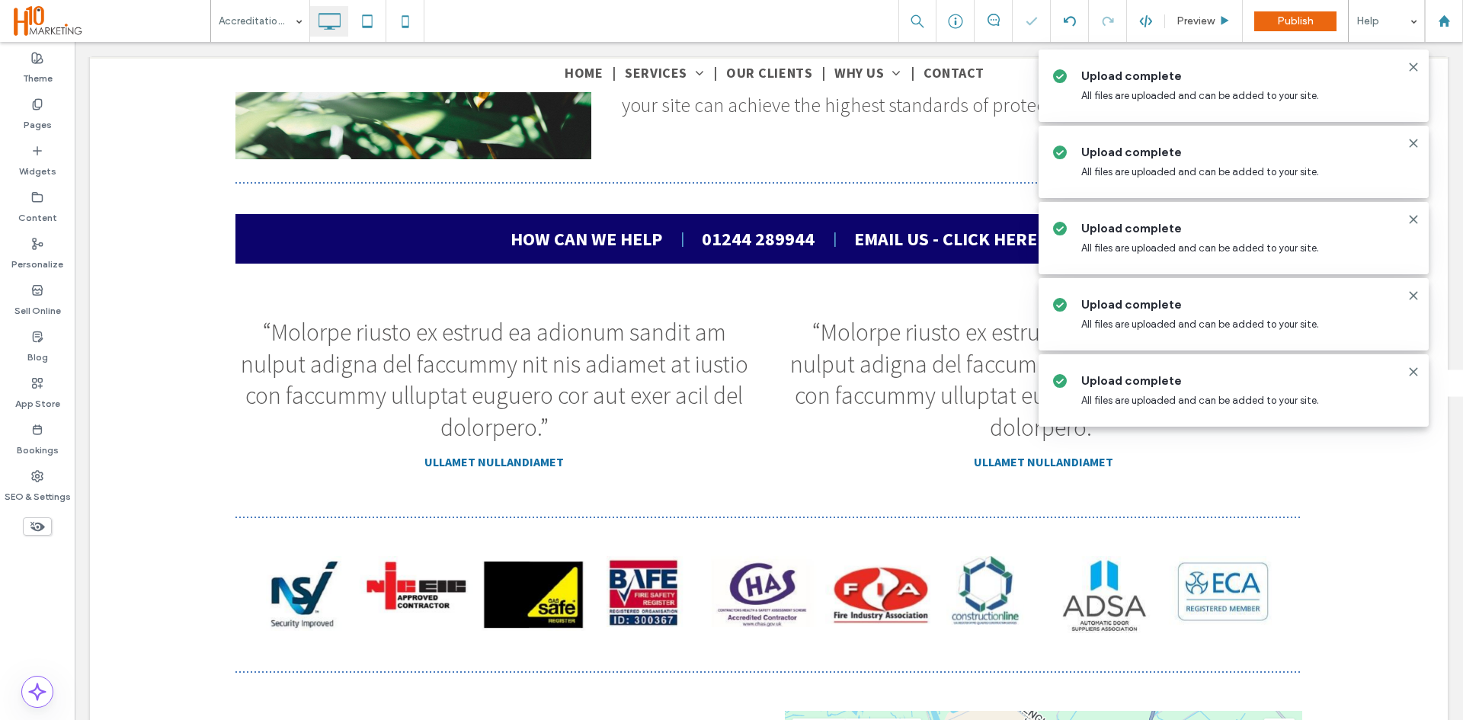
click at [1412, 71] on icon at bounding box center [1413, 67] width 12 height 12
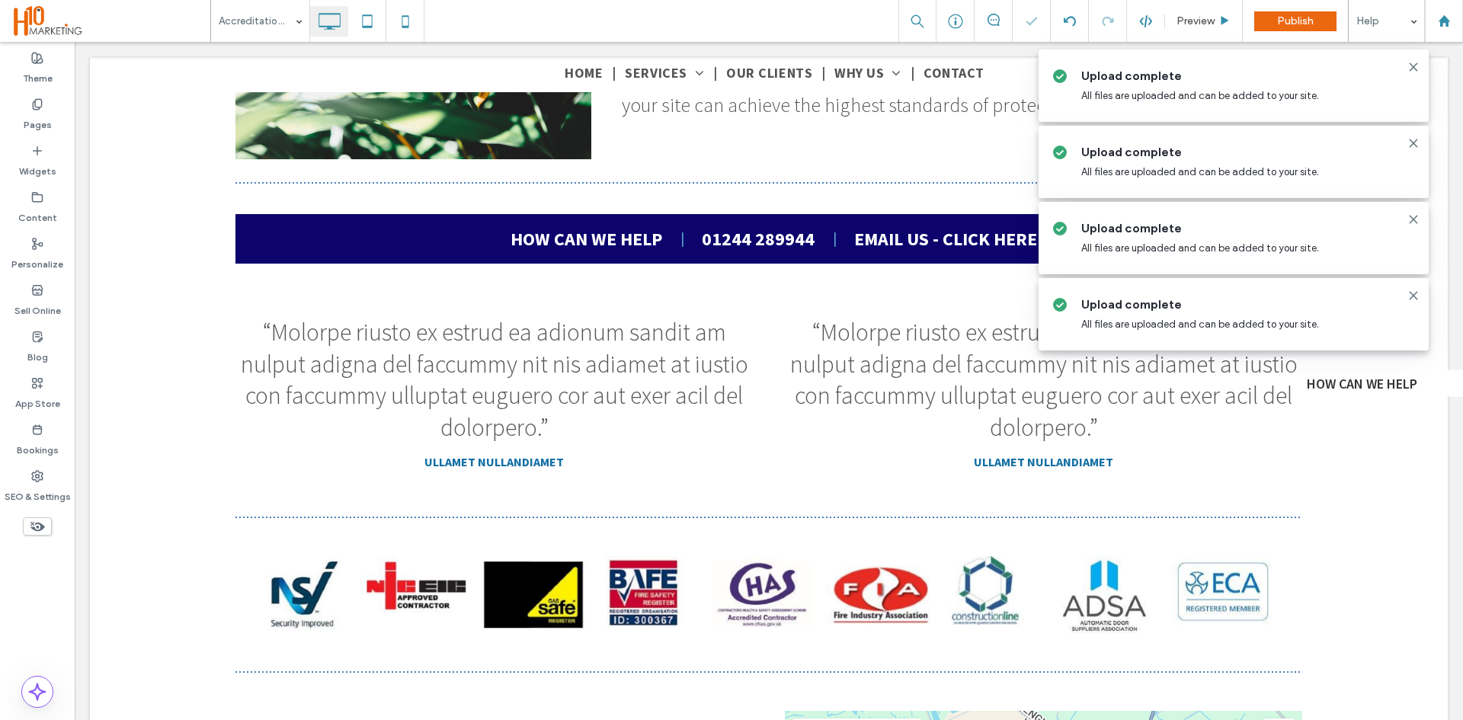
click at [1409, 78] on span "Upload complete" at bounding box center [1248, 76] width 335 height 17
click at [1411, 67] on icon at bounding box center [1413, 67] width 12 height 12
drag, startPoint x: 1408, startPoint y: 59, endPoint x: 1425, endPoint y: 85, distance: 31.3
click at [1408, 61] on section "Upload complete All files are uploaded and can be added to your site." at bounding box center [1233, 86] width 390 height 72
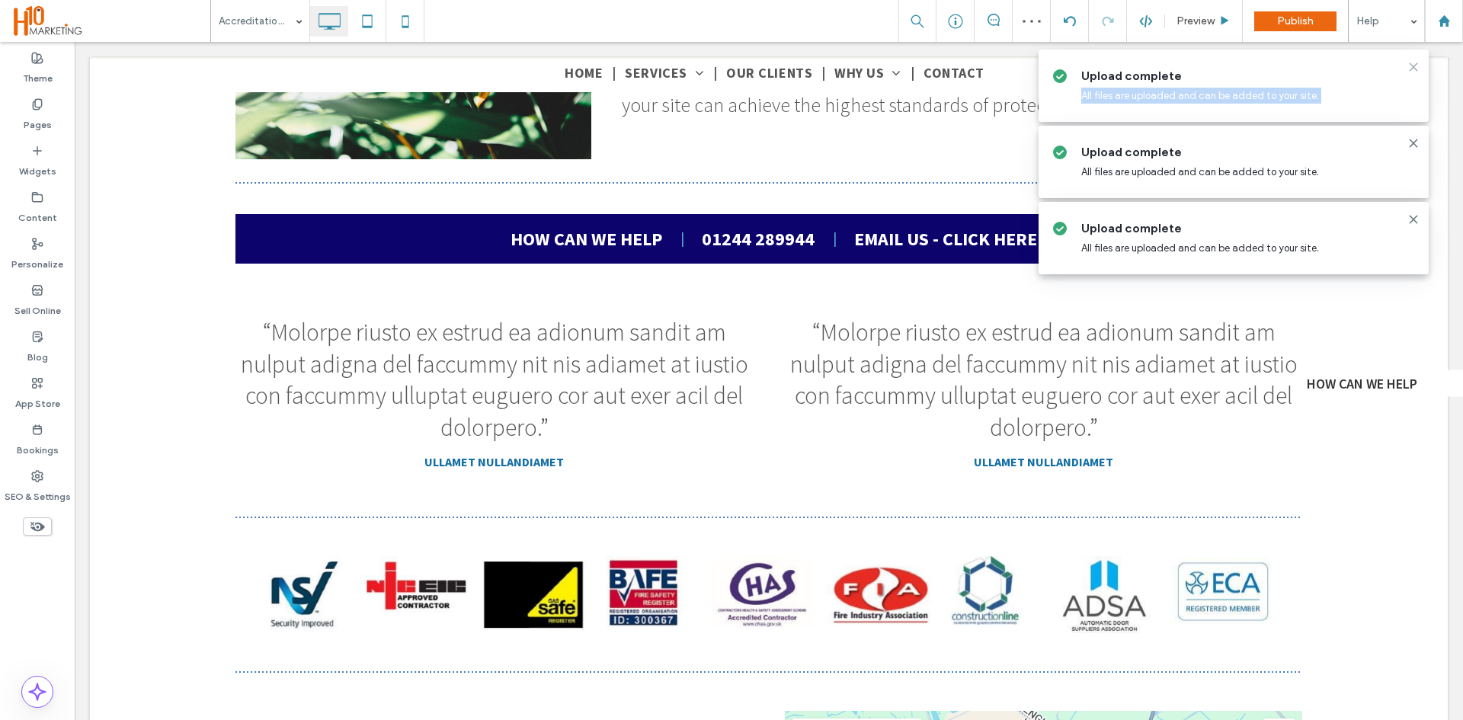
click at [1410, 66] on icon at bounding box center [1413, 67] width 12 height 12
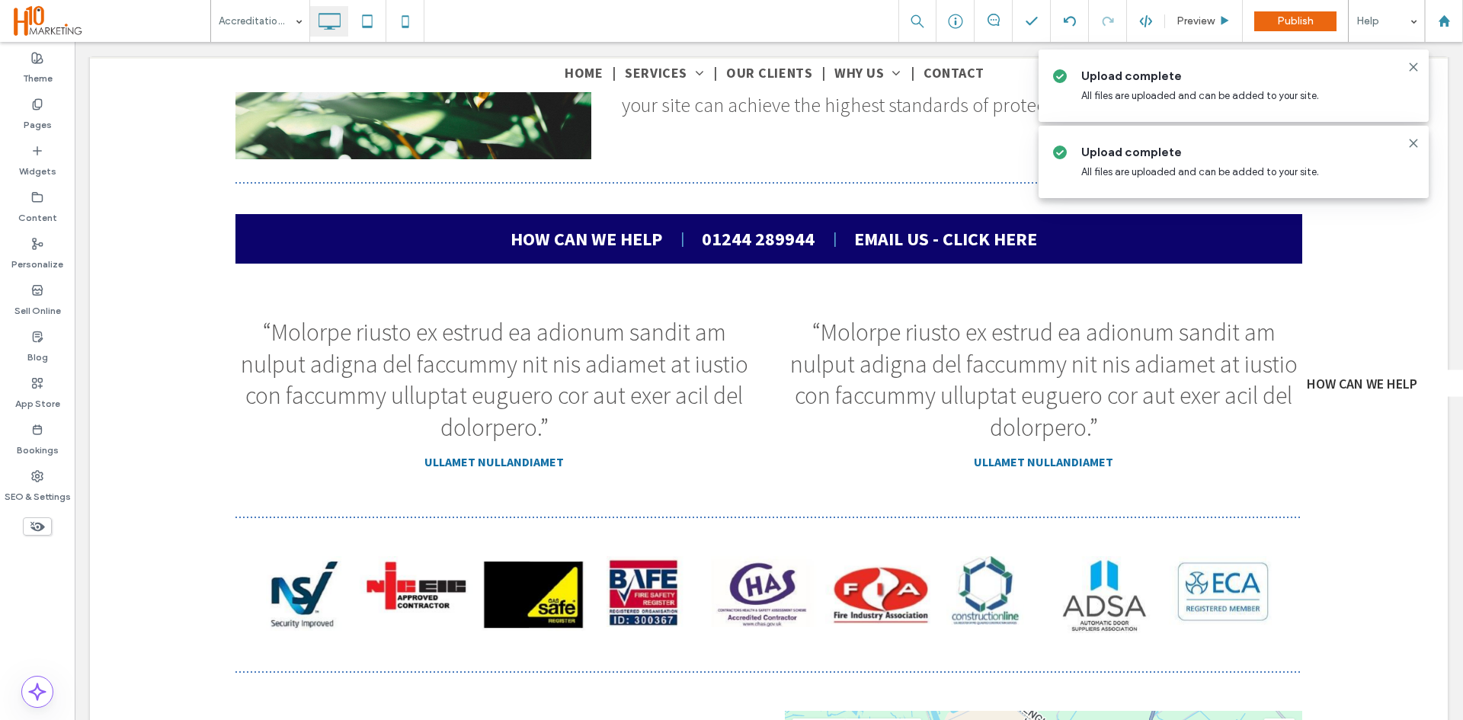
click at [1412, 68] on use at bounding box center [1412, 66] width 7 height 7
click at [1411, 68] on icon at bounding box center [1413, 67] width 12 height 12
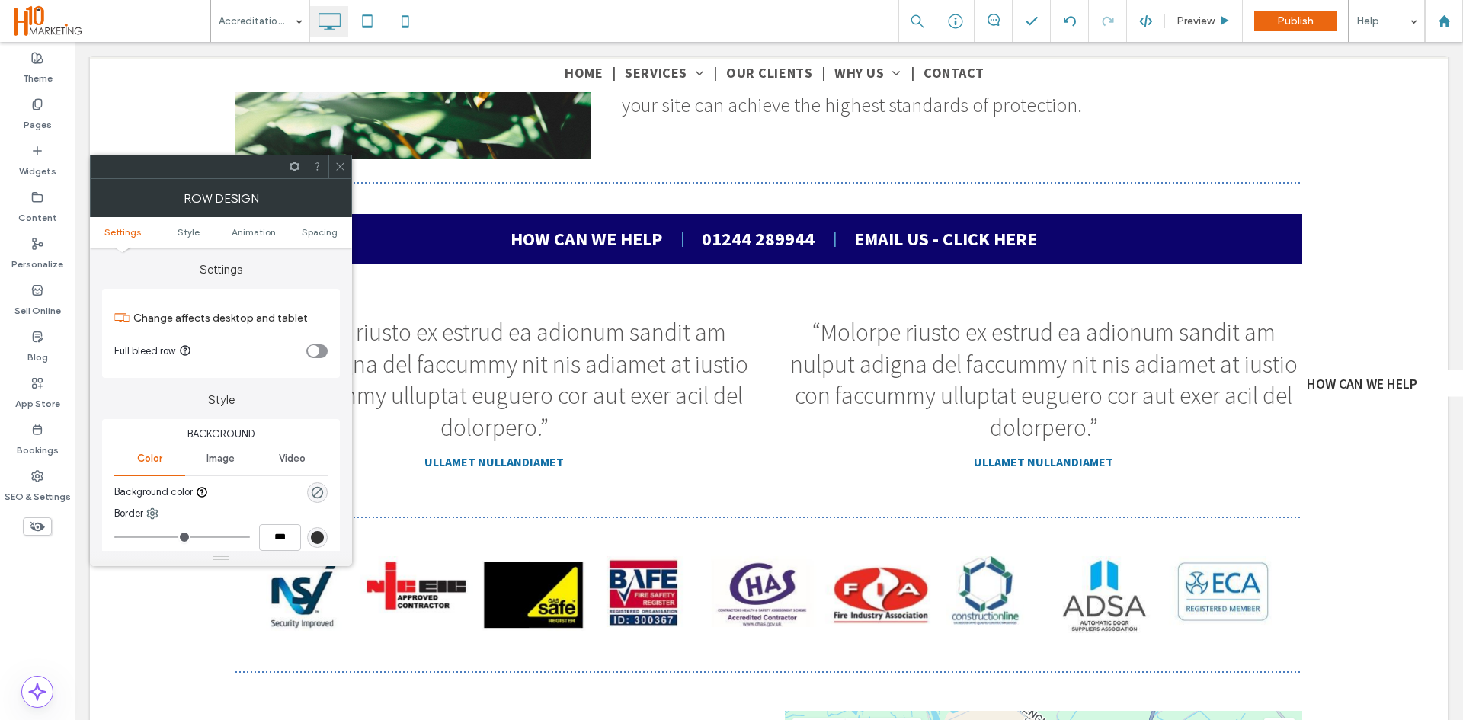
click at [340, 169] on icon at bounding box center [339, 166] width 11 height 11
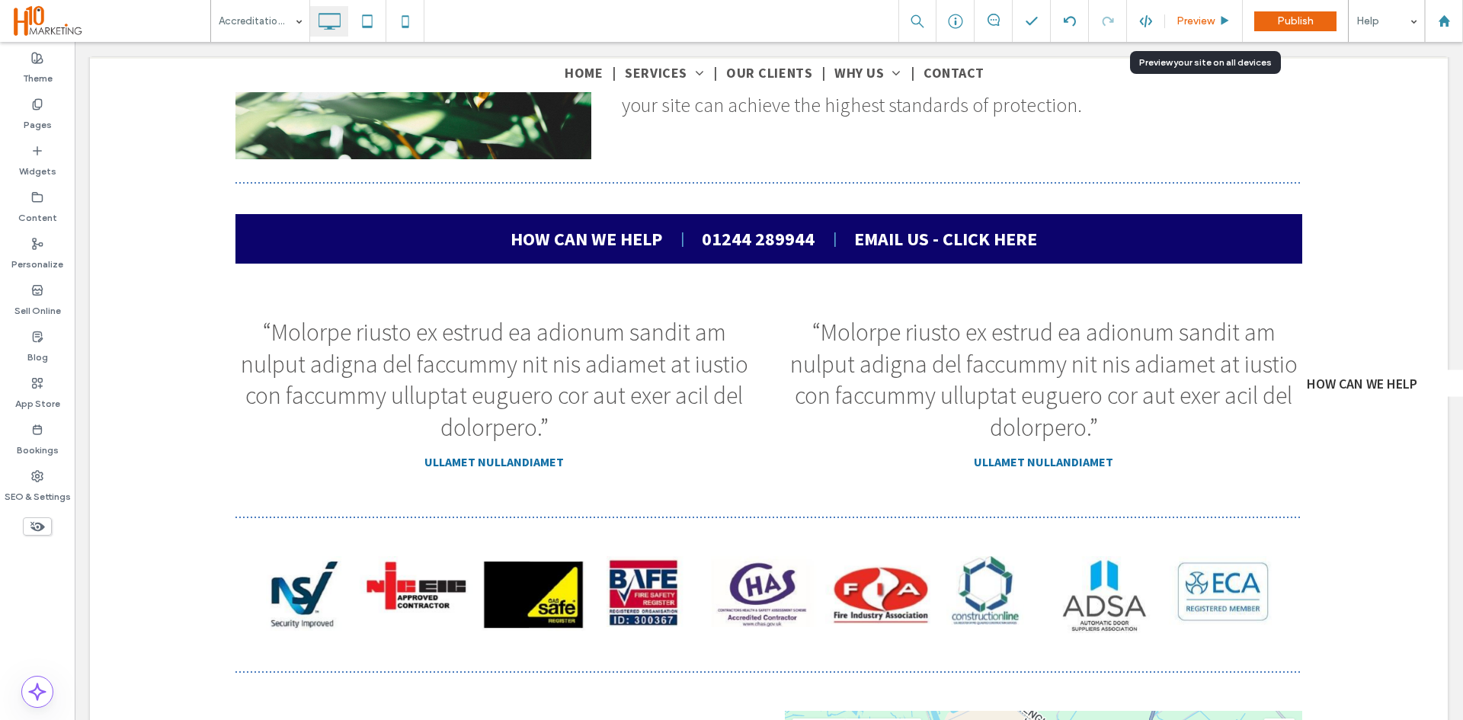
click at [1208, 19] on span "Preview" at bounding box center [1195, 20] width 38 height 13
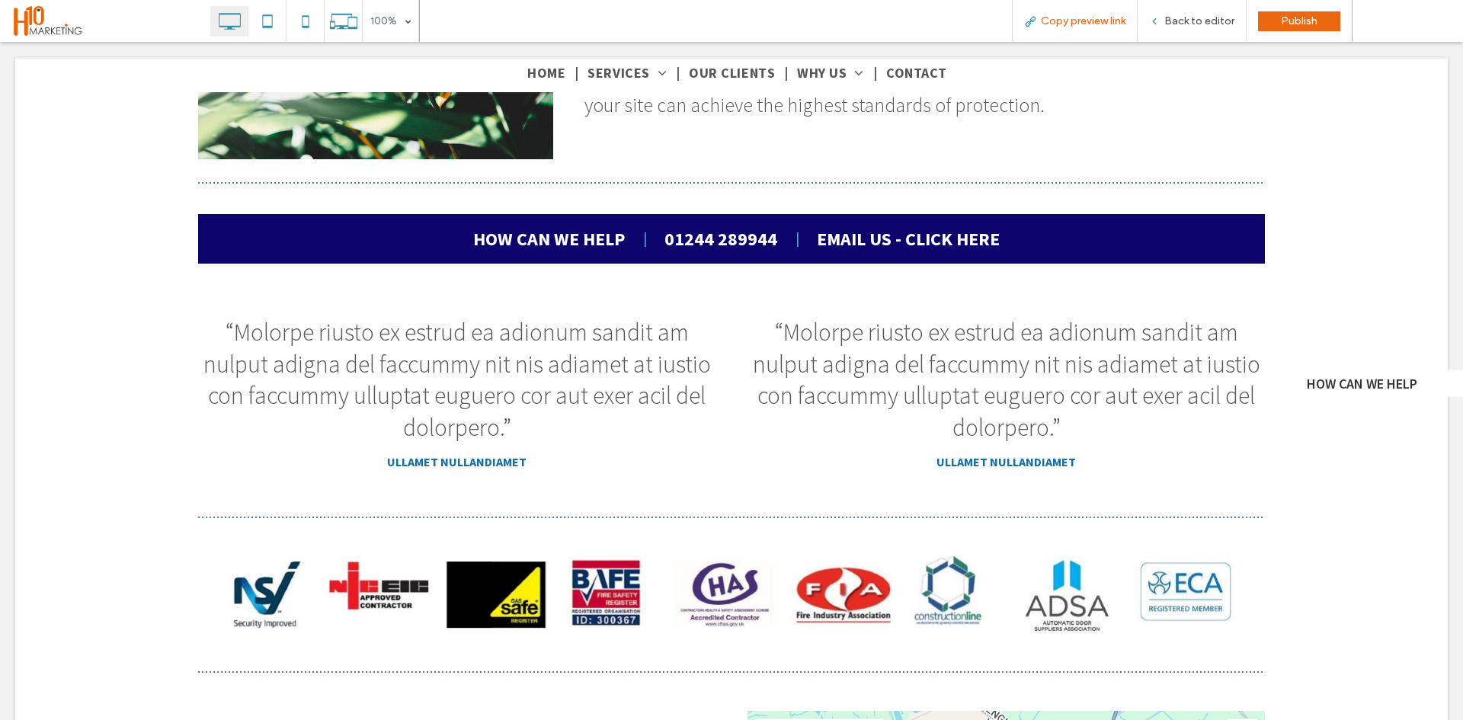
click at [1120, 24] on span "Copy preview link" at bounding box center [1083, 20] width 85 height 13
click at [1179, 16] on span "Back to editor" at bounding box center [1199, 20] width 70 height 13
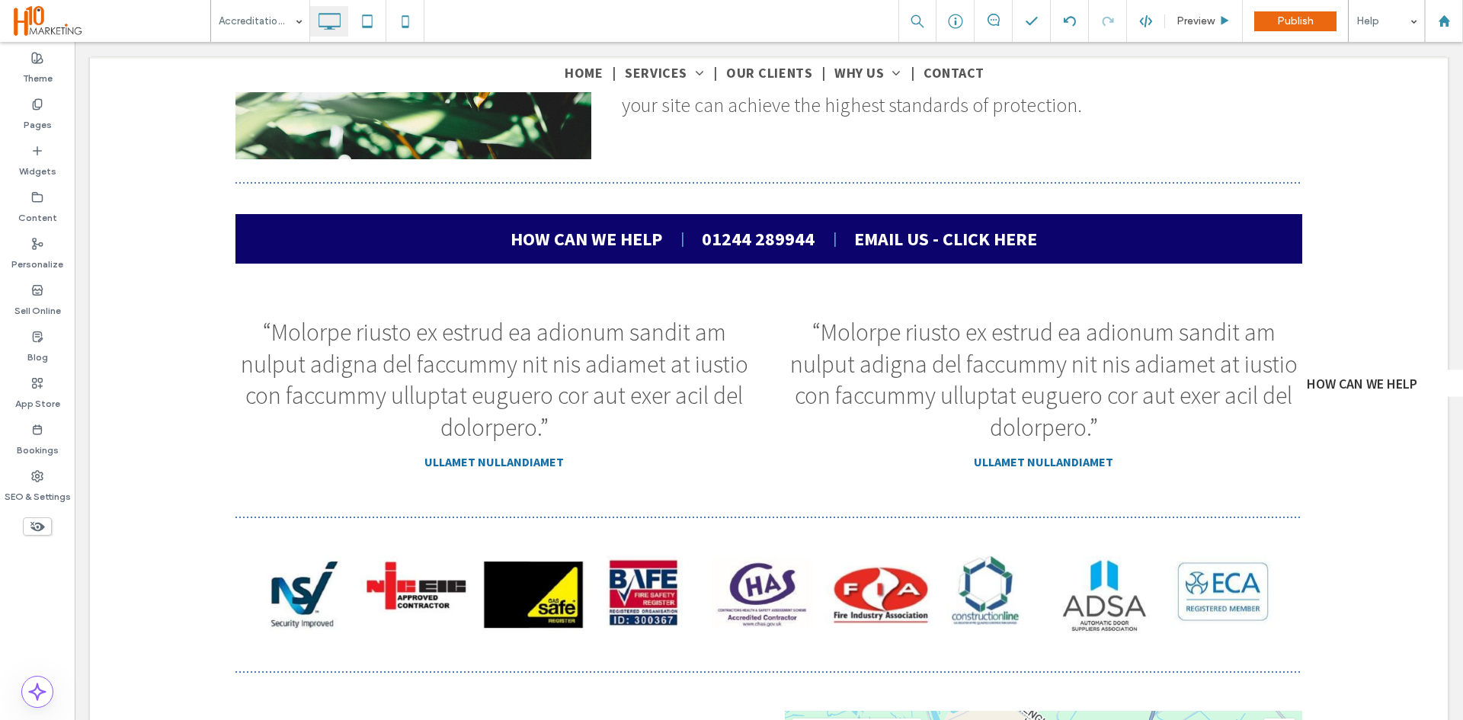
type input "**********"
type input "**"
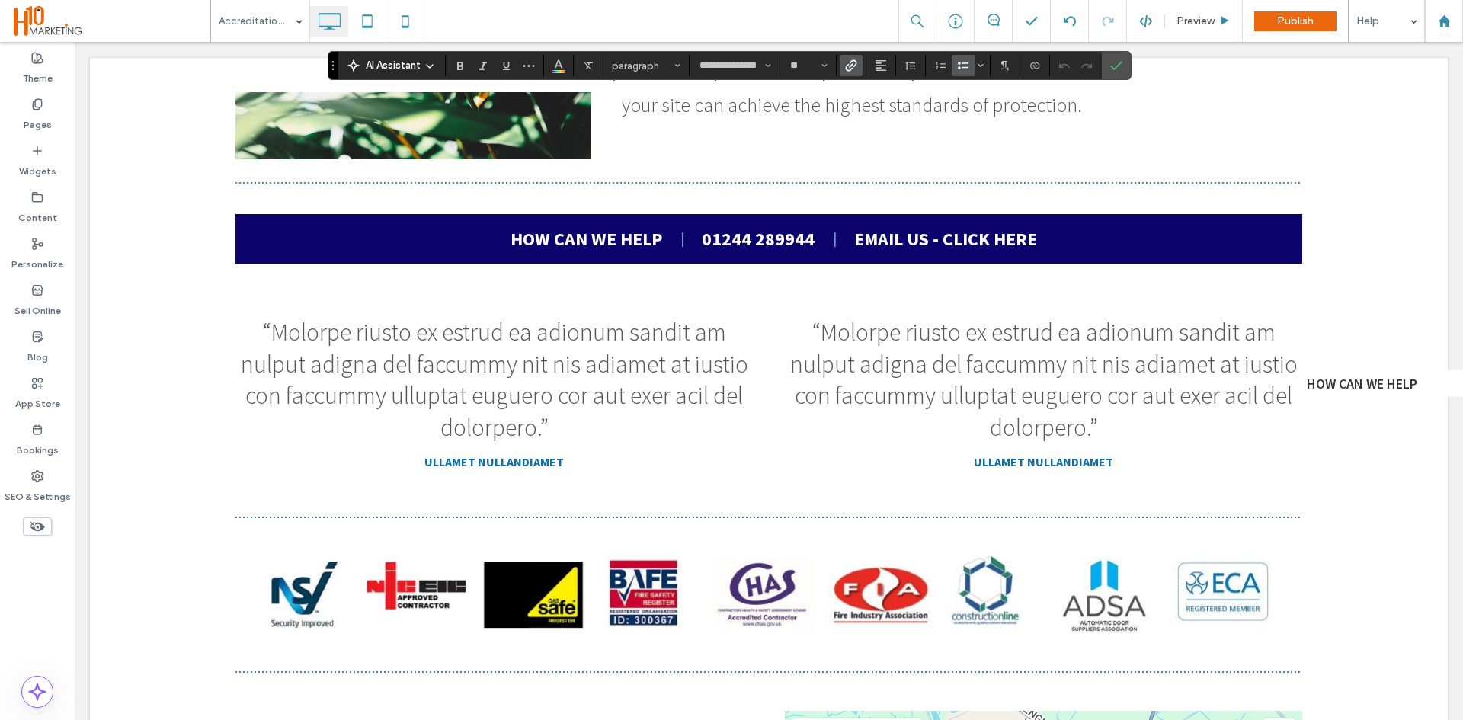
click at [855, 62] on icon "Link" at bounding box center [851, 65] width 12 height 12
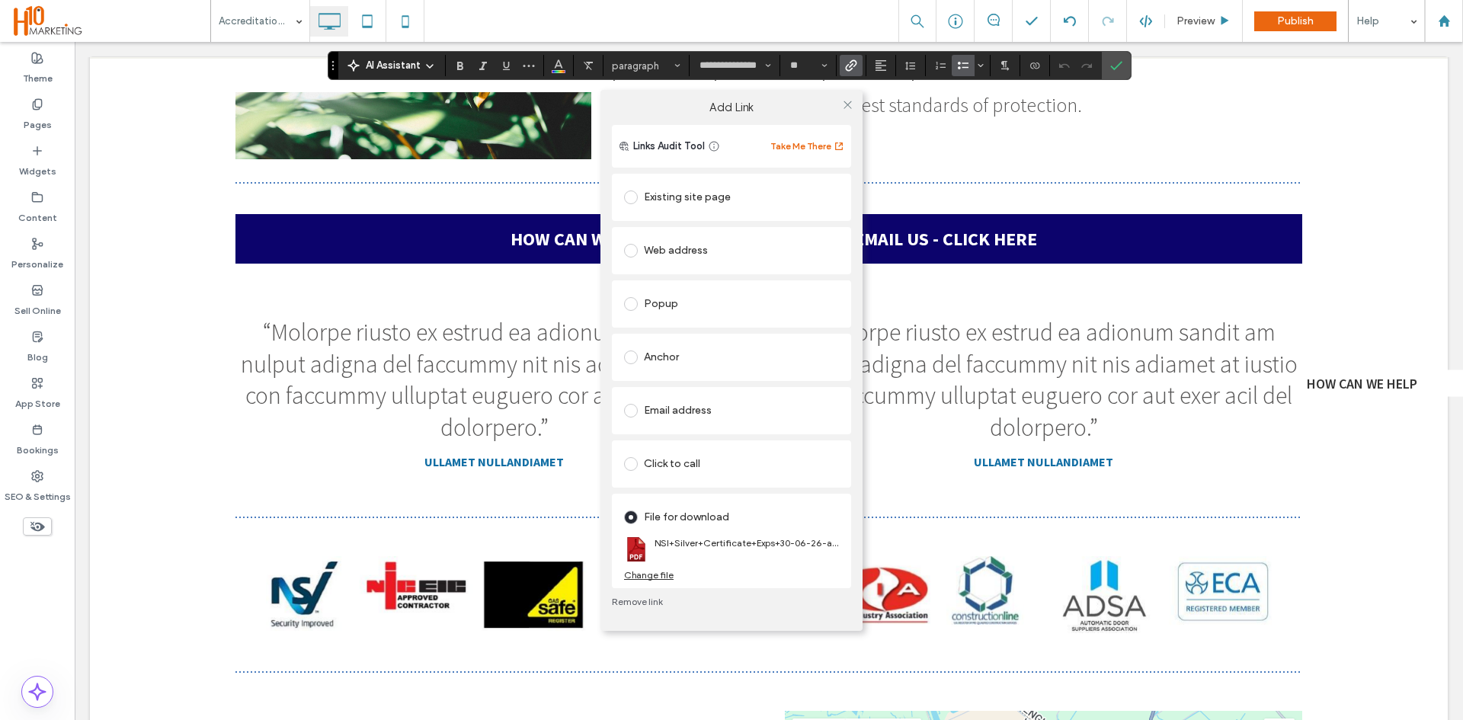
click at [664, 576] on div "Change file" at bounding box center [649, 574] width 50 height 11
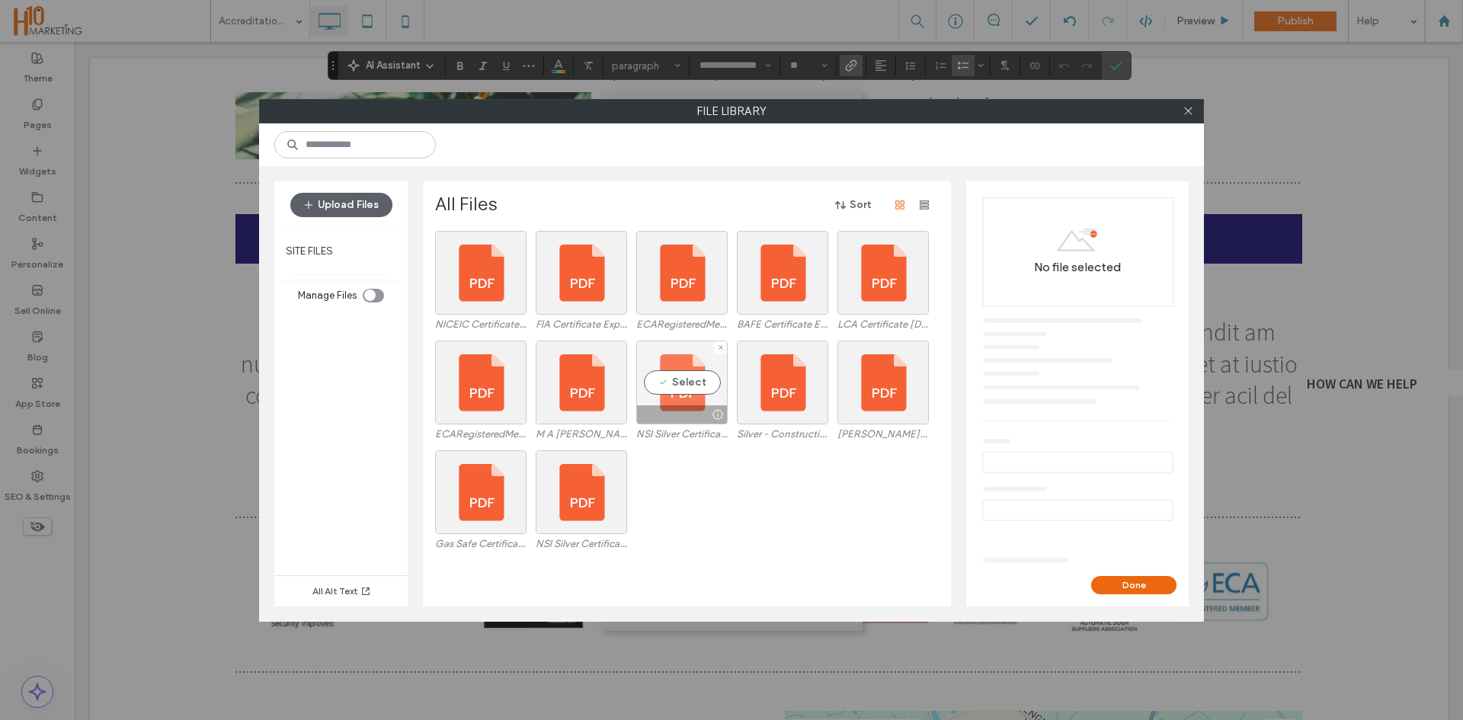
click at [694, 386] on div "Select" at bounding box center [681, 383] width 91 height 84
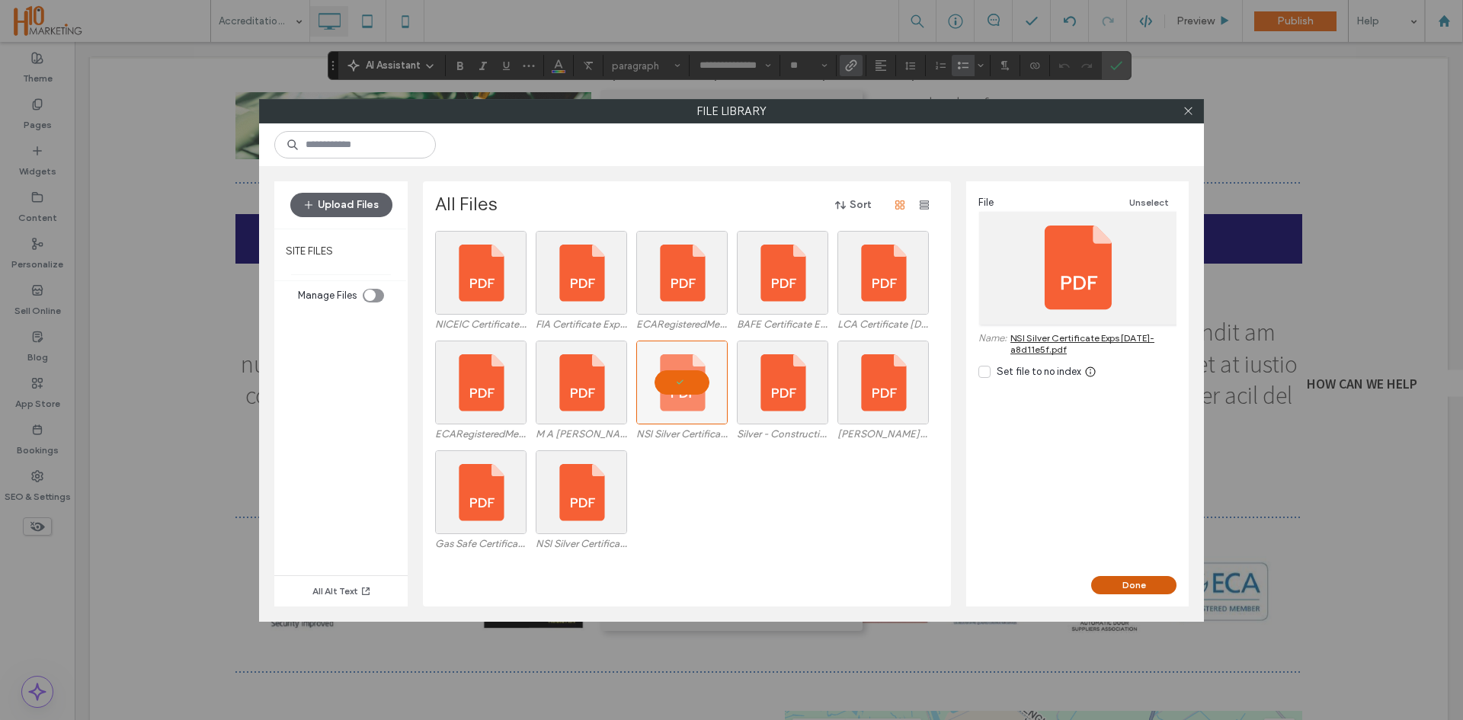
click at [1118, 576] on button "Done" at bounding box center [1133, 585] width 85 height 18
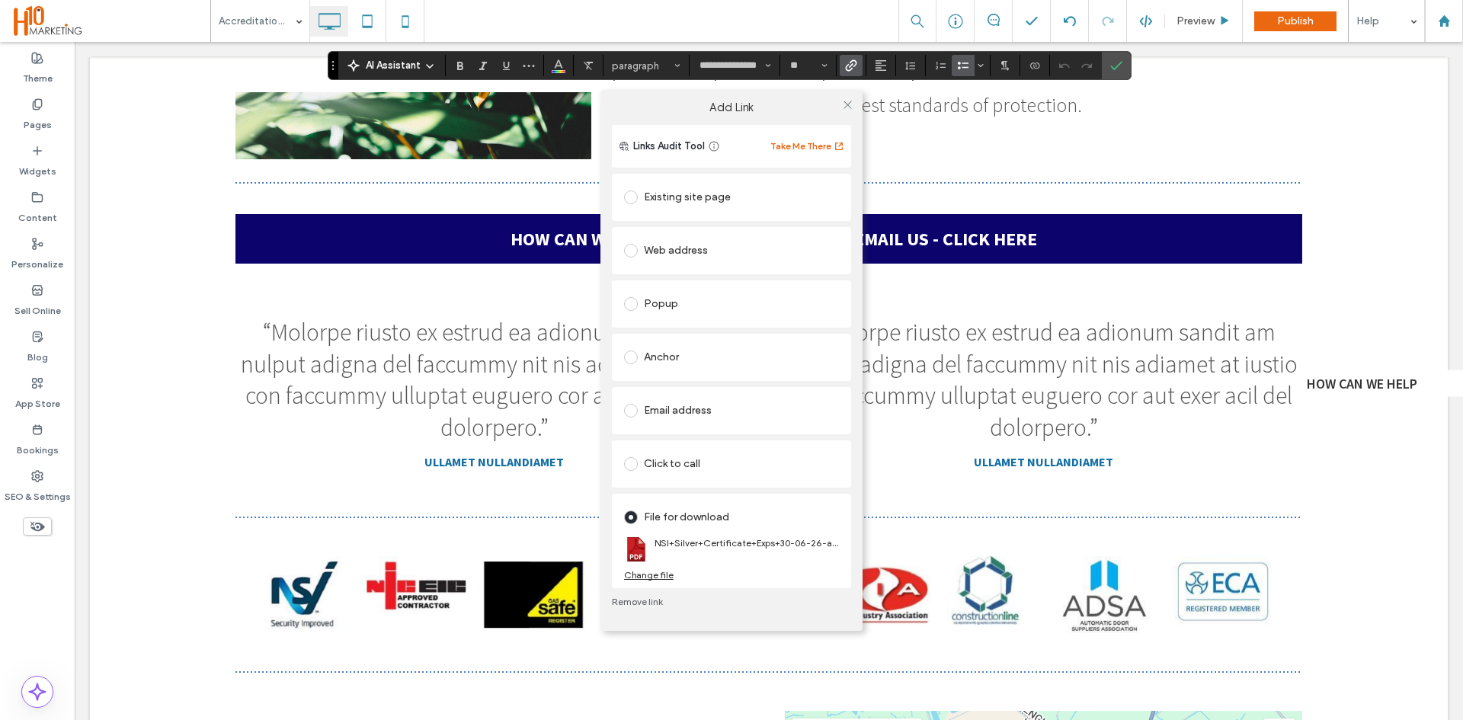
click at [471, 261] on div "Add Link Links Audit Tool Take Me There Existing site page Web address Popup An…" at bounding box center [731, 360] width 1463 height 720
click at [415, 513] on div "Add Link Links Audit Tool Take Me There Existing site page Web address Popup An…" at bounding box center [731, 360] width 1463 height 720
click at [851, 101] on use at bounding box center [847, 105] width 8 height 8
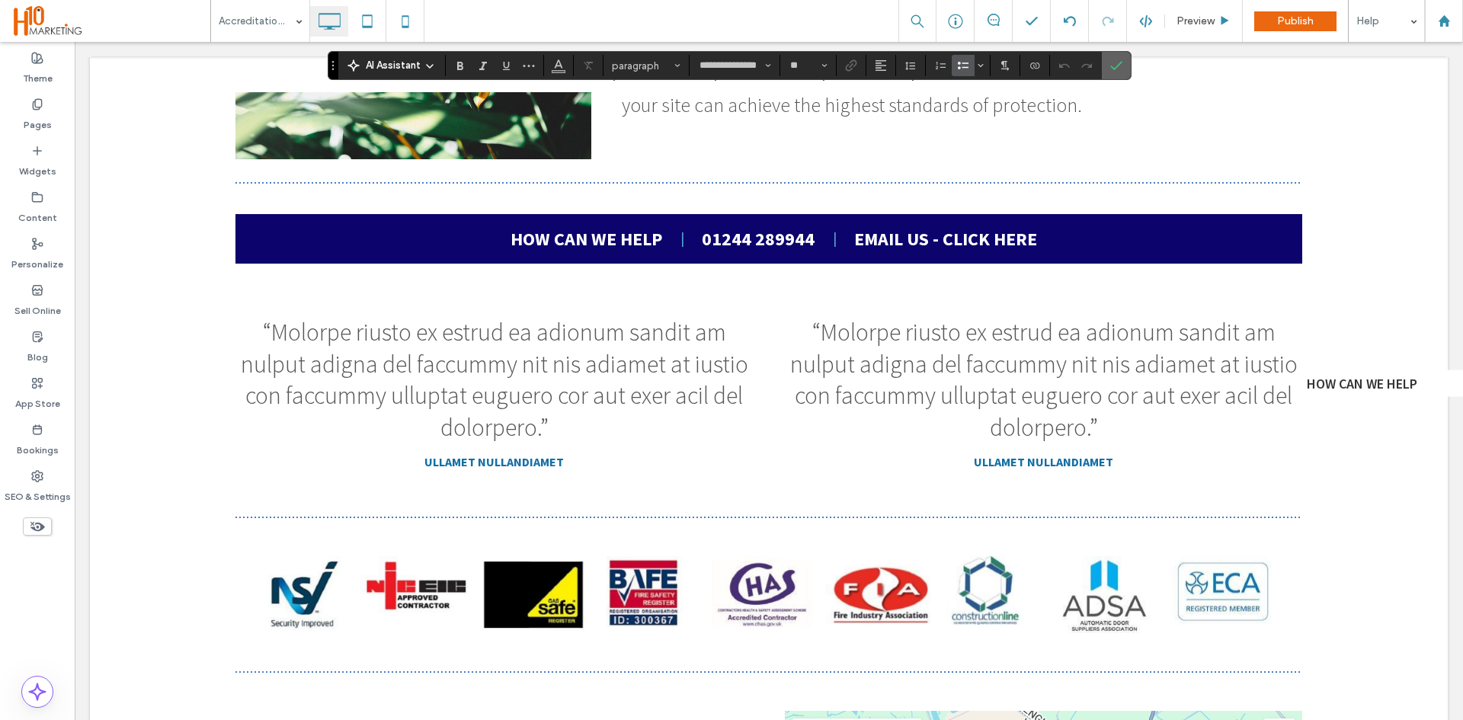
click at [1115, 67] on icon "Confirm" at bounding box center [1116, 65] width 12 height 12
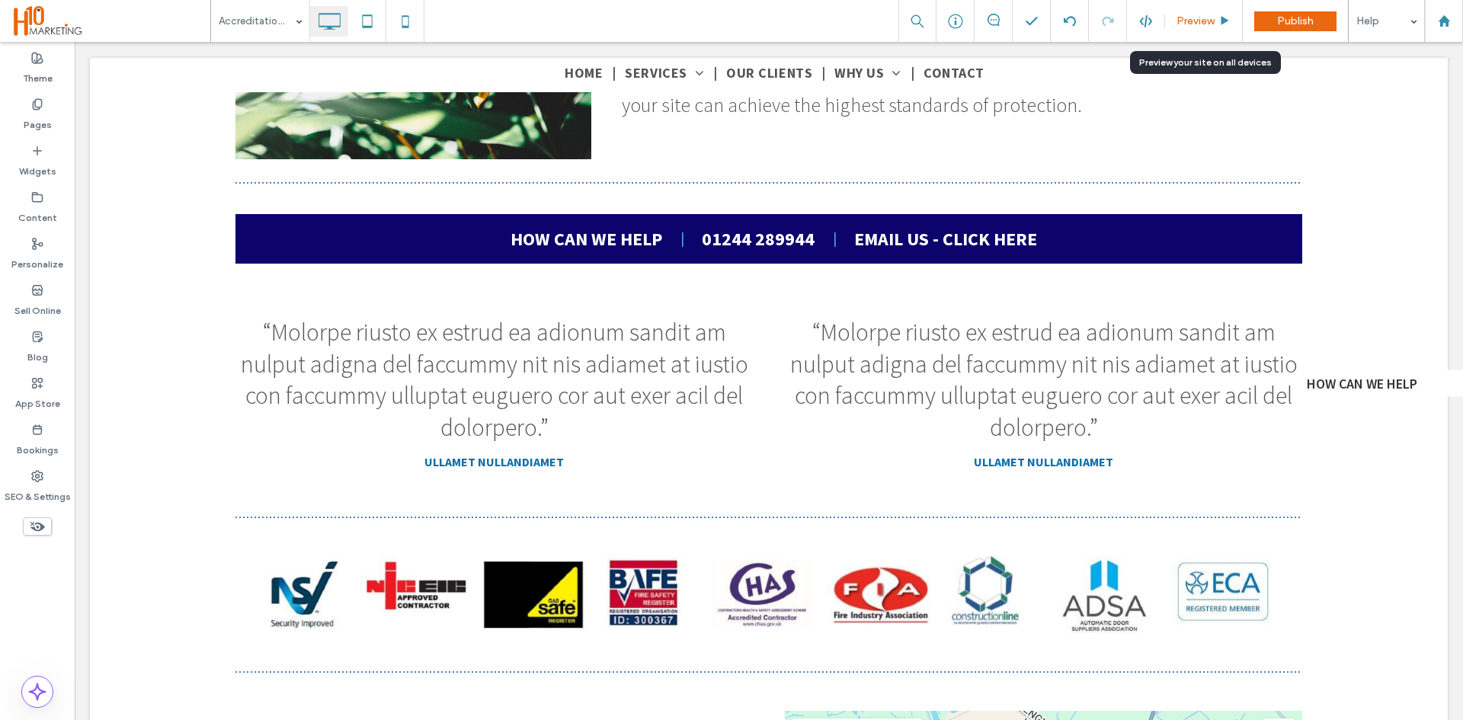
click at [1206, 23] on span "Preview" at bounding box center [1195, 20] width 38 height 13
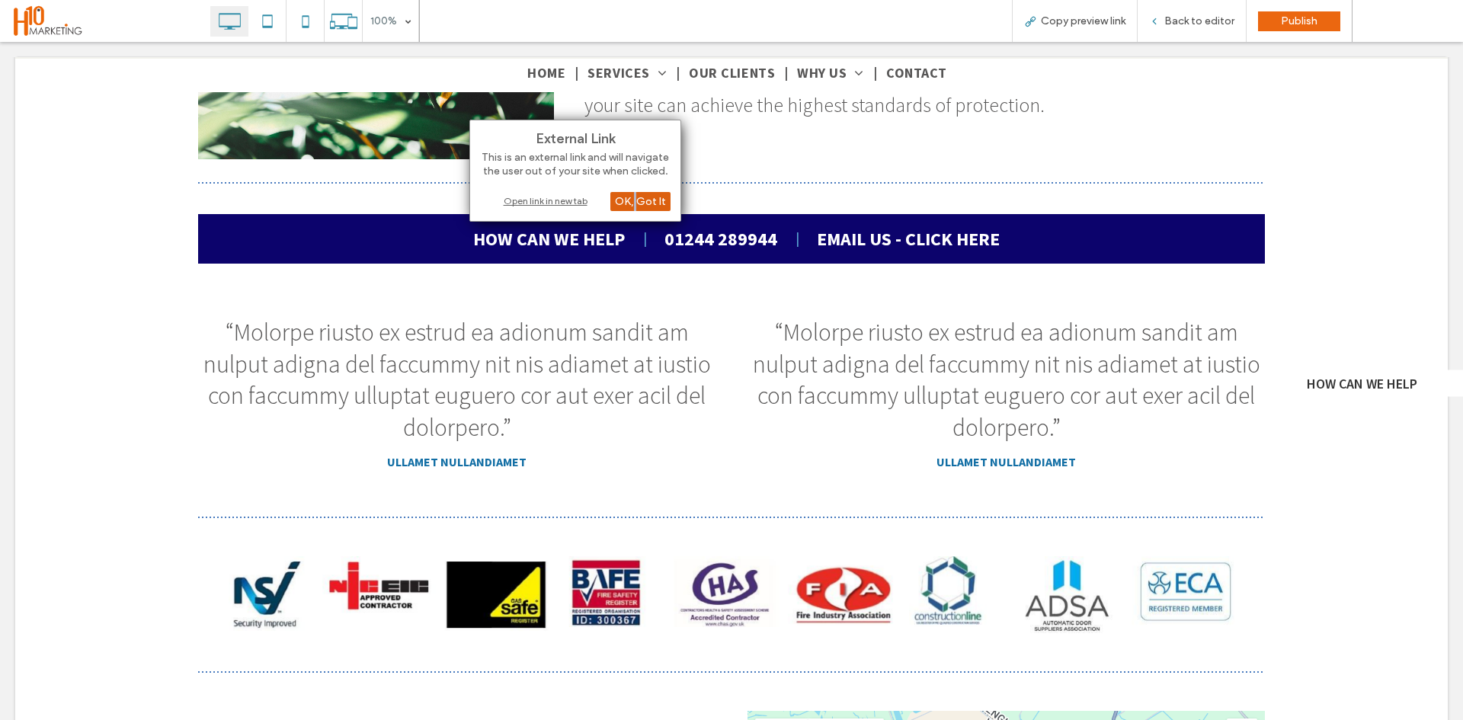
click at [638, 195] on div "OK, Got It" at bounding box center [640, 201] width 60 height 19
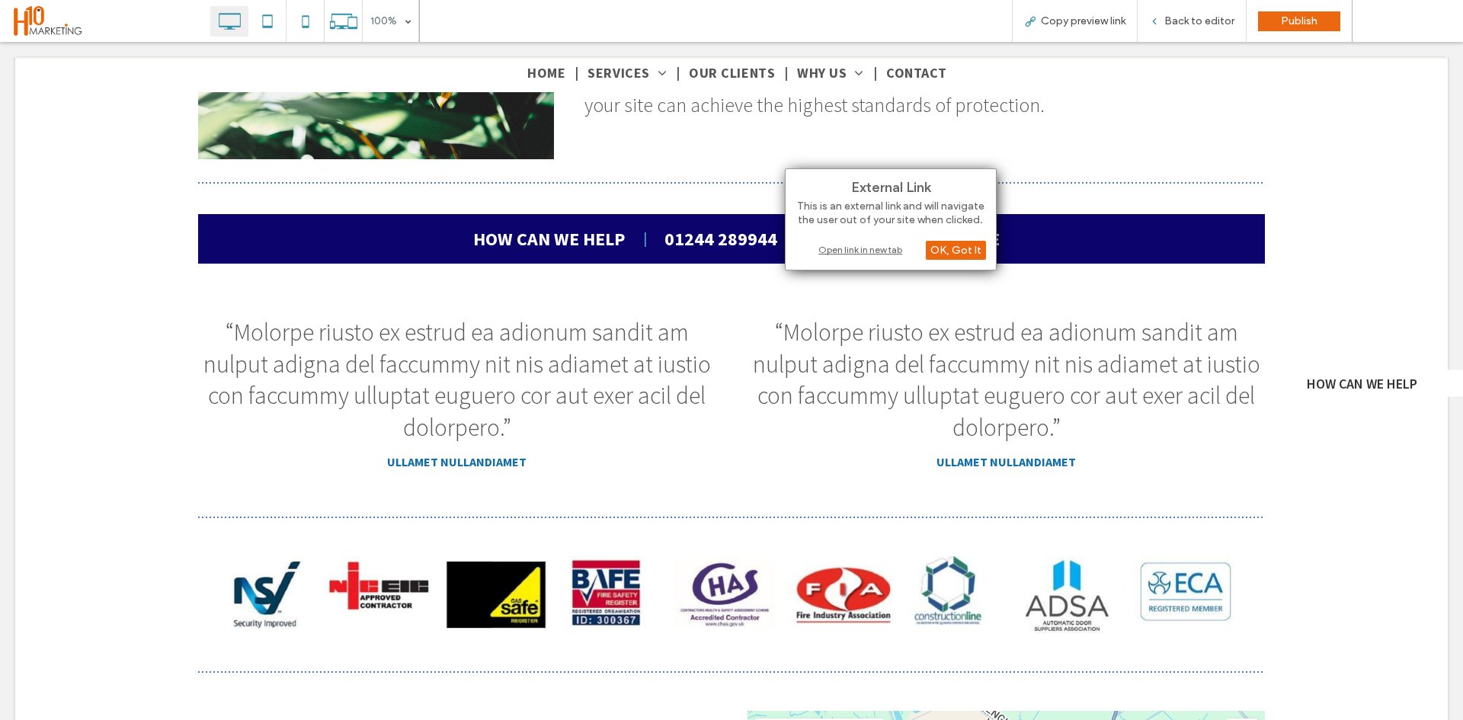
click at [885, 250] on div "Open link in new tab" at bounding box center [890, 250] width 190 height 16
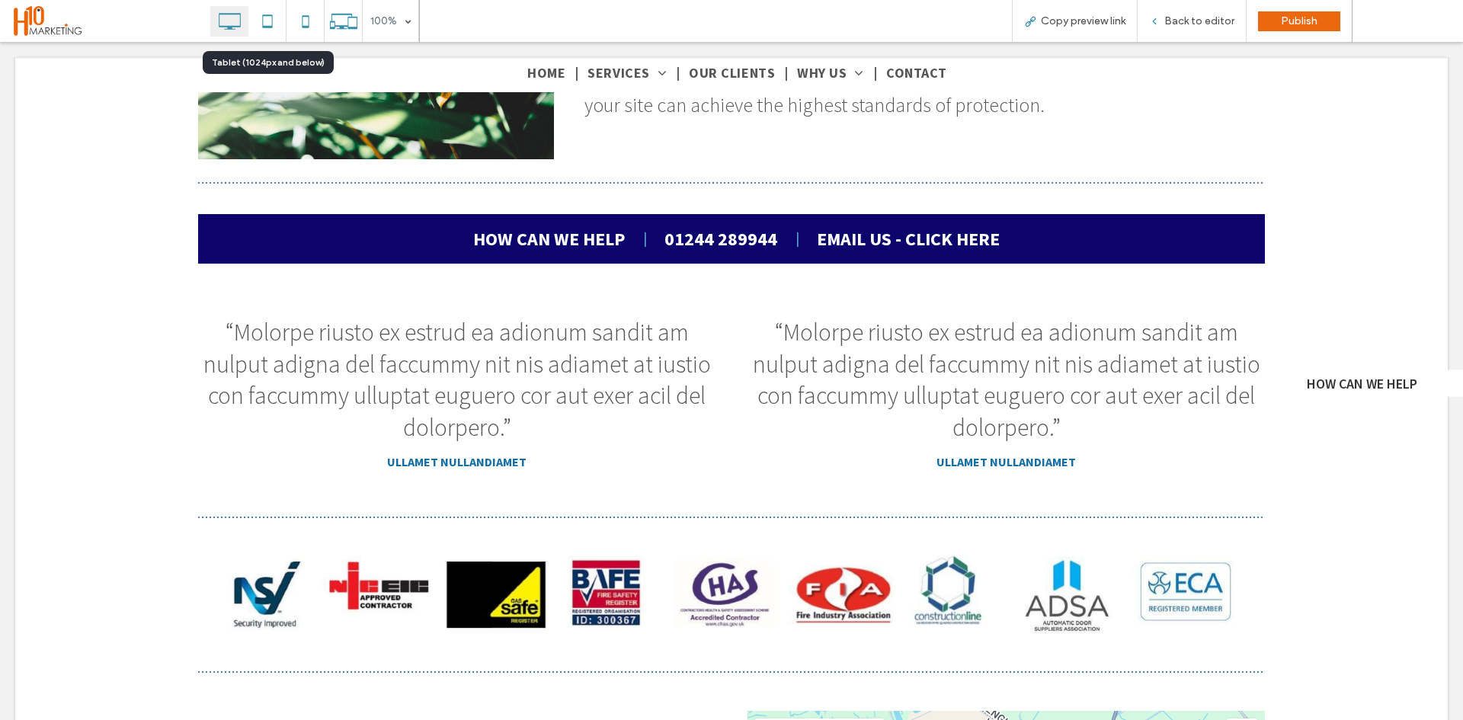
click at [274, 25] on icon at bounding box center [267, 21] width 30 height 30
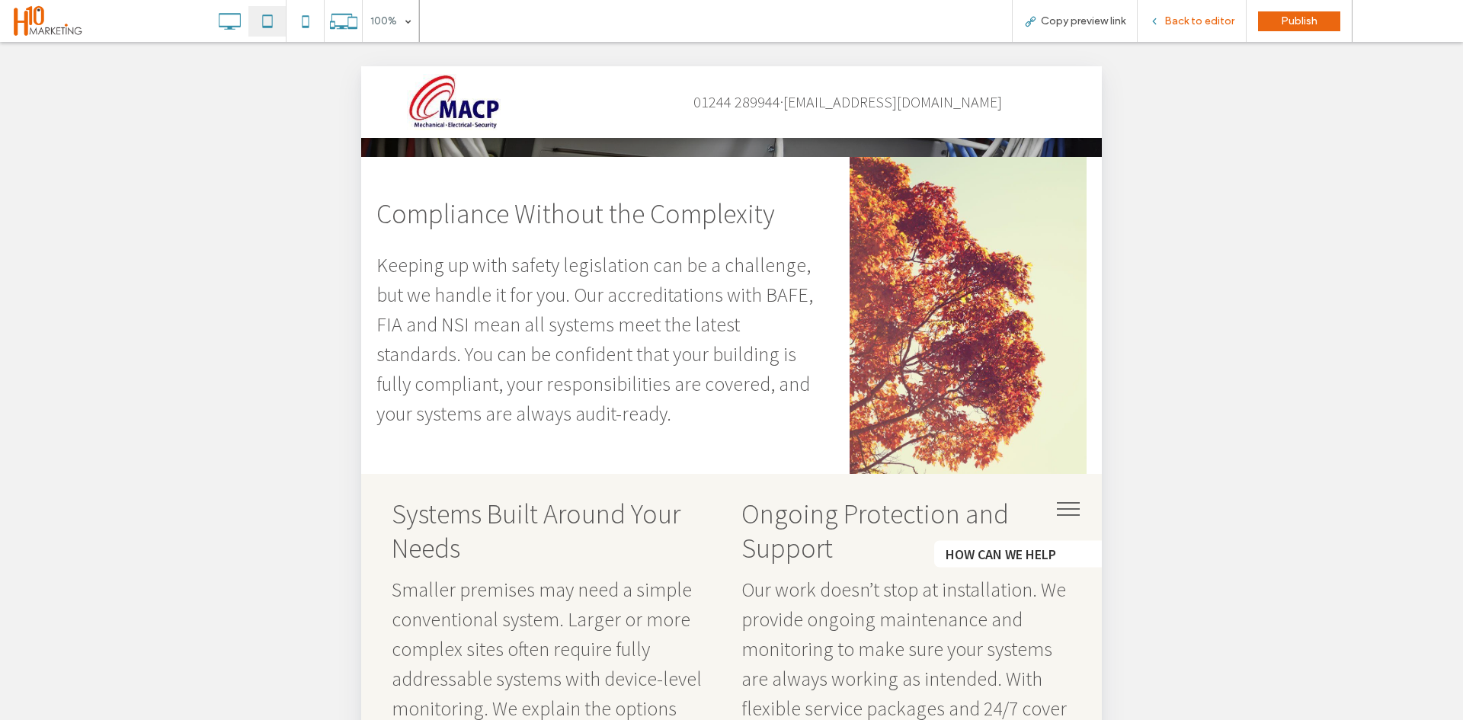
click at [1166, 21] on div "Back to editor" at bounding box center [1191, 20] width 108 height 13
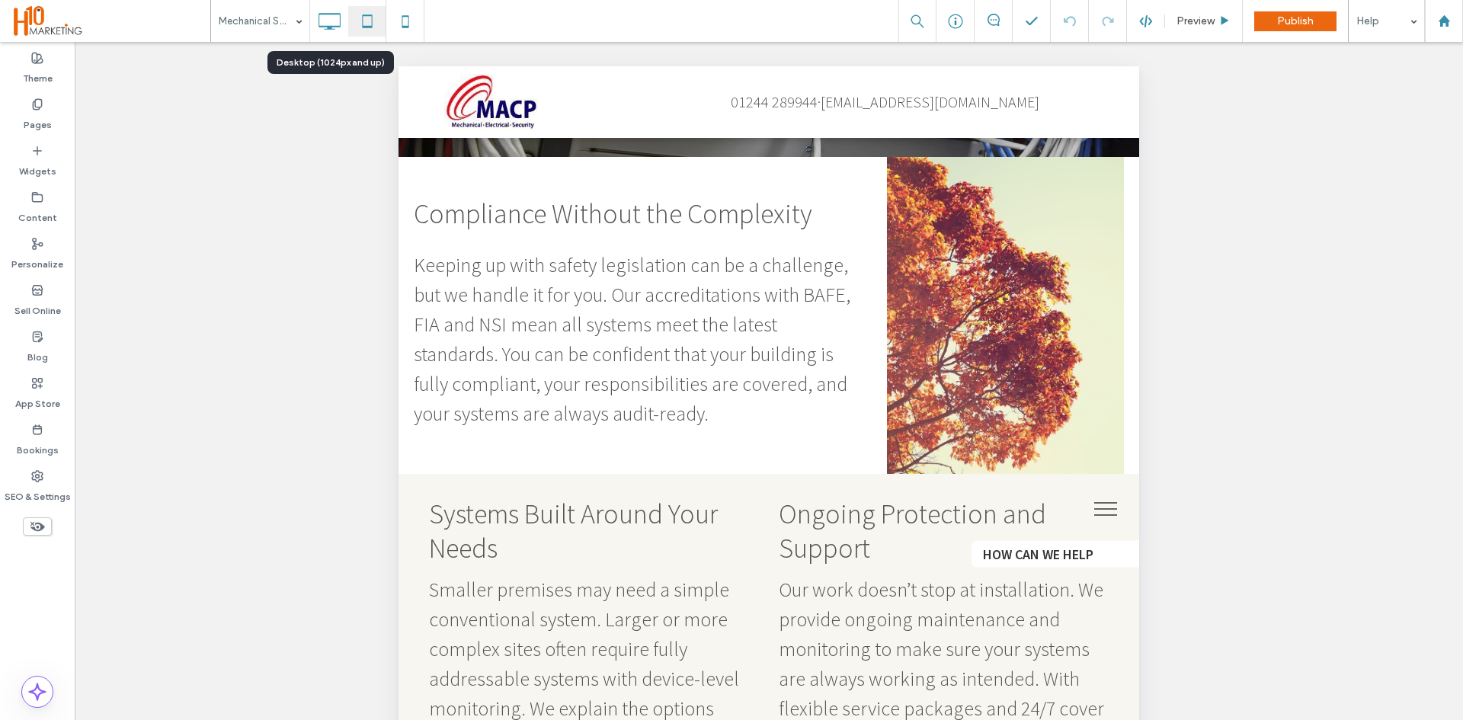
click at [331, 28] on use at bounding box center [330, 21] width 22 height 17
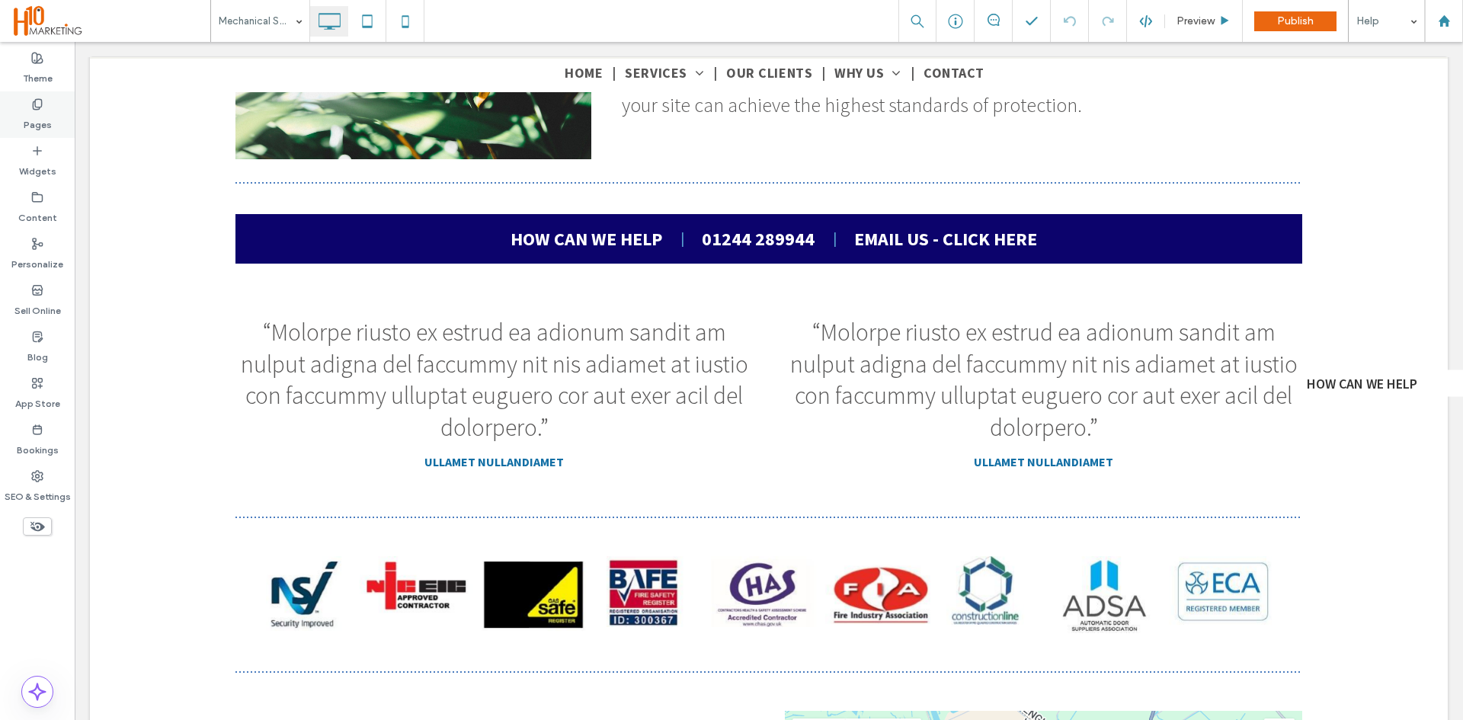
click at [40, 120] on label "Pages" at bounding box center [38, 120] width 28 height 21
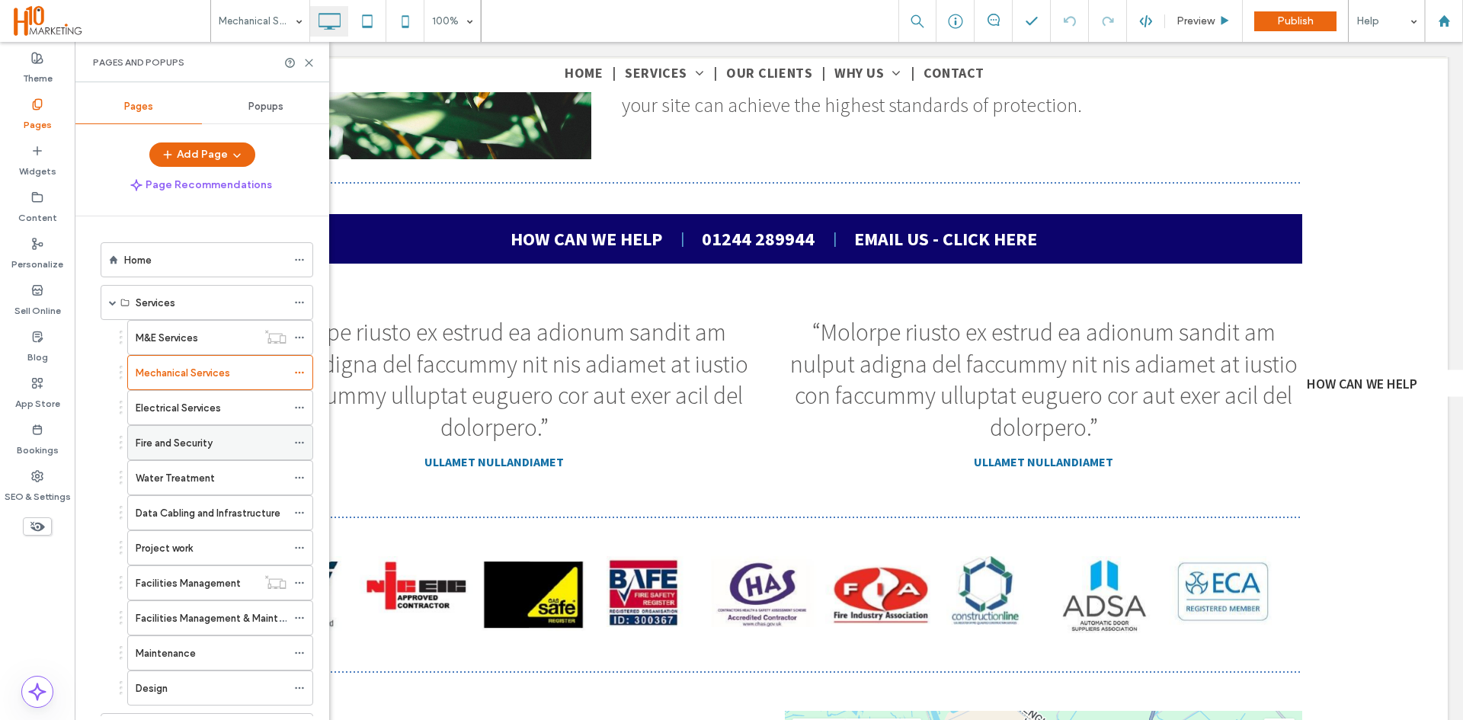
click at [178, 439] on label "Fire and Security" at bounding box center [174, 443] width 77 height 27
click at [305, 64] on icon at bounding box center [308, 62] width 11 height 11
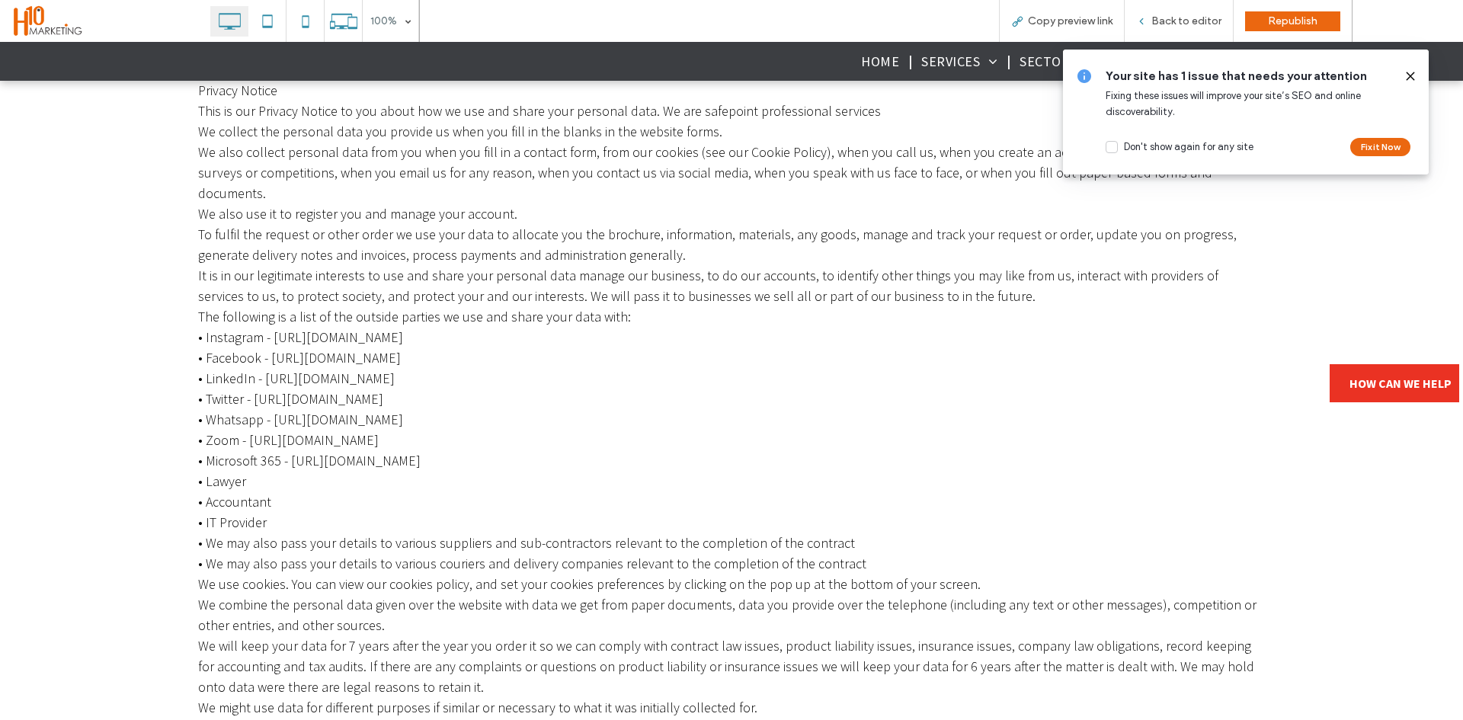
scroll to position [107, 0]
